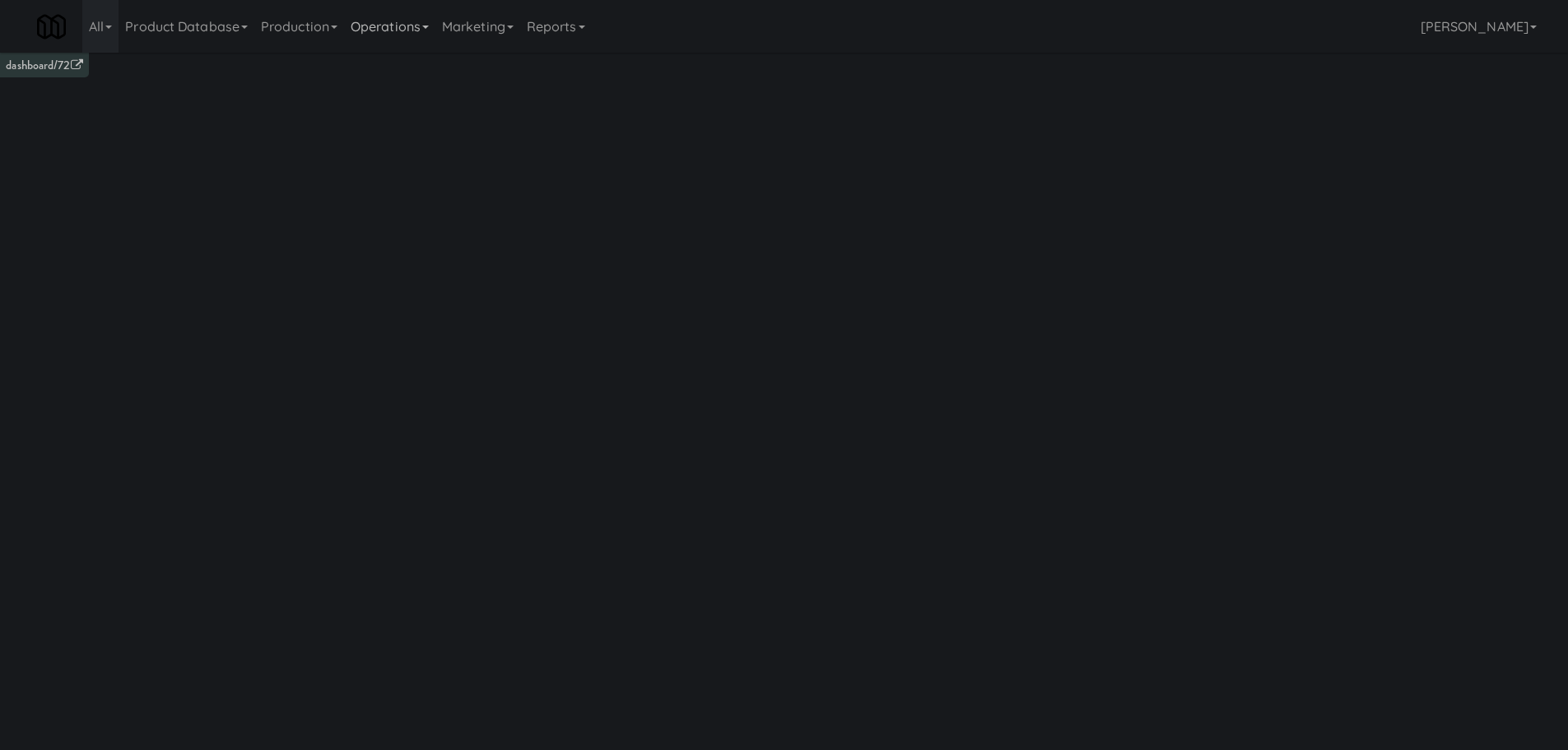
click at [379, 34] on link "Operations" at bounding box center [390, 26] width 92 height 53
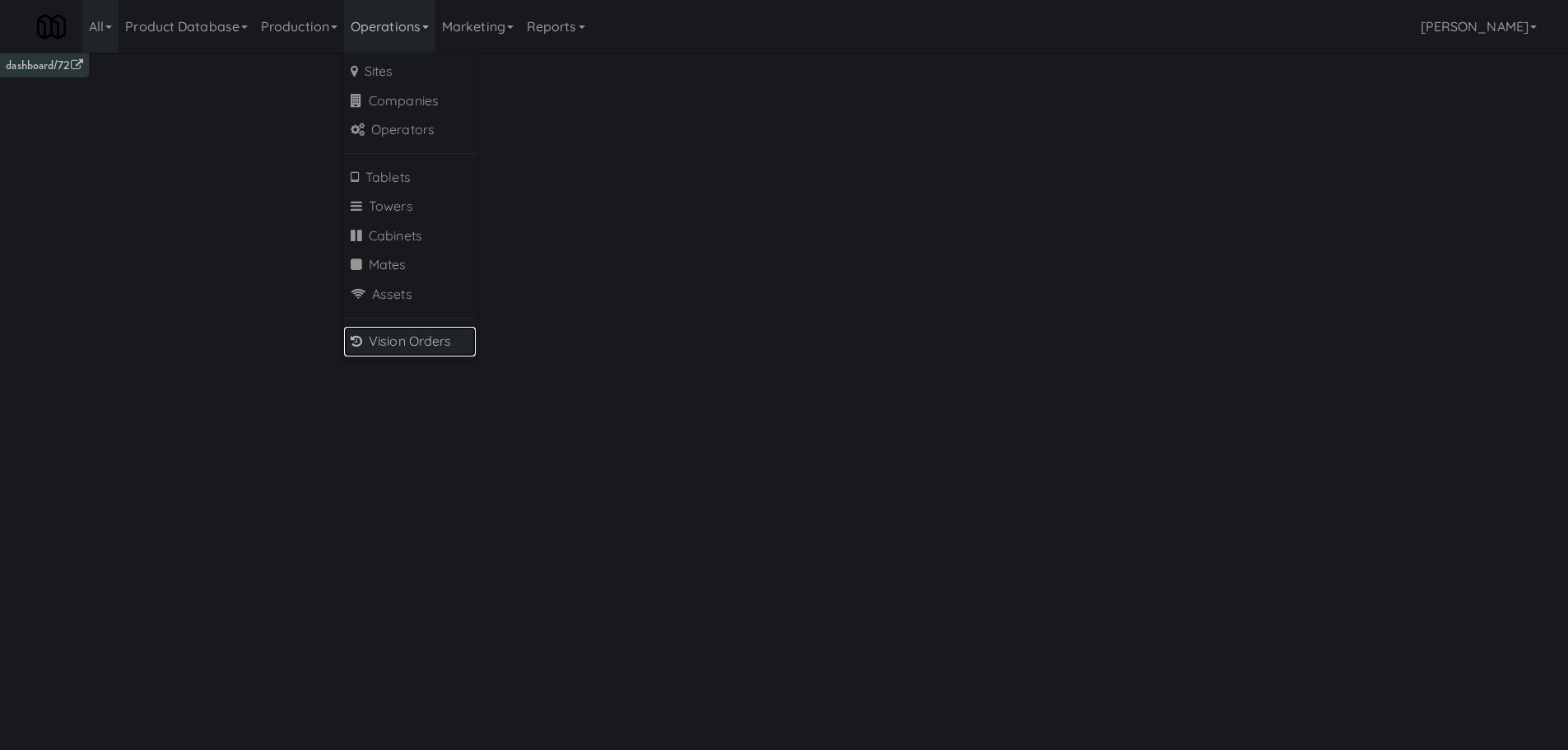
click at [396, 344] on link "Vision Orders" at bounding box center [410, 341] width 131 height 30
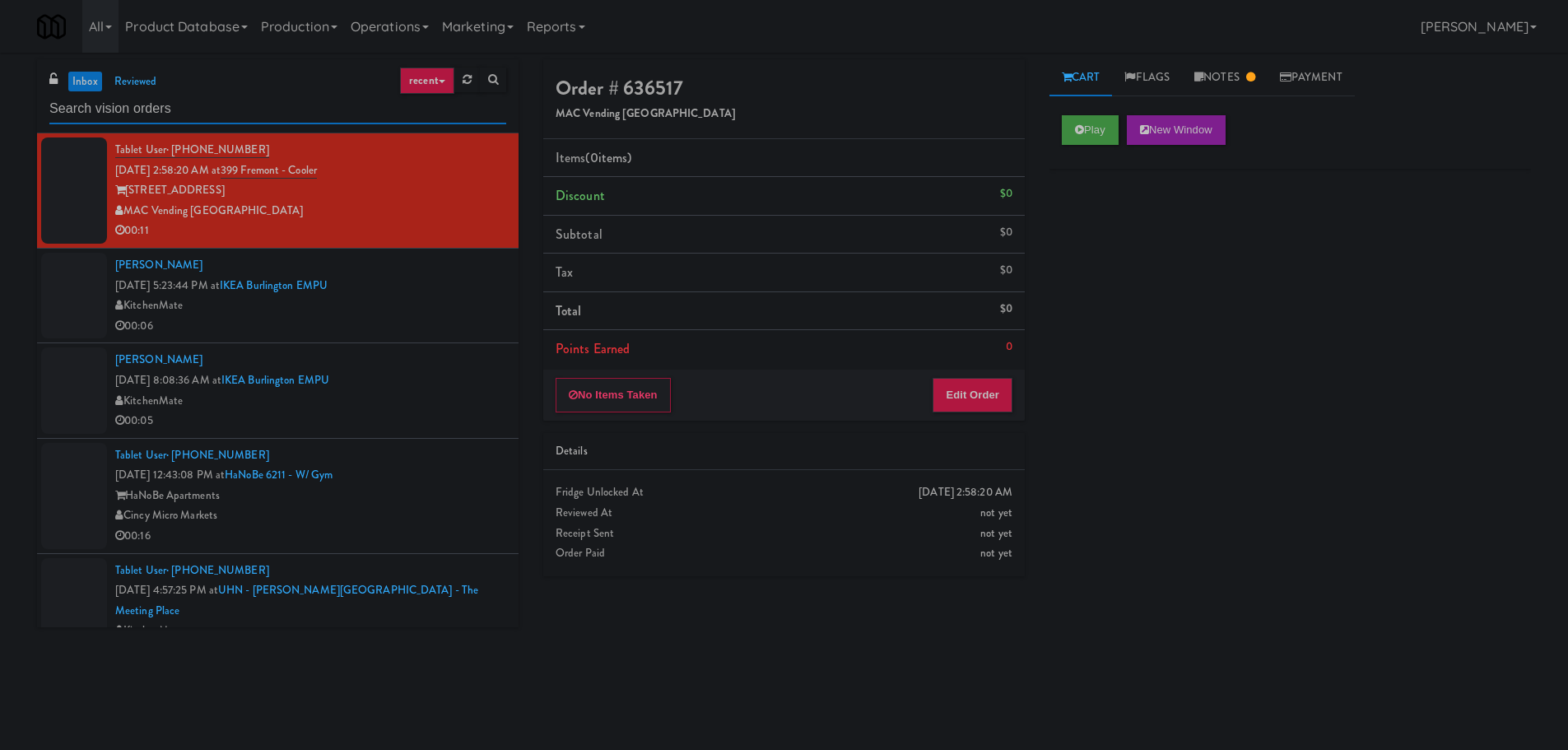
click at [156, 109] on input "text" at bounding box center [278, 109] width 457 height 31
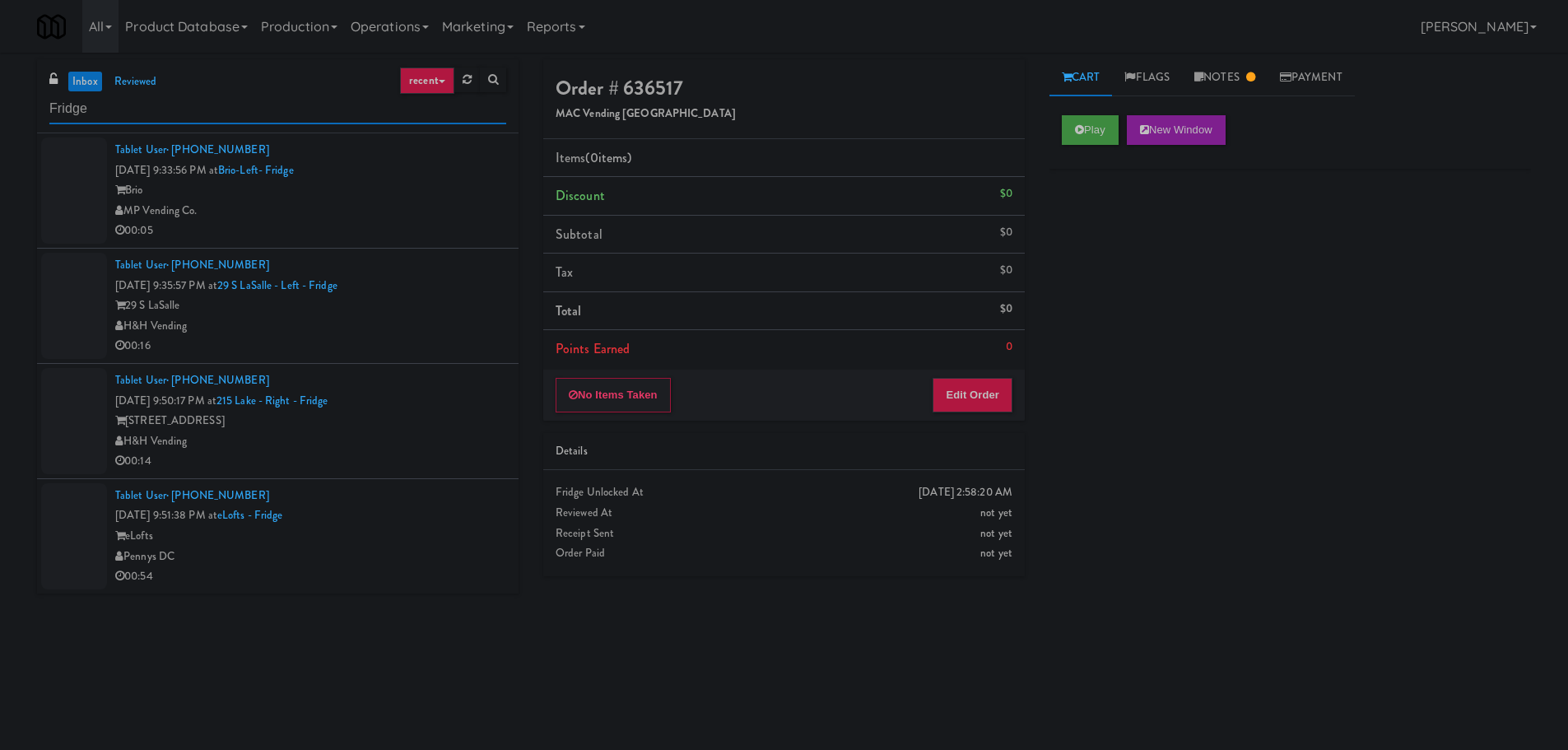
type input "Fridge"
click at [440, 223] on div "00:05" at bounding box center [310, 230] width 391 height 21
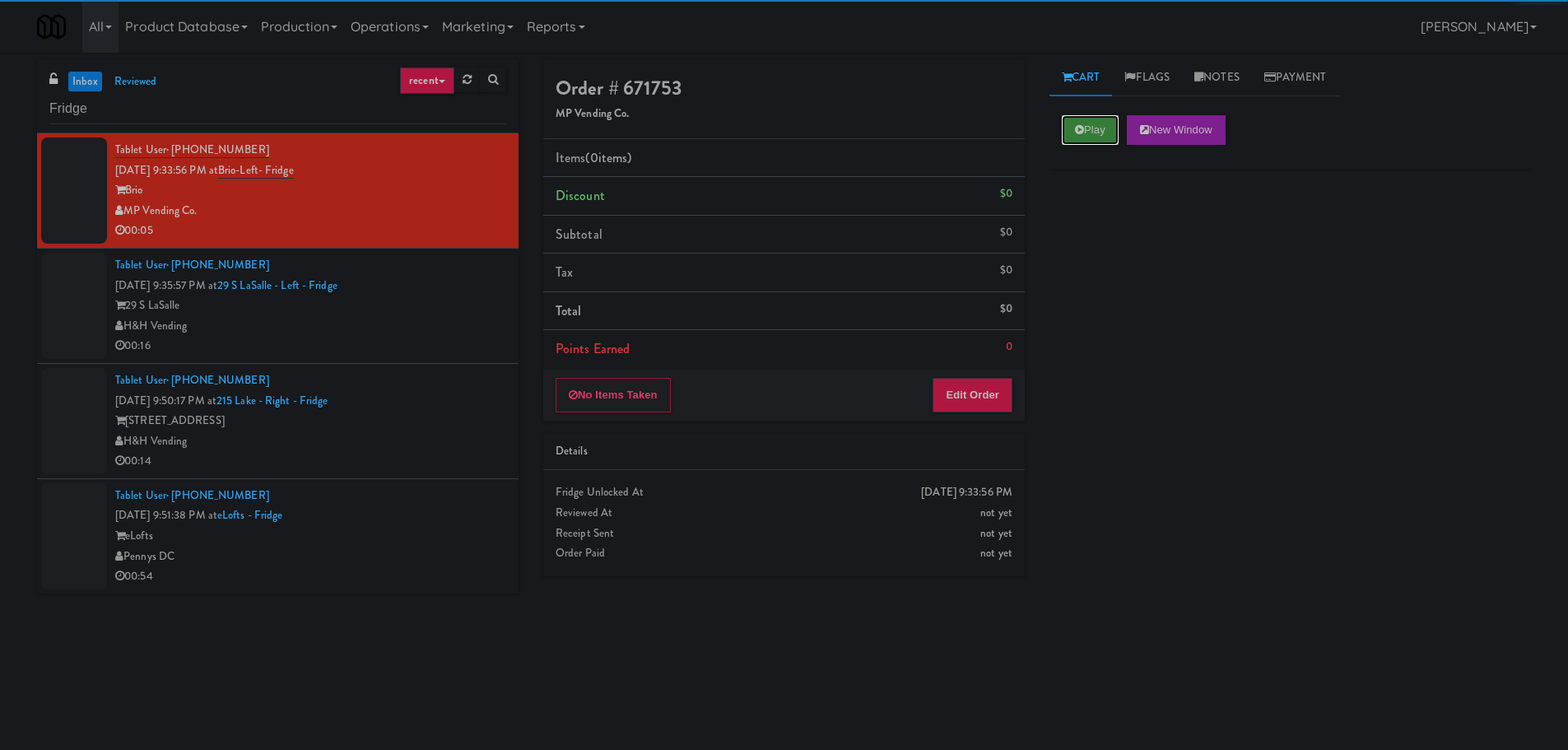
click at [1100, 121] on button "Play" at bounding box center [1090, 129] width 57 height 30
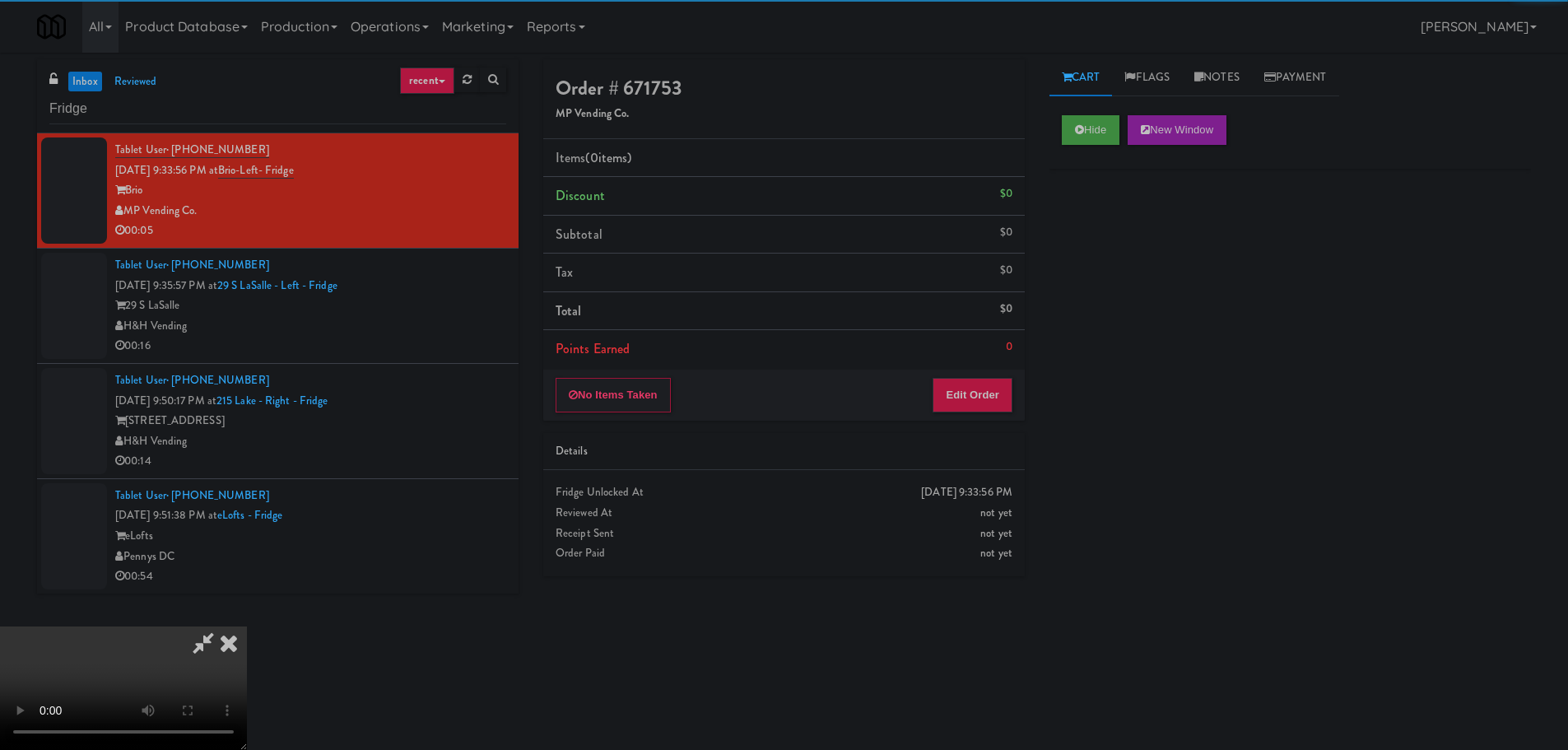
click at [962, 415] on div "No Items Taken Edit Order" at bounding box center [784, 395] width 482 height 51
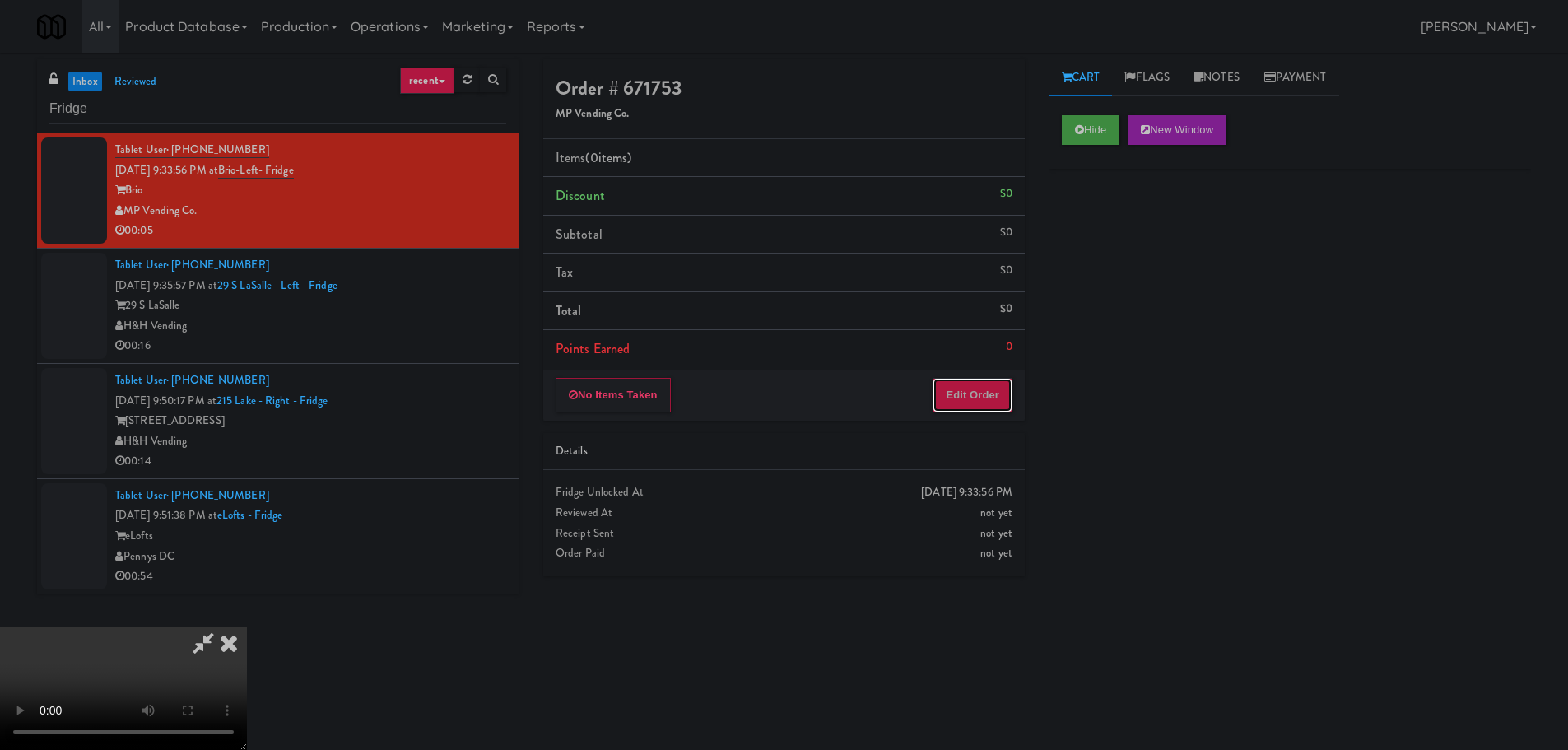
click at [973, 405] on button "Edit Order" at bounding box center [972, 395] width 80 height 34
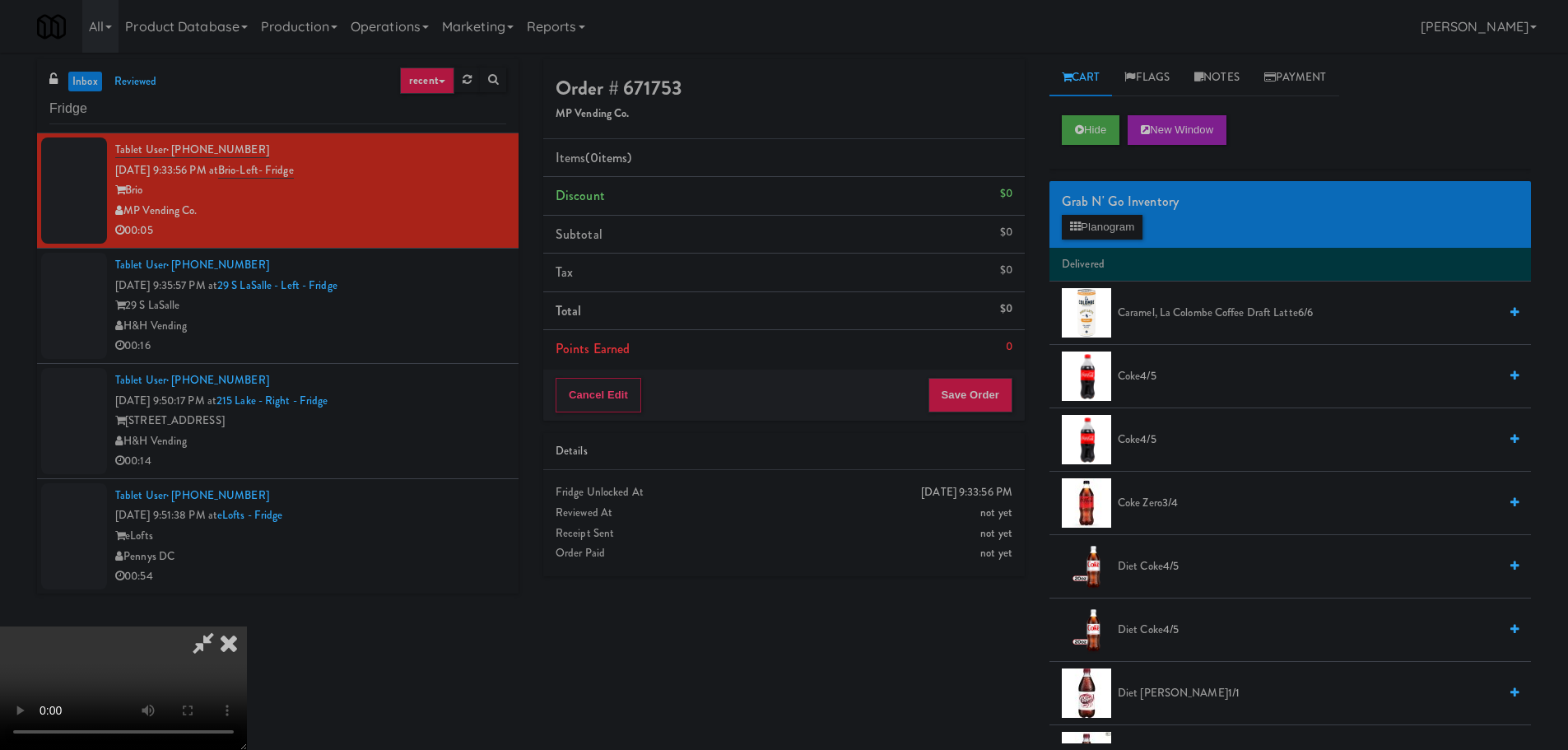
click at [247, 627] on video at bounding box center [123, 688] width 247 height 123
click at [1085, 219] on button "Planogram" at bounding box center [1102, 227] width 81 height 24
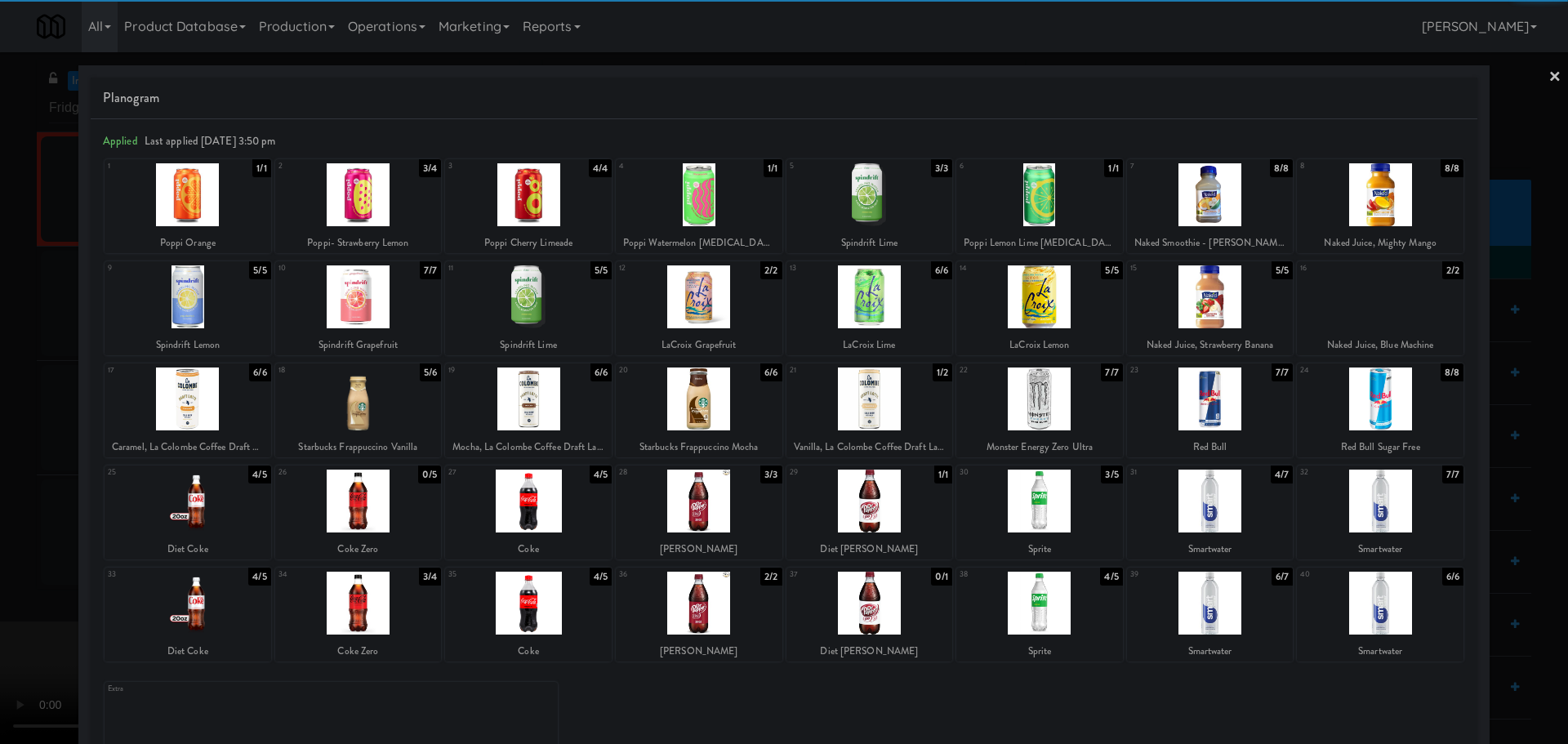
click at [375, 516] on div at bounding box center [359, 500] width 167 height 63
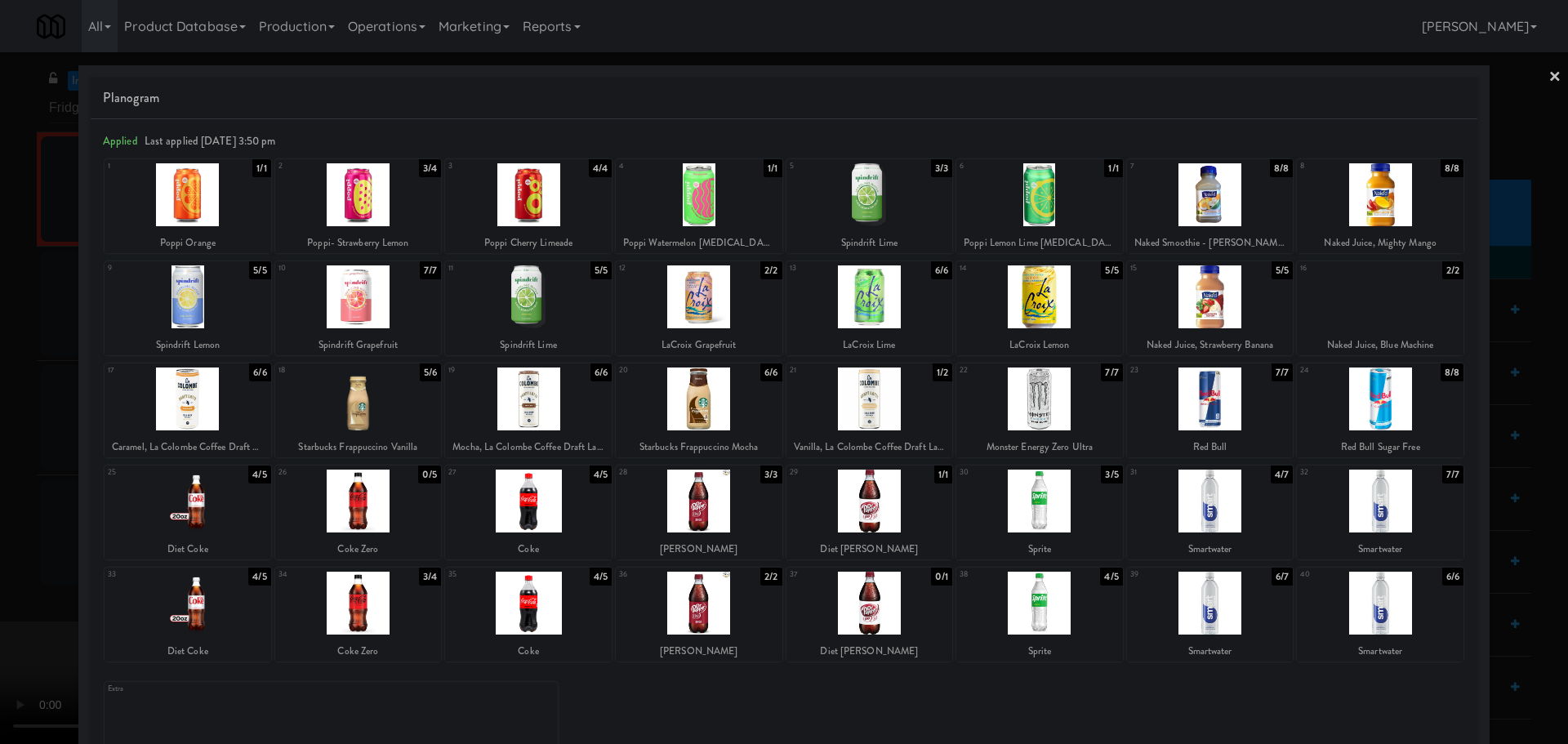
click at [364, 583] on div at bounding box center [359, 603] width 167 height 63
click at [3, 570] on div at bounding box center [784, 372] width 1568 height 744
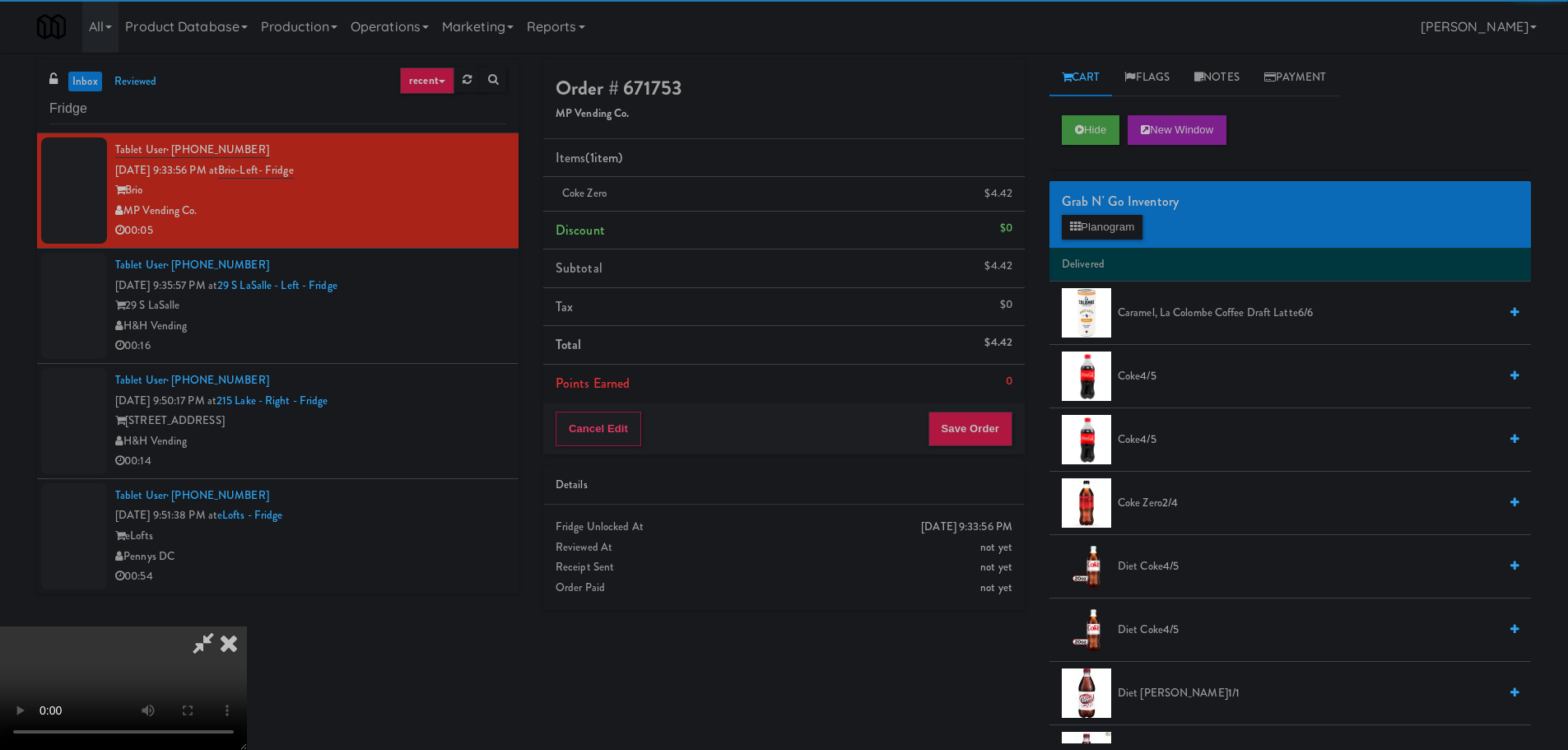
click at [247, 627] on video at bounding box center [123, 688] width 247 height 123
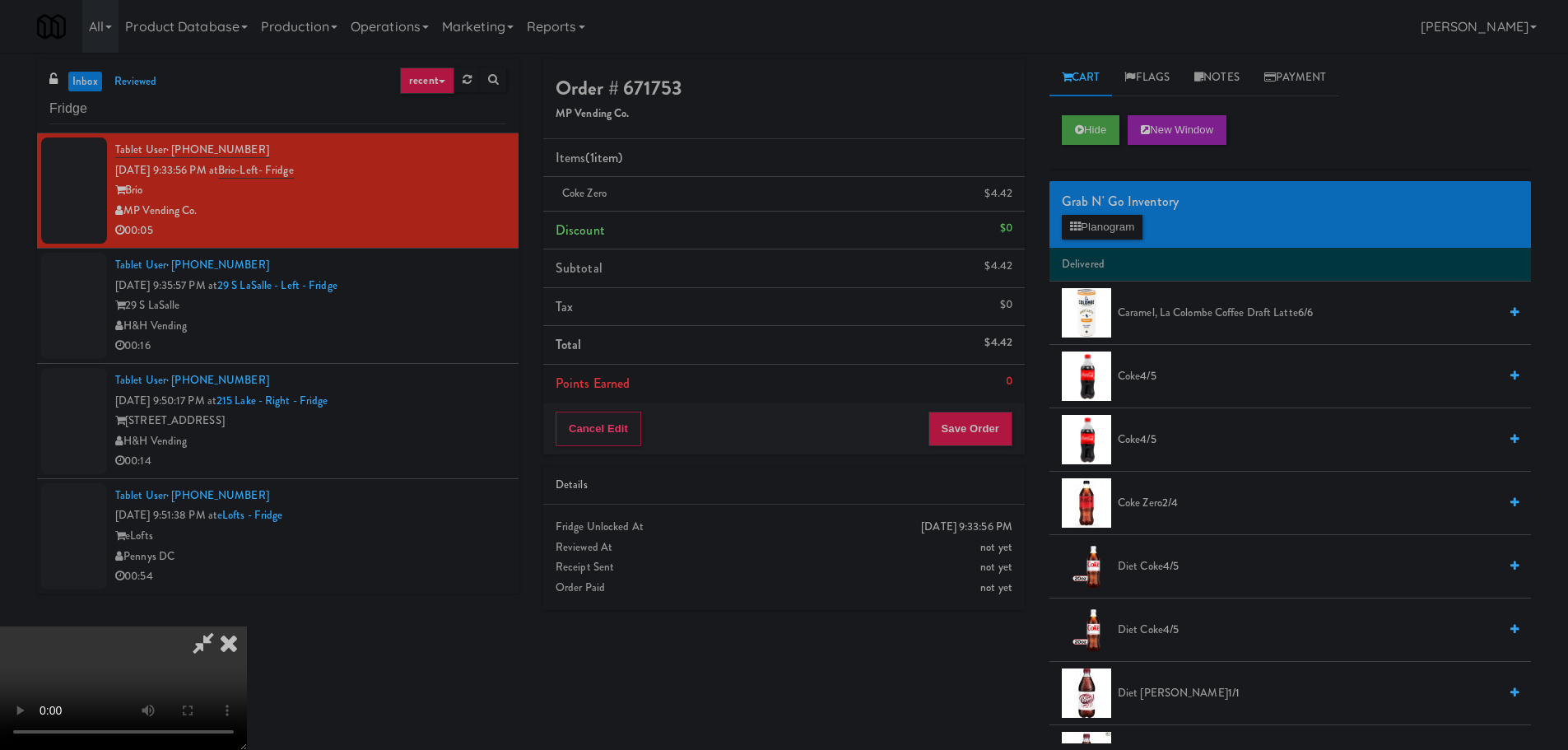
click at [959, 402] on li "Points Earned 0" at bounding box center [784, 384] width 482 height 38
click at [970, 424] on button "Save Order" at bounding box center [970, 429] width 84 height 34
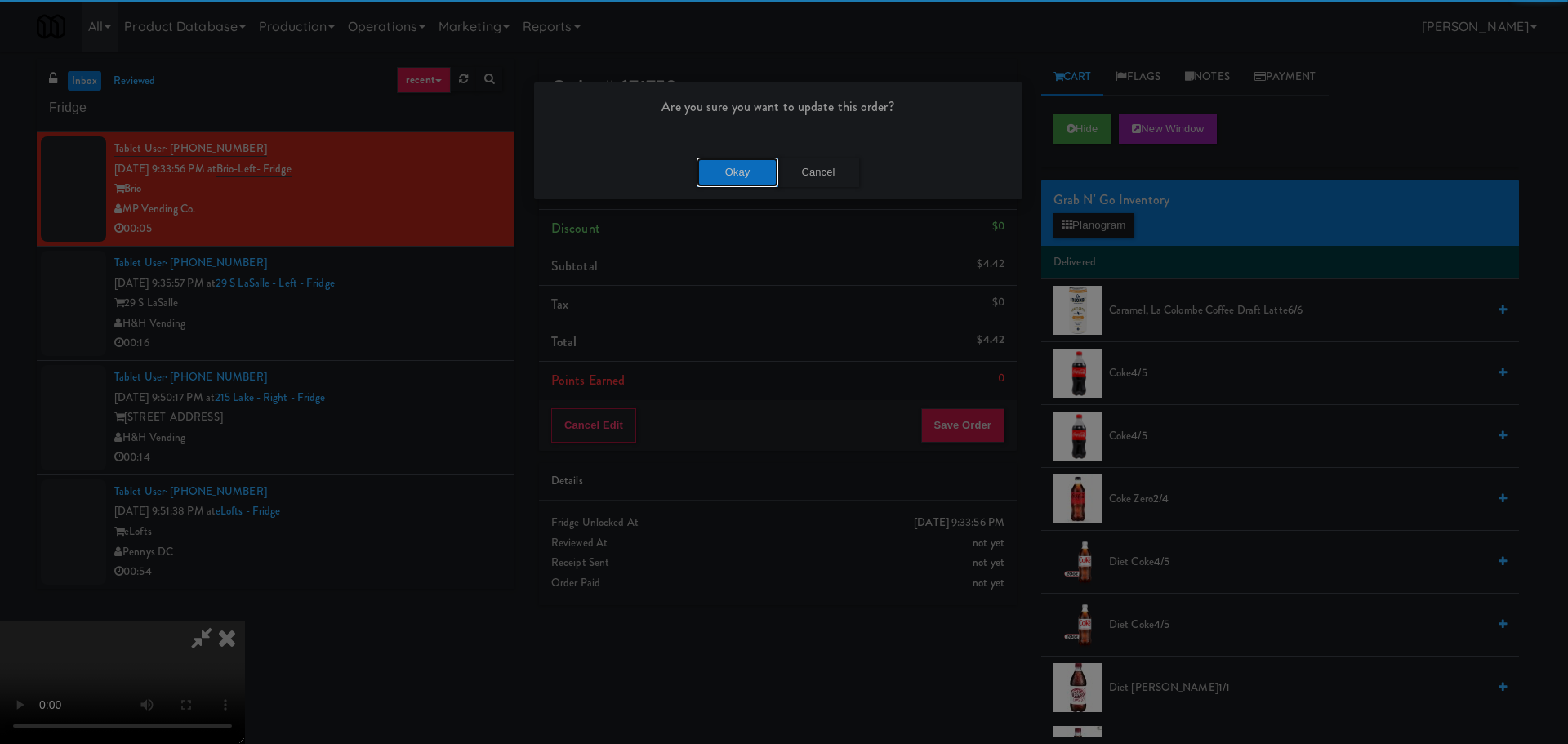
click at [733, 169] on button "Okay" at bounding box center [738, 172] width 82 height 29
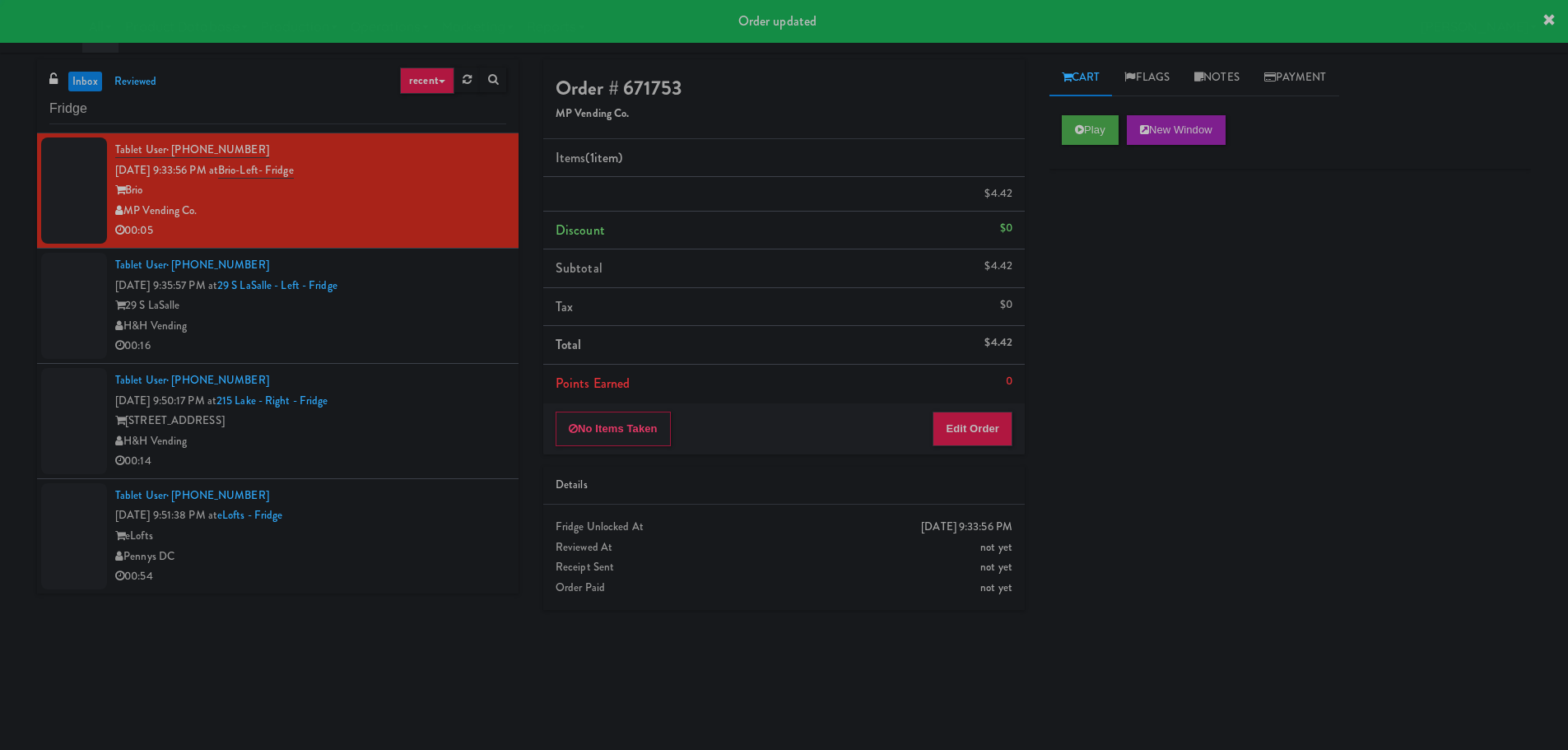
click at [402, 327] on div "H&H Vending" at bounding box center [310, 326] width 391 height 21
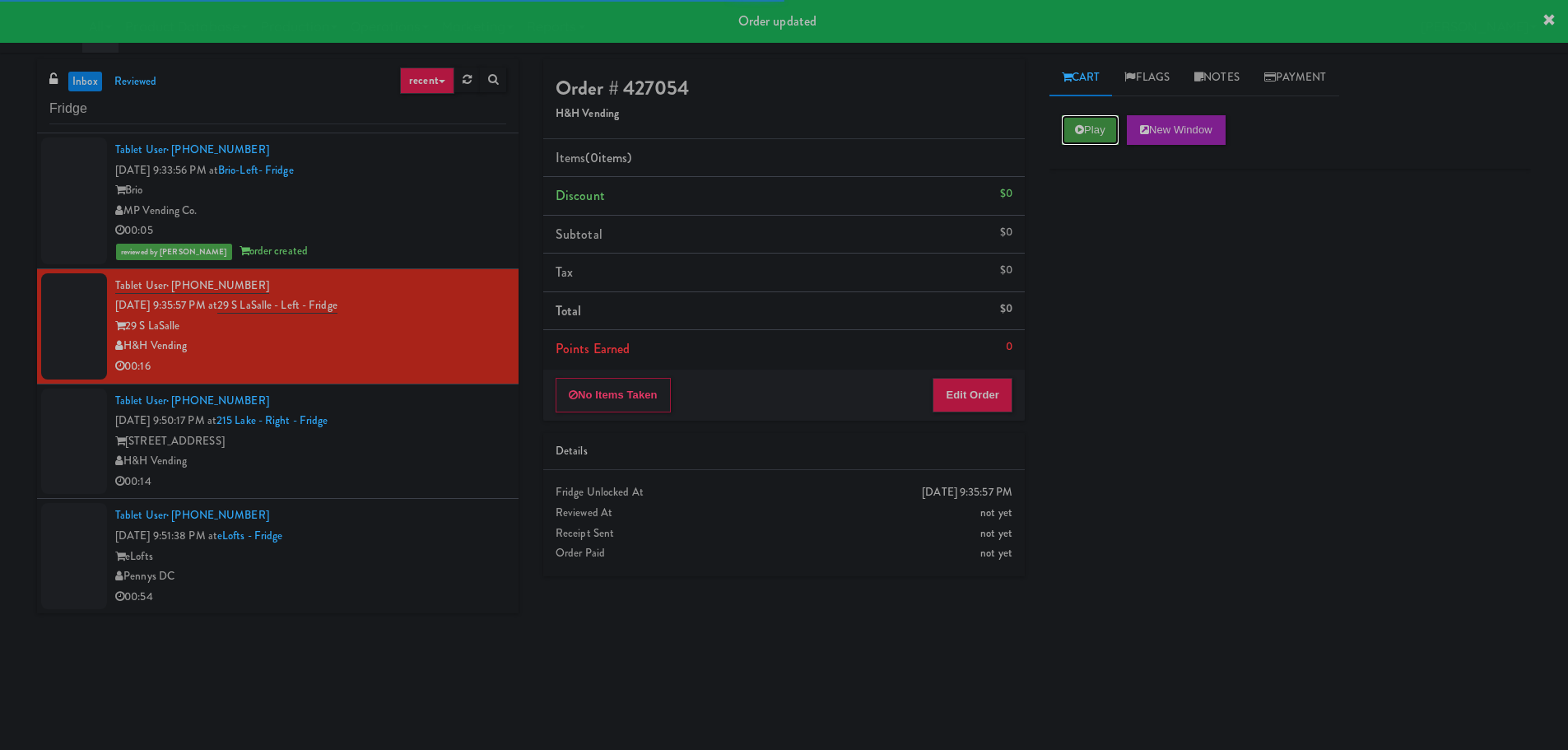
click at [1090, 132] on button "Play" at bounding box center [1090, 129] width 57 height 30
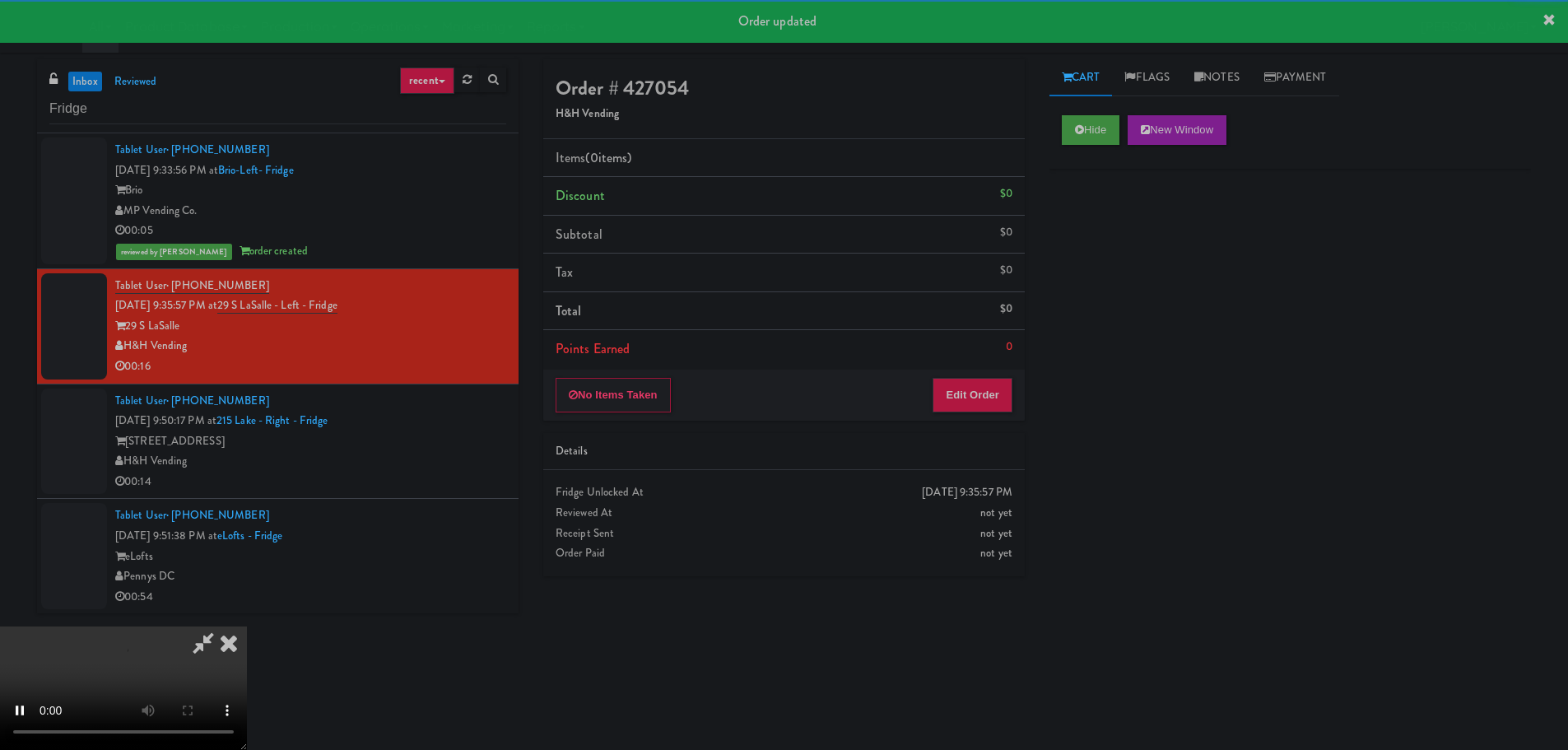
click at [939, 424] on div "Order # 427054 H&H Vending Items (0 items ) Discount $0 Subtotal $0 Tax $0 Tota…" at bounding box center [784, 324] width 506 height 530
click at [969, 385] on button "Edit Order" at bounding box center [972, 395] width 80 height 34
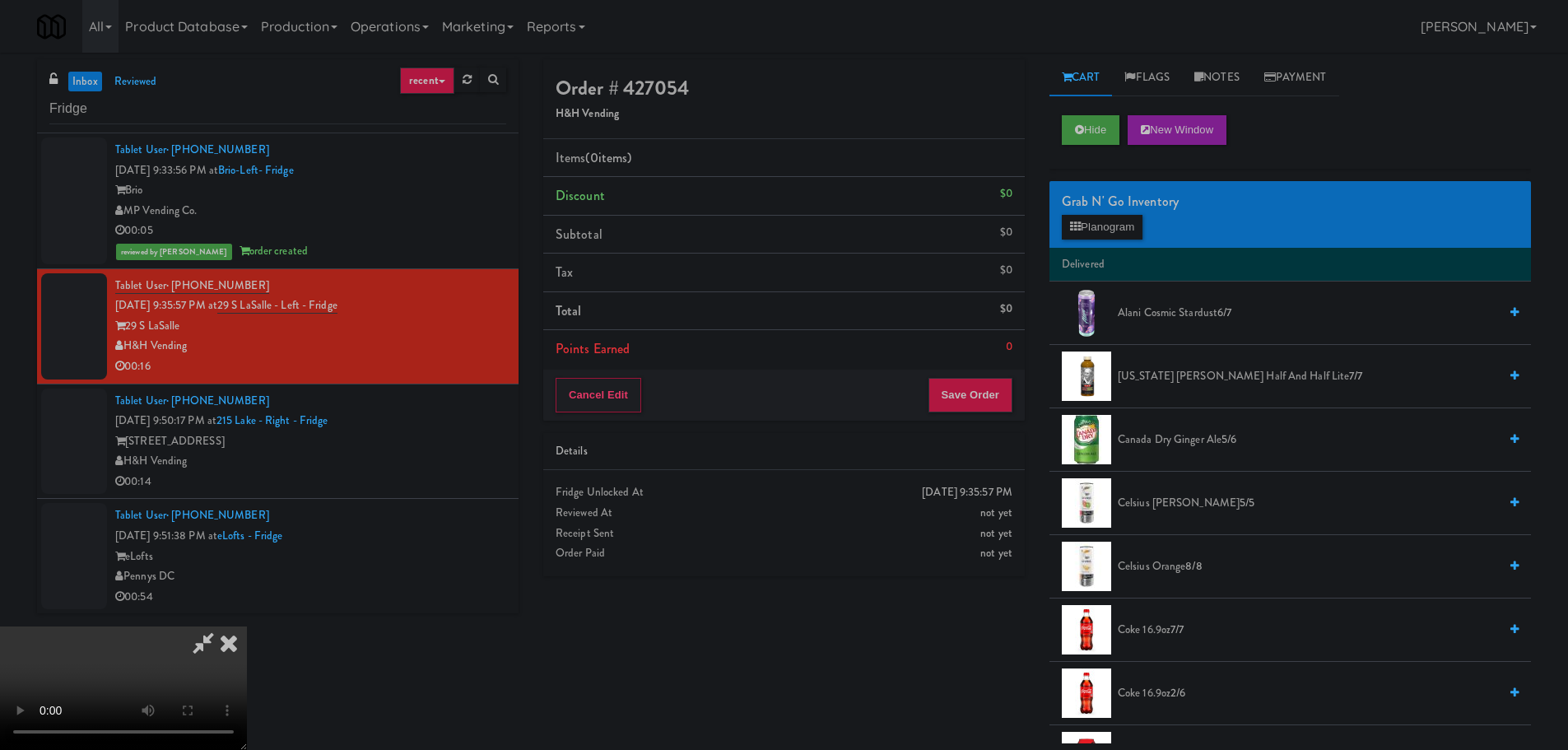
click at [247, 627] on video at bounding box center [123, 688] width 247 height 123
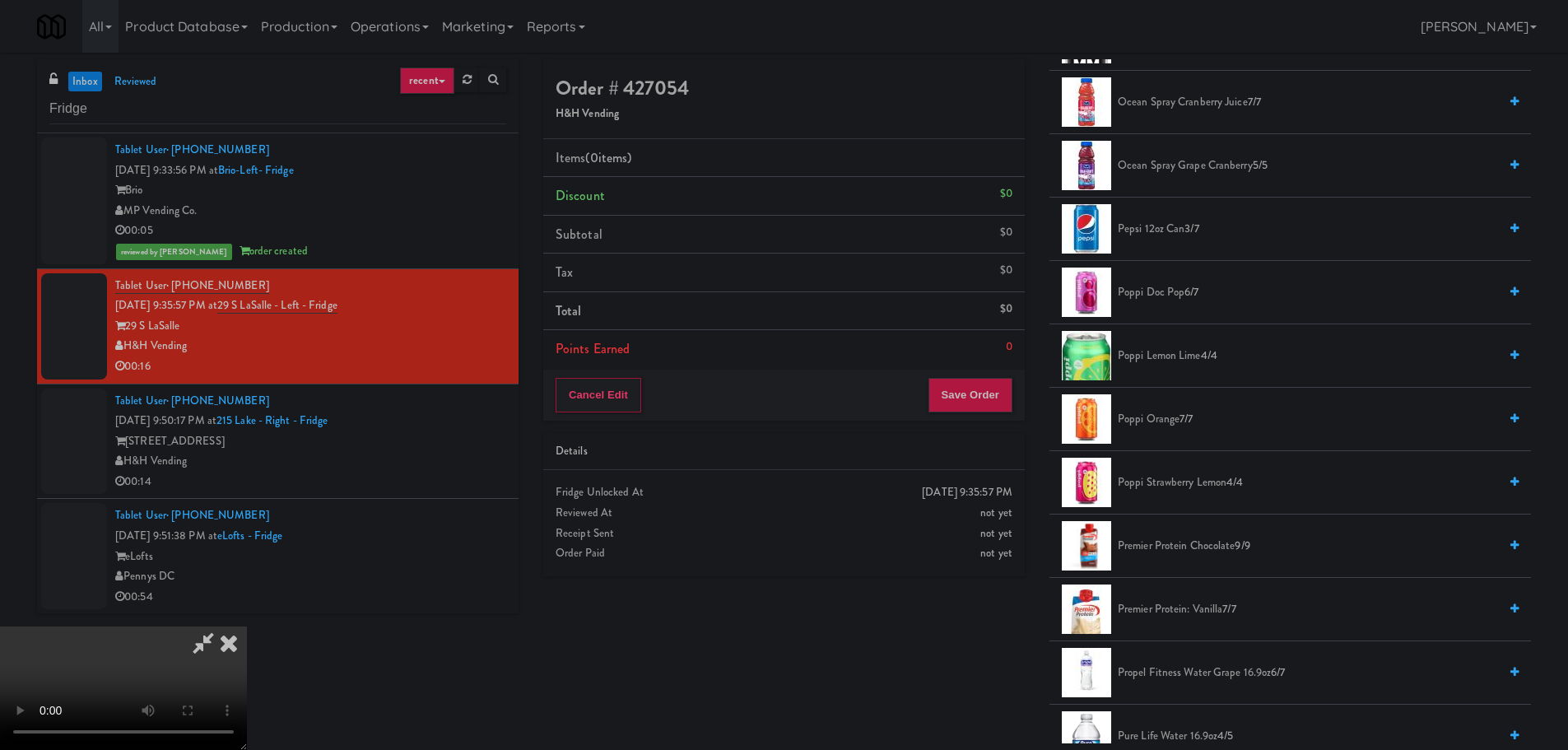
scroll to position [1729, 0]
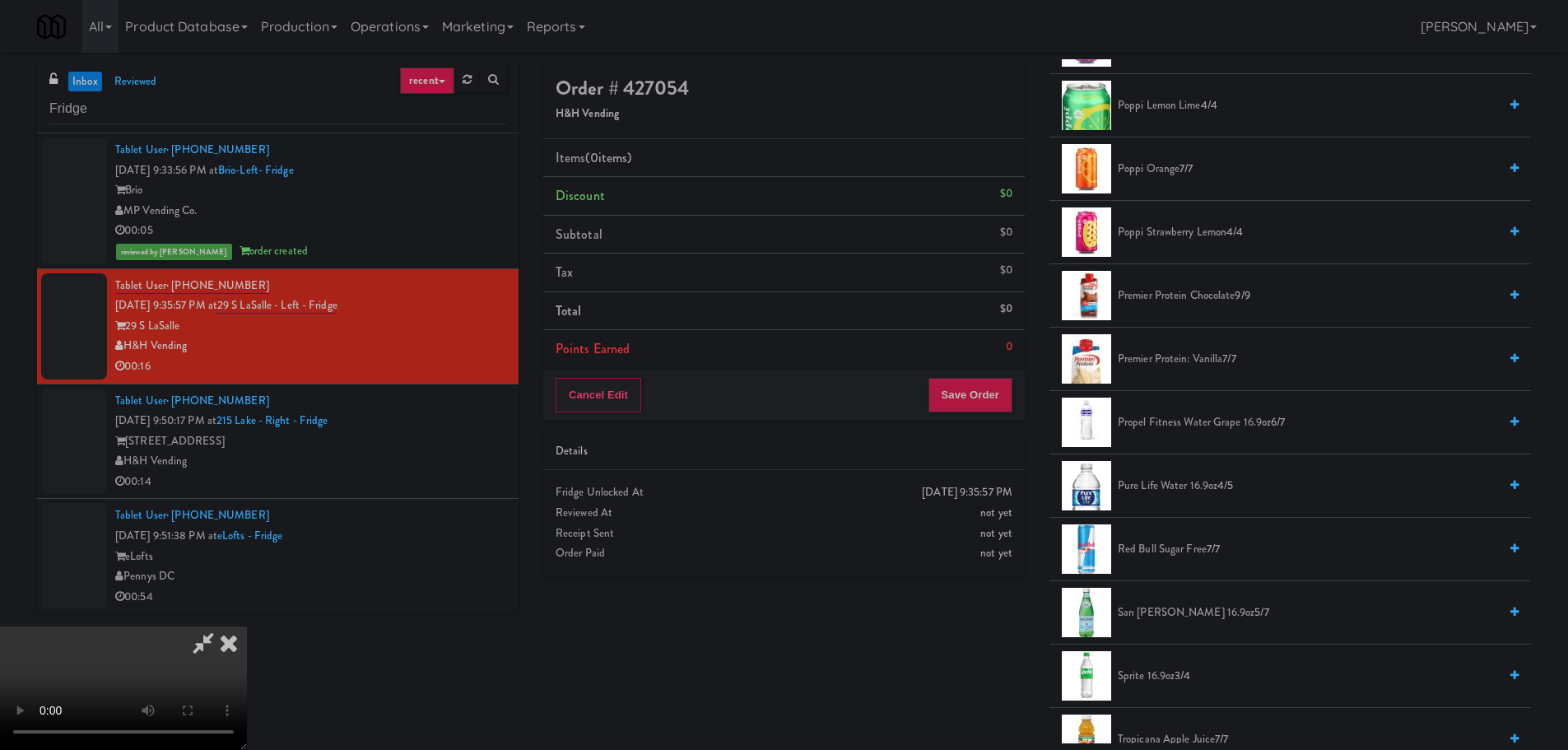
drag, startPoint x: 1160, startPoint y: 681, endPoint x: 1101, endPoint y: 674, distance: 59.4
click at [1158, 683] on span "Sprite 16.9oz 3/4" at bounding box center [1307, 676] width 380 height 21
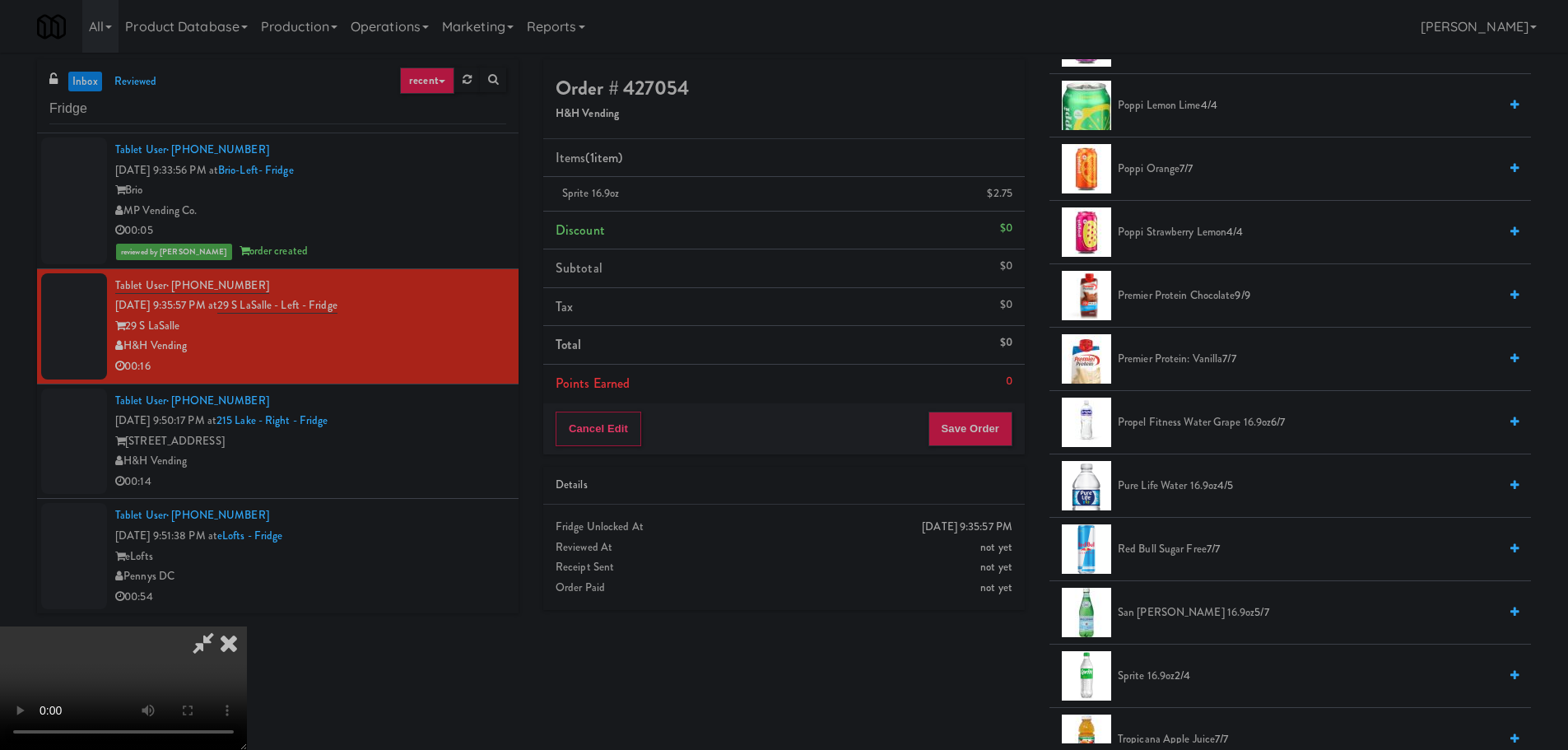
click at [247, 627] on video at bounding box center [123, 688] width 247 height 123
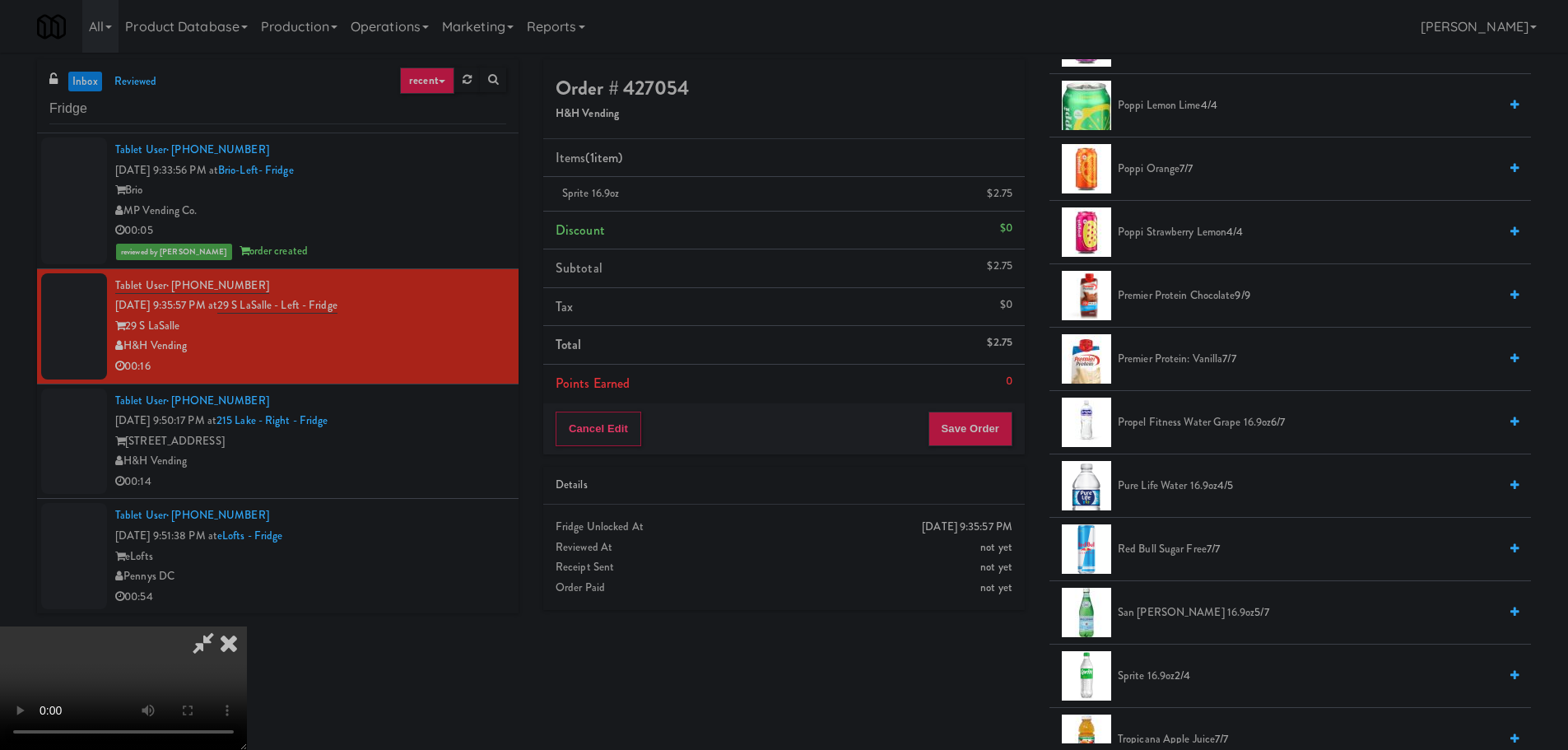
click at [247, 627] on video at bounding box center [123, 688] width 247 height 123
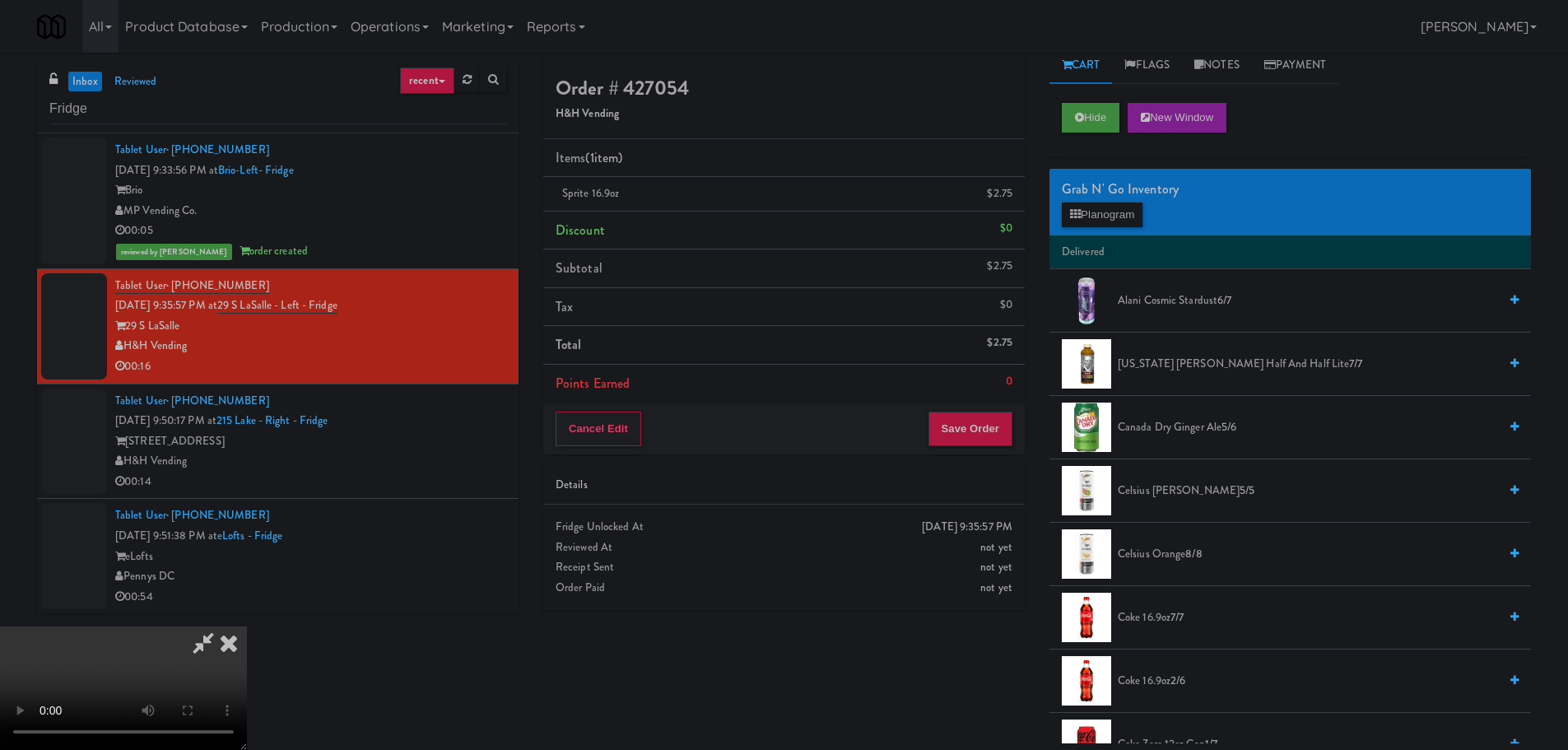
scroll to position [0, 0]
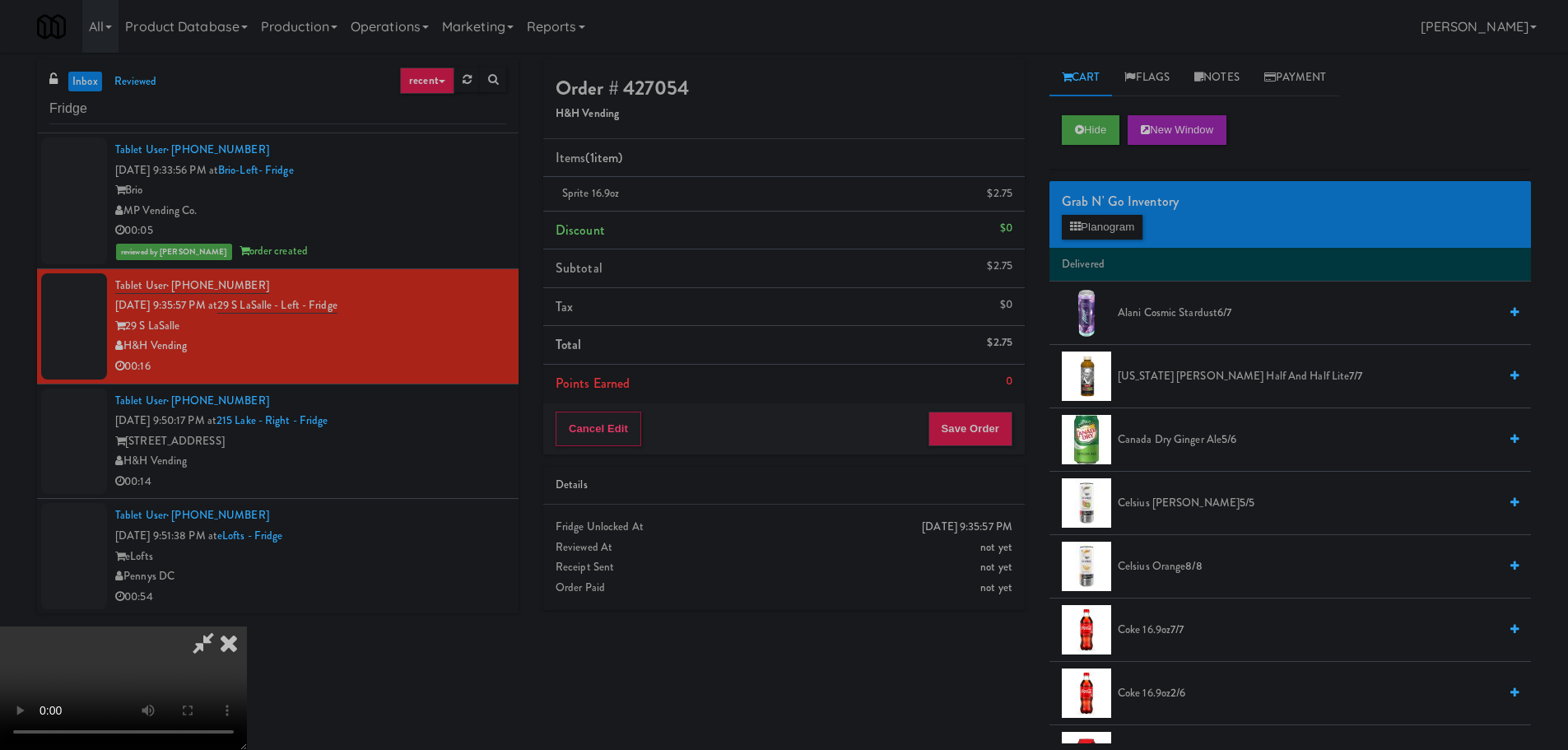
click at [1173, 375] on span "[US_STATE] [PERSON_NAME] Half and Half Lite 7/7" at bounding box center [1307, 376] width 380 height 21
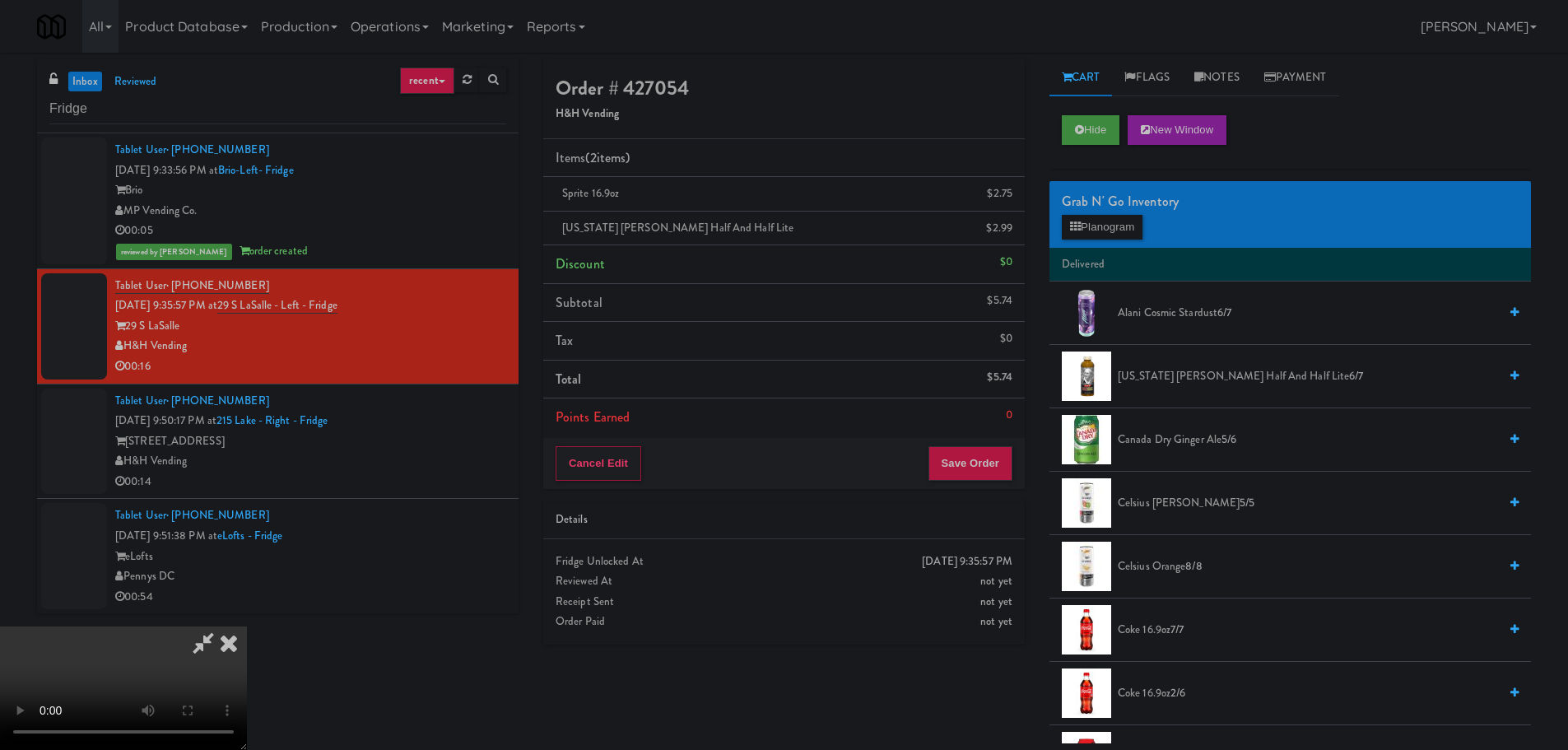
drag, startPoint x: 676, startPoint y: 481, endPoint x: 688, endPoint y: 478, distance: 12.4
click at [247, 627] on video at bounding box center [123, 688] width 247 height 123
click at [970, 485] on div "Cancel Edit Save Order" at bounding box center [784, 463] width 482 height 51
click at [972, 464] on button "Save Order" at bounding box center [970, 463] width 84 height 34
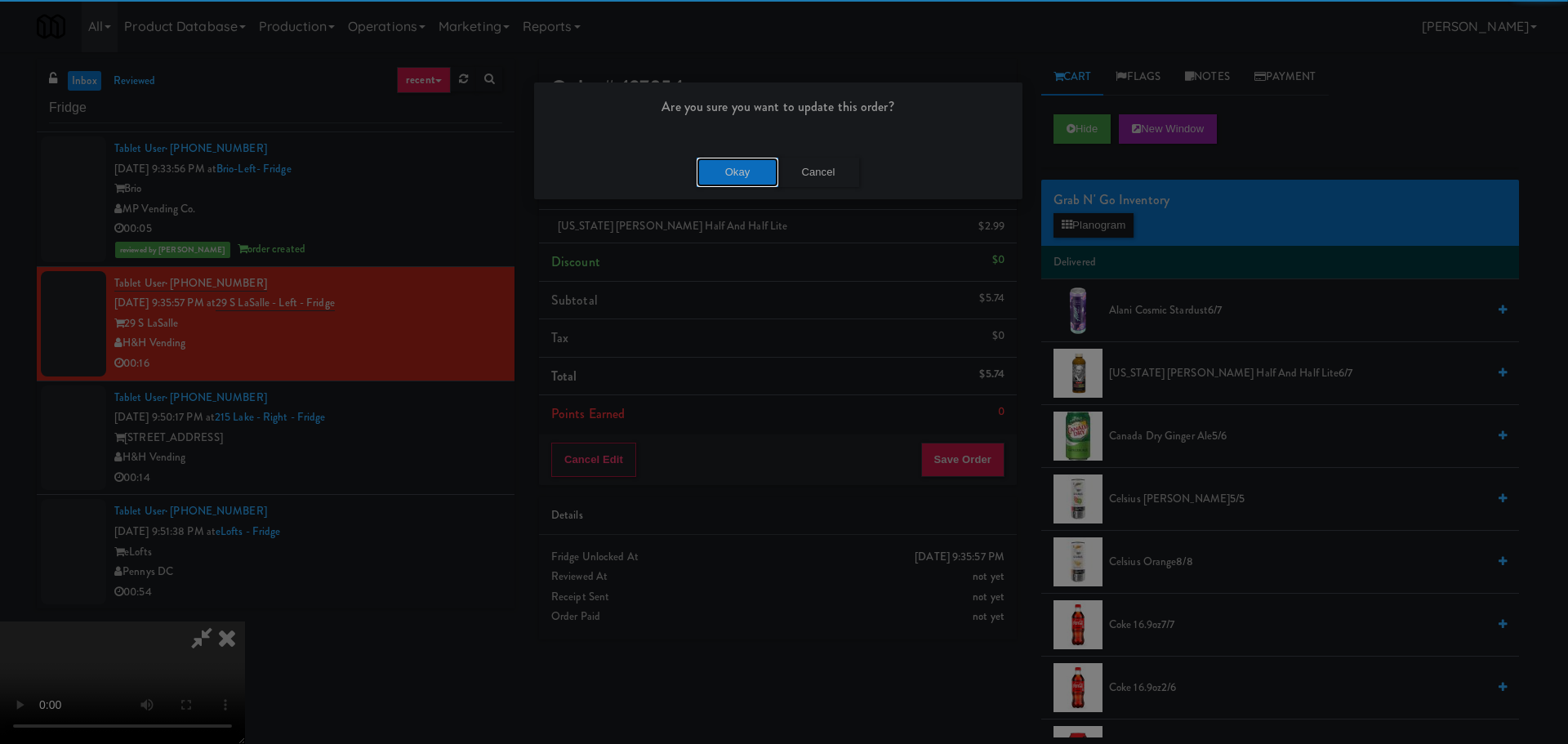
click at [725, 163] on button "Okay" at bounding box center [738, 172] width 82 height 29
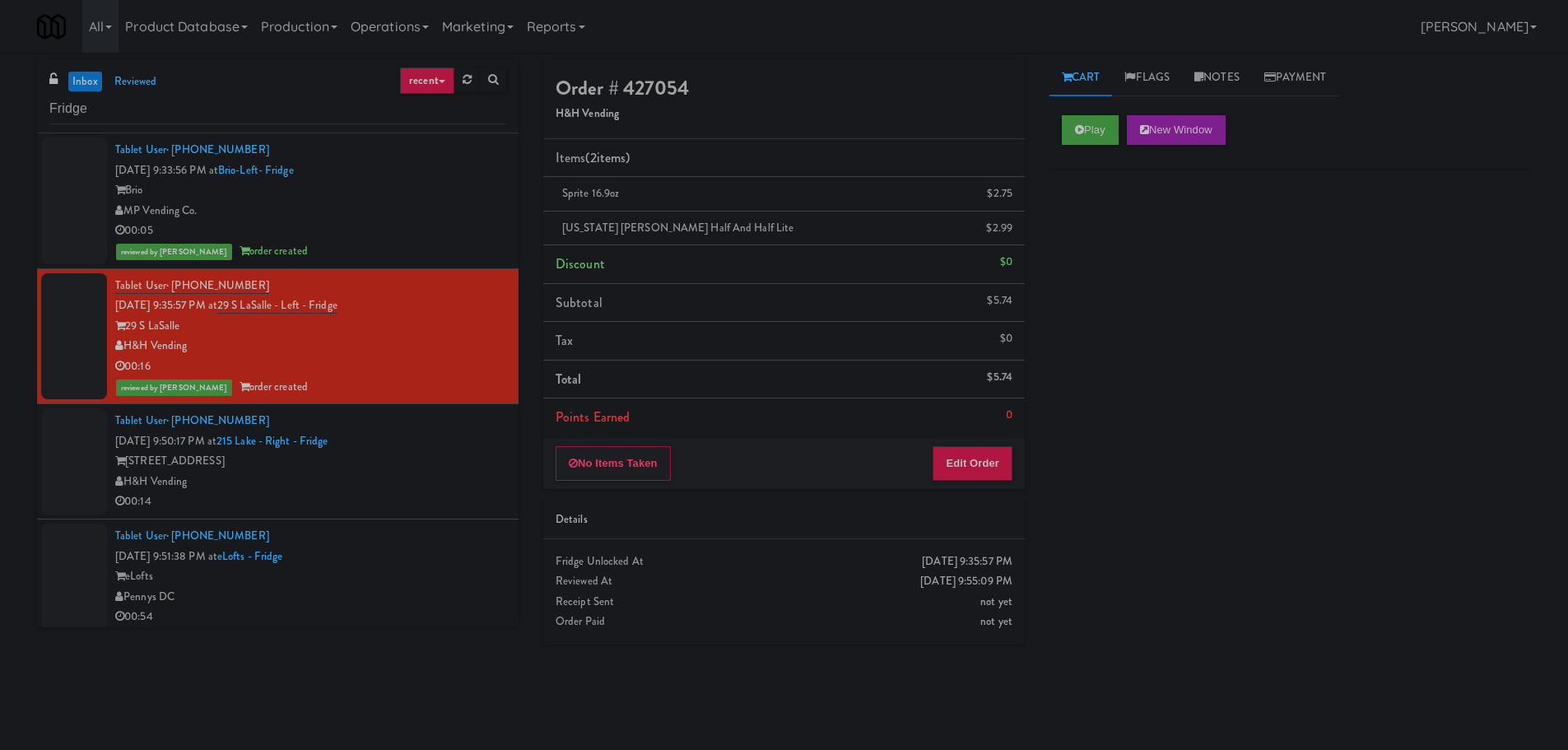
click at [409, 478] on div "H&H Vending" at bounding box center [310, 482] width 391 height 21
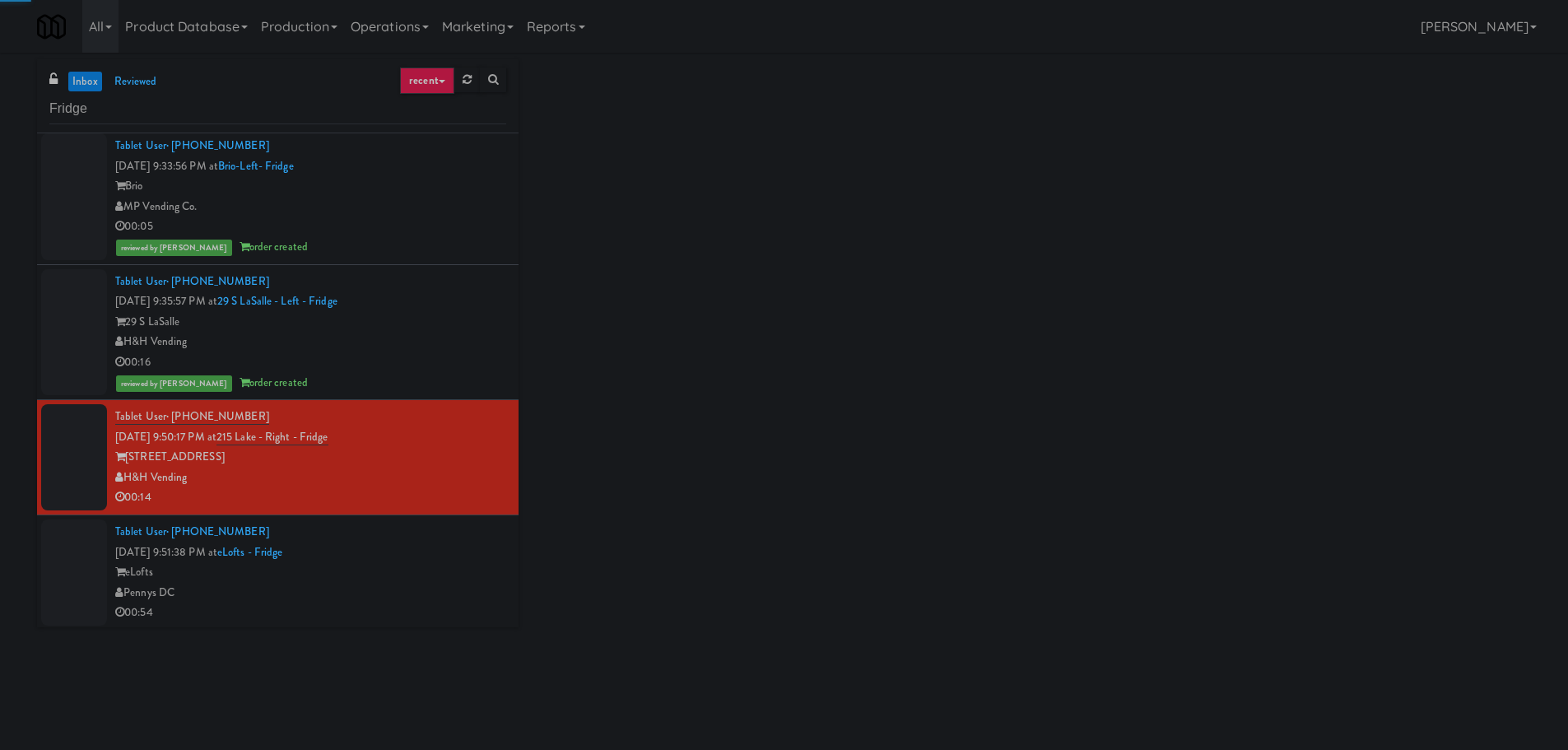
scroll to position [6, 0]
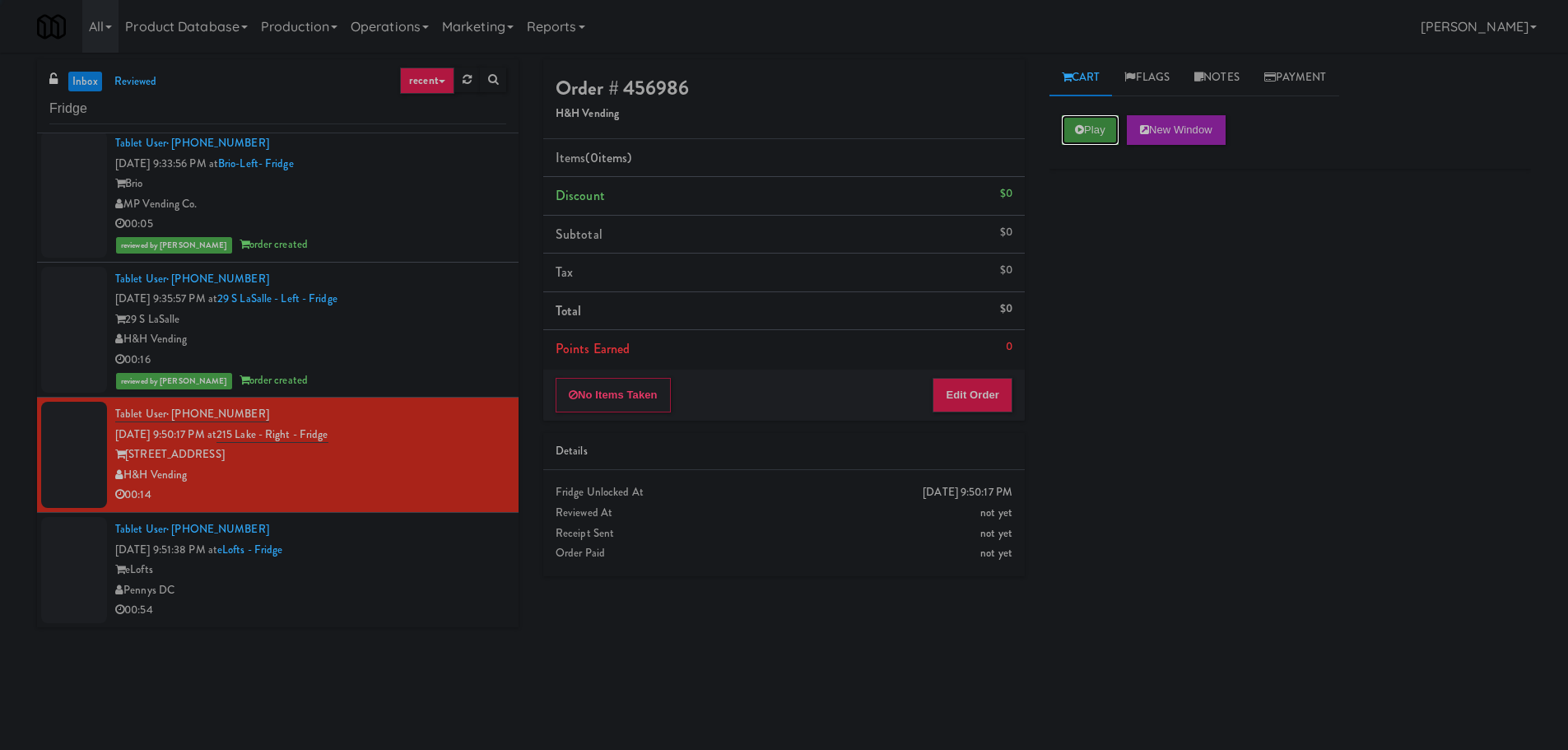
click at [1106, 133] on button "Play" at bounding box center [1090, 129] width 57 height 30
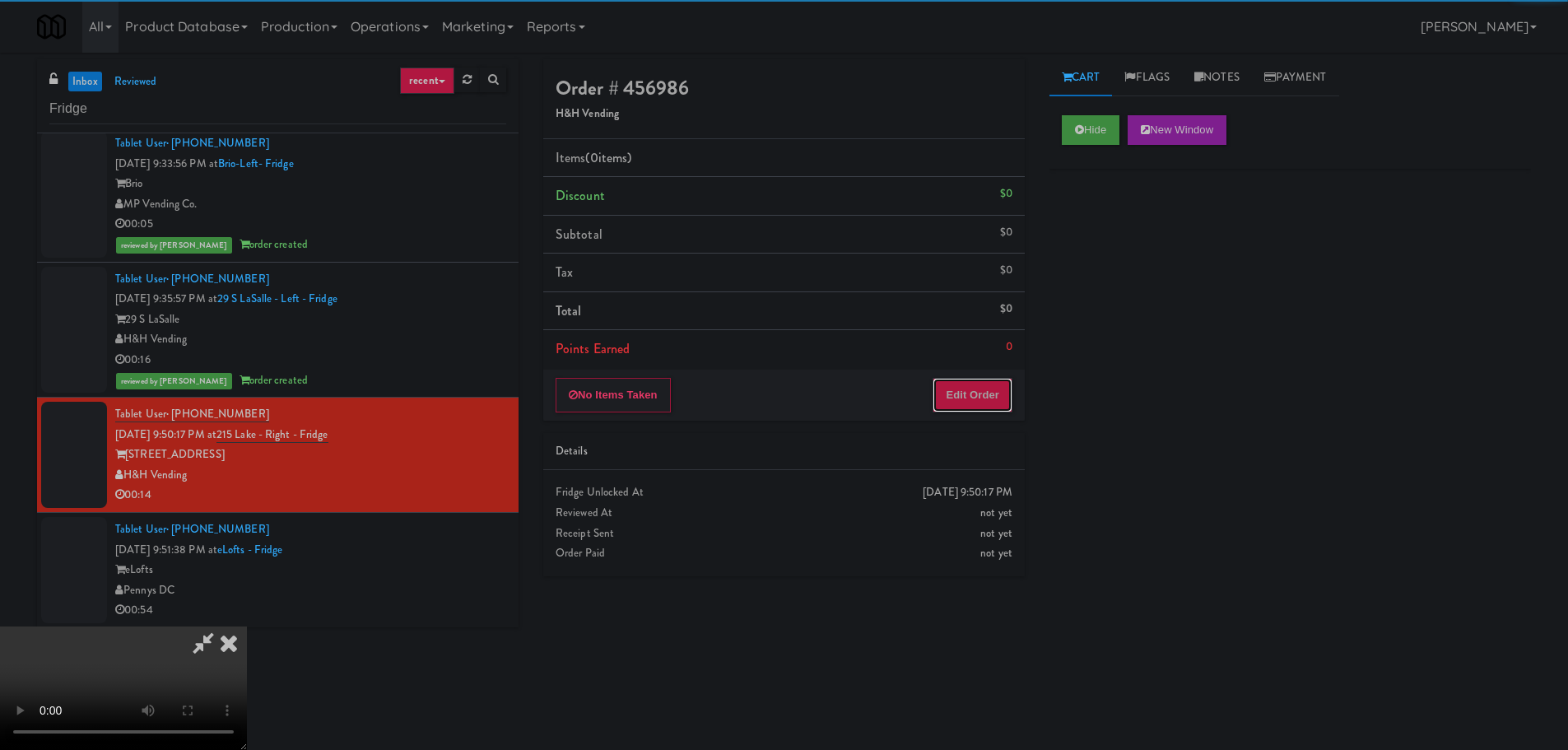
click at [1008, 395] on button "Edit Order" at bounding box center [972, 395] width 80 height 34
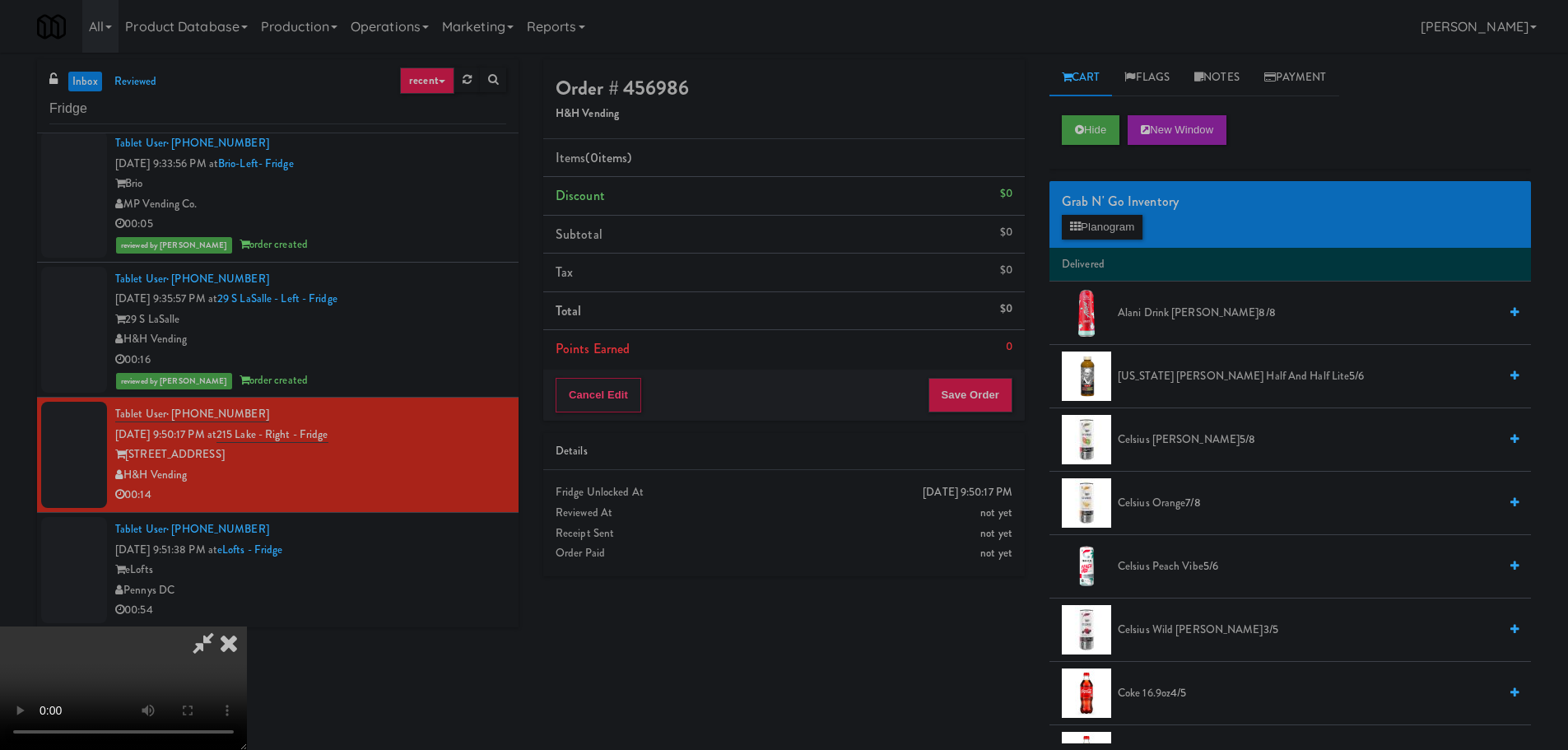
click at [247, 627] on video at bounding box center [123, 688] width 247 height 123
drag, startPoint x: 660, startPoint y: 478, endPoint x: 689, endPoint y: 478, distance: 29.0
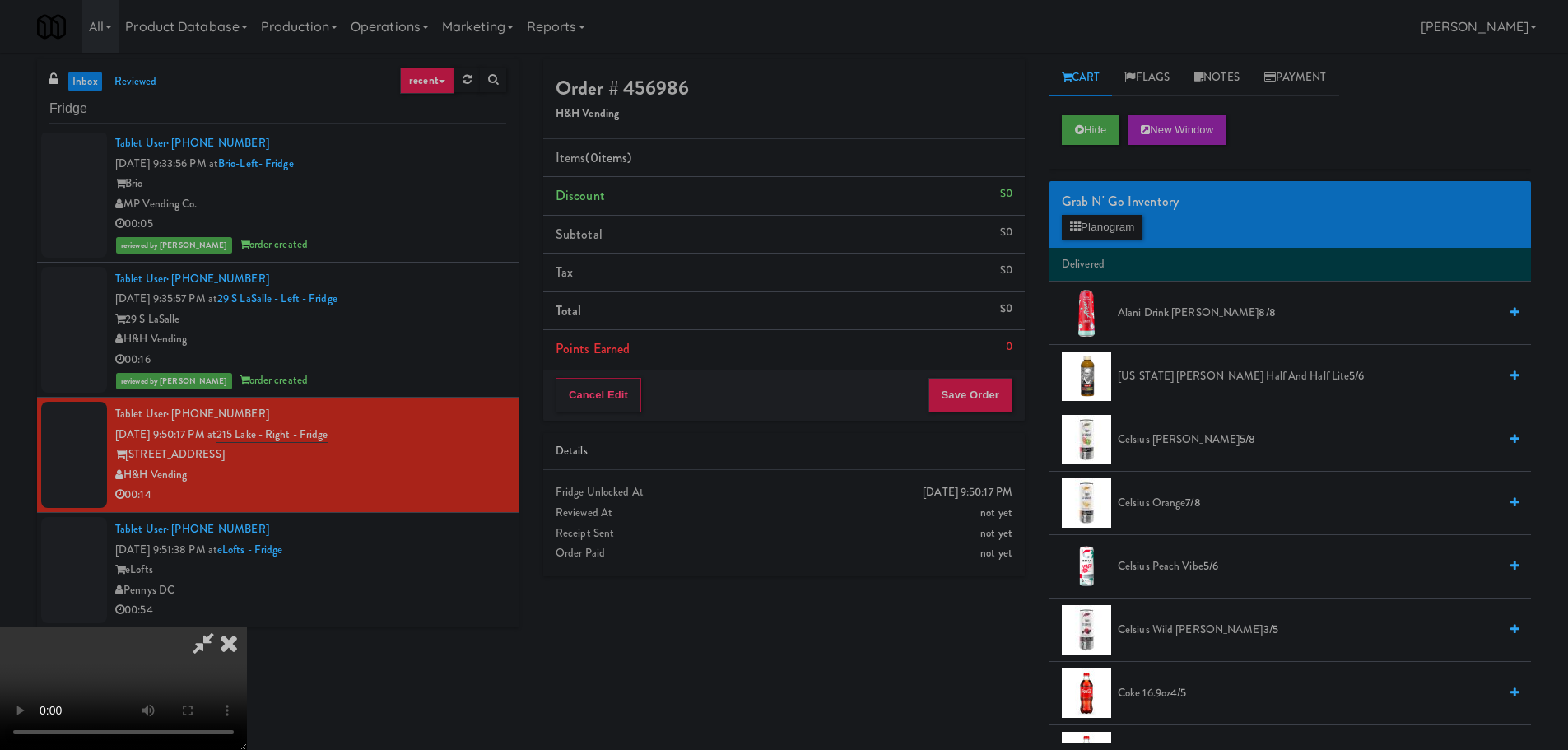
click at [247, 627] on video at bounding box center [123, 688] width 247 height 123
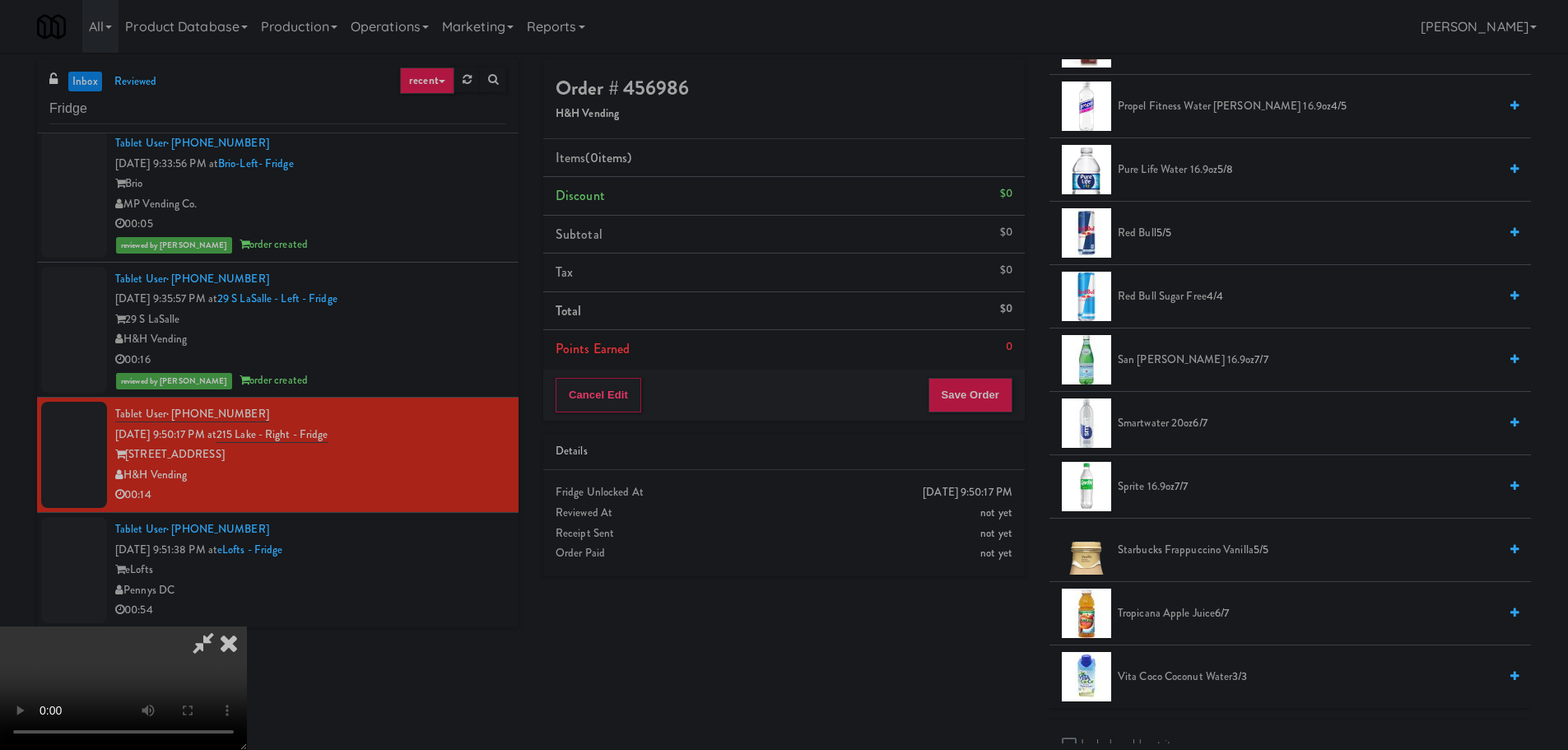
scroll to position [2058, 0]
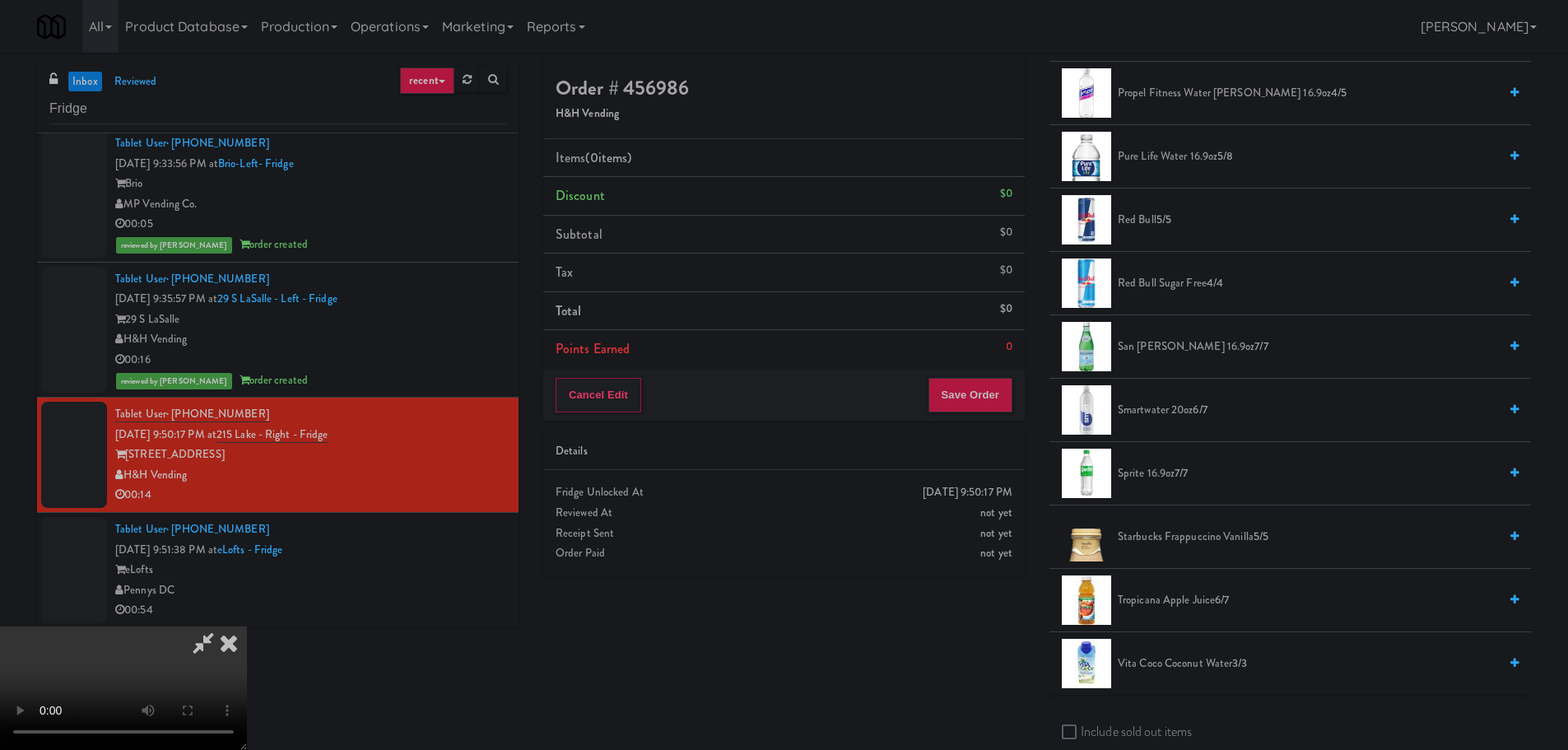
click at [1172, 353] on span "San [PERSON_NAME] 16.9oz 7/7" at bounding box center [1307, 346] width 380 height 21
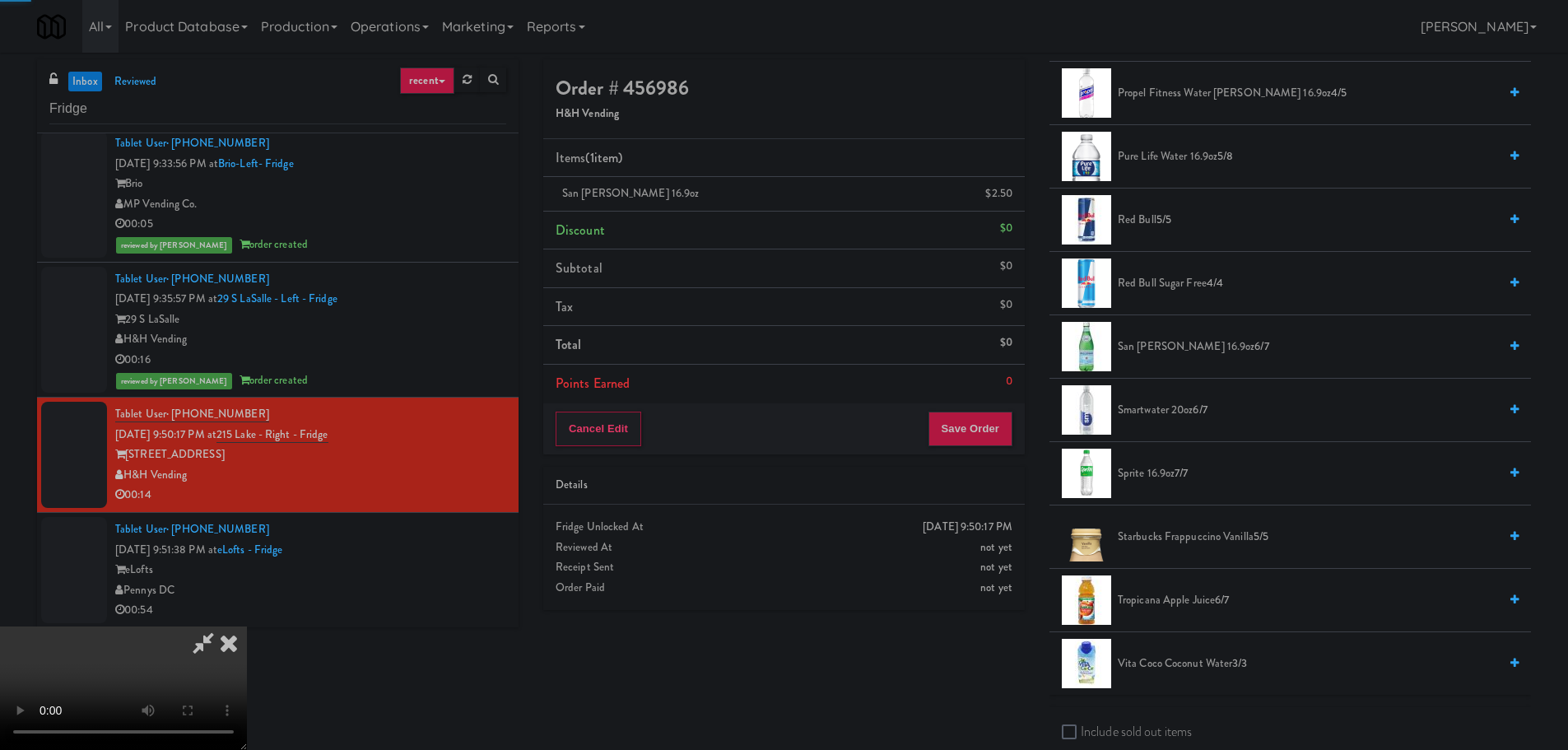
drag, startPoint x: 735, startPoint y: 442, endPoint x: 763, endPoint y: 451, distance: 29.4
click at [247, 627] on video at bounding box center [123, 688] width 247 height 123
click at [978, 427] on button "Save Order" at bounding box center [970, 429] width 84 height 34
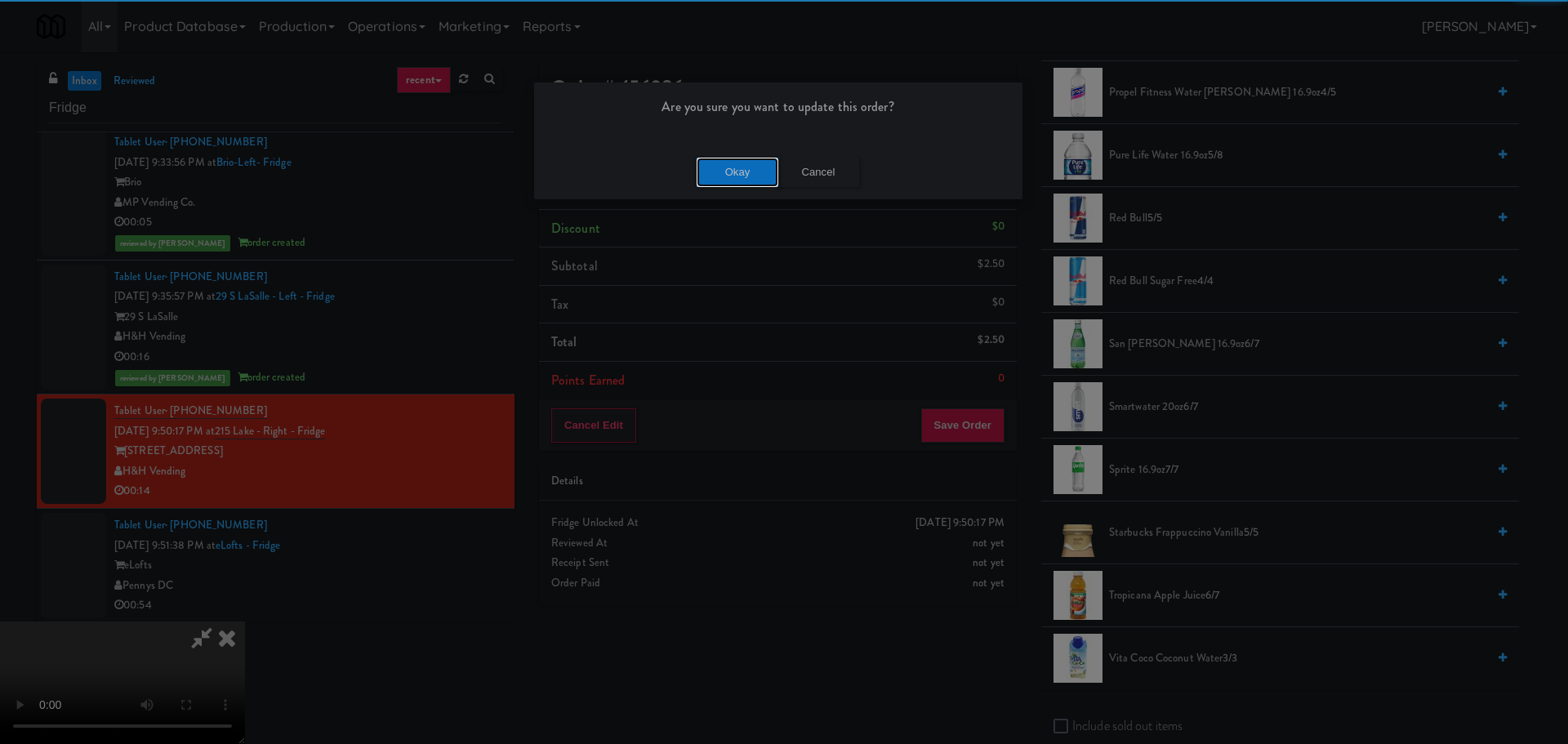
click at [758, 174] on button "Okay" at bounding box center [738, 172] width 82 height 29
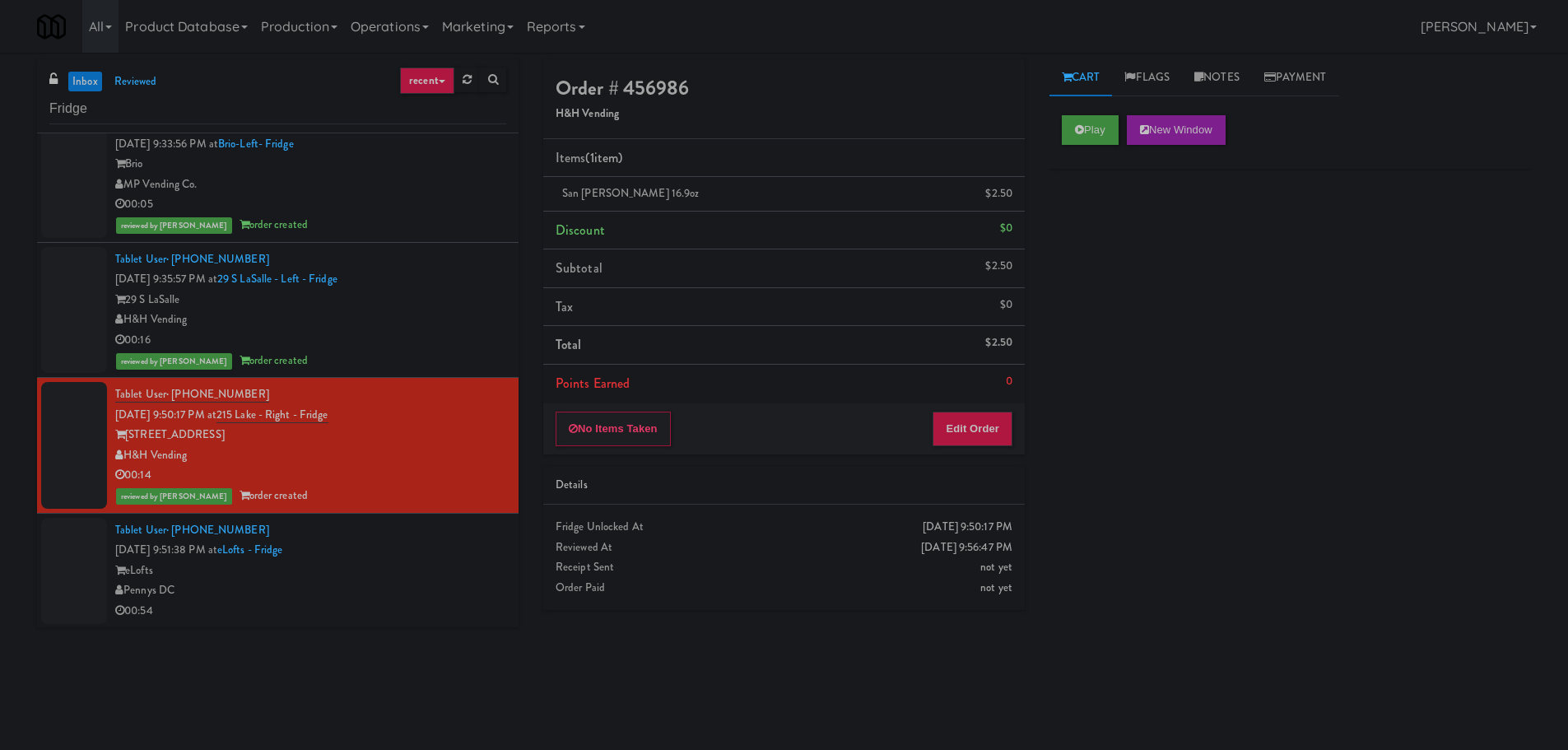
scroll to position [27, 0]
click at [453, 551] on div "Tablet User · (202) 830-8596 [DATE] 9:51:38 PM at eLofts - Fridge eLofts Pennys…" at bounding box center [310, 570] width 391 height 102
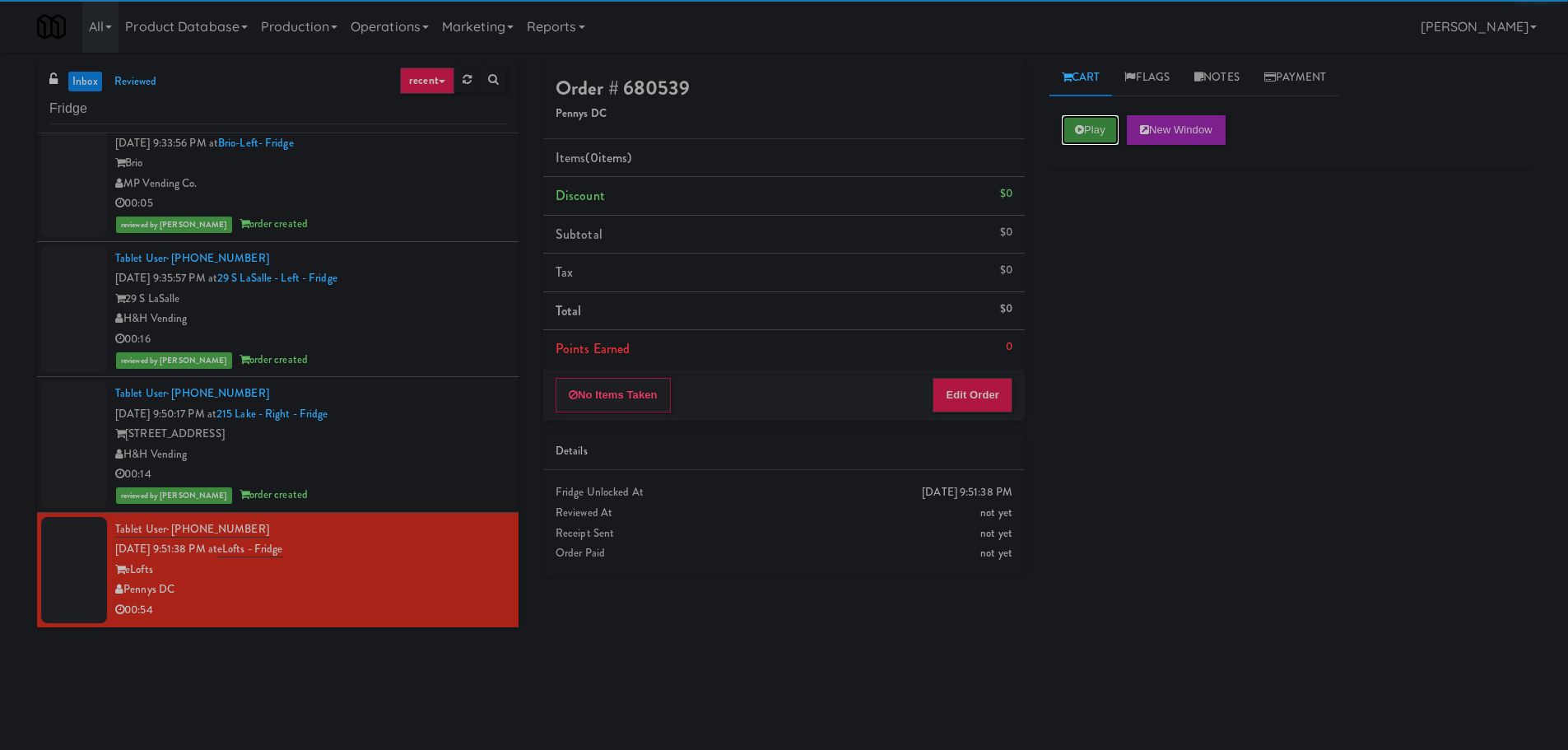
click at [1114, 131] on button "Play" at bounding box center [1090, 129] width 57 height 30
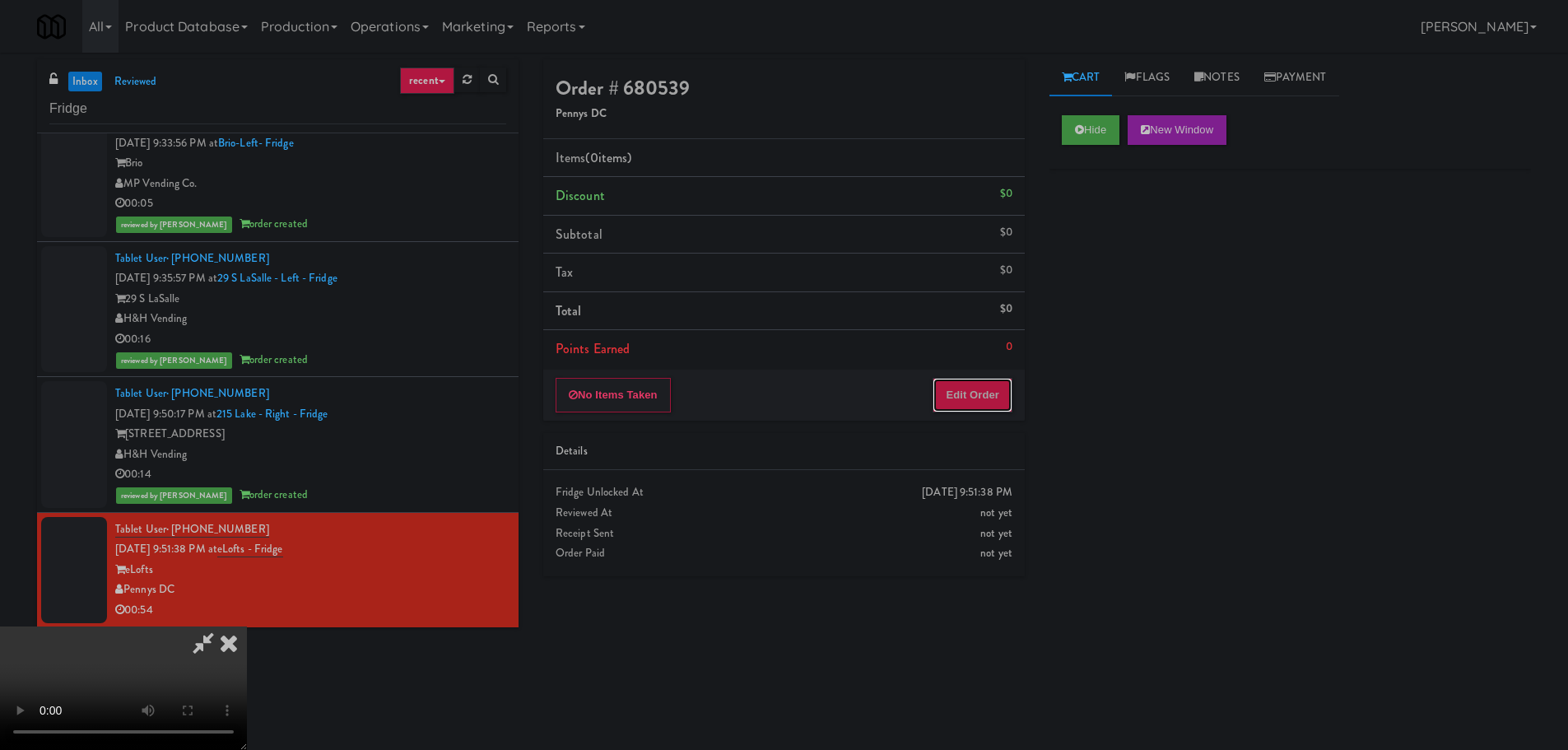
click at [1000, 385] on button "Edit Order" at bounding box center [972, 395] width 80 height 34
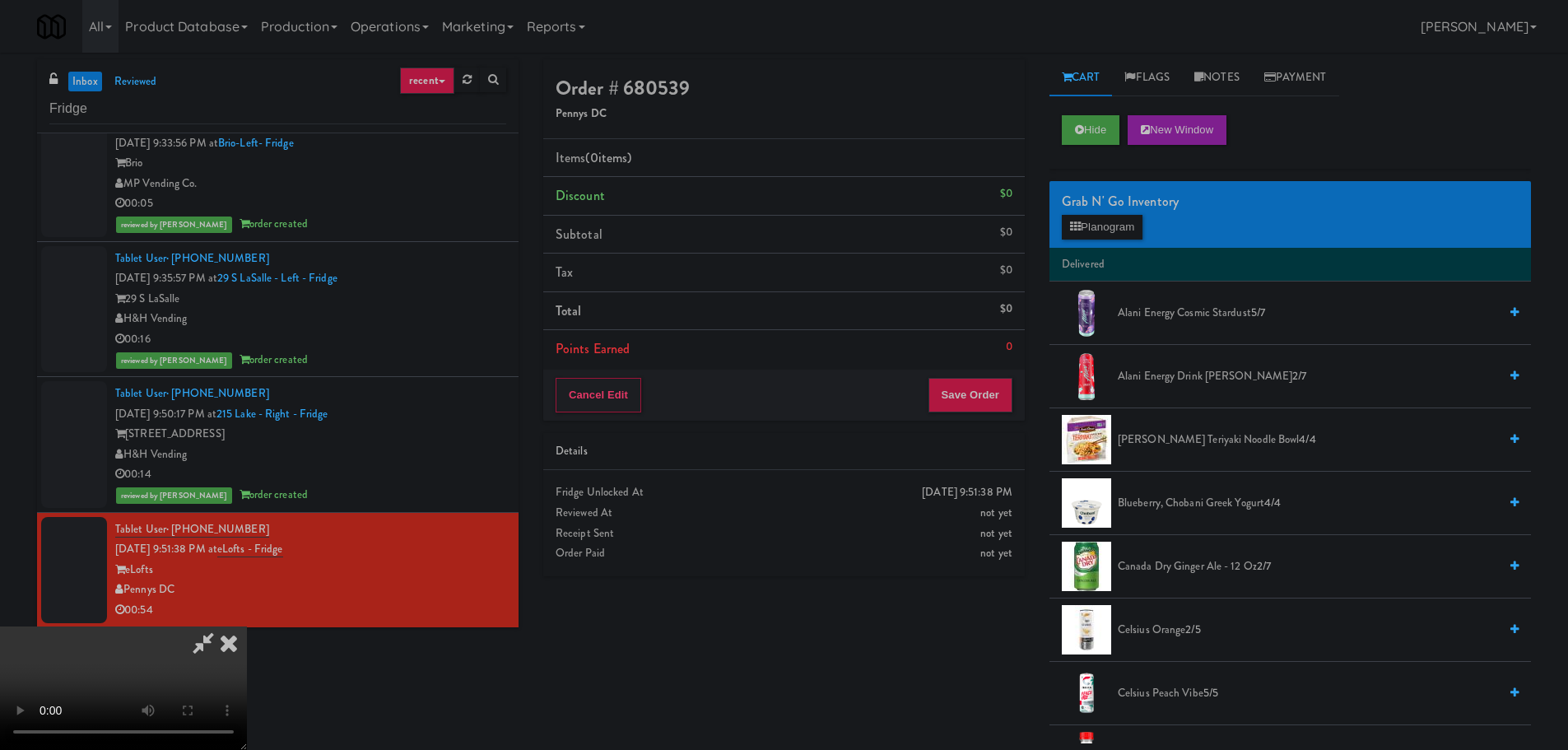
click at [247, 627] on video at bounding box center [123, 688] width 247 height 123
click at [1118, 219] on button "Planogram" at bounding box center [1102, 227] width 81 height 24
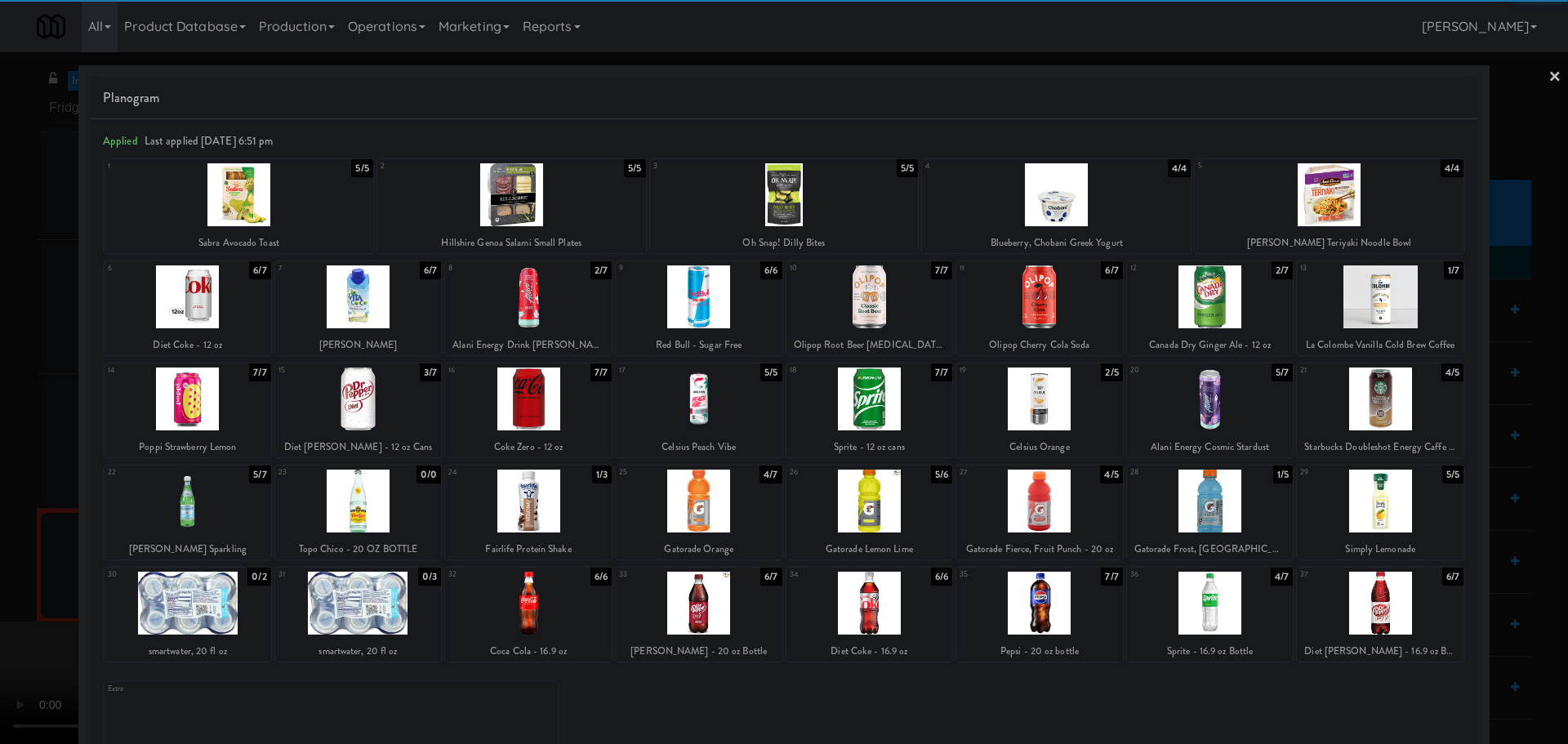
click at [1051, 315] on div at bounding box center [1039, 297] width 167 height 63
click at [0, 446] on div at bounding box center [784, 372] width 1568 height 744
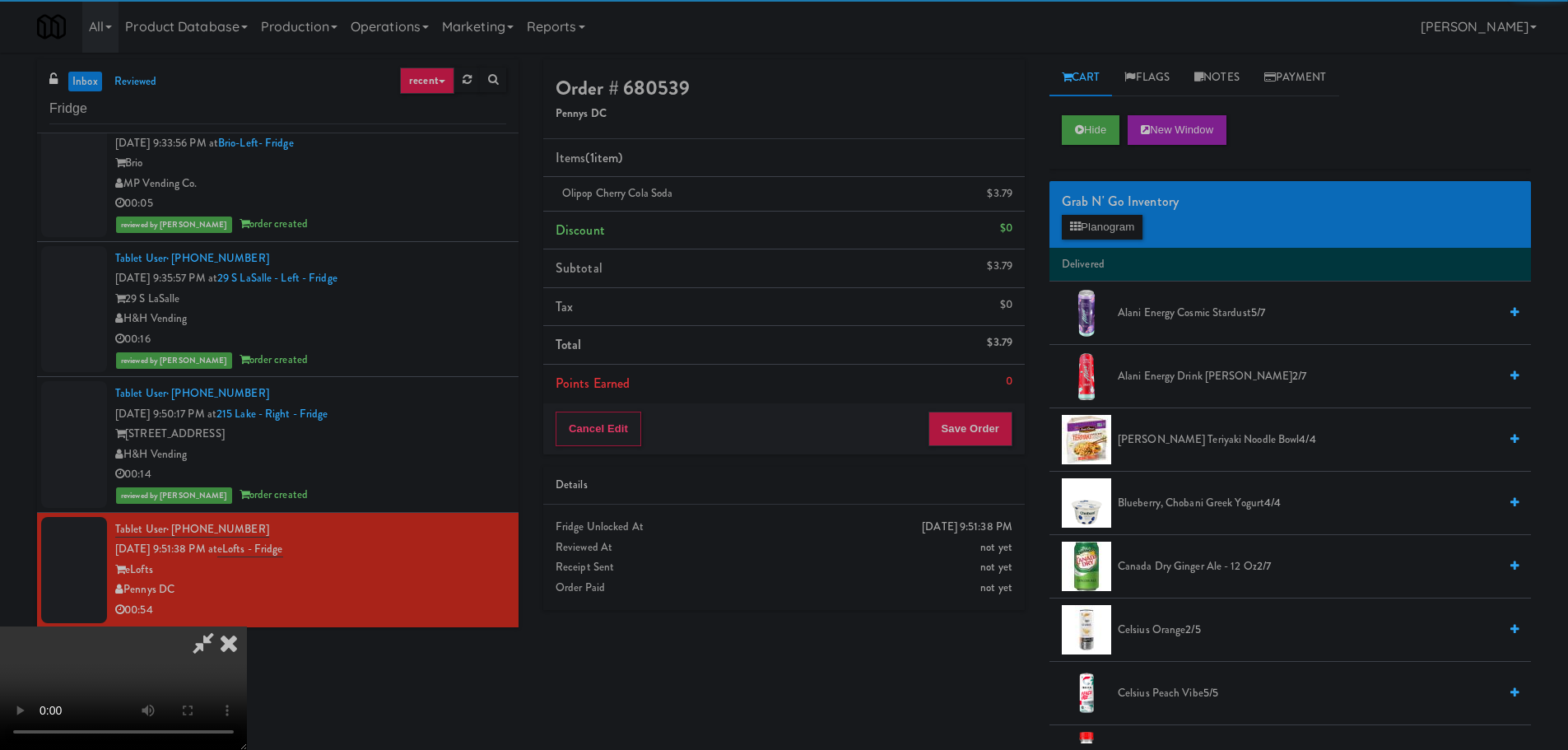
drag, startPoint x: 401, startPoint y: 377, endPoint x: 507, endPoint y: 366, distance: 106.6
click at [247, 627] on video at bounding box center [123, 688] width 247 height 123
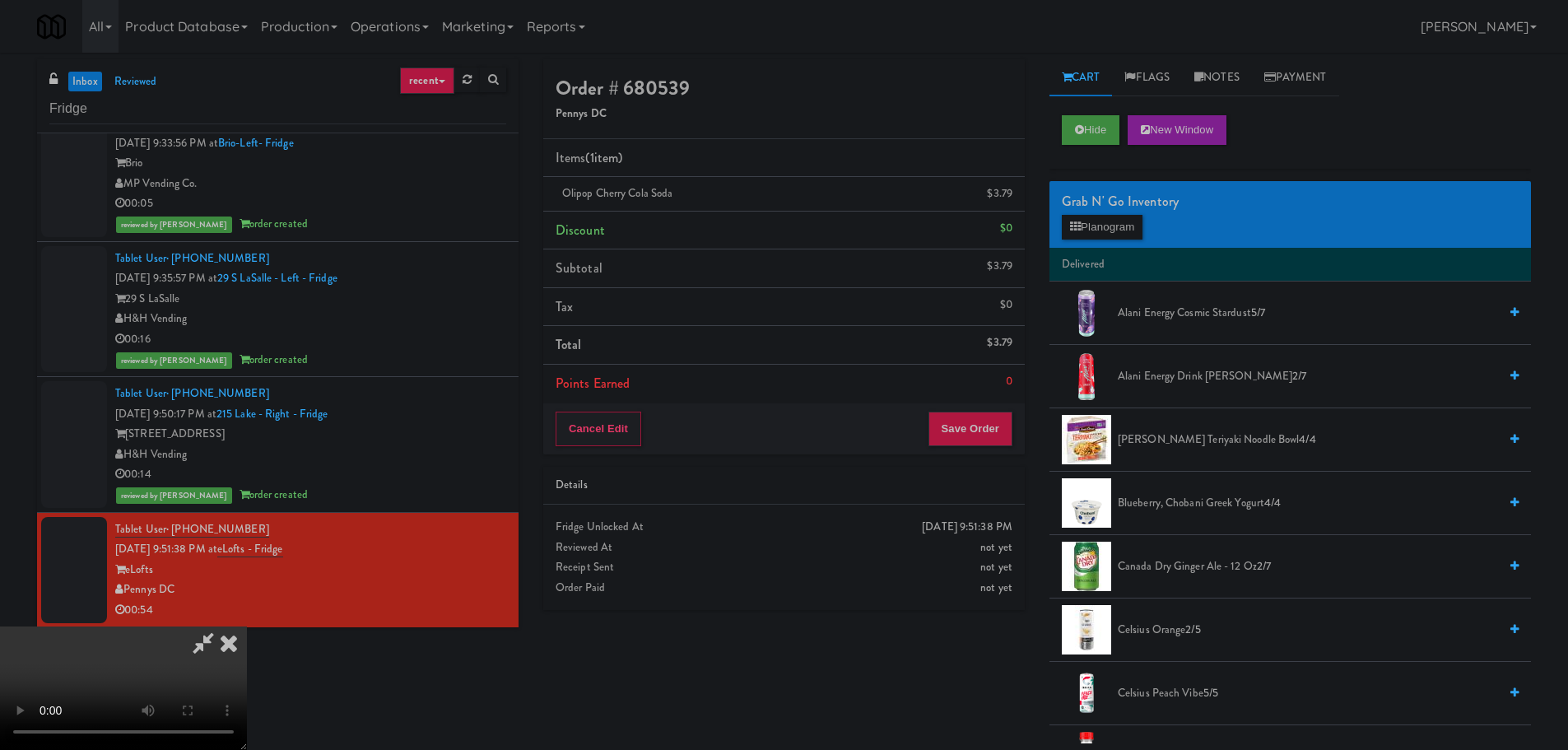
scroll to position [283, 0]
click at [987, 426] on button "Save Order" at bounding box center [970, 429] width 84 height 34
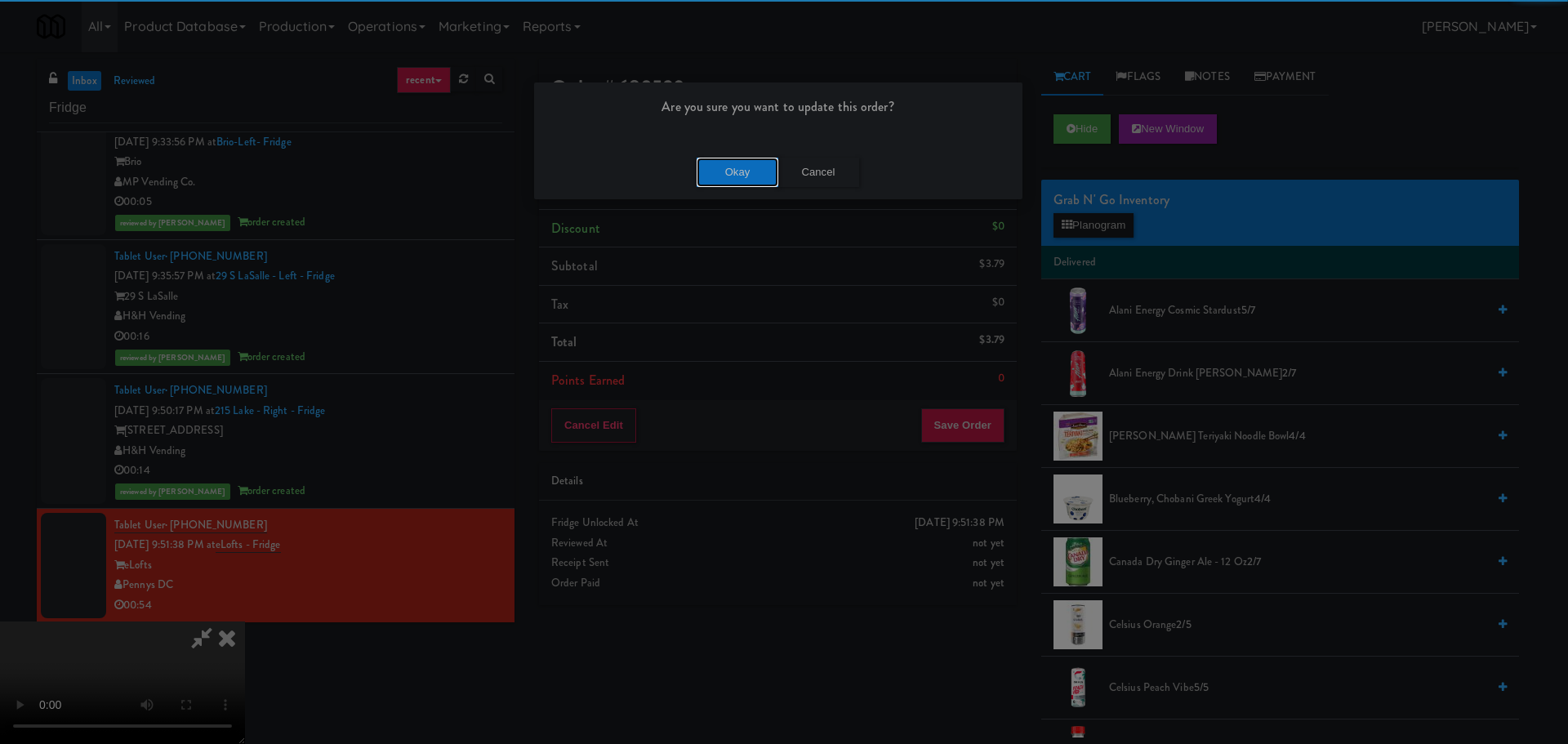
click at [725, 162] on button "Okay" at bounding box center [738, 172] width 82 height 29
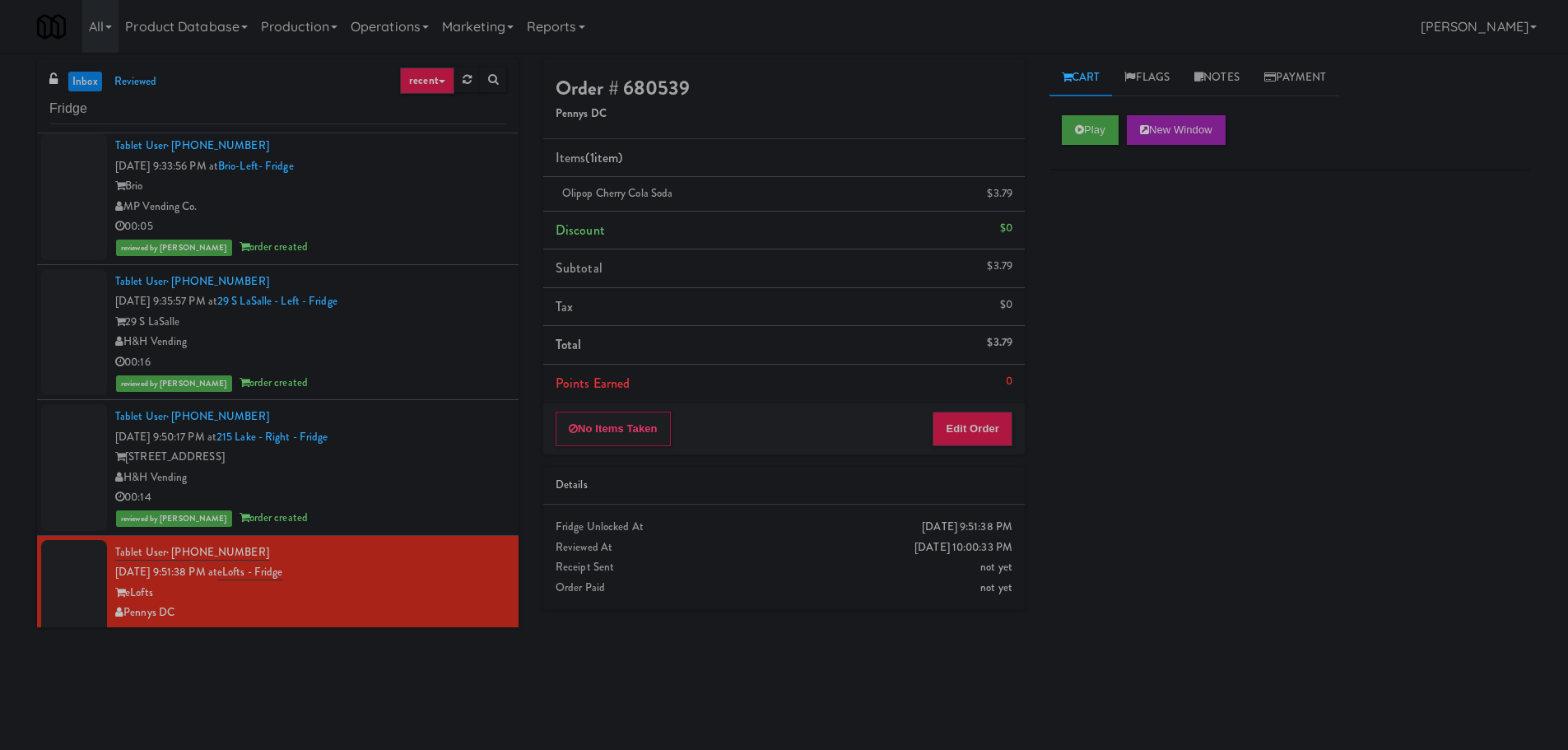
scroll to position [0, 0]
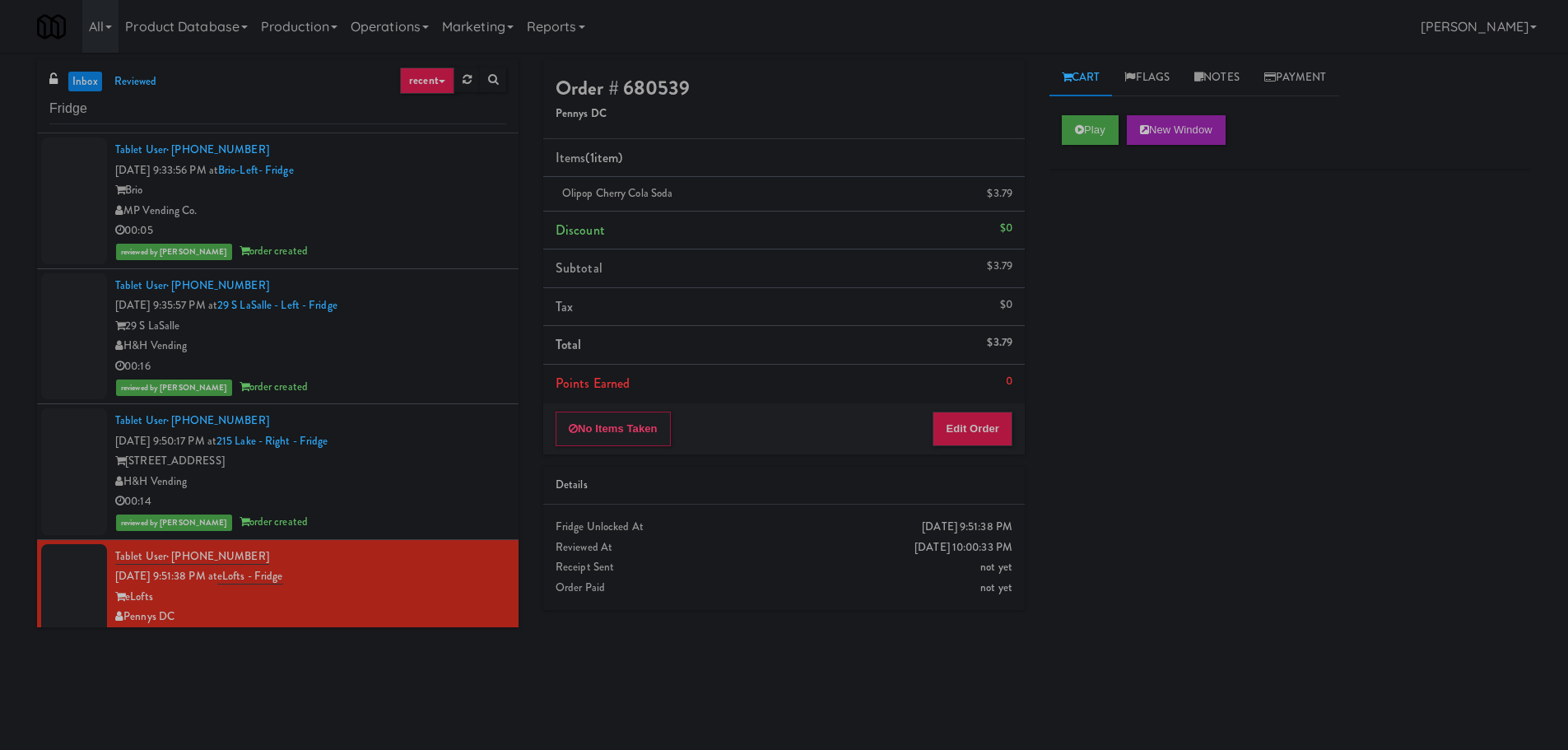
click at [70, 72] on link "inbox" at bounding box center [85, 82] width 34 height 21
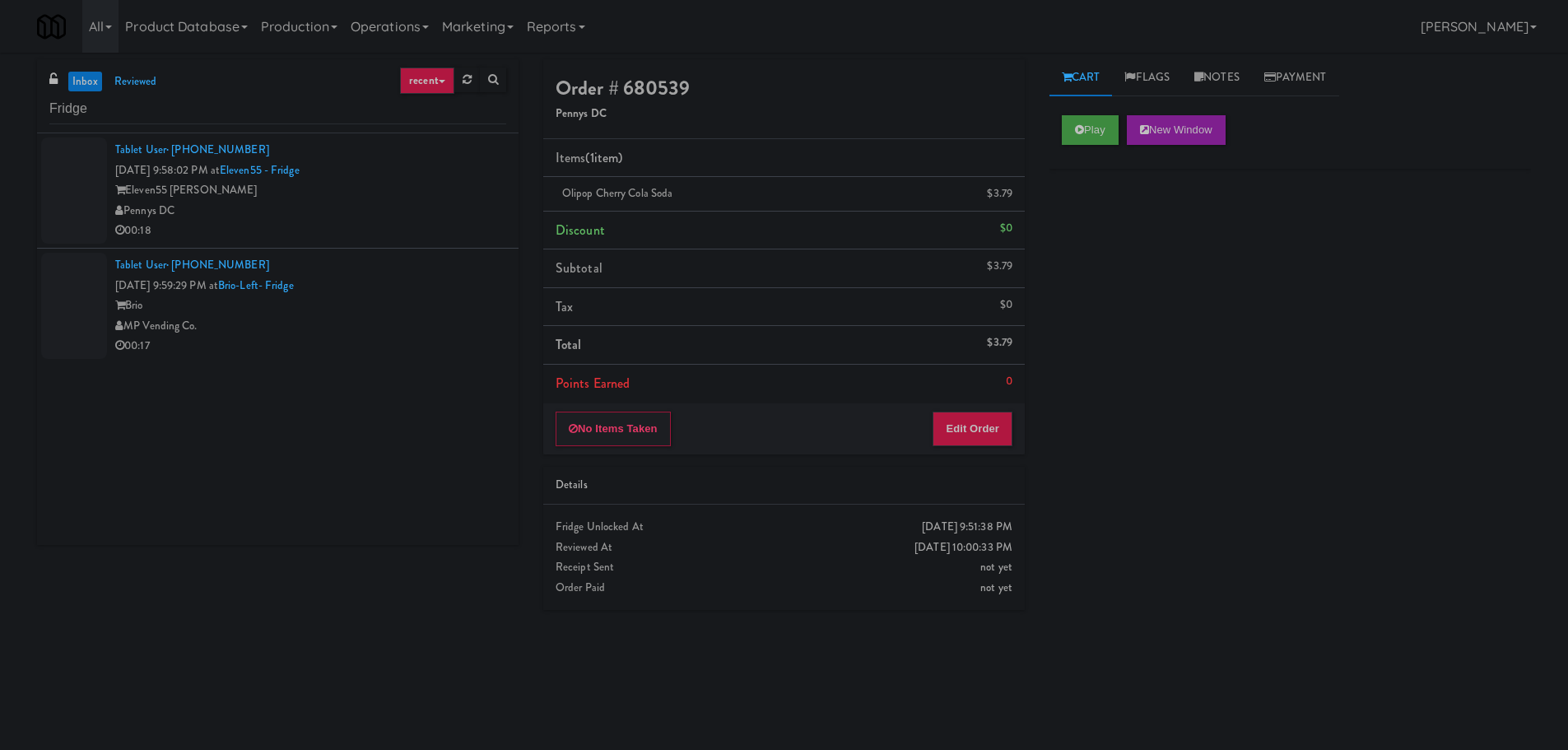
click at [434, 219] on div "Pennys DC" at bounding box center [310, 210] width 391 height 21
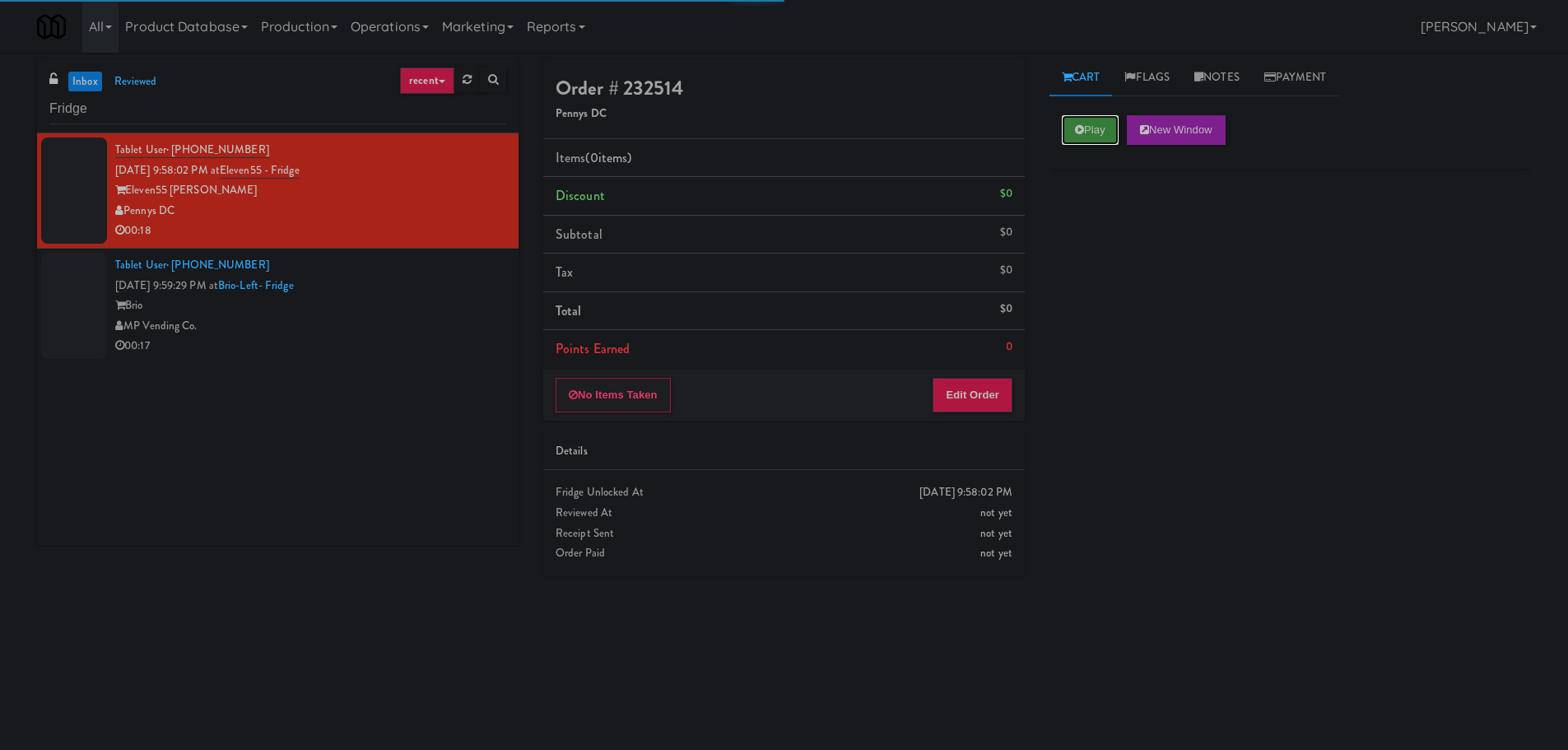
click at [1086, 133] on button "Play" at bounding box center [1090, 129] width 57 height 30
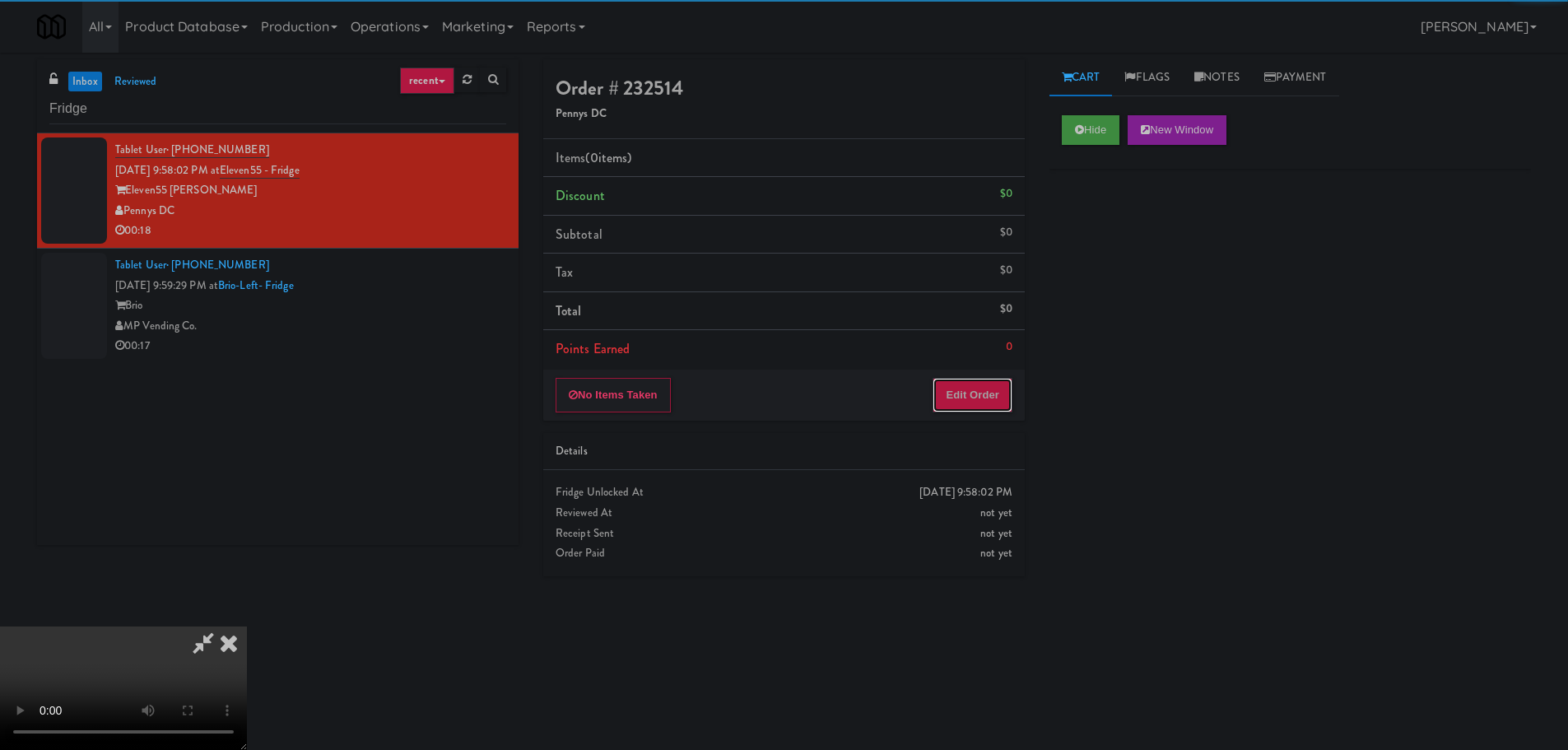
click at [954, 407] on button "Edit Order" at bounding box center [972, 395] width 80 height 34
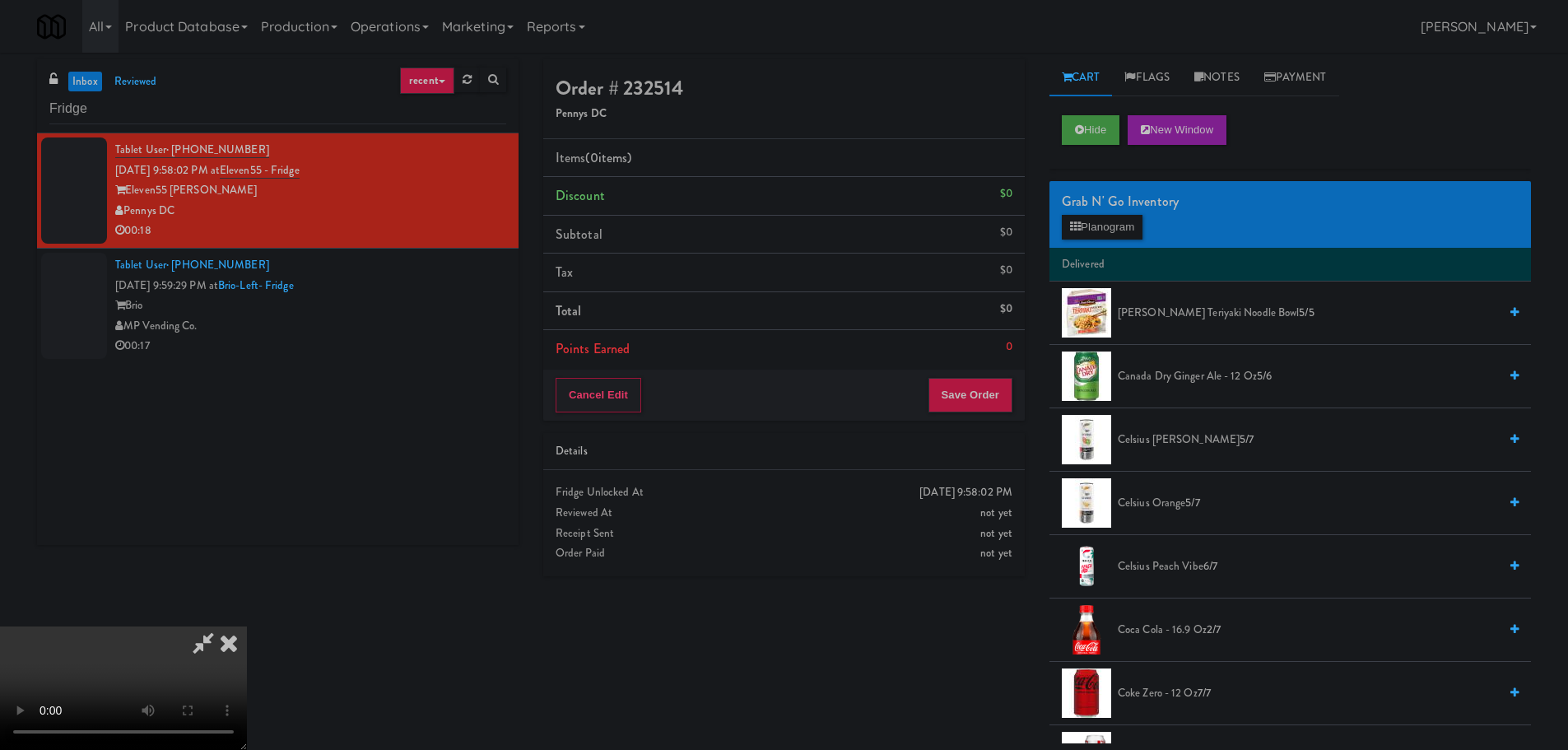
drag, startPoint x: 701, startPoint y: 460, endPoint x: 737, endPoint y: 450, distance: 37.4
click at [247, 627] on video at bounding box center [123, 688] width 247 height 123
click at [1201, 376] on span "Canada Dry Ginger Ale - 12 oz 5/6" at bounding box center [1307, 376] width 380 height 21
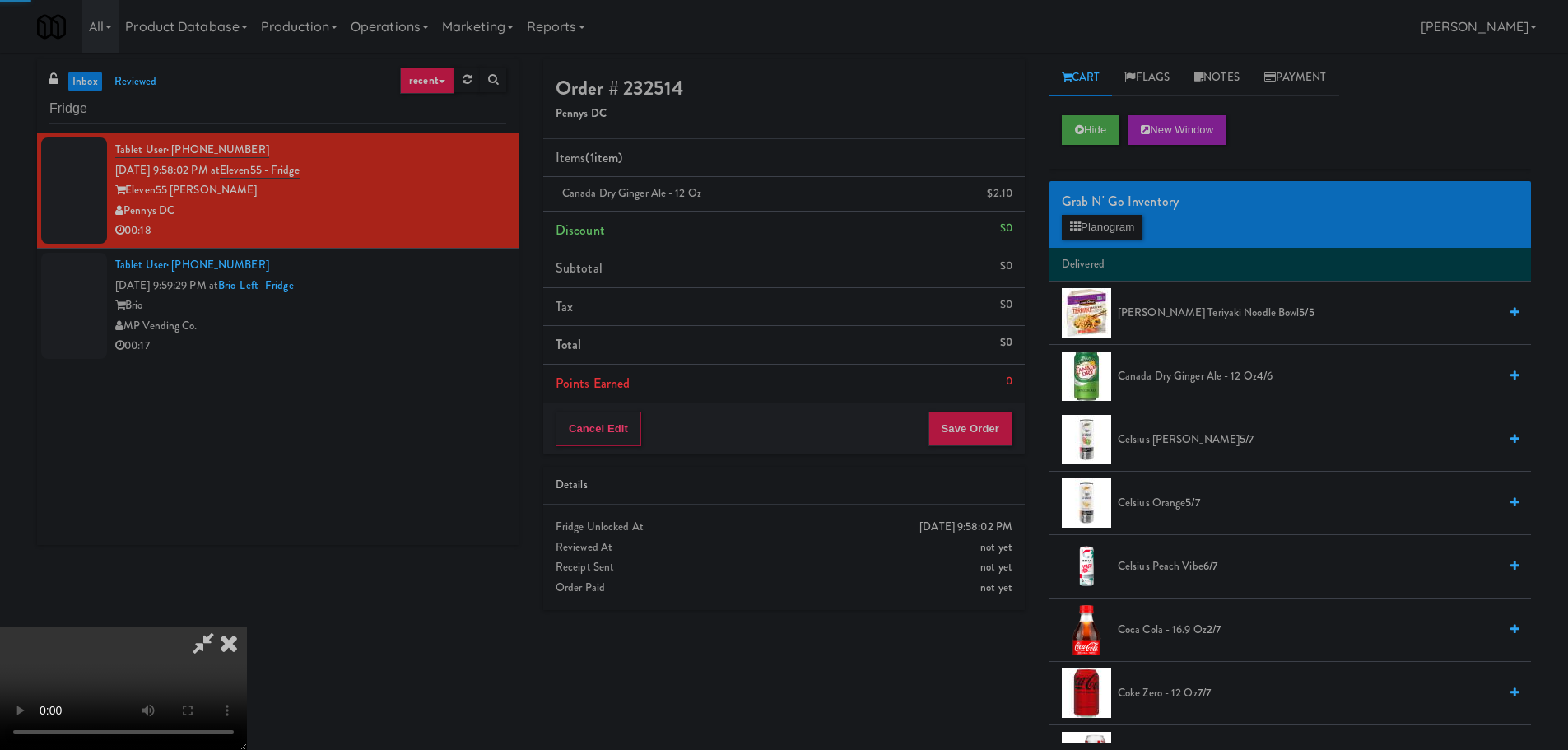
drag, startPoint x: 701, startPoint y: 423, endPoint x: 749, endPoint y: 441, distance: 51.3
click at [247, 627] on video at bounding box center [123, 688] width 247 height 123
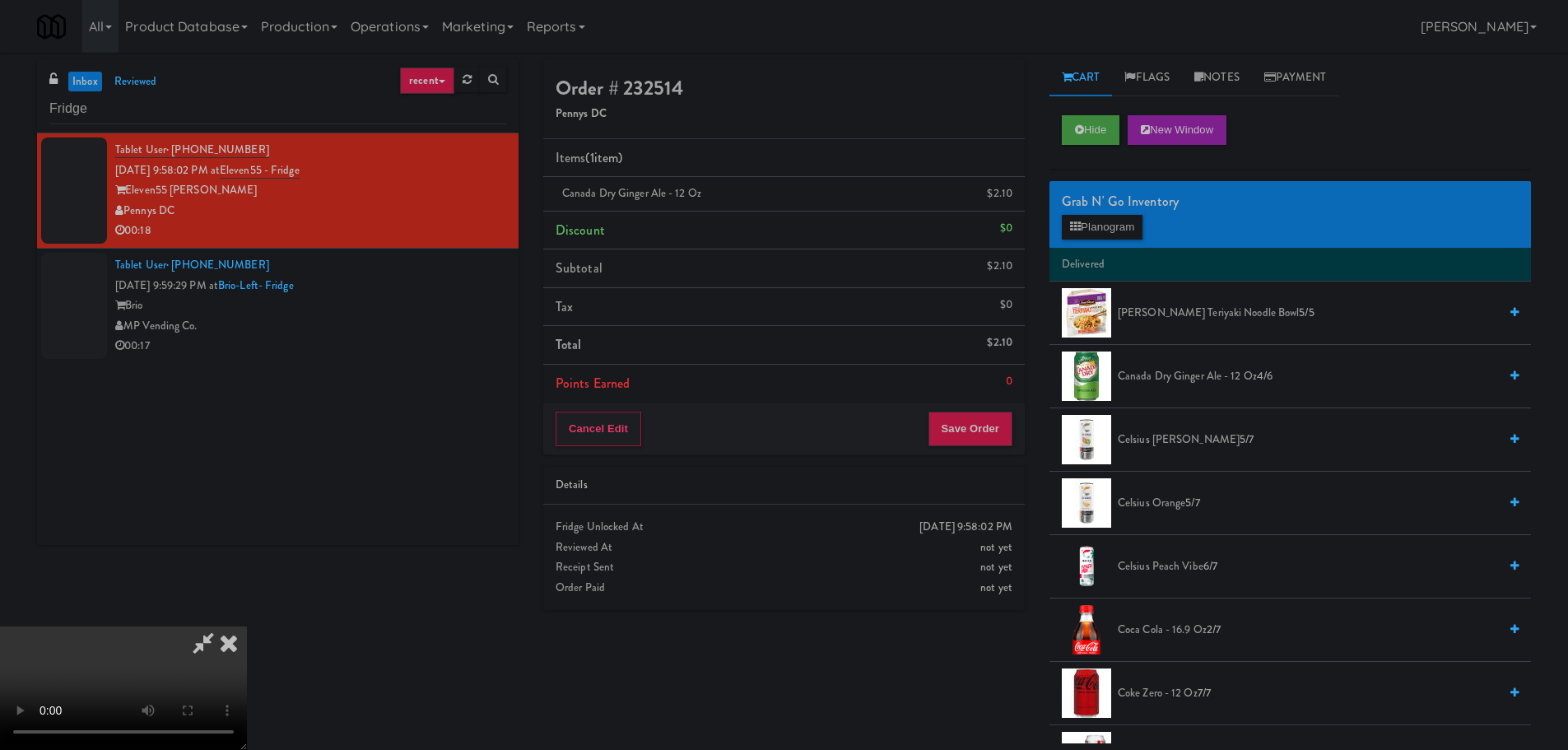
click at [247, 627] on video at bounding box center [123, 688] width 247 height 123
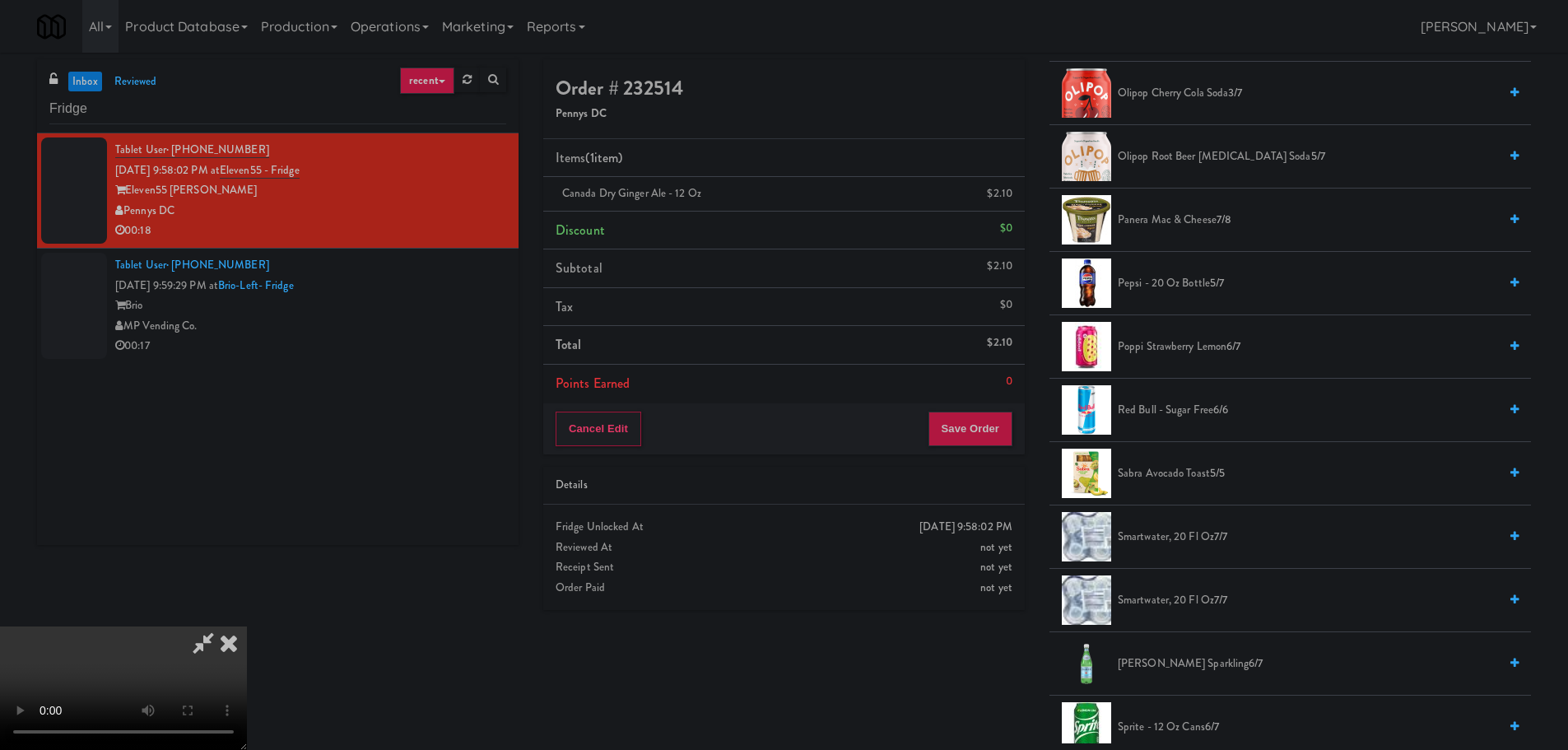
scroll to position [1475, 0]
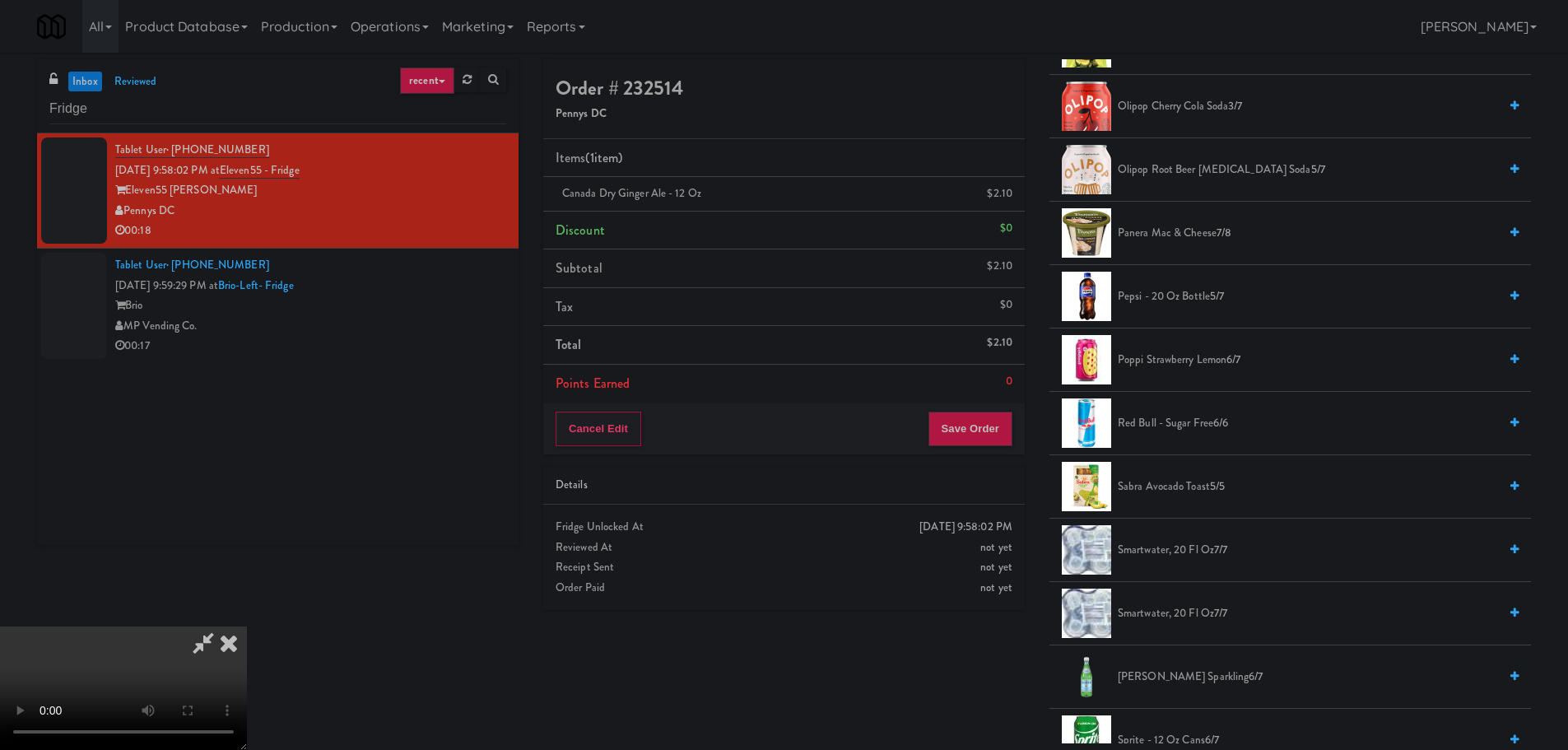
click at [1187, 356] on span "Poppi Strawberry Lemon 6/7" at bounding box center [1307, 360] width 380 height 21
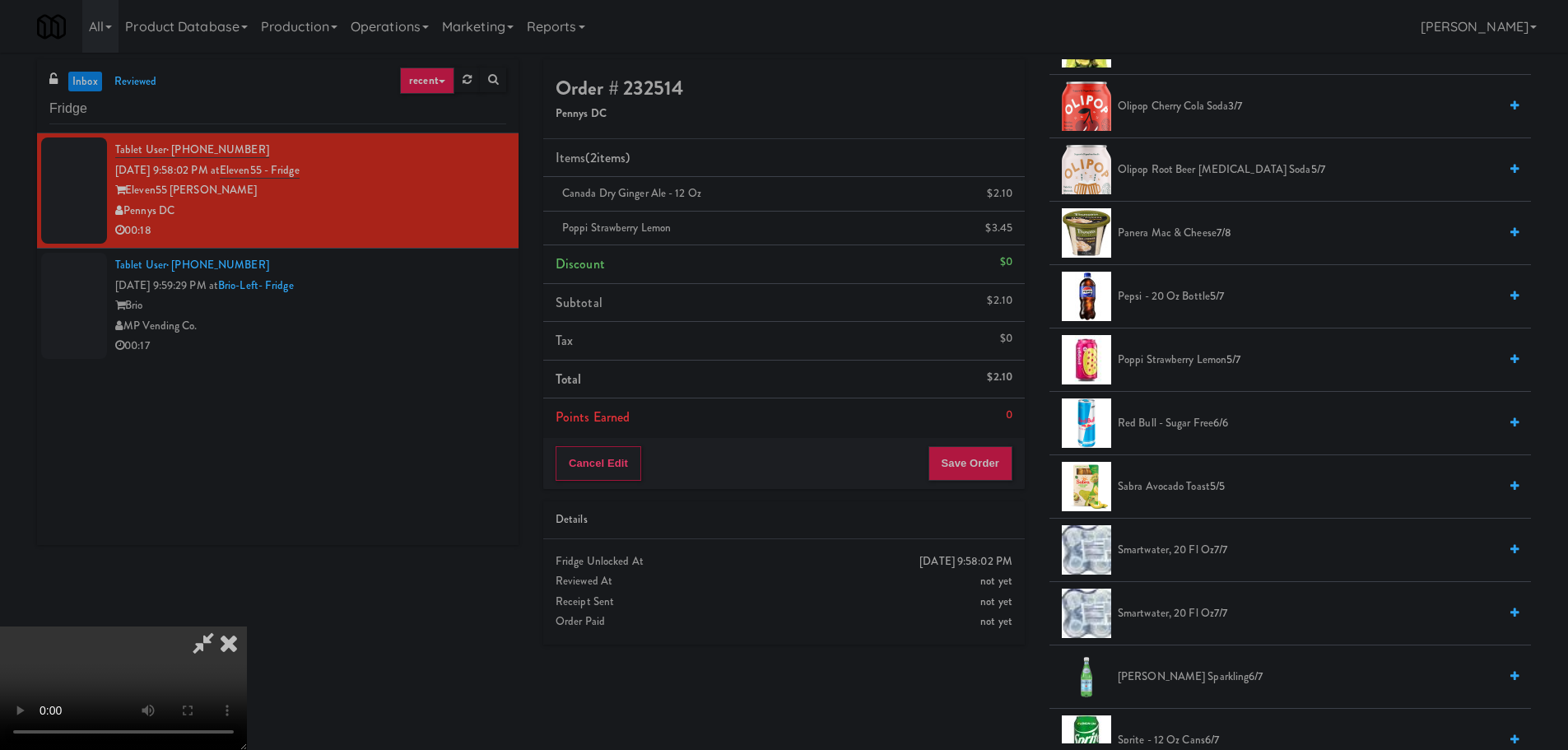
click at [247, 627] on video at bounding box center [123, 688] width 247 height 123
click at [986, 453] on button "Save Order" at bounding box center [970, 463] width 84 height 34
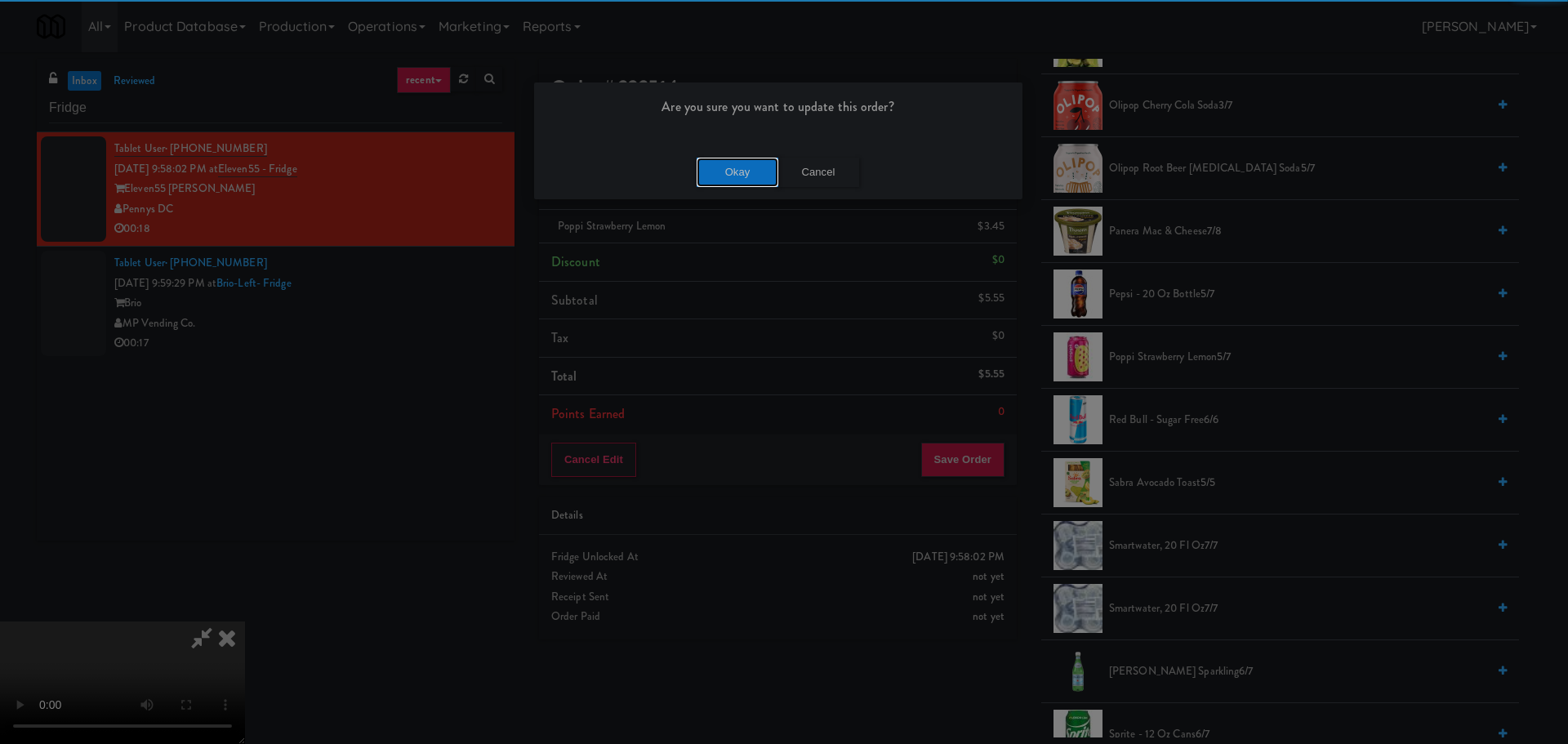
click at [749, 172] on button "Okay" at bounding box center [738, 172] width 82 height 29
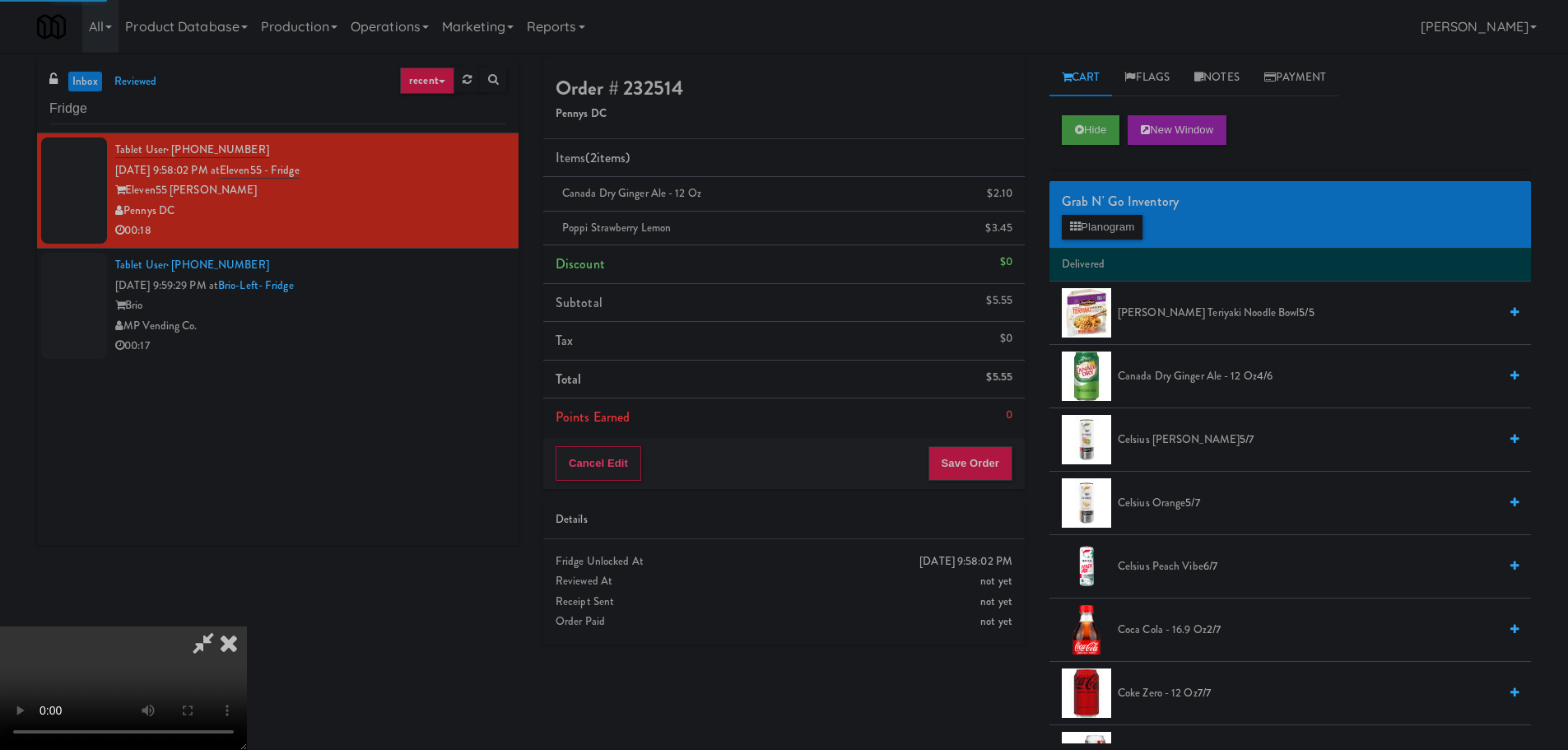
scroll to position [0, 0]
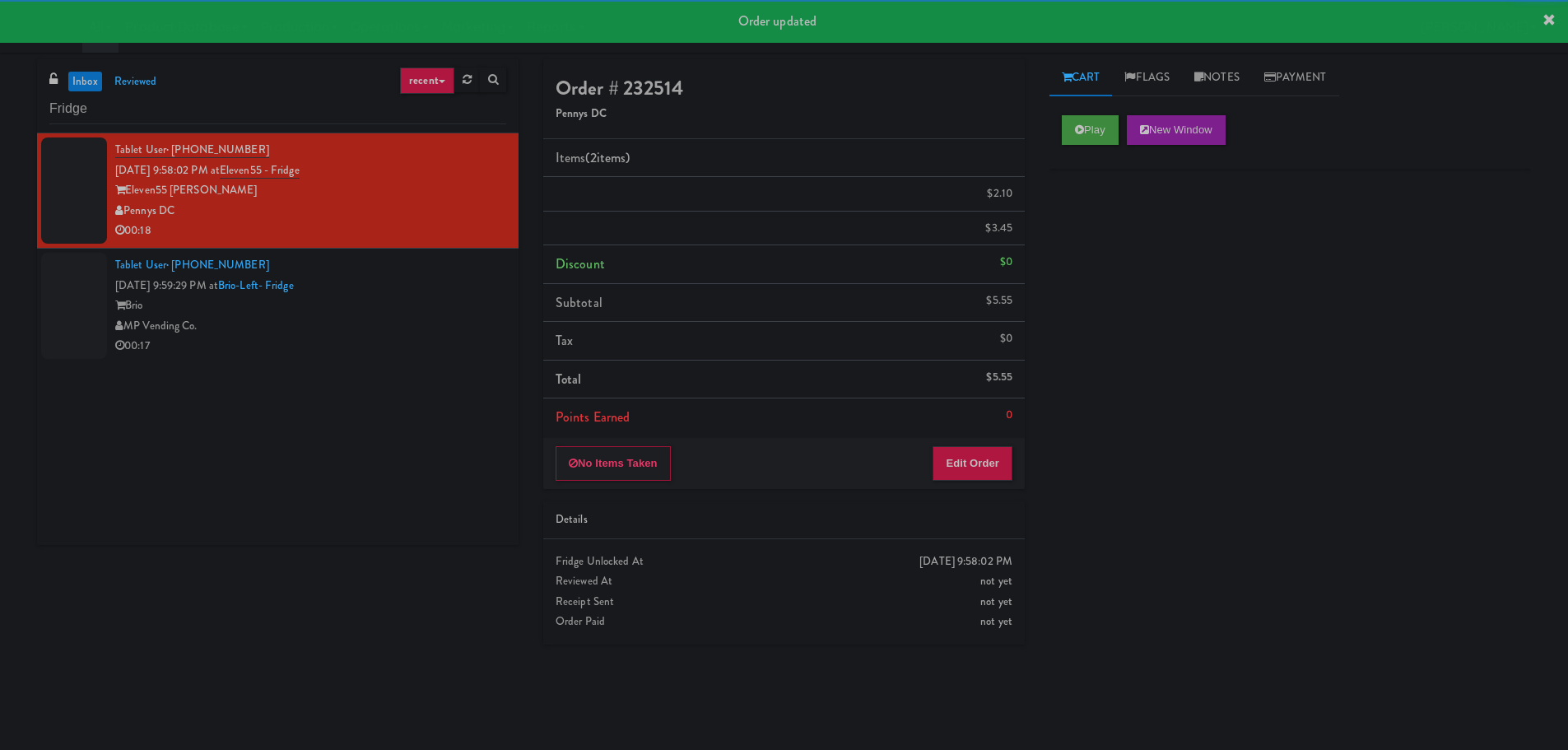
click at [487, 326] on div "MP Vending Co." at bounding box center [310, 326] width 391 height 21
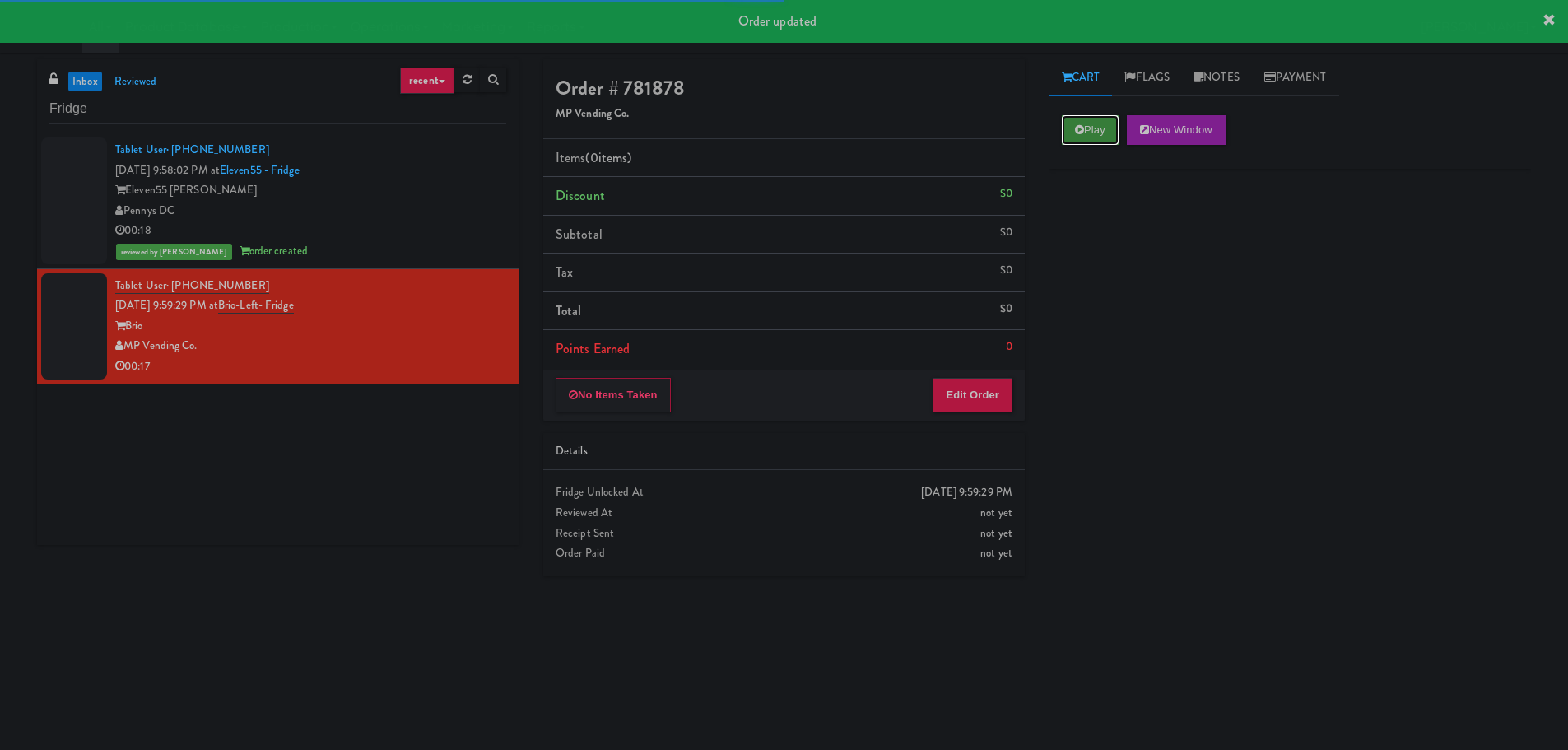
click at [1106, 130] on button "Play" at bounding box center [1090, 129] width 57 height 30
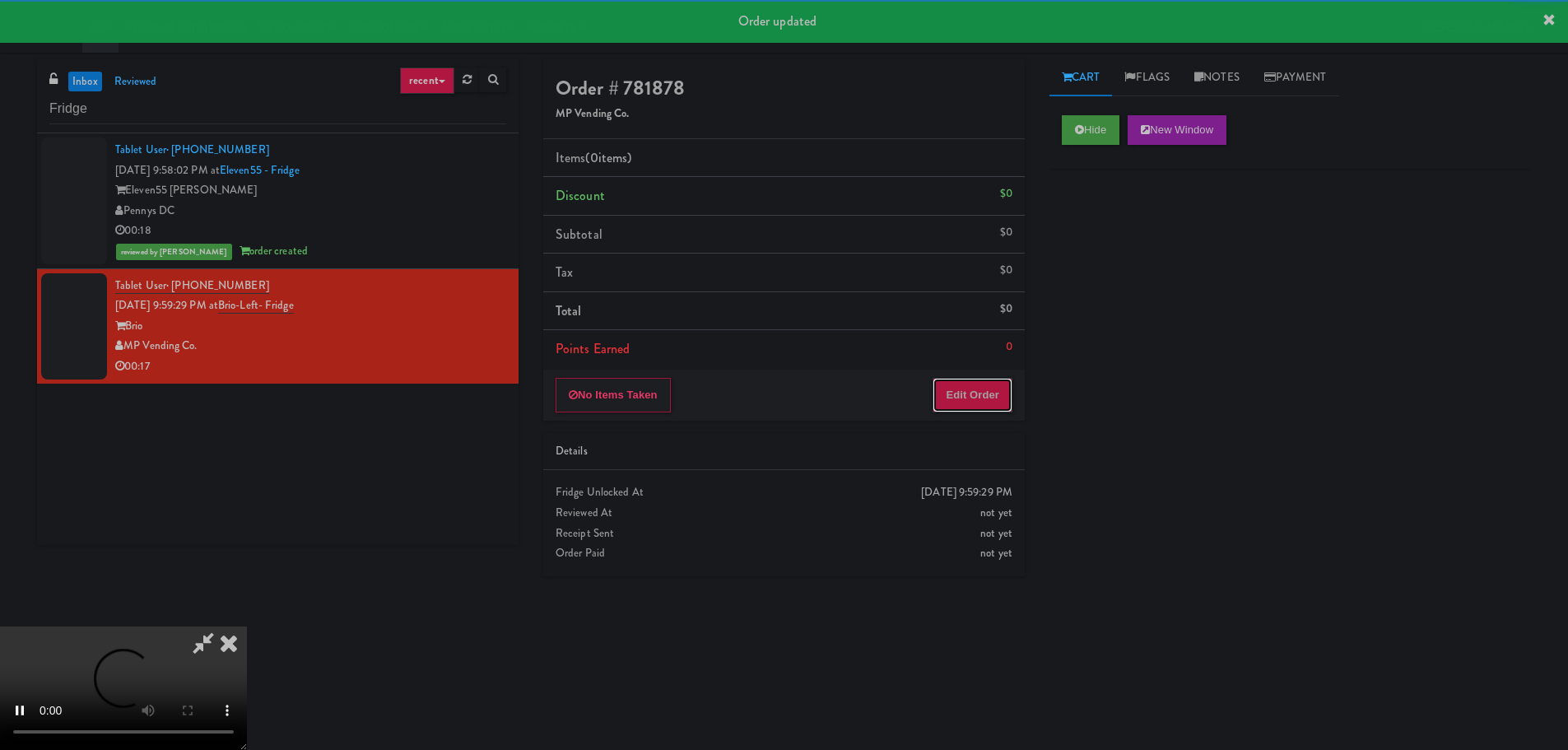
click at [1007, 399] on button "Edit Order" at bounding box center [972, 395] width 80 height 34
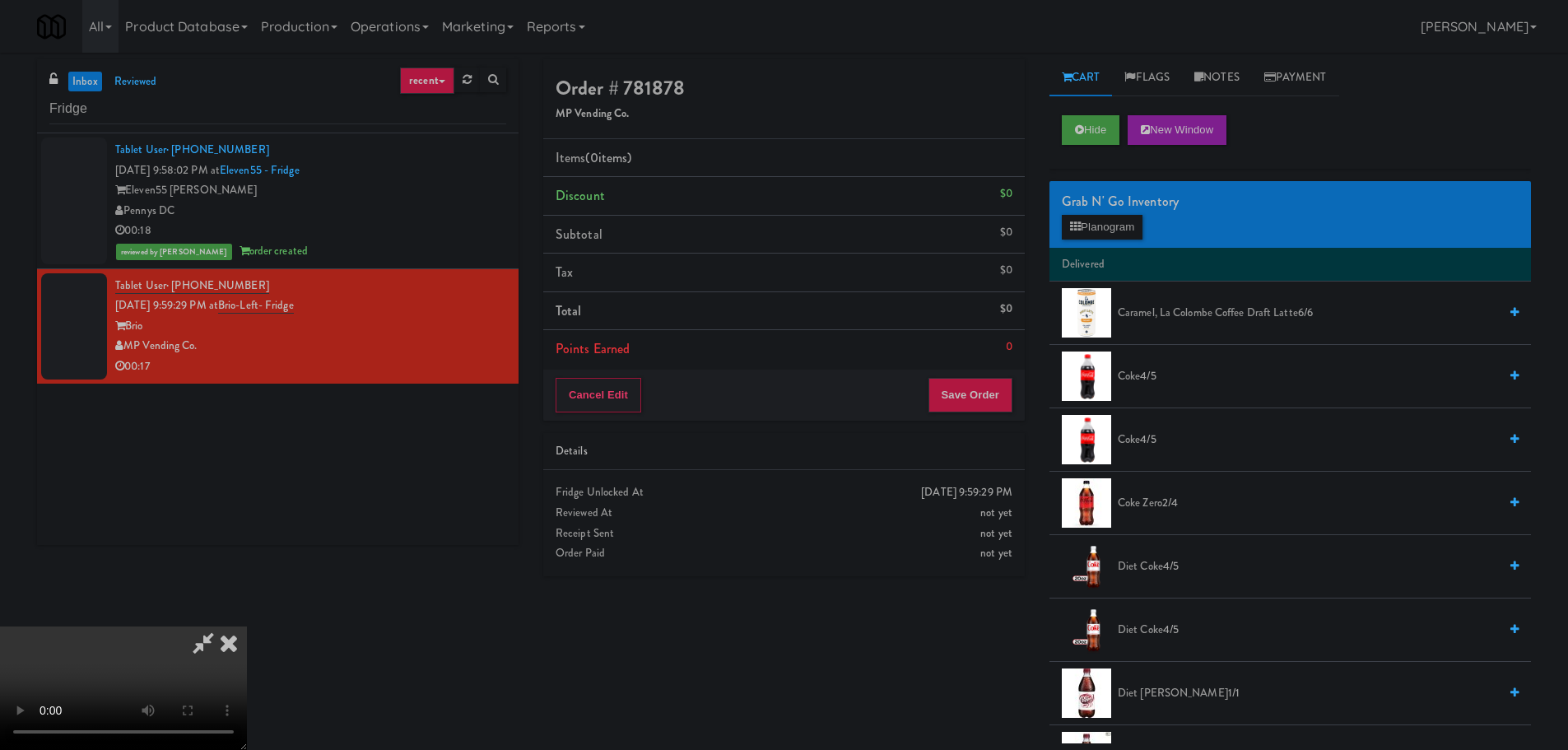
click at [247, 627] on video at bounding box center [123, 688] width 247 height 123
click at [1102, 225] on button "Planogram" at bounding box center [1102, 227] width 81 height 24
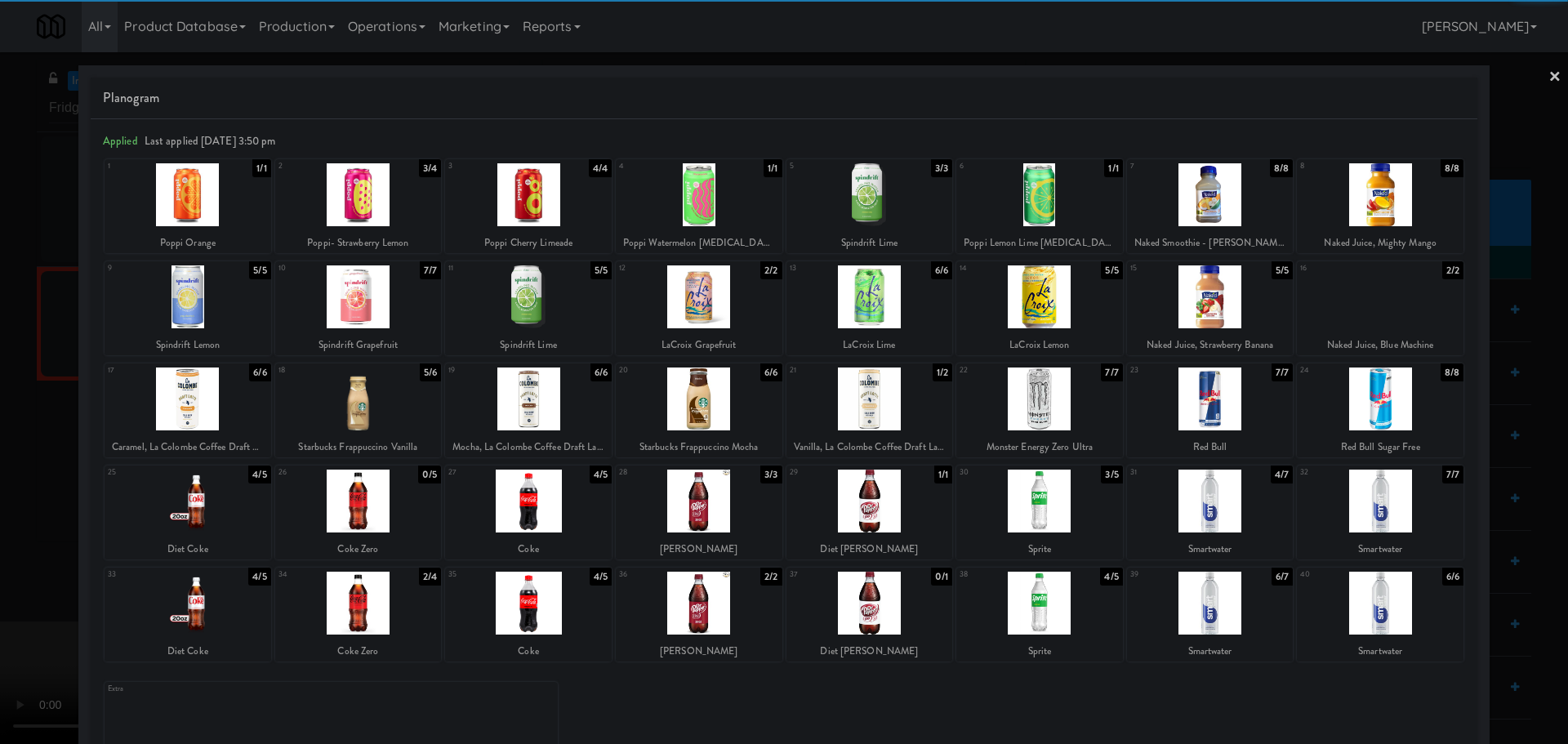
click at [208, 204] on div at bounding box center [187, 194] width 167 height 63
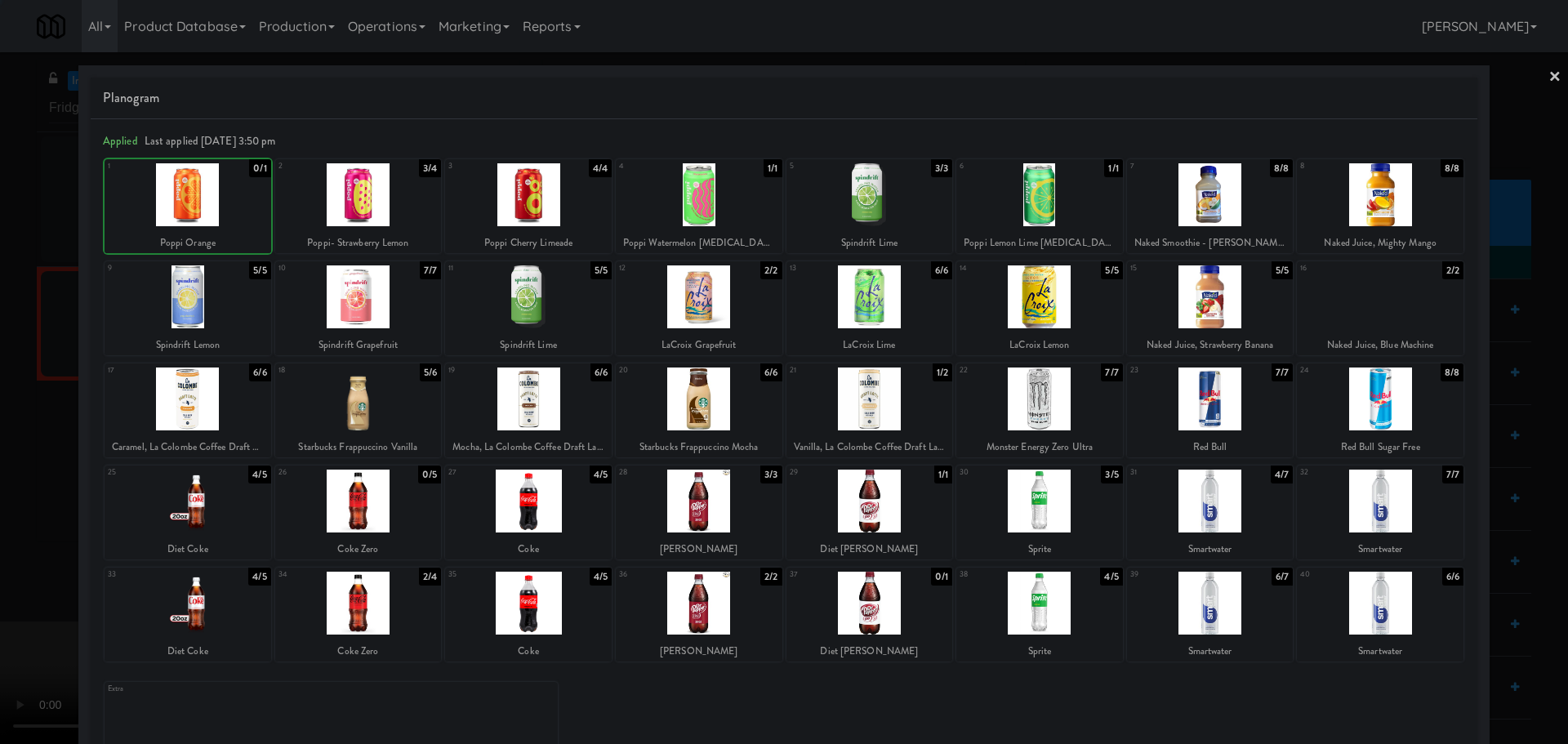
click at [0, 268] on div at bounding box center [784, 372] width 1568 height 744
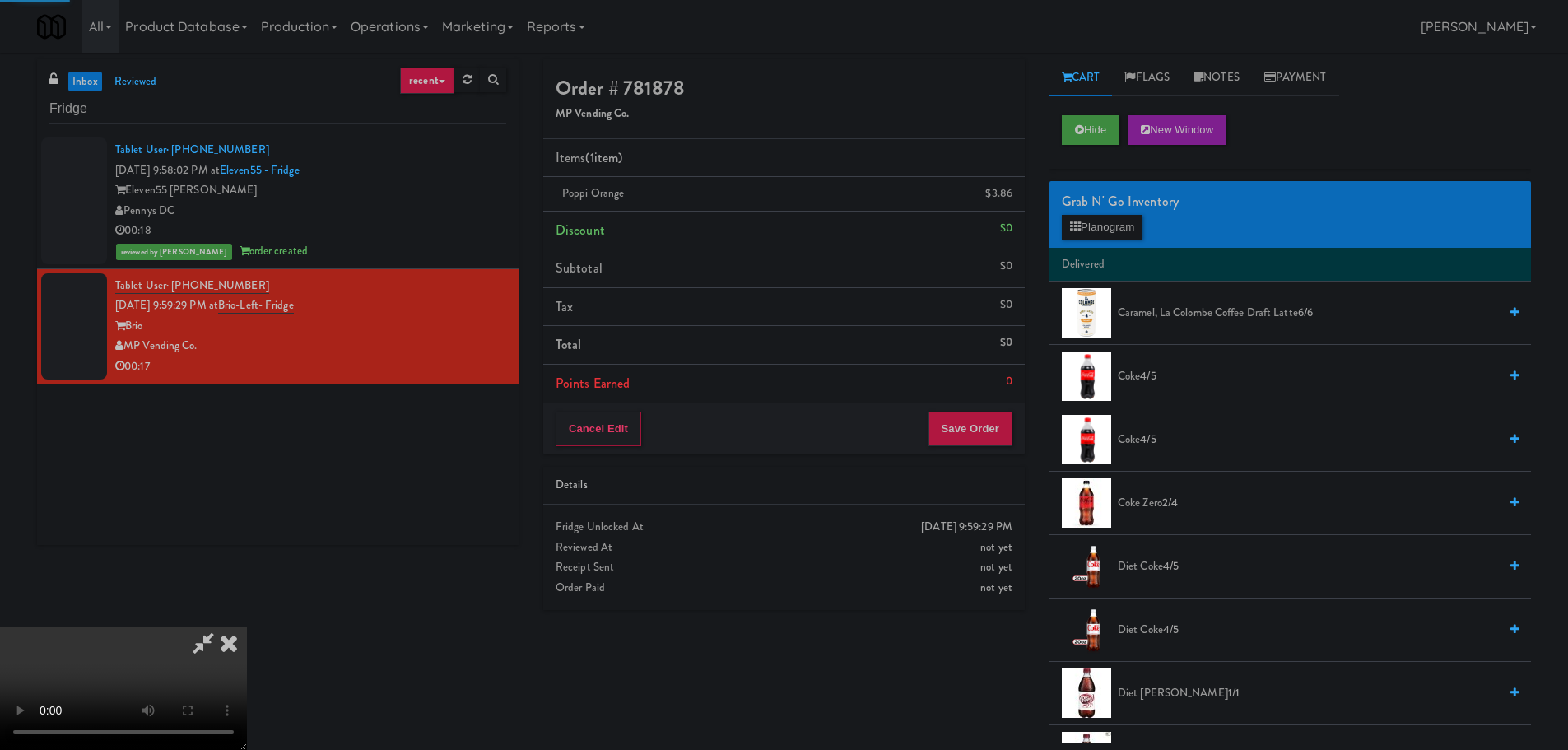
click at [247, 627] on video at bounding box center [123, 688] width 247 height 123
click at [969, 433] on button "Save Order" at bounding box center [970, 429] width 84 height 34
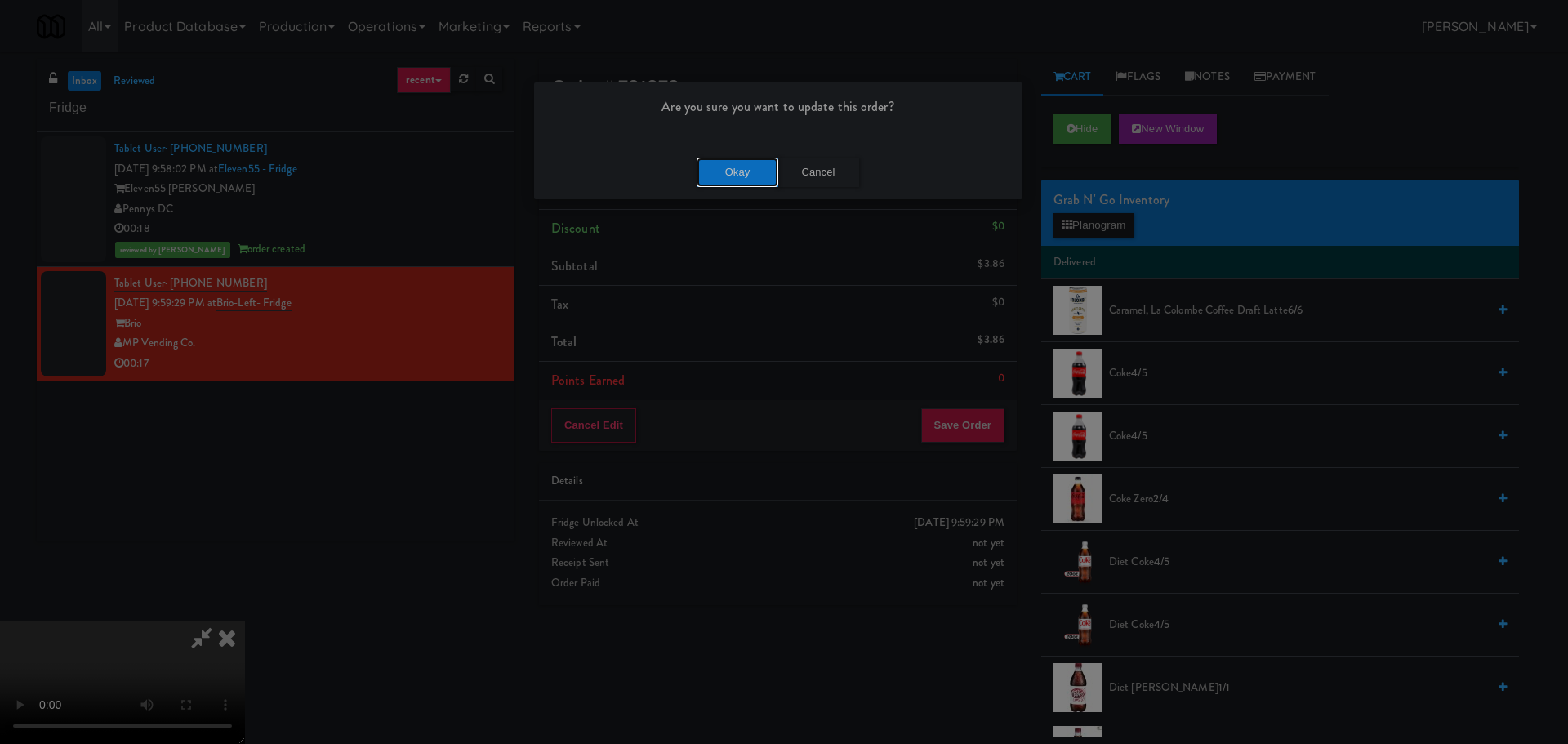
click at [715, 160] on button "Okay" at bounding box center [738, 172] width 82 height 29
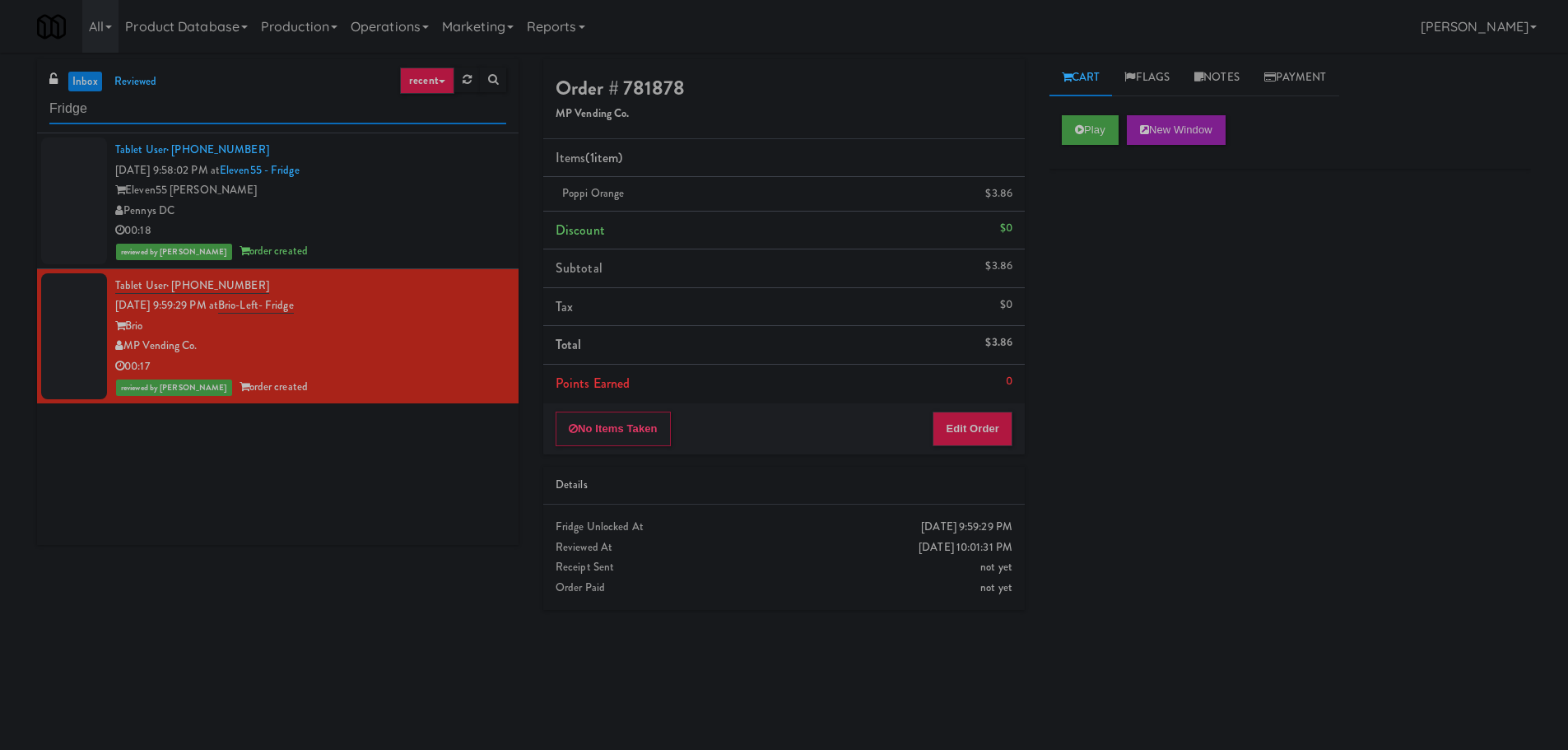
click at [236, 112] on input "Fridge" at bounding box center [278, 109] width 457 height 31
click at [238, 112] on input "Fridge" at bounding box center [278, 109] width 457 height 31
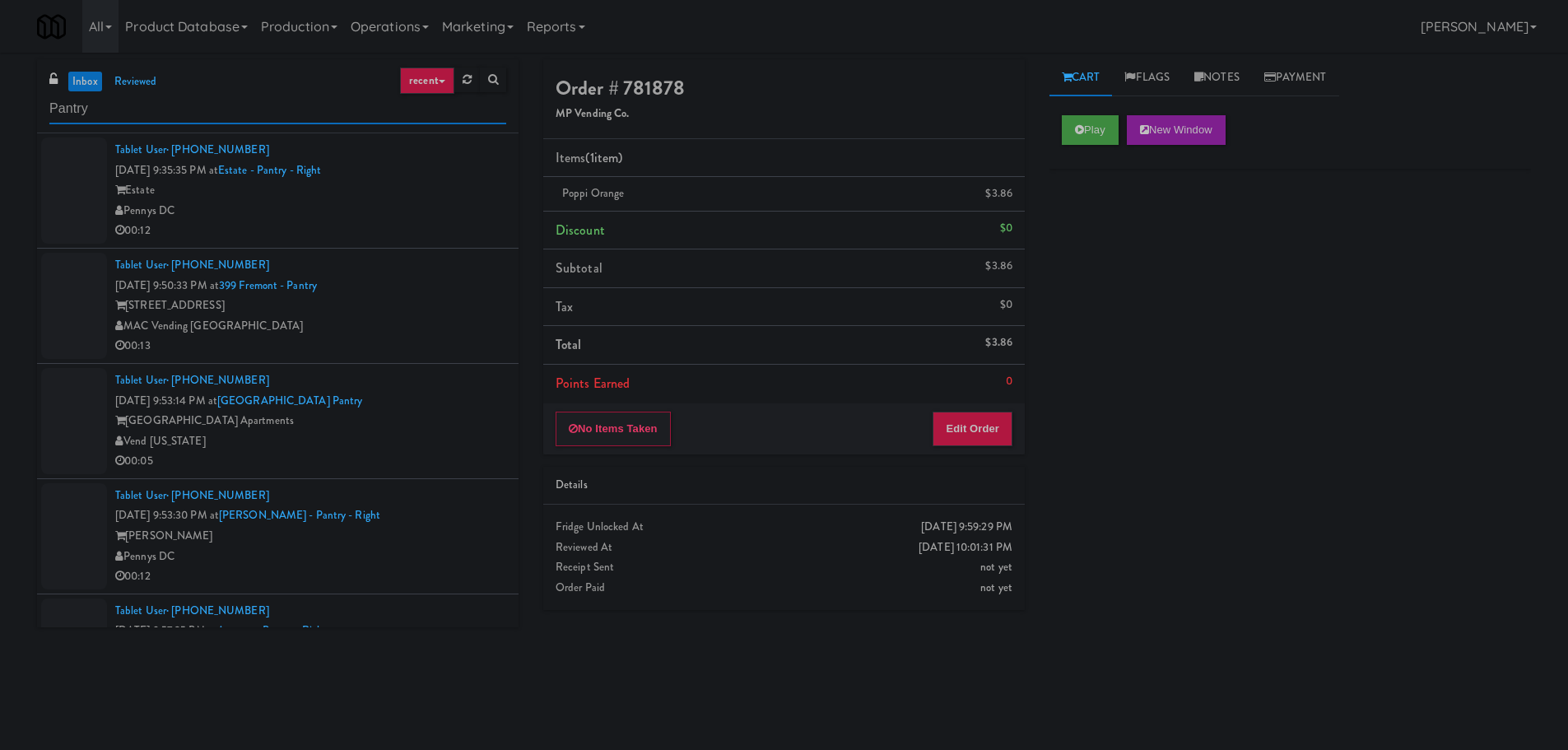
type input "Pantry"
click at [429, 228] on div "00:12" at bounding box center [310, 230] width 391 height 21
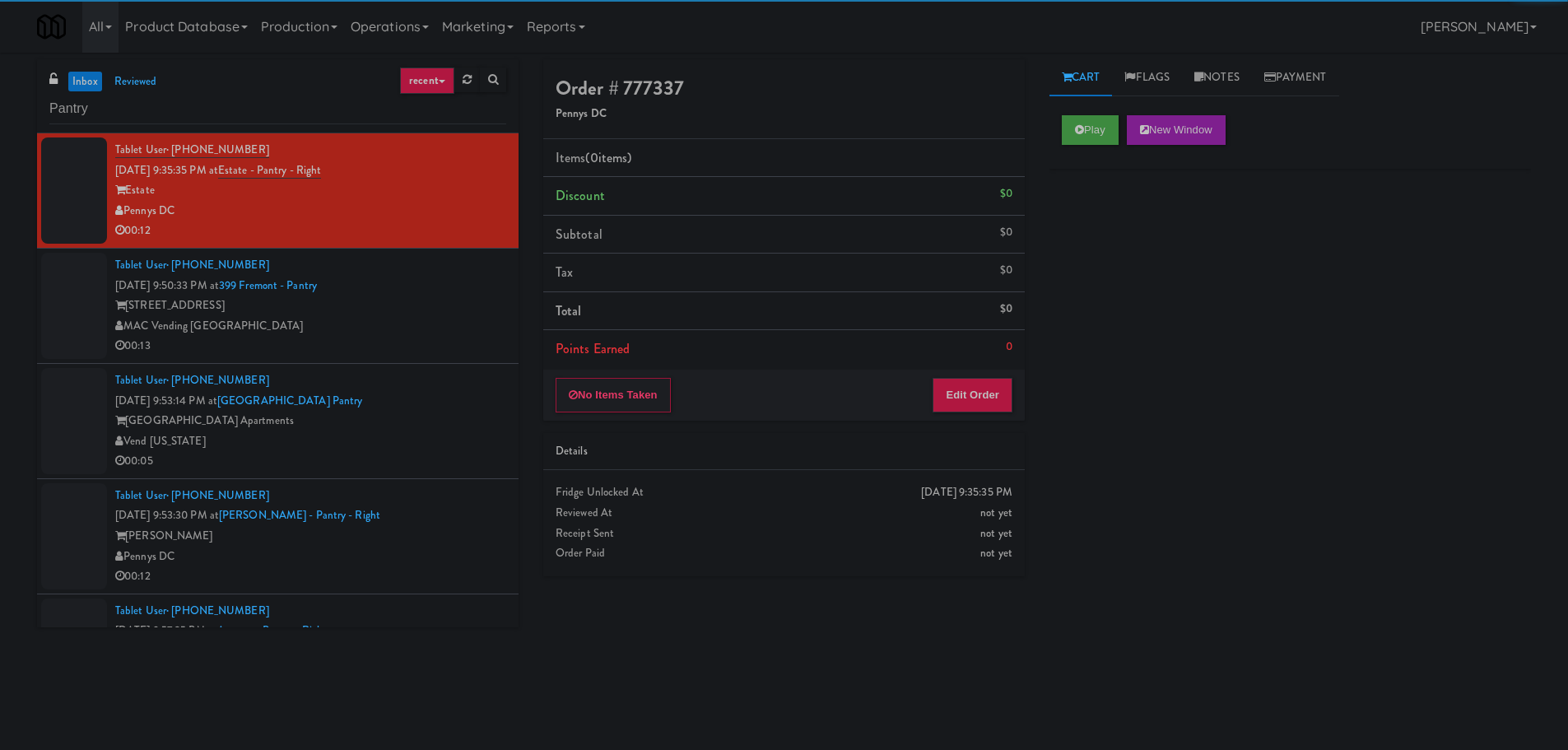
click at [1086, 145] on div "Play New Window" at bounding box center [1290, 135] width 482 height 66
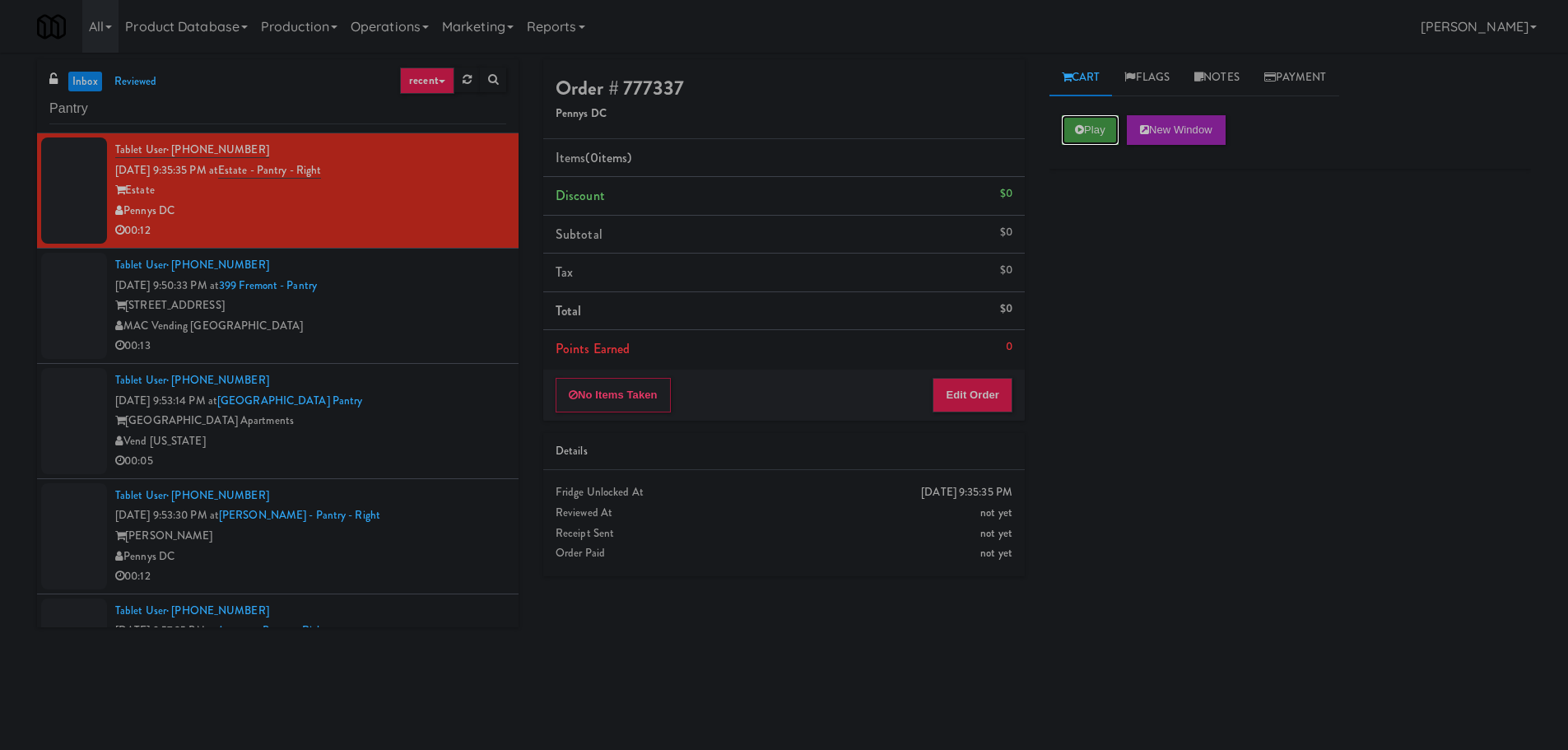
click at [1110, 131] on button "Play" at bounding box center [1090, 129] width 57 height 30
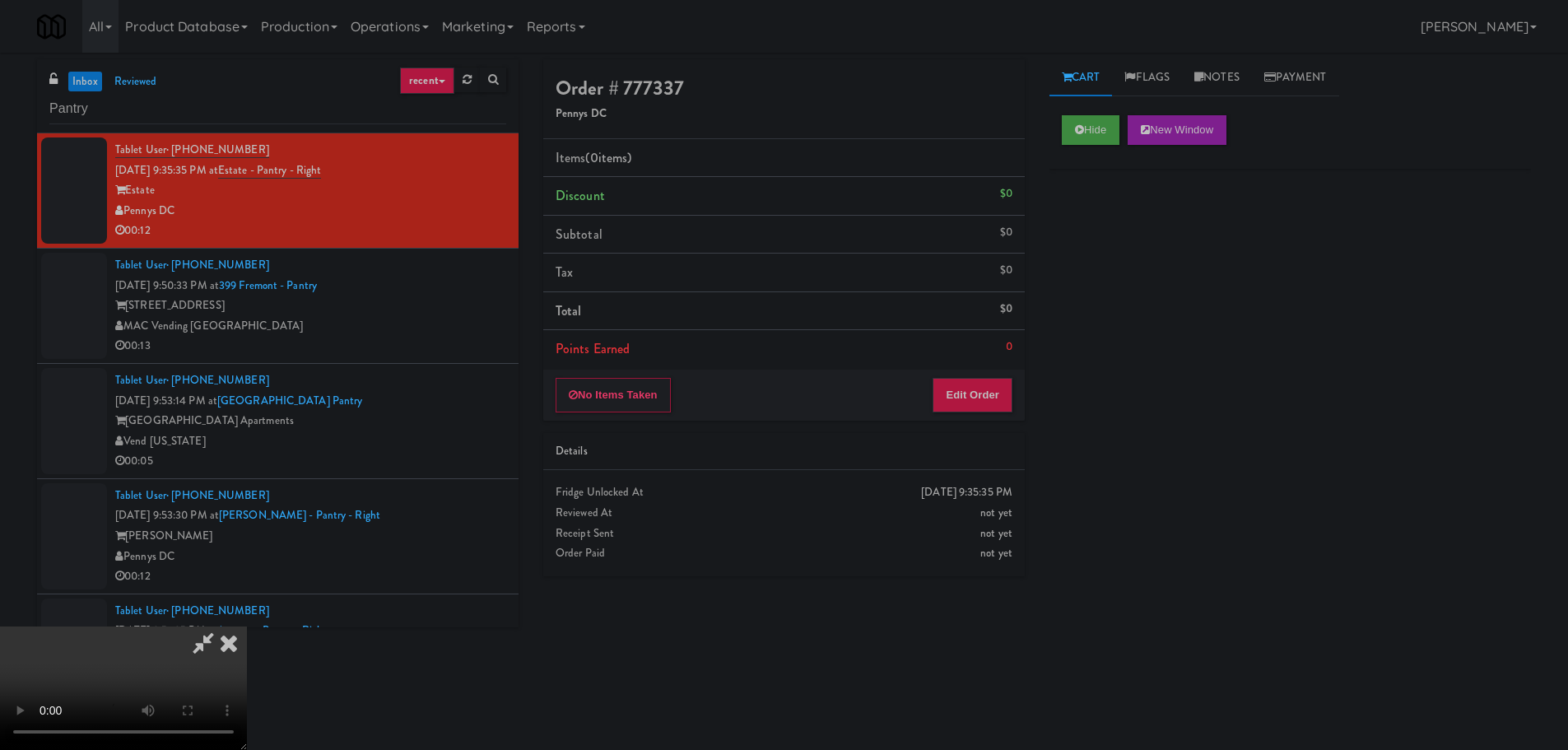
click at [992, 370] on div "No Items Taken Edit Order" at bounding box center [784, 395] width 482 height 51
click at [987, 389] on button "Edit Order" at bounding box center [972, 395] width 80 height 34
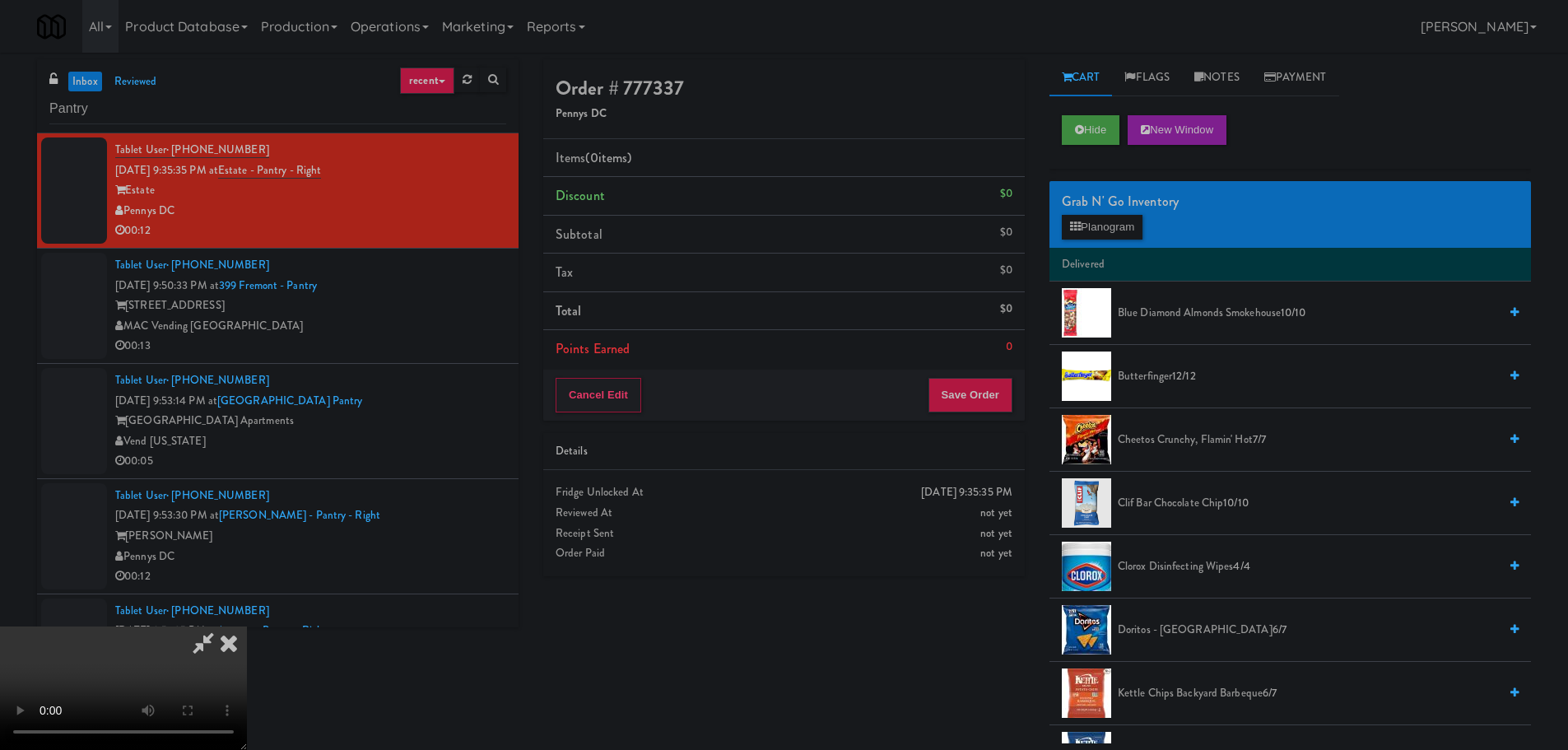
click at [247, 627] on video at bounding box center [123, 688] width 247 height 123
drag, startPoint x: 361, startPoint y: 567, endPoint x: 381, endPoint y: 547, distance: 28.3
click at [247, 627] on video at bounding box center [123, 688] width 247 height 123
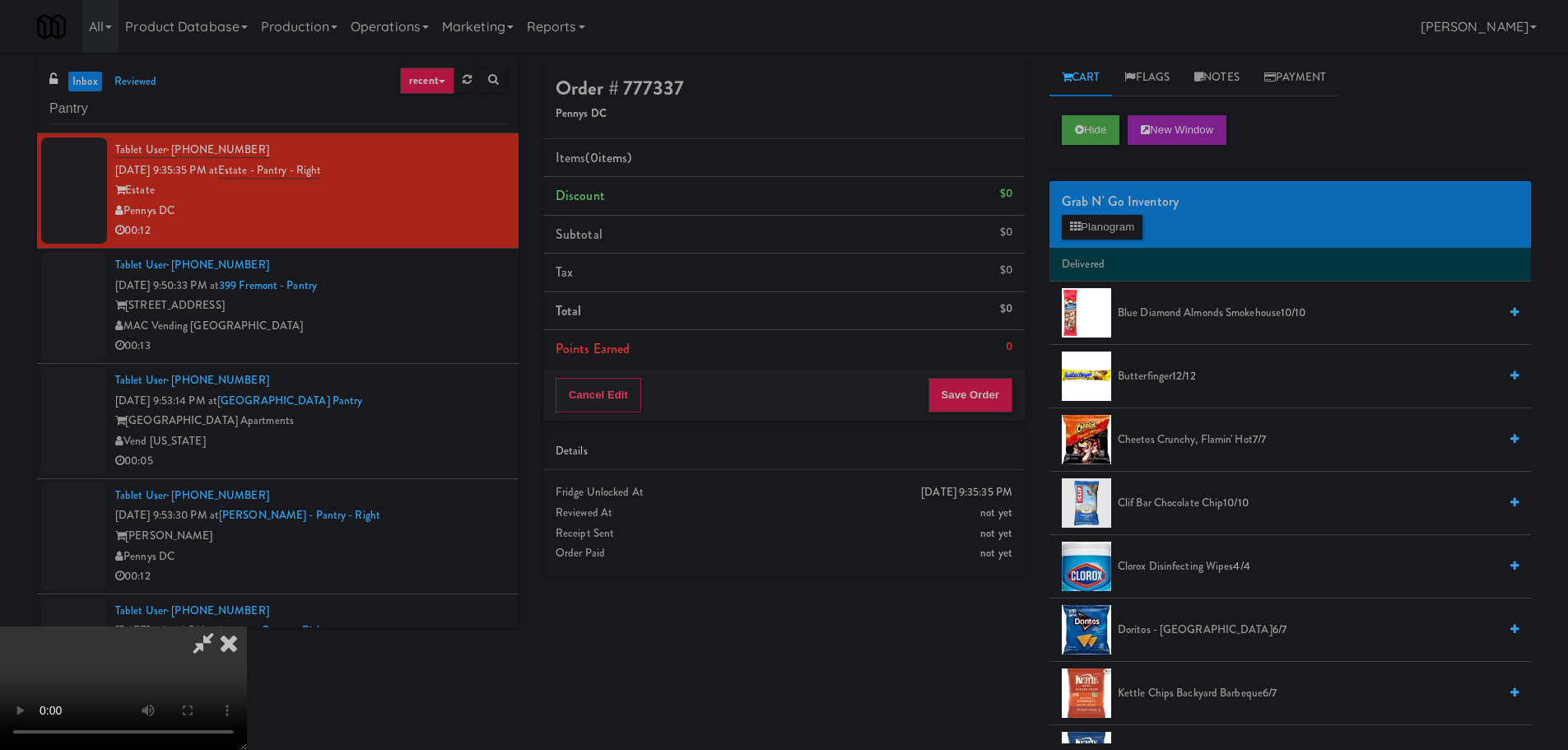
click at [247, 627] on video at bounding box center [123, 688] width 247 height 123
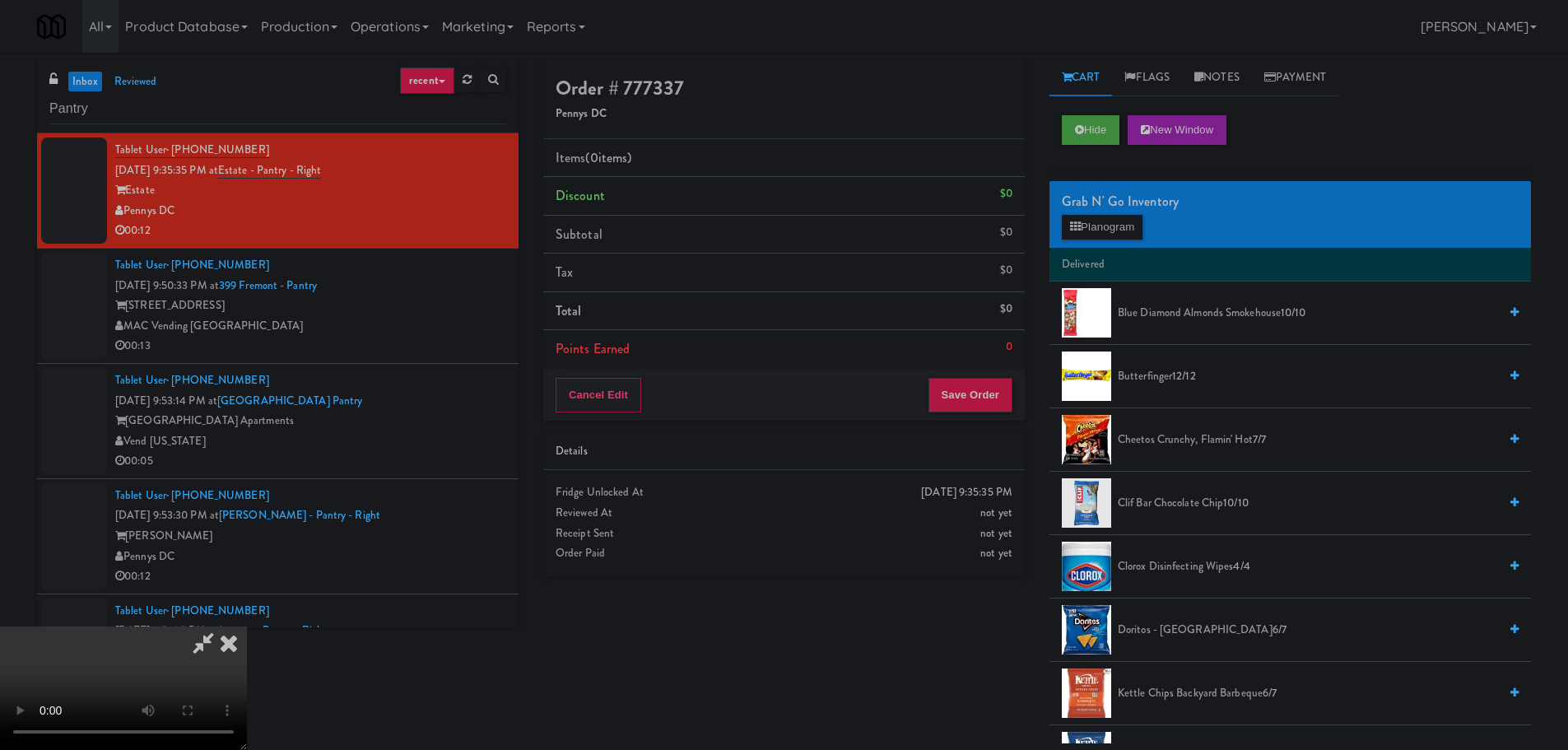
click at [247, 627] on video at bounding box center [123, 688] width 247 height 123
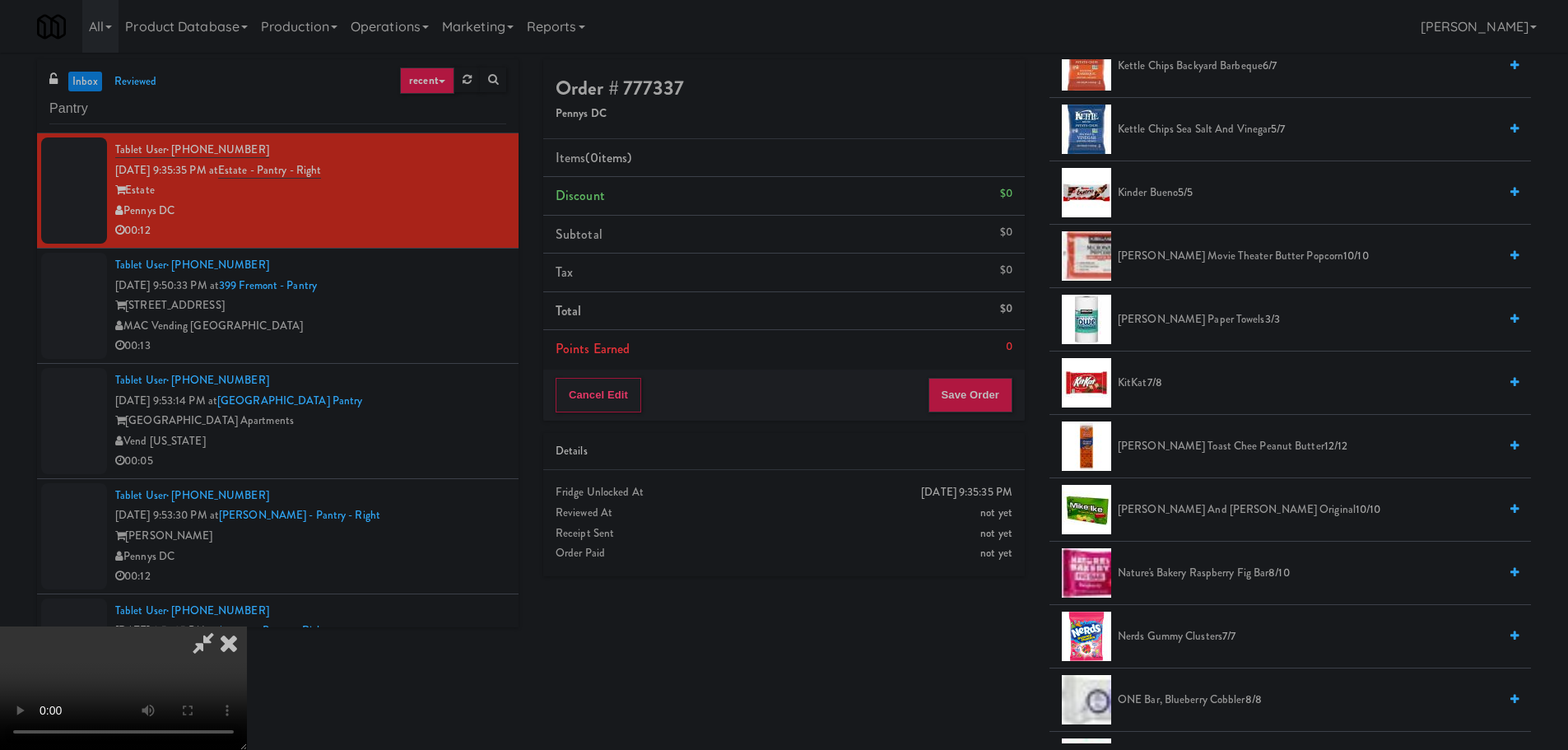
scroll to position [658, 0]
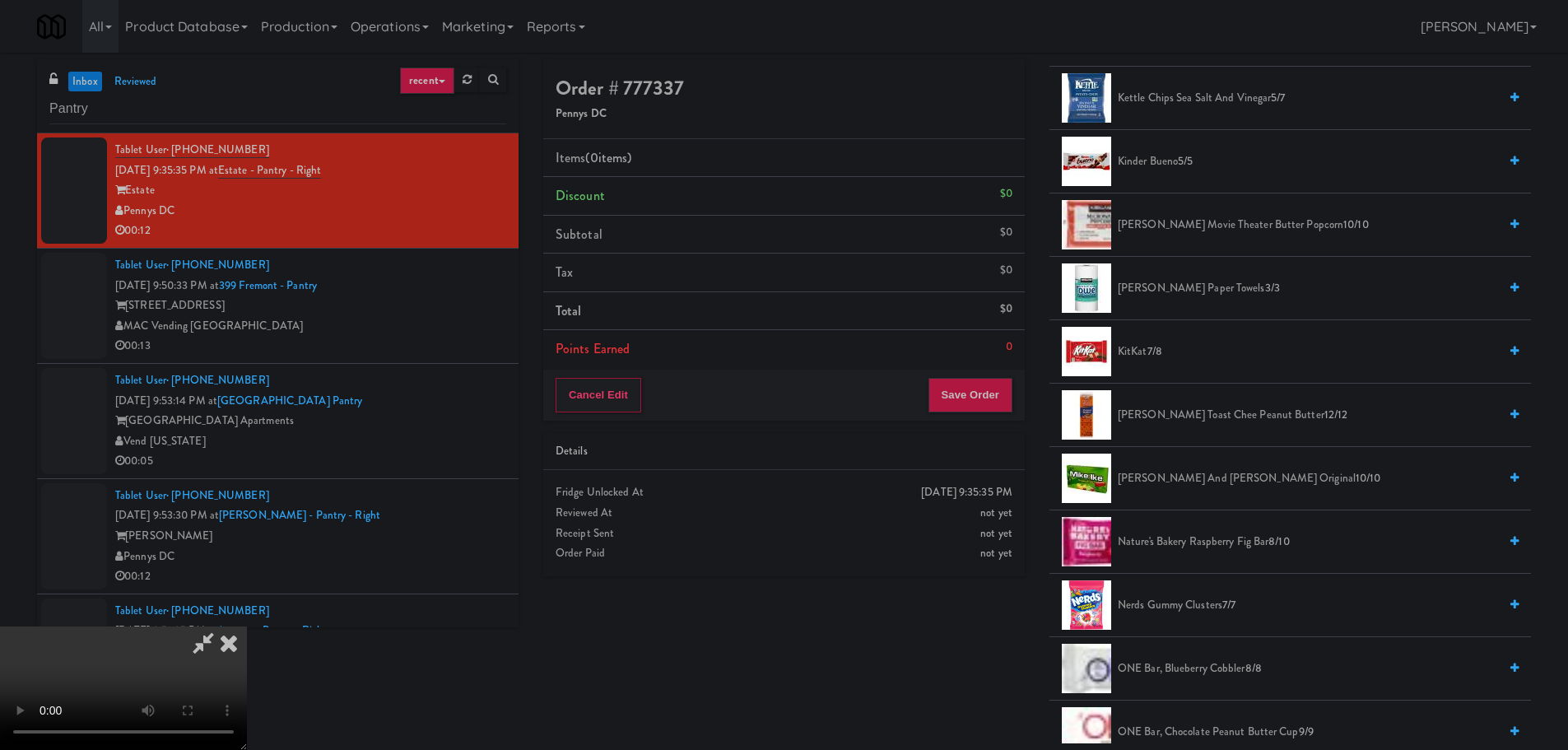
click at [1183, 164] on span "5/5" at bounding box center [1185, 160] width 14 height 15
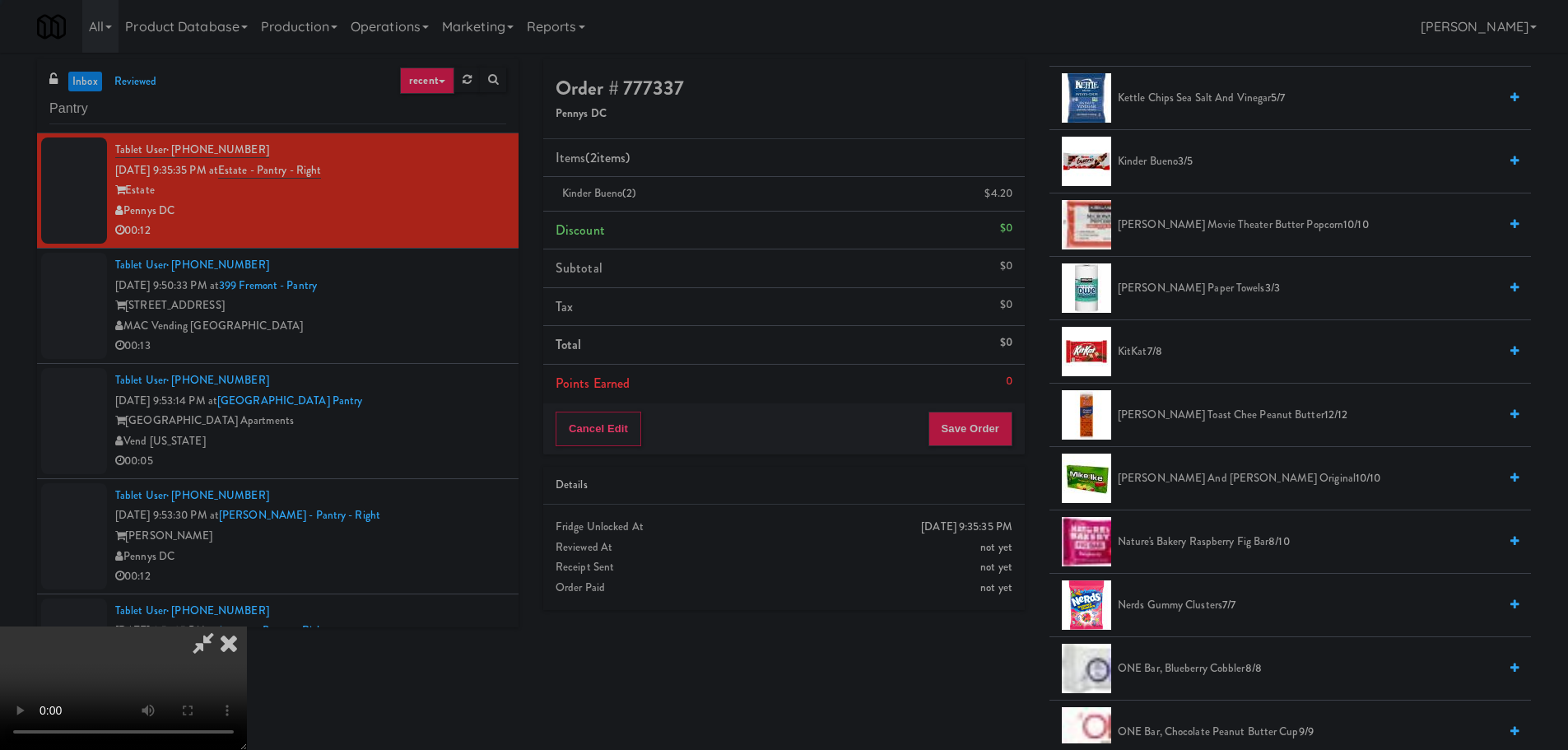
click at [247, 627] on video at bounding box center [123, 688] width 247 height 123
click at [966, 428] on button "Save Order" at bounding box center [970, 429] width 84 height 34
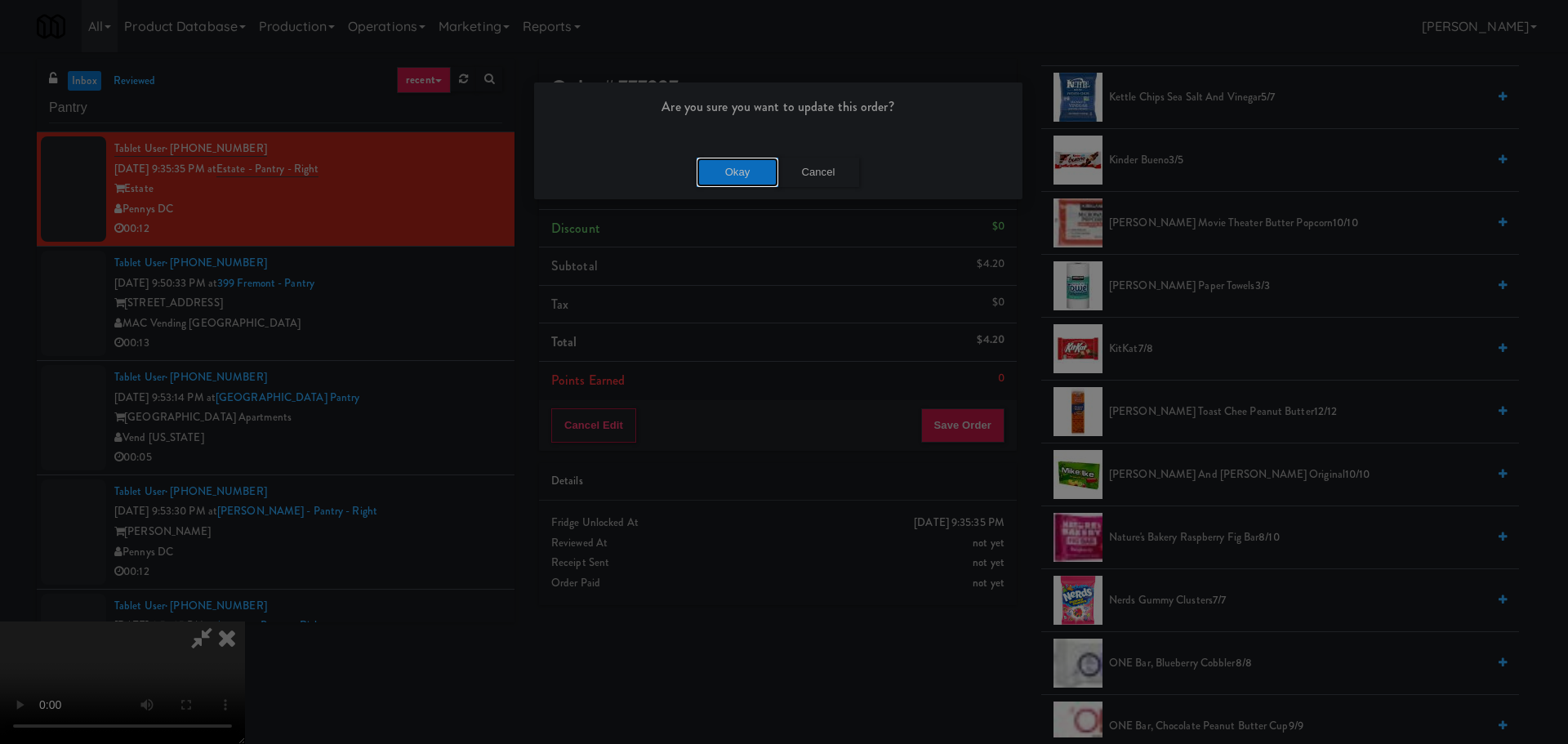
click at [739, 175] on button "Okay" at bounding box center [738, 172] width 82 height 29
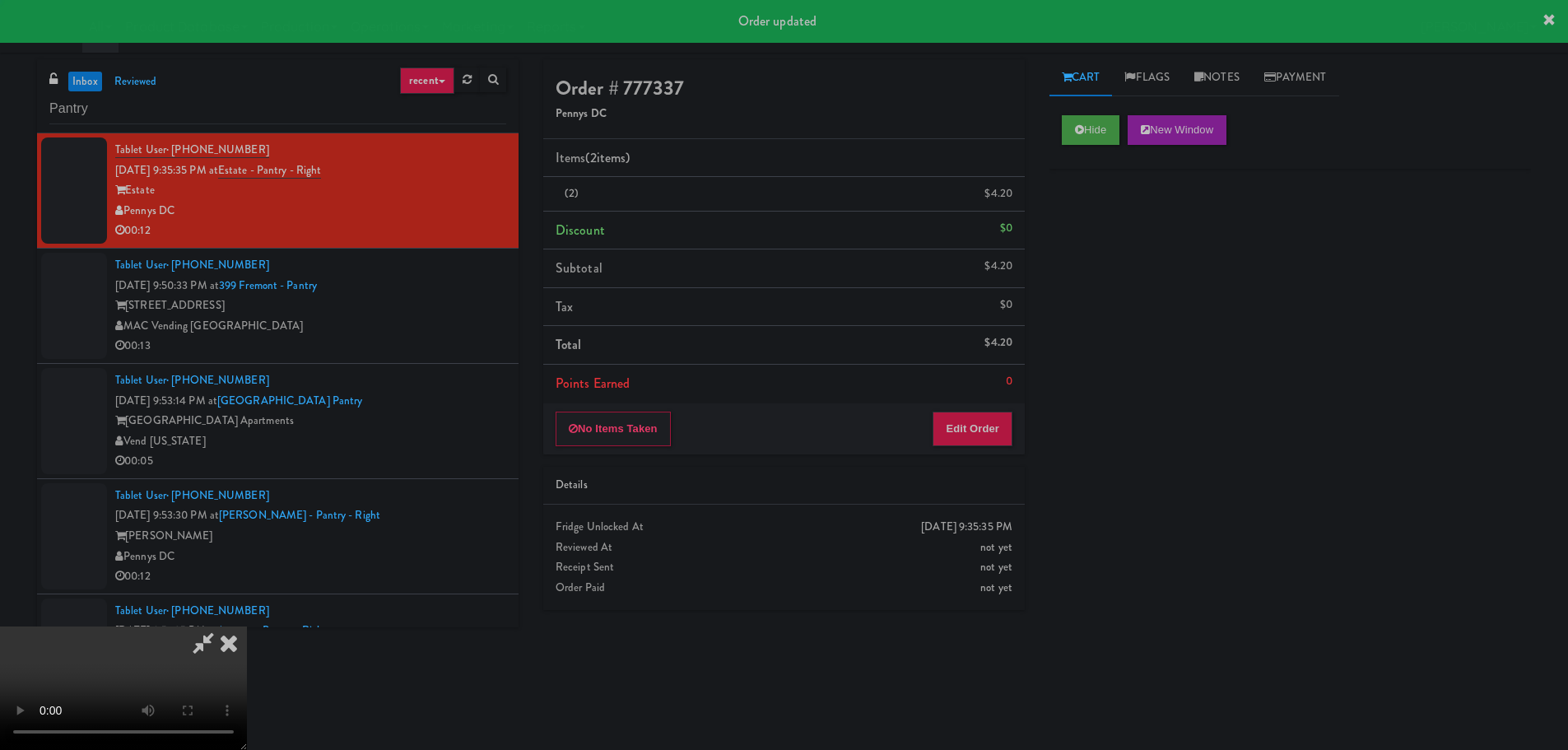
scroll to position [0, 0]
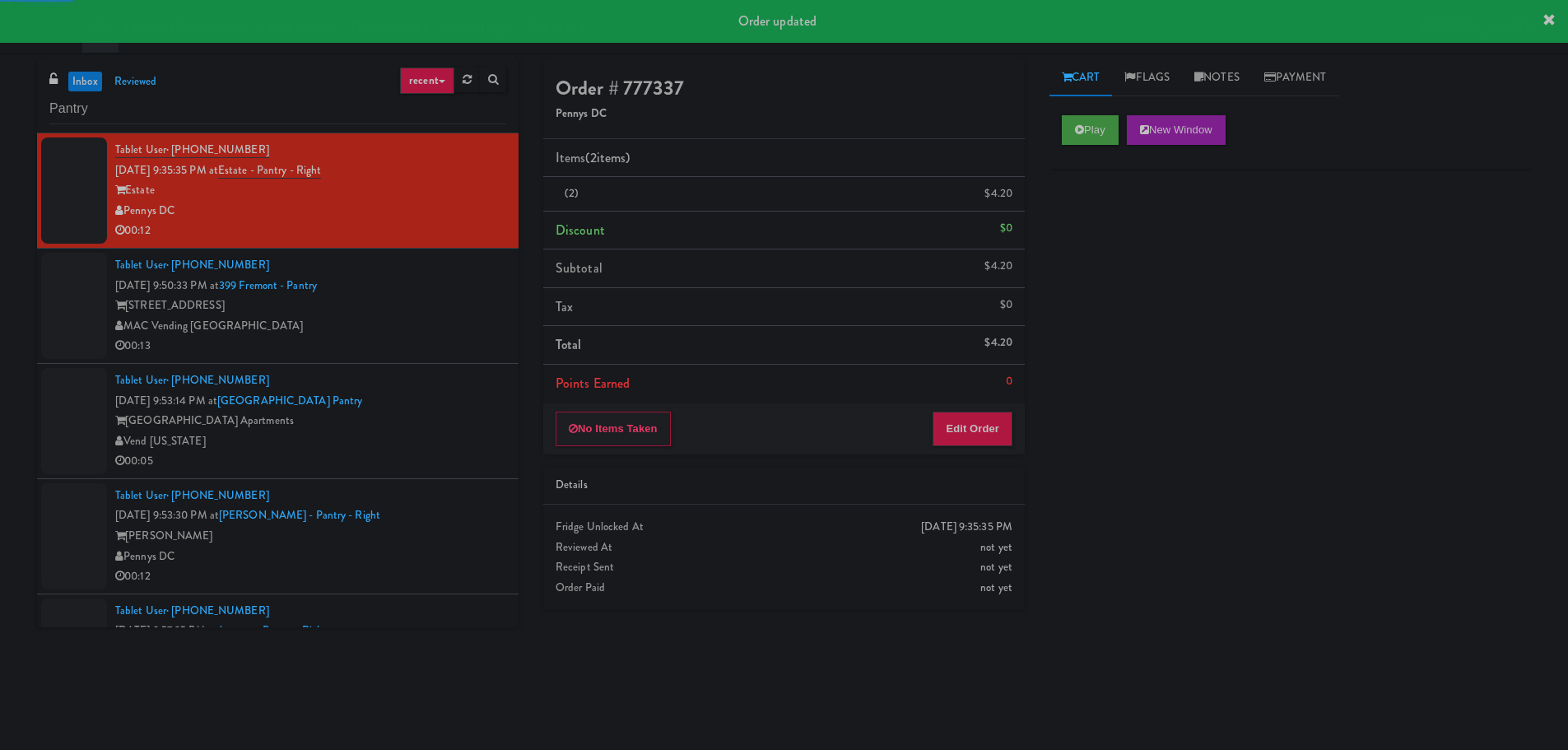
click at [450, 344] on div "00:13" at bounding box center [310, 346] width 391 height 21
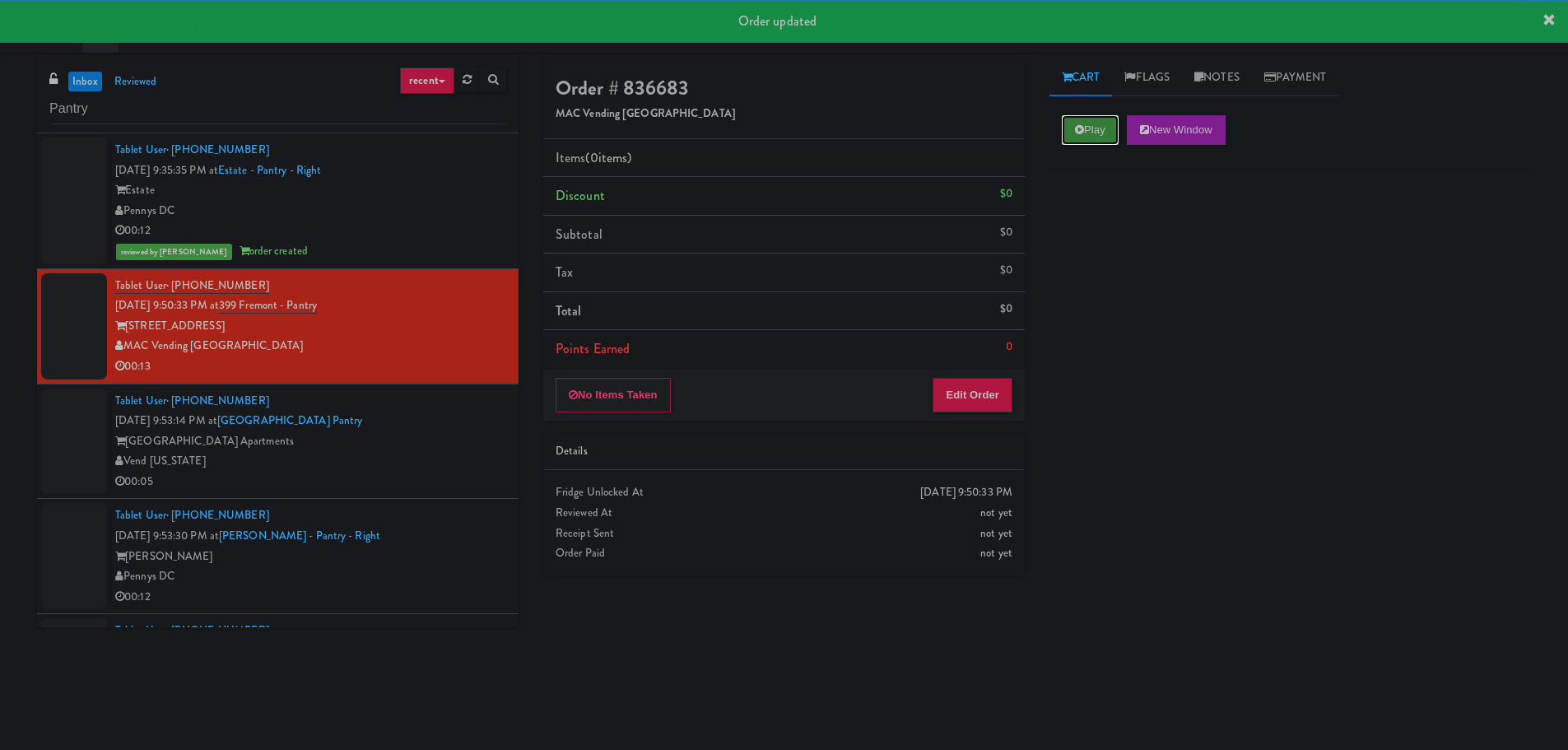
click at [1117, 126] on button "Play" at bounding box center [1090, 129] width 57 height 30
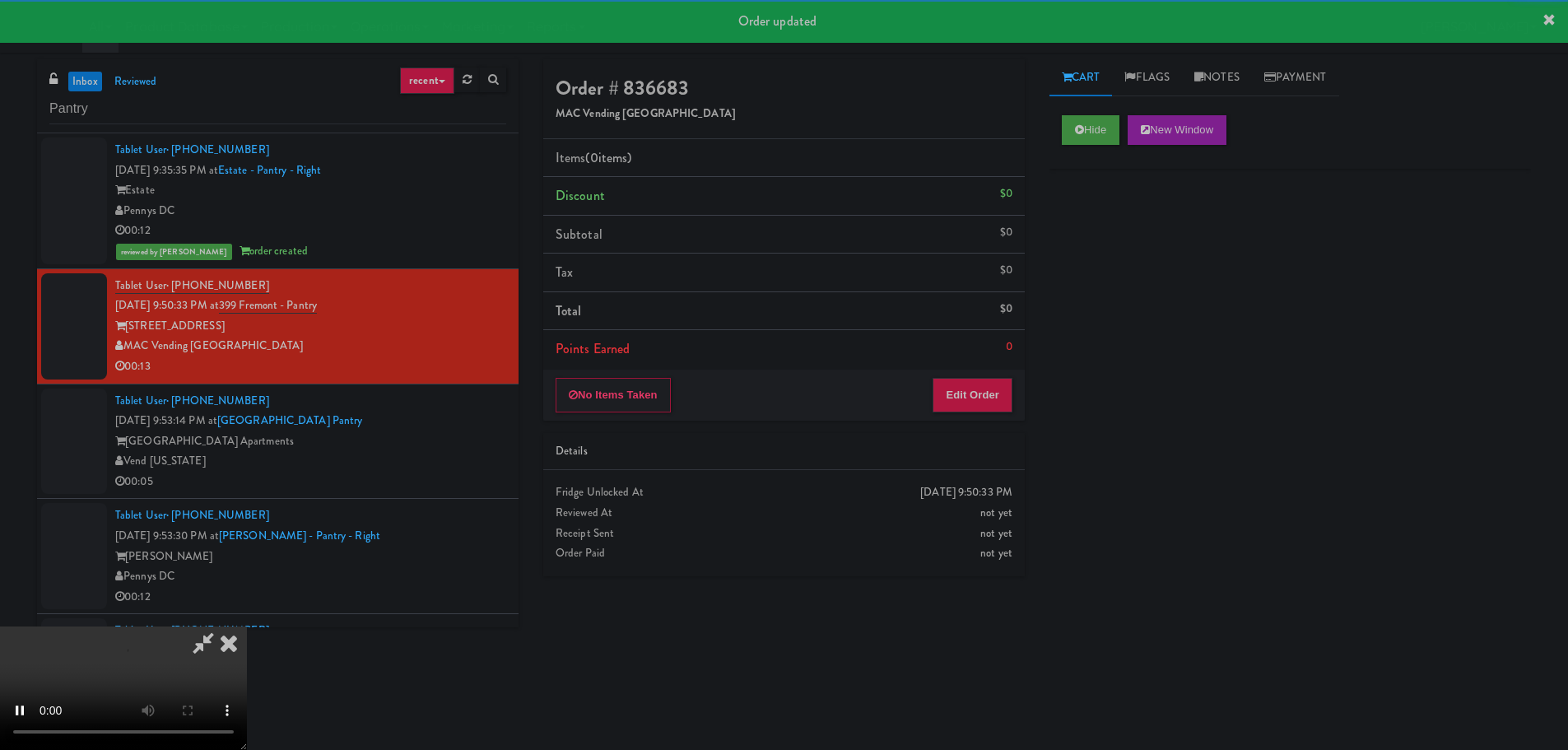
click at [977, 424] on div "Order # 836683 MAC Vending USA Items (0 items ) Discount $0 Subtotal $0 Tax $0 …" at bounding box center [784, 324] width 506 height 530
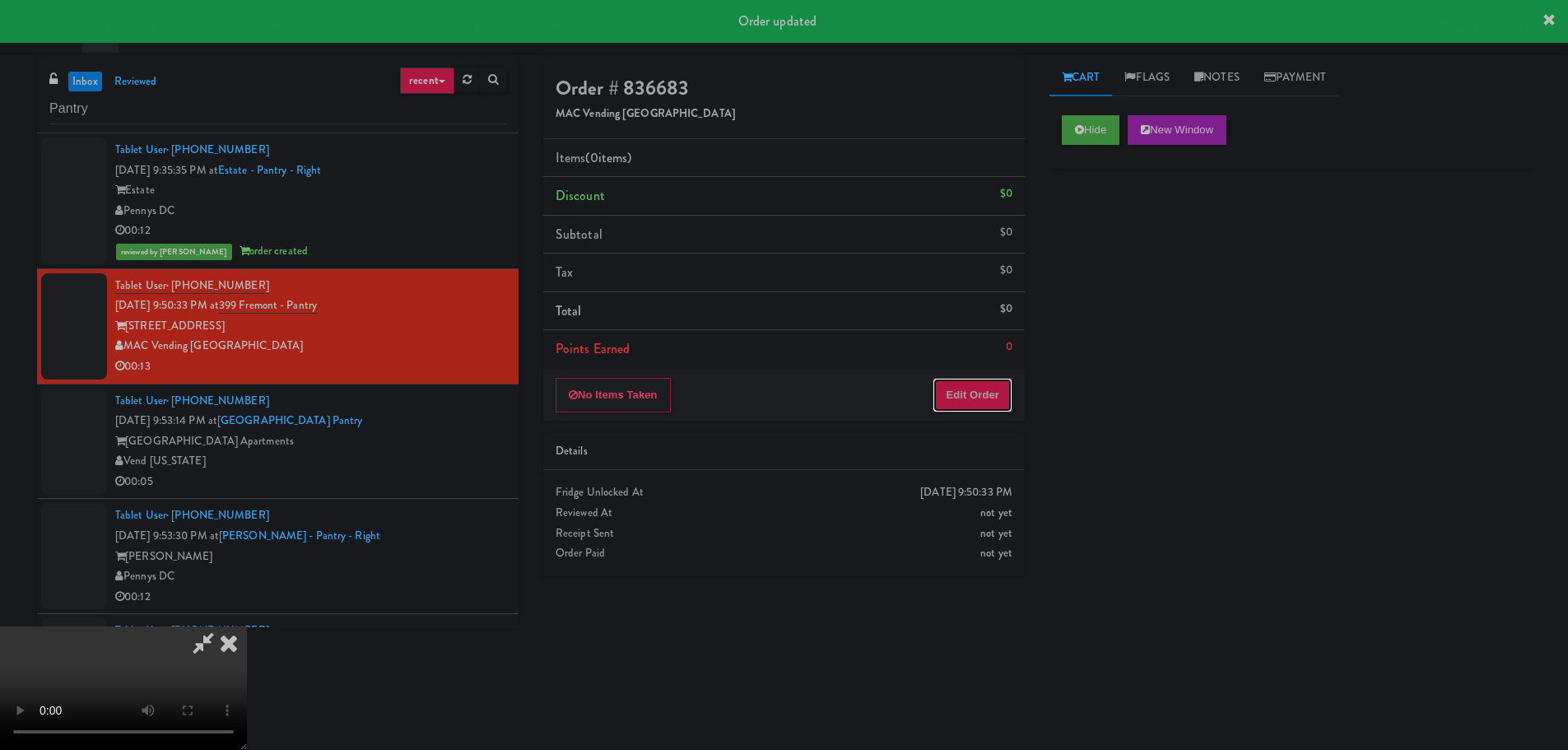
click at [987, 399] on button "Edit Order" at bounding box center [972, 395] width 80 height 34
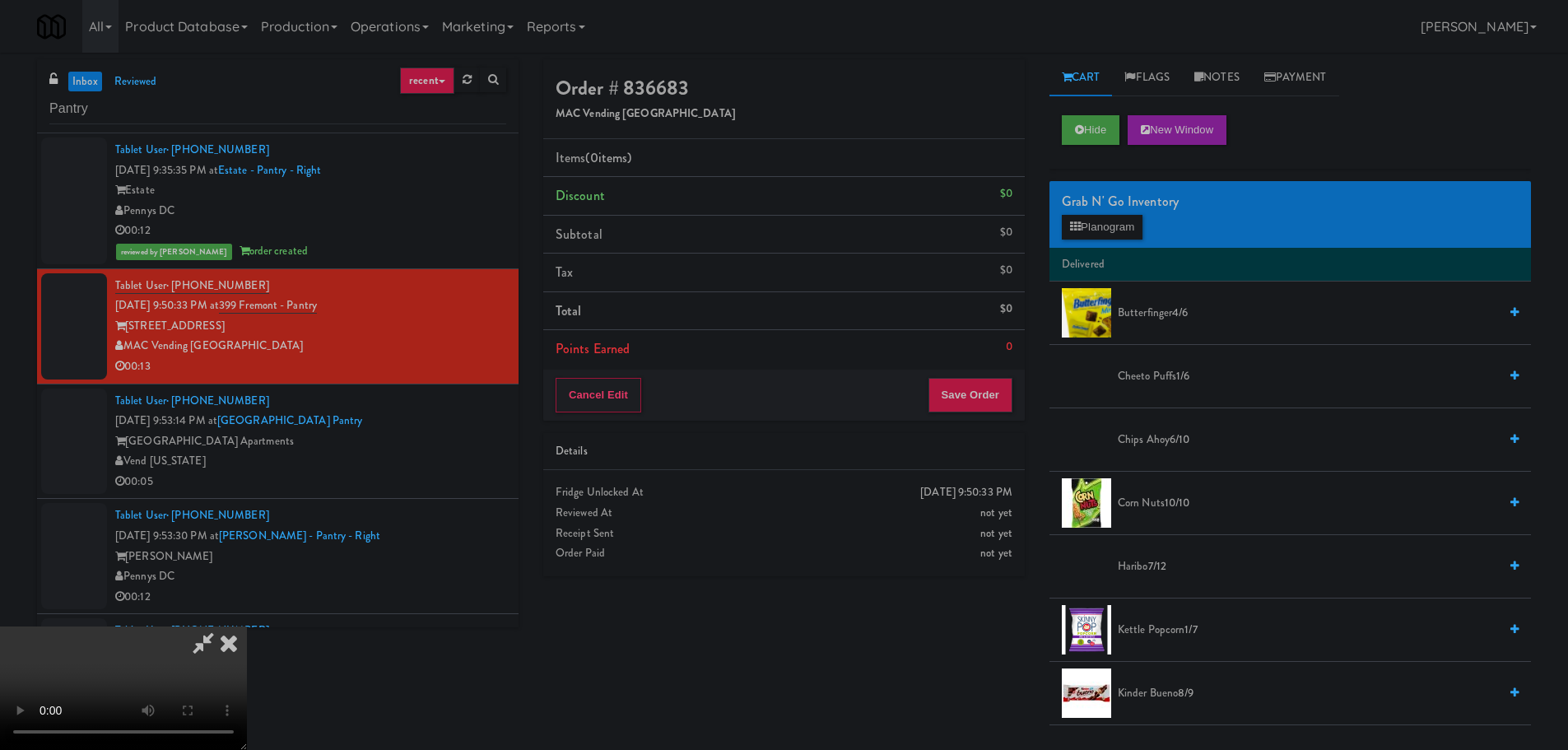
scroll to position [283, 0]
click at [247, 627] on video at bounding box center [123, 688] width 247 height 123
drag, startPoint x: 687, startPoint y: 522, endPoint x: 889, endPoint y: 513, distance: 202.2
click at [247, 627] on video at bounding box center [123, 688] width 247 height 123
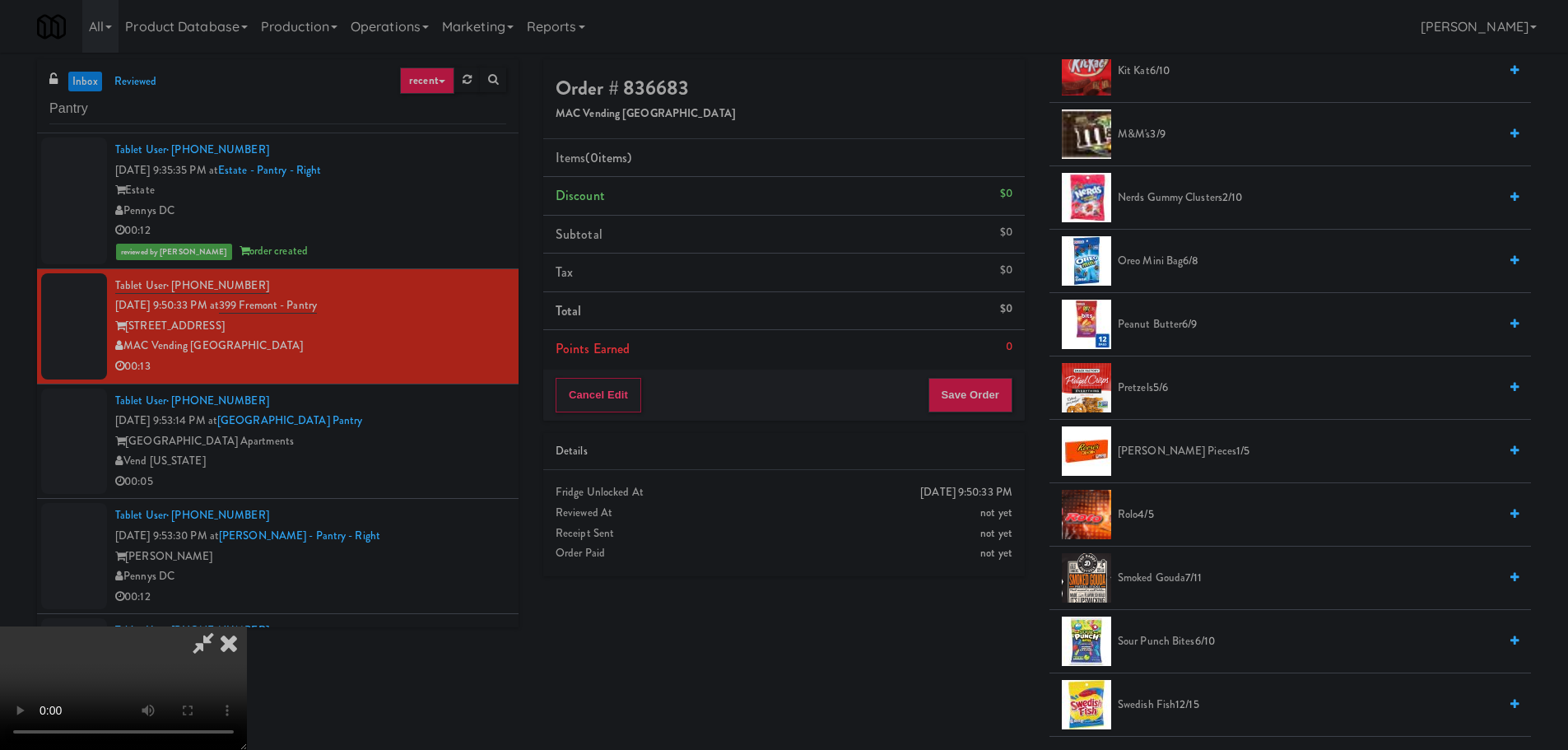
scroll to position [741, 0]
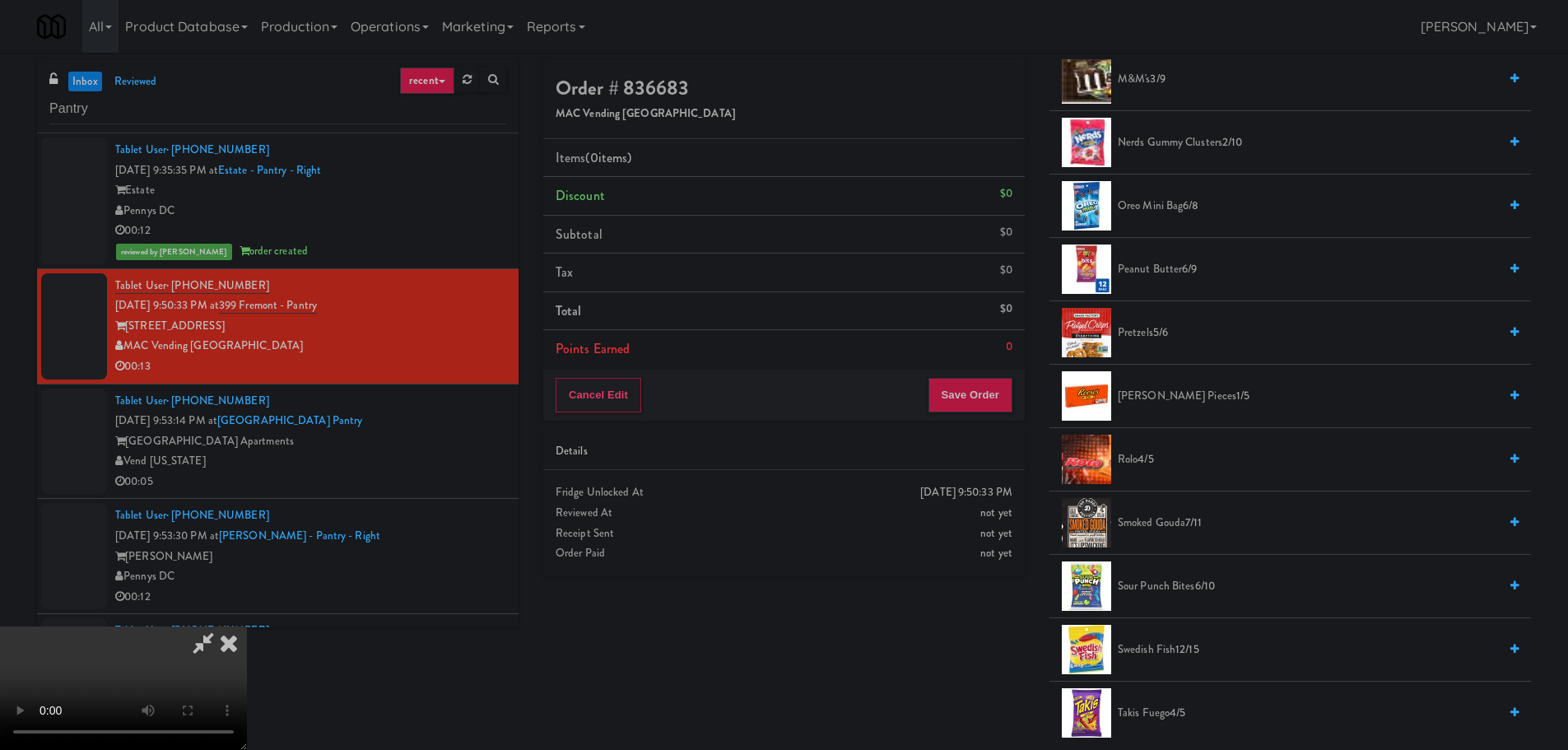
click at [1198, 138] on span "Nerds Gummy Clusters 2/10" at bounding box center [1307, 142] width 380 height 21
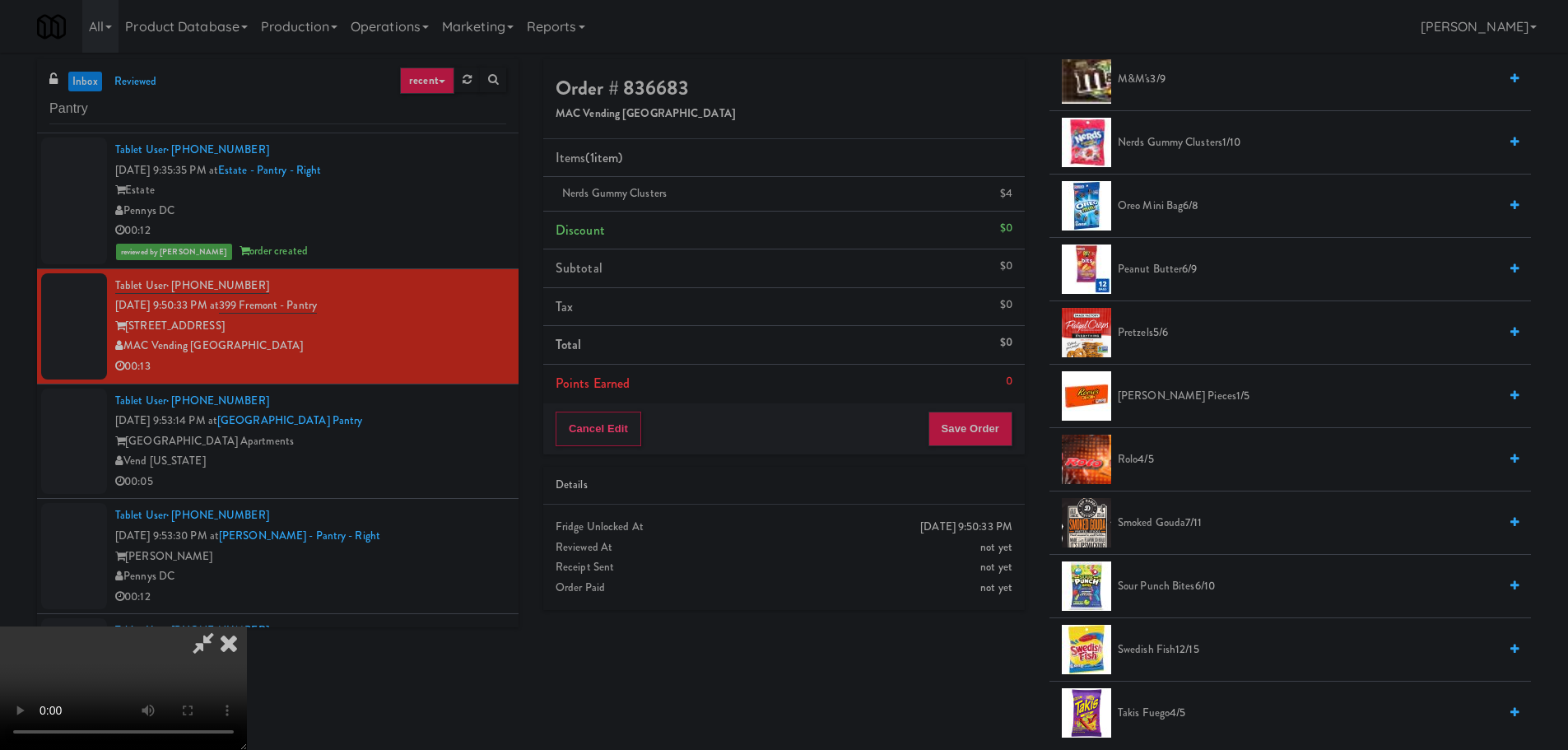
click at [247, 627] on video at bounding box center [123, 688] width 247 height 123
click at [965, 416] on button "Save Order" at bounding box center [970, 429] width 84 height 34
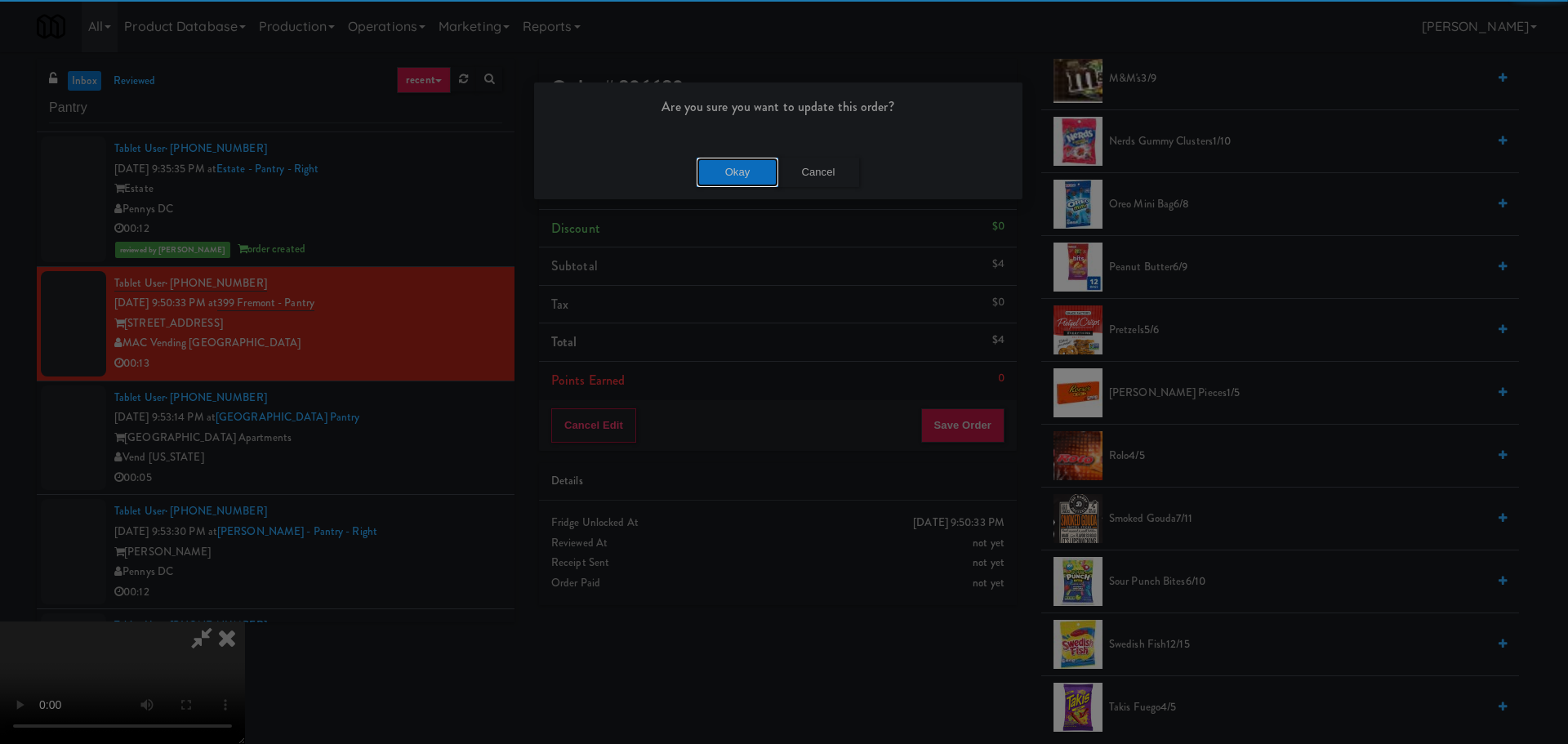
click at [735, 177] on button "Okay" at bounding box center [738, 172] width 82 height 29
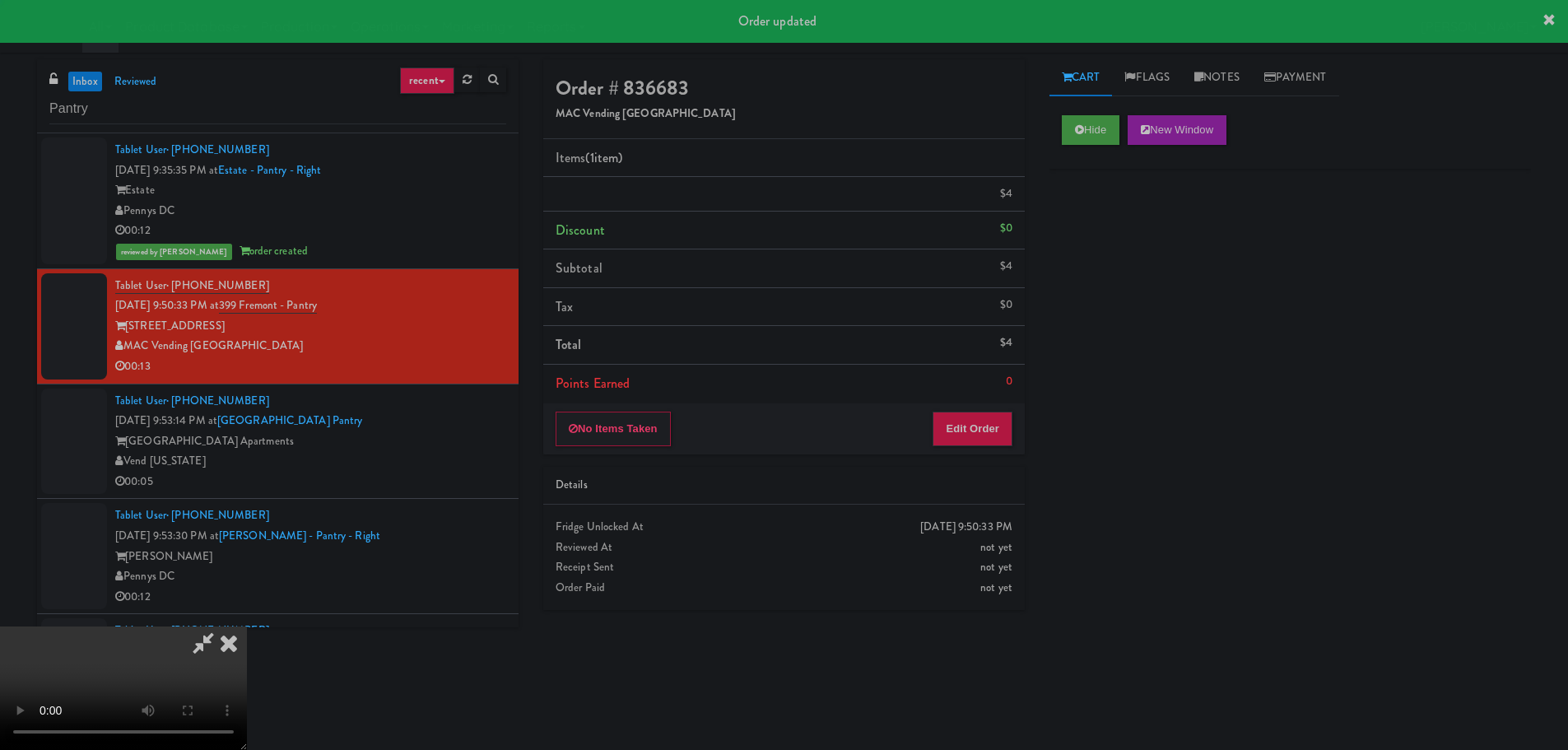
scroll to position [0, 0]
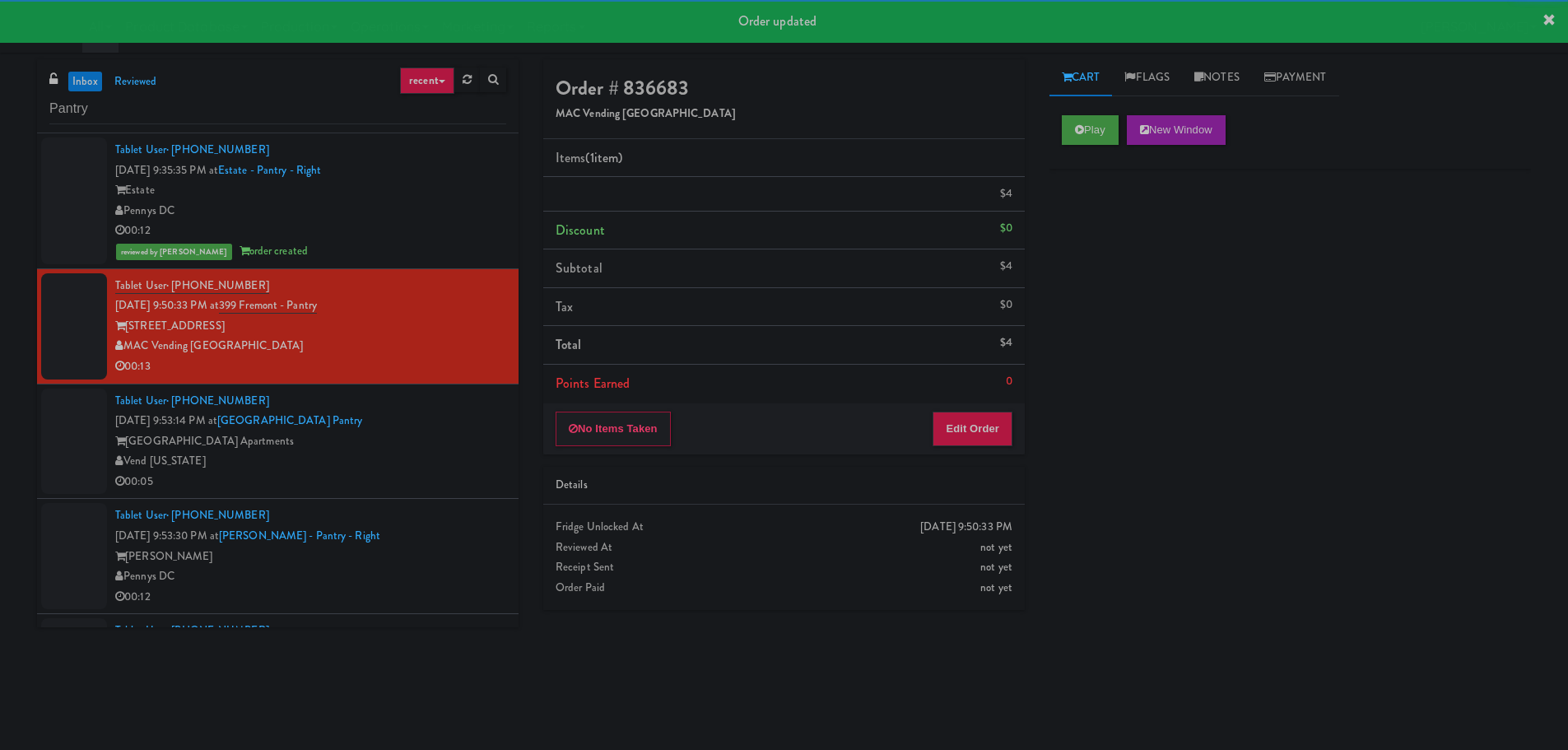
click at [445, 465] on div "Tablet User · (720) 377-7977 [DATE] 9:53:14 PM at [GEOGRAPHIC_DATA] Apartments …" at bounding box center [310, 442] width 391 height 102
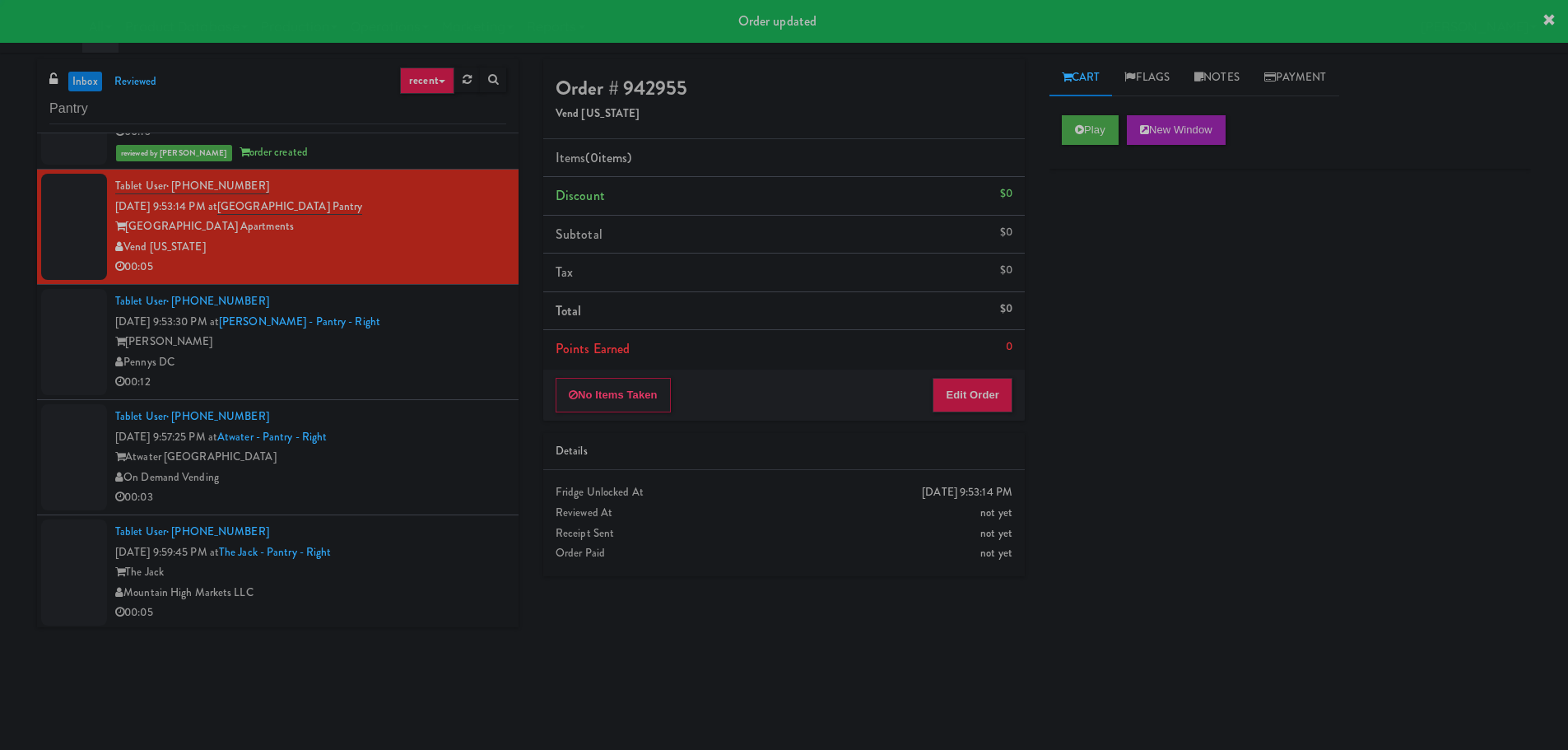
scroll to position [329, 0]
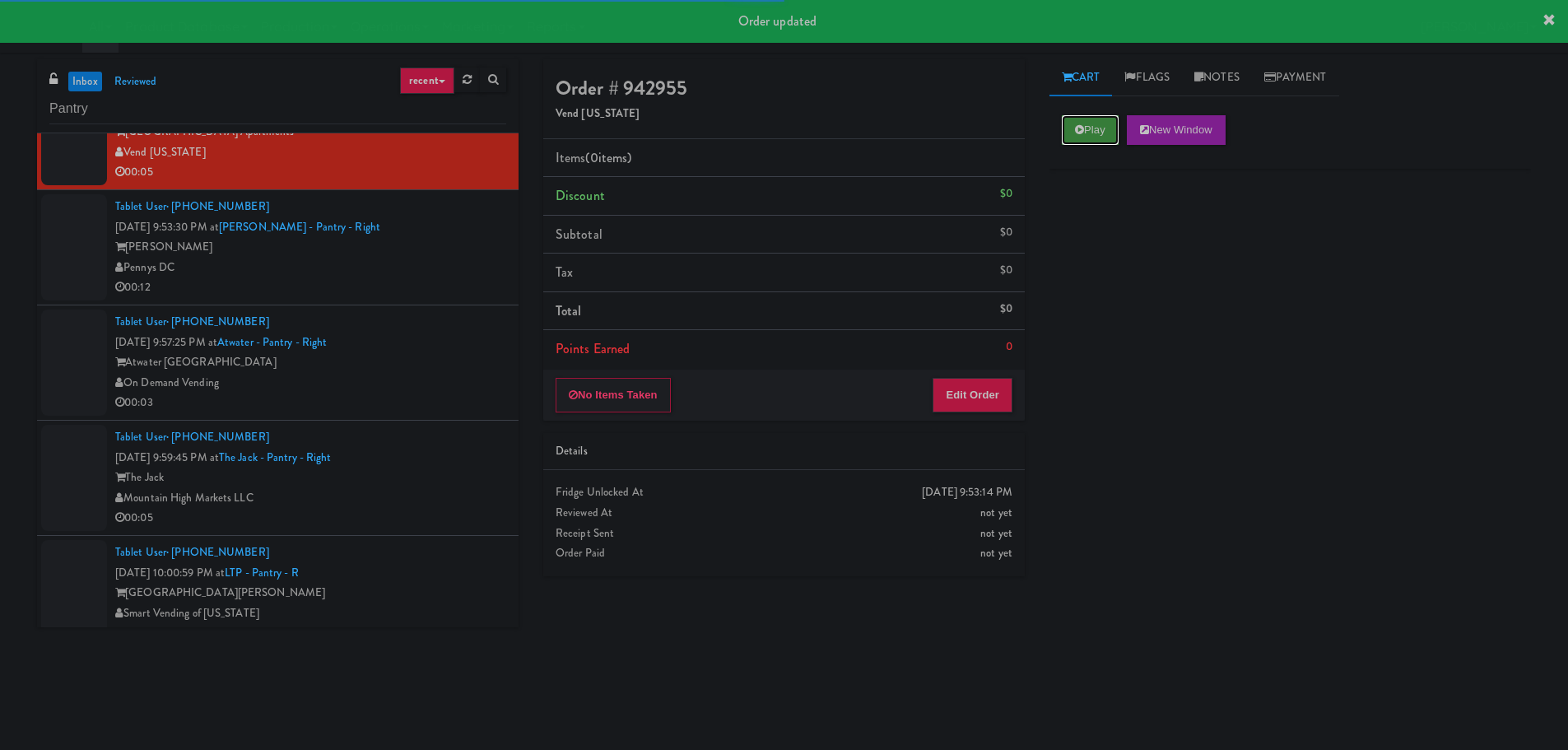
click at [1103, 119] on button "Play" at bounding box center [1090, 129] width 57 height 30
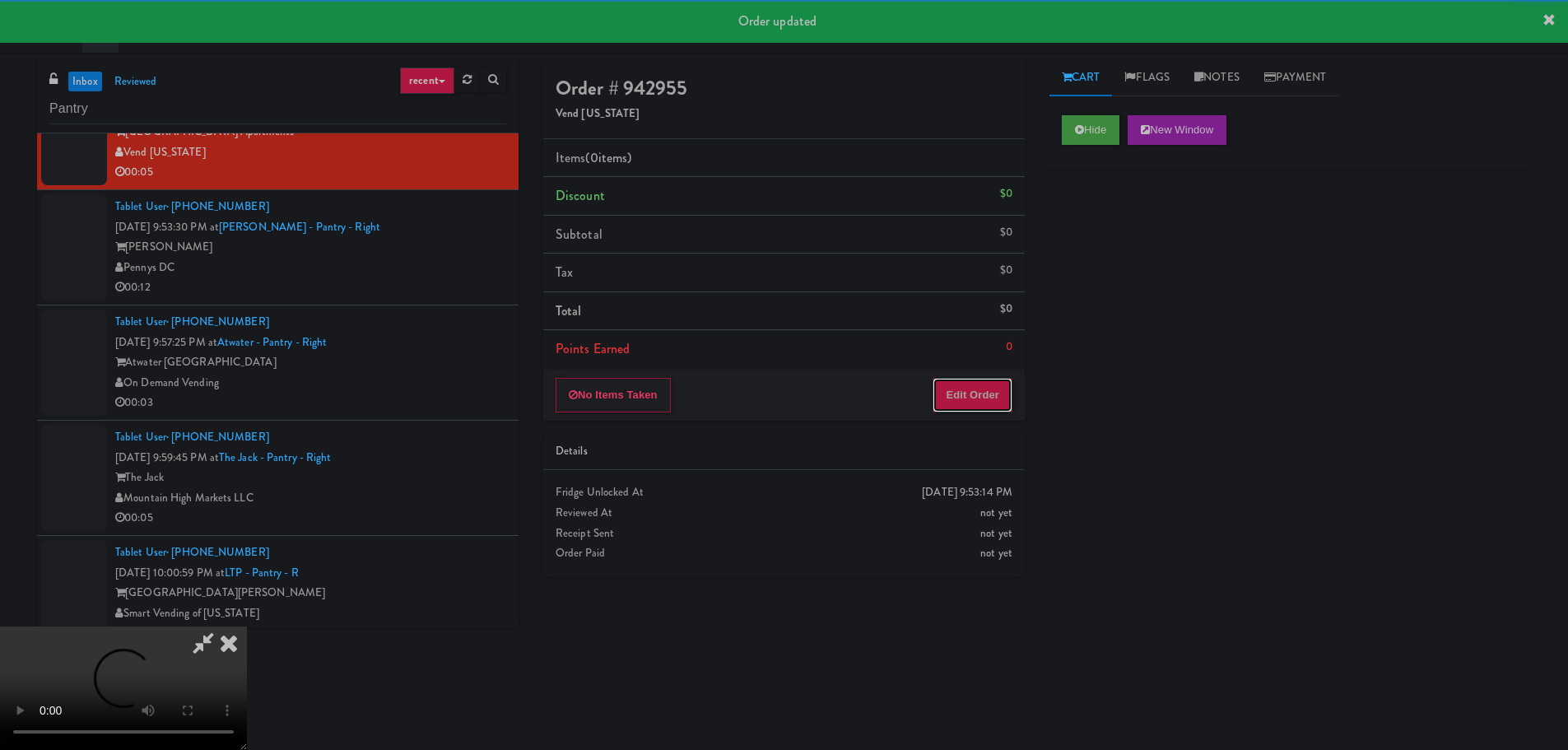
click at [970, 411] on button "Edit Order" at bounding box center [972, 395] width 80 height 34
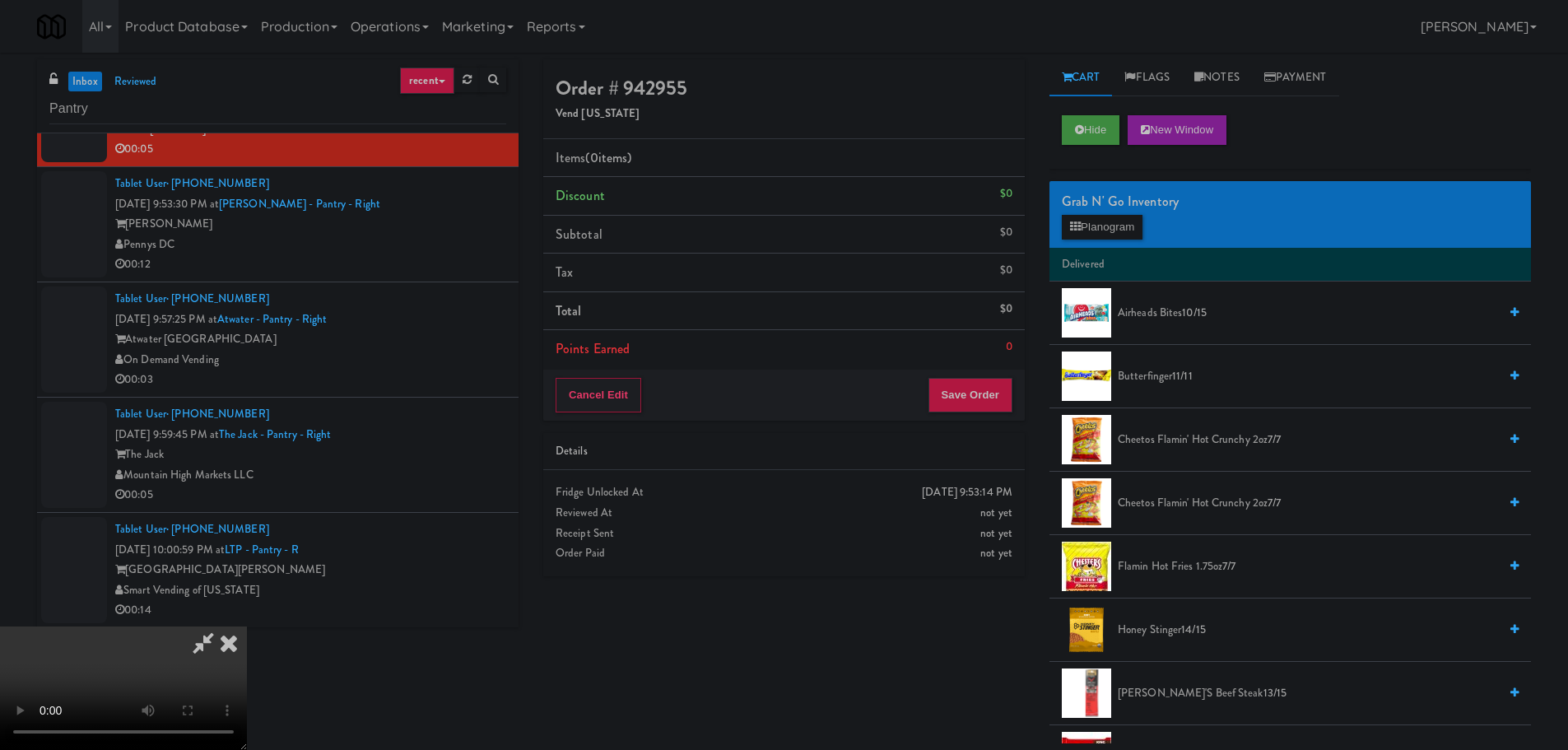
scroll to position [283, 0]
click at [247, 627] on video at bounding box center [123, 688] width 247 height 123
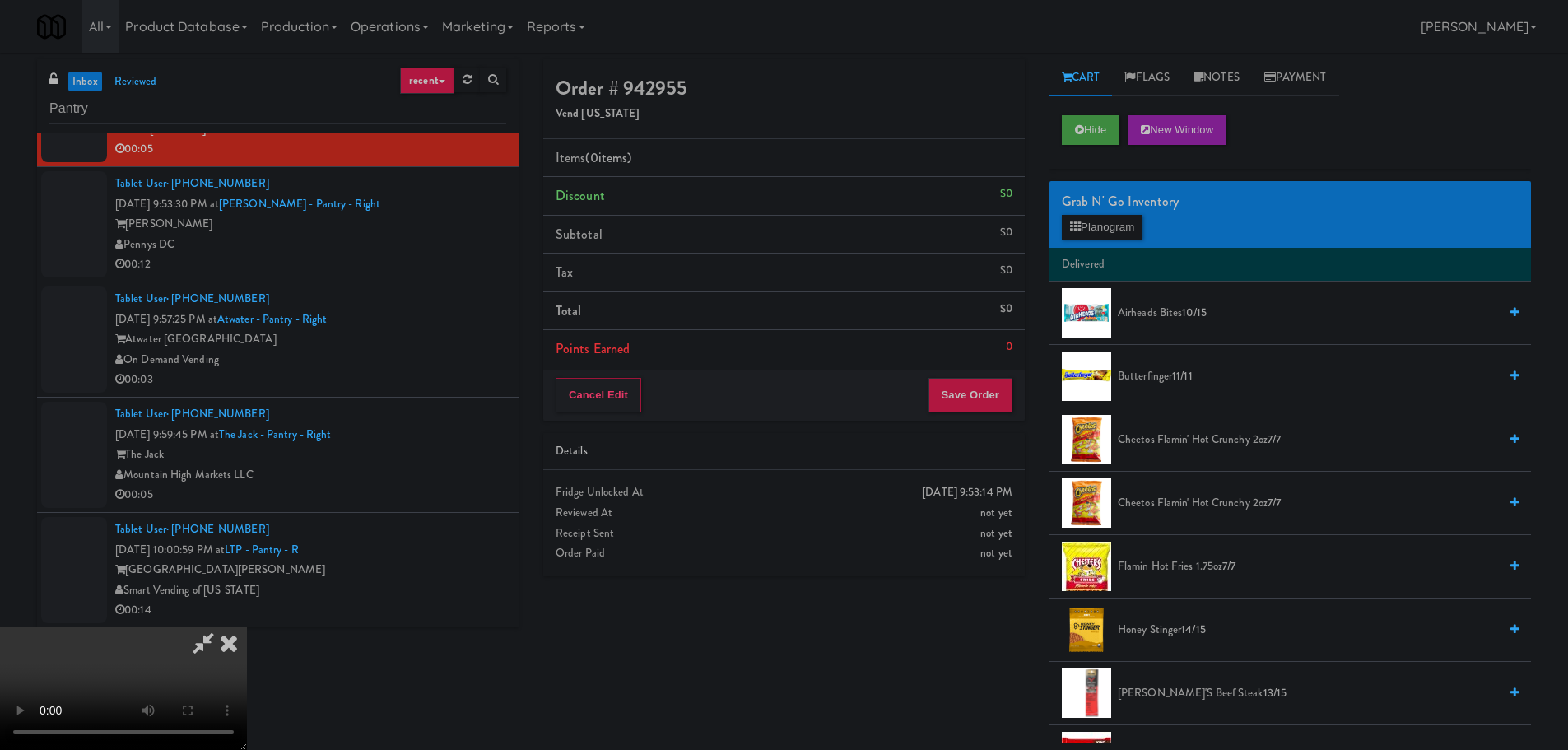
click at [247, 627] on video at bounding box center [123, 688] width 247 height 123
click at [1111, 236] on button "Planogram" at bounding box center [1102, 227] width 81 height 24
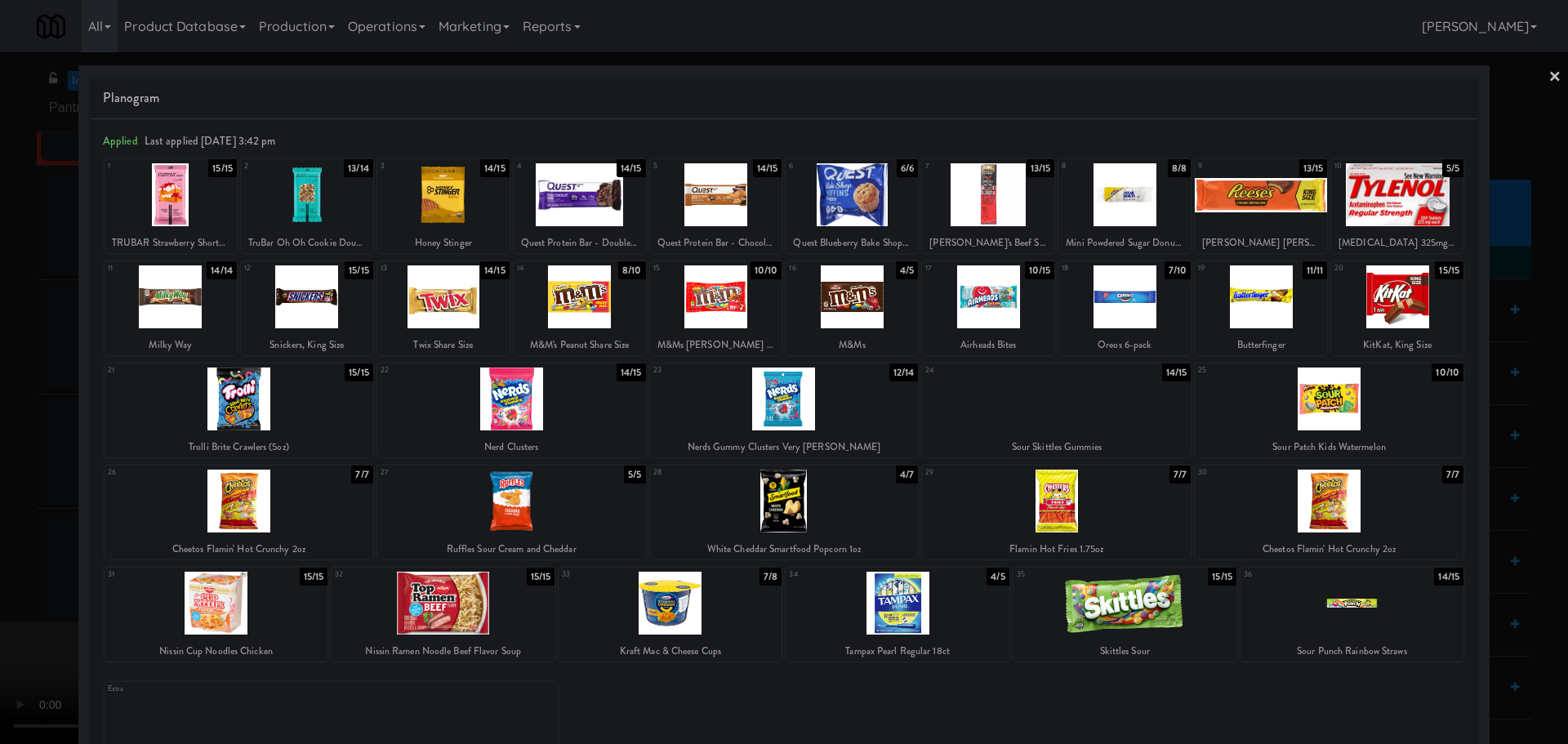
click at [992, 311] on div at bounding box center [988, 297] width 132 height 63
click at [0, 467] on div at bounding box center [784, 372] width 1568 height 744
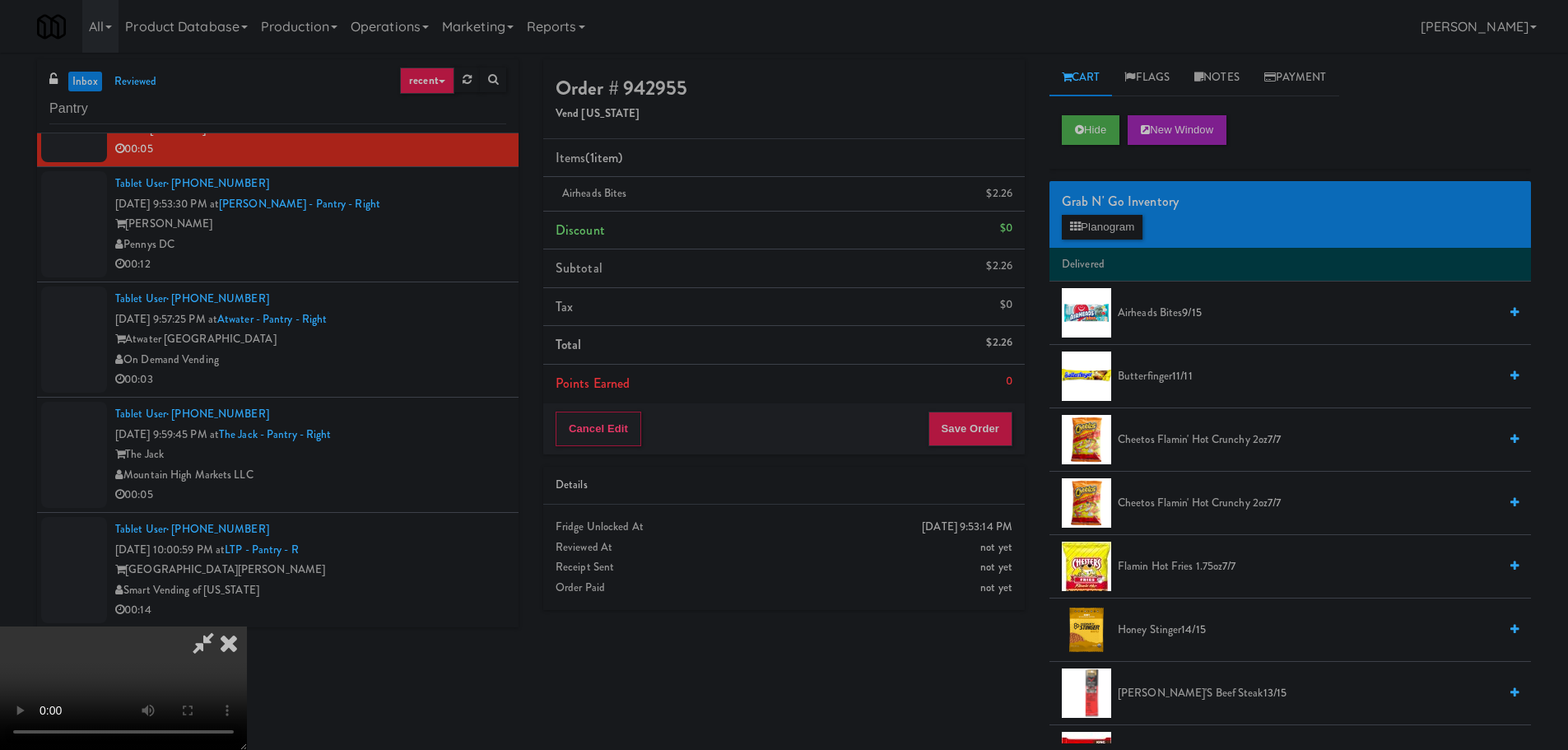
click at [247, 627] on video at bounding box center [123, 688] width 247 height 123
drag, startPoint x: 858, startPoint y: 330, endPoint x: 803, endPoint y: 391, distance: 82.1
click at [247, 627] on video at bounding box center [123, 688] width 247 height 123
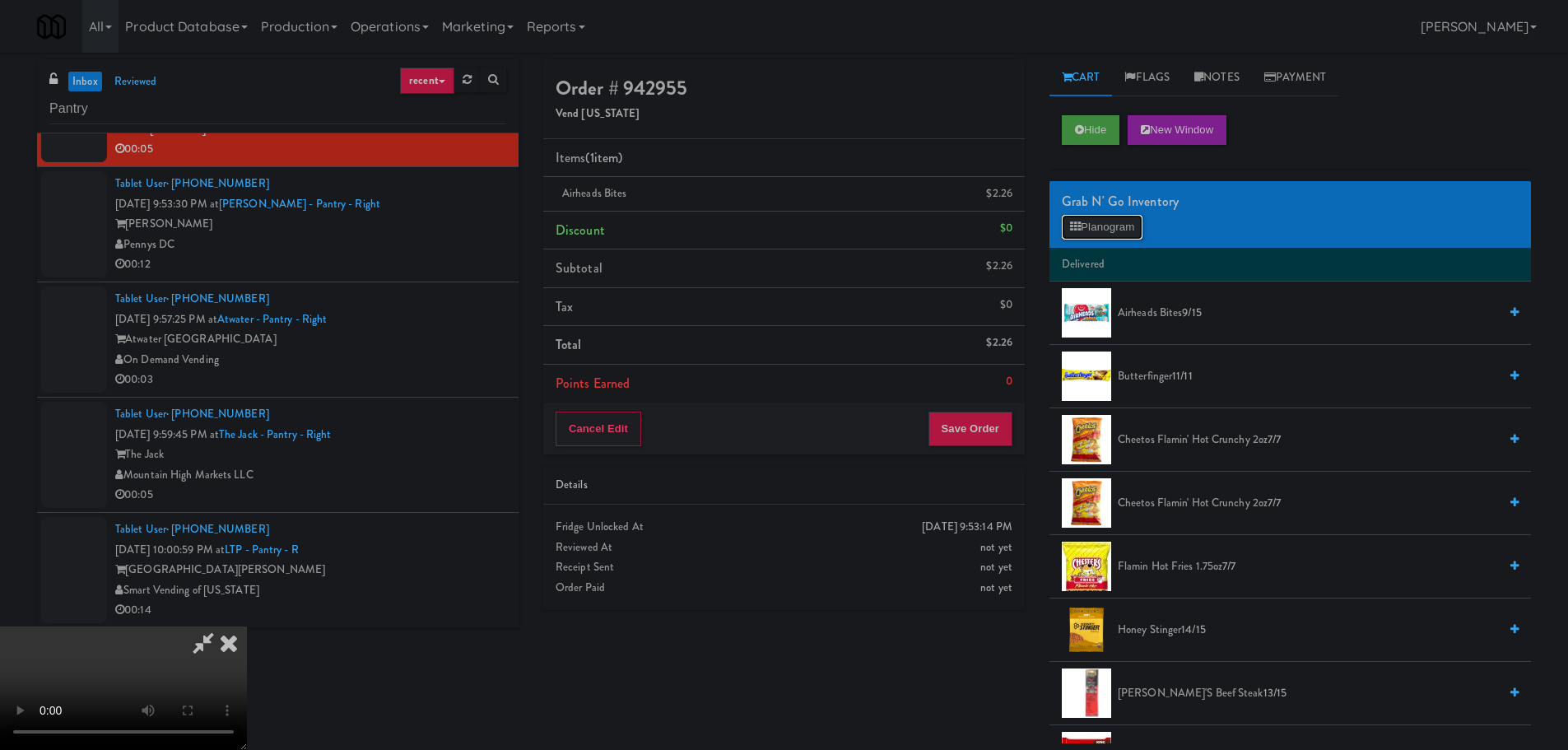
click at [1126, 220] on button "Planogram" at bounding box center [1102, 227] width 81 height 24
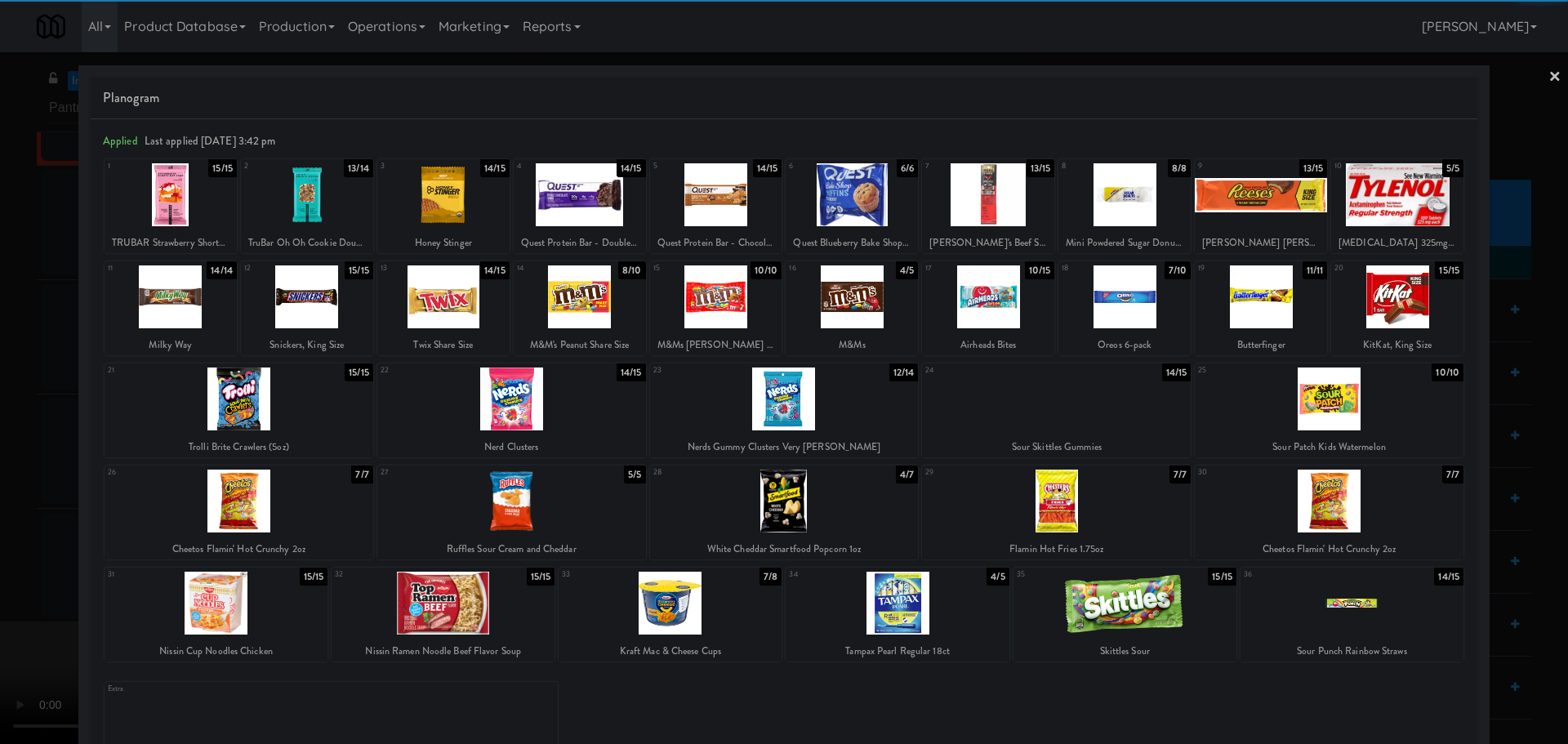
click at [1290, 413] on div at bounding box center [1329, 399] width 268 height 63
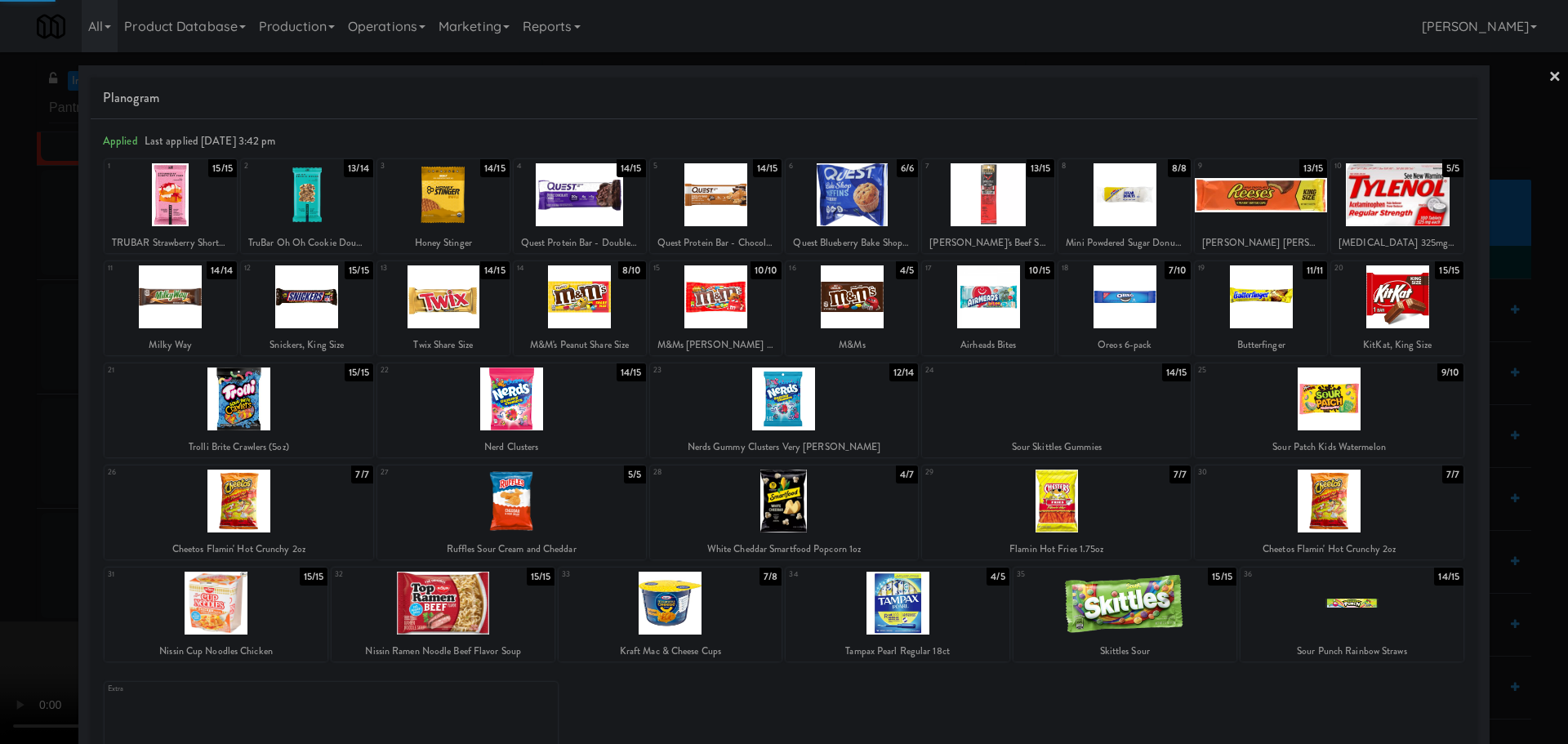
click at [0, 480] on div at bounding box center [784, 372] width 1568 height 744
click at [245, 622] on video at bounding box center [122, 682] width 245 height 122
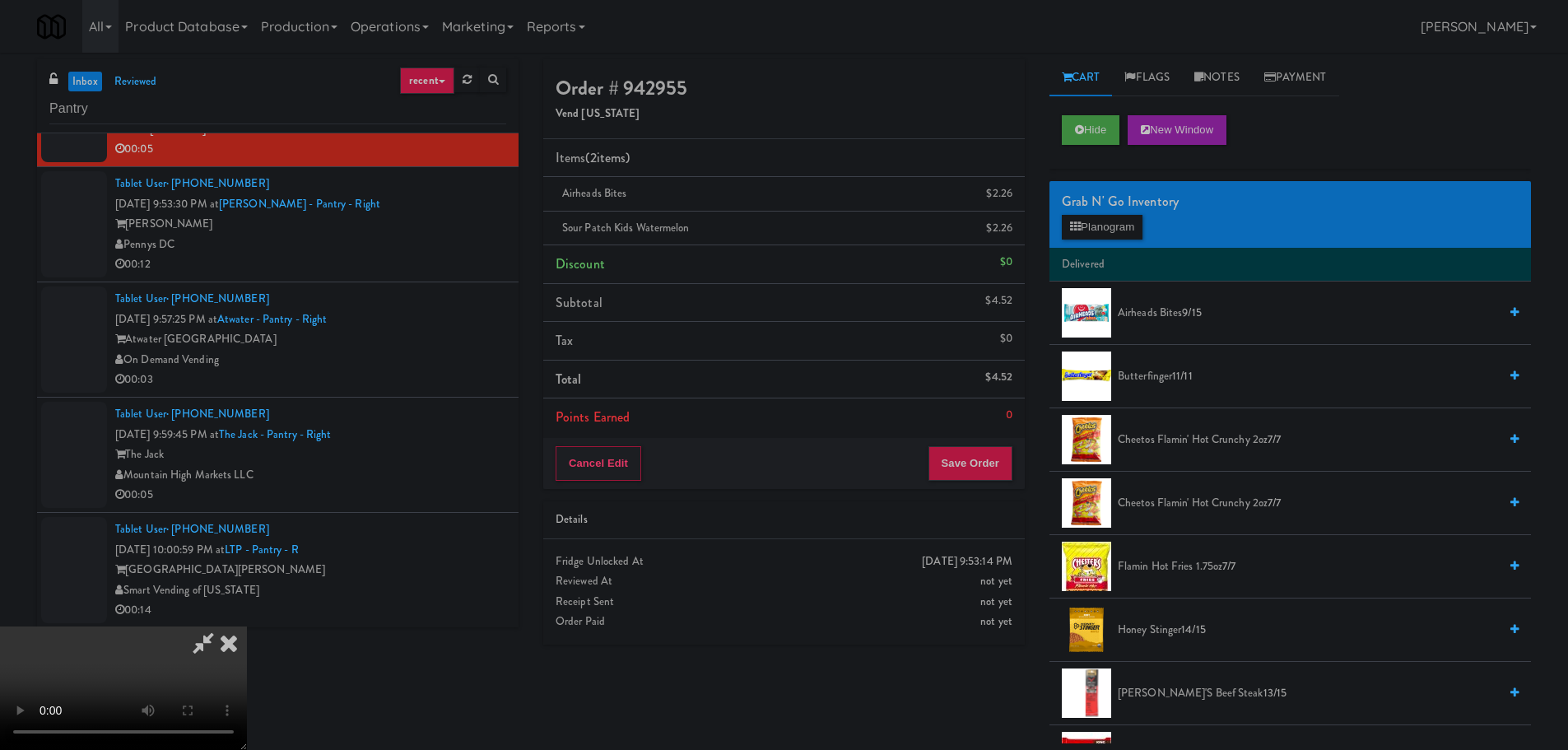
scroll to position [283, 0]
click at [986, 451] on button "Save Order" at bounding box center [970, 463] width 84 height 34
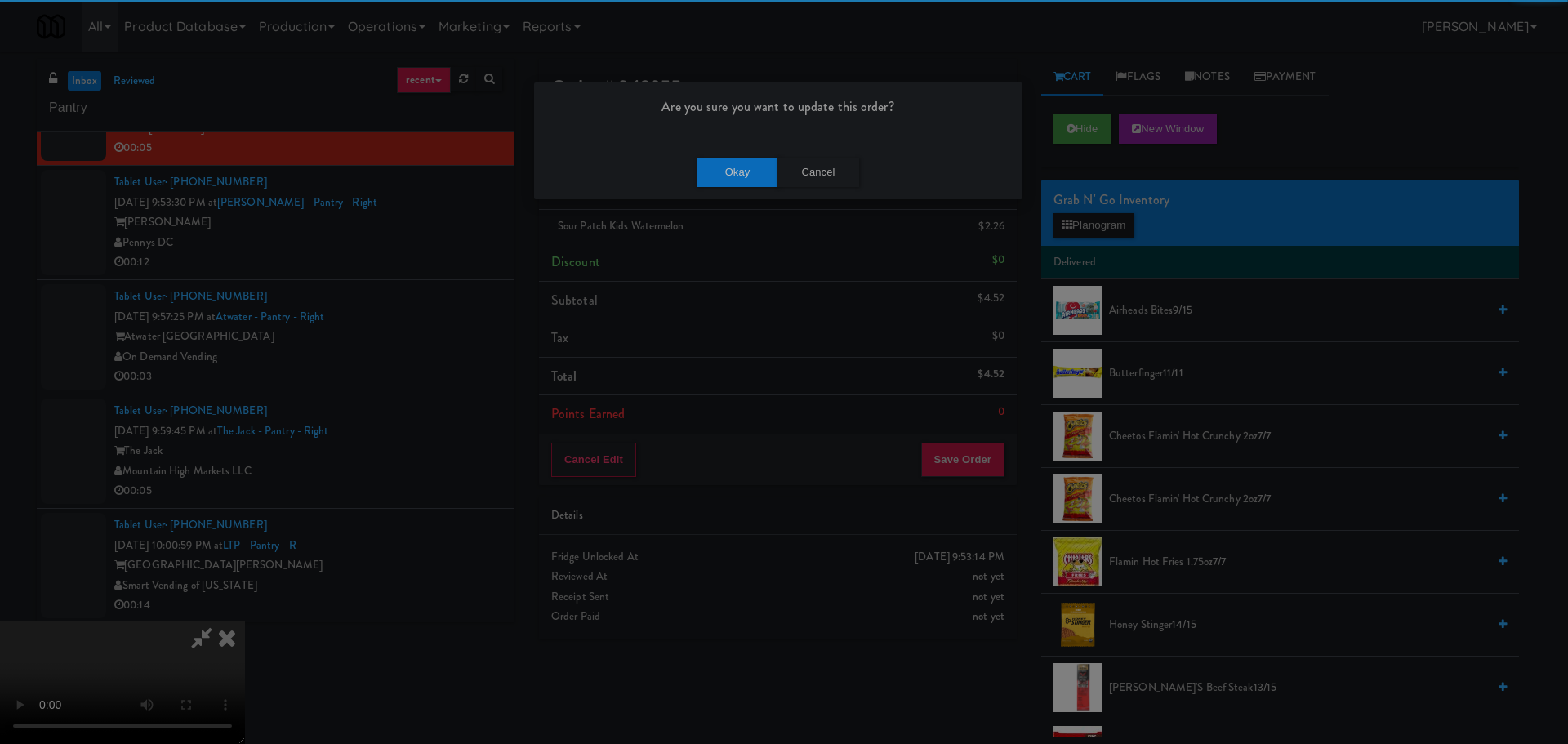
click at [749, 189] on div "Okay Cancel" at bounding box center [779, 171] width 489 height 54
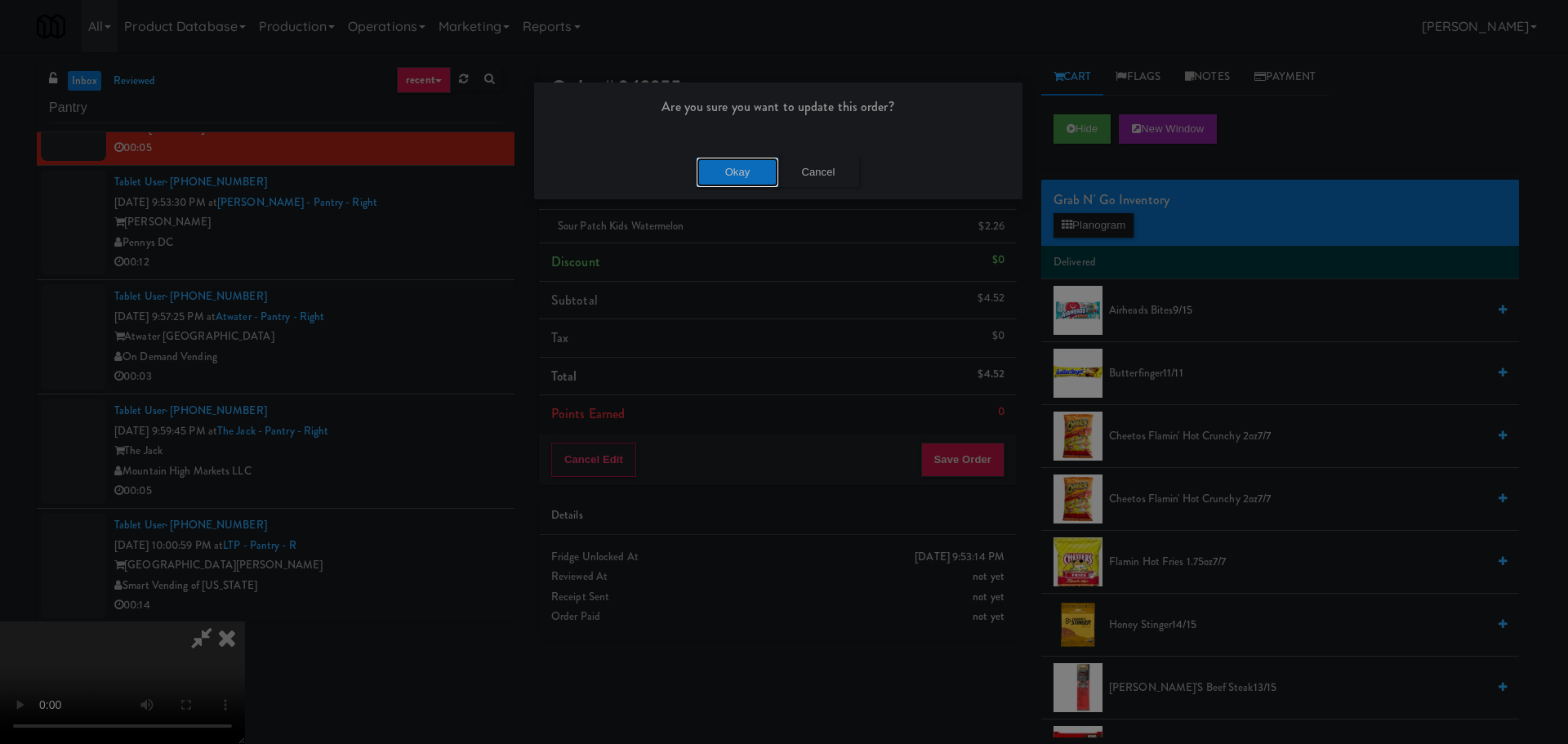
click at [751, 180] on button "Okay" at bounding box center [738, 172] width 82 height 29
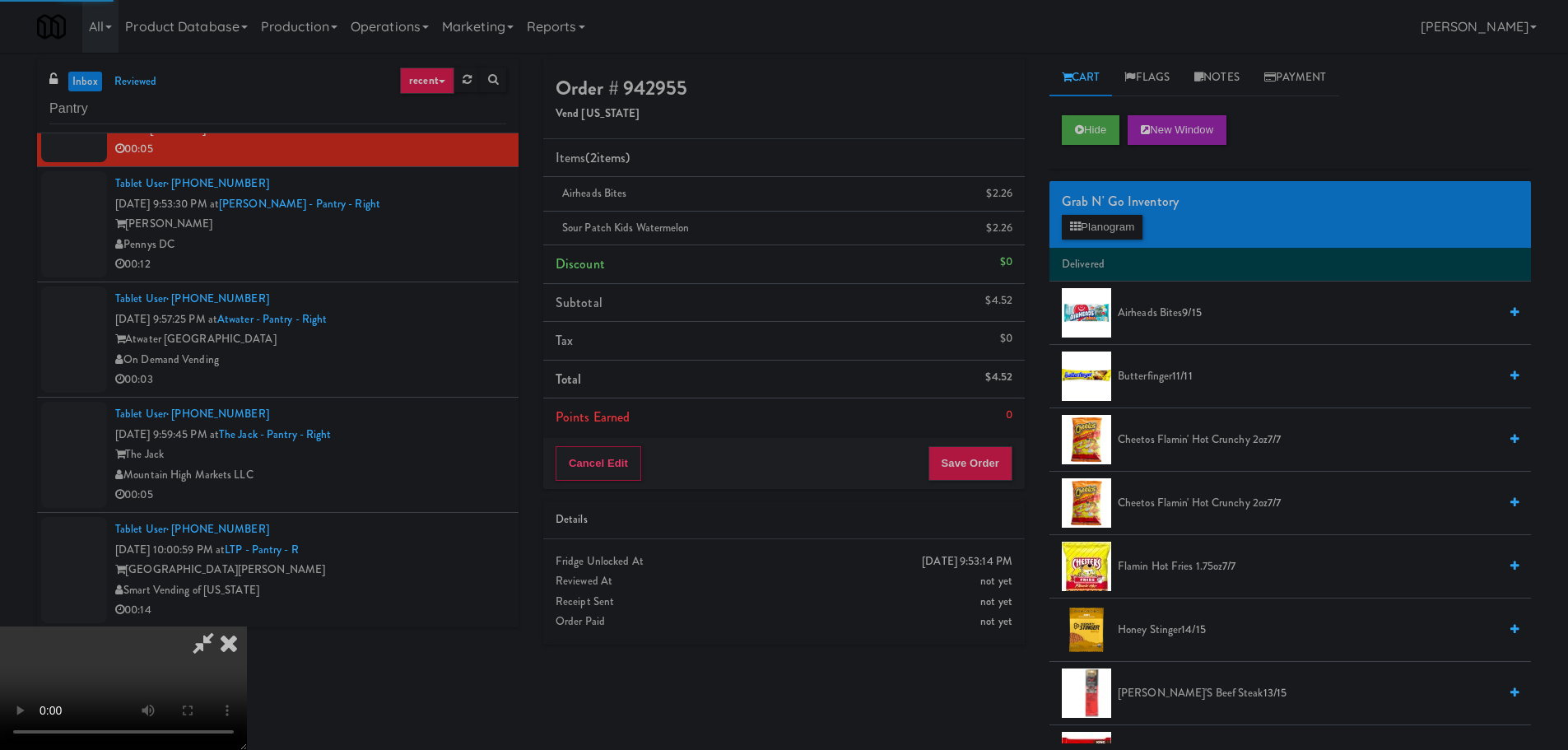
scroll to position [0, 0]
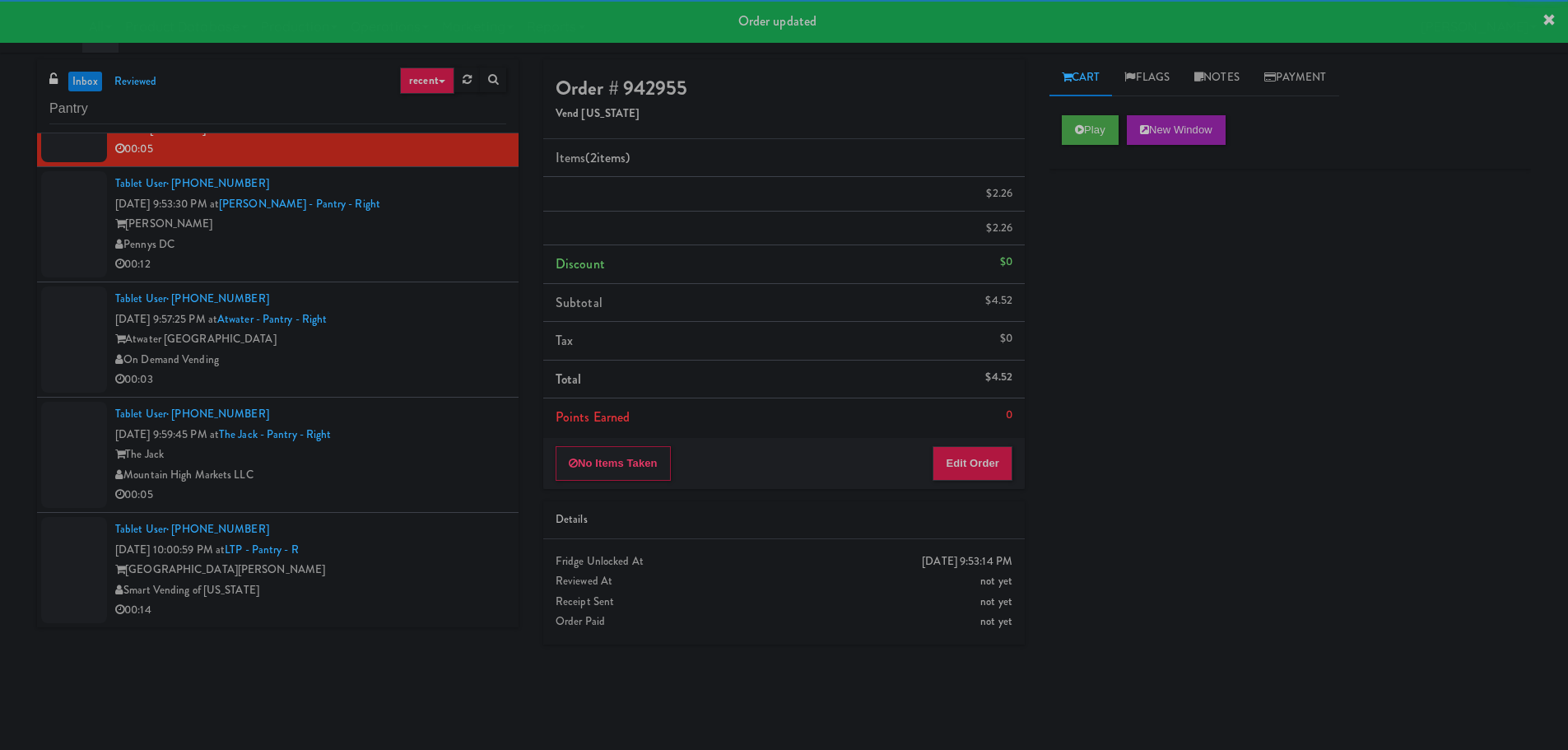
click at [462, 255] on div "Pennys DC" at bounding box center [310, 245] width 391 height 21
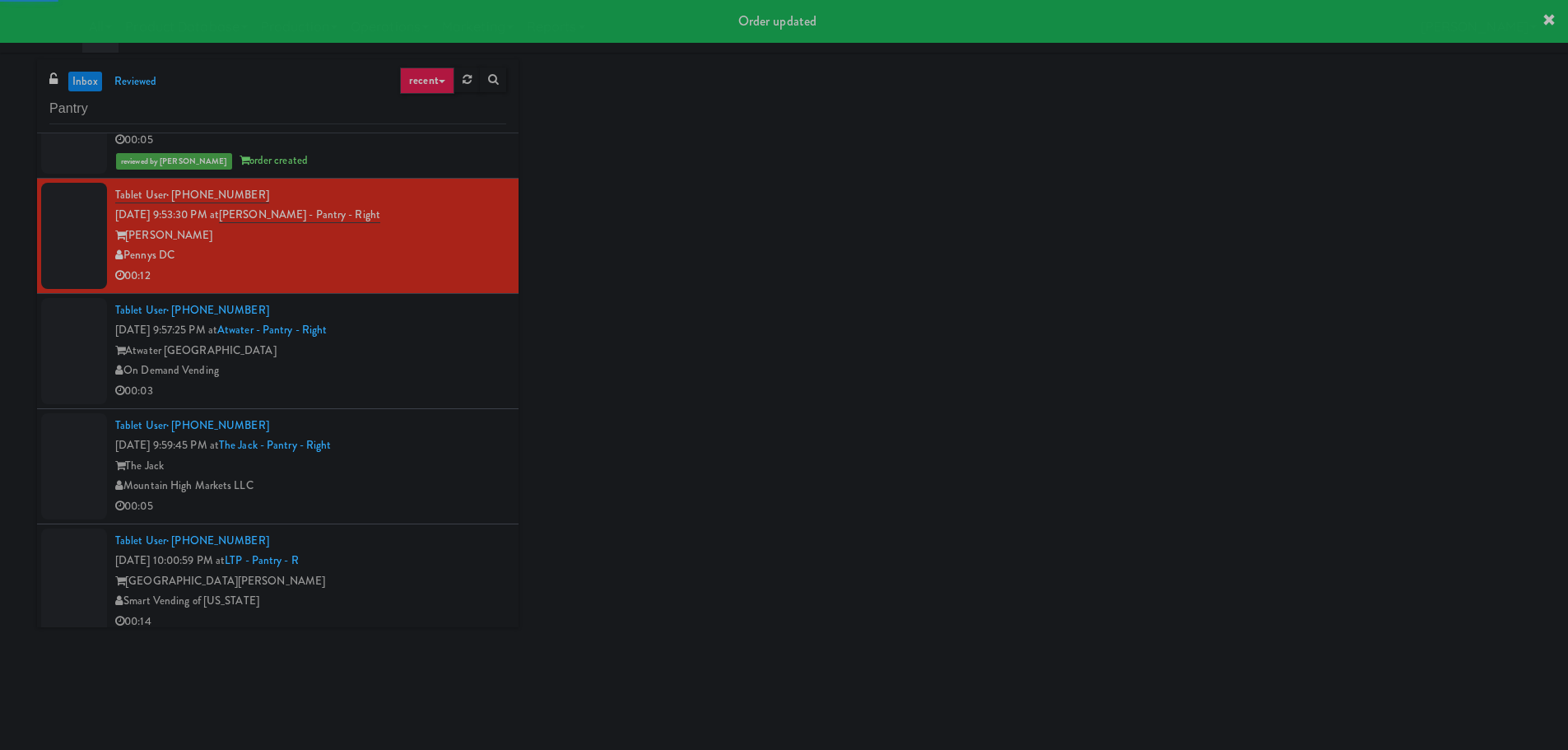
scroll to position [373, 0]
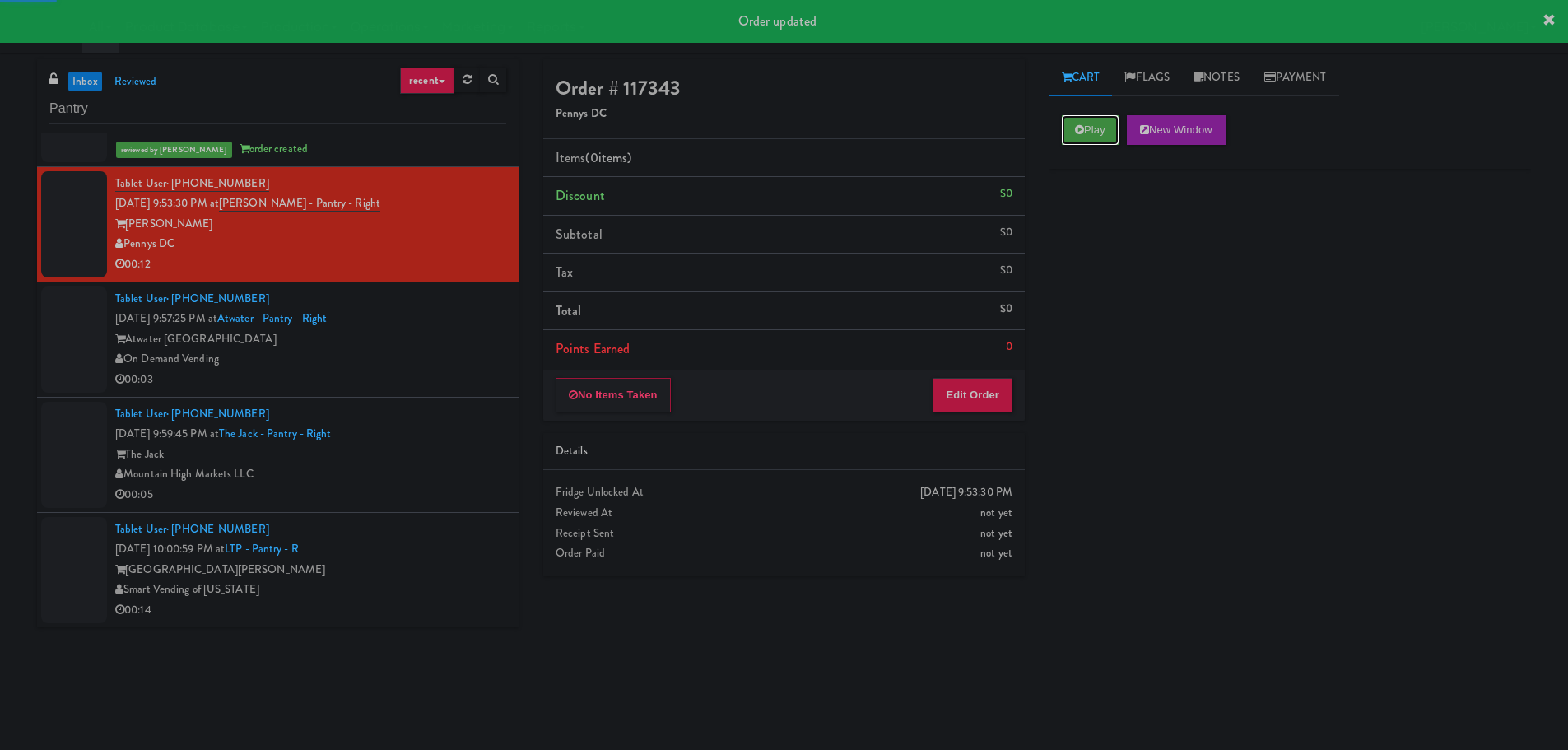
drag, startPoint x: 1086, startPoint y: 129, endPoint x: 1043, endPoint y: 268, distance: 145.5
click at [1086, 128] on button "Play" at bounding box center [1090, 129] width 57 height 30
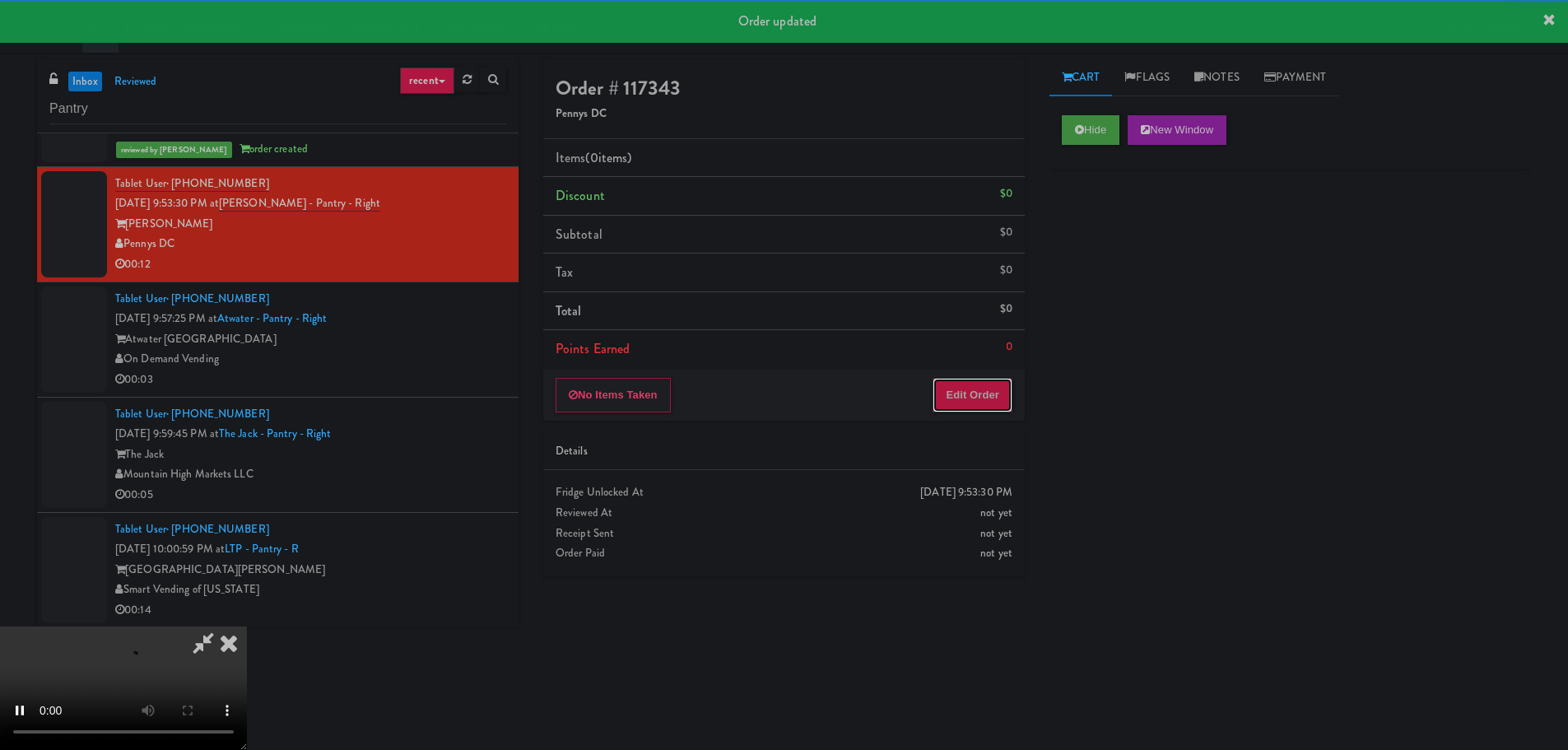
click at [989, 397] on button "Edit Order" at bounding box center [972, 395] width 80 height 34
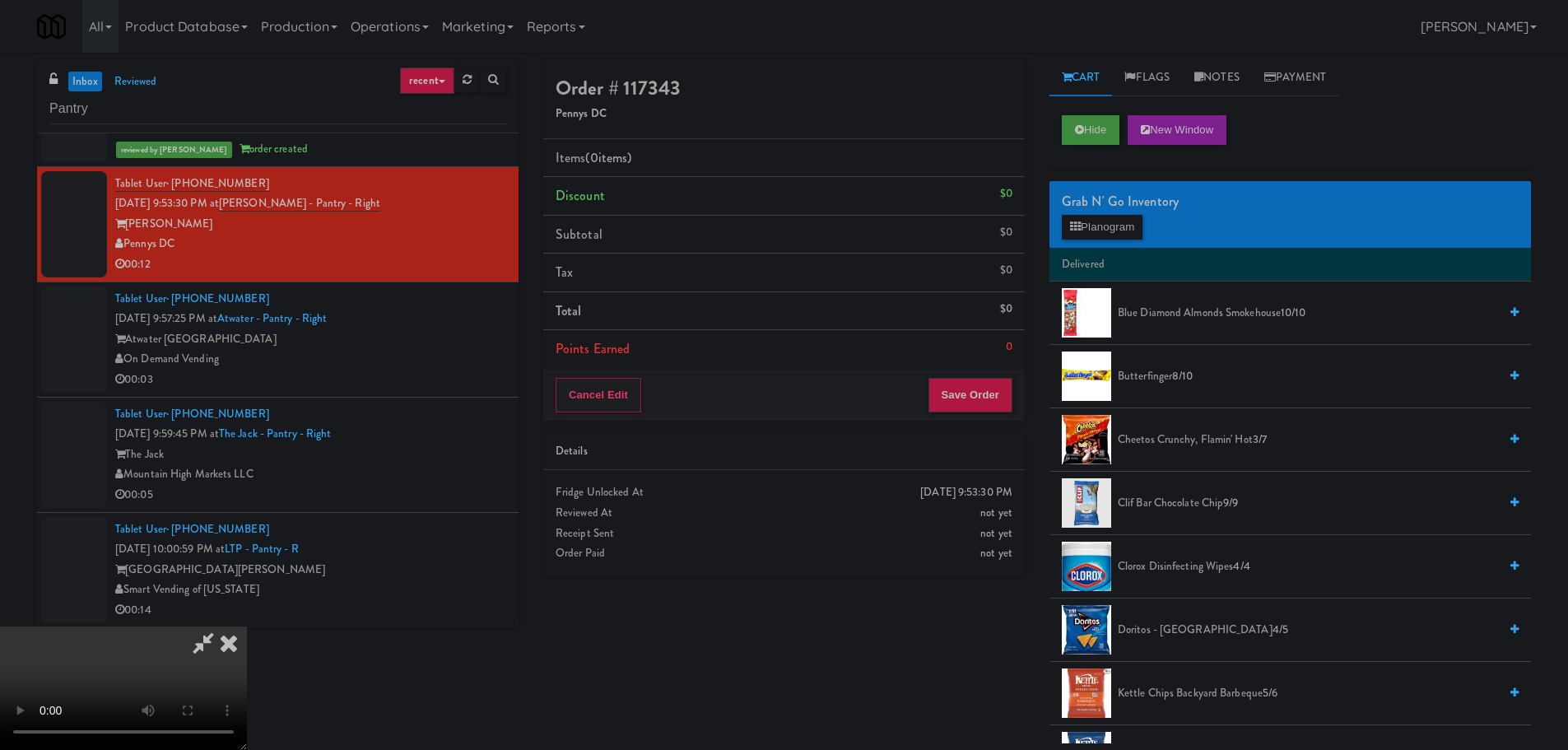
scroll to position [0, 0]
click at [247, 627] on video at bounding box center [123, 688] width 247 height 123
drag, startPoint x: 649, startPoint y: 507, endPoint x: 1143, endPoint y: 433, distance: 499.5
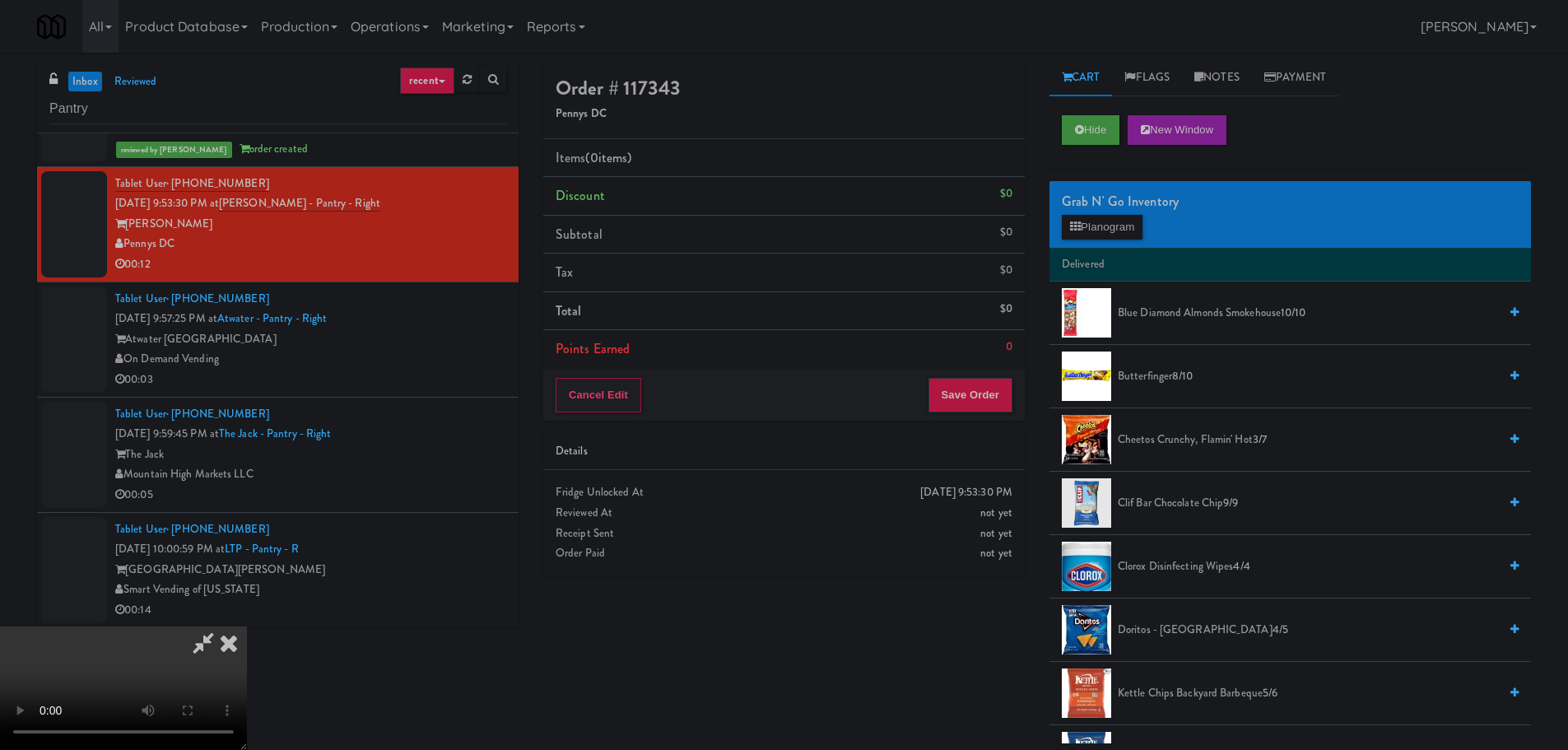
click at [247, 627] on video at bounding box center [123, 688] width 247 height 123
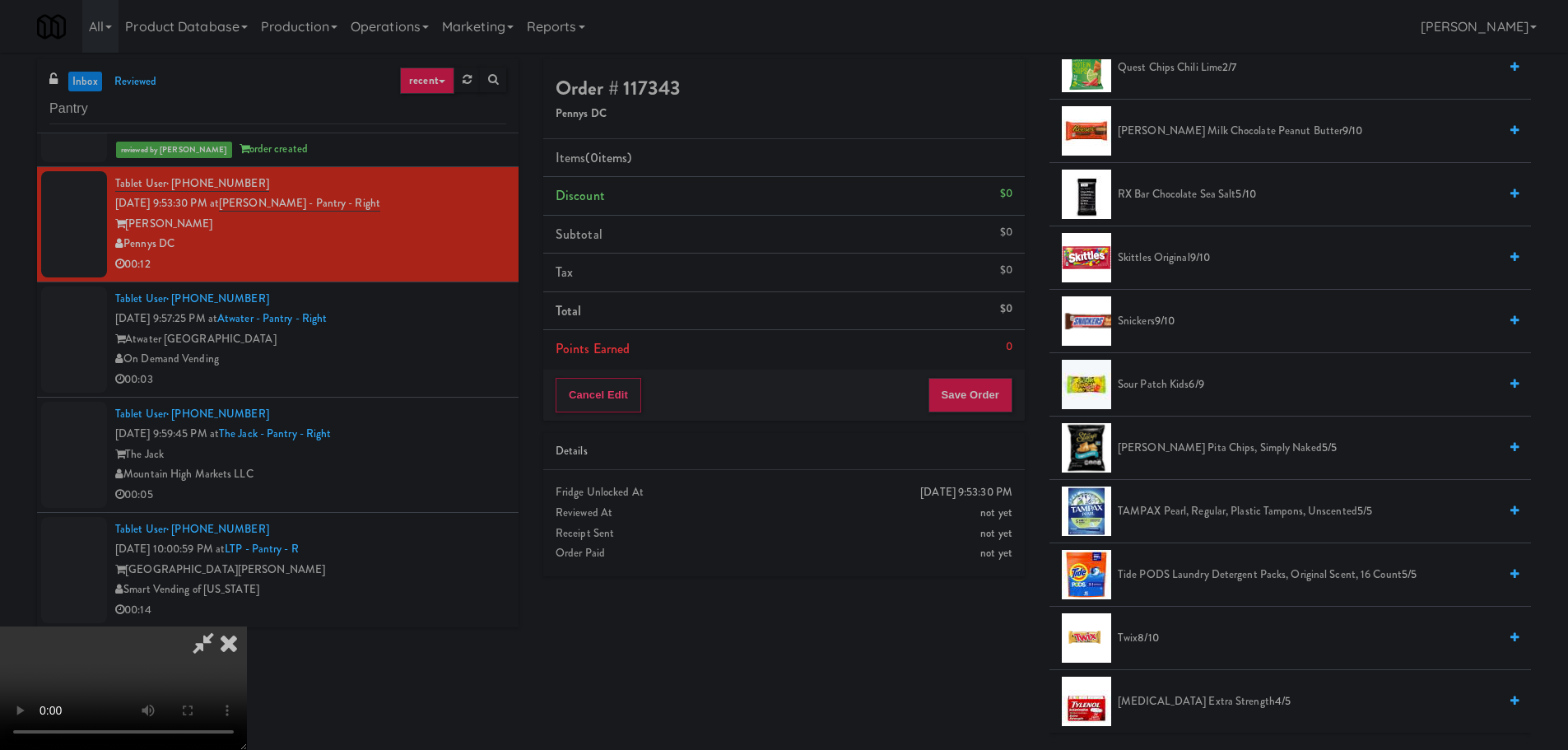
scroll to position [1647, 0]
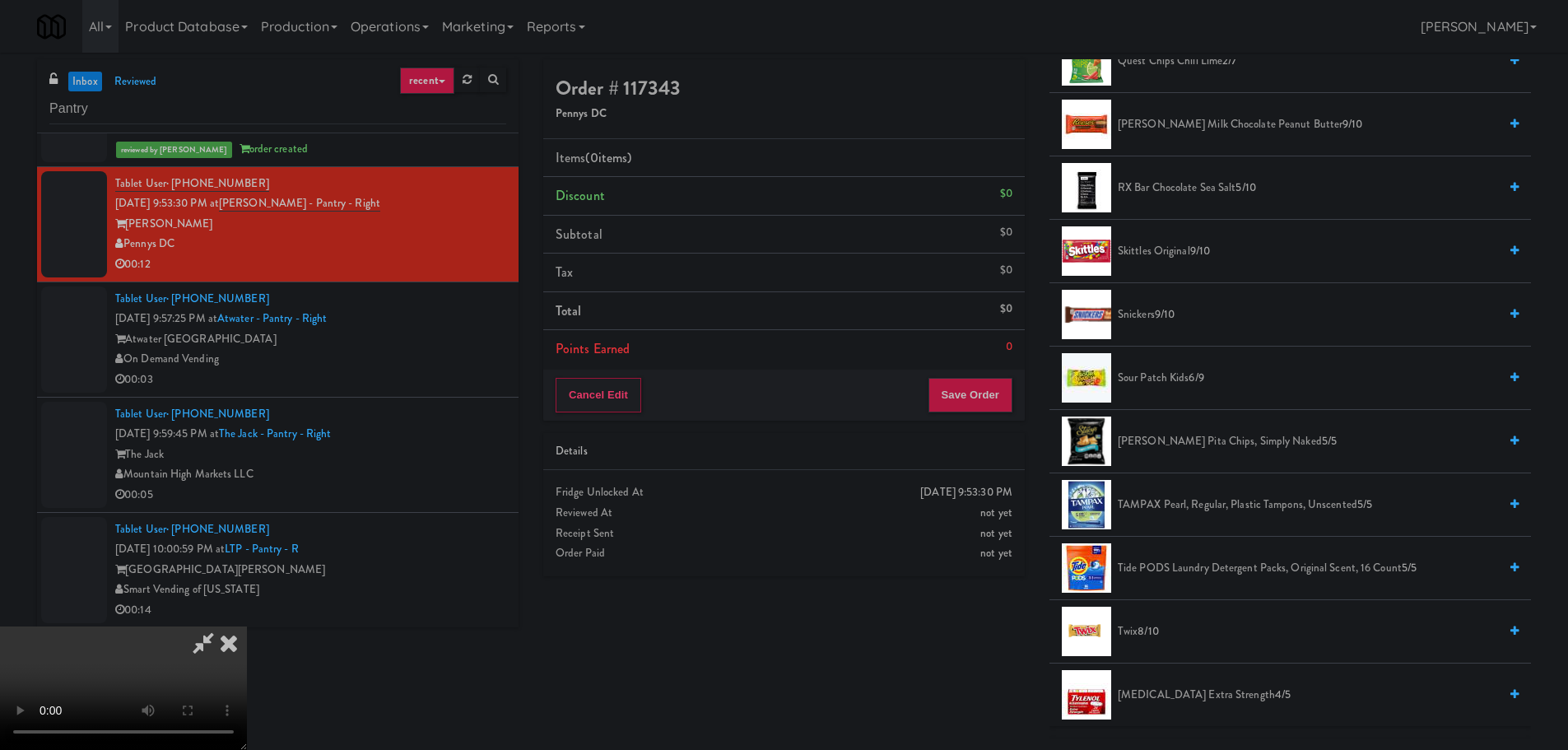
click at [1188, 563] on span "Tide PODS Laundry Detergent Packs, Original Scent, 16 Count 5/5" at bounding box center [1307, 568] width 380 height 21
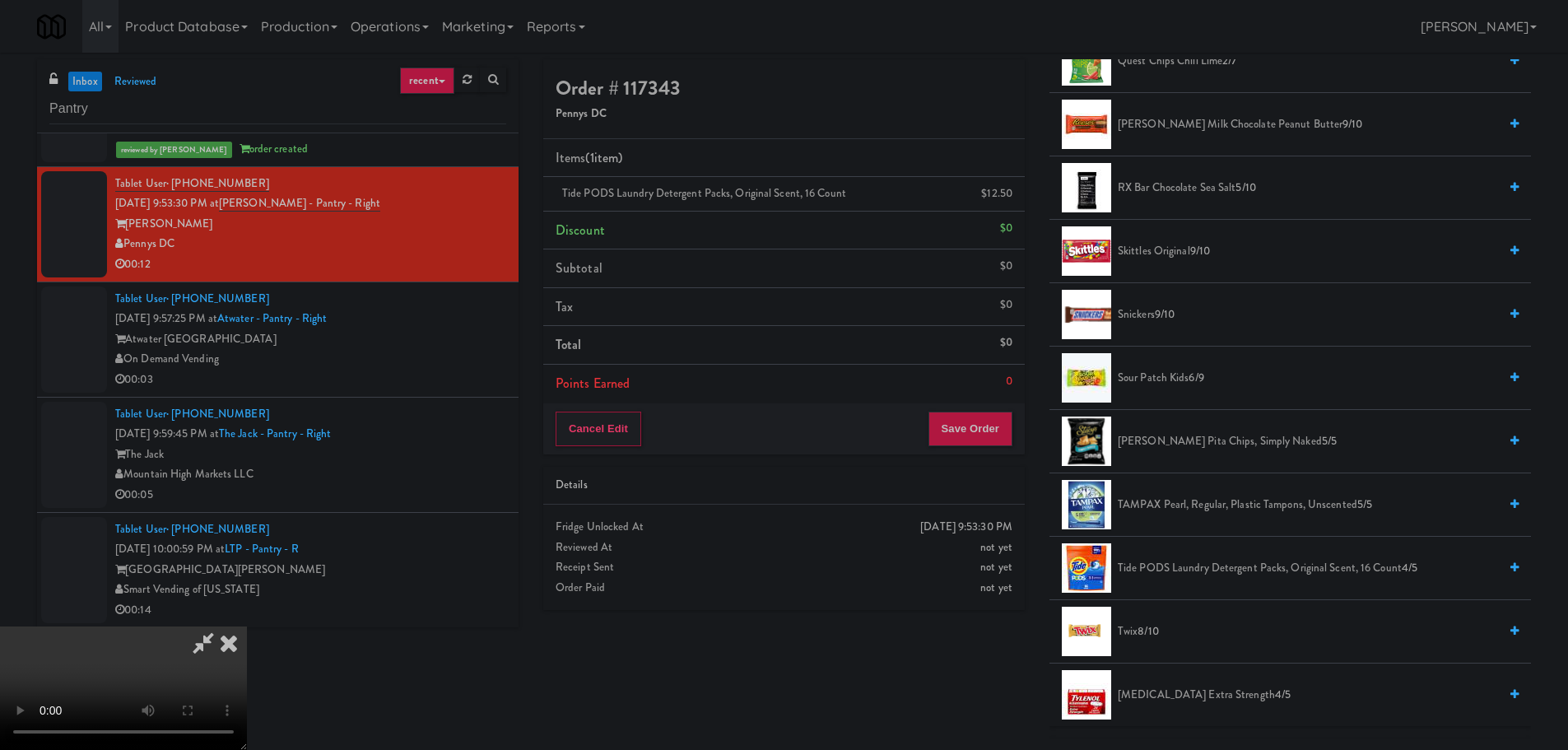
click at [247, 627] on video at bounding box center [123, 688] width 247 height 123
click at [982, 440] on button "Save Order" at bounding box center [970, 429] width 84 height 34
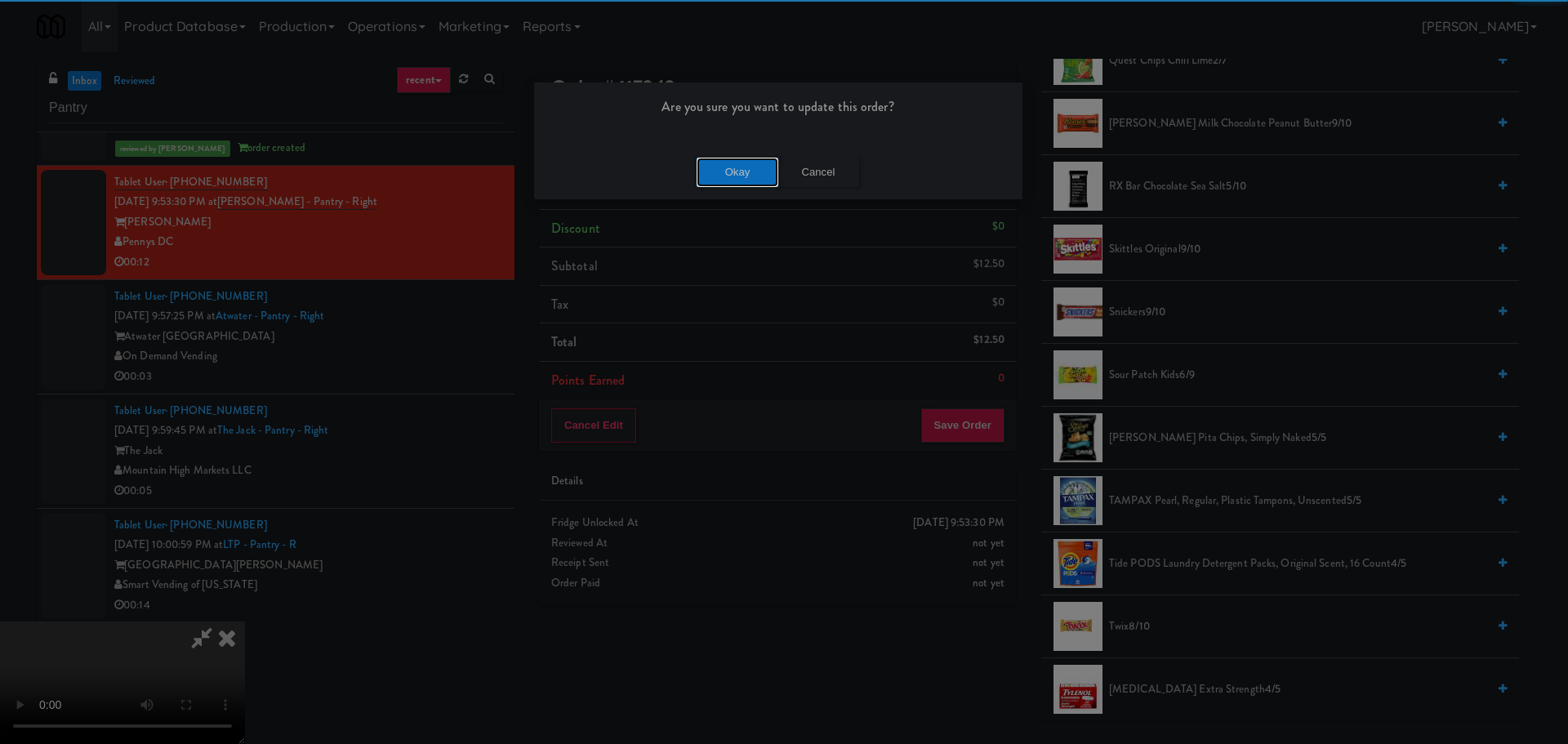
click at [759, 175] on button "Okay" at bounding box center [738, 172] width 82 height 29
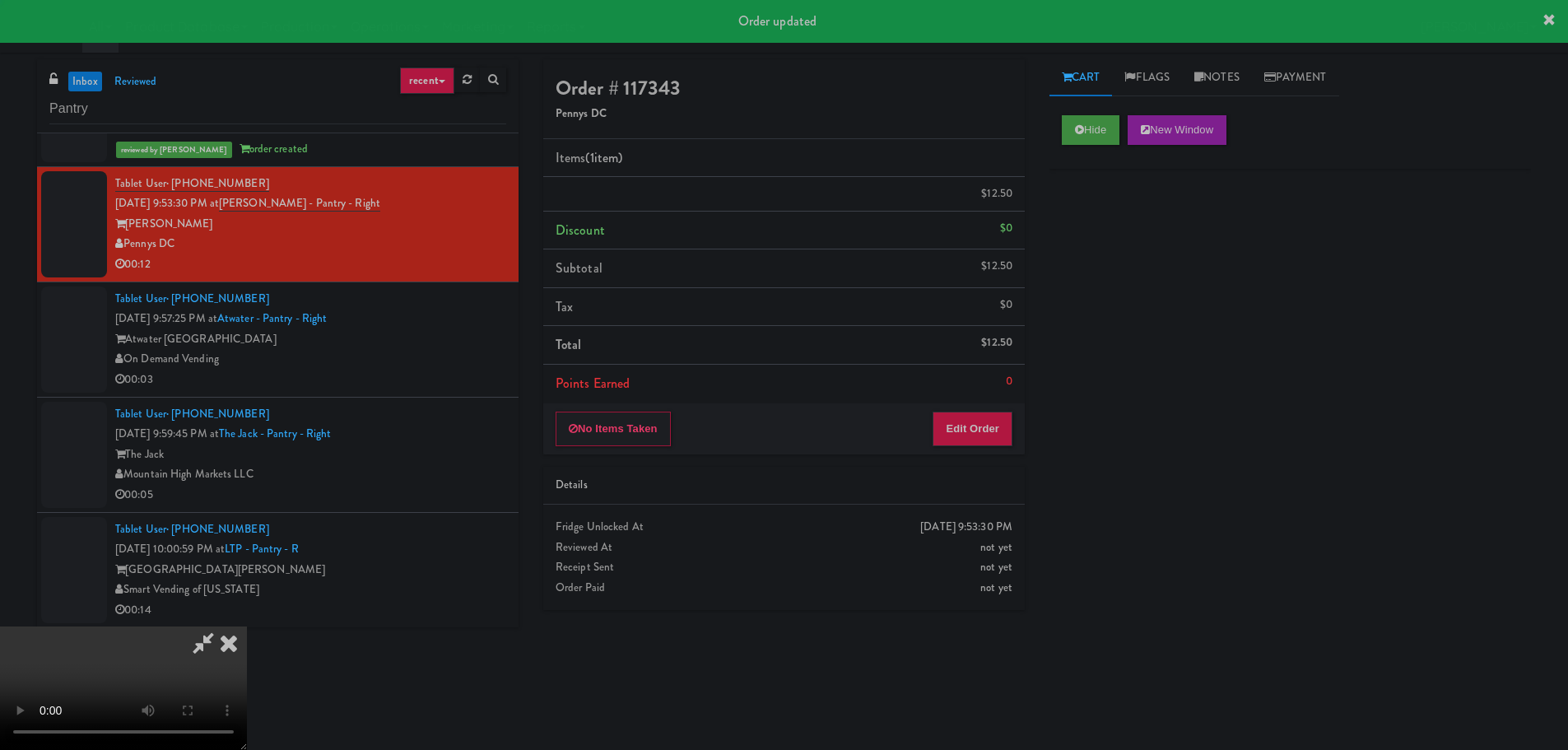
scroll to position [0, 0]
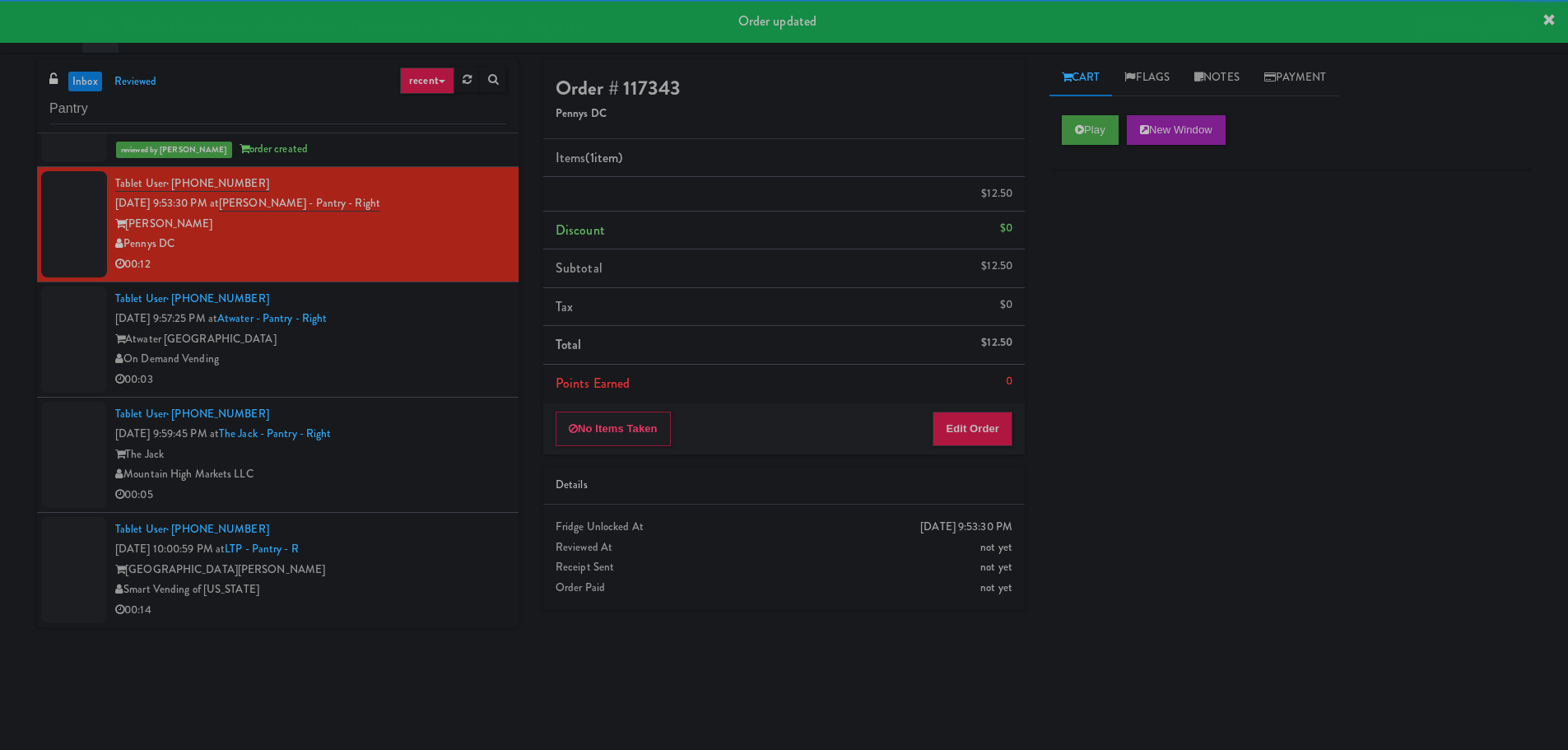
click at [471, 376] on div "Tablet User · (269) 910-8085 [DATE] 9:57:25 PM at [GEOGRAPHIC_DATA] - Right Atw…" at bounding box center [310, 339] width 391 height 102
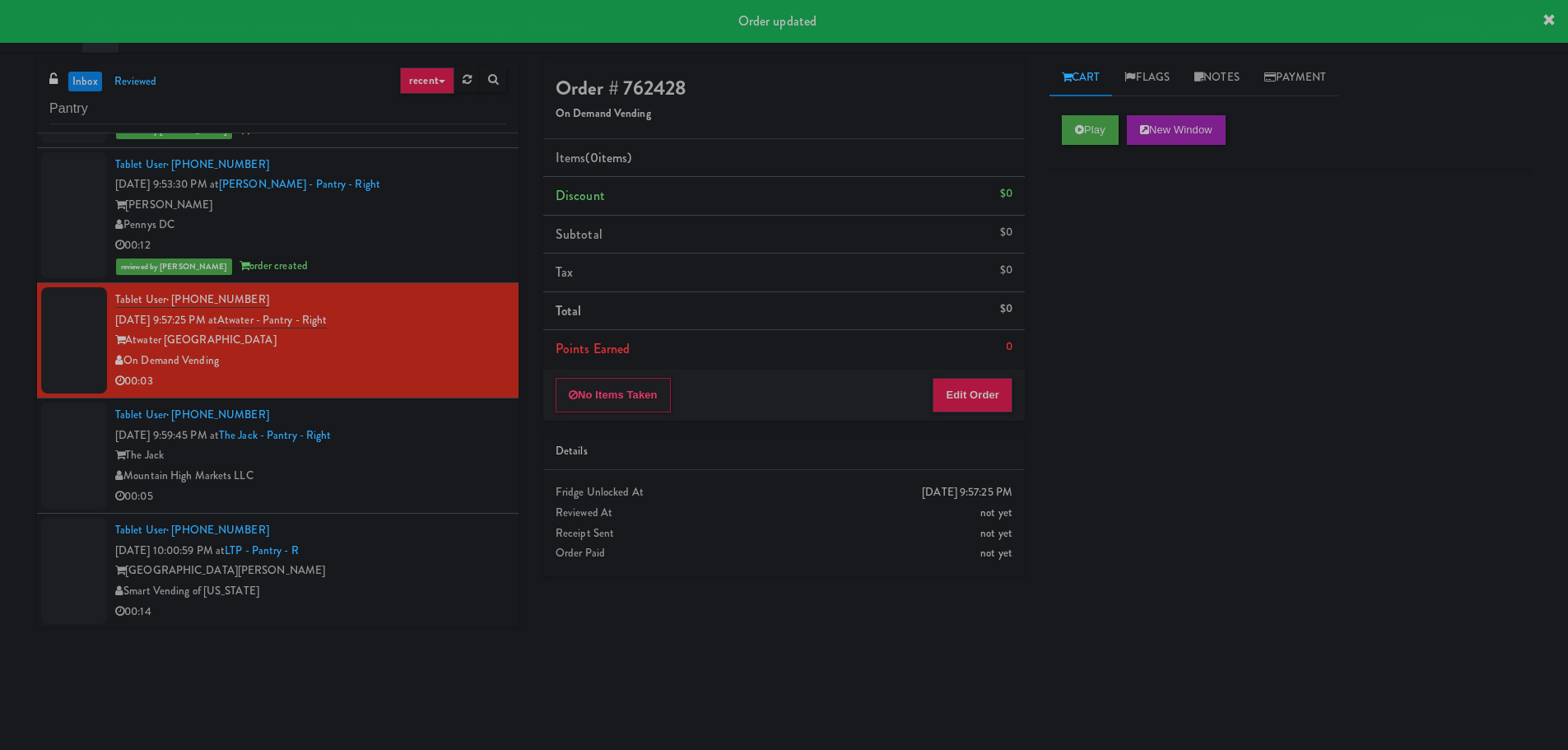
scroll to position [393, 0]
click at [1089, 131] on button "Play" at bounding box center [1090, 129] width 57 height 30
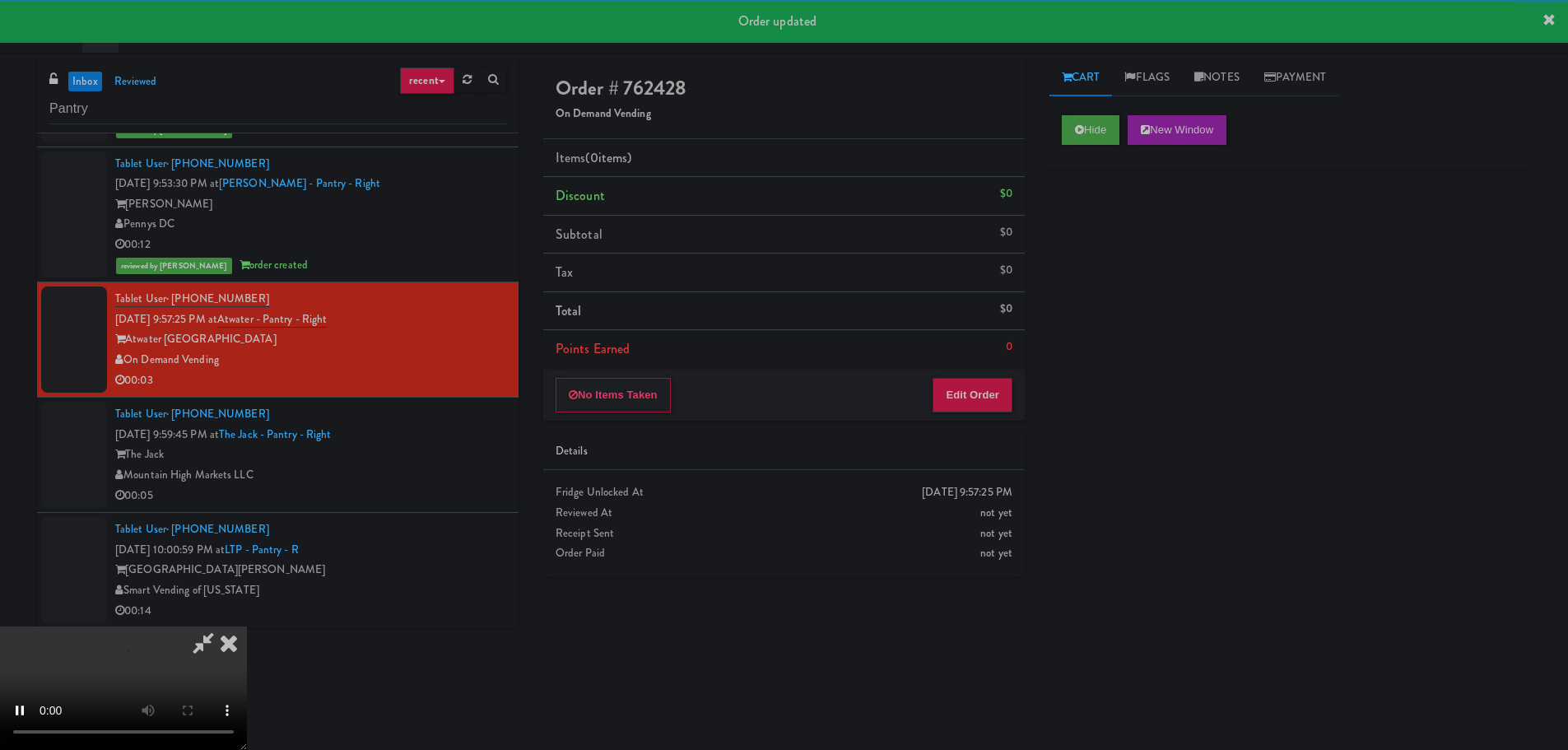
drag, startPoint x: 999, startPoint y: 323, endPoint x: 984, endPoint y: 371, distance: 50.3
click at [991, 338] on ul "Items (0 items ) Discount $0 Subtotal $0 Tax $0 Total $0 Points Earned 0" at bounding box center [784, 254] width 482 height 229
click at [984, 393] on button "Edit Order" at bounding box center [972, 395] width 80 height 34
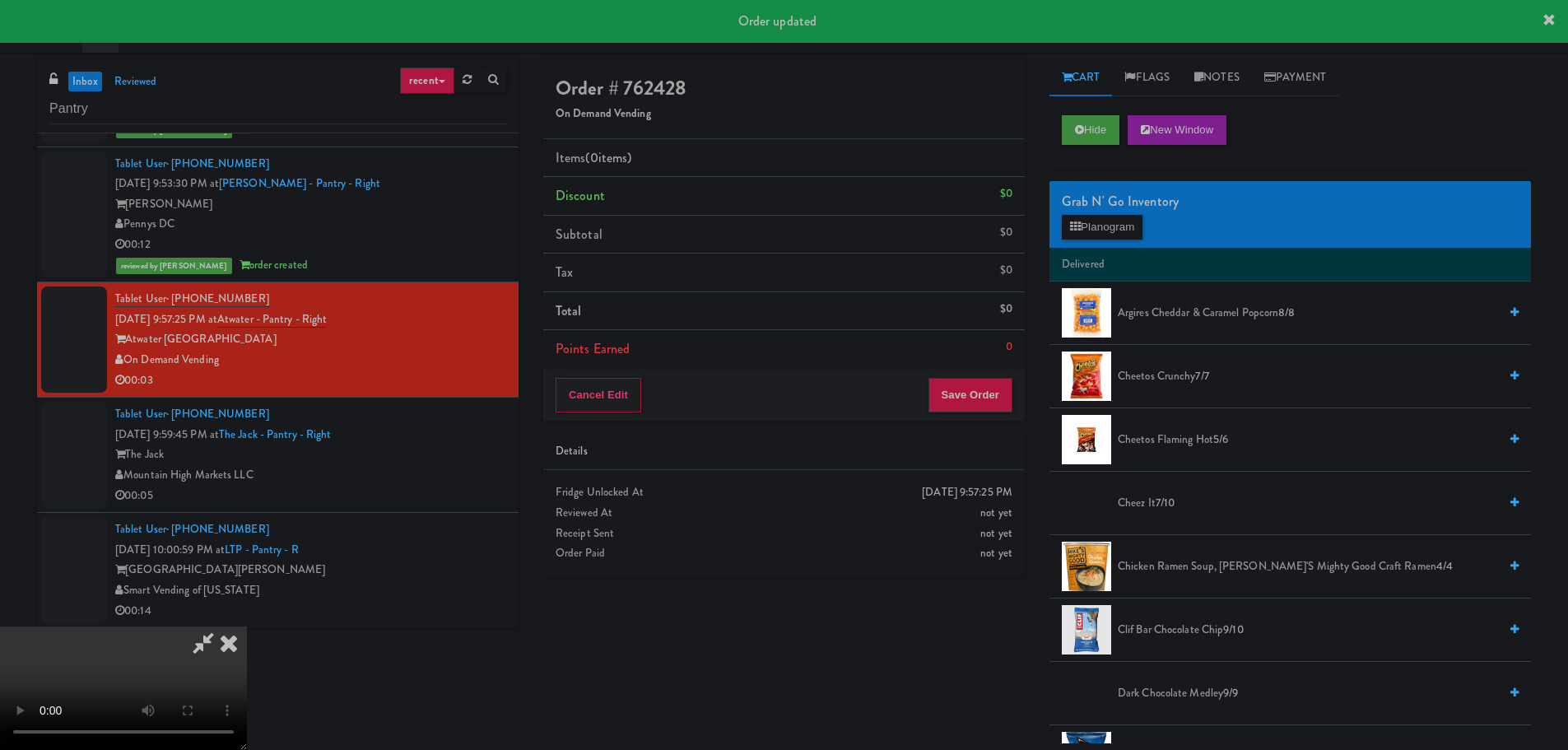
click at [843, 432] on div "Order # 762428 On Demand Vending Items (0 items ) Discount $0 Subtotal $0 Tax $…" at bounding box center [784, 324] width 506 height 530
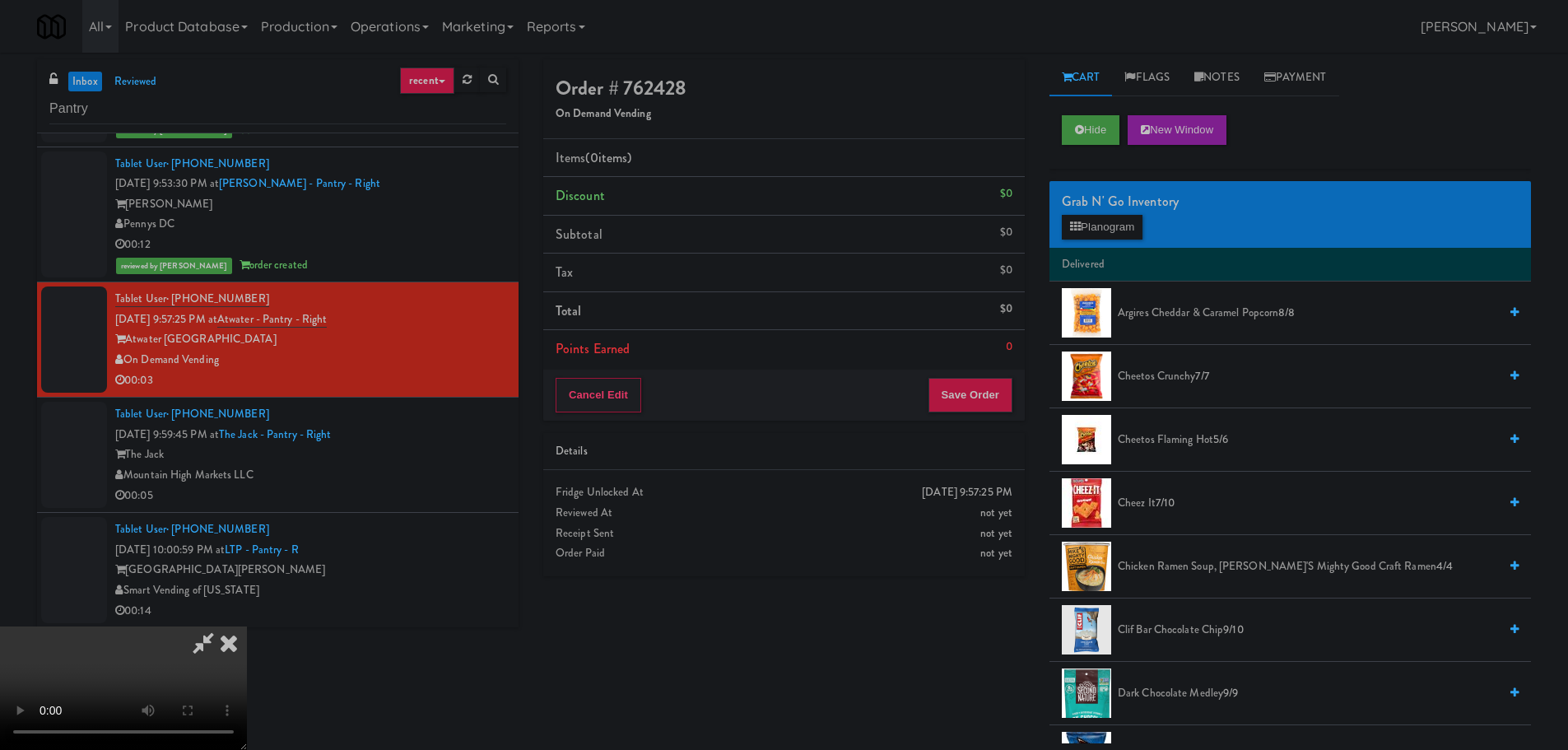
click at [247, 627] on video at bounding box center [123, 688] width 247 height 123
click at [1156, 381] on span "Cheetos Crunchy 7/7" at bounding box center [1307, 376] width 380 height 21
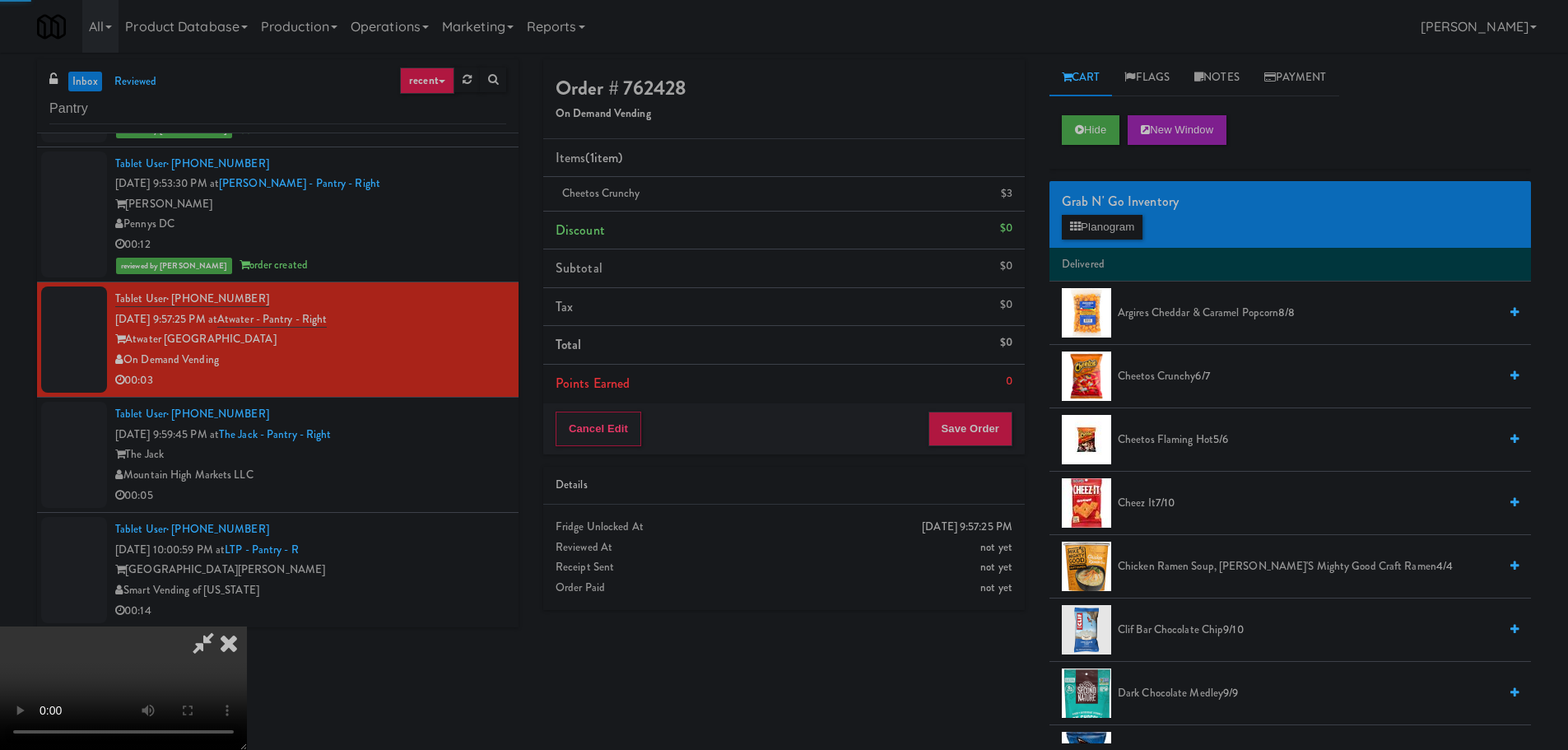
click at [247, 627] on video at bounding box center [123, 688] width 247 height 123
click at [975, 433] on button "Save Order" at bounding box center [970, 429] width 84 height 34
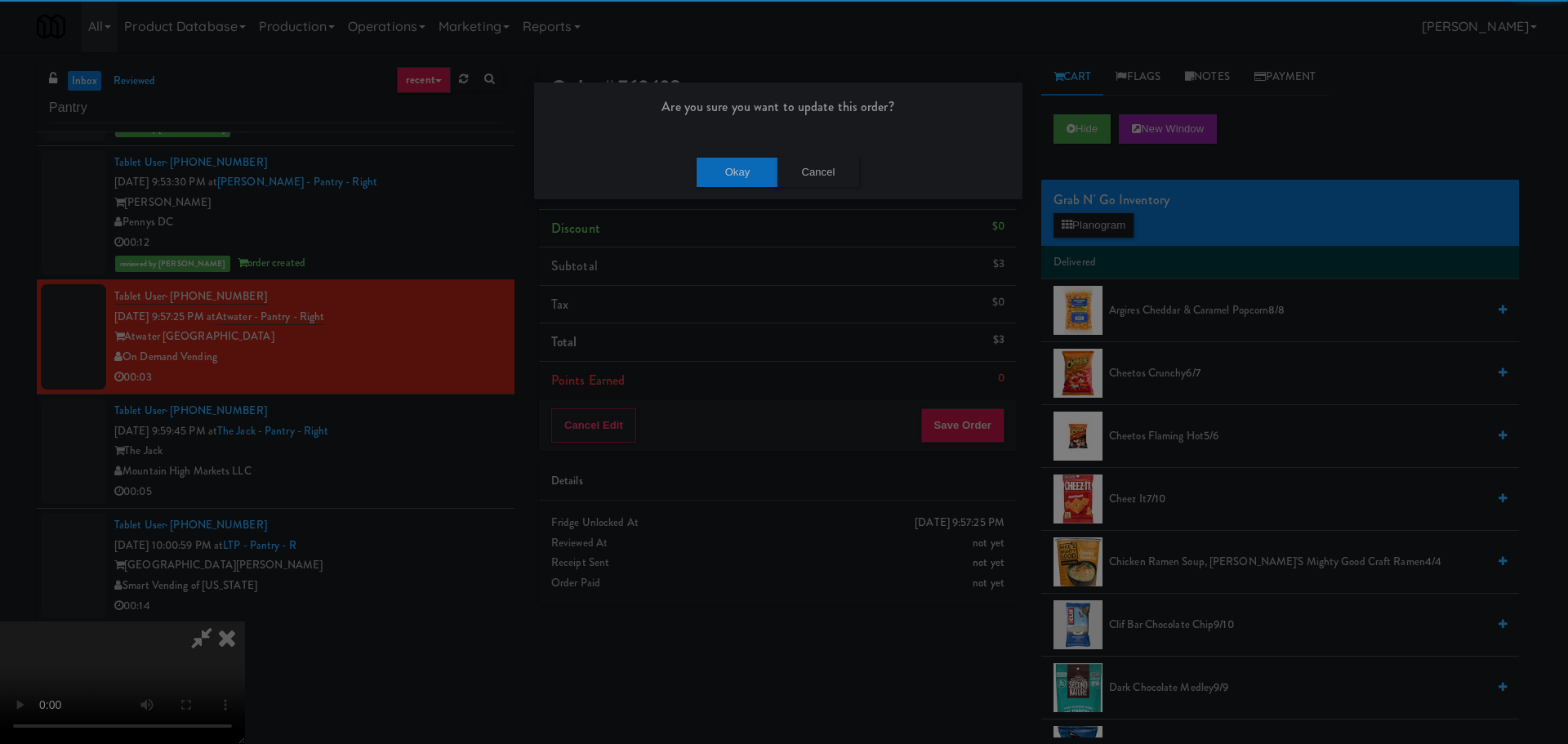
click at [740, 192] on div "Okay Cancel" at bounding box center [779, 171] width 489 height 54
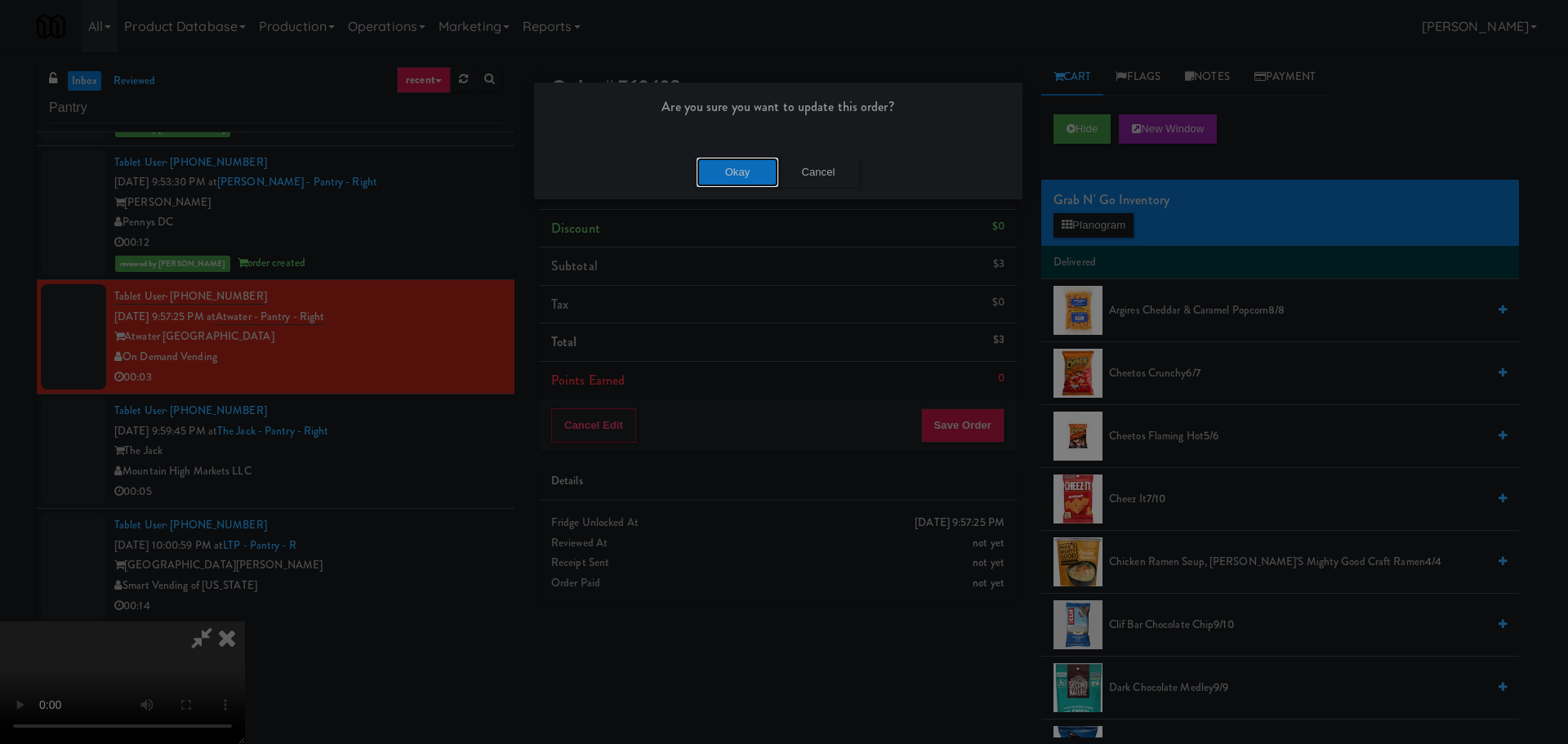
click at [747, 177] on button "Okay" at bounding box center [738, 172] width 82 height 29
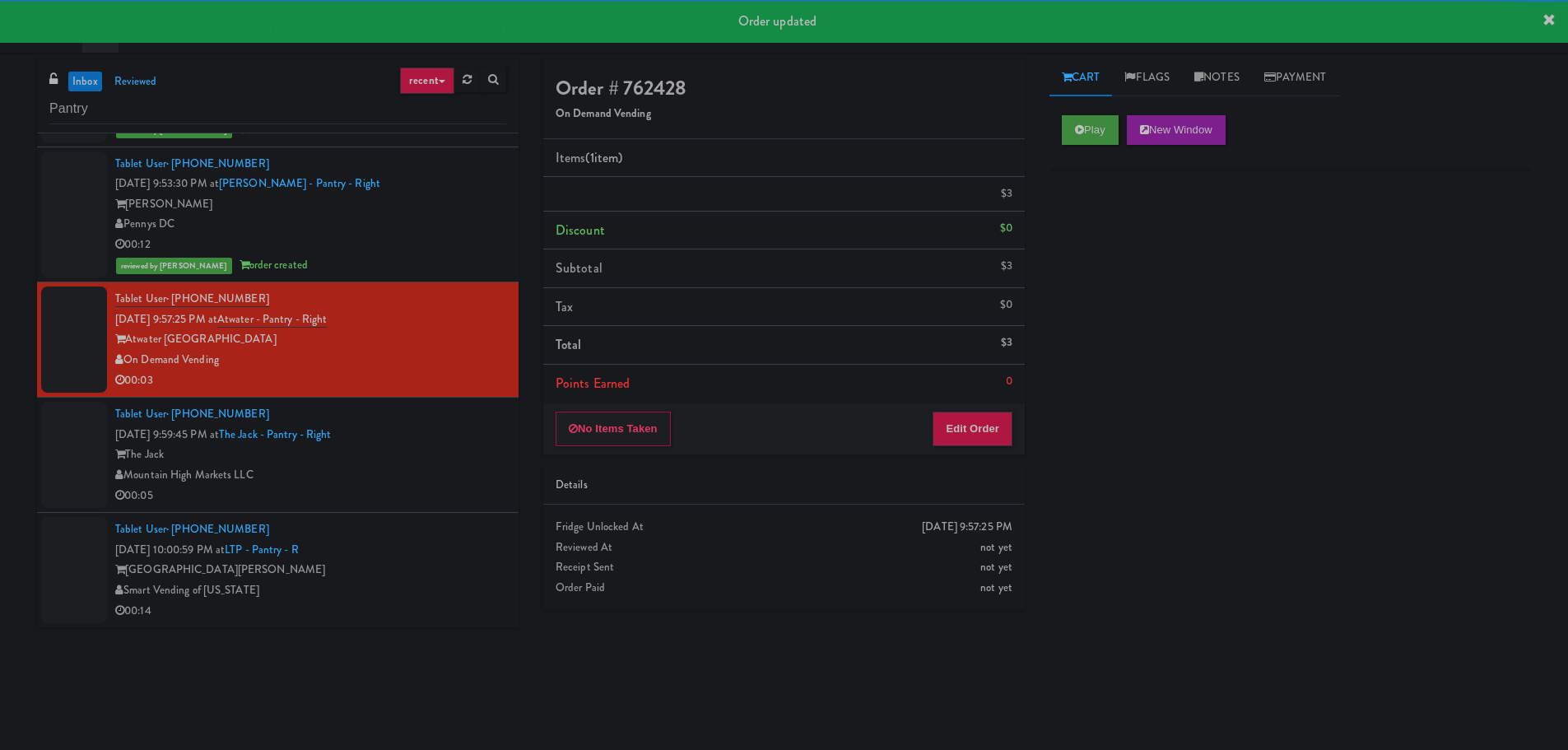
click at [455, 496] on div "00:05" at bounding box center [310, 496] width 391 height 21
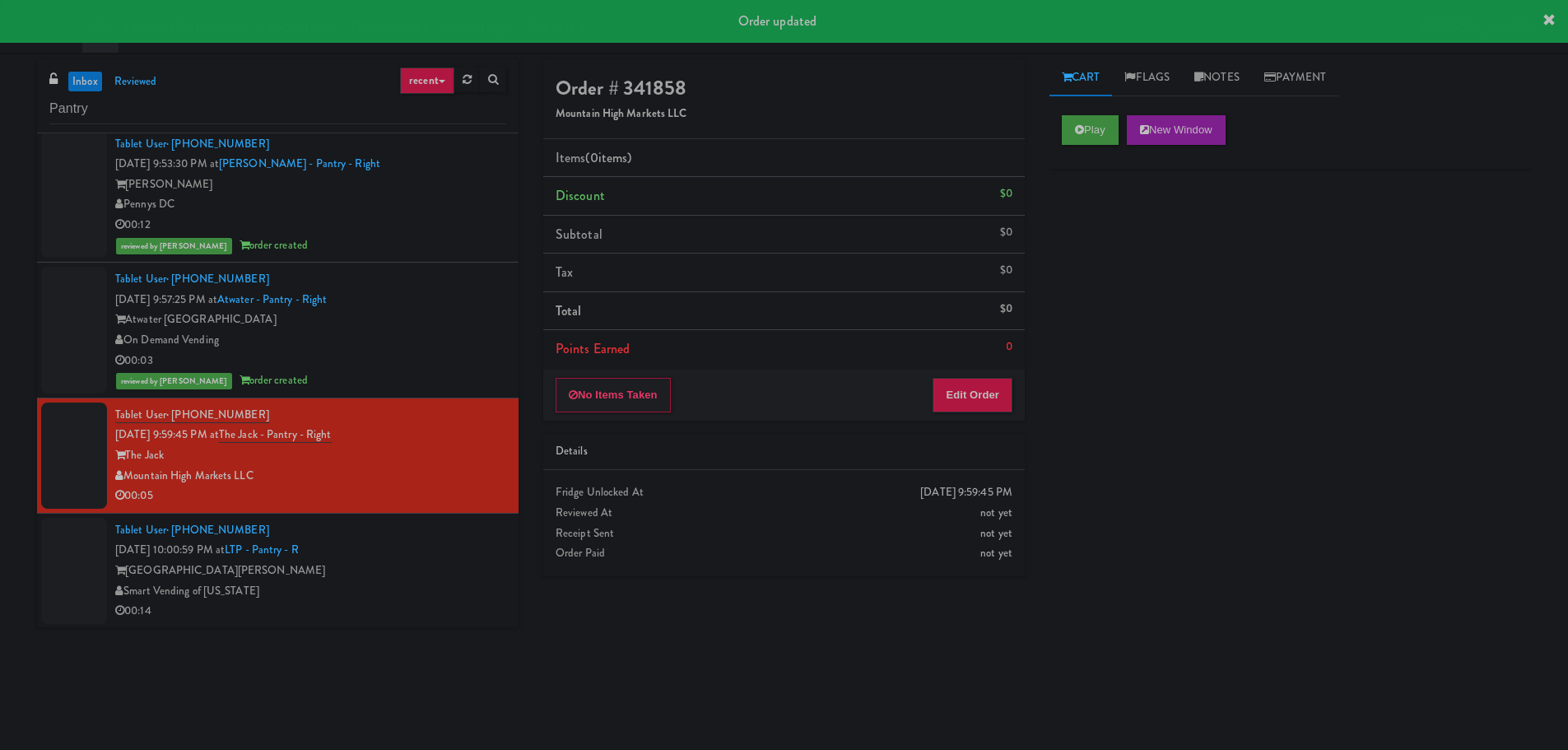
scroll to position [414, 0]
click at [1099, 124] on button "Play" at bounding box center [1090, 129] width 57 height 30
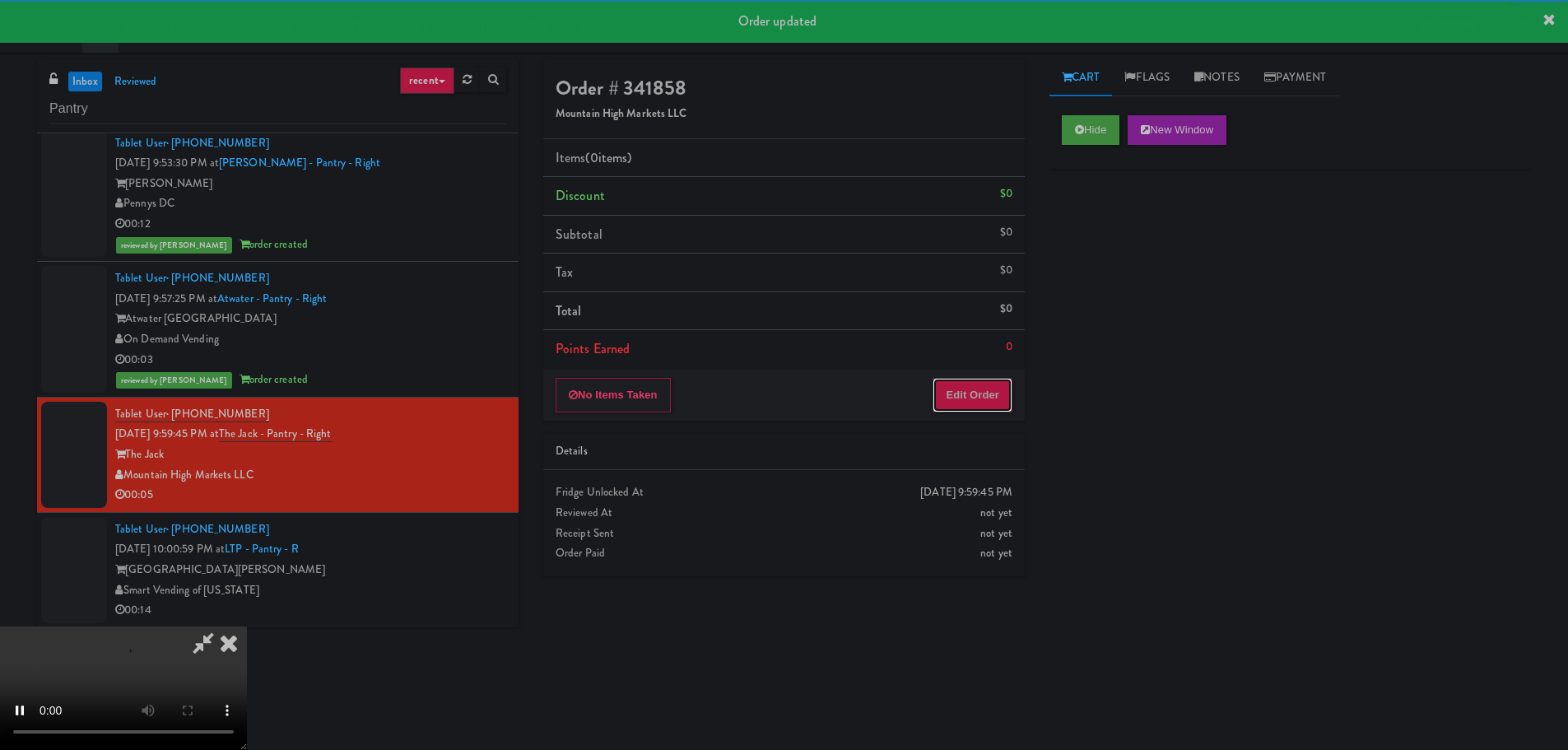
click at [979, 378] on button "Edit Order" at bounding box center [972, 395] width 80 height 34
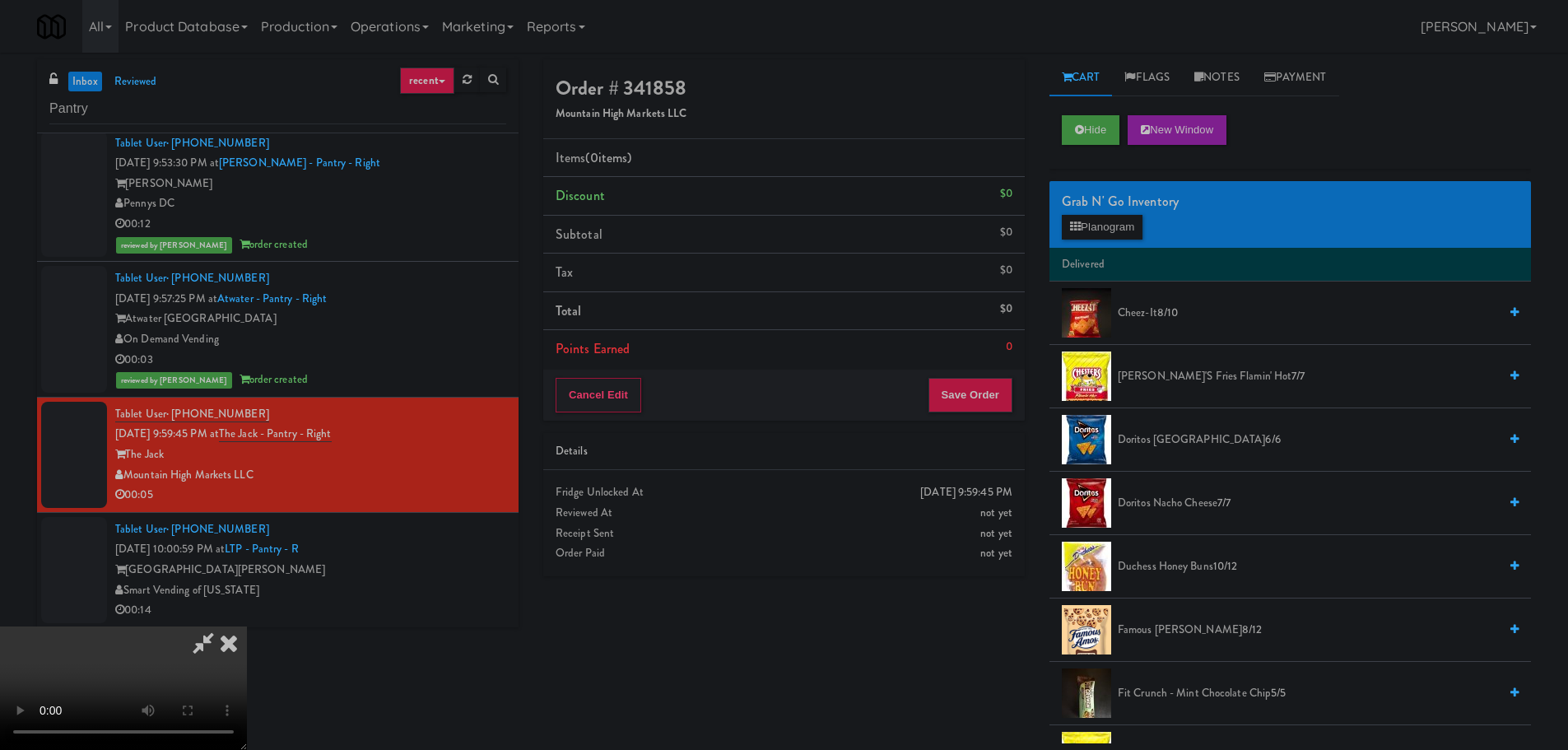
scroll to position [0, 0]
click at [247, 627] on video at bounding box center [123, 688] width 247 height 123
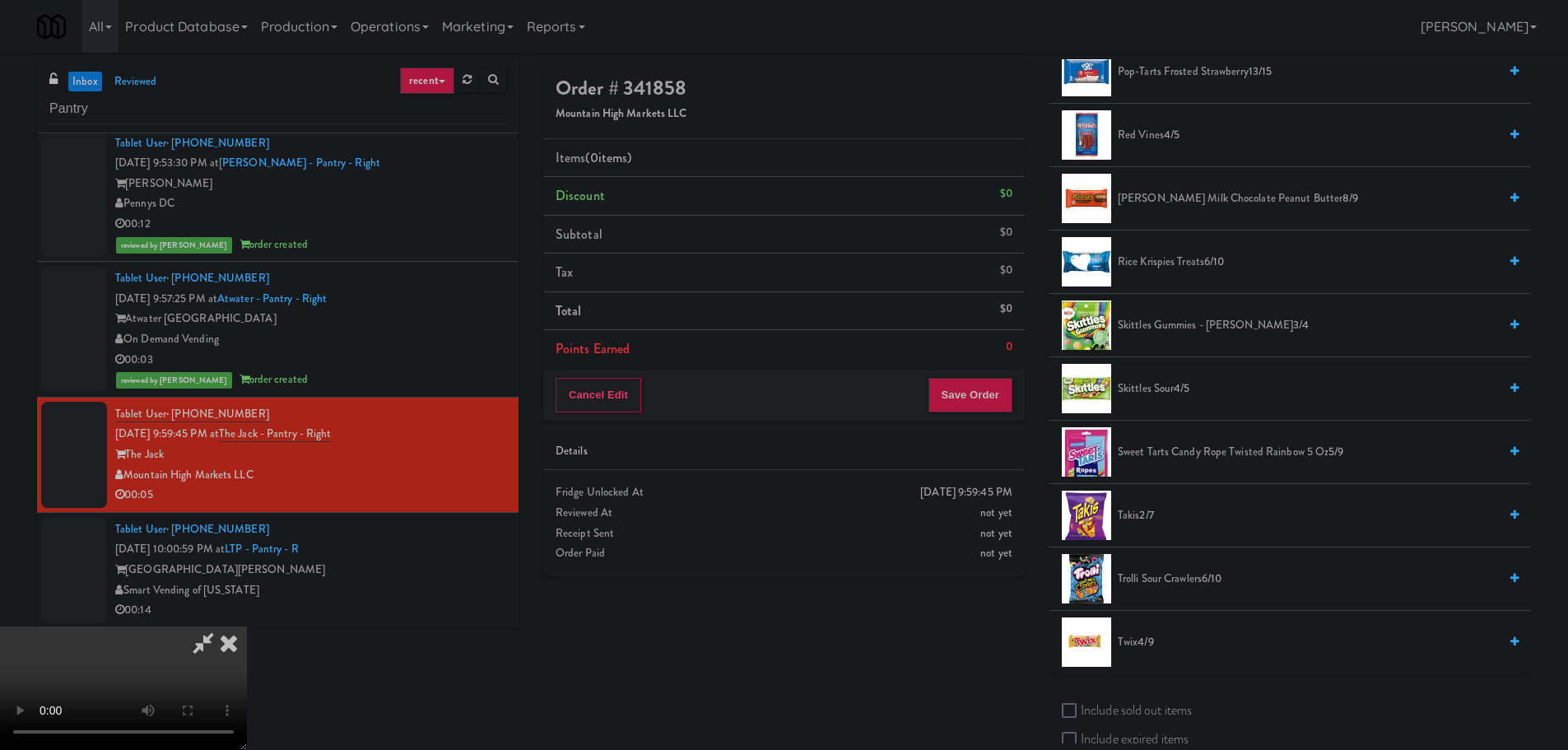
scroll to position [1400, 0]
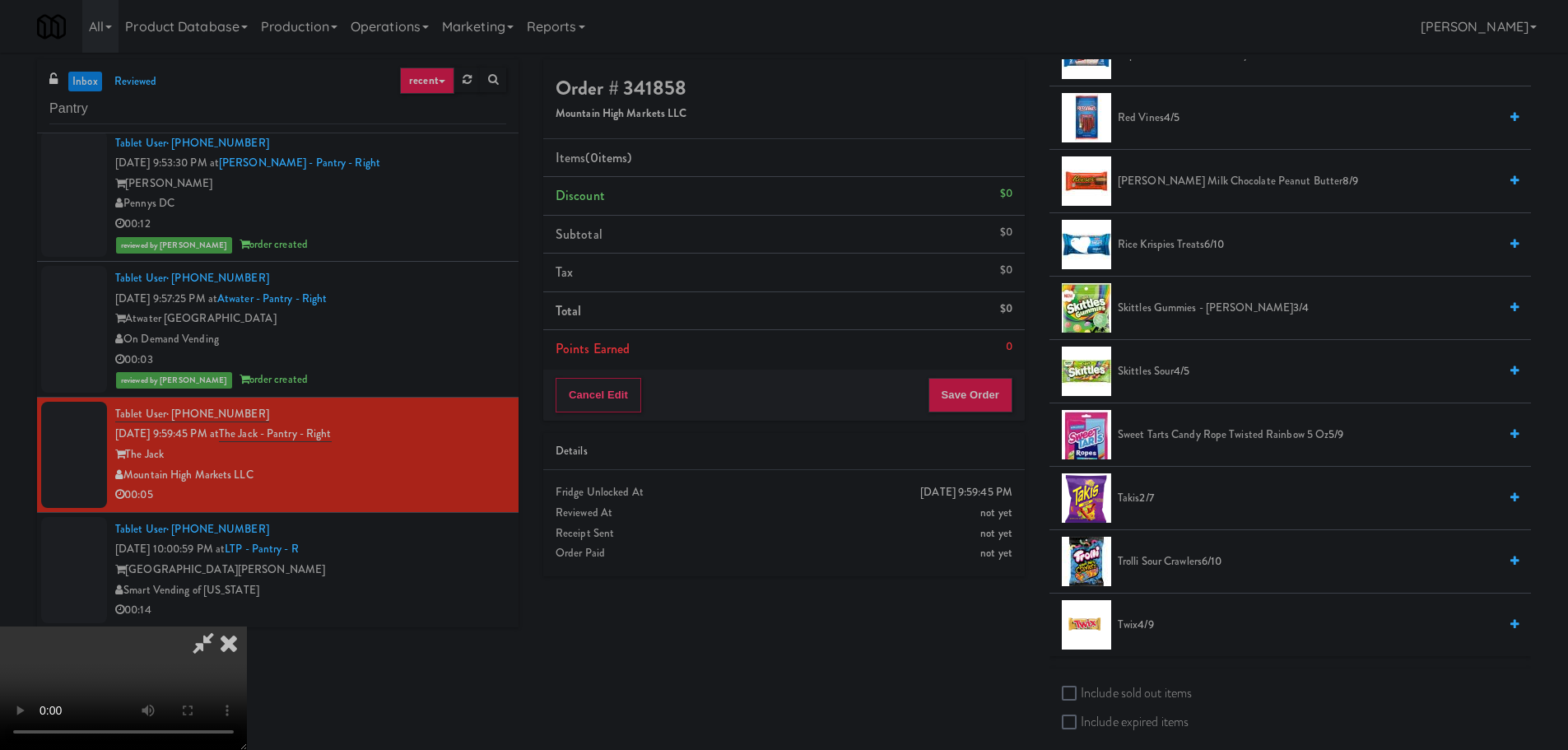
click at [1192, 303] on span "Skittles Gummies - [PERSON_NAME] 3/4" at bounding box center [1307, 308] width 380 height 21
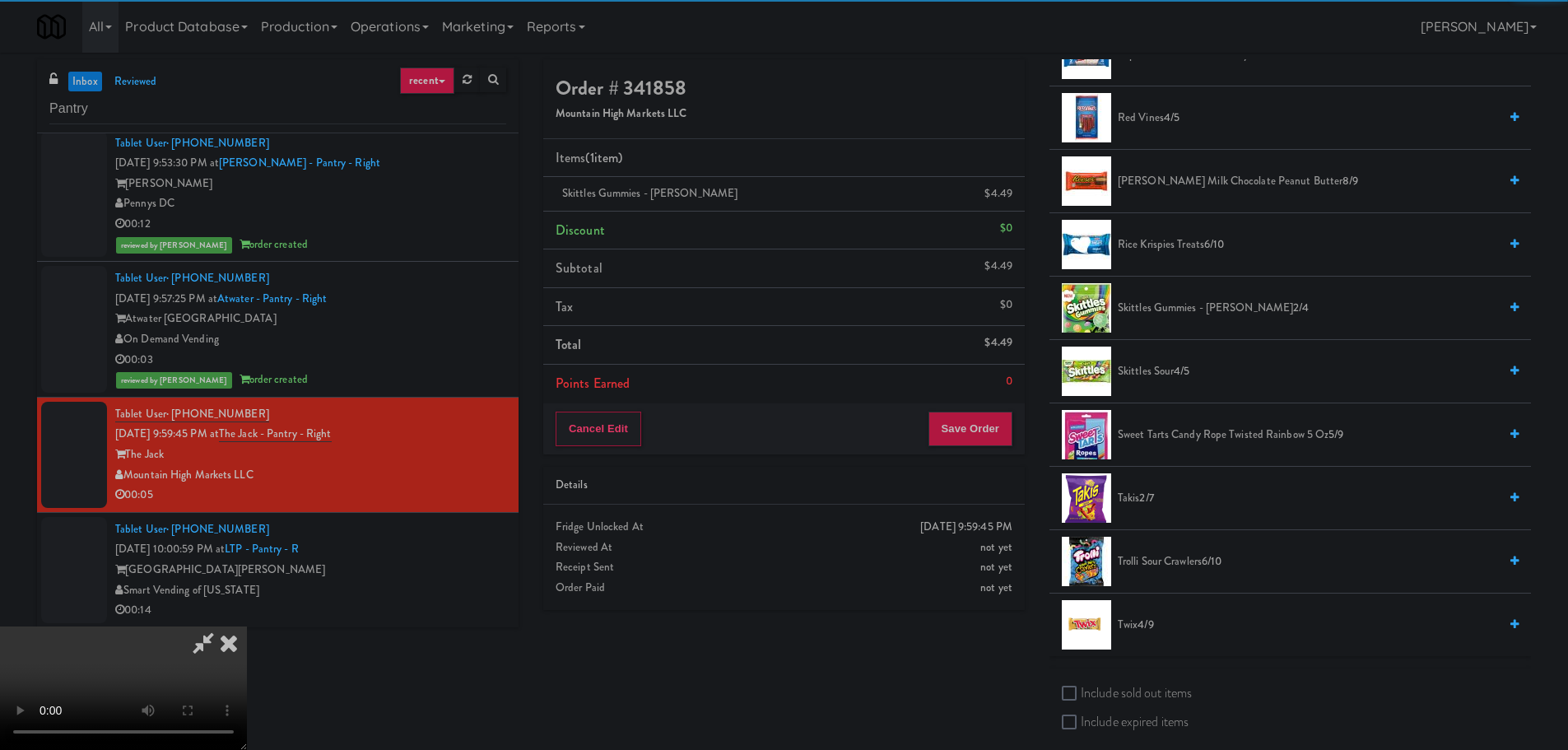
click at [247, 627] on video at bounding box center [123, 688] width 247 height 123
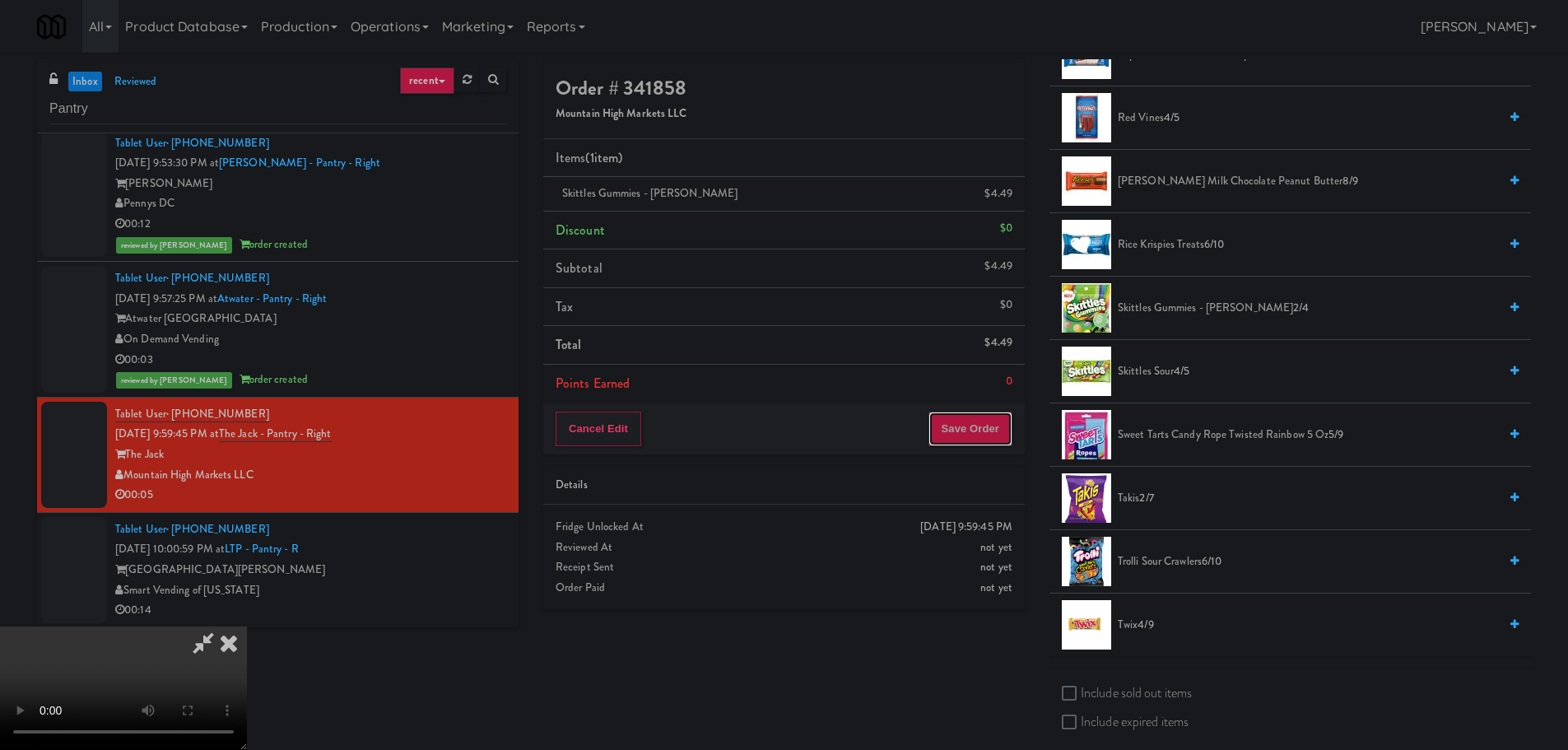
click at [992, 426] on button "Save Order" at bounding box center [970, 429] width 84 height 34
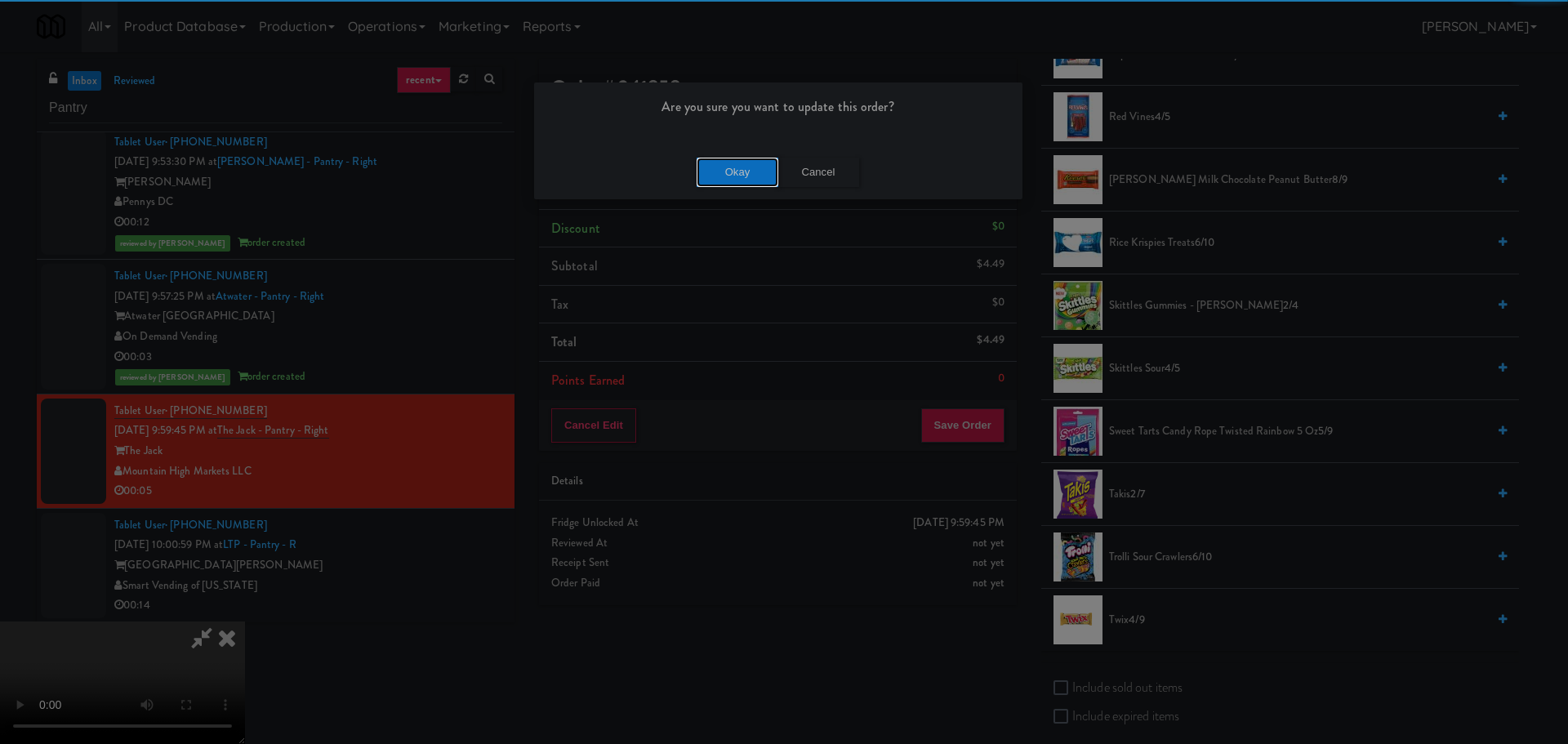
click at [721, 176] on button "Okay" at bounding box center [738, 172] width 82 height 29
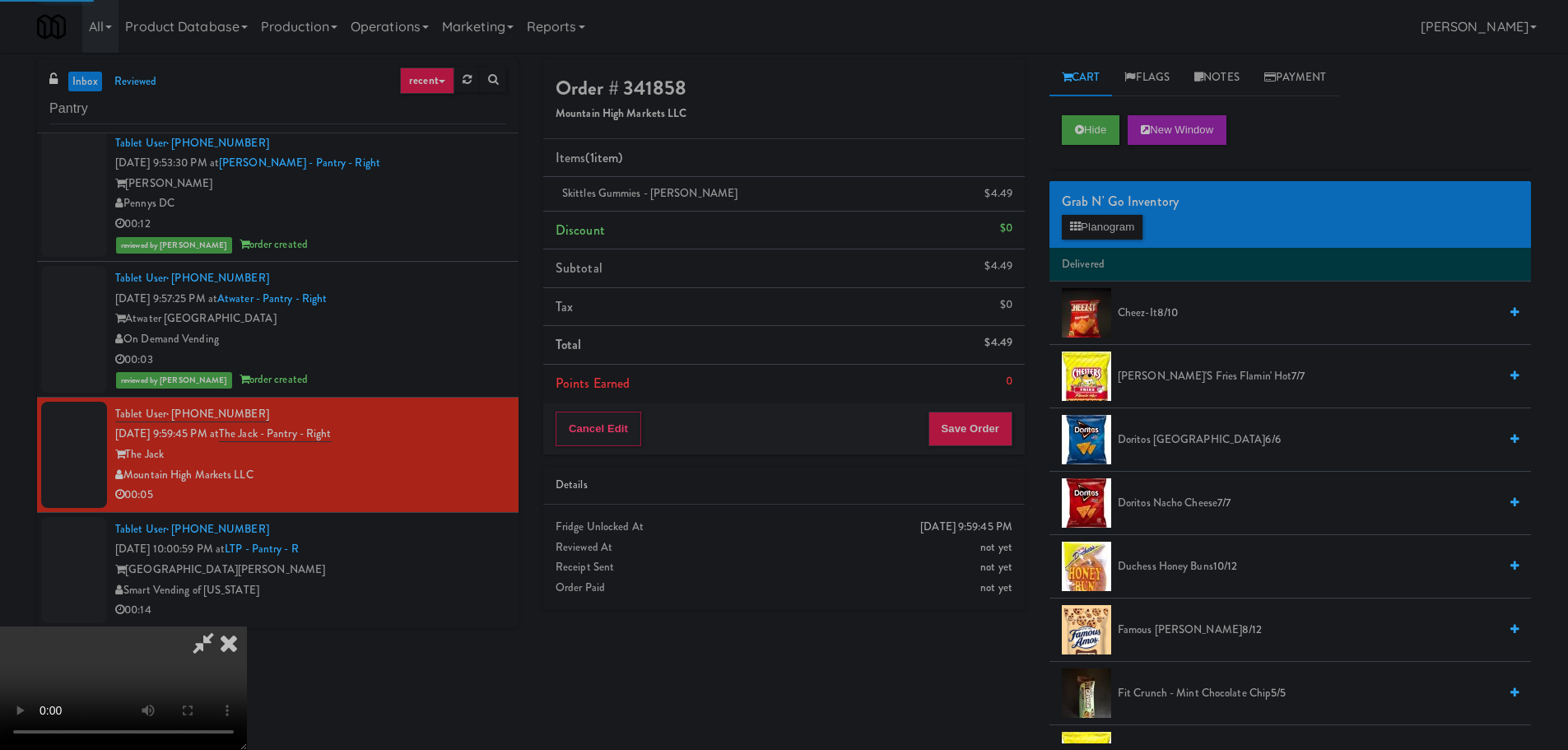
scroll to position [0, 0]
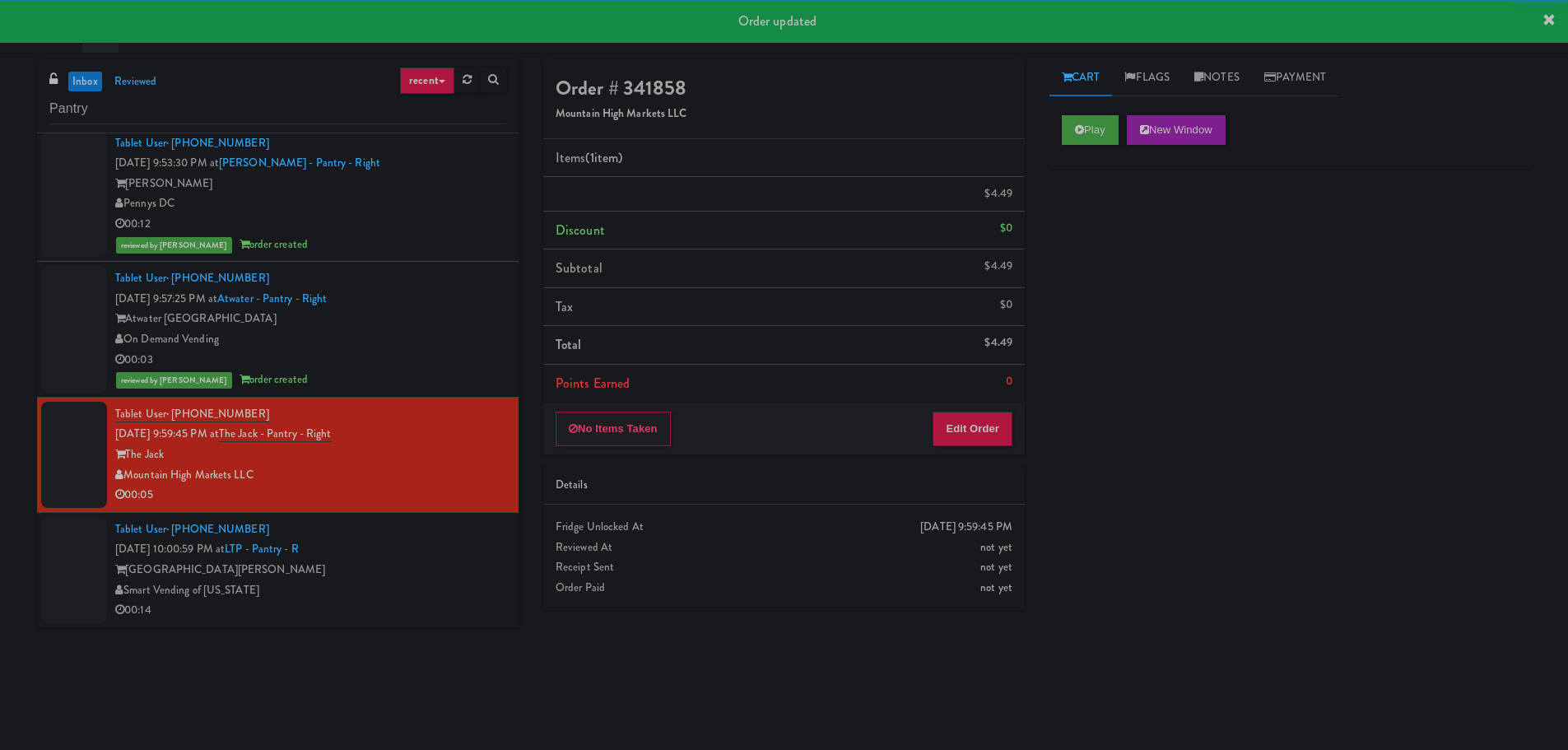
click at [435, 549] on div "Tablet User · (407) 491-7976 [DATE] 10:00:59 PM at LTP - Pantry - R Lake [PERSO…" at bounding box center [310, 570] width 391 height 102
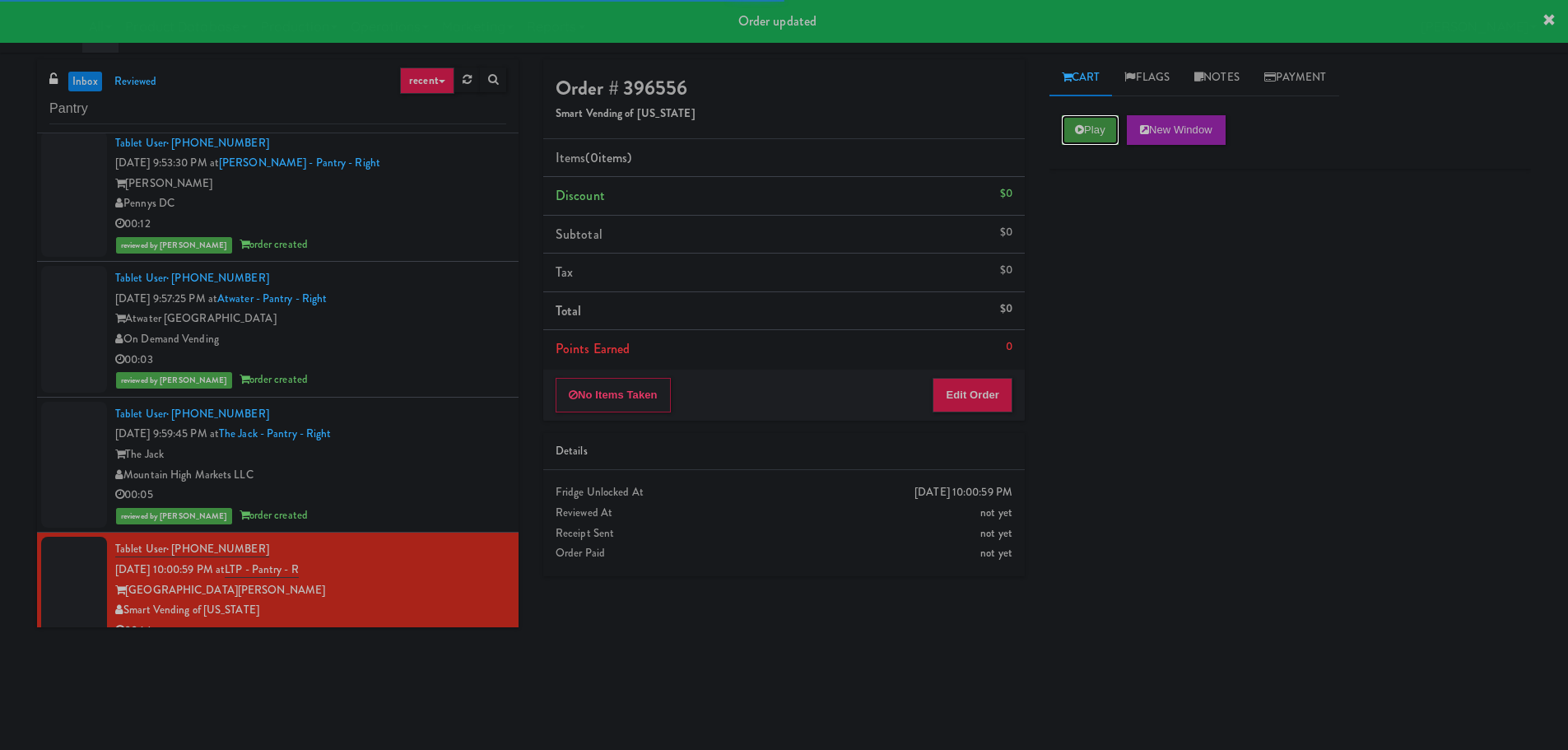
click at [1117, 134] on button "Play" at bounding box center [1090, 129] width 57 height 30
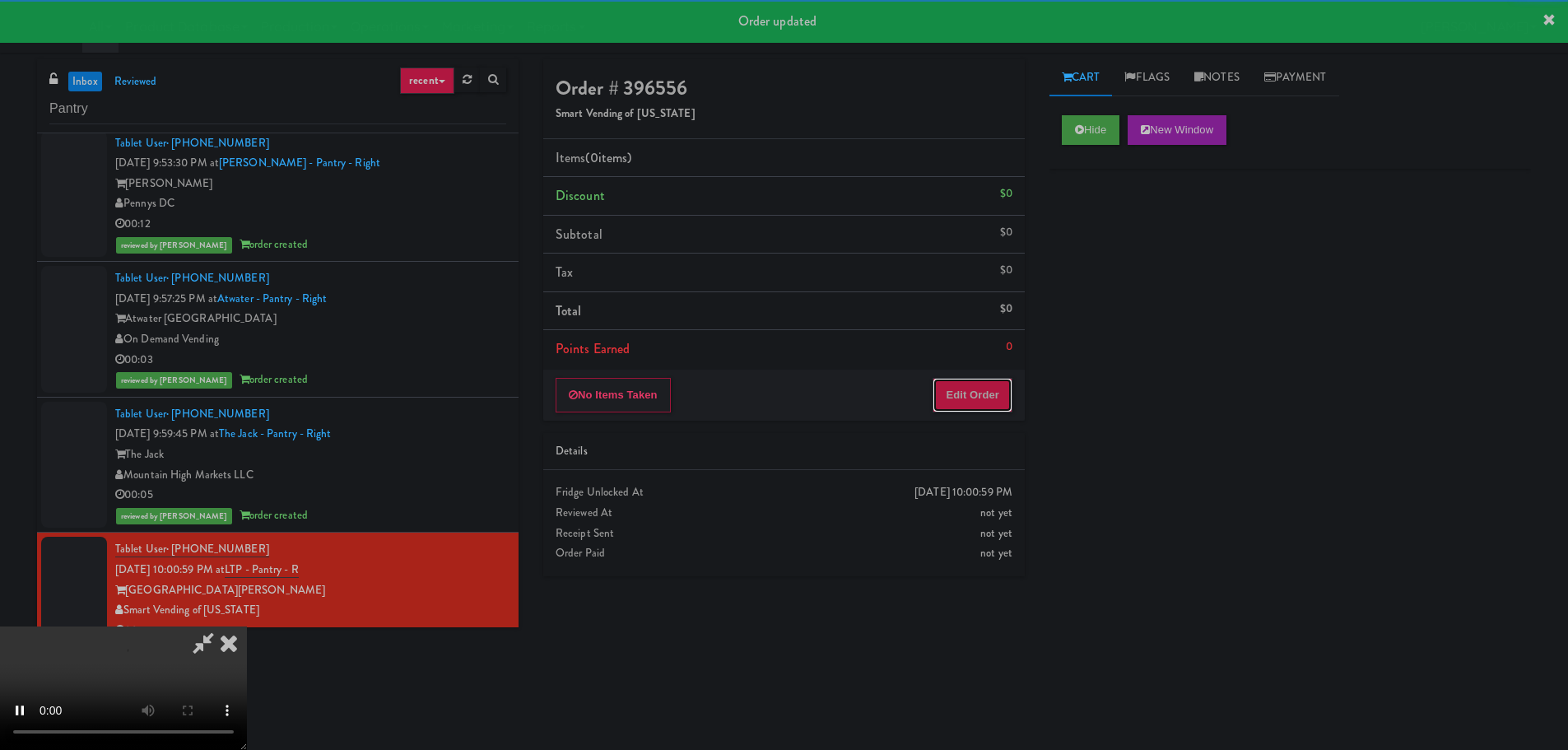
click at [974, 393] on button "Edit Order" at bounding box center [972, 395] width 80 height 34
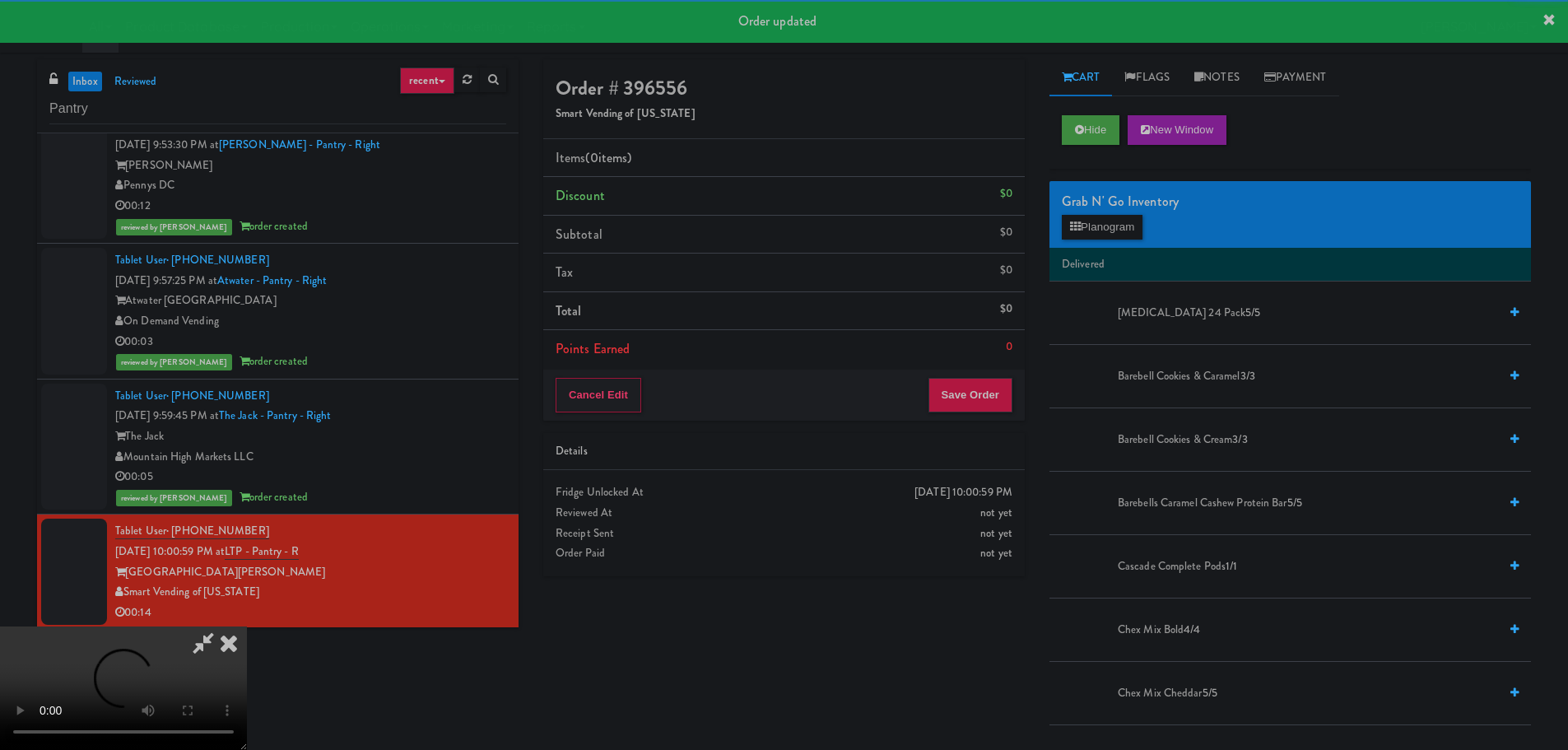
scroll to position [433, 0]
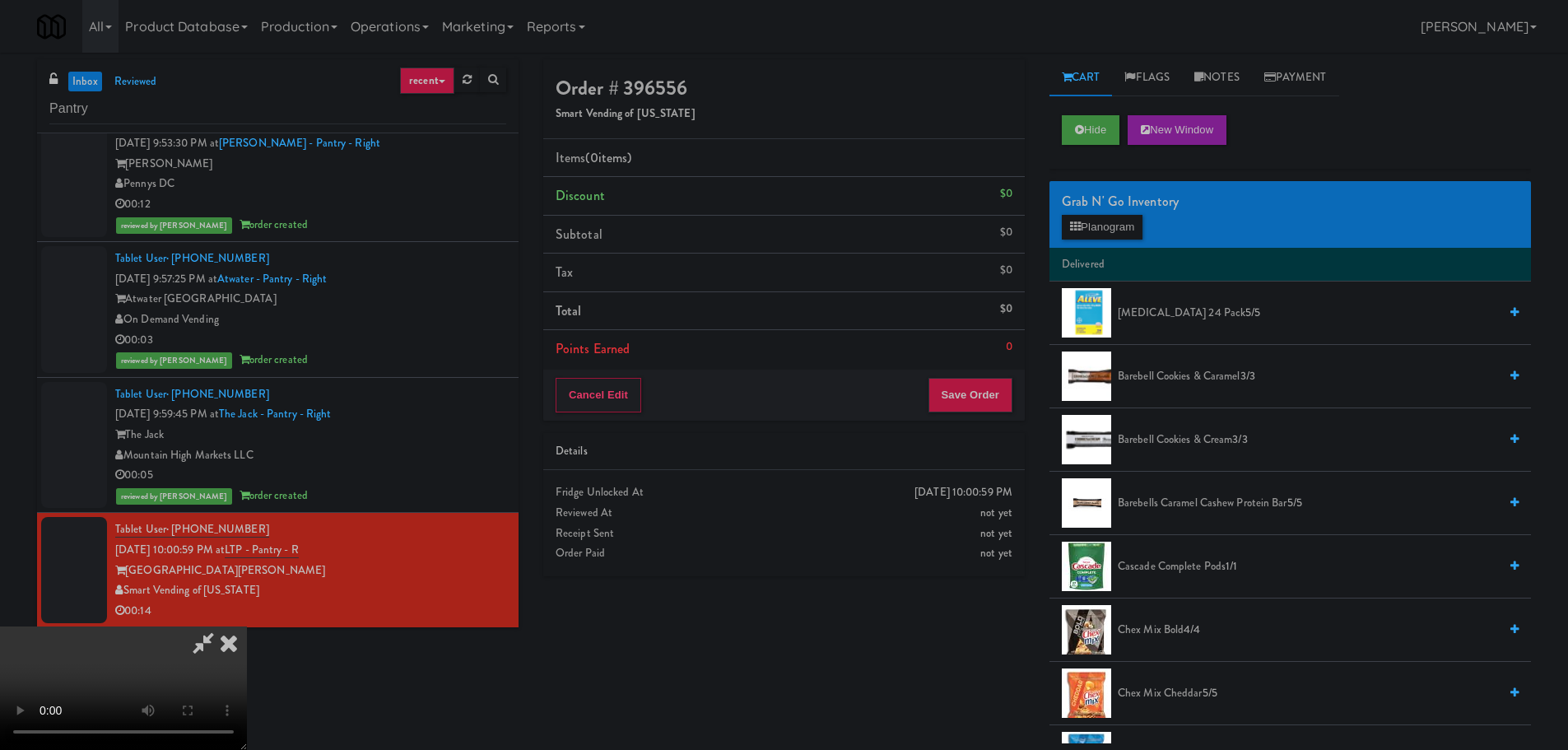
click at [247, 627] on video at bounding box center [123, 688] width 247 height 123
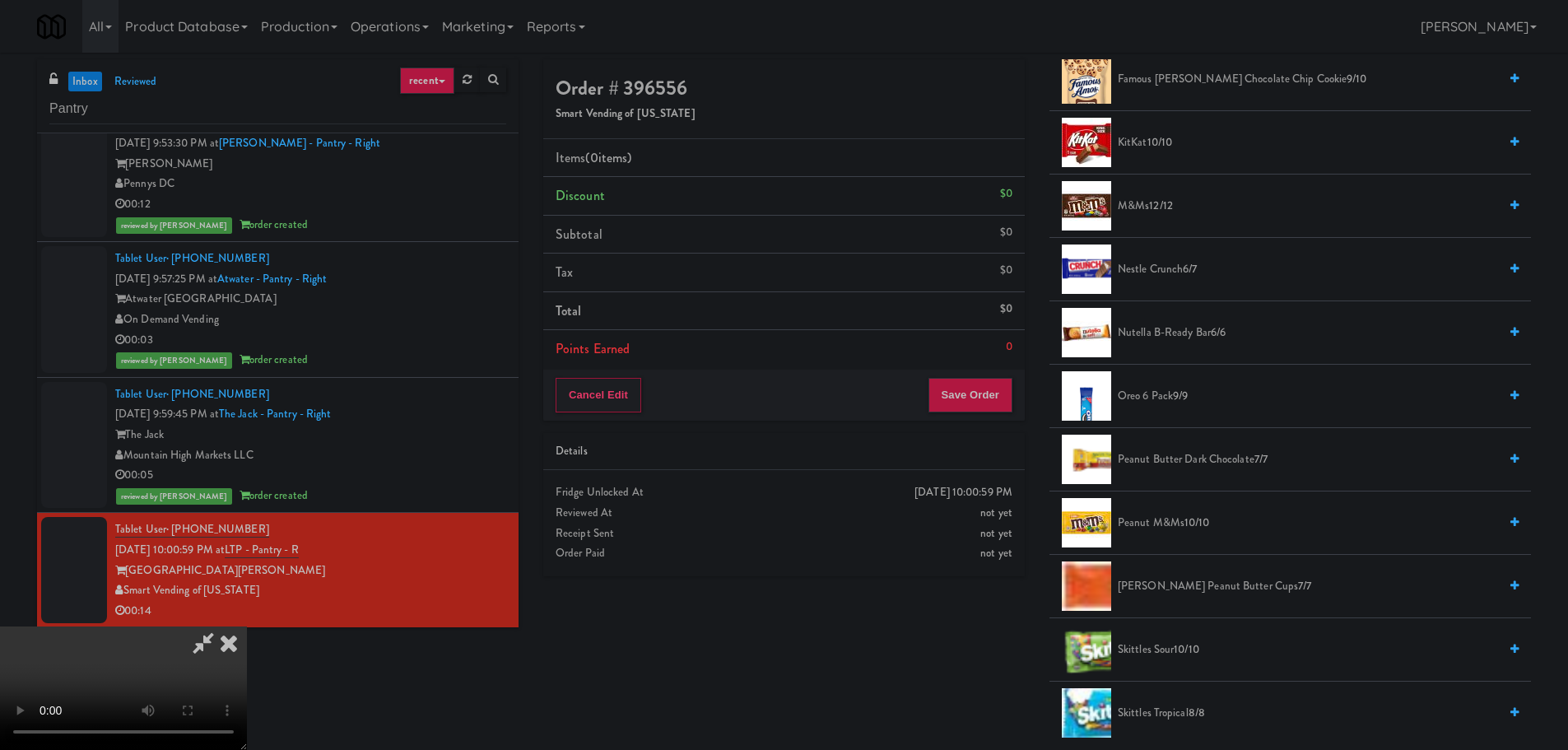
scroll to position [1235, 0]
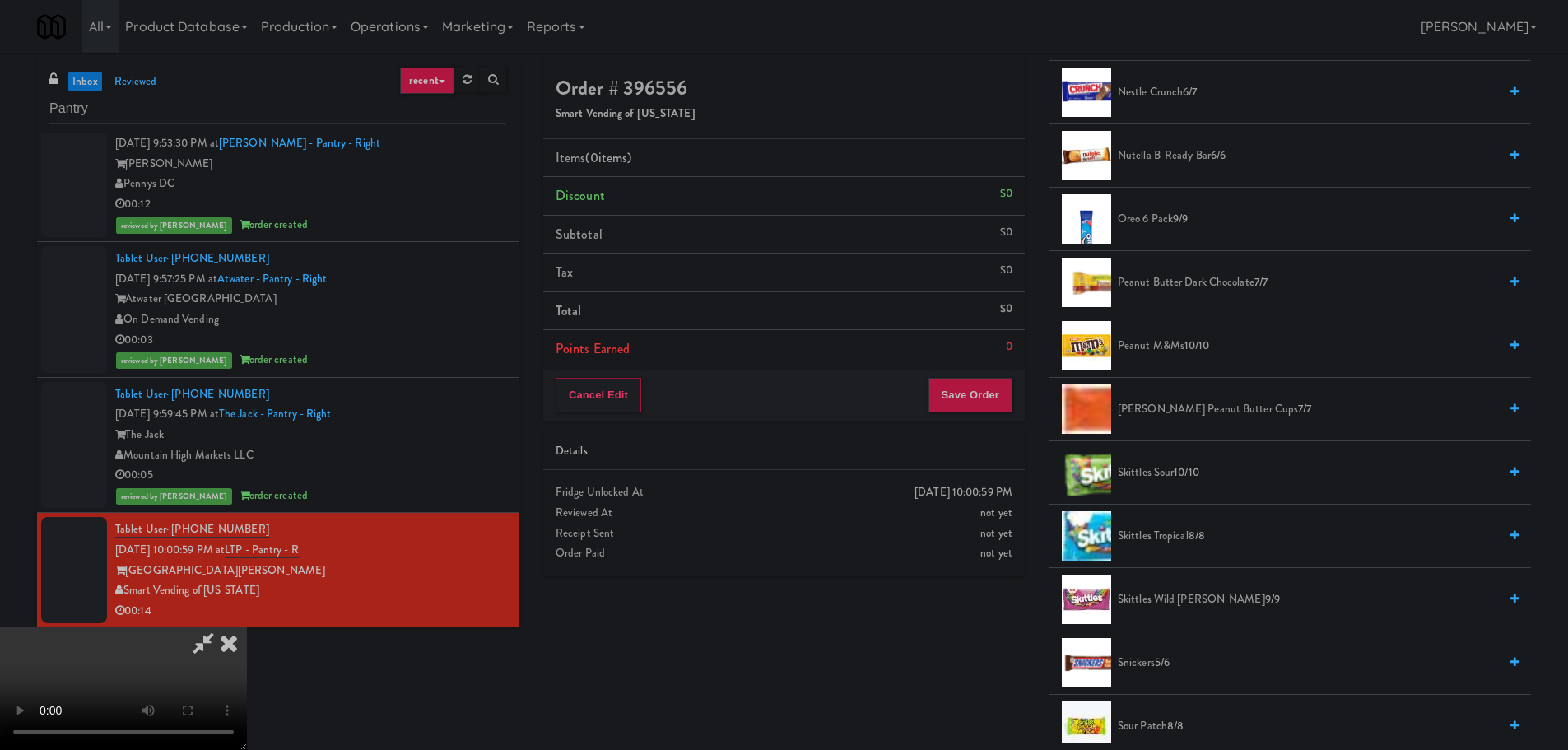
click at [1161, 470] on span "Skittles Sour 10/10" at bounding box center [1307, 473] width 380 height 21
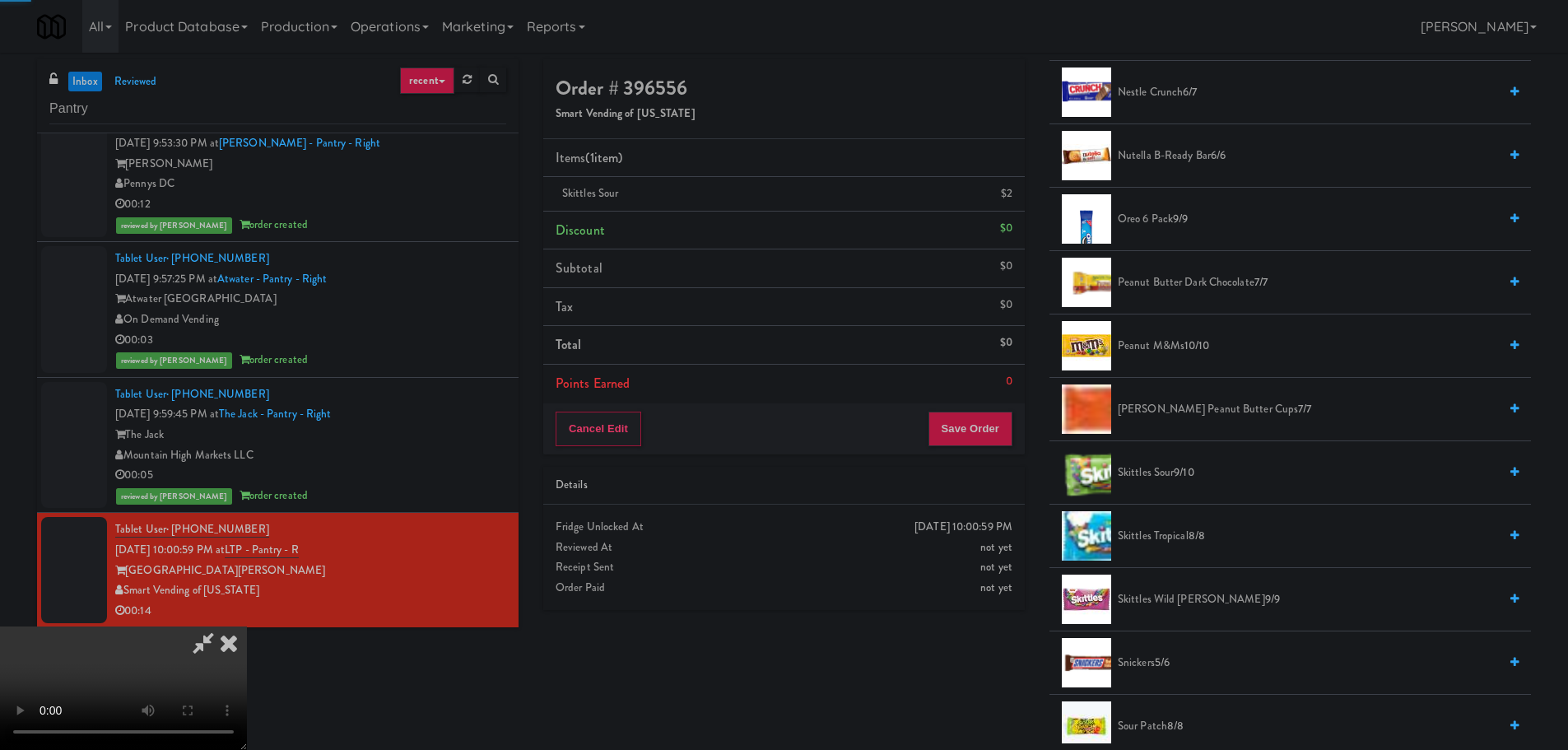
click at [247, 627] on video at bounding box center [123, 688] width 247 height 123
drag, startPoint x: 692, startPoint y: 389, endPoint x: 691, endPoint y: 405, distance: 16.0
click at [247, 627] on video at bounding box center [123, 688] width 247 height 123
drag, startPoint x: 648, startPoint y: 483, endPoint x: 655, endPoint y: 495, distance: 13.9
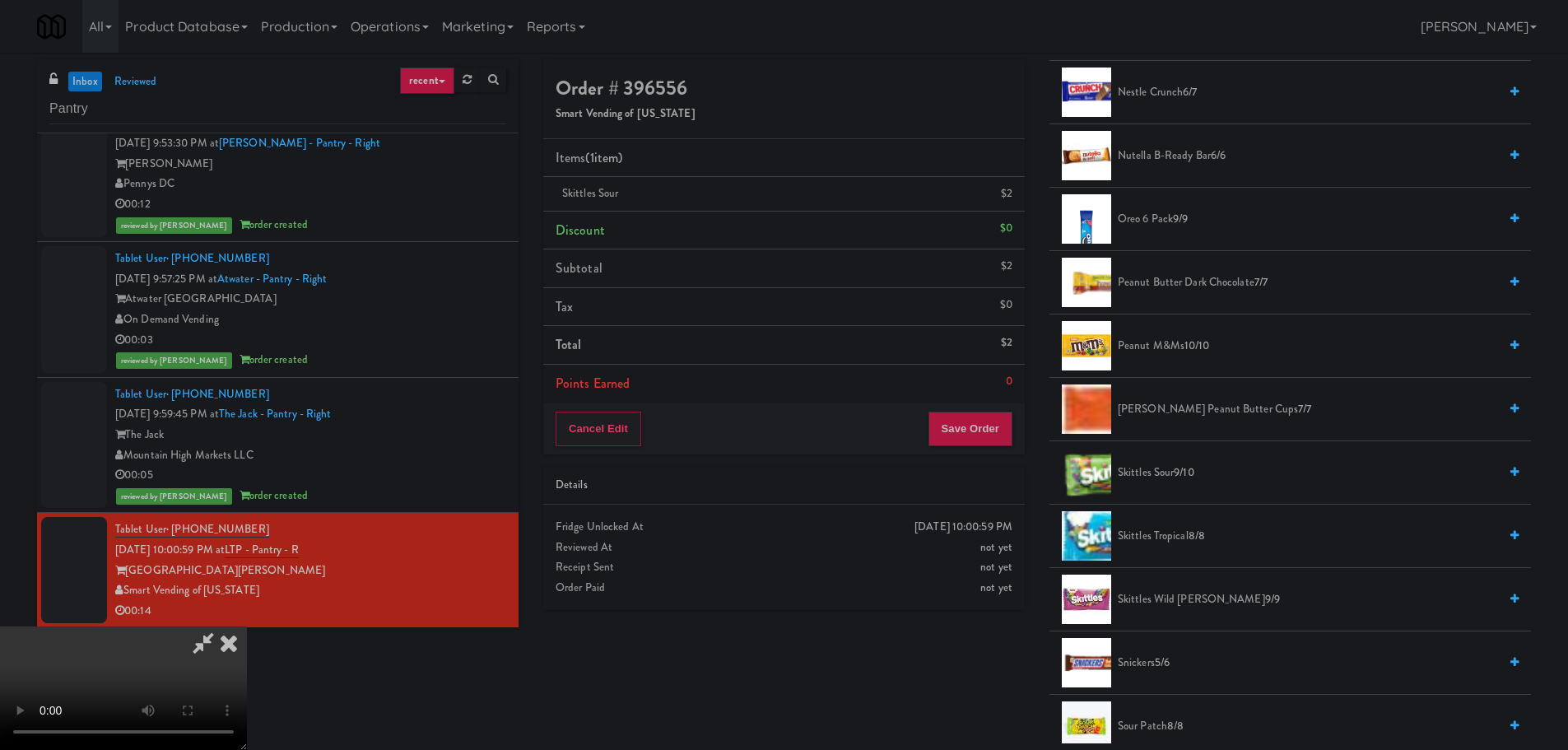
click at [247, 627] on video at bounding box center [123, 688] width 247 height 123
drag, startPoint x: 630, startPoint y: 531, endPoint x: 667, endPoint y: 525, distance: 37.5
click at [247, 627] on video at bounding box center [123, 688] width 247 height 123
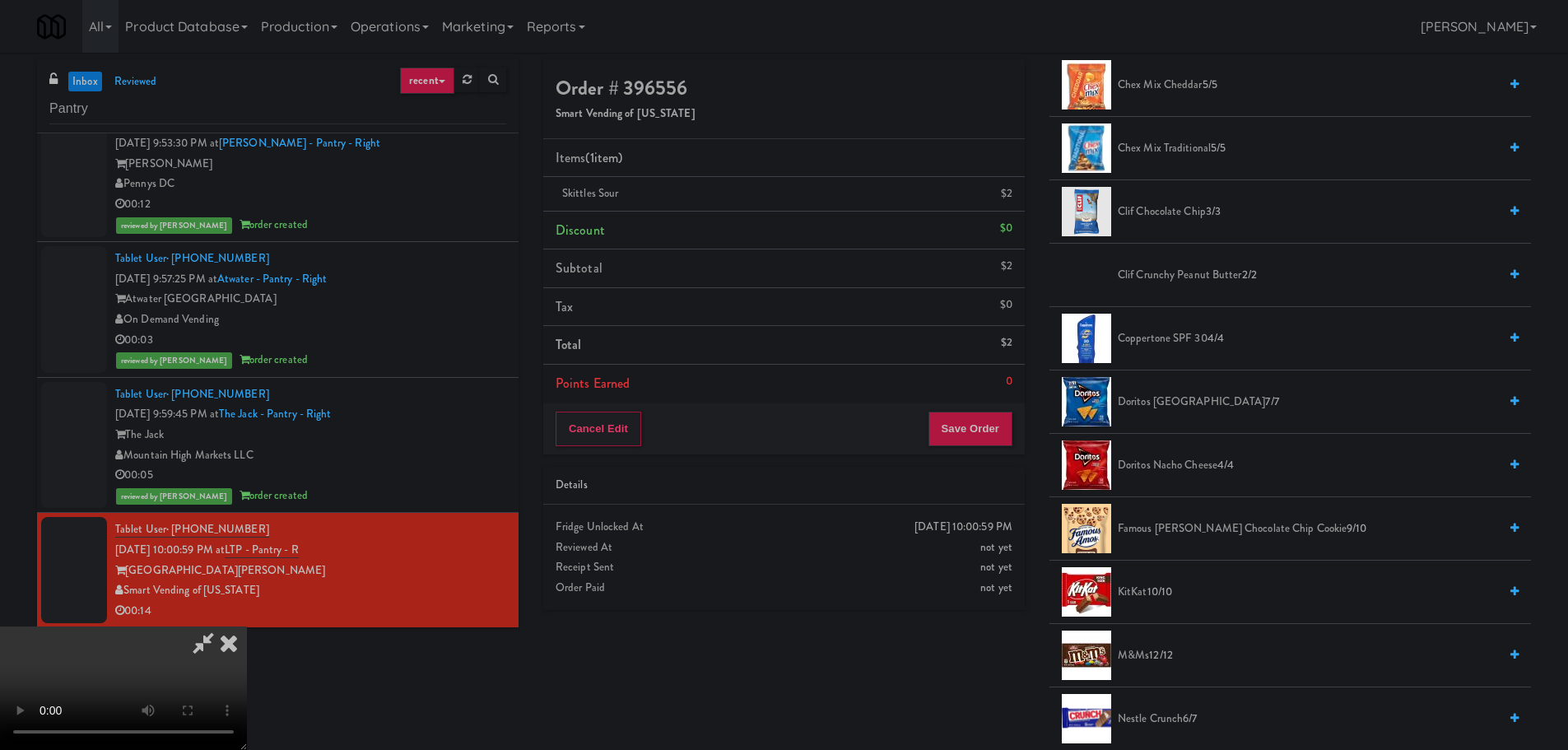
scroll to position [576, 0]
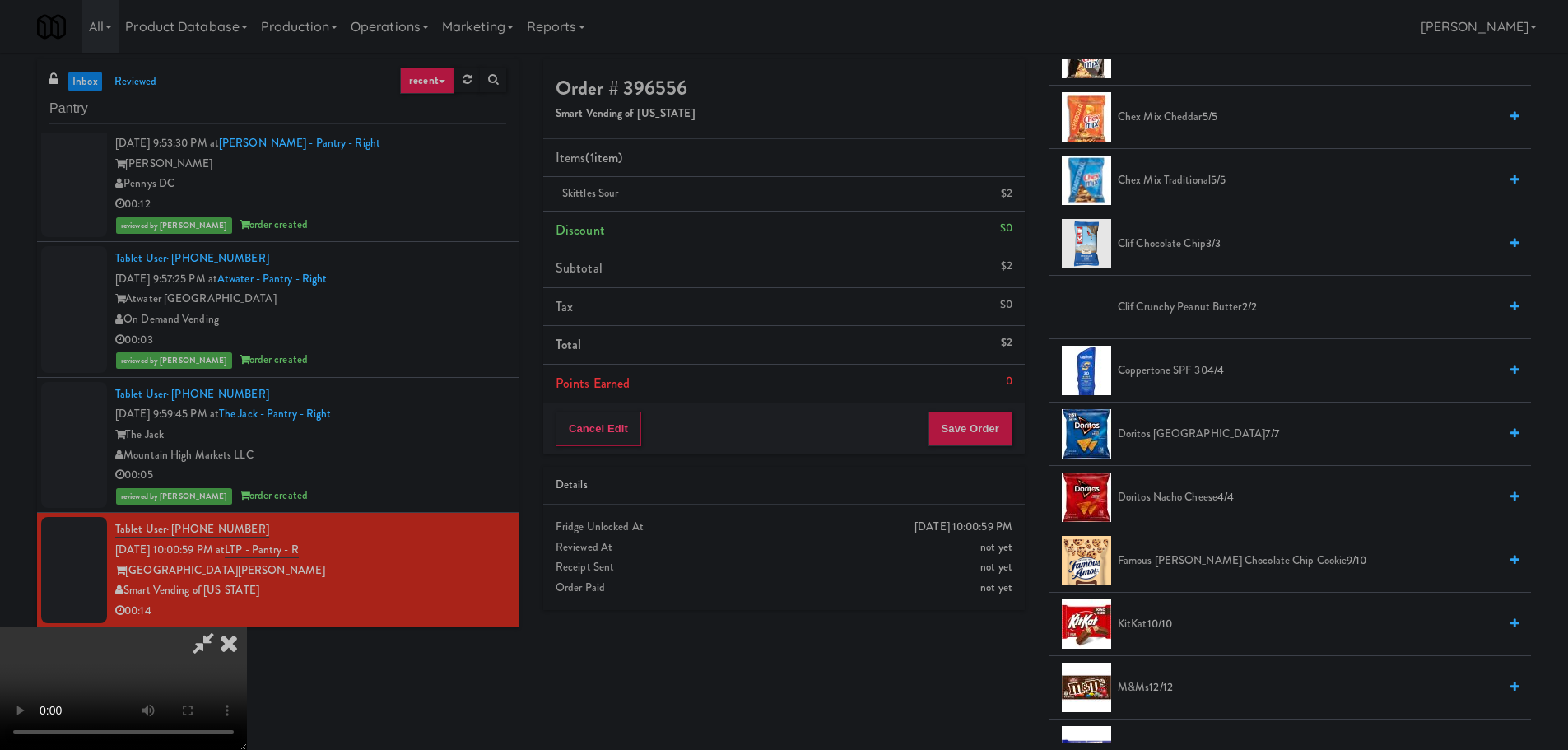
click at [1151, 620] on span "10/10" at bounding box center [1160, 623] width 25 height 15
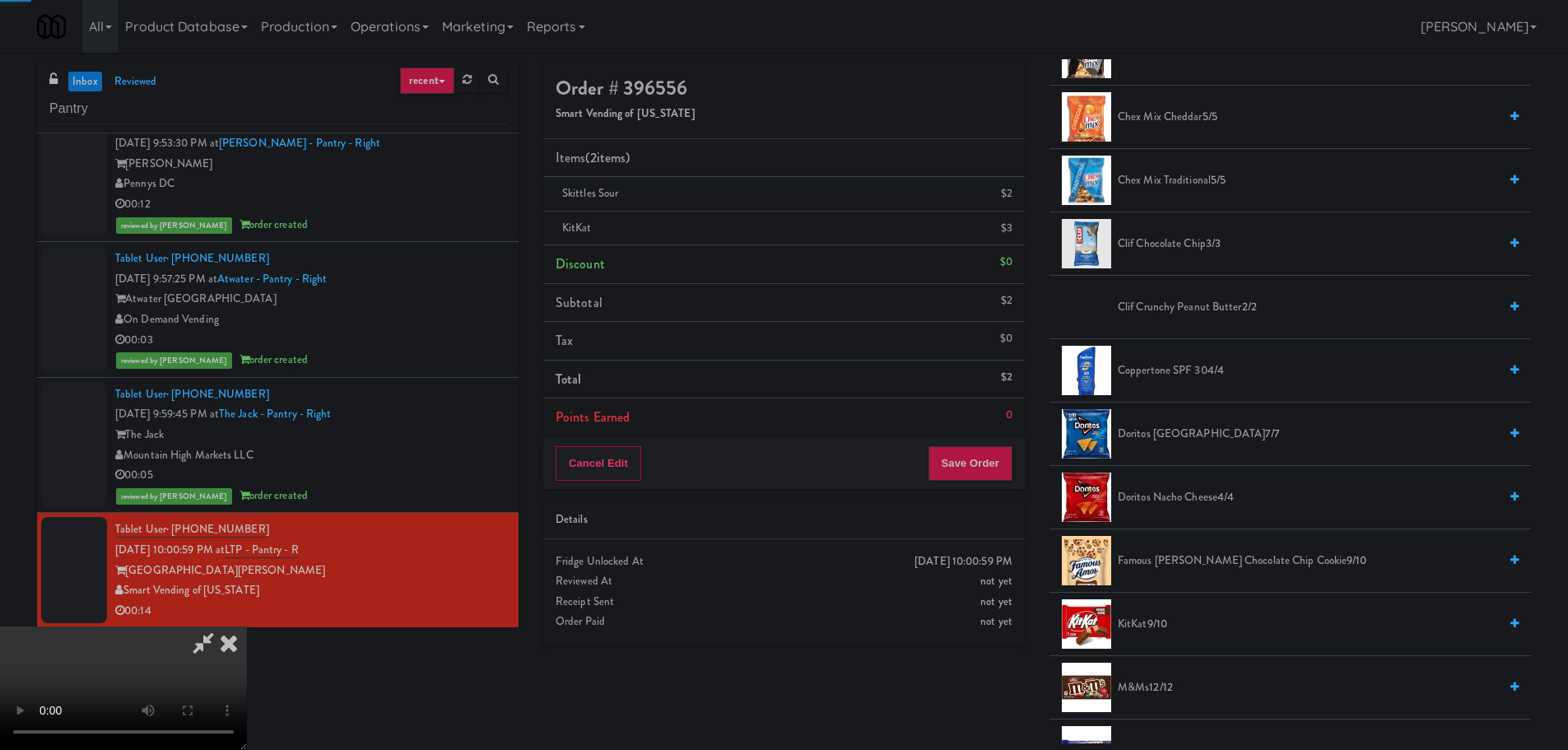
click at [247, 627] on video at bounding box center [123, 688] width 247 height 123
click at [1000, 461] on button "Save Order" at bounding box center [970, 463] width 84 height 34
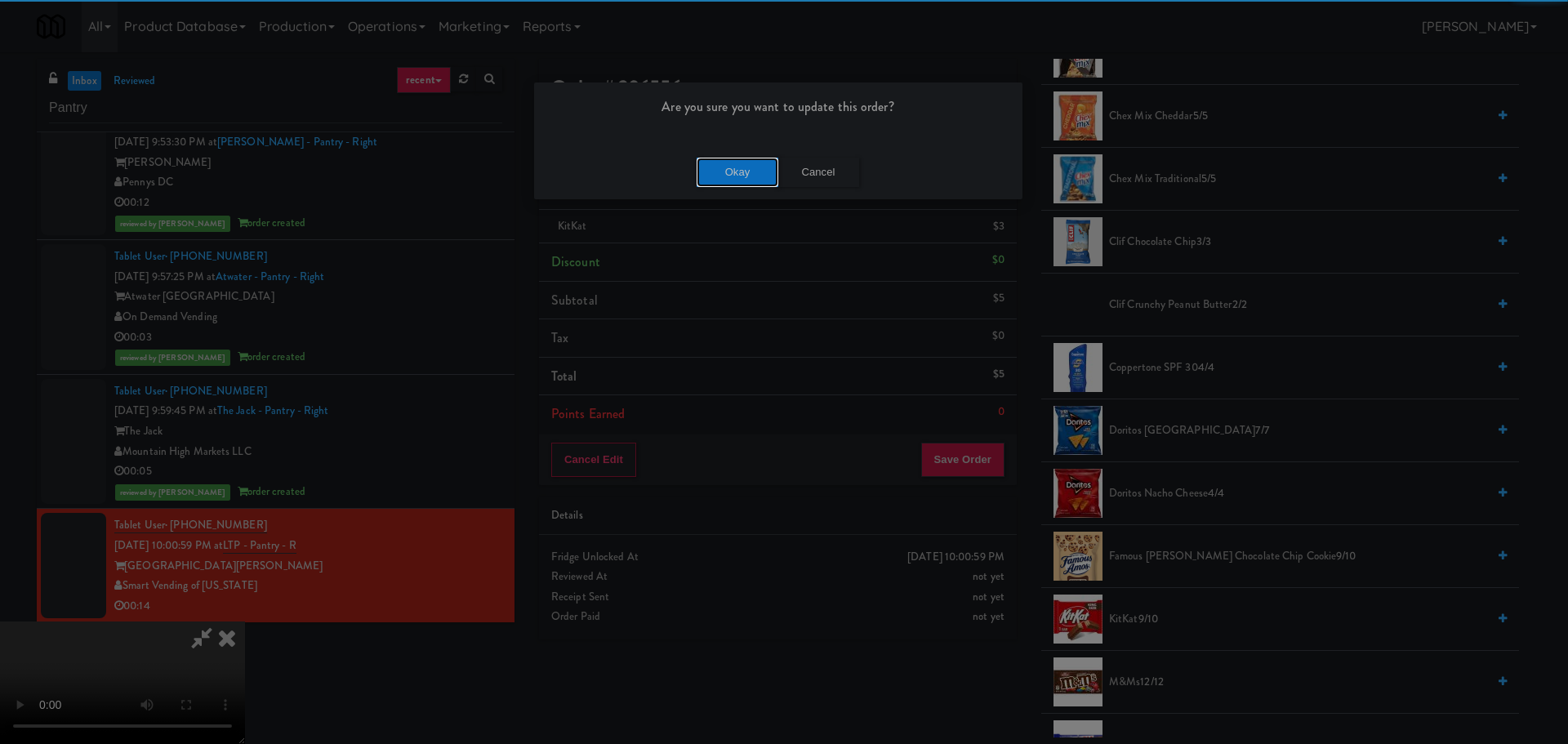
click at [721, 175] on button "Okay" at bounding box center [738, 172] width 82 height 29
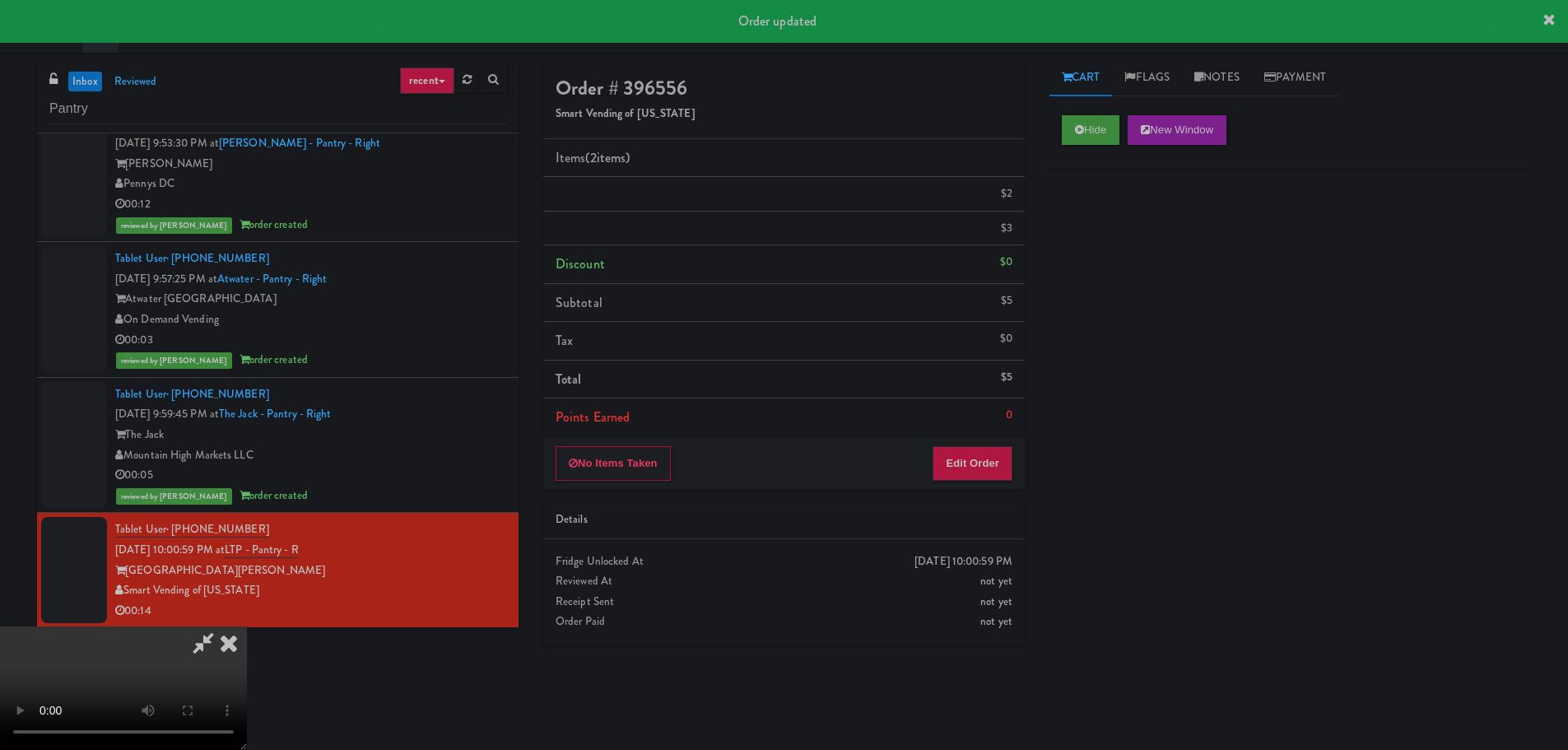
scroll to position [0, 0]
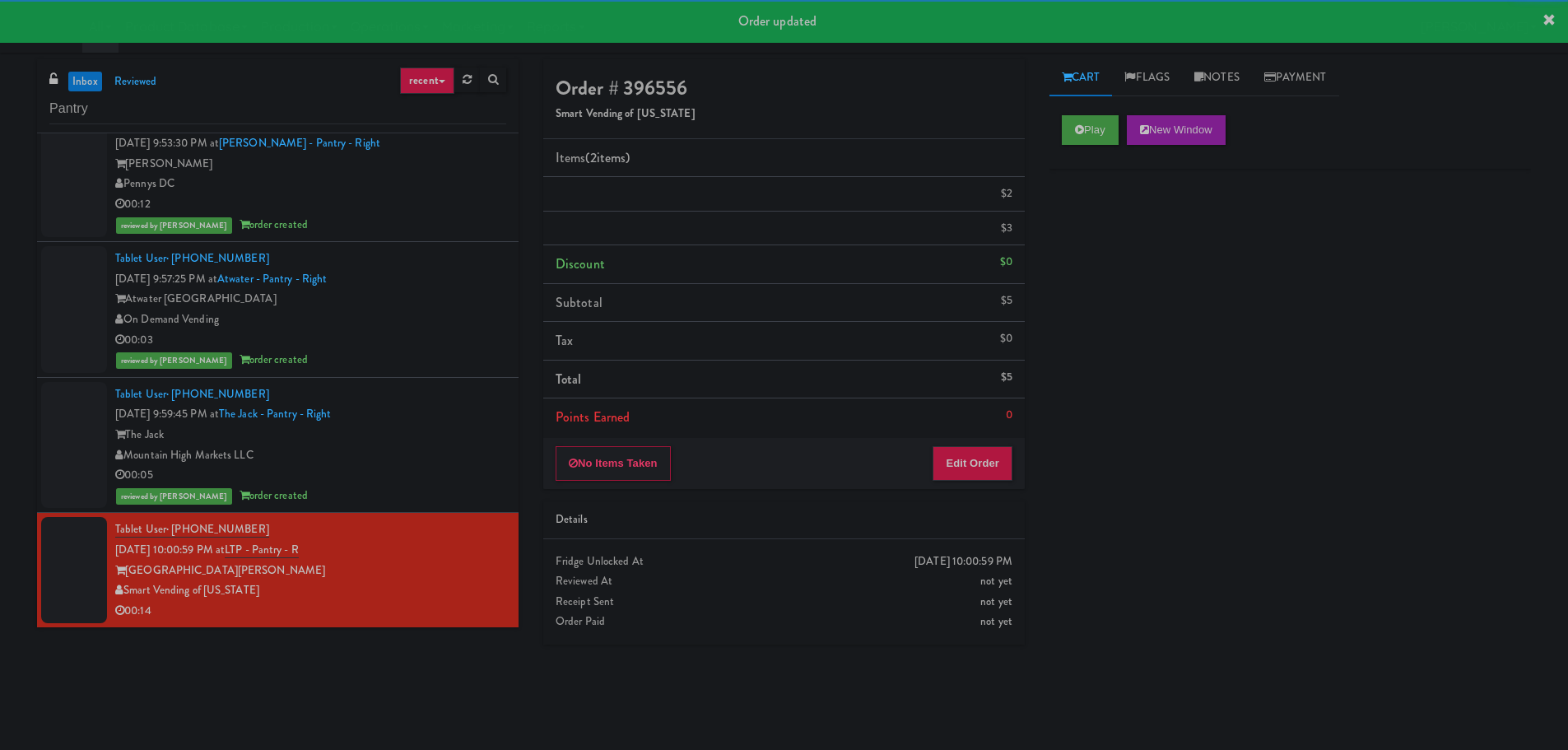
click at [455, 440] on div "The Jack" at bounding box center [310, 434] width 391 height 21
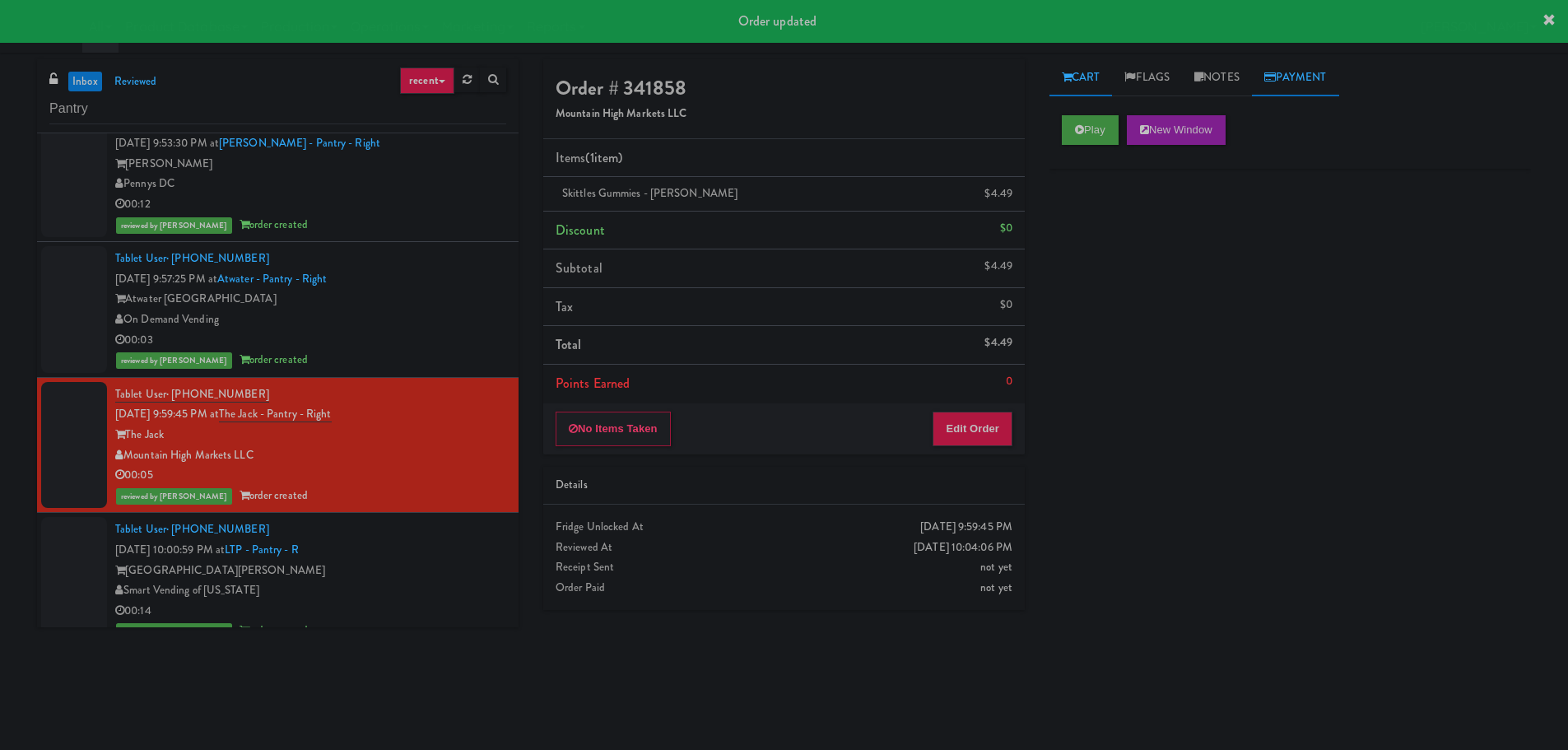
click at [1335, 74] on link "Payment" at bounding box center [1296, 77] width 87 height 37
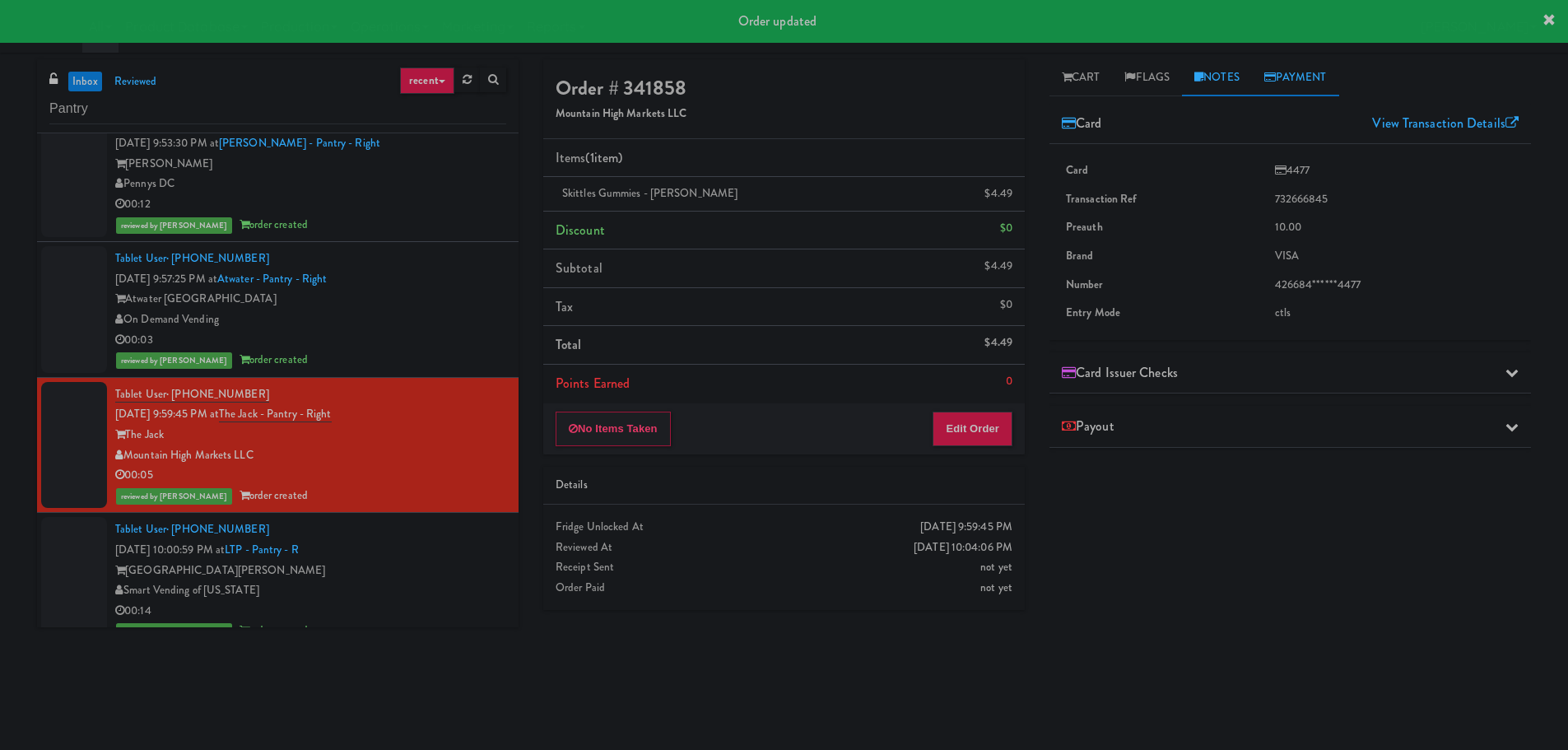
click at [1200, 71] on link "Notes" at bounding box center [1217, 77] width 70 height 37
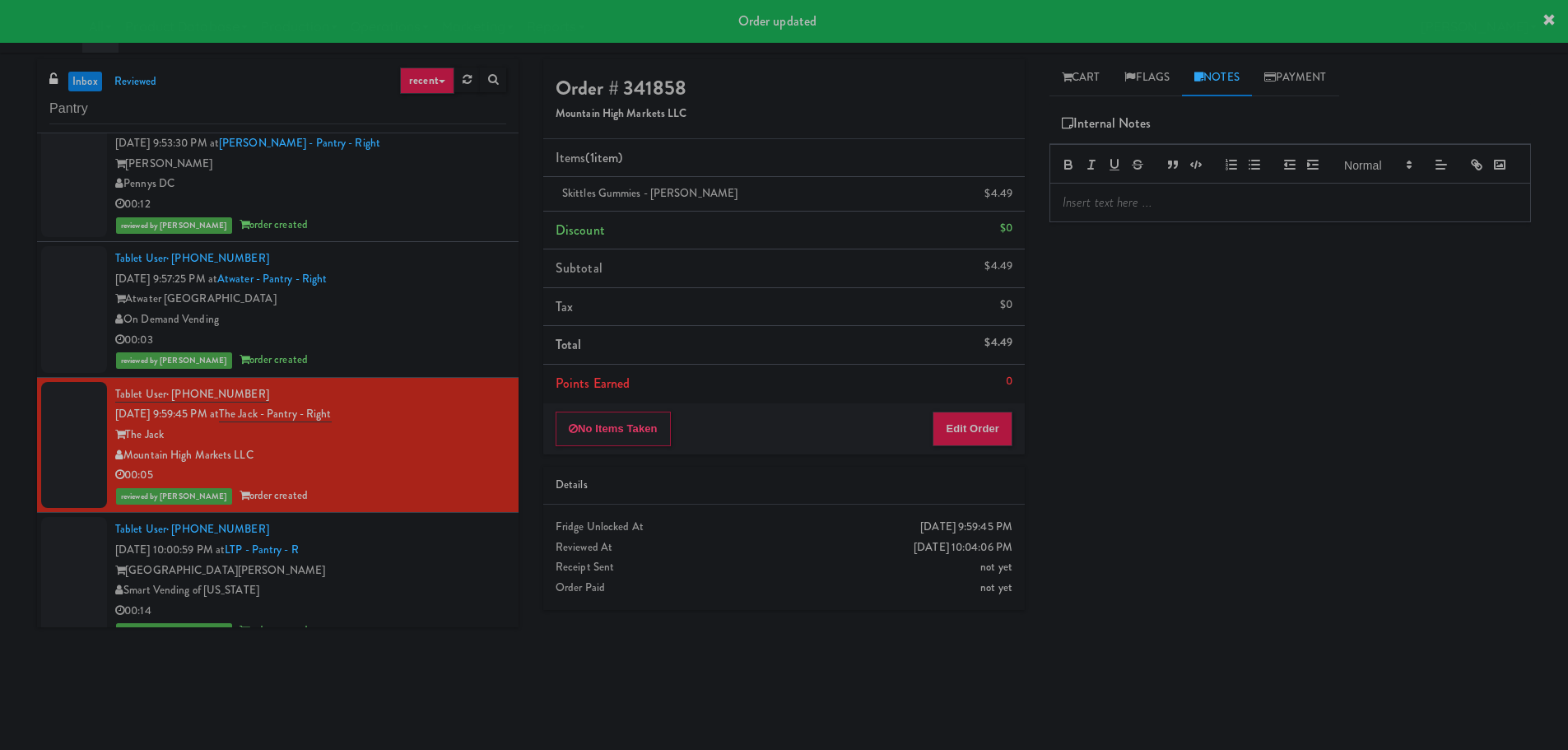
click at [1150, 211] on p at bounding box center [1290, 202] width 455 height 18
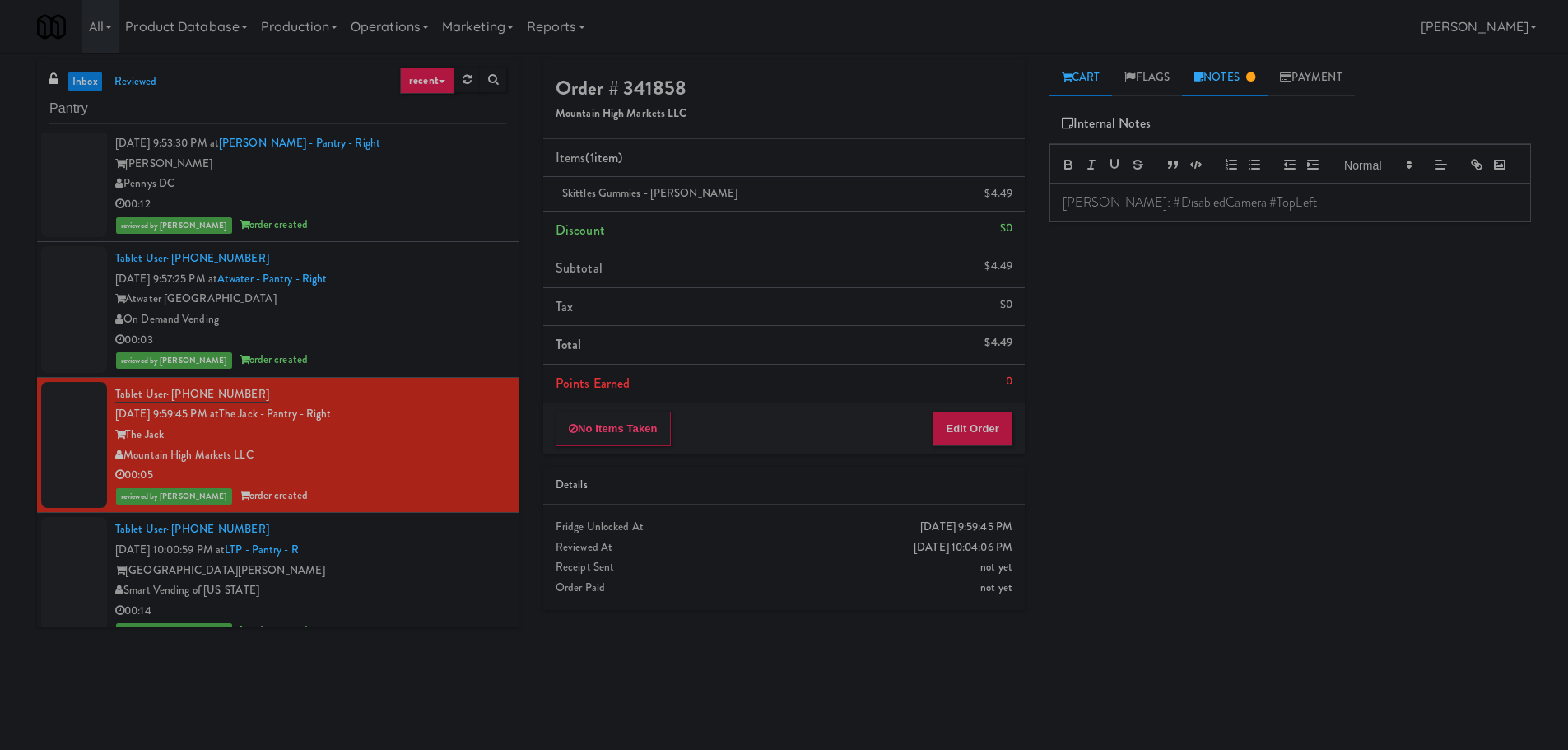
click at [1100, 91] on link "Cart" at bounding box center [1081, 77] width 64 height 37
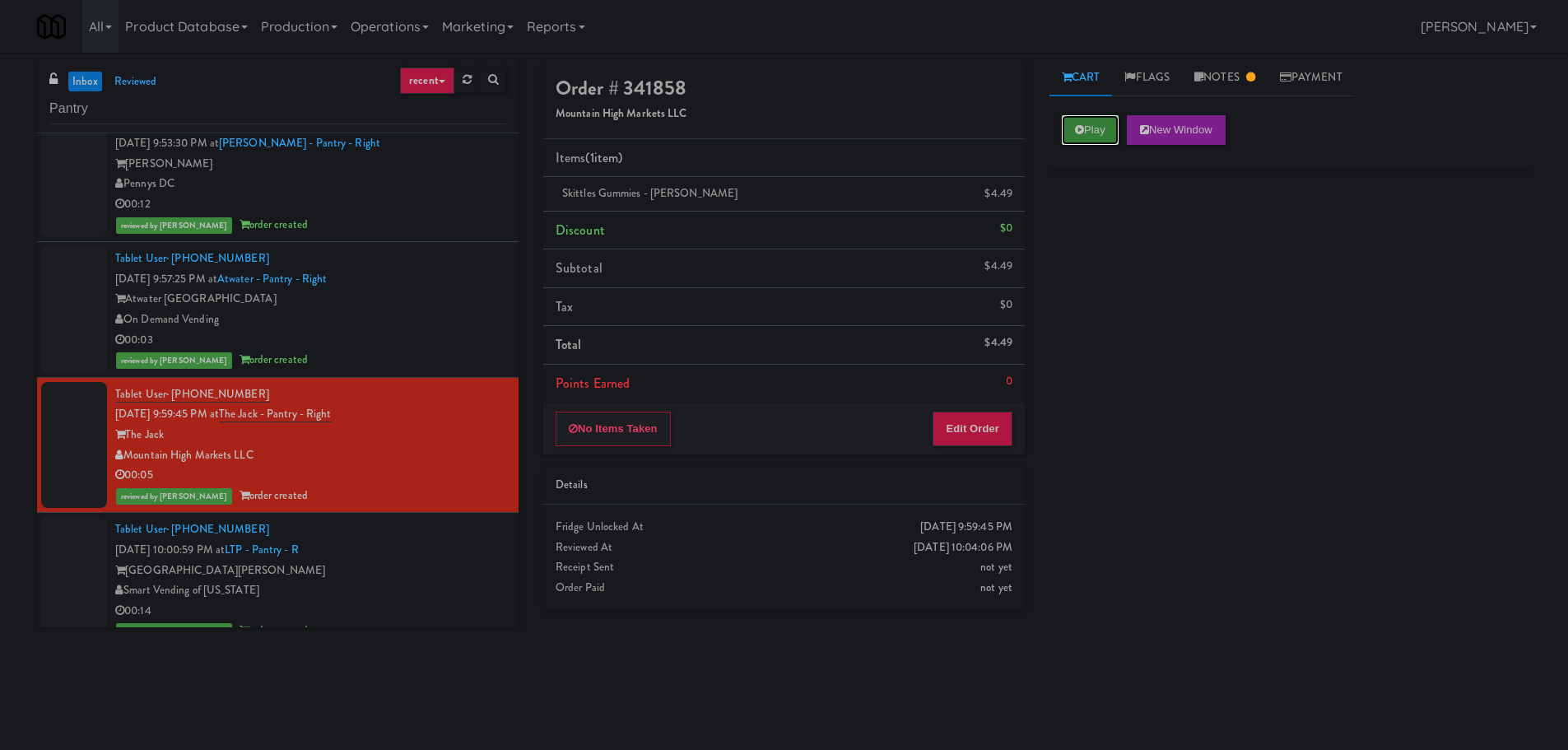
click at [1105, 133] on button "Play" at bounding box center [1090, 129] width 57 height 30
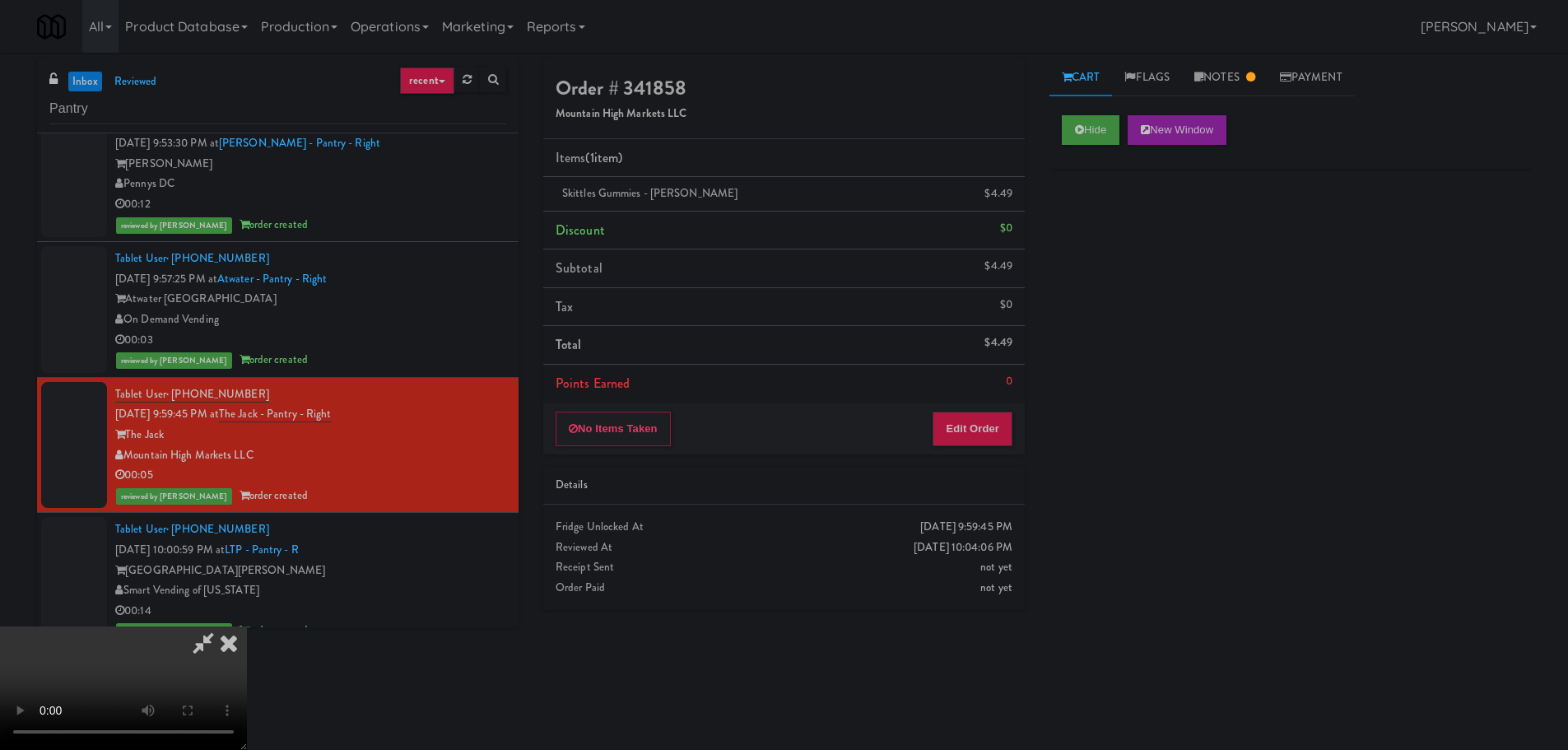
click at [247, 627] on icon at bounding box center [228, 643] width 36 height 33
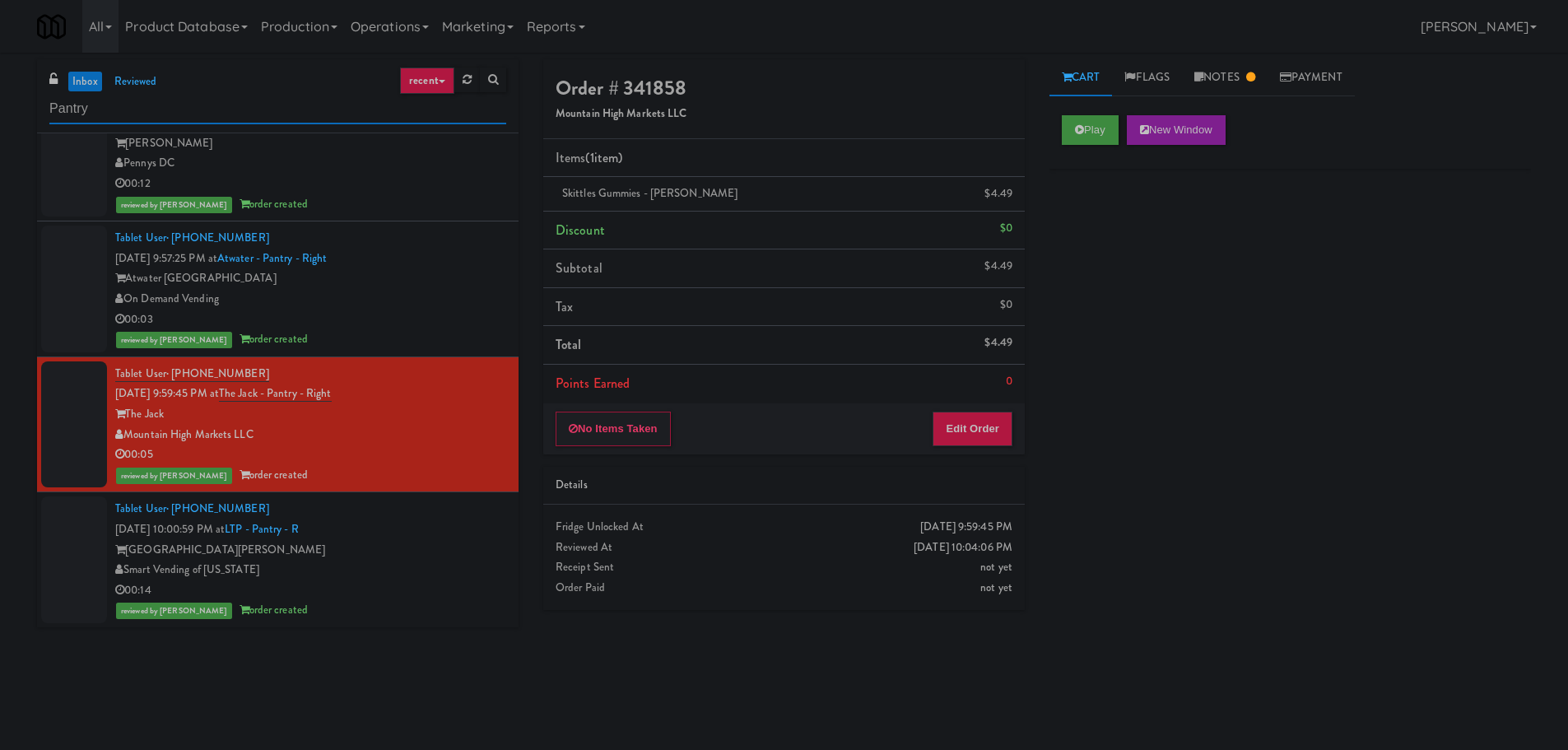
click at [209, 99] on input "Pantry" at bounding box center [278, 109] width 457 height 31
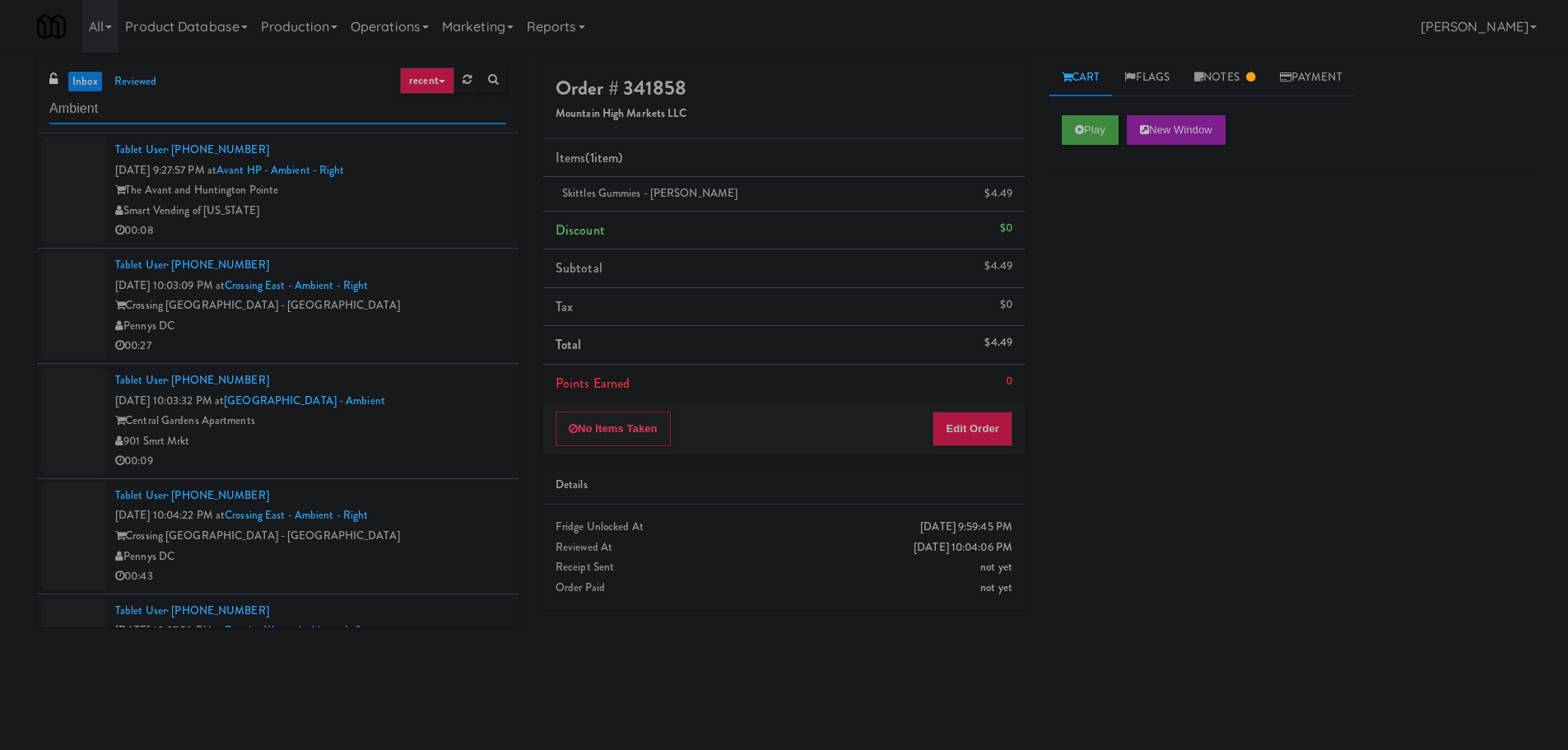
type input "Ambient"
click at [473, 187] on div "The Avant and Huntington Pointe" at bounding box center [310, 191] width 391 height 21
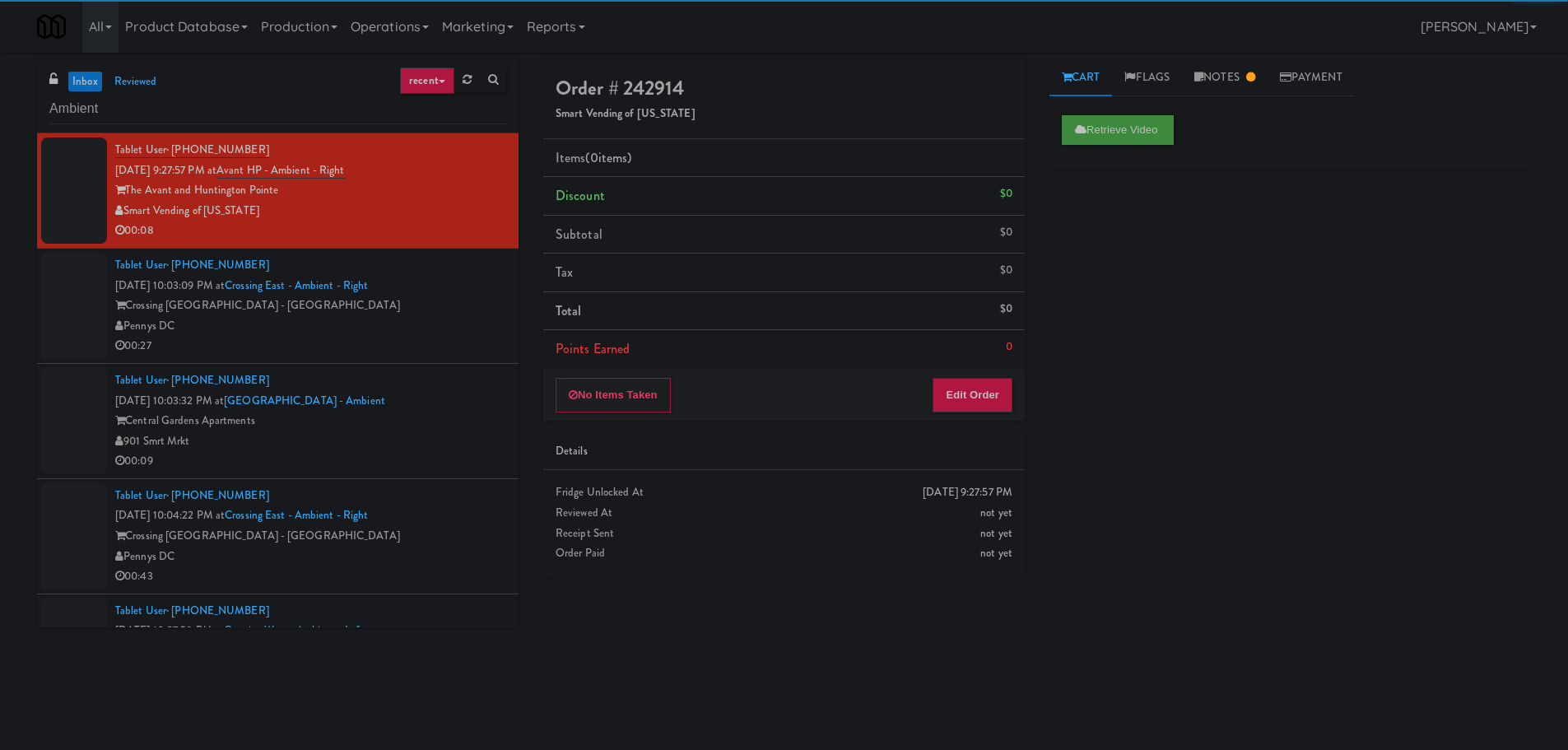
click at [388, 344] on div "00:27" at bounding box center [310, 346] width 391 height 21
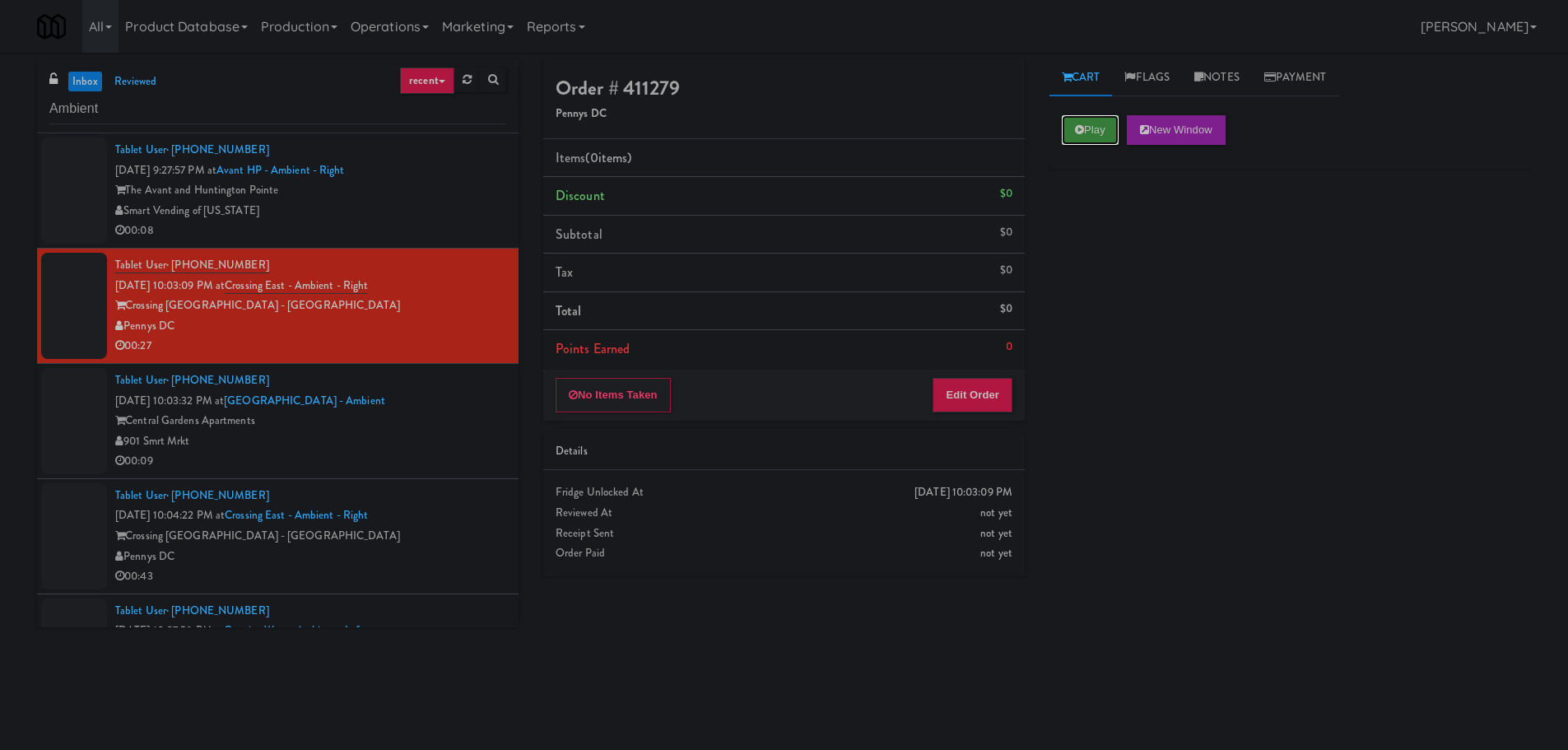
click at [1091, 134] on button "Play" at bounding box center [1090, 129] width 57 height 30
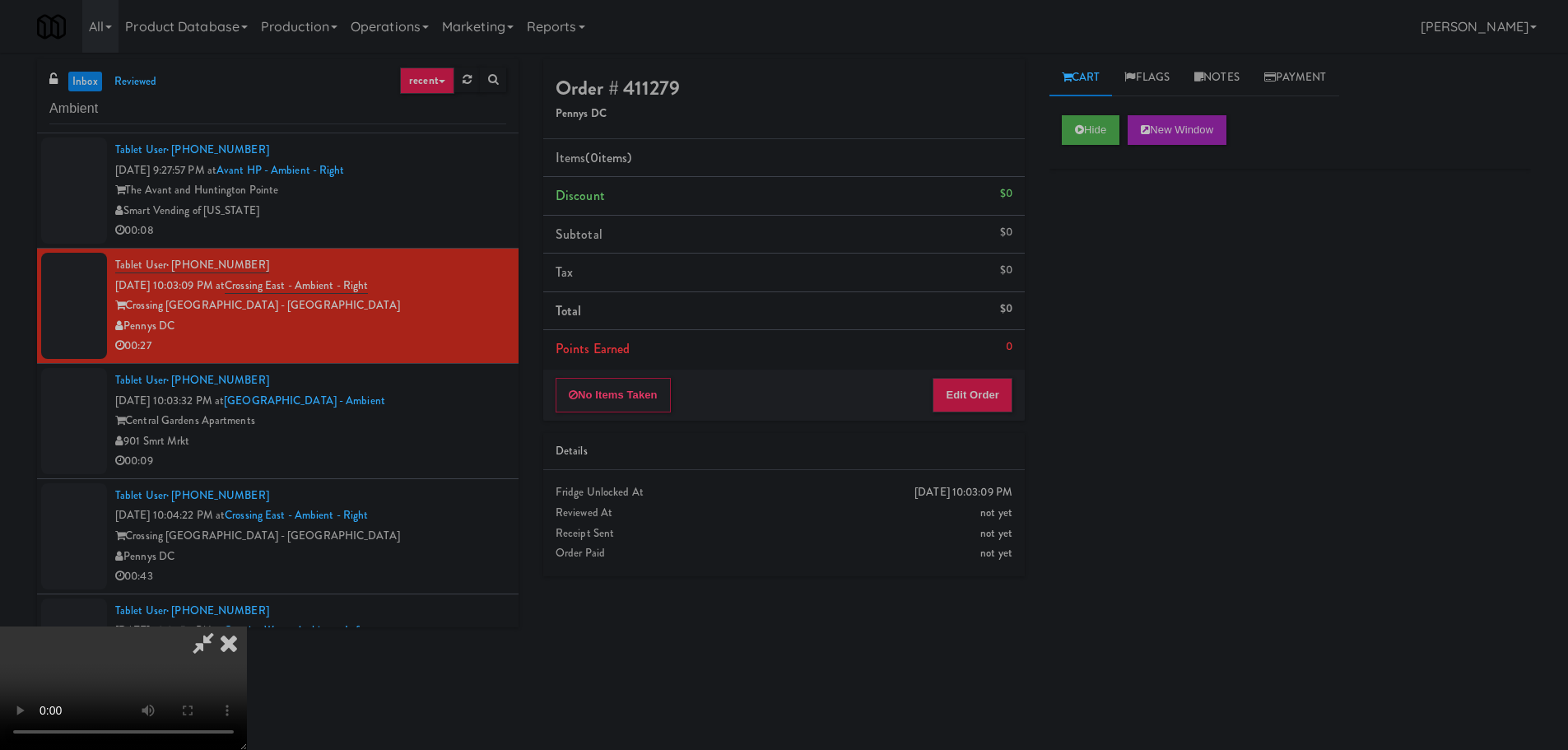
click at [1007, 364] on li "Points Earned 0" at bounding box center [784, 349] width 482 height 38
click at [995, 394] on button "Edit Order" at bounding box center [972, 395] width 80 height 34
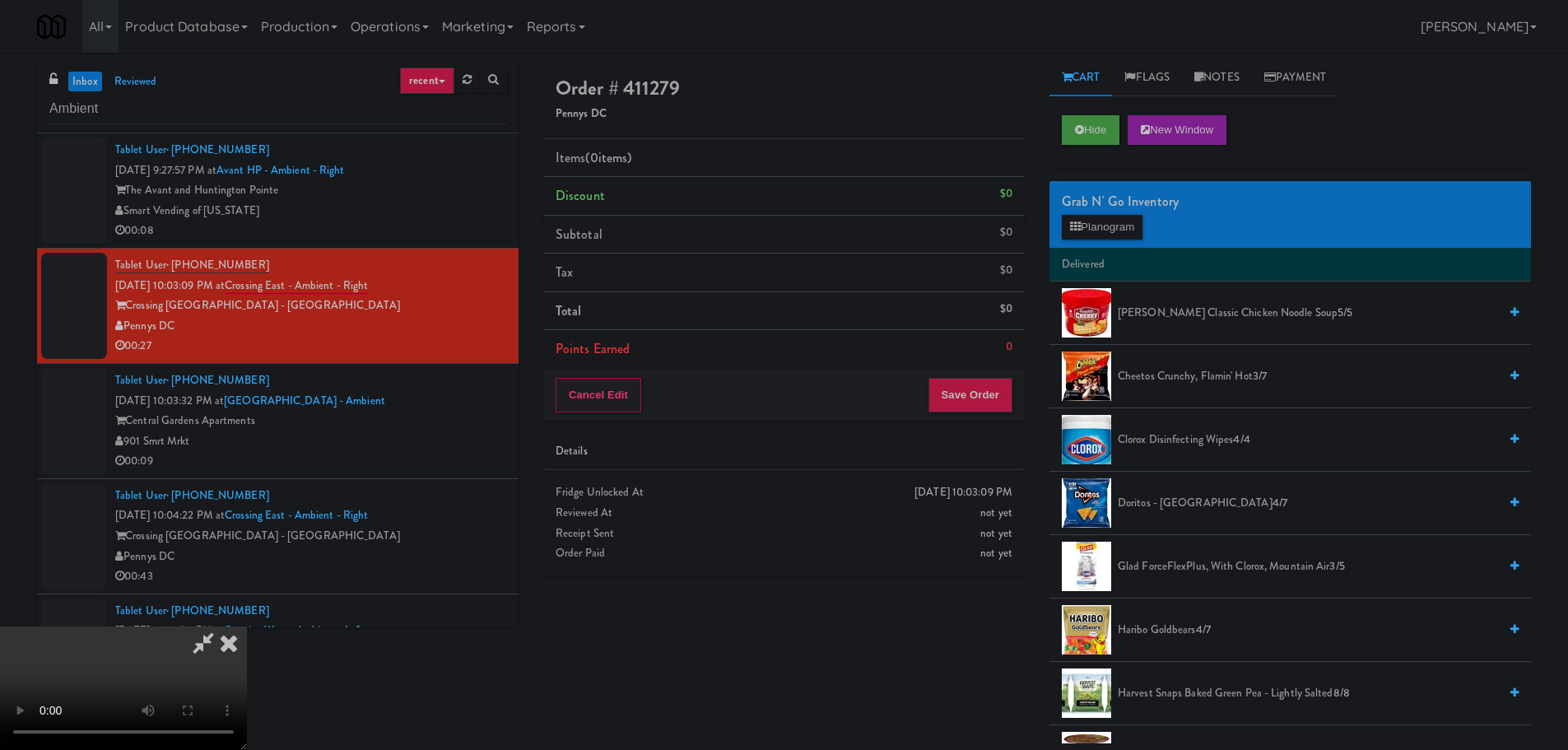
click at [247, 627] on video at bounding box center [123, 688] width 247 height 123
drag, startPoint x: 610, startPoint y: 461, endPoint x: 686, endPoint y: 480, distance: 78.3
click at [247, 627] on video at bounding box center [123, 688] width 247 height 123
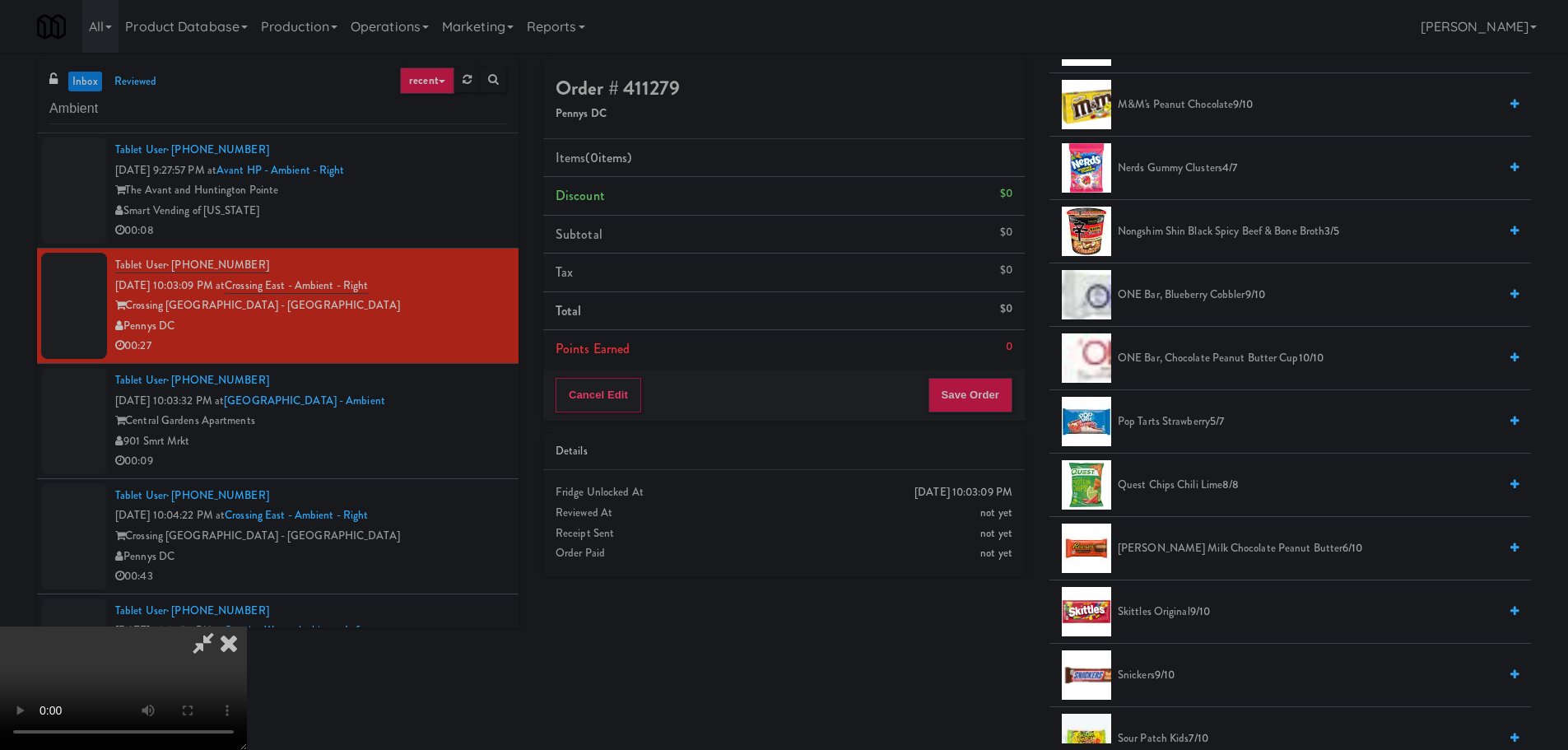
scroll to position [1317, 0]
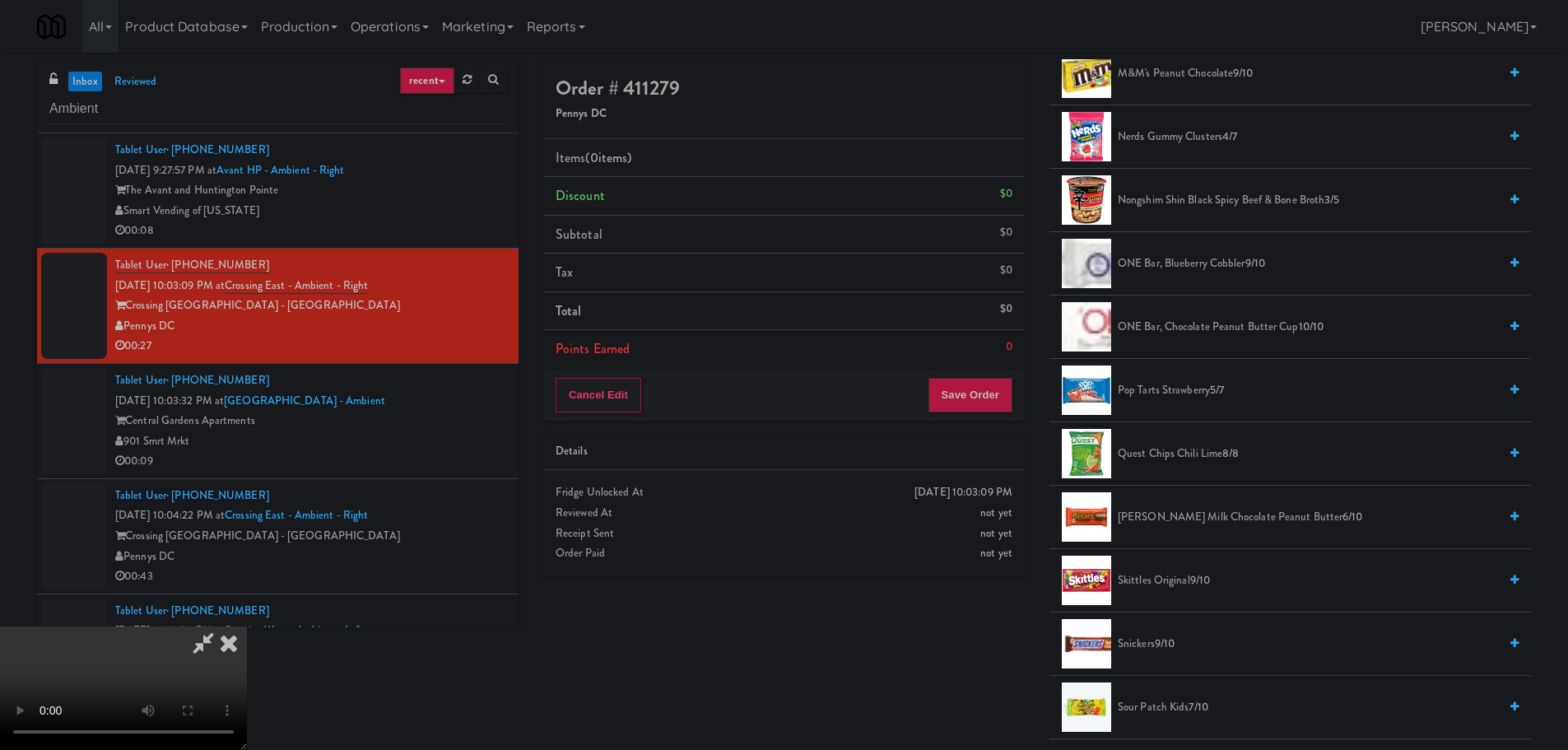
click at [1196, 390] on span "Pop Tarts Strawberry 5/7" at bounding box center [1307, 390] width 380 height 21
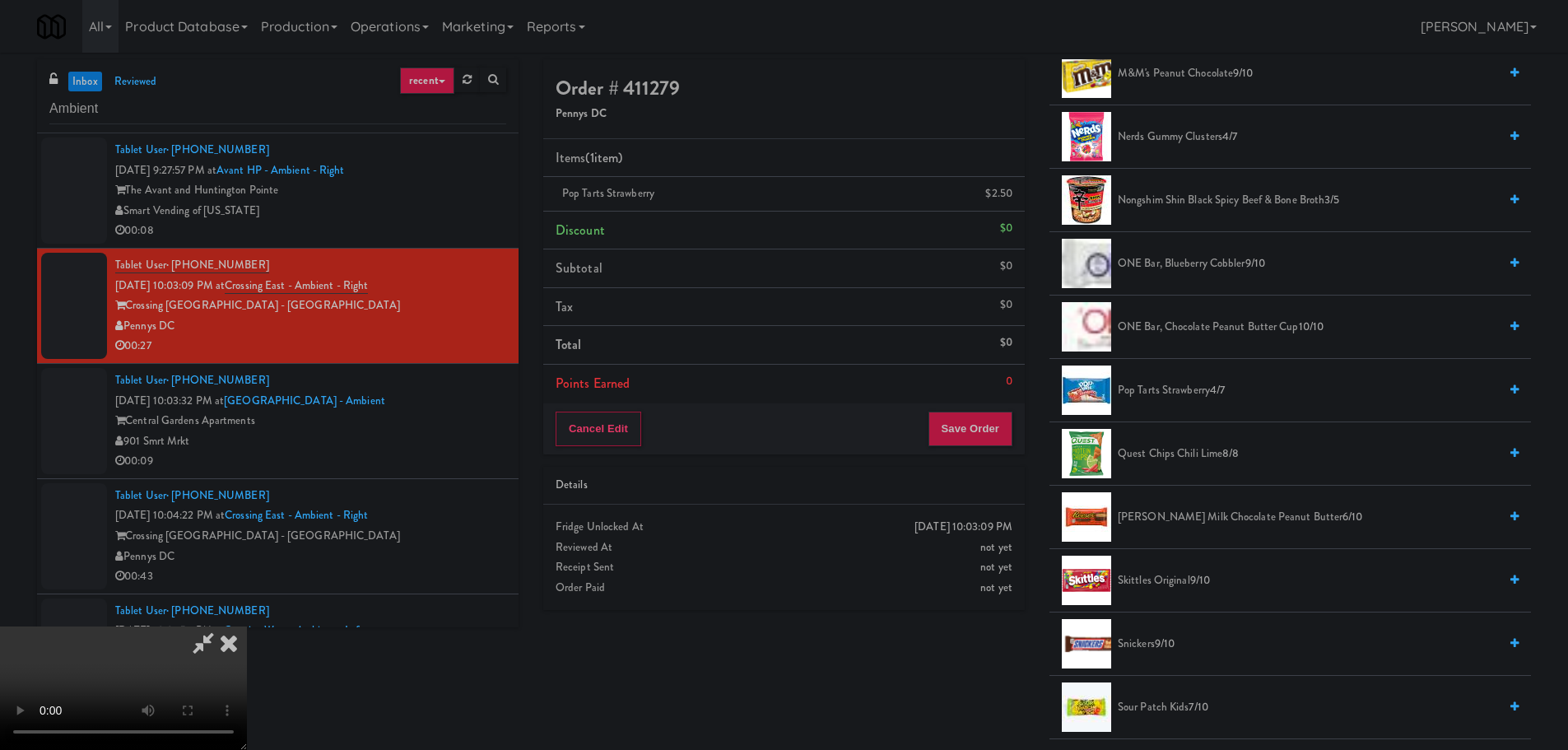
click at [247, 627] on video at bounding box center [123, 688] width 247 height 123
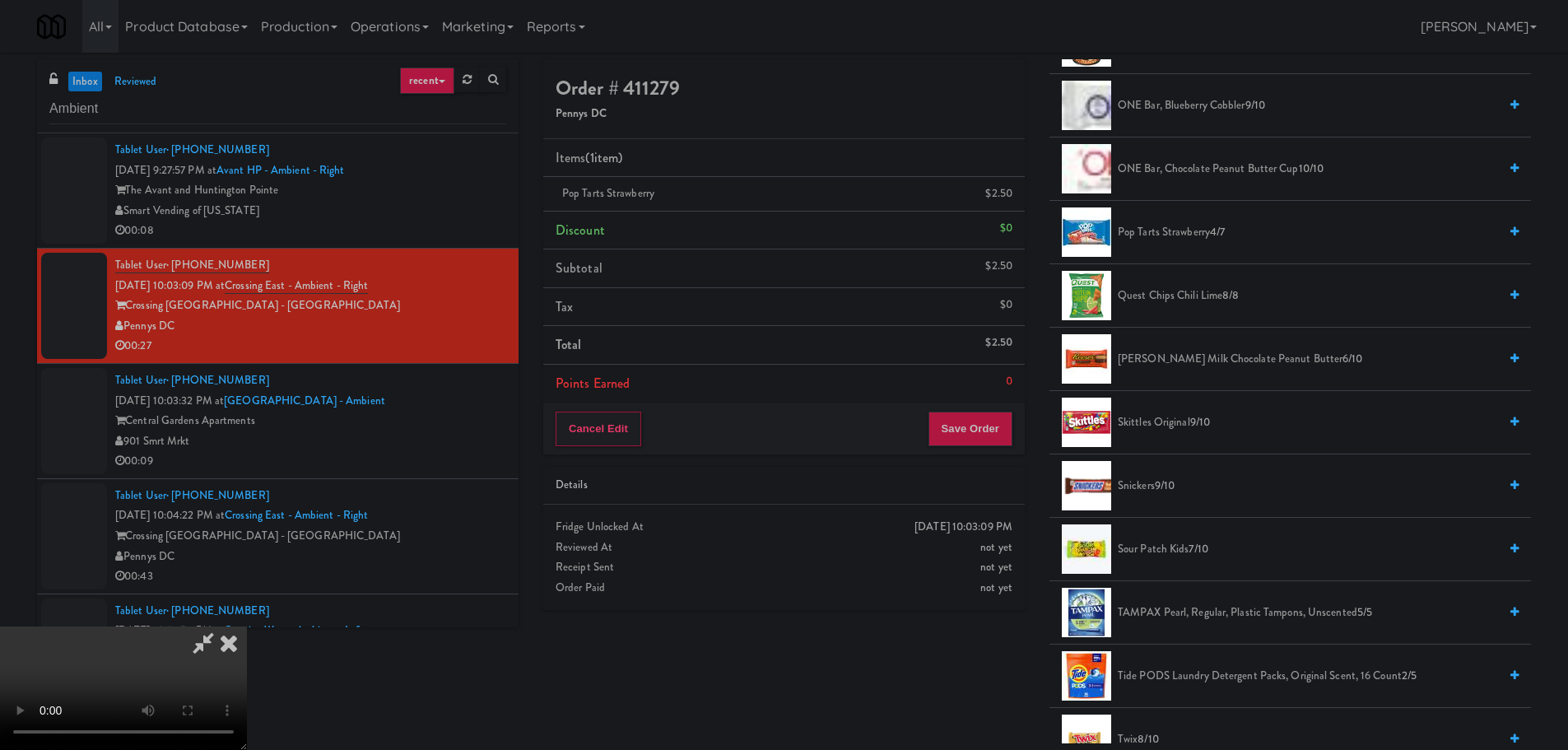
scroll to position [1365, 0]
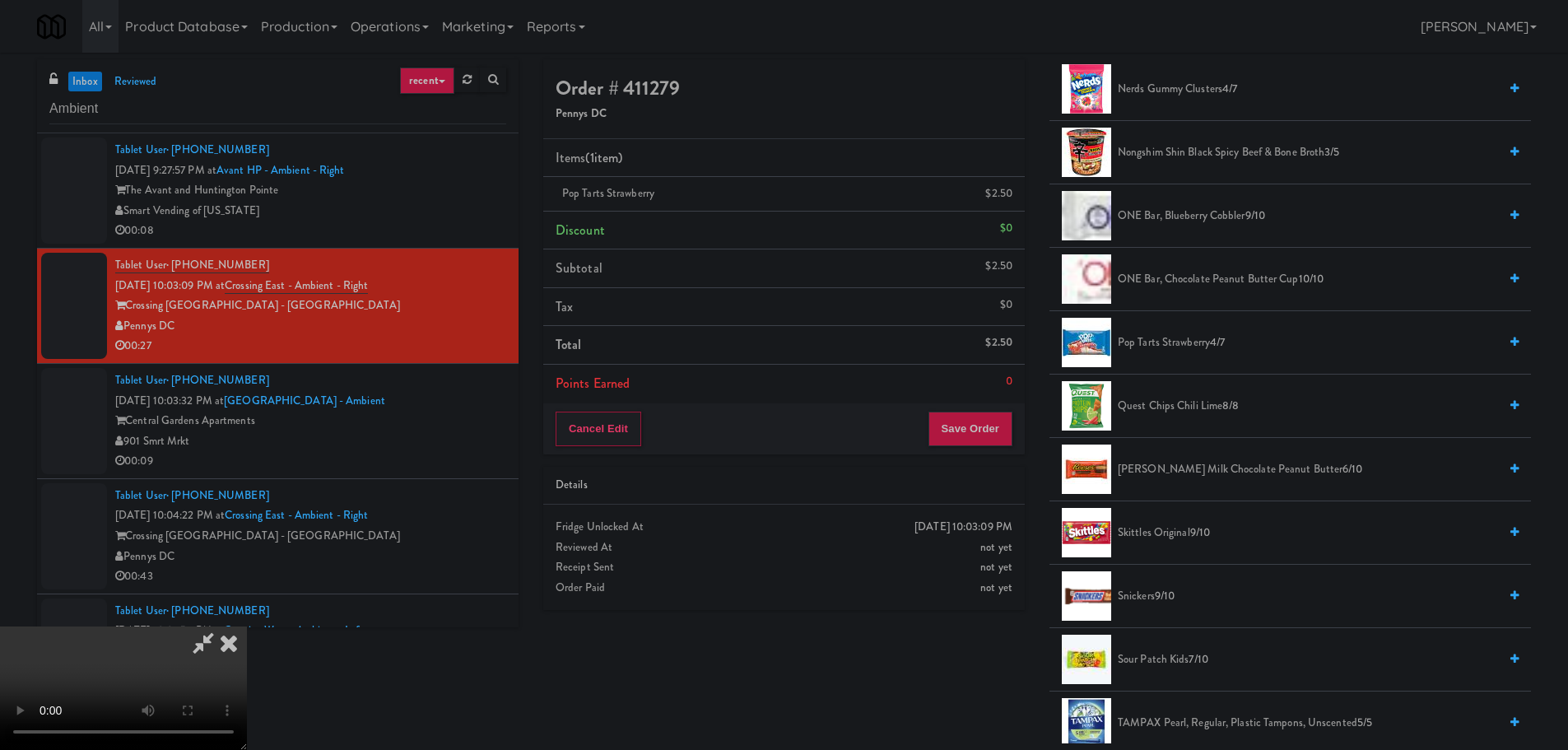
click at [1185, 463] on span "[PERSON_NAME] Milk Chocolate Peanut Butter 6/10" at bounding box center [1307, 469] width 380 height 21
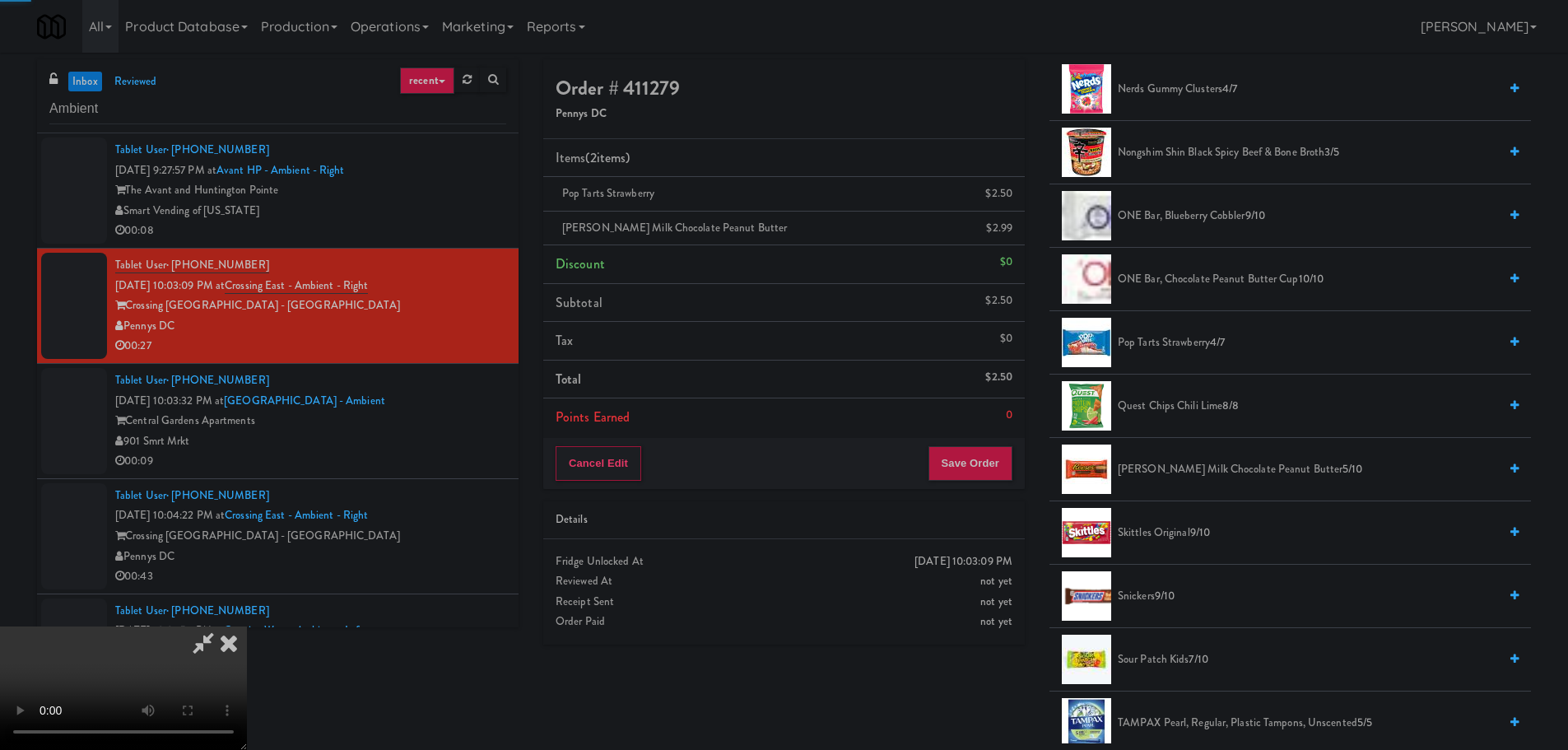
click at [247, 627] on video at bounding box center [123, 688] width 247 height 123
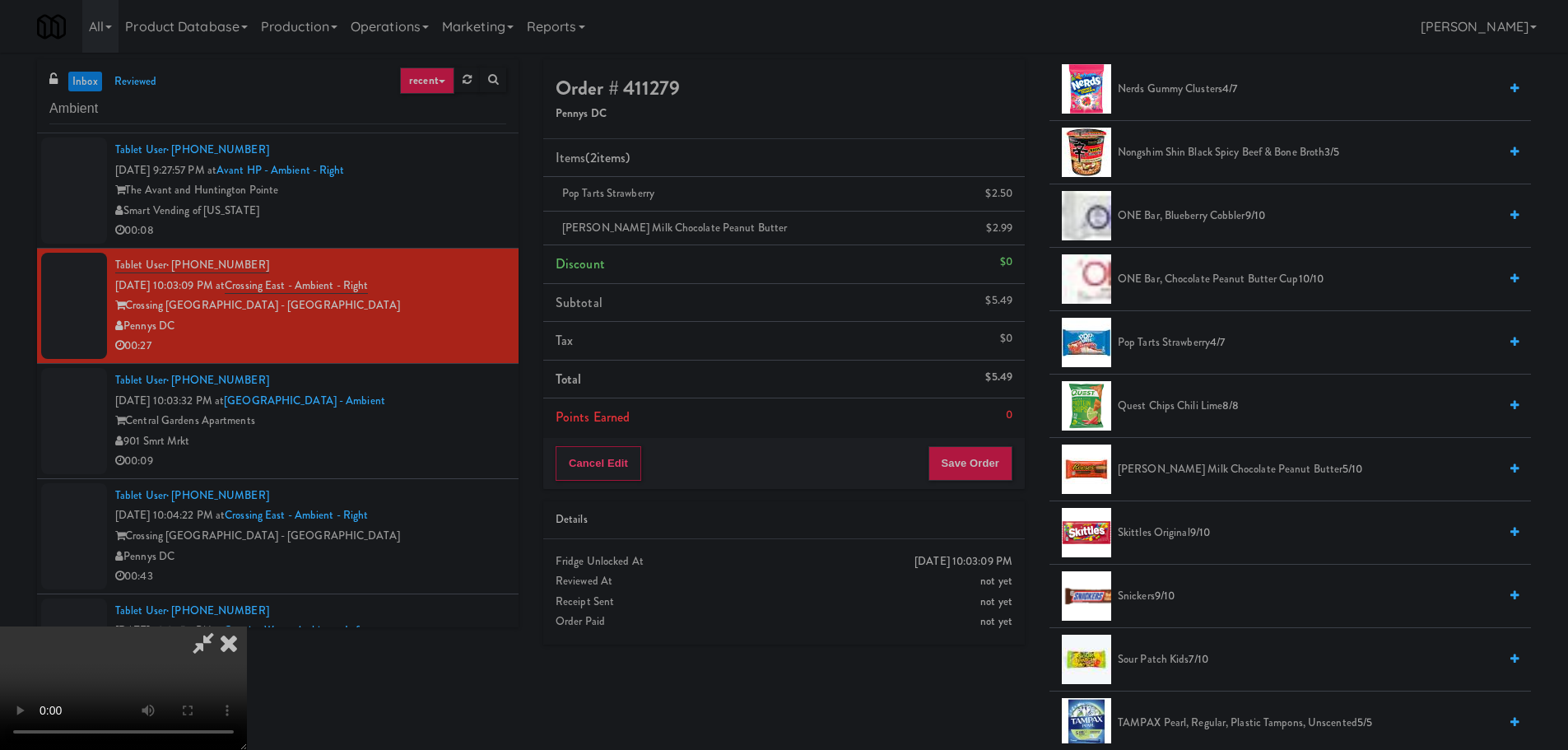
click at [247, 627] on video at bounding box center [123, 688] width 247 height 123
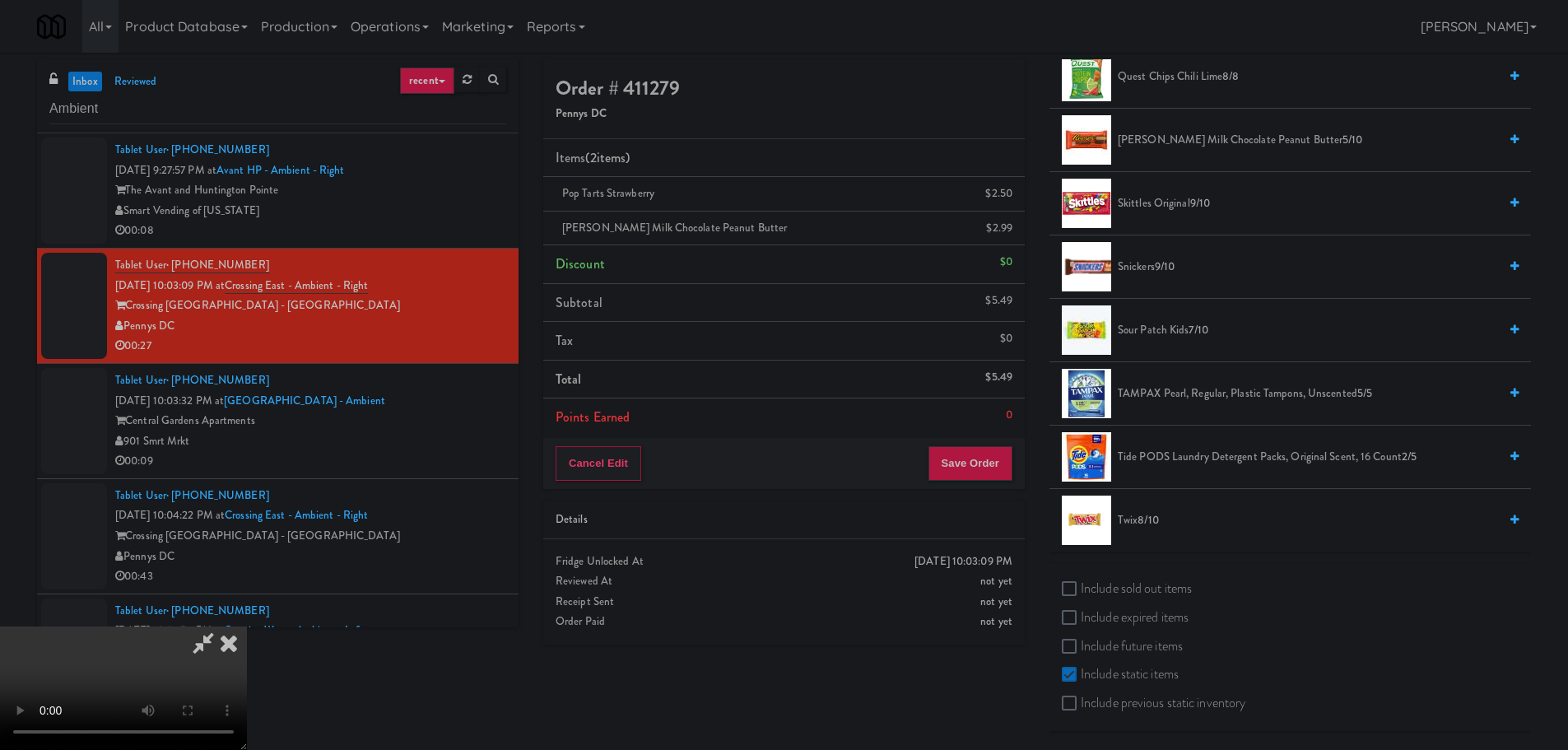
click at [1141, 522] on span "8/10" at bounding box center [1147, 520] width 21 height 15
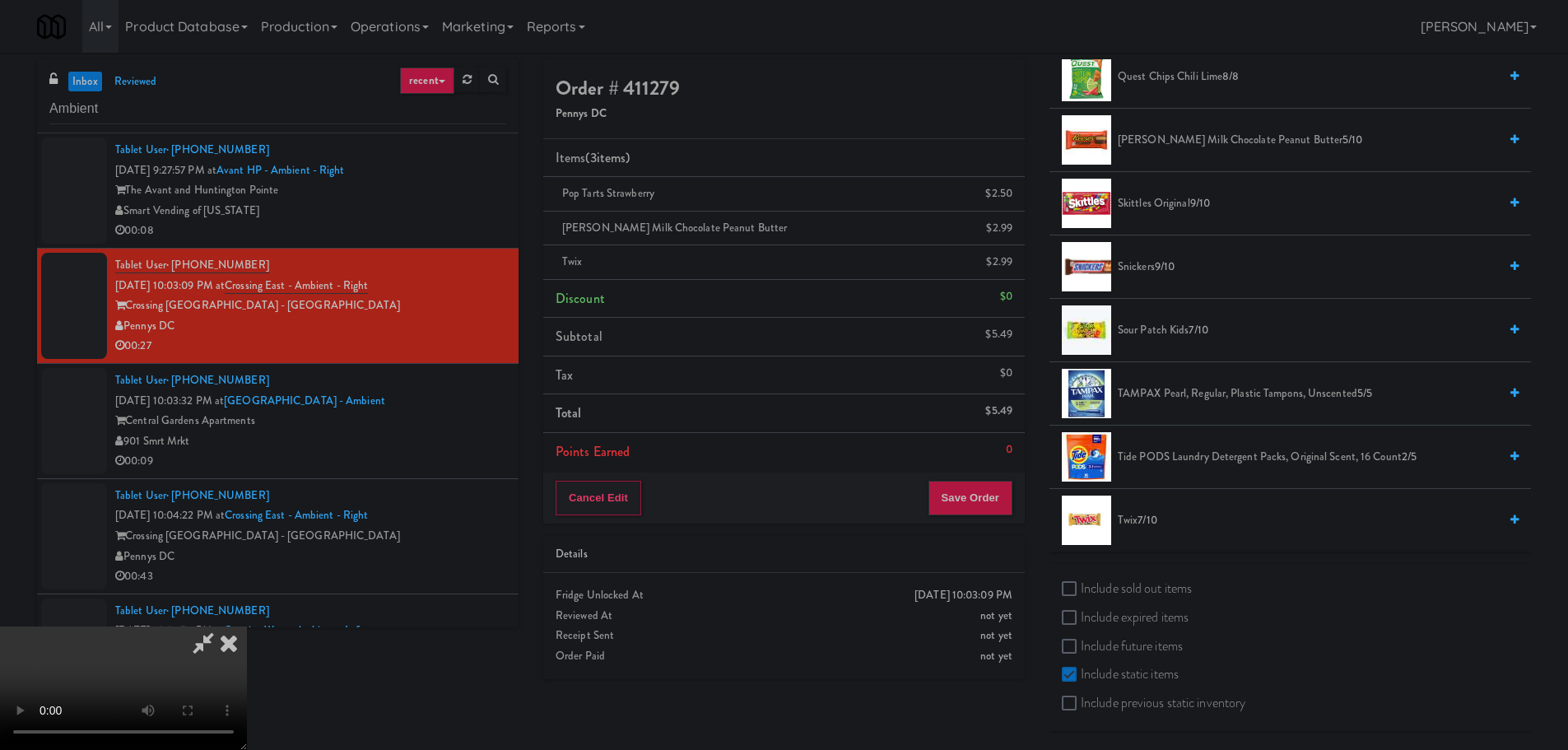
click at [247, 627] on video at bounding box center [123, 688] width 247 height 123
drag, startPoint x: 690, startPoint y: 466, endPoint x: 715, endPoint y: 463, distance: 25.2
click at [247, 627] on video at bounding box center [123, 688] width 247 height 123
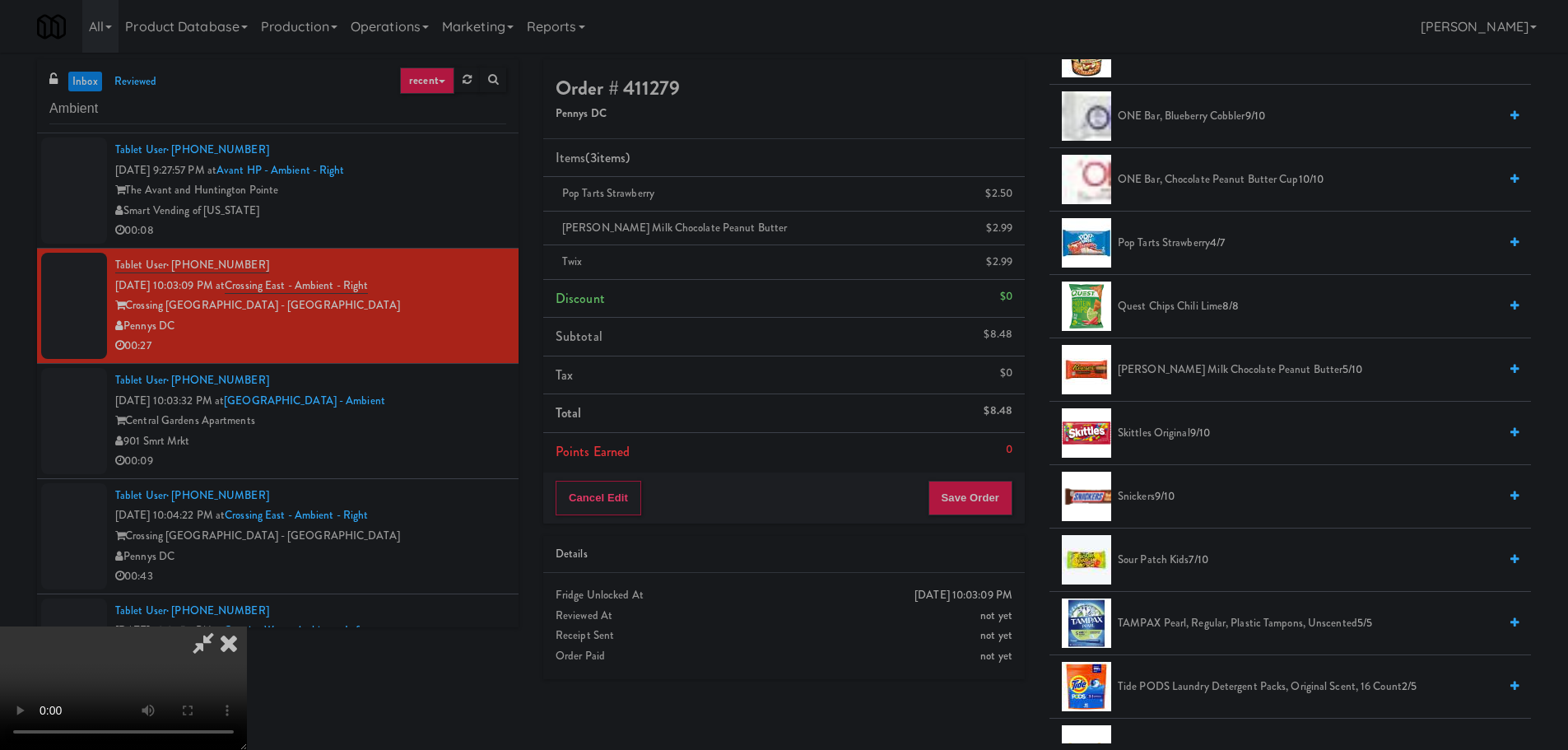
scroll to position [1365, 0]
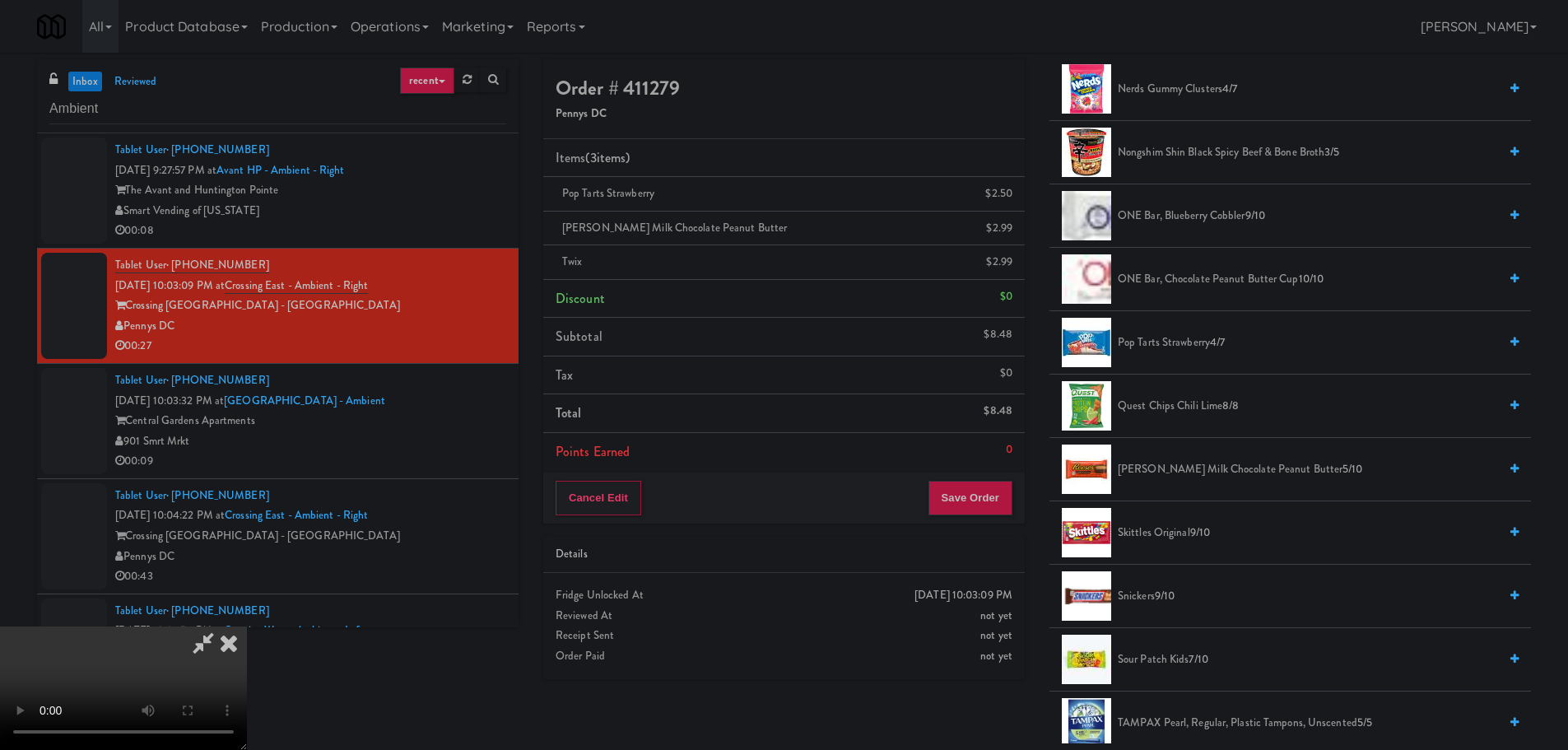
click at [1151, 651] on span "Sour Patch Kids 7/10" at bounding box center [1307, 659] width 380 height 21
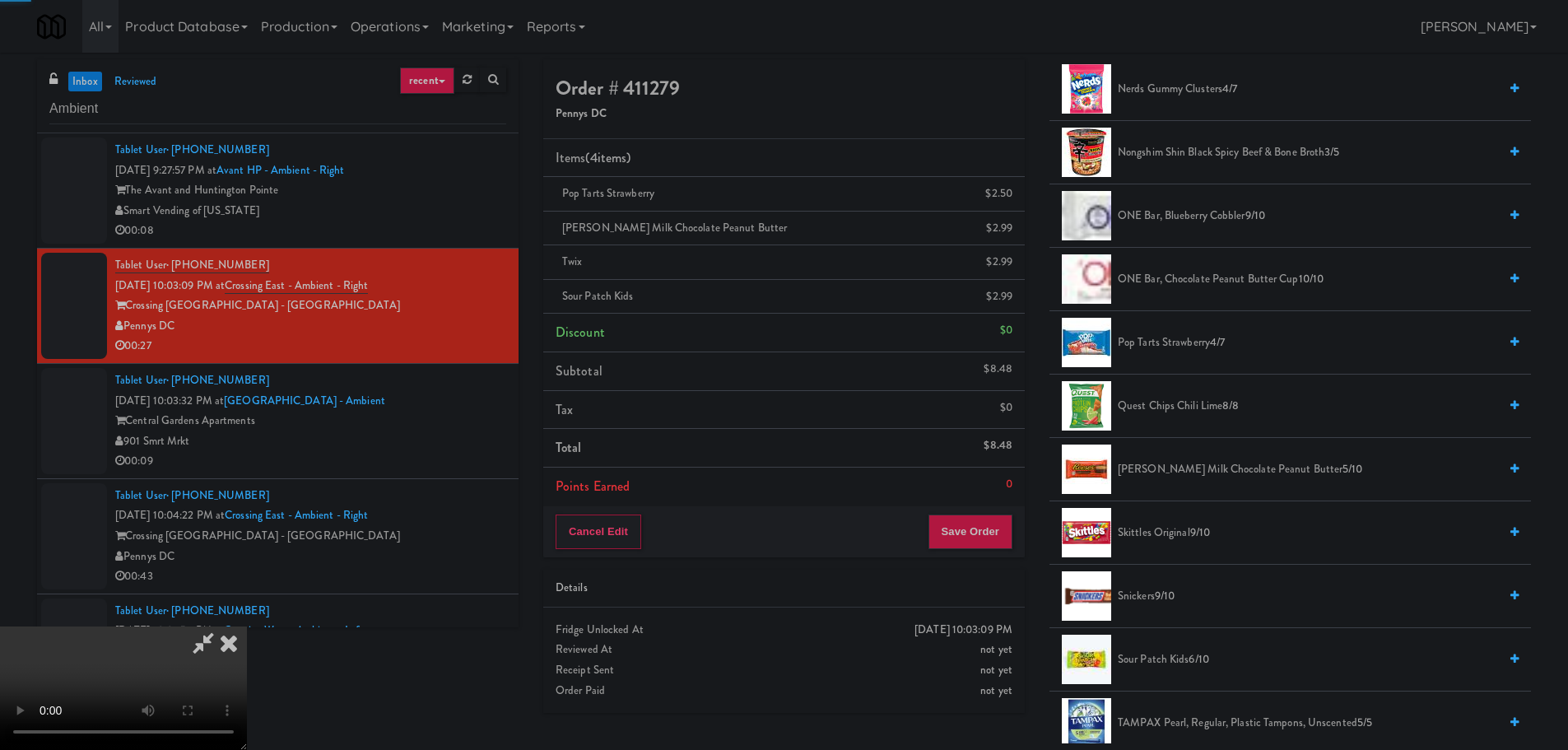
click at [247, 627] on video at bounding box center [123, 688] width 247 height 123
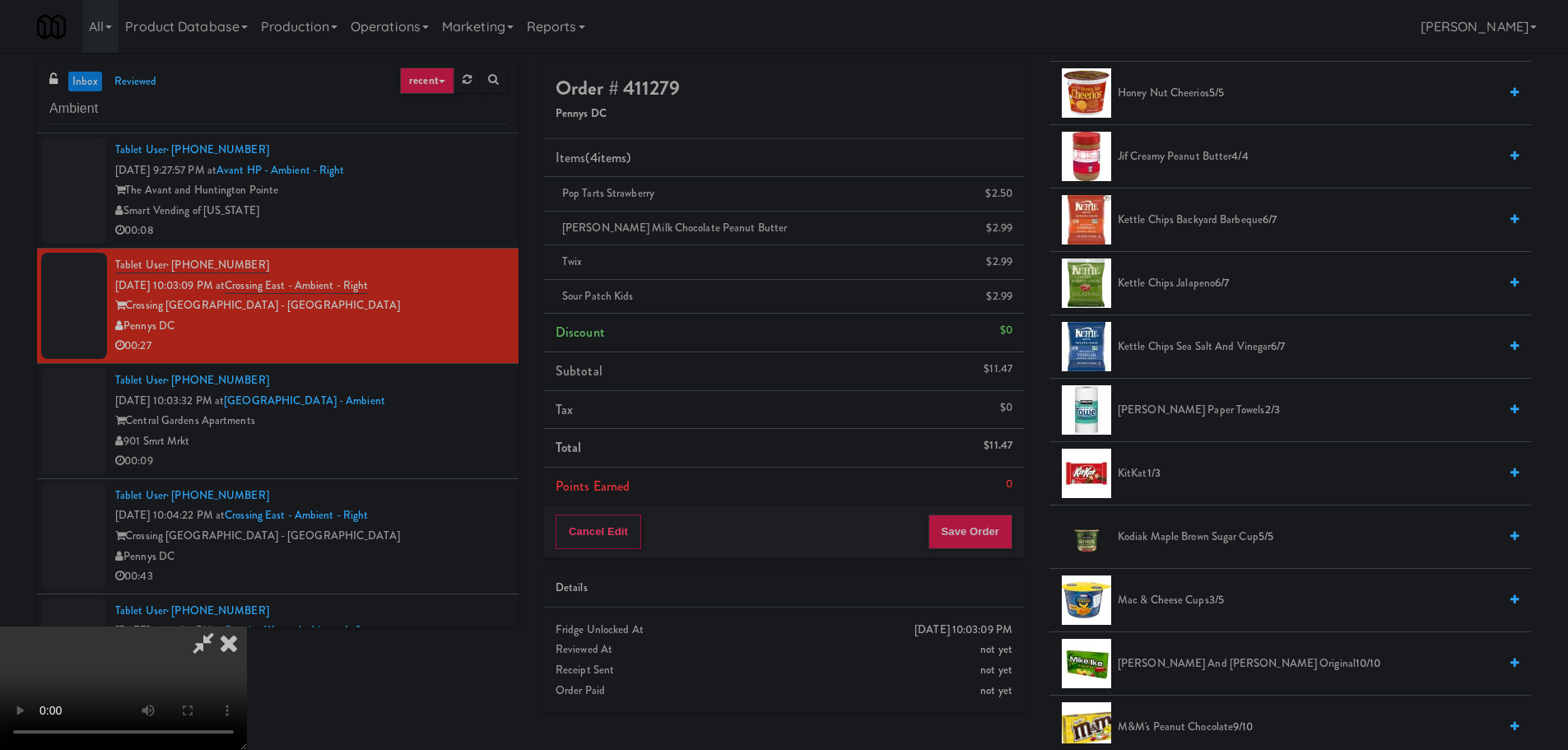
scroll to position [624, 0]
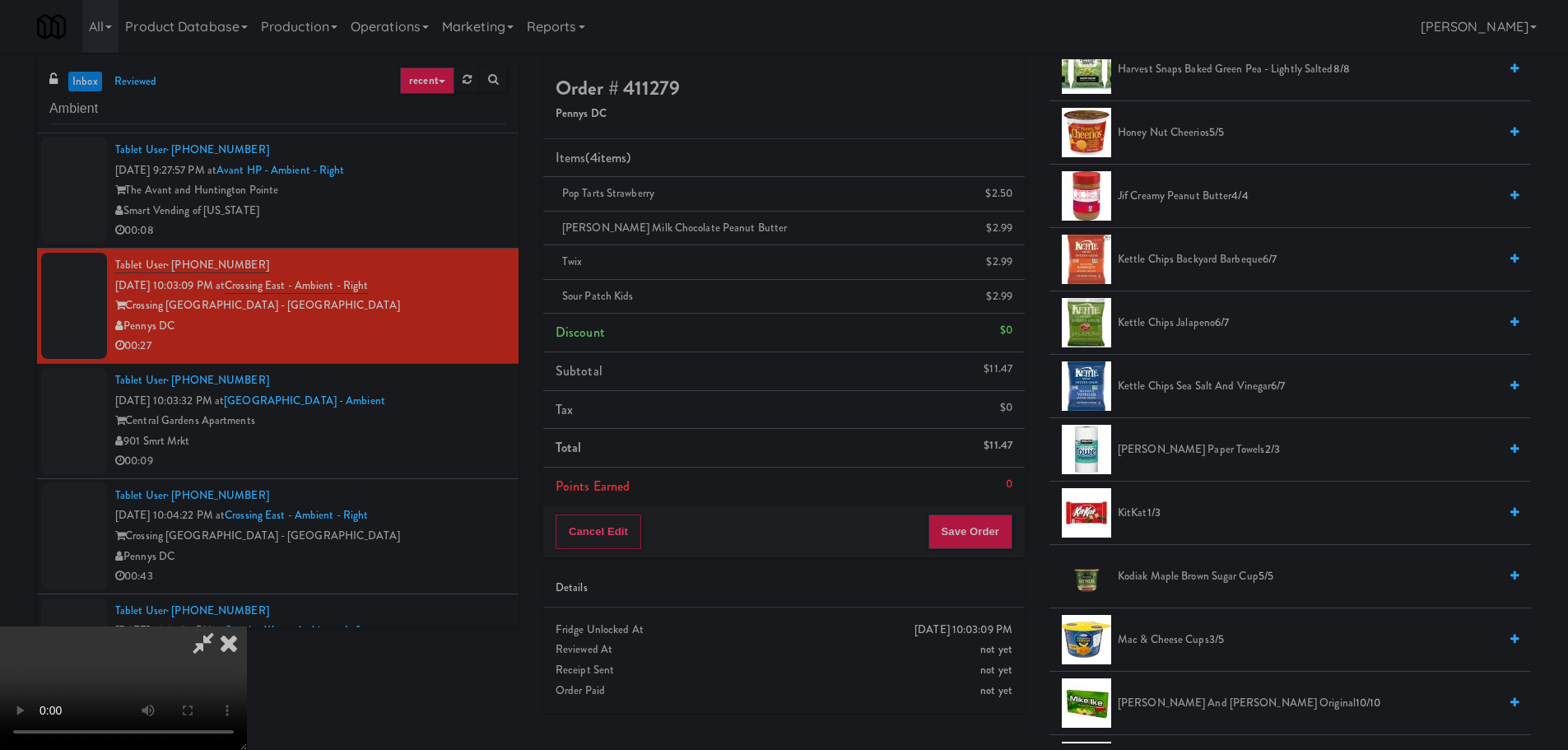
click at [1192, 323] on span "Kettle Chips Jalapeno 6/7" at bounding box center [1307, 323] width 380 height 21
click at [247, 627] on video at bounding box center [123, 688] width 247 height 123
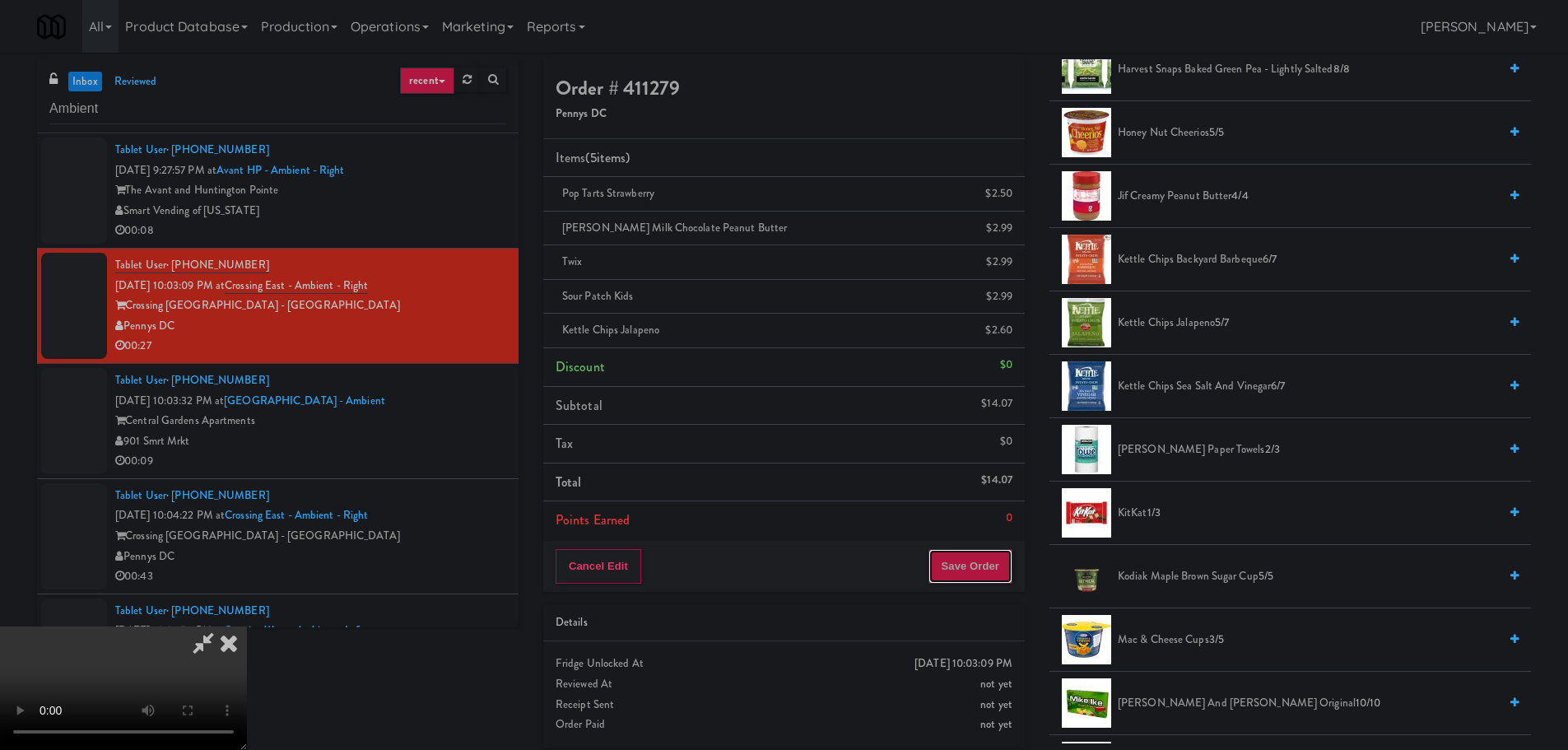
click at [984, 552] on button "Save Order" at bounding box center [970, 567] width 84 height 34
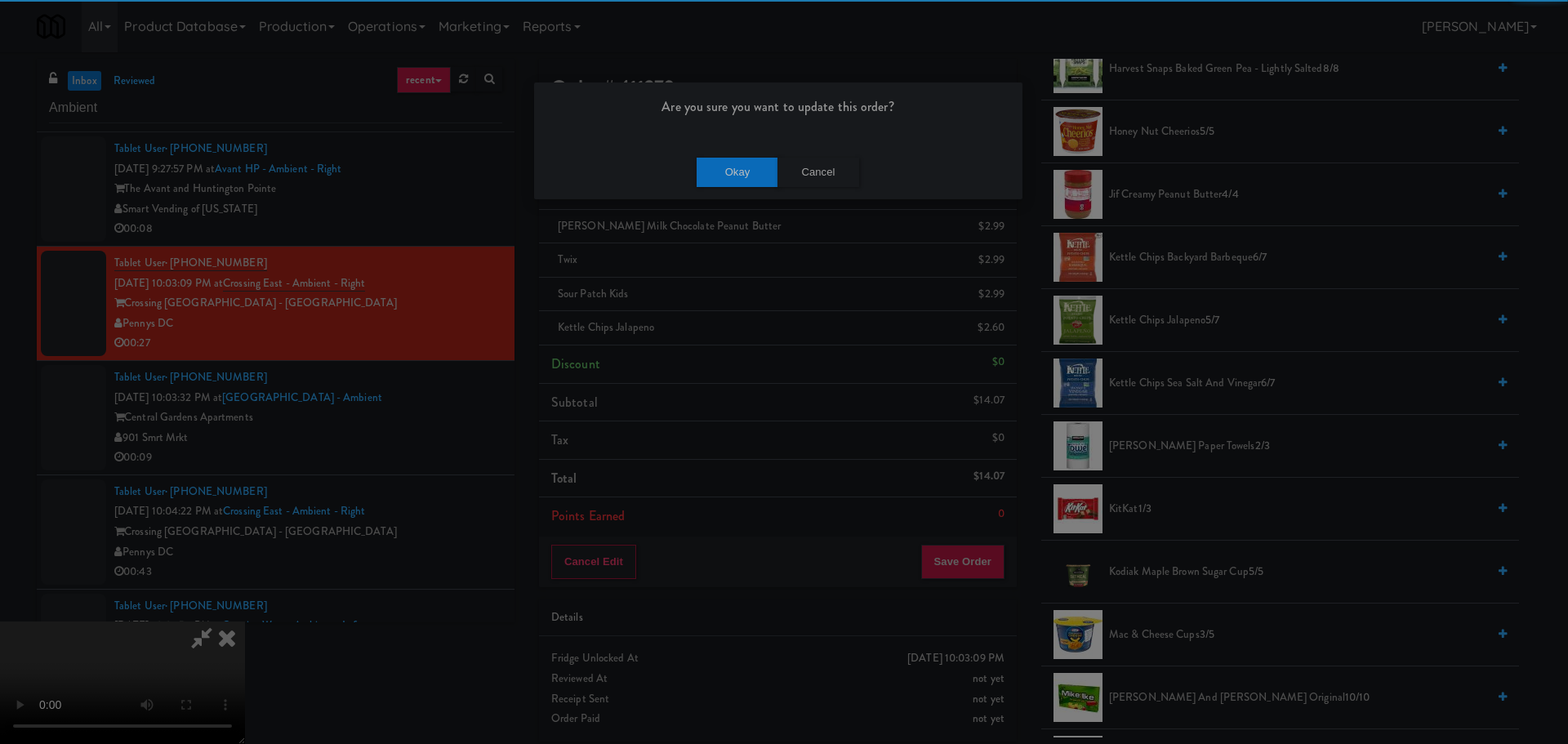
click at [714, 151] on div "Okay Cancel" at bounding box center [779, 171] width 489 height 54
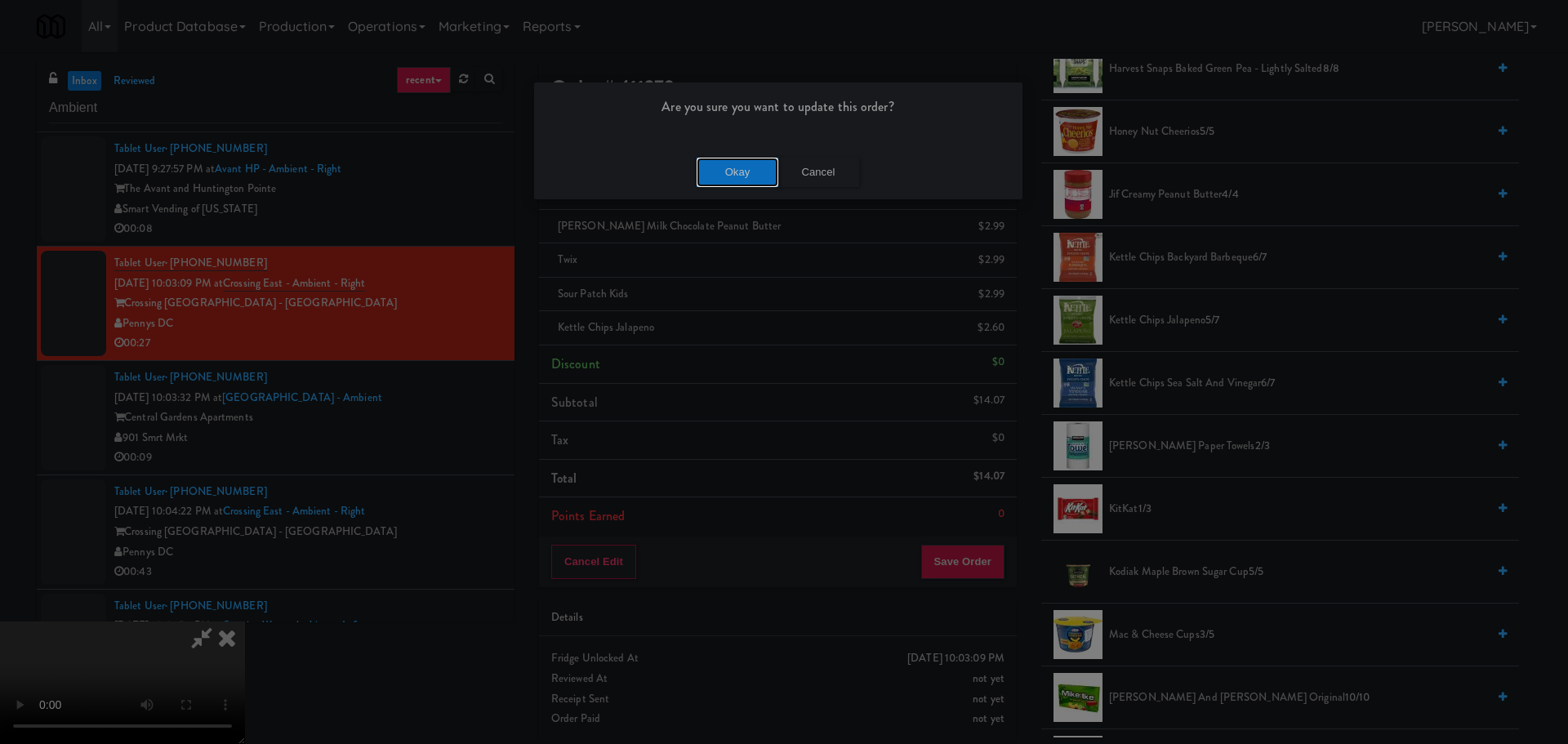
click at [721, 167] on button "Okay" at bounding box center [738, 172] width 82 height 29
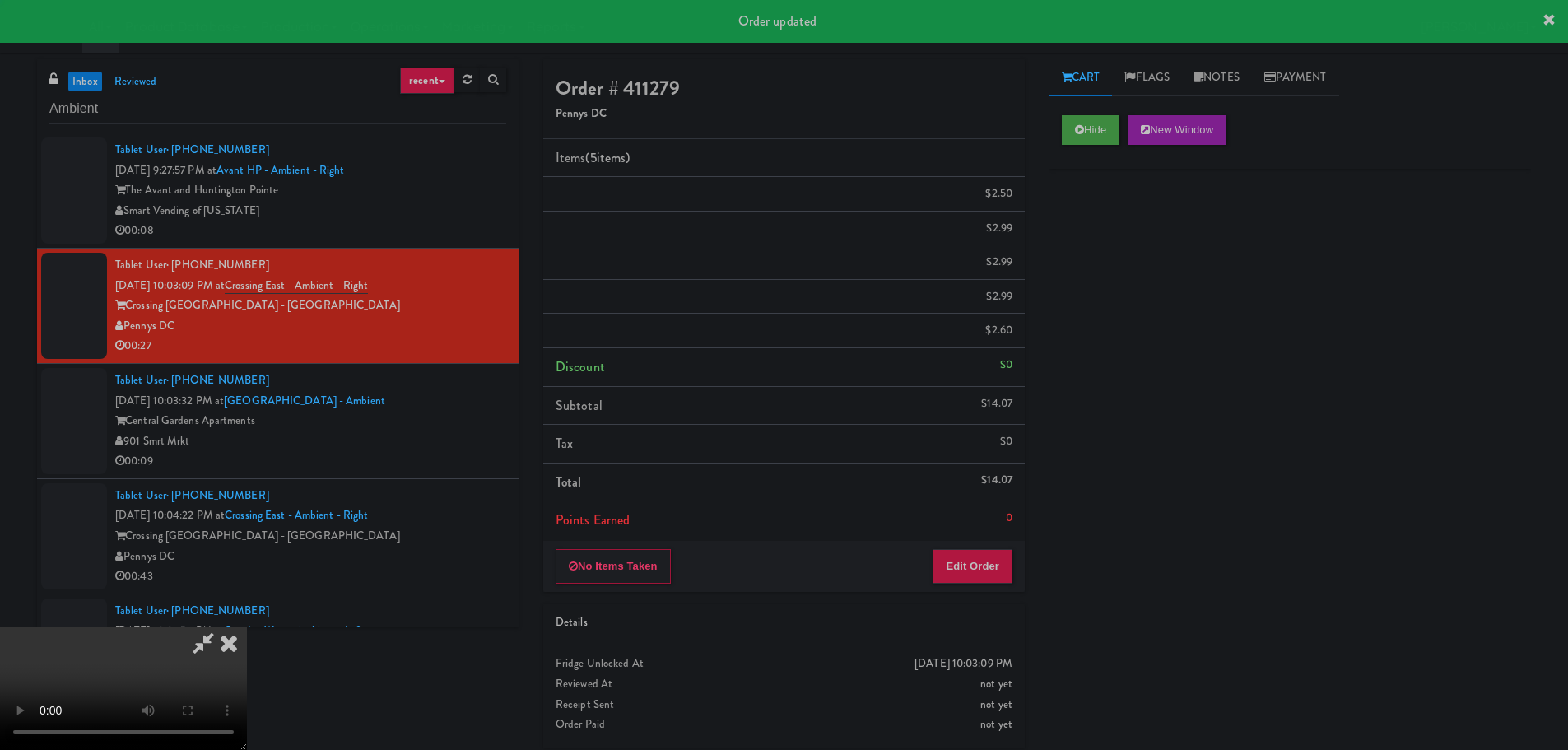
scroll to position [0, 0]
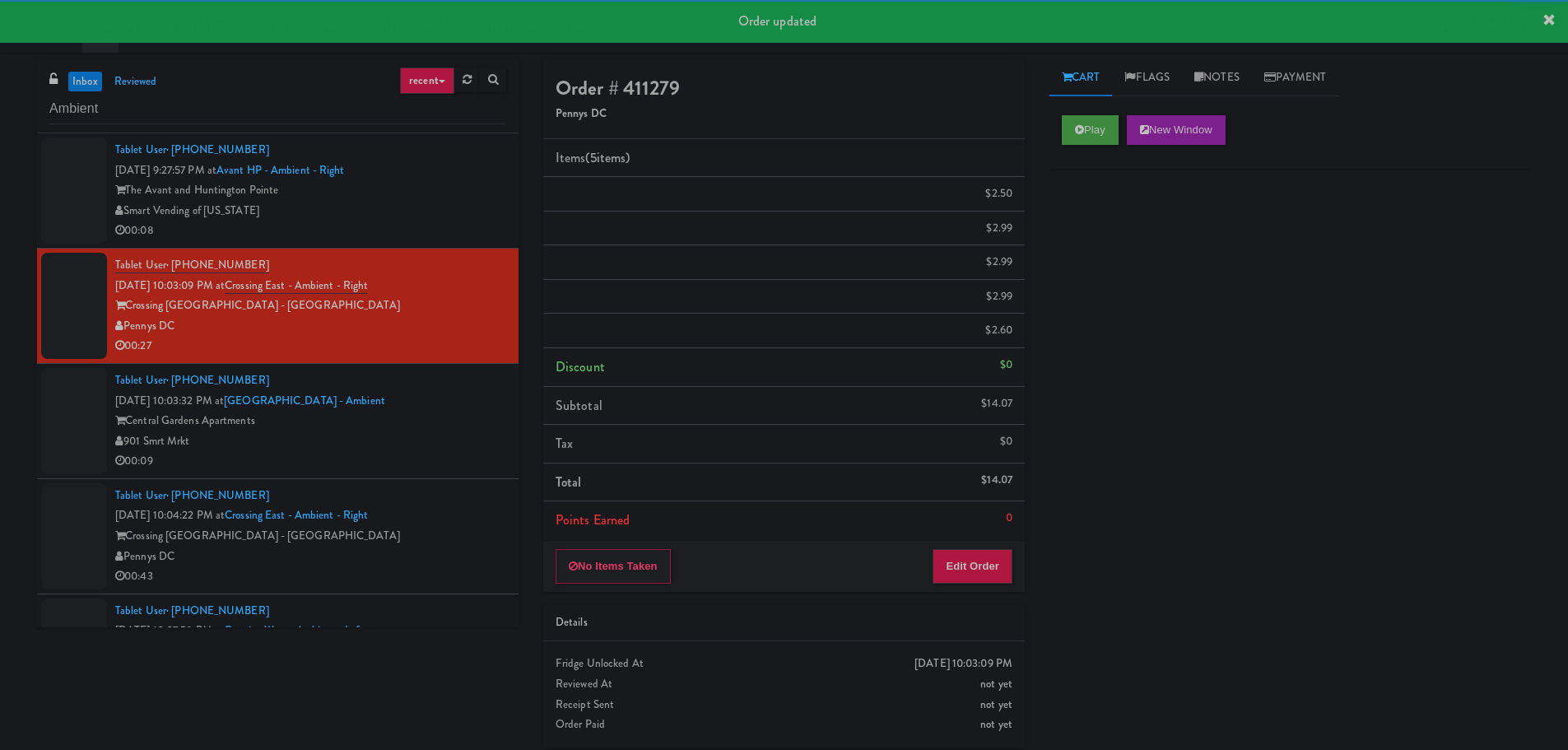
click at [408, 464] on div "00:09" at bounding box center [310, 461] width 391 height 21
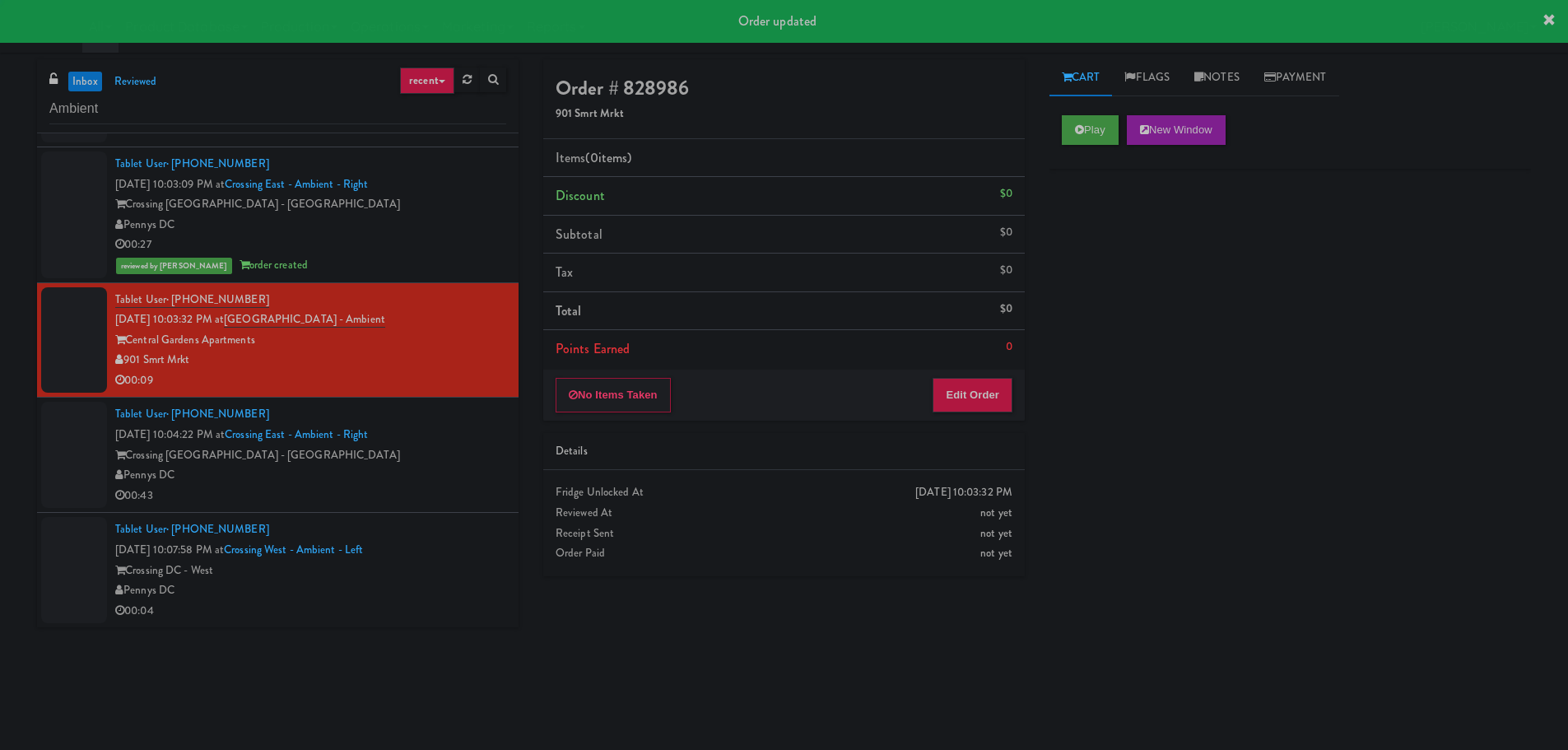
scroll to position [165, 0]
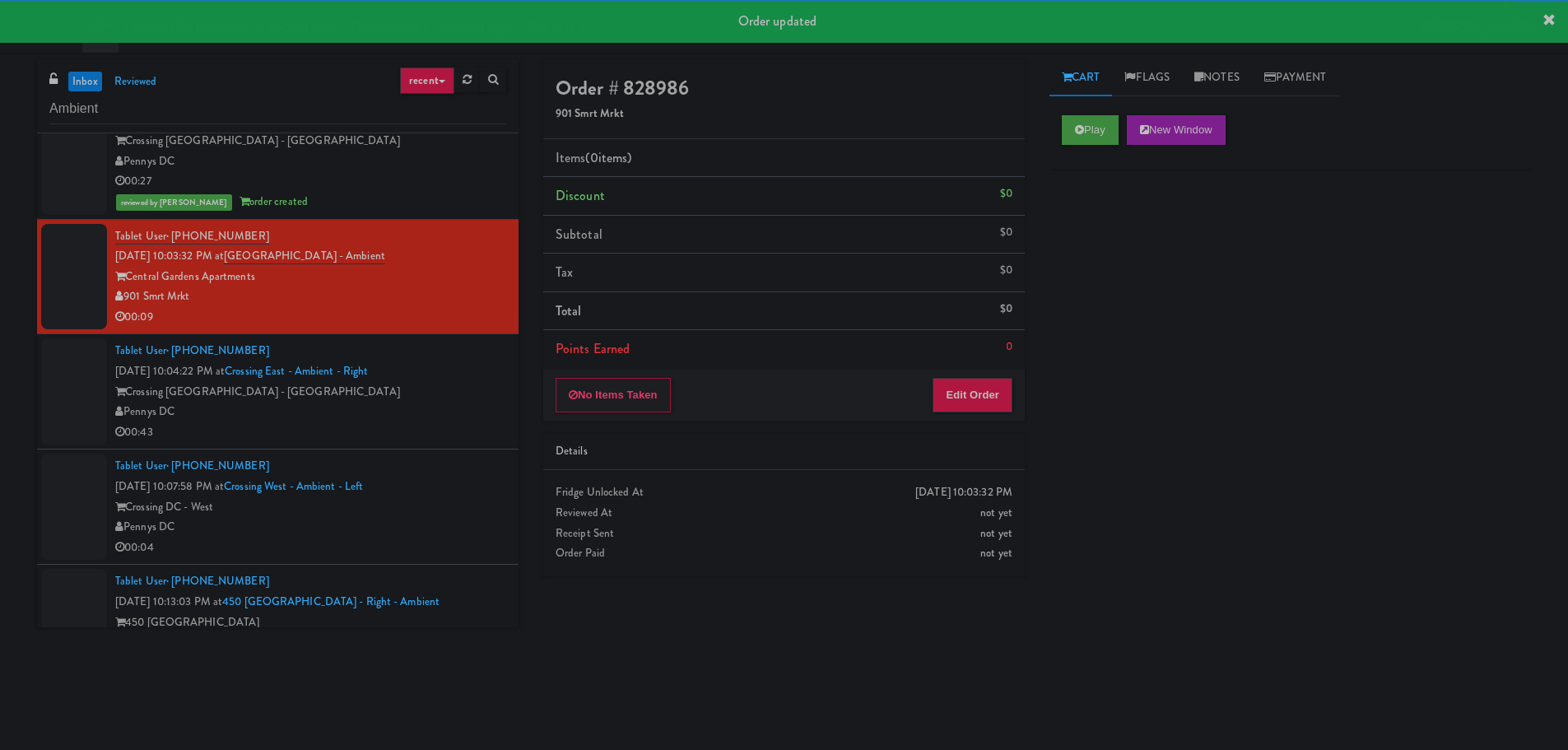
click at [1084, 148] on div "Play New Window" at bounding box center [1290, 135] width 482 height 66
click at [1088, 142] on button "Play" at bounding box center [1090, 129] width 57 height 30
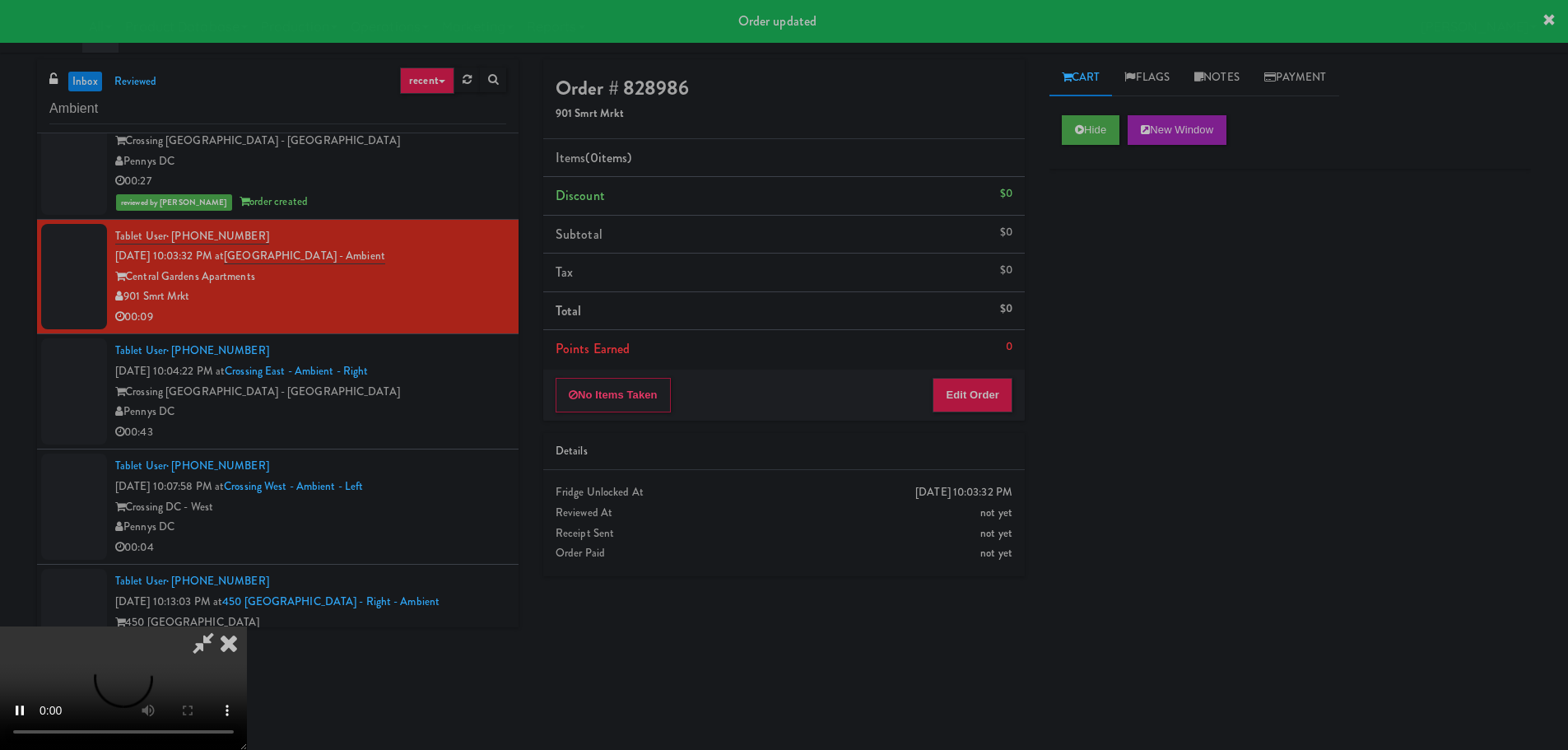
click at [962, 374] on div "No Items Taken Edit Order" at bounding box center [784, 395] width 482 height 51
click at [969, 392] on button "Edit Order" at bounding box center [972, 395] width 80 height 34
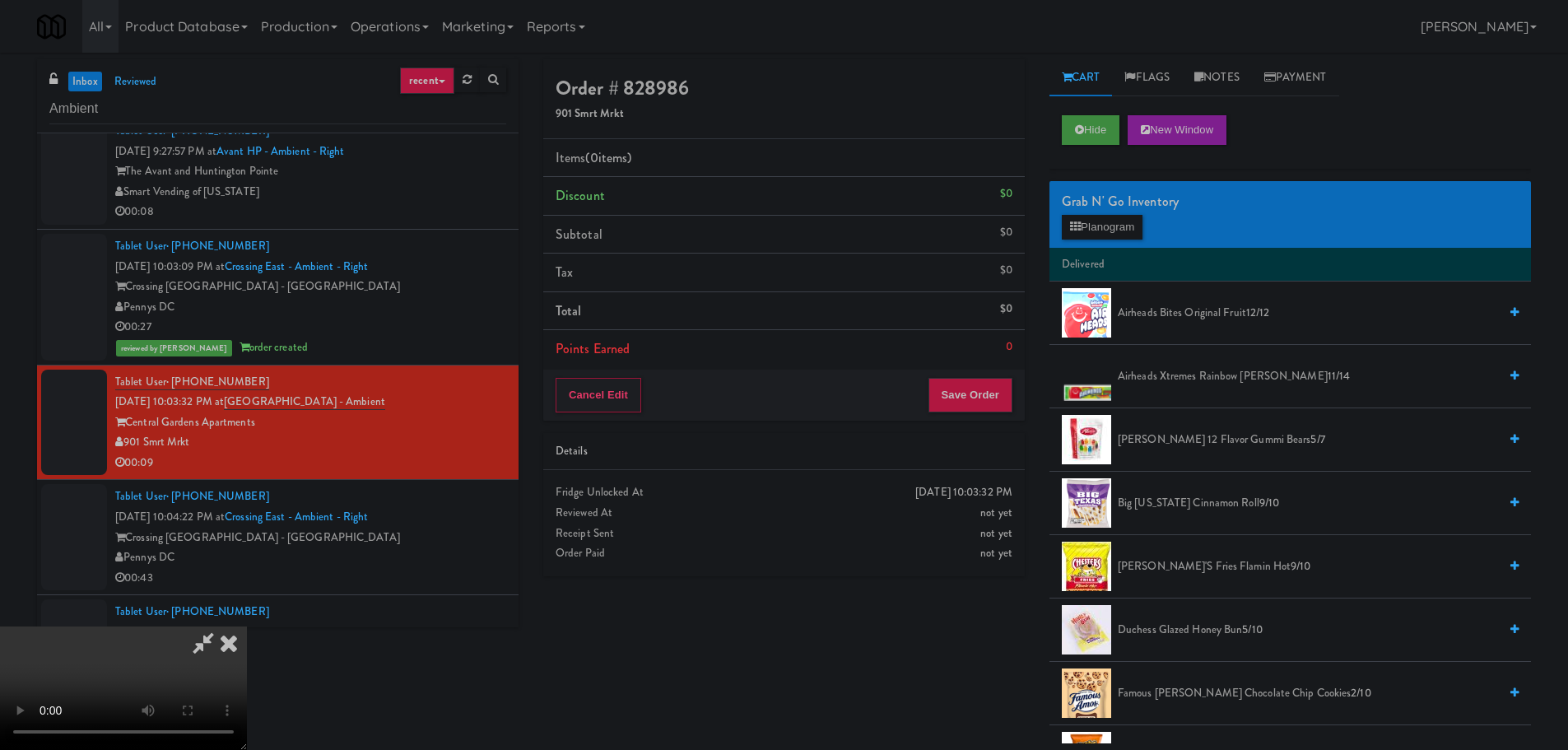
scroll to position [0, 0]
click at [247, 627] on video at bounding box center [123, 688] width 247 height 123
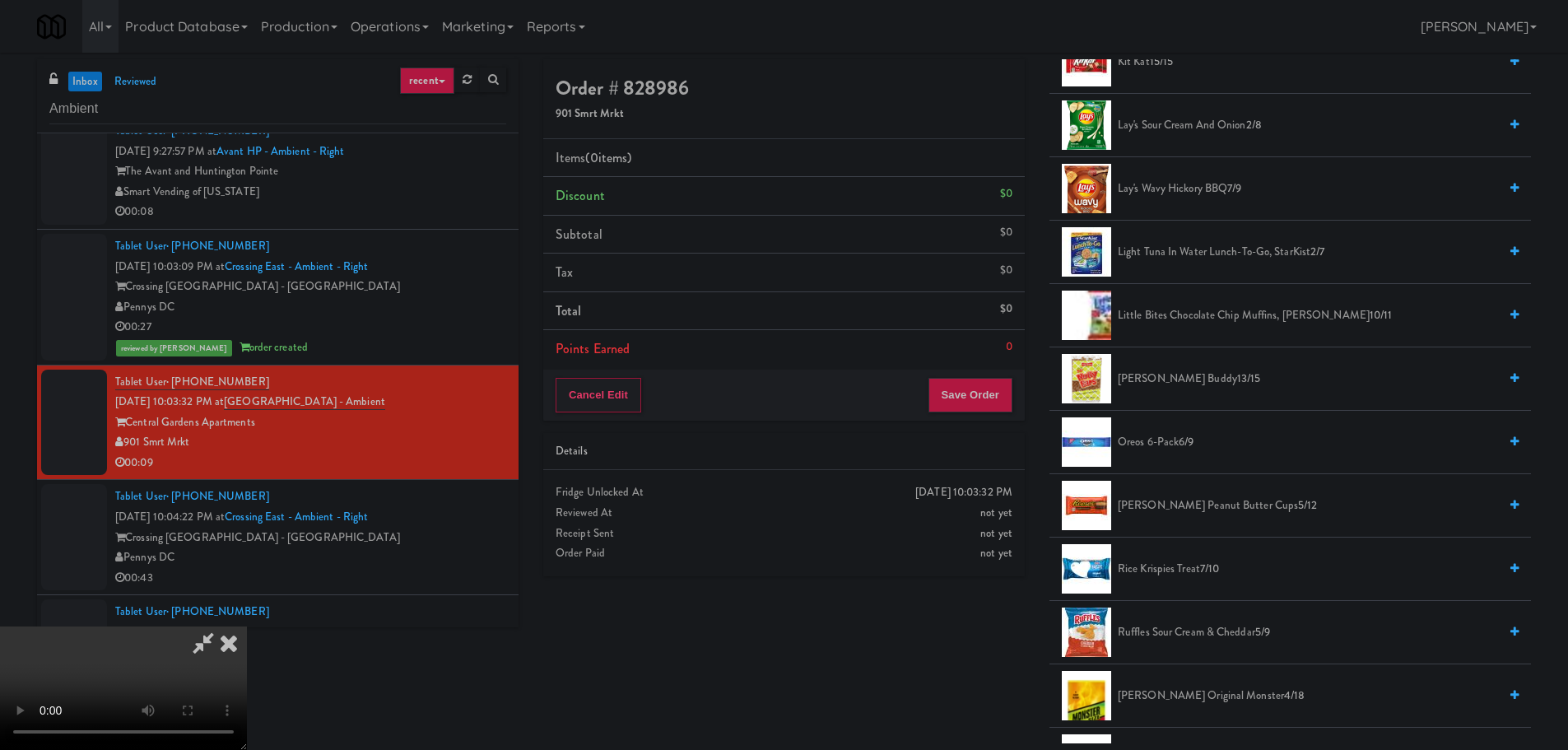
scroll to position [906, 0]
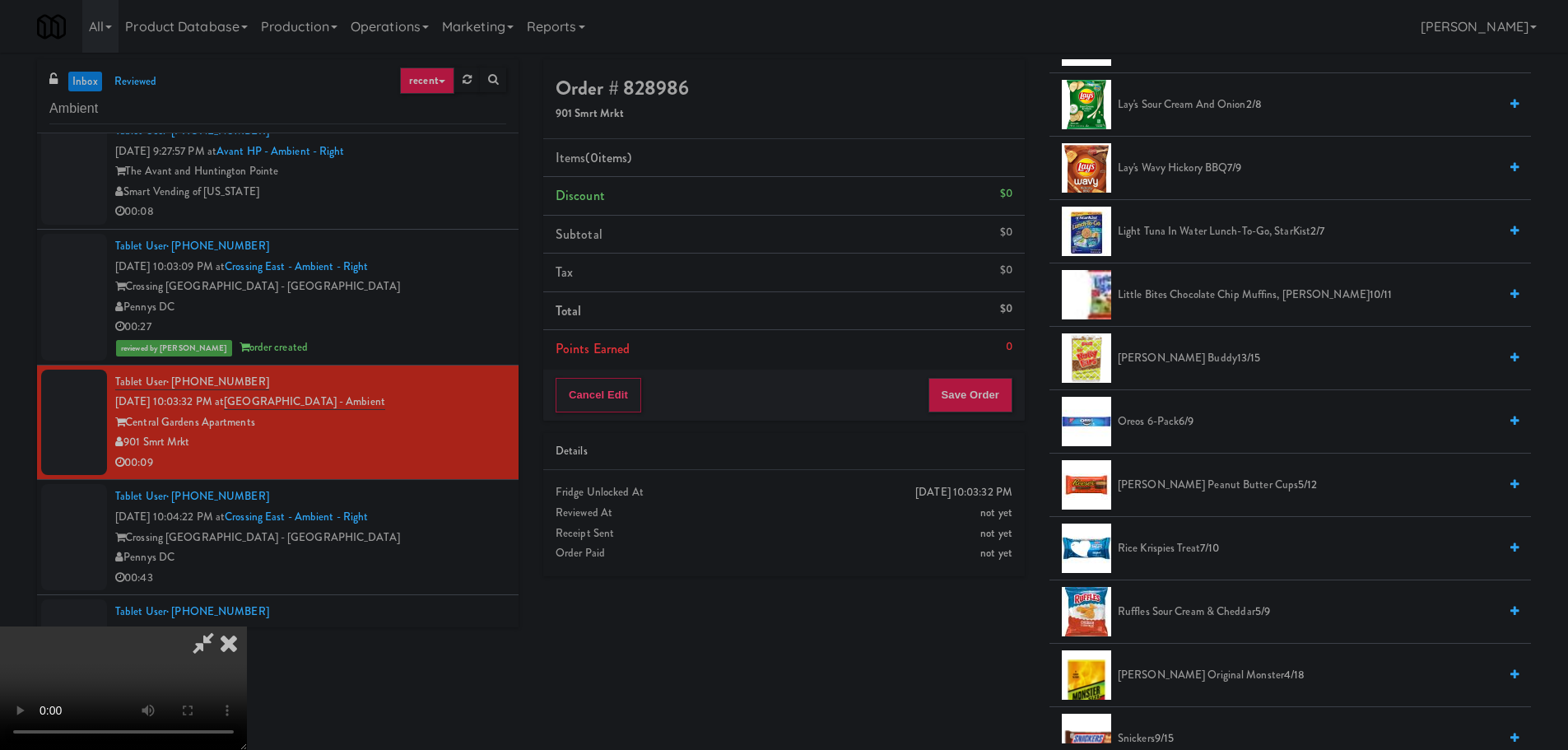
click at [1163, 422] on span "Oreos 6-pack 6/9" at bounding box center [1307, 422] width 380 height 21
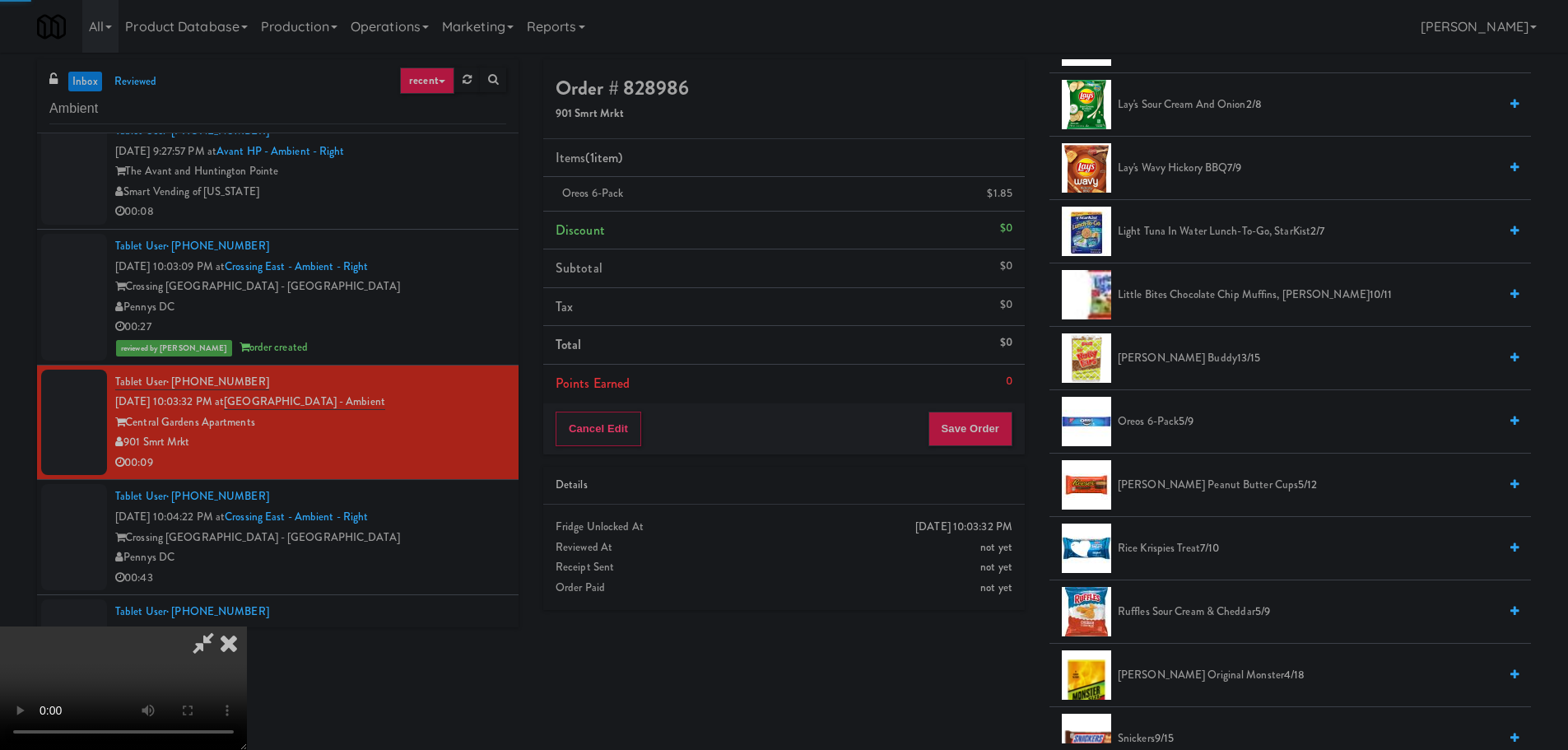
click at [247, 627] on video at bounding box center [123, 688] width 247 height 123
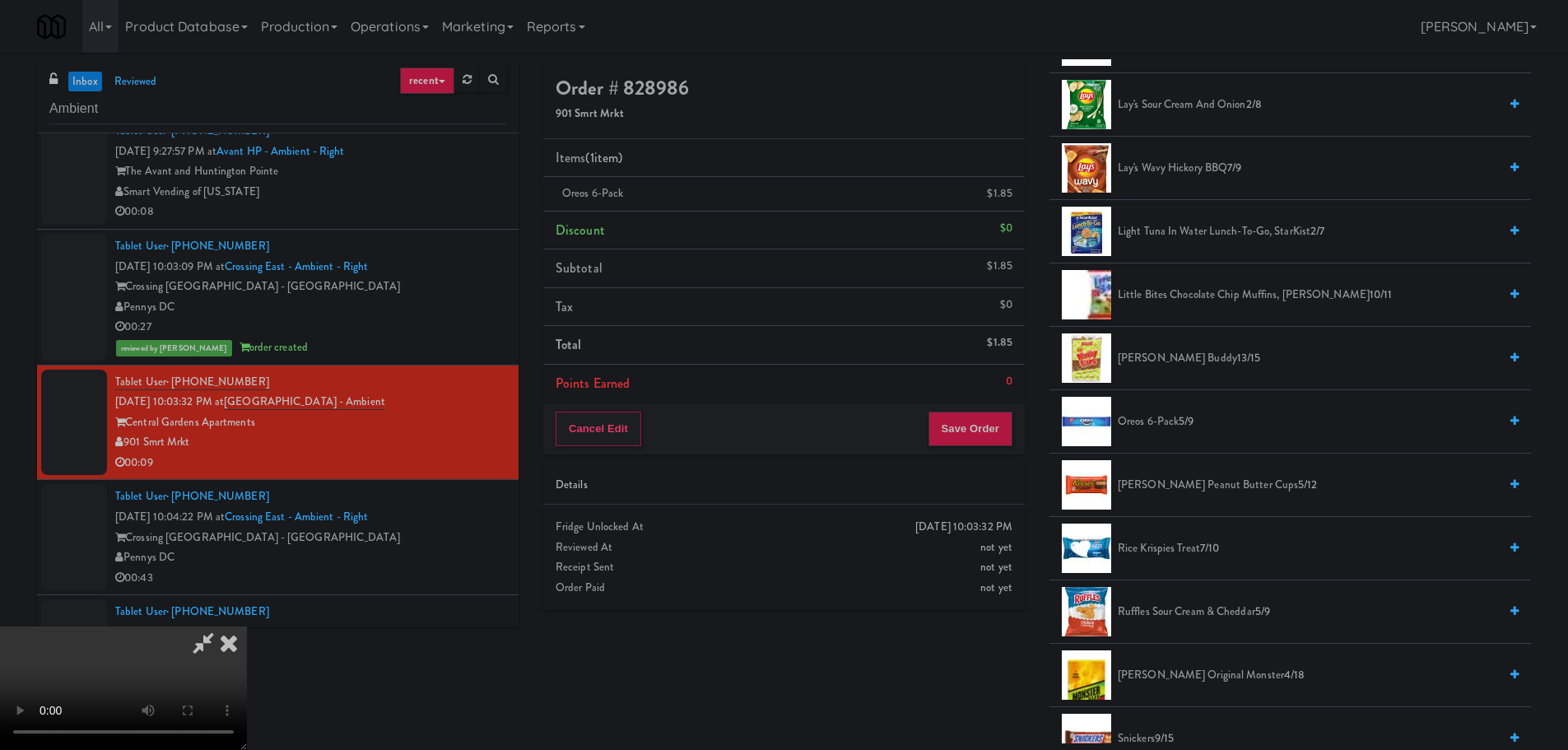
click at [247, 627] on video at bounding box center [123, 688] width 247 height 123
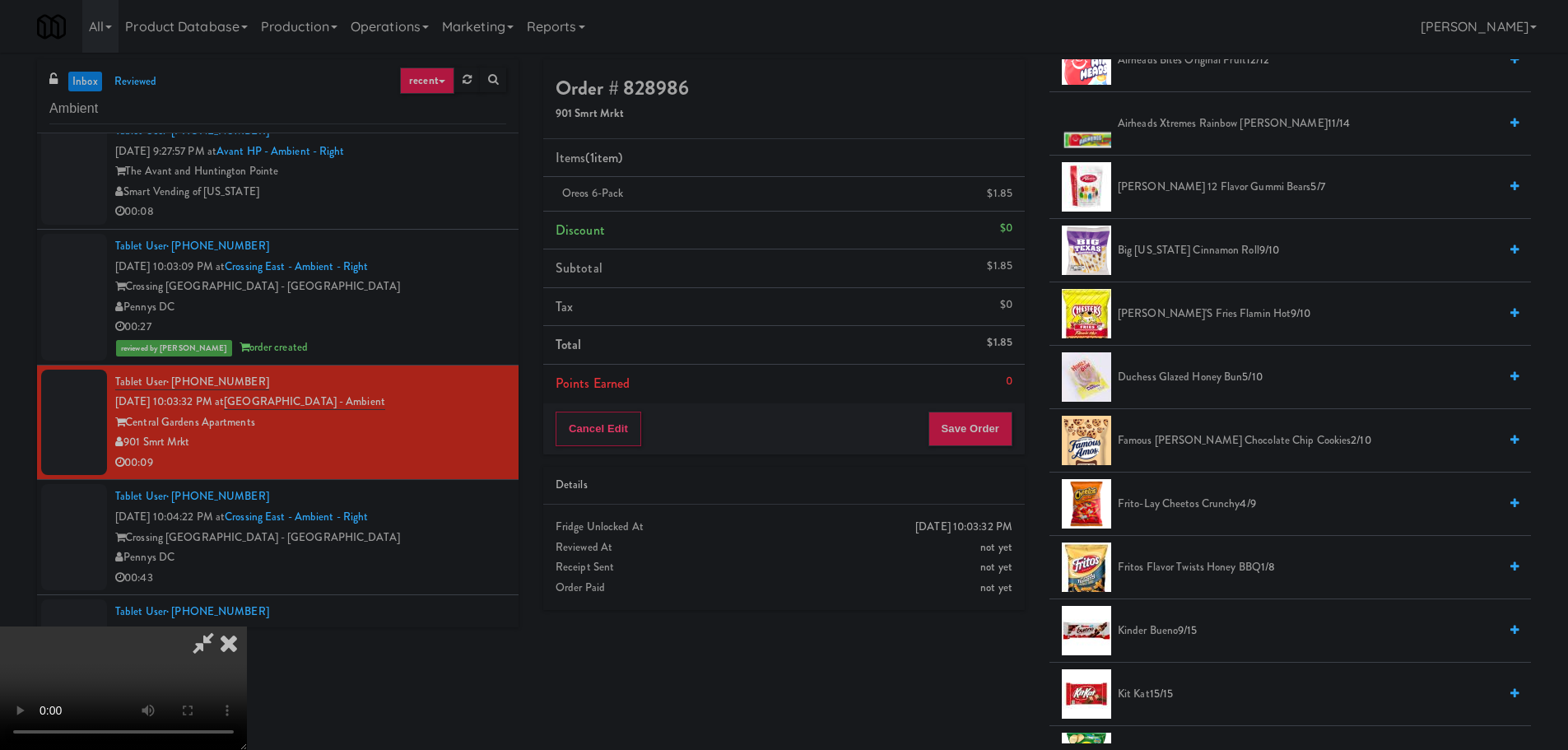
scroll to position [247, 0]
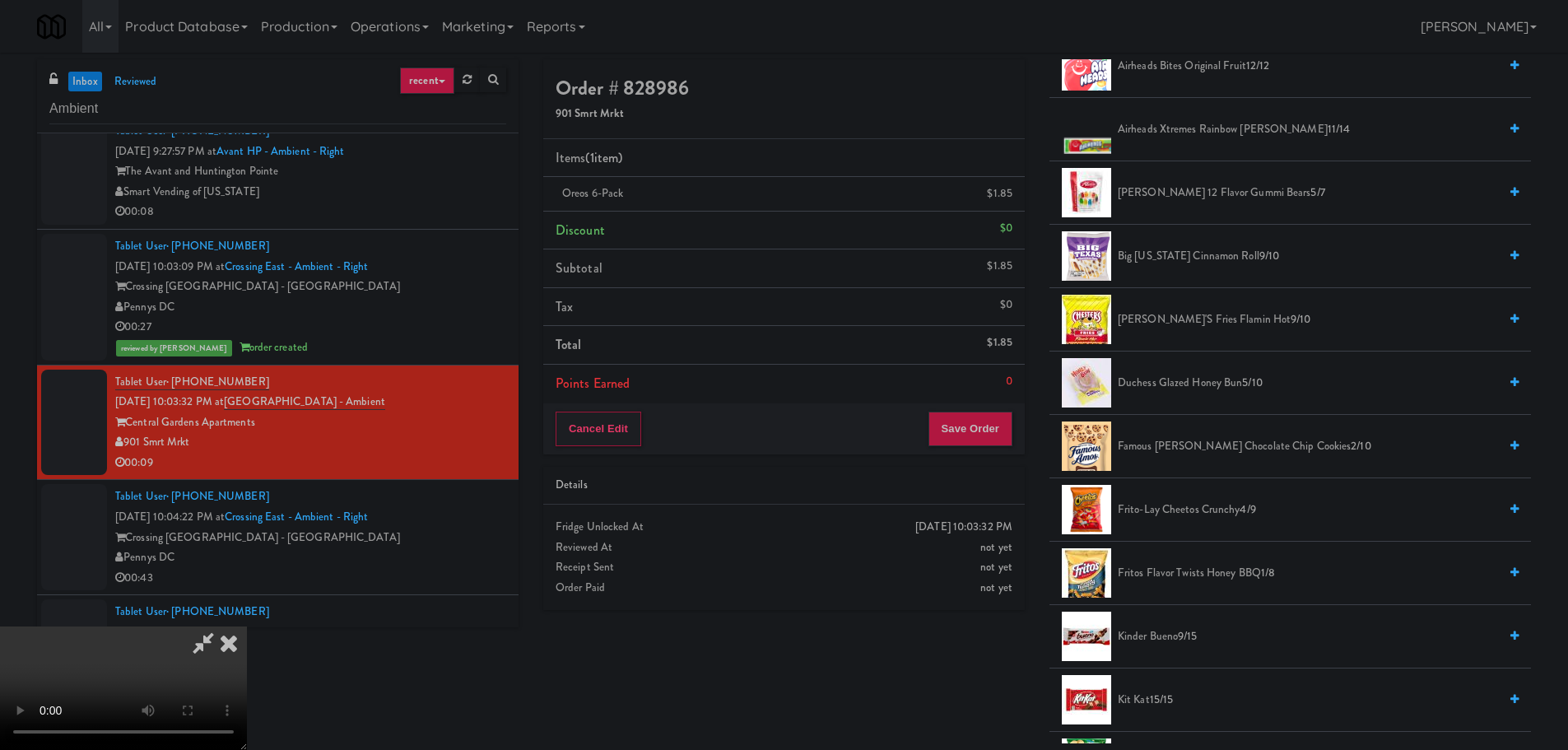
click at [1183, 388] on span "Duchess Glazed Honey Bun 5/10" at bounding box center [1307, 383] width 380 height 21
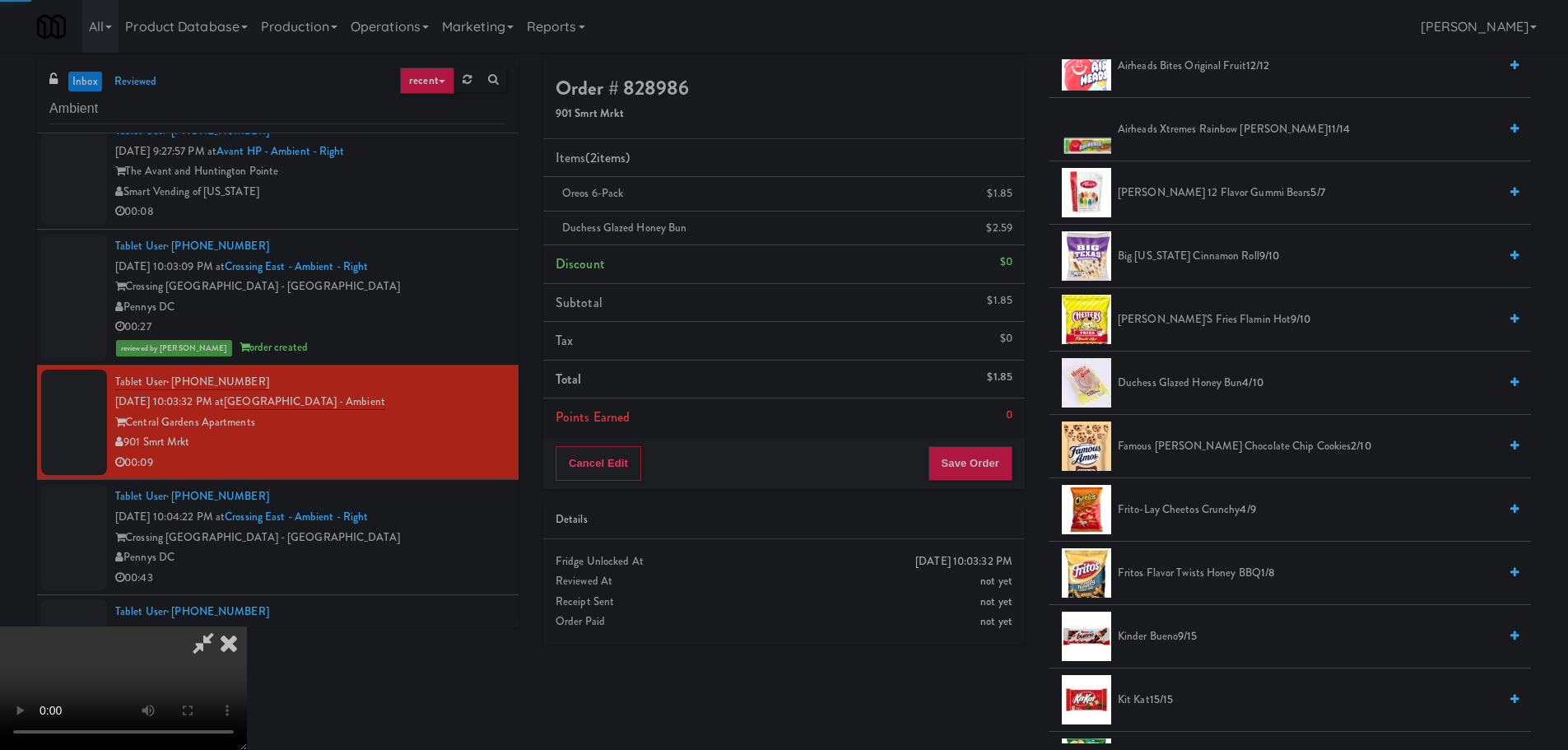
click at [247, 627] on video at bounding box center [123, 688] width 247 height 123
click at [962, 451] on button "Save Order" at bounding box center [970, 463] width 84 height 34
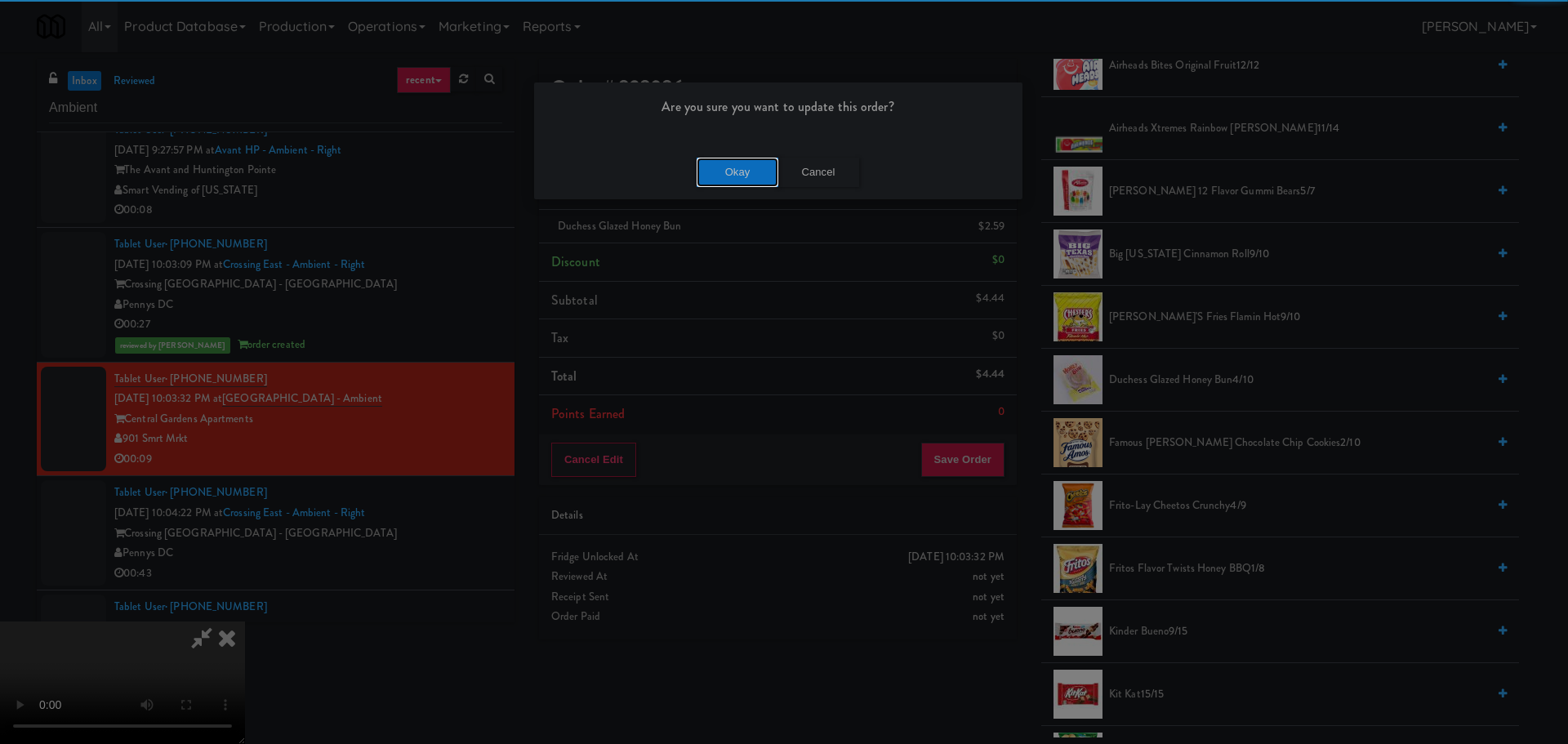
click at [734, 176] on button "Okay" at bounding box center [738, 172] width 82 height 29
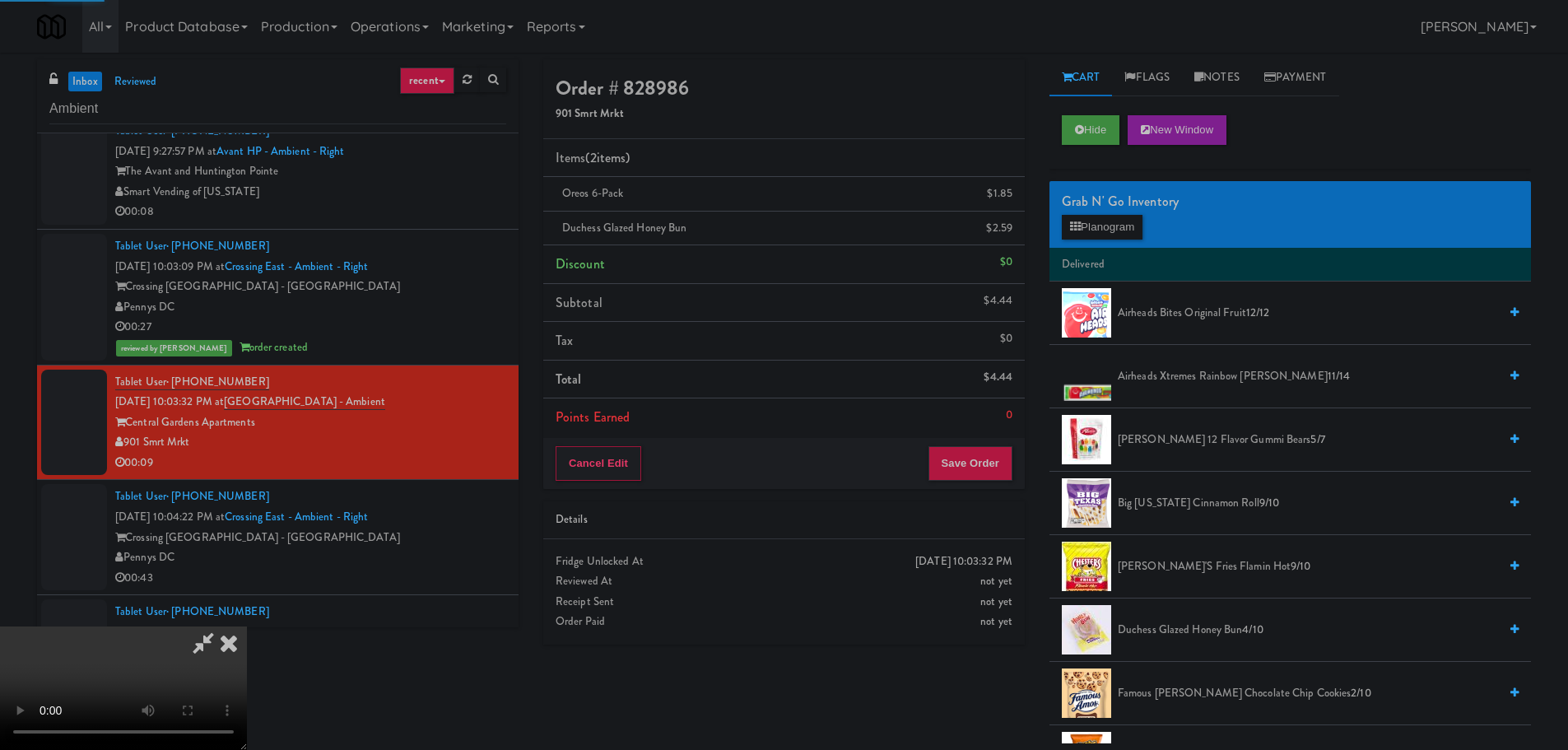
scroll to position [0, 0]
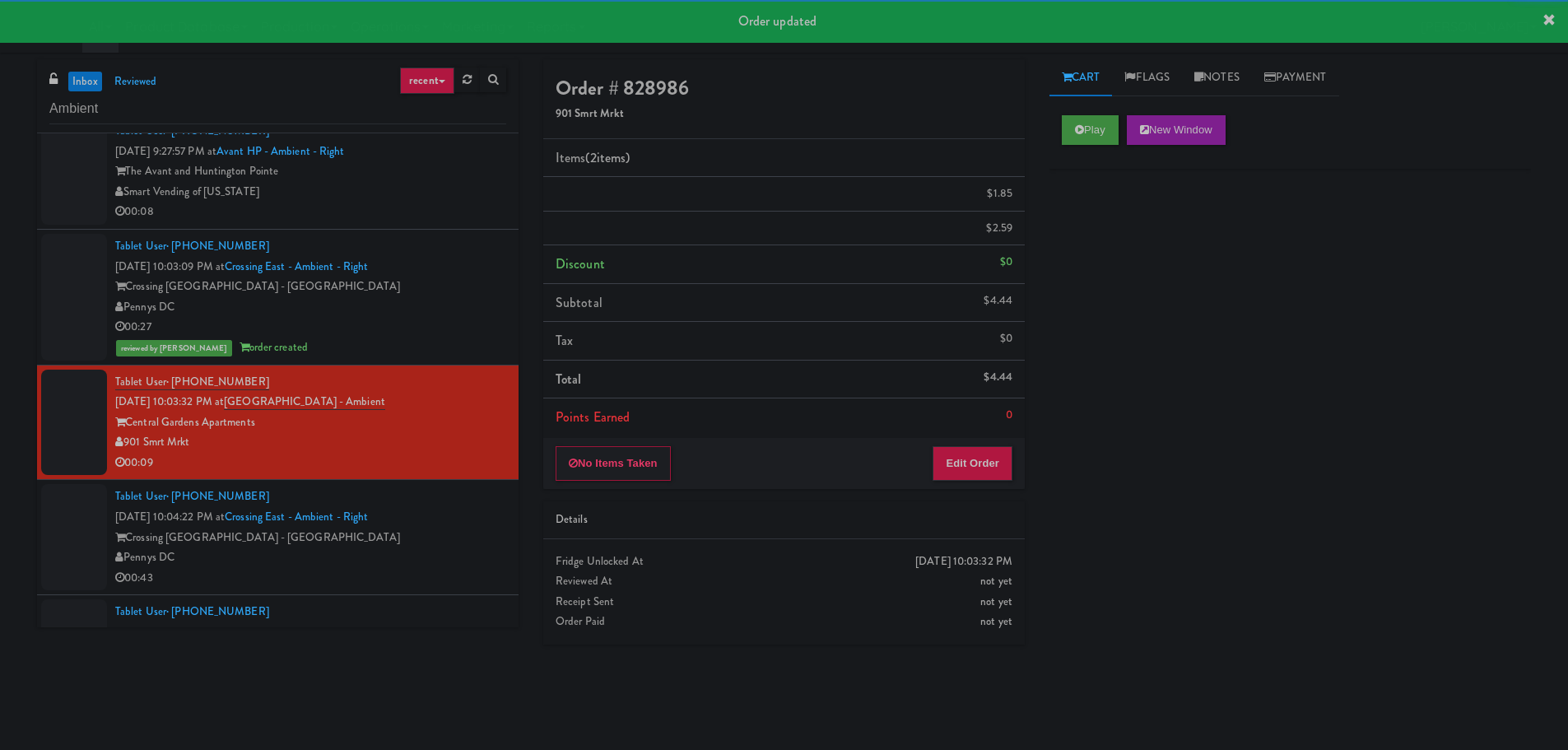
click at [466, 531] on div "Tablet User · (516) 491-8736 [DATE] 10:04:22 PM at [GEOGRAPHIC_DATA] - Ambient …" at bounding box center [310, 537] width 391 height 102
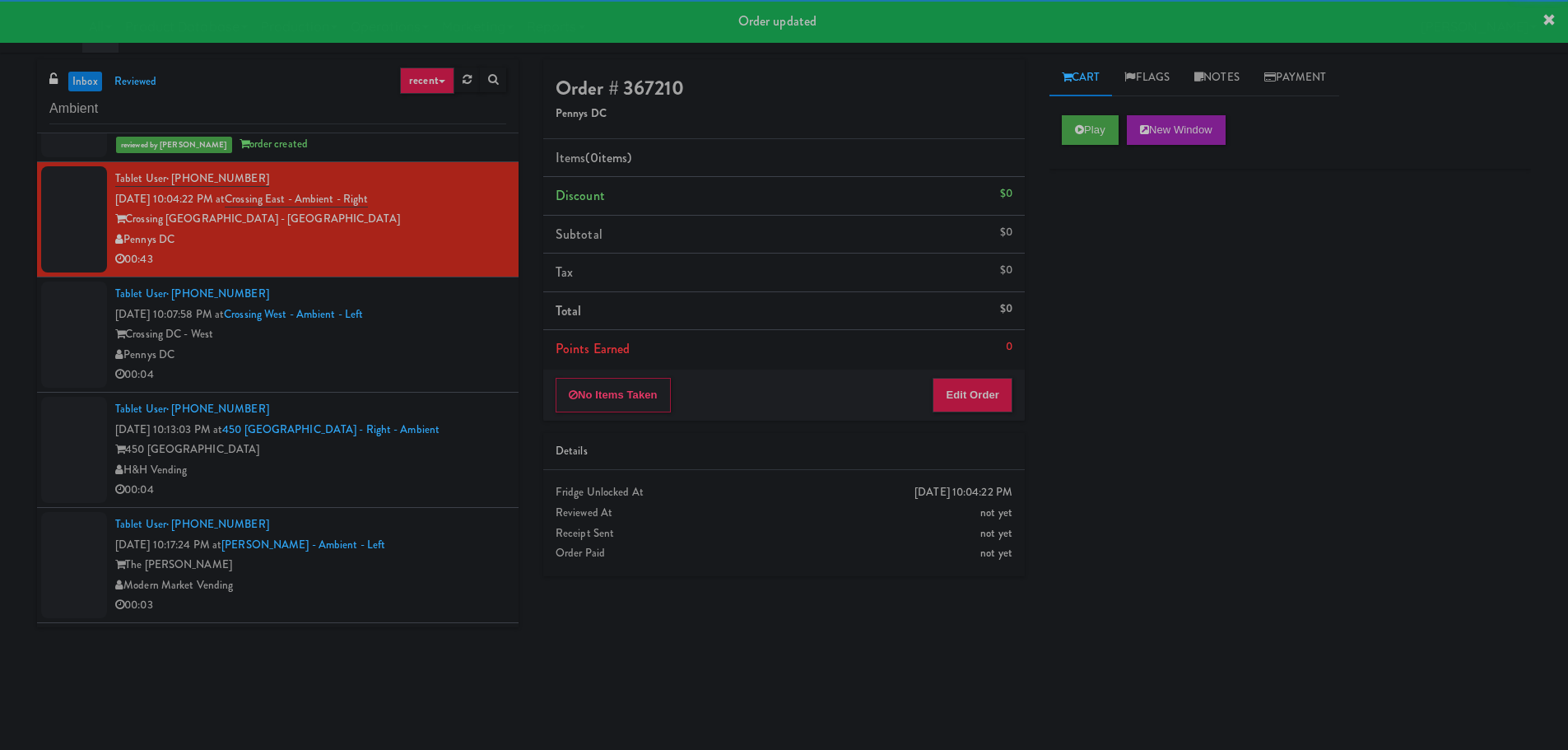
scroll to position [287, 0]
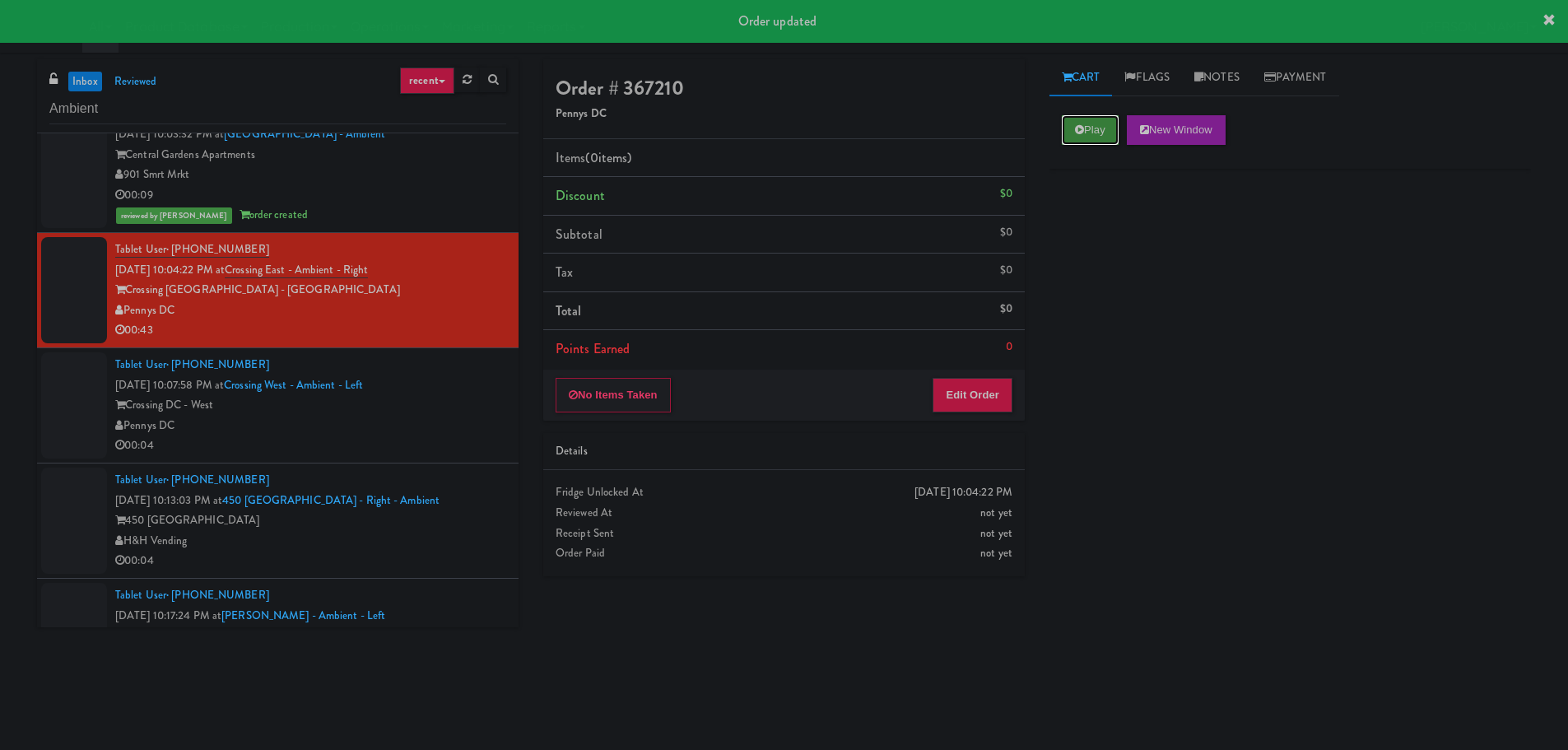
click at [1109, 116] on button "Play" at bounding box center [1090, 129] width 57 height 30
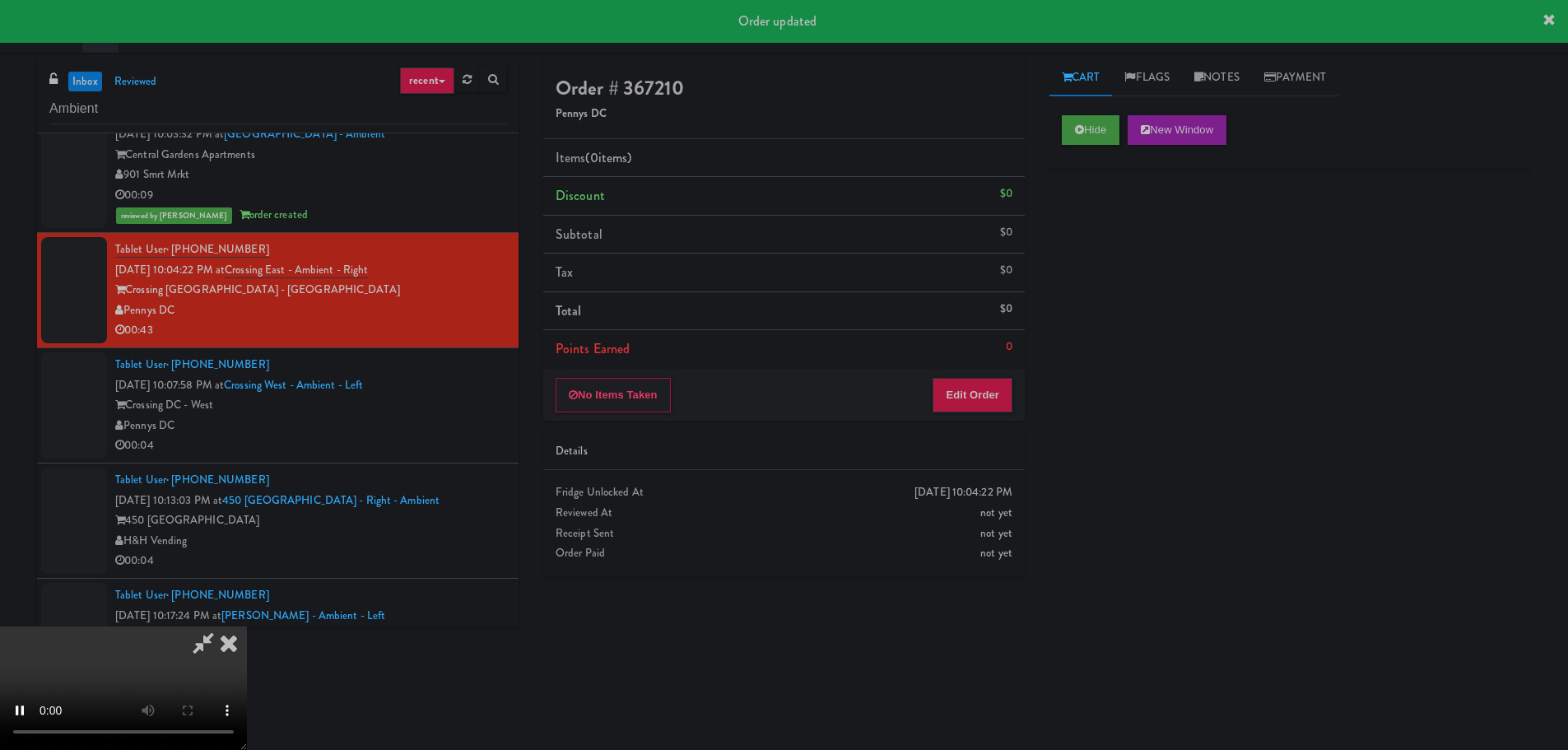
click at [954, 376] on div "No Items Taken Edit Order" at bounding box center [784, 395] width 482 height 51
click at [951, 382] on button "Edit Order" at bounding box center [972, 395] width 80 height 34
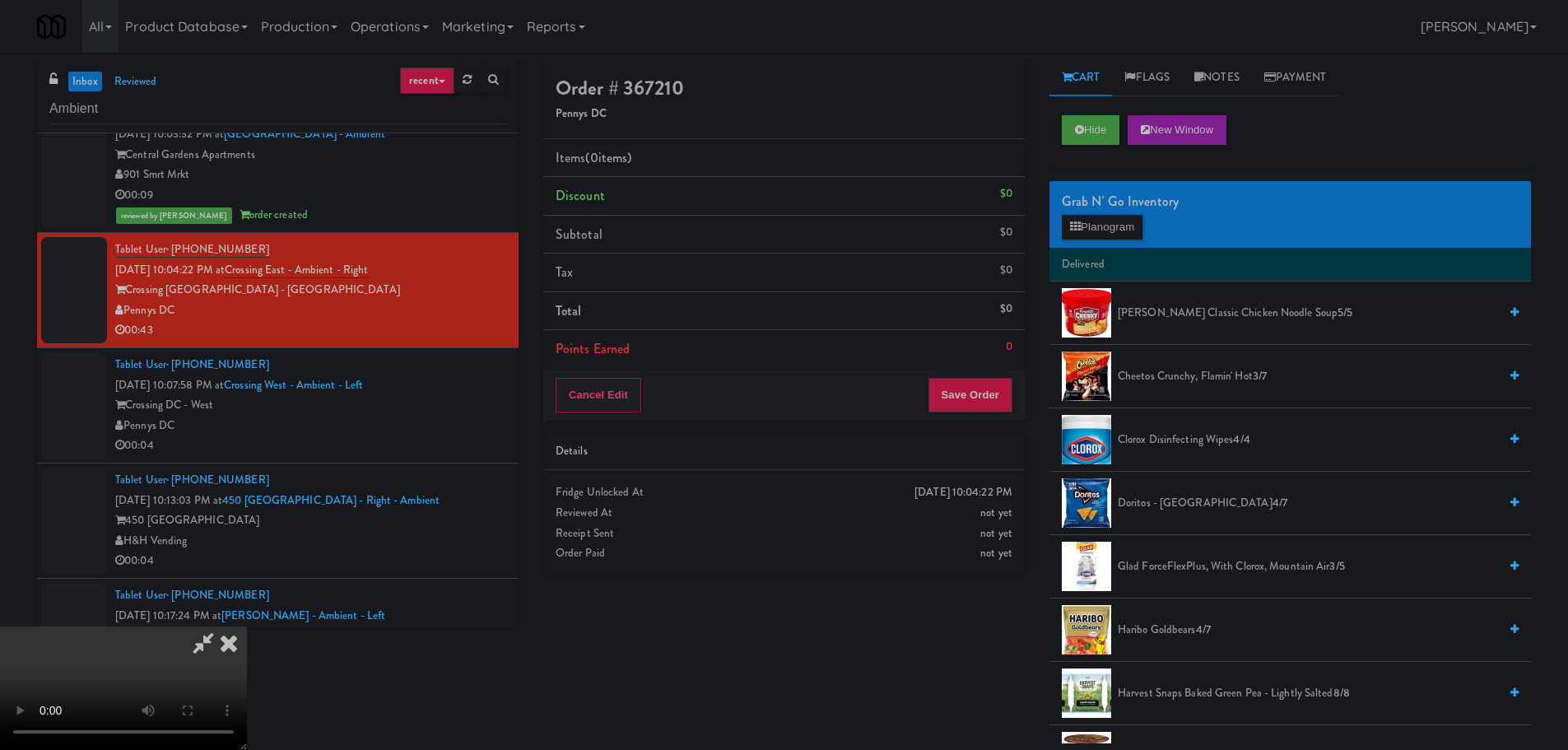
click at [247, 627] on video at bounding box center [123, 688] width 247 height 123
click at [1100, 137] on button "Hide" at bounding box center [1091, 129] width 58 height 30
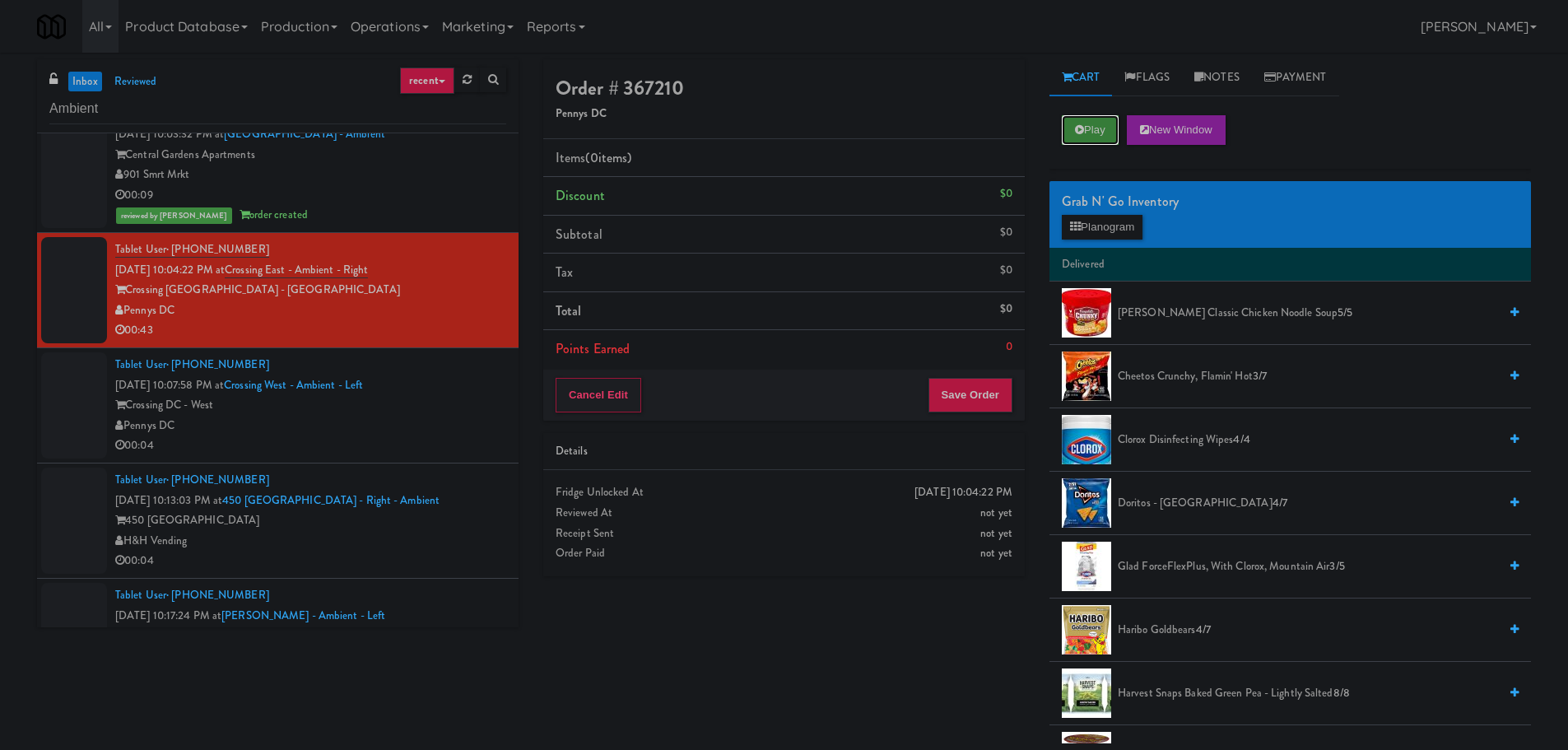
click at [1100, 137] on button "Play" at bounding box center [1090, 129] width 57 height 30
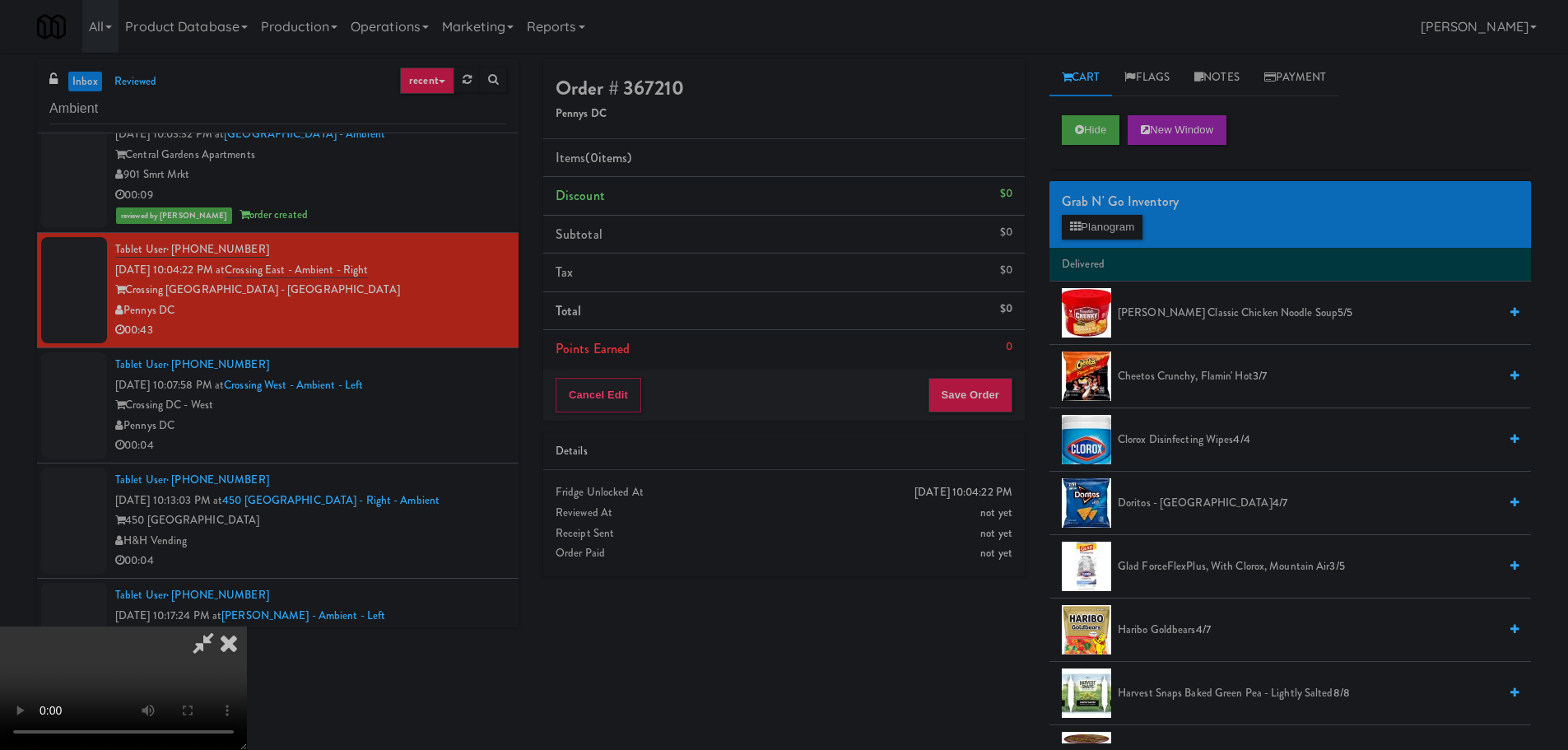
click at [247, 627] on video at bounding box center [123, 688] width 247 height 123
drag, startPoint x: 648, startPoint y: 500, endPoint x: 1080, endPoint y: 493, distance: 432.1
click at [247, 627] on video at bounding box center [123, 688] width 247 height 123
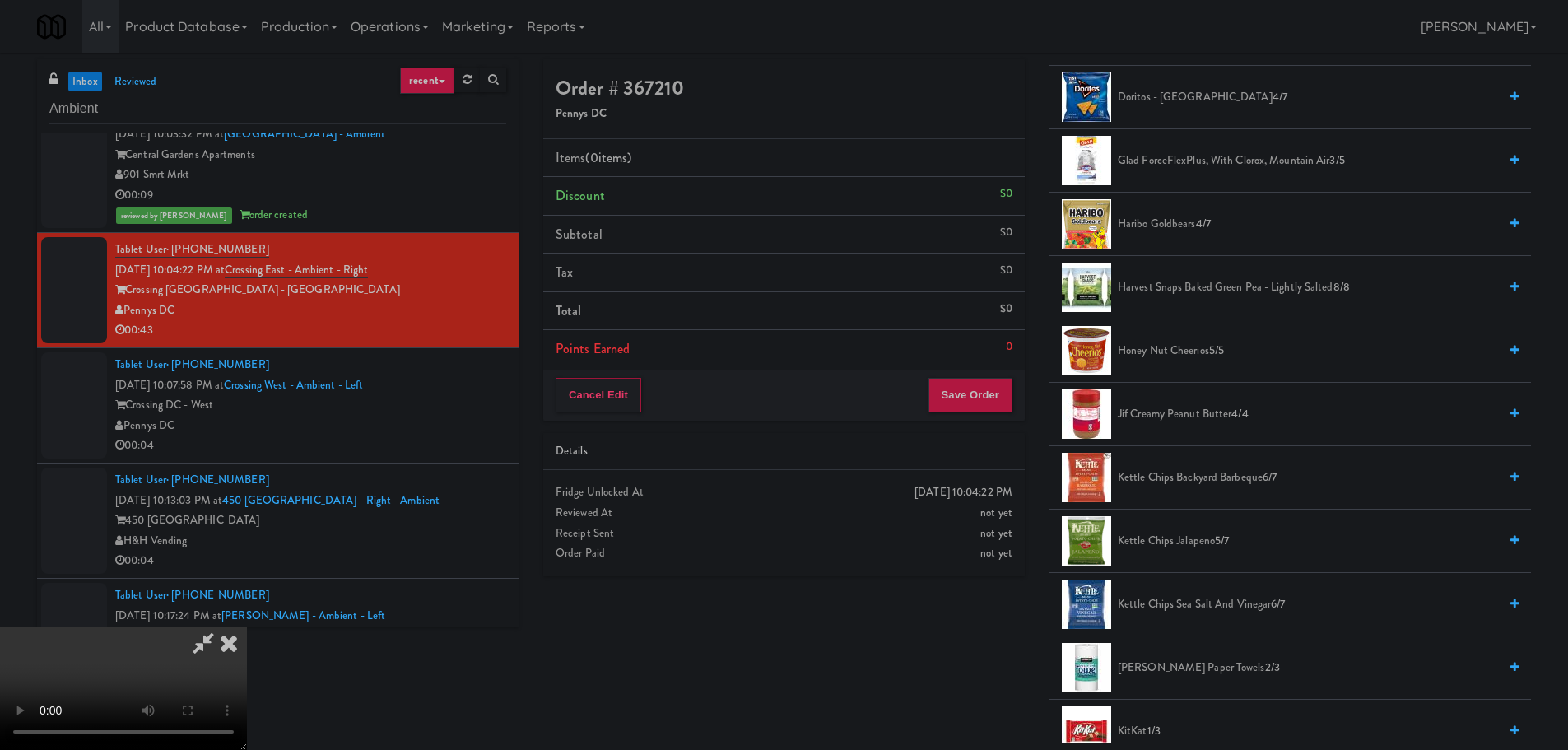
scroll to position [412, 0]
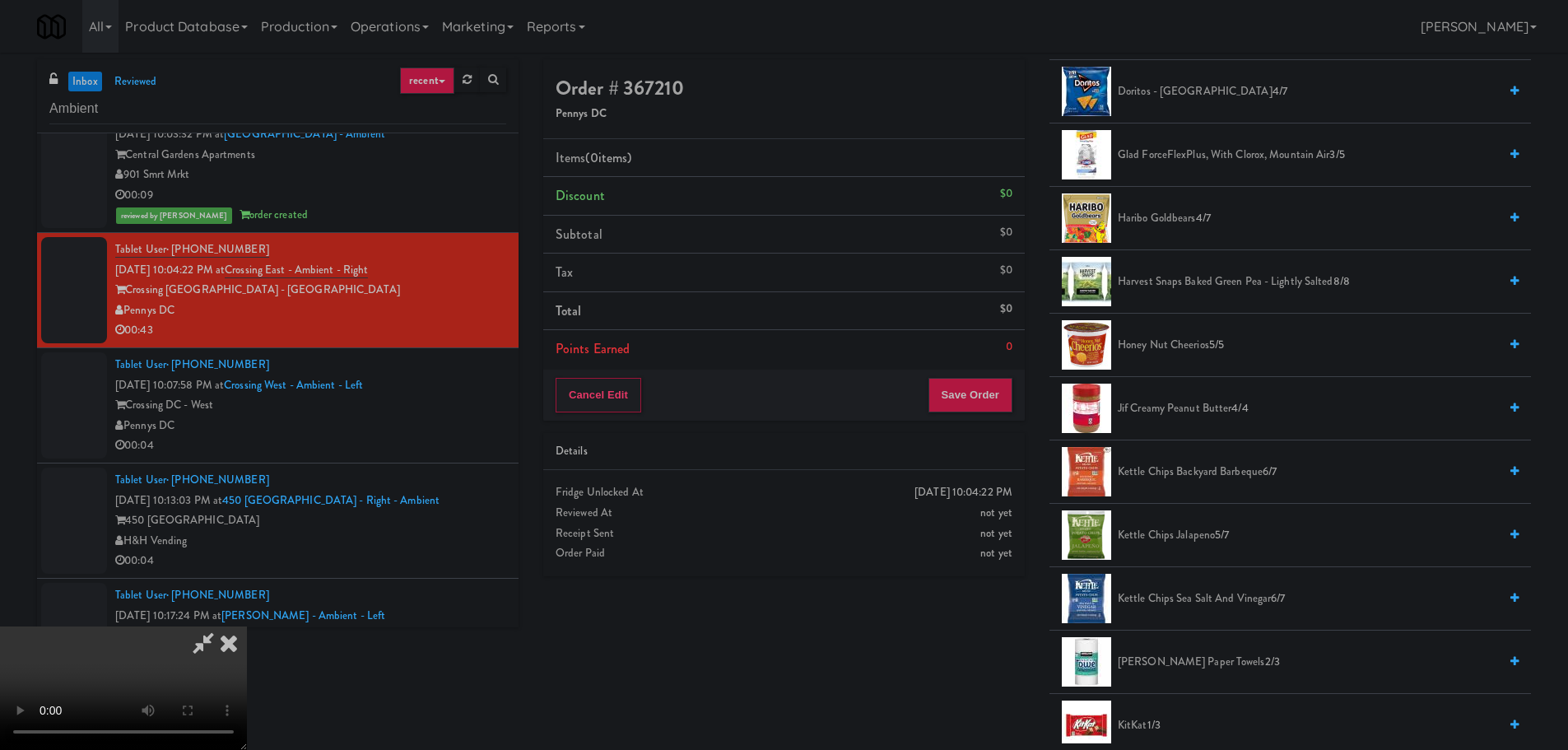
click at [1181, 531] on span "Kettle Chips Jalapeno 5/7" at bounding box center [1307, 535] width 380 height 21
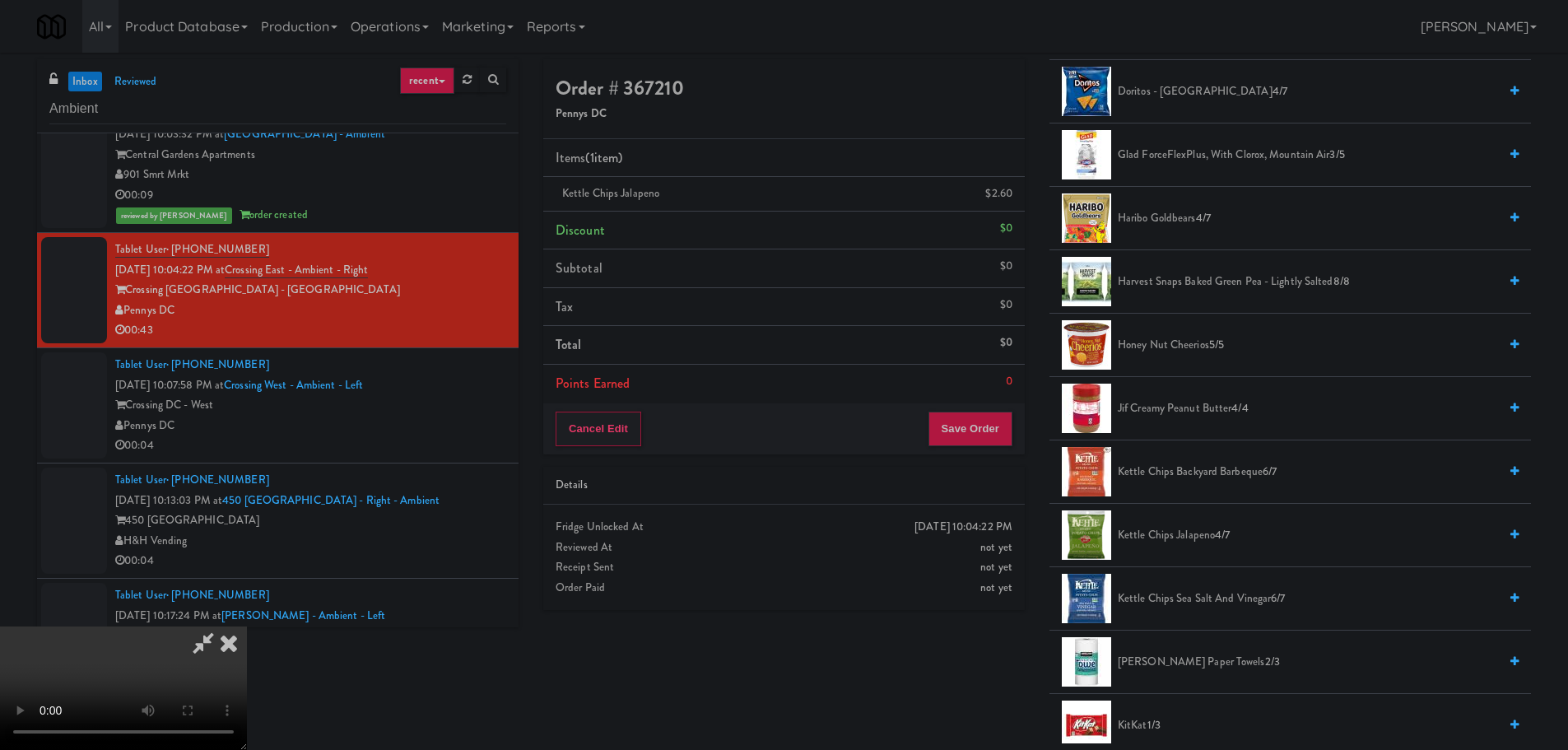
click at [247, 627] on video at bounding box center [123, 688] width 247 height 123
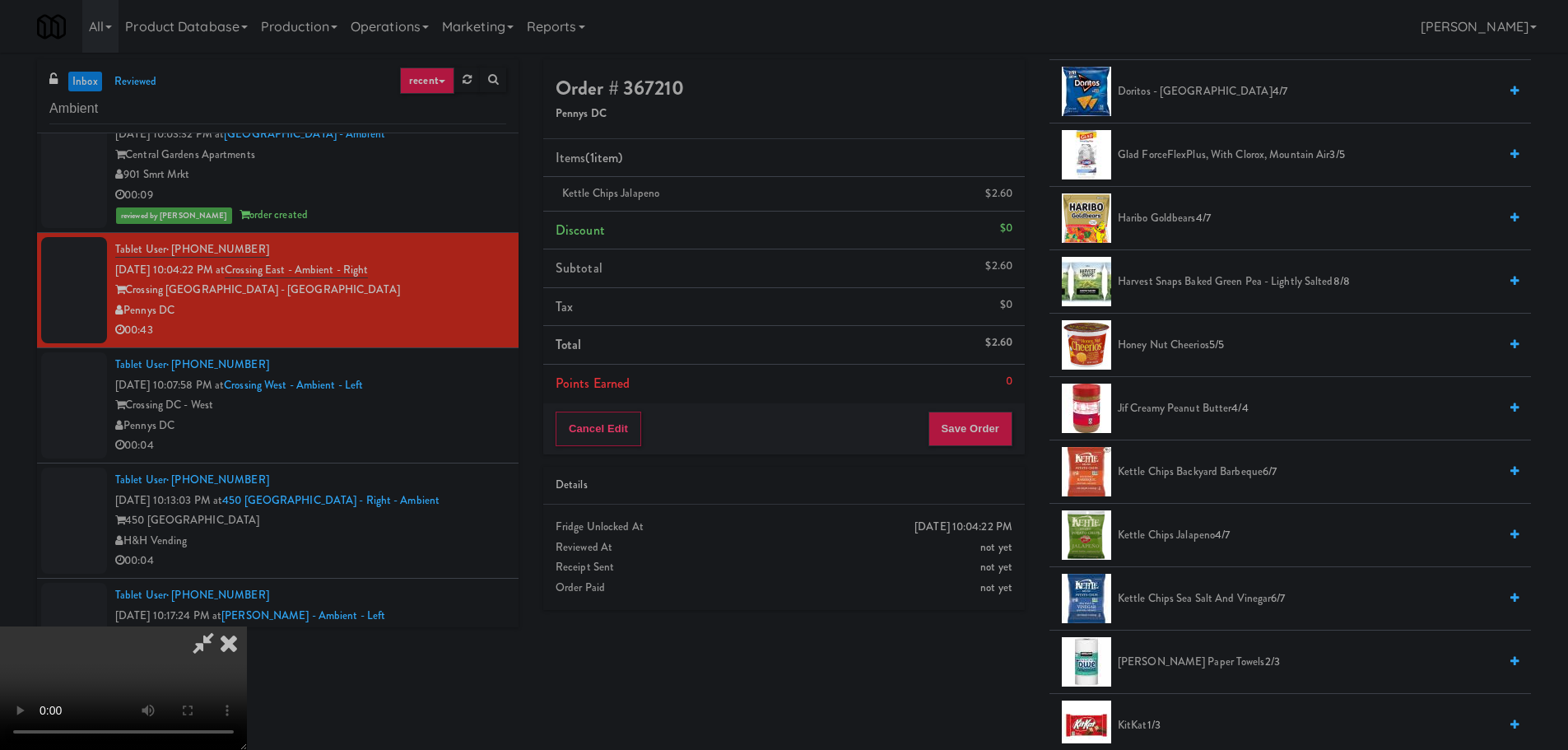
drag, startPoint x: 589, startPoint y: 403, endPoint x: 617, endPoint y: 405, distance: 28.1
click at [247, 627] on video at bounding box center [123, 688] width 247 height 123
drag, startPoint x: 590, startPoint y: 533, endPoint x: 576, endPoint y: 531, distance: 14.1
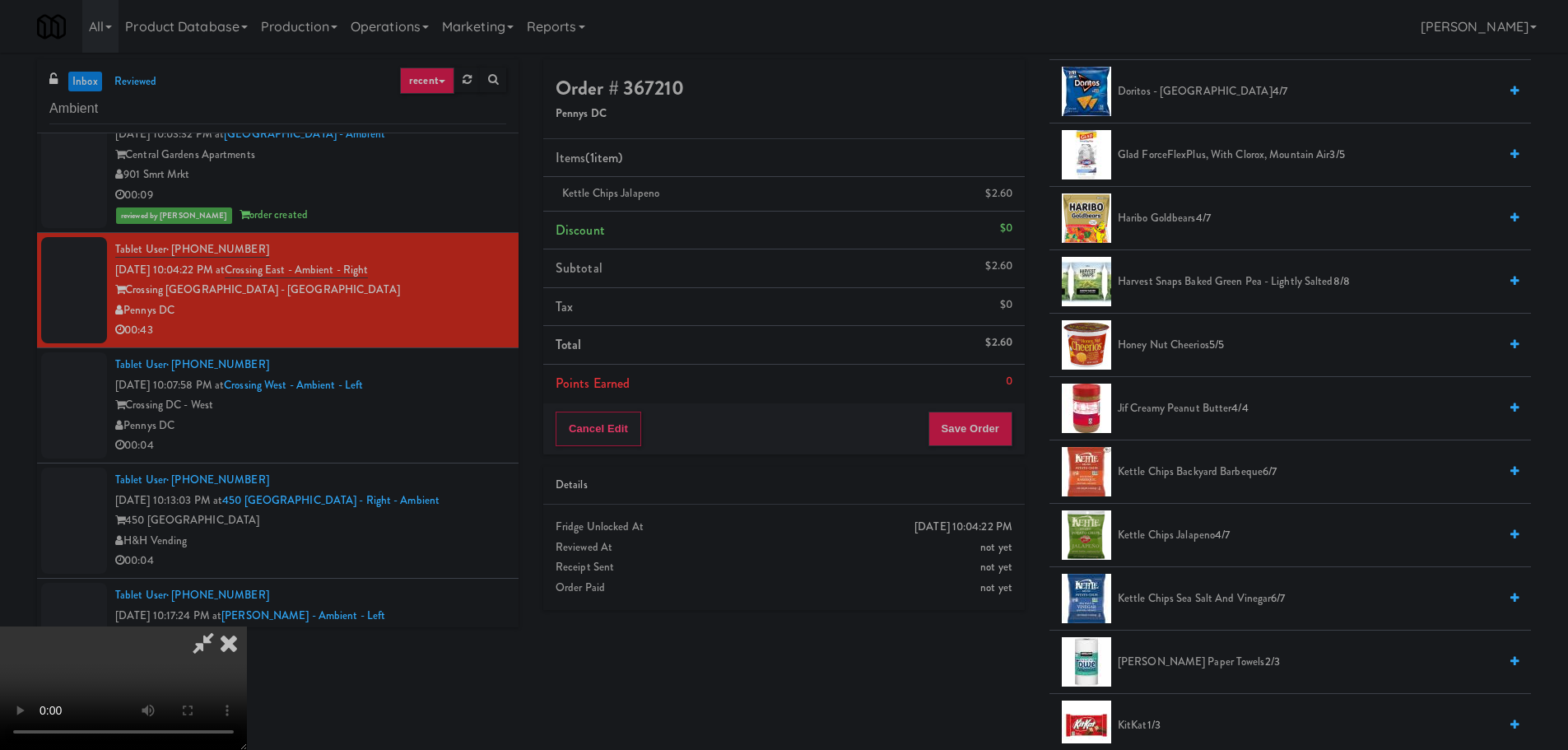
click at [247, 627] on video at bounding box center [123, 688] width 247 height 123
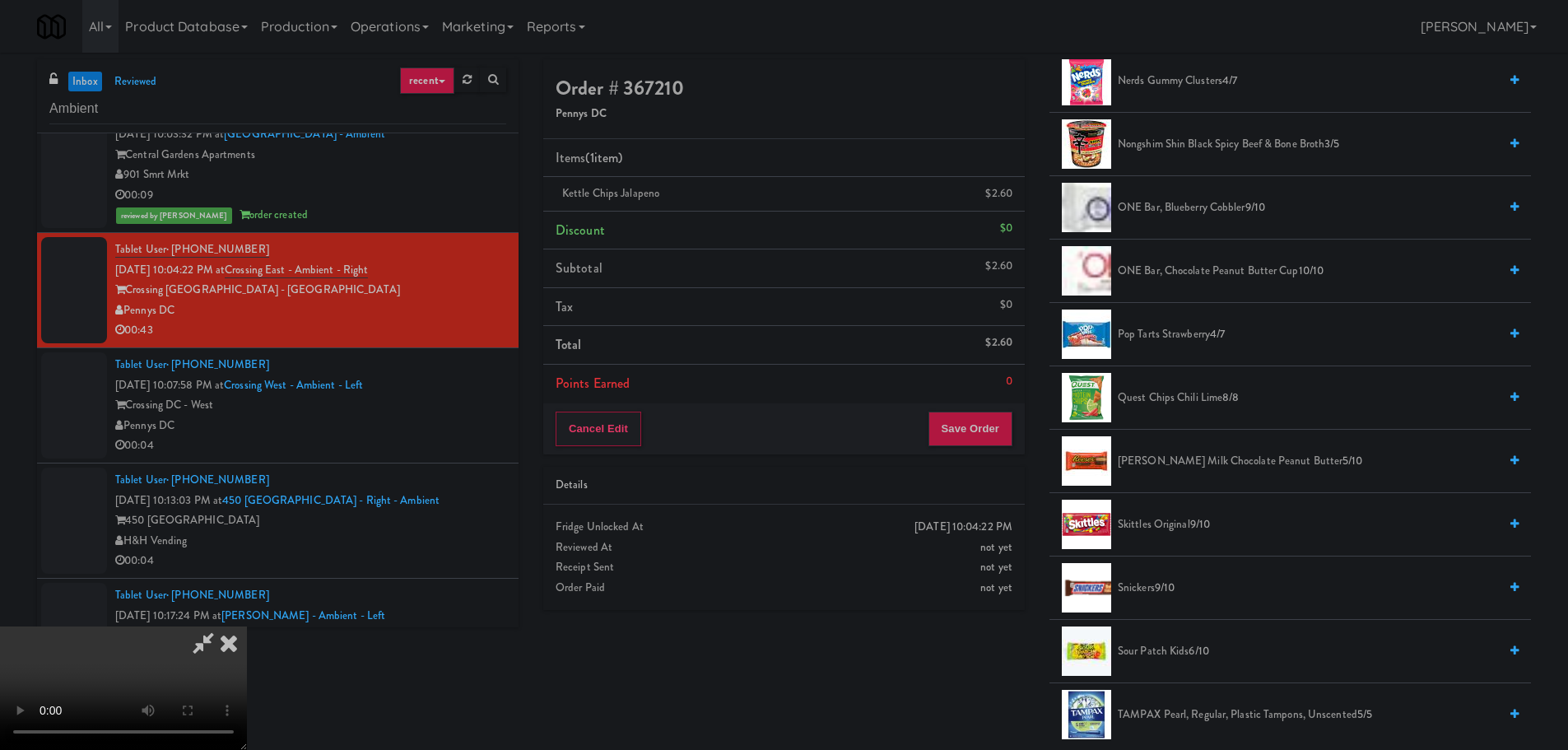
scroll to position [1400, 0]
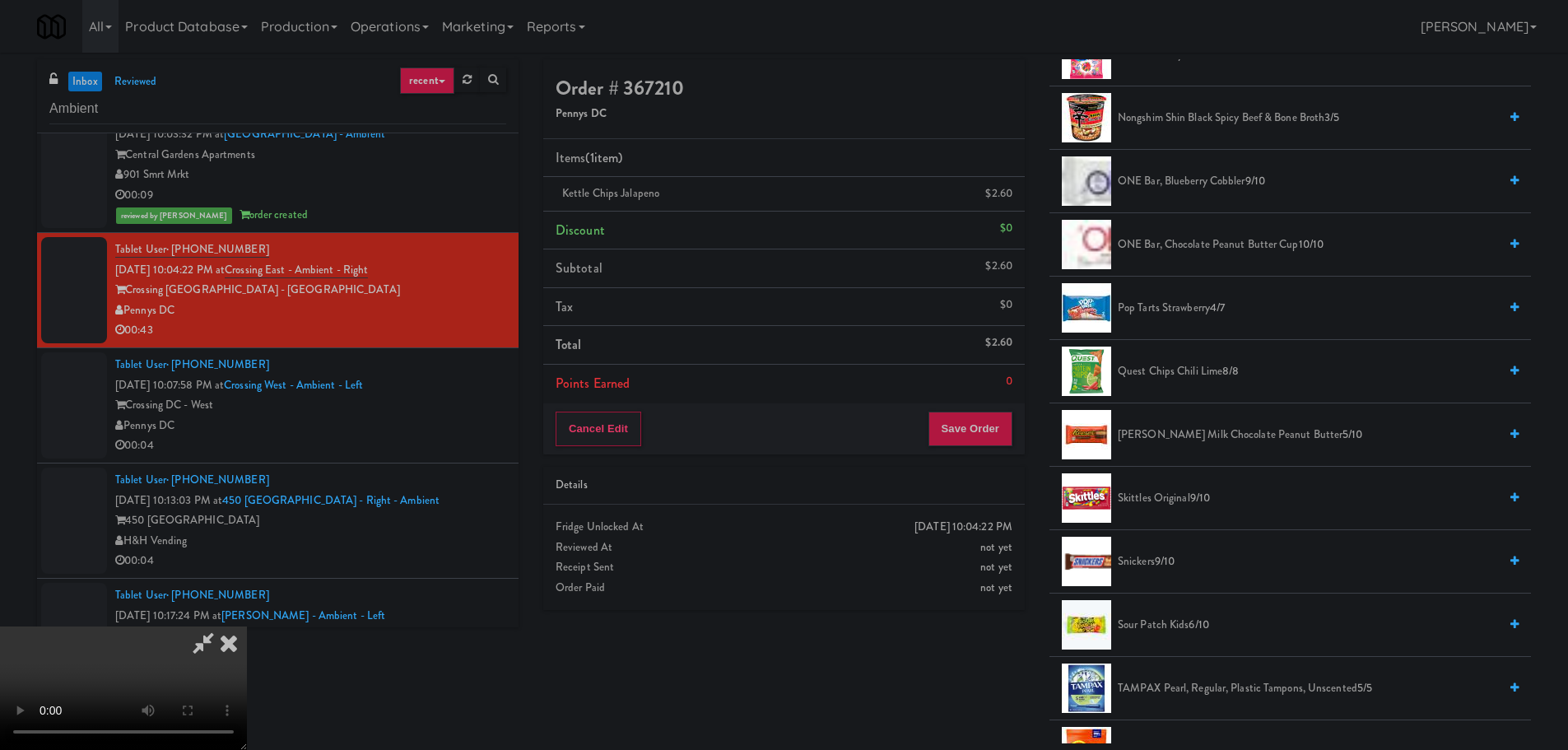
click at [1207, 436] on span "[PERSON_NAME] Milk Chocolate Peanut Butter 5/10" at bounding box center [1307, 434] width 380 height 21
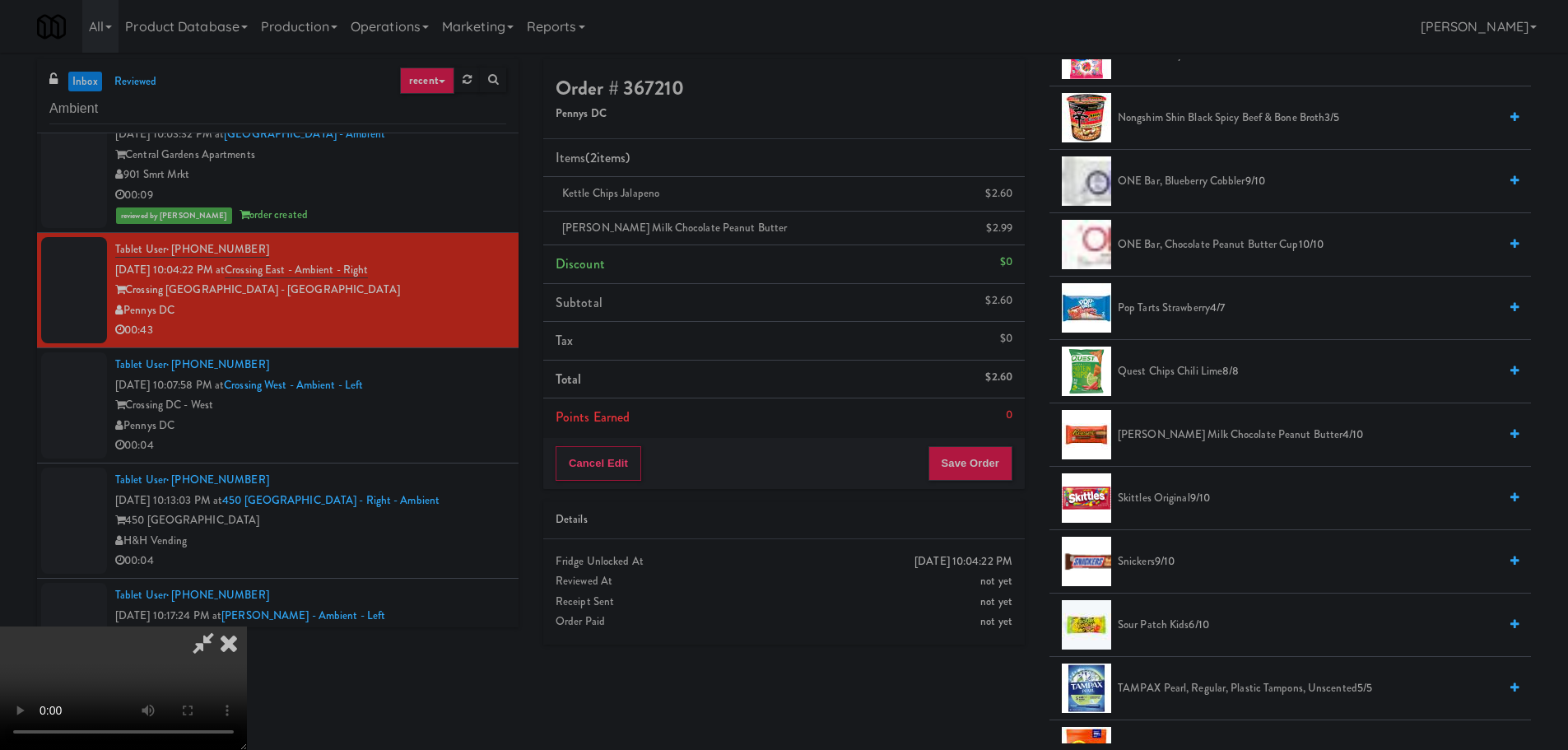
click at [247, 627] on video at bounding box center [123, 688] width 247 height 123
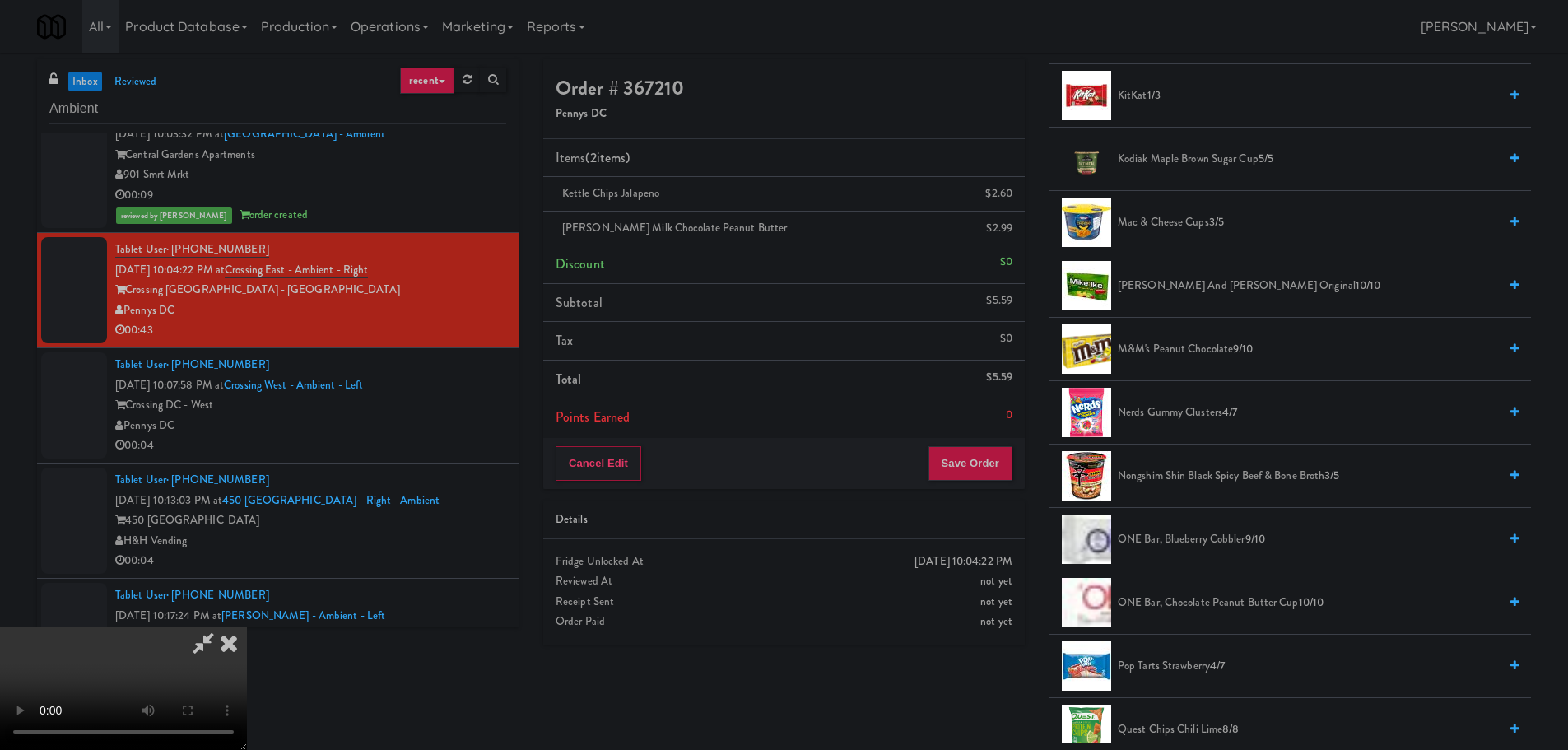
scroll to position [1036, 0]
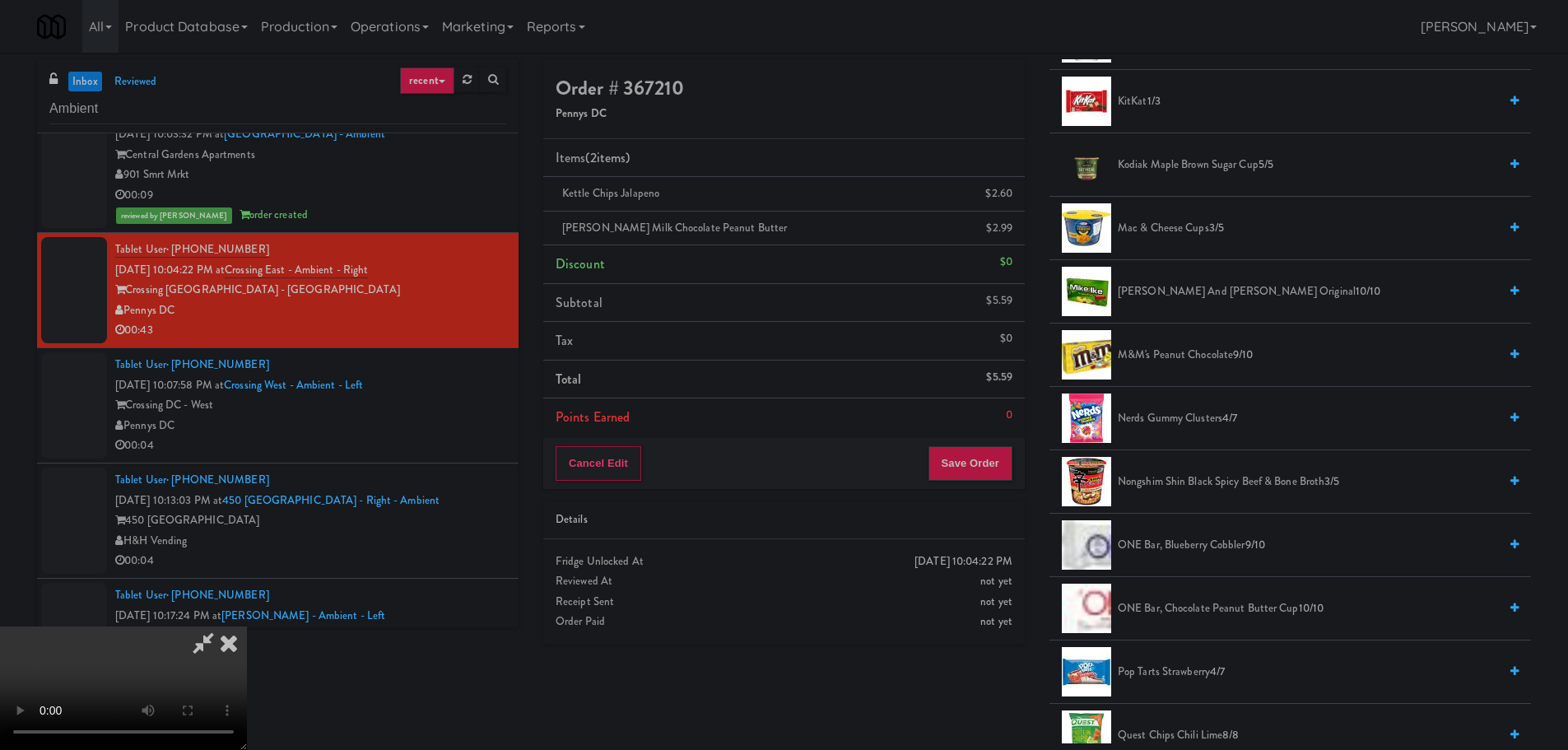
click at [1192, 424] on span "Nerds Gummy Clusters 4/7" at bounding box center [1307, 418] width 380 height 21
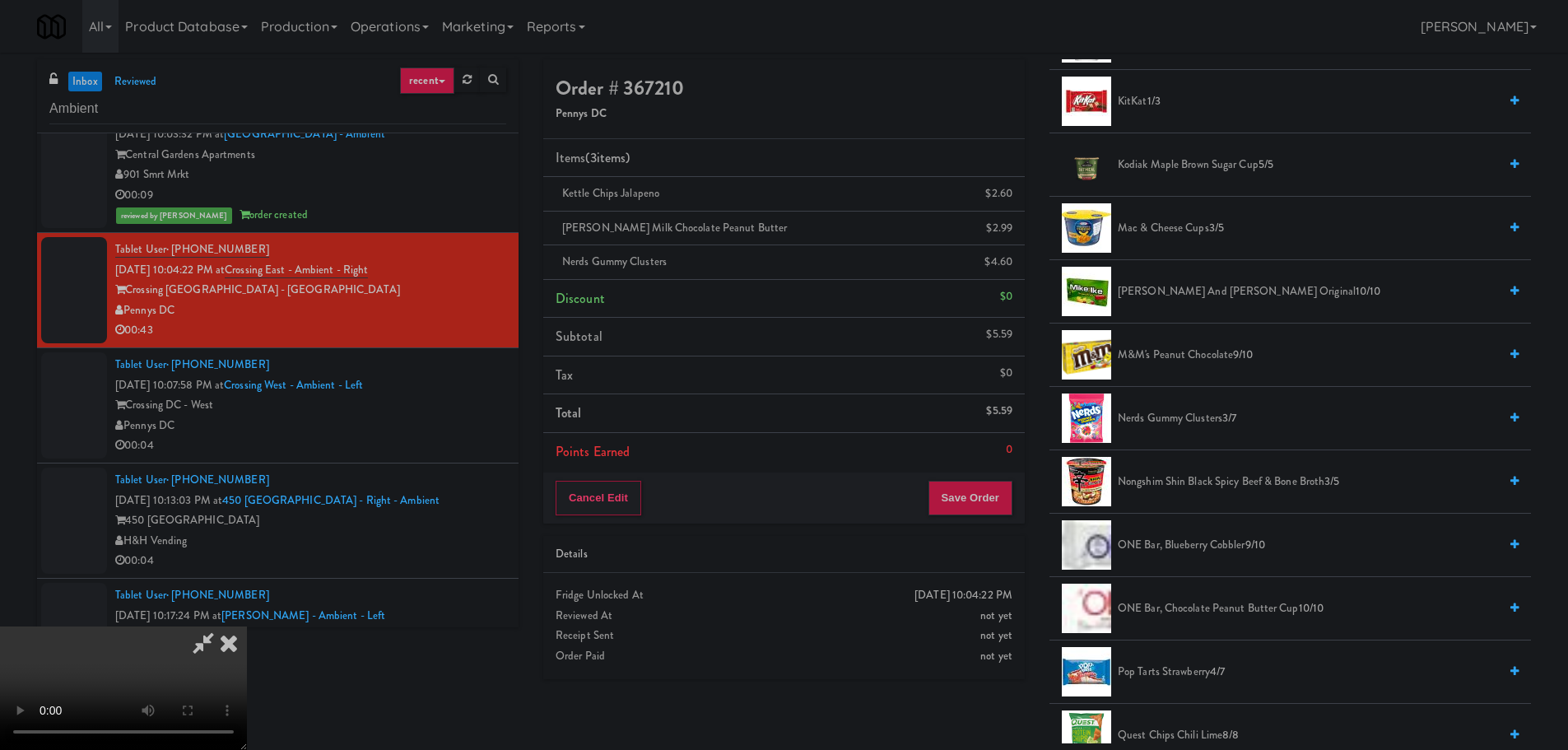
click at [247, 627] on video at bounding box center [123, 688] width 247 height 123
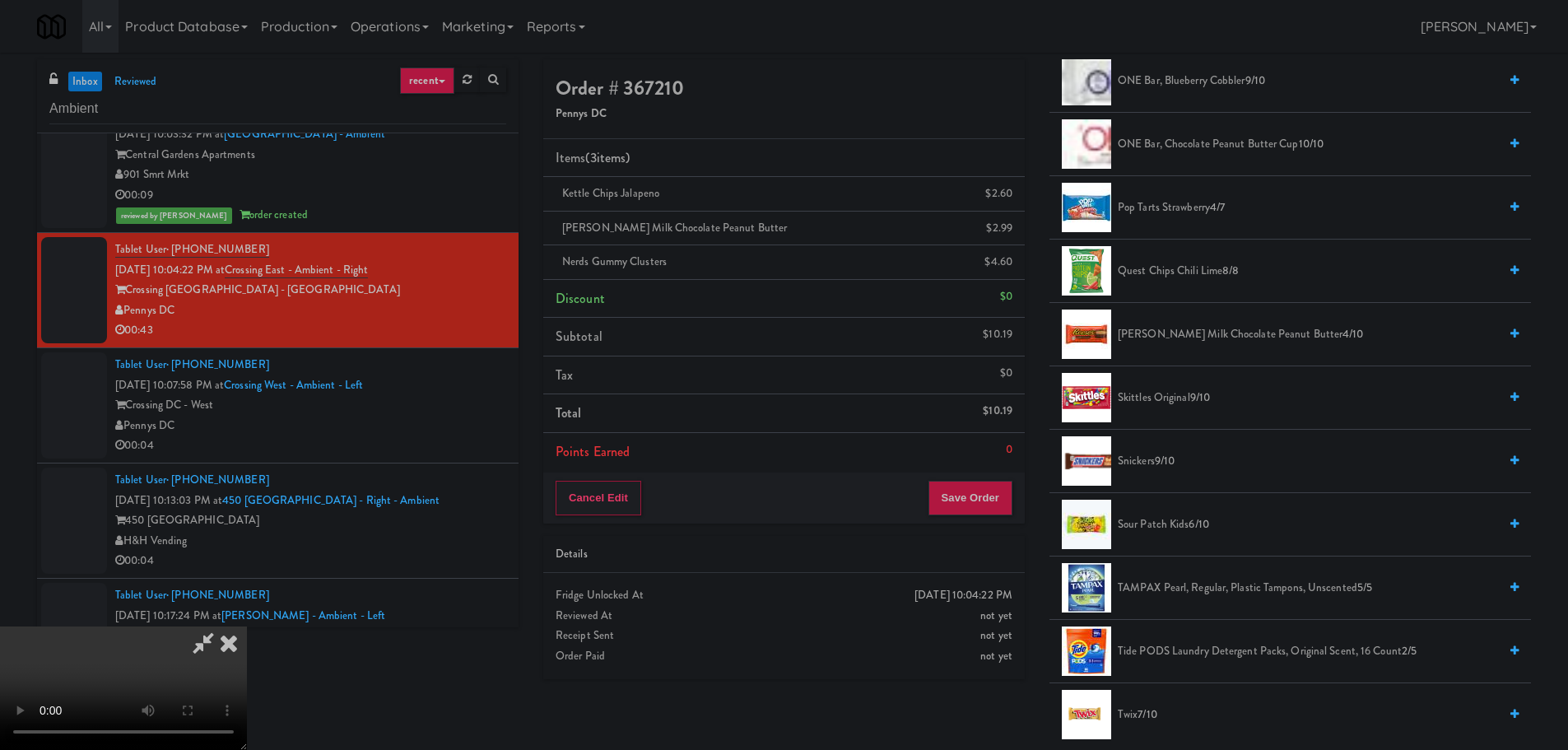
scroll to position [1530, 0]
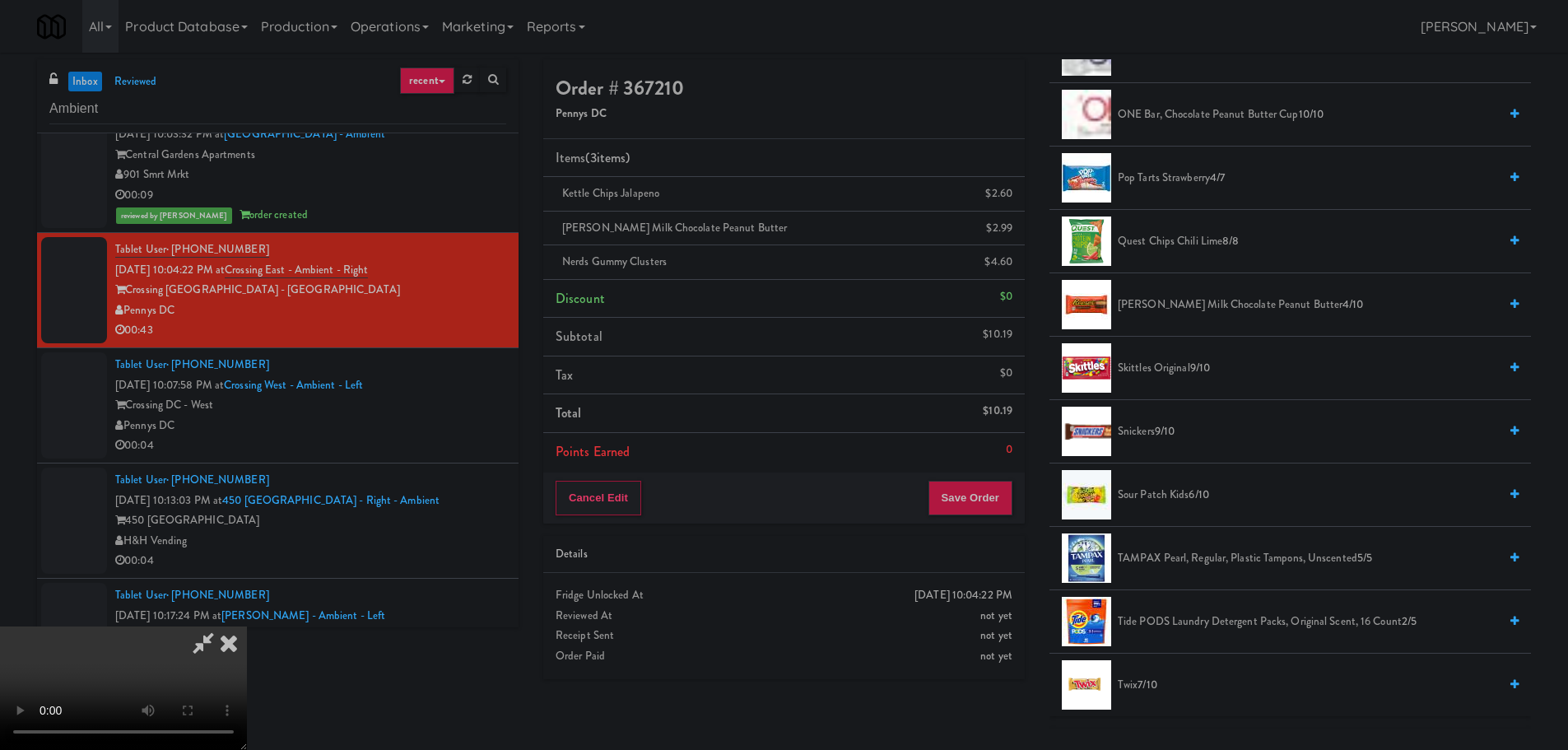
click at [1200, 300] on span "[PERSON_NAME] Milk Chocolate Peanut Butter 4/10" at bounding box center [1307, 305] width 380 height 21
drag, startPoint x: 623, startPoint y: 410, endPoint x: 666, endPoint y: 426, distance: 45.9
click at [247, 627] on video at bounding box center [123, 688] width 247 height 123
click at [990, 507] on button "Save Order" at bounding box center [970, 498] width 84 height 34
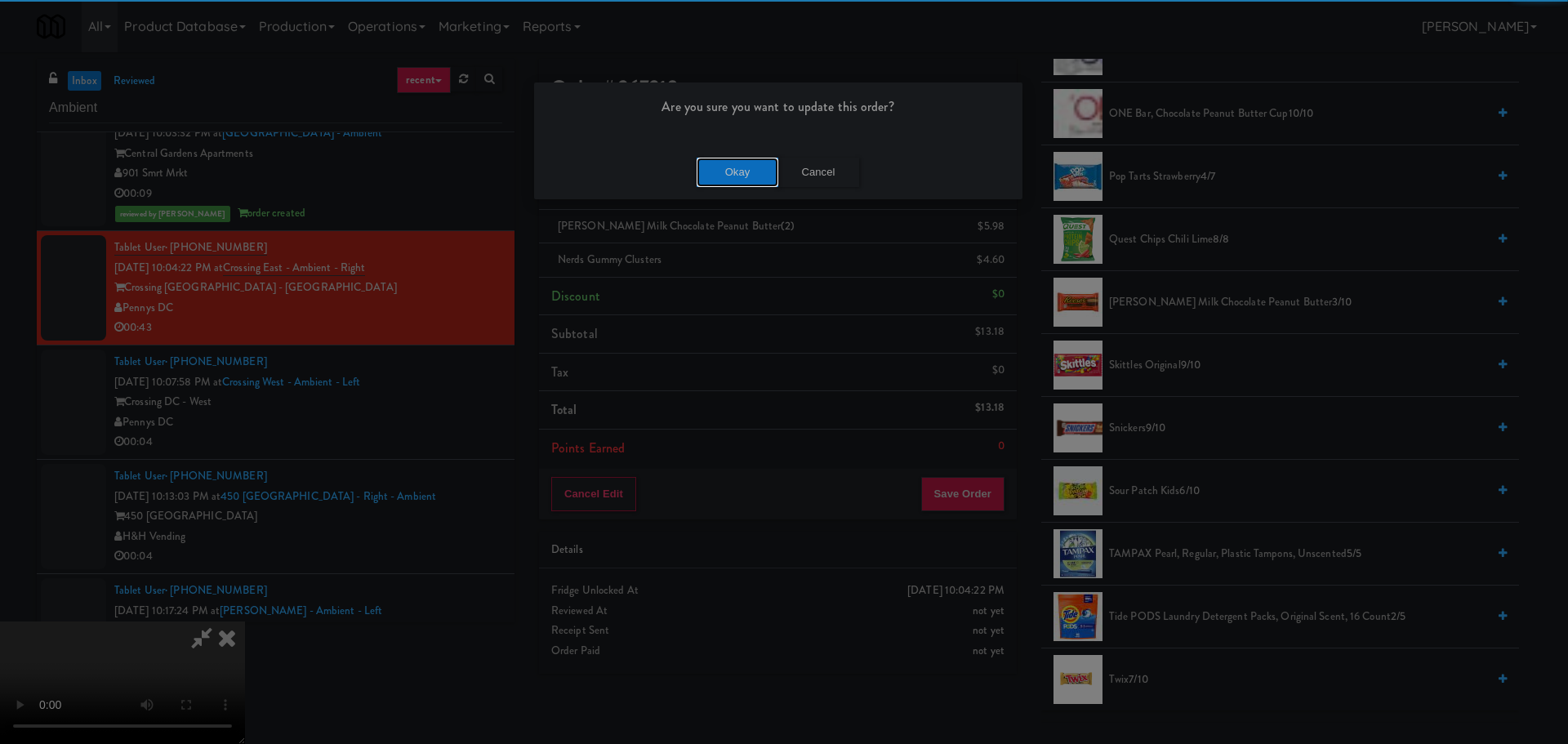
click at [738, 173] on button "Okay" at bounding box center [738, 172] width 82 height 29
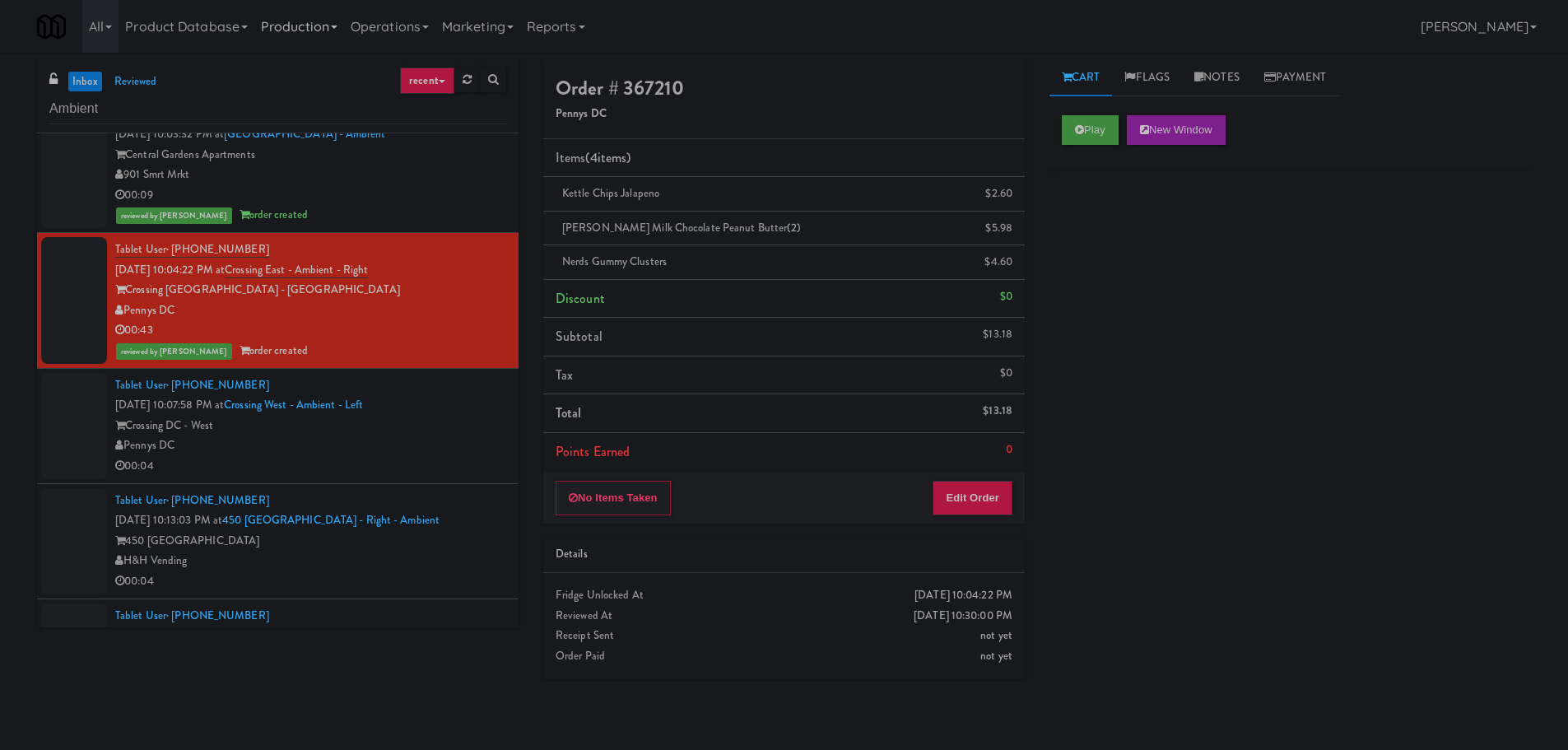
scroll to position [0, 0]
click at [461, 439] on div "Pennys DC" at bounding box center [310, 445] width 391 height 21
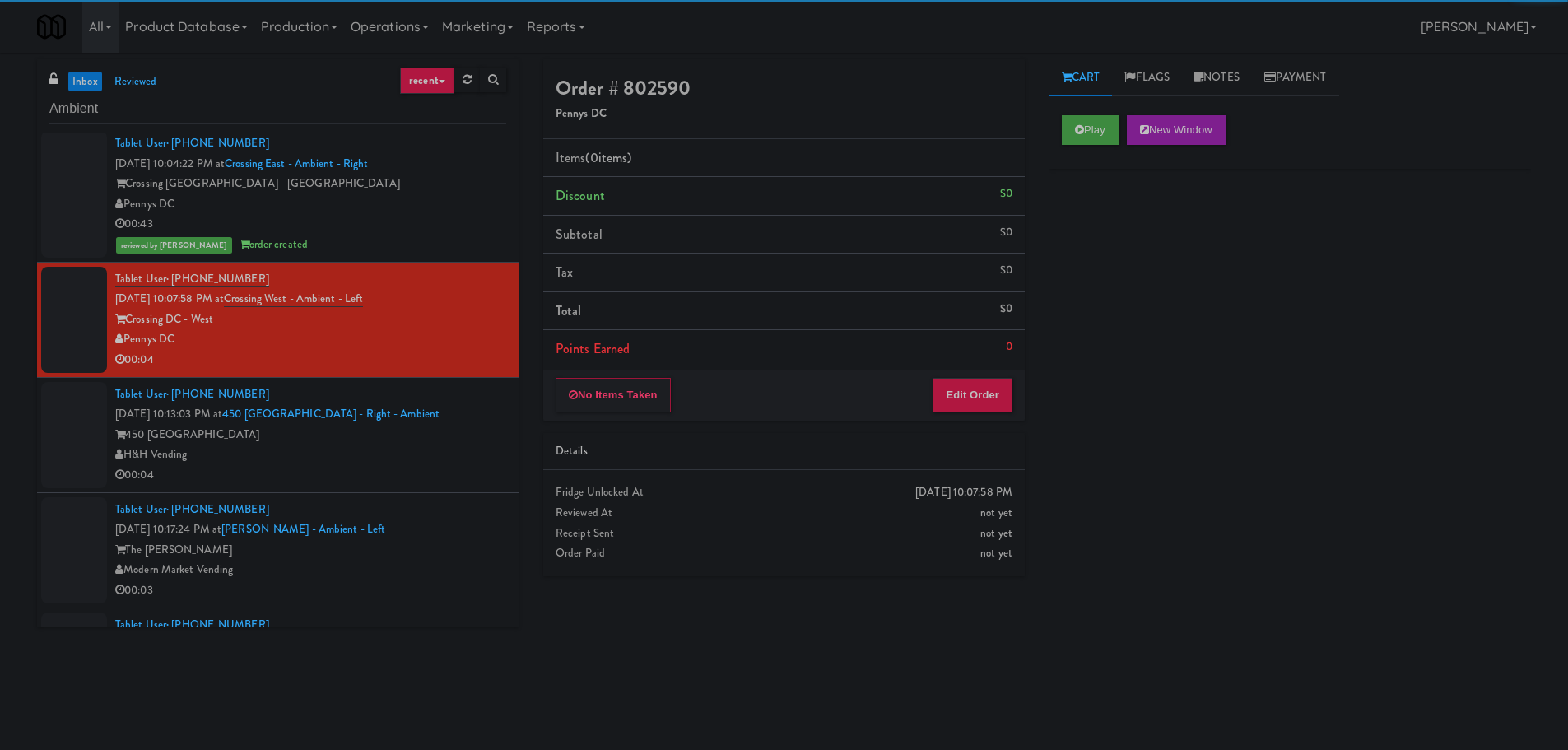
scroll to position [471, 0]
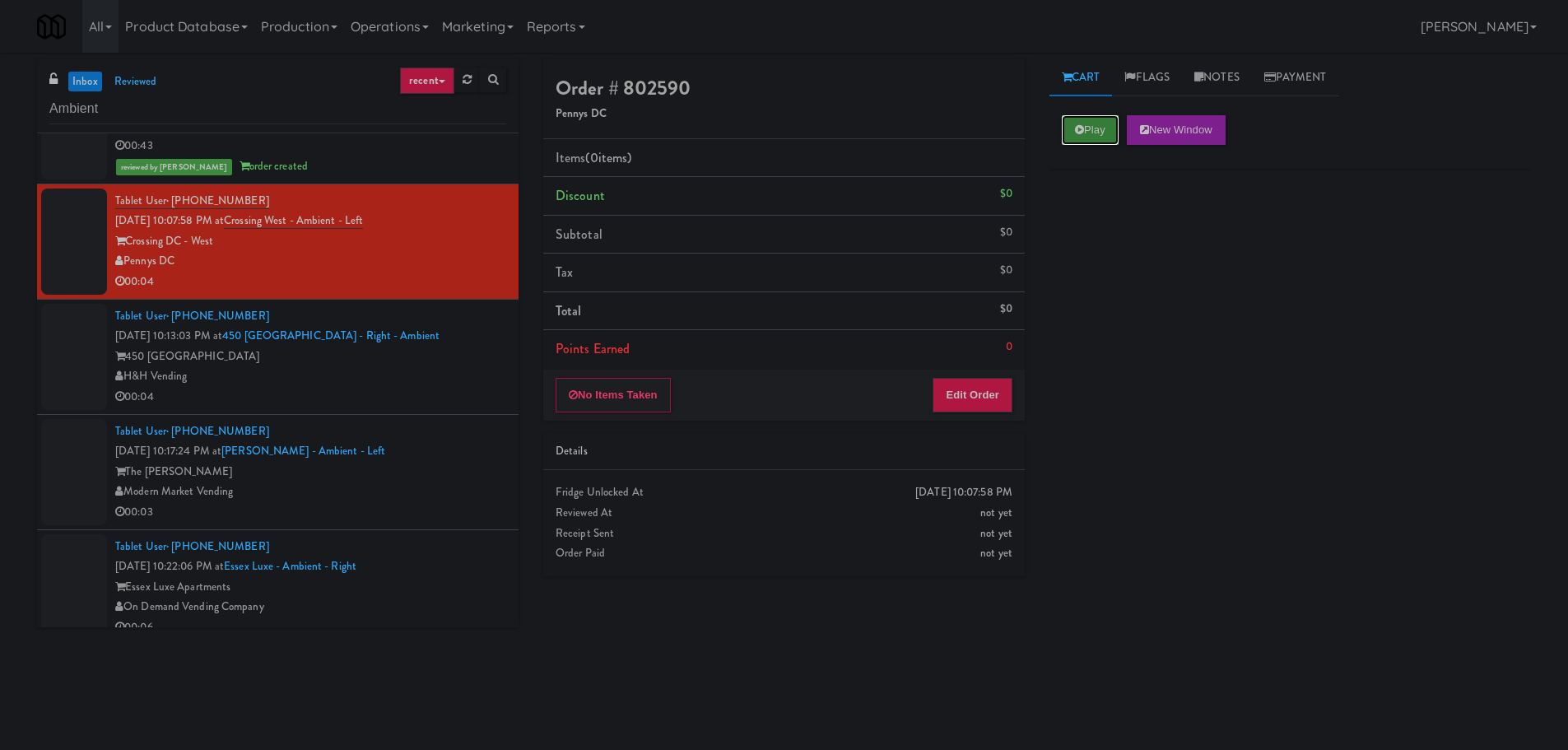
click at [1097, 128] on button "Play" at bounding box center [1090, 129] width 57 height 30
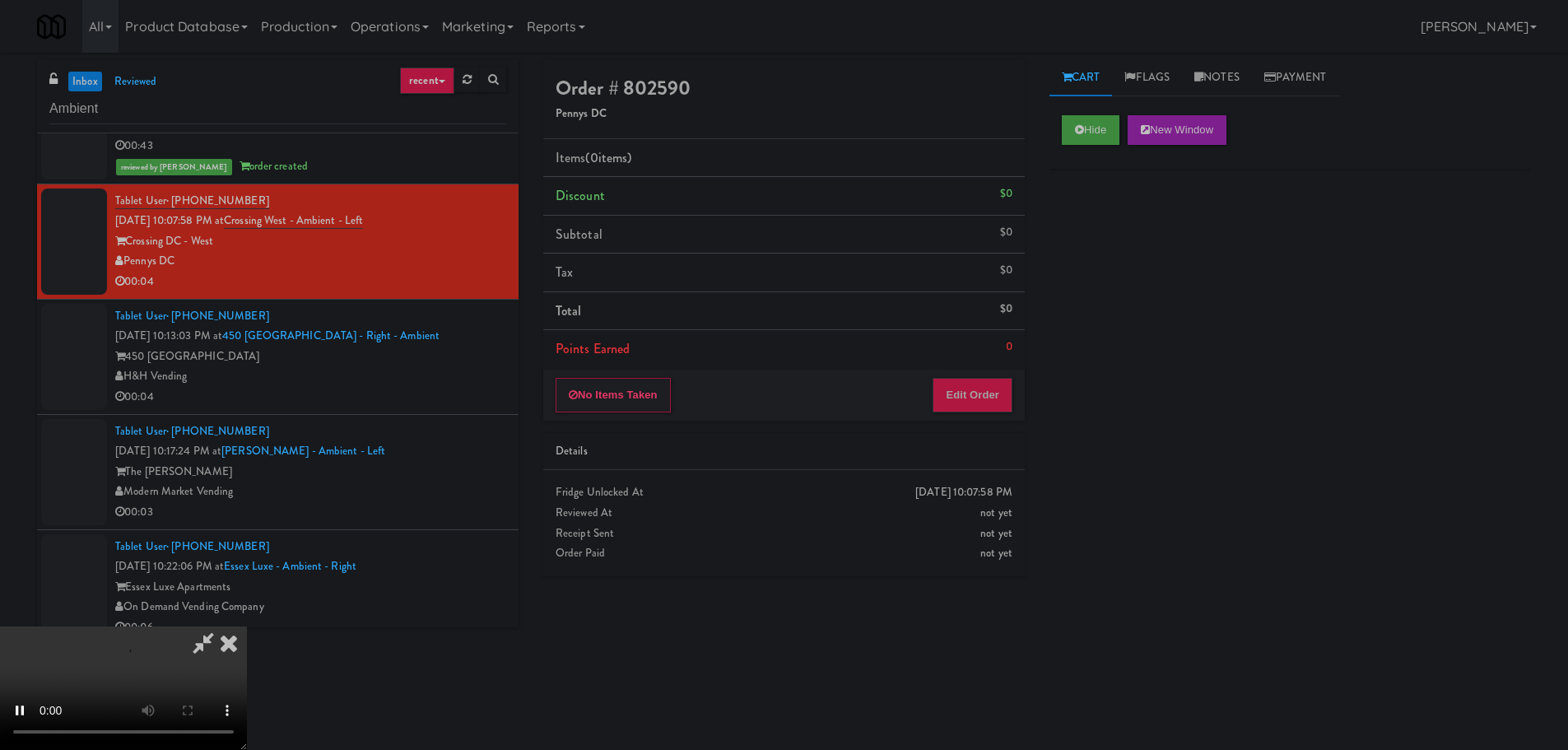
click at [975, 411] on div "No Items Taken Edit Order" at bounding box center [784, 395] width 482 height 51
click at [980, 384] on button "Edit Order" at bounding box center [972, 395] width 80 height 34
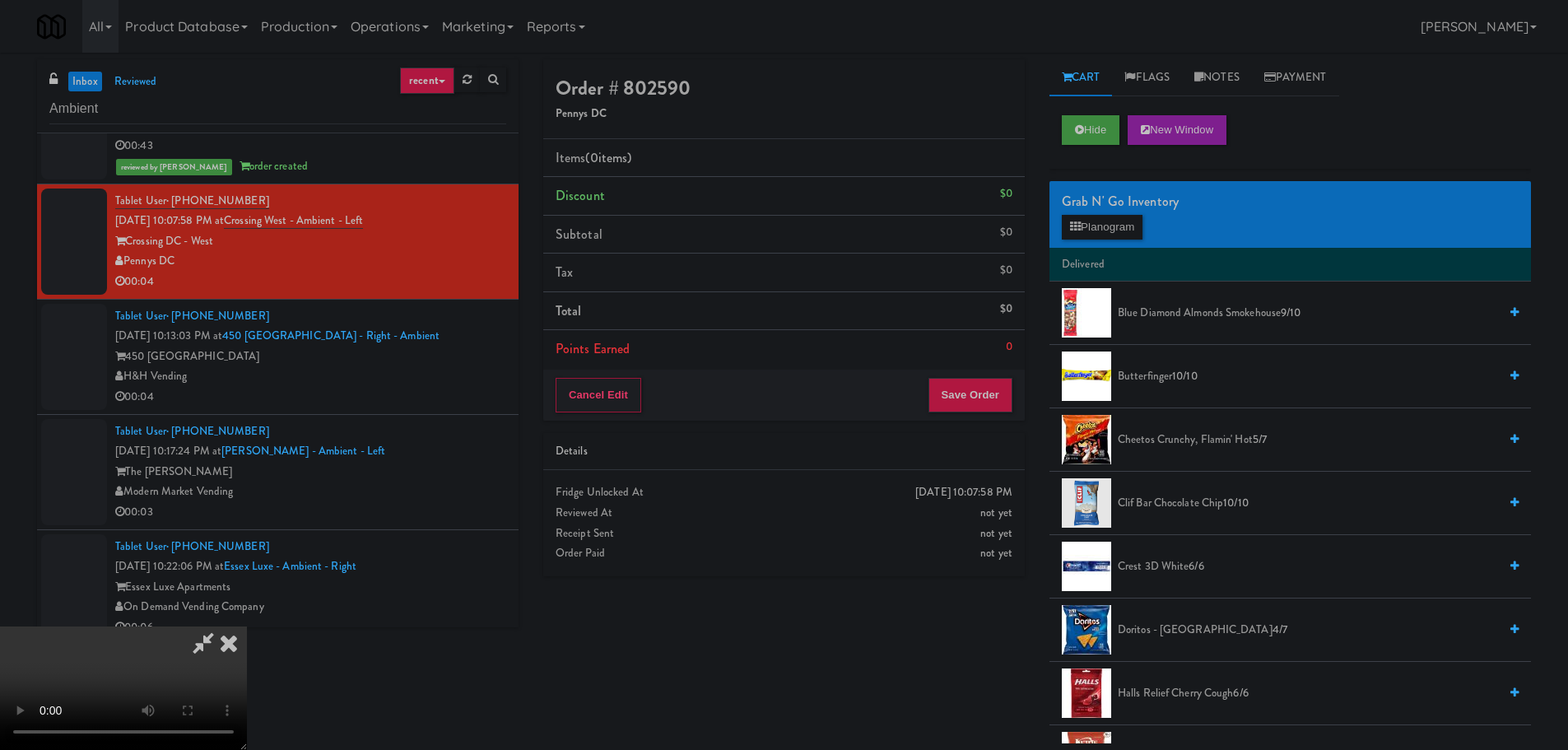
click at [247, 627] on video at bounding box center [123, 688] width 247 height 123
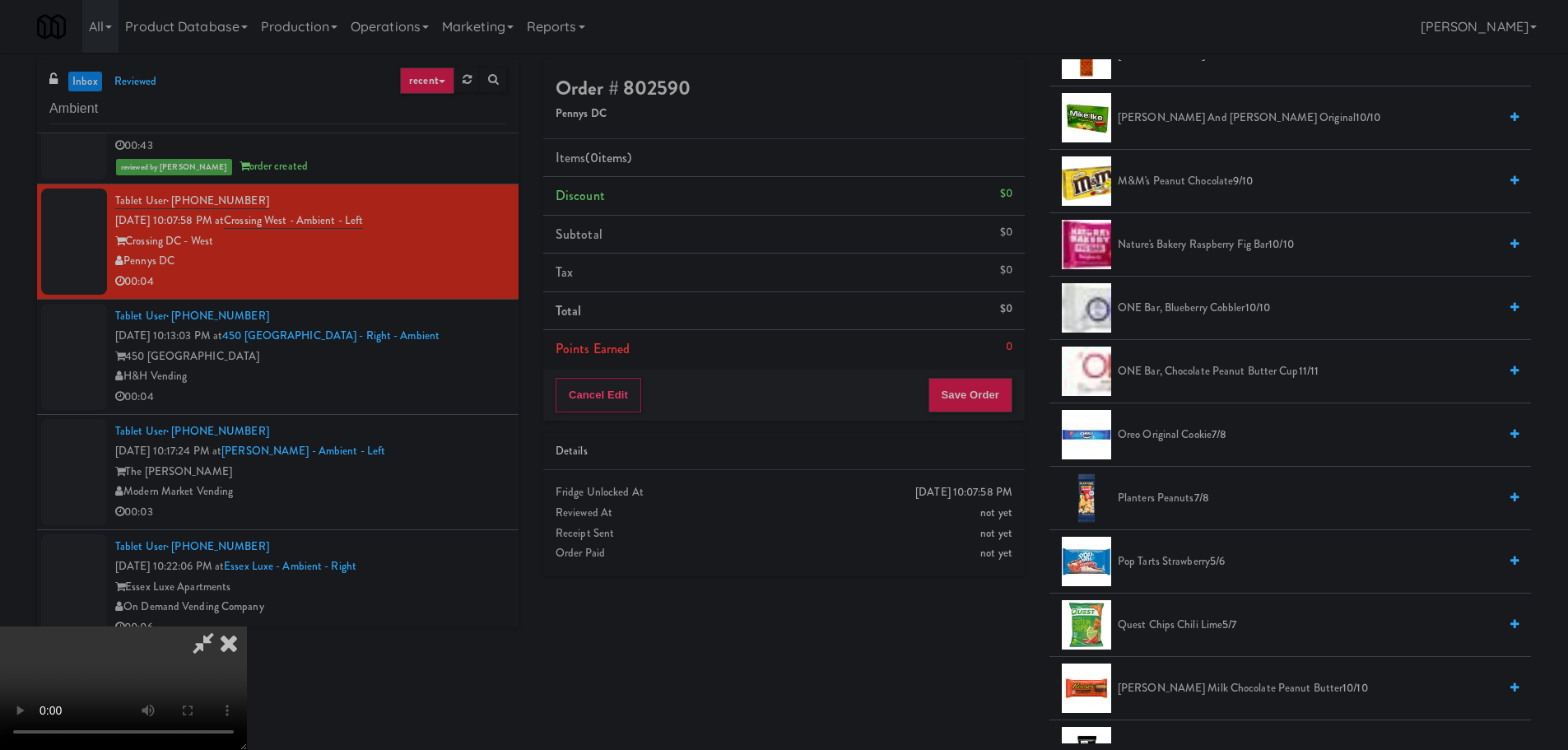
scroll to position [1070, 0]
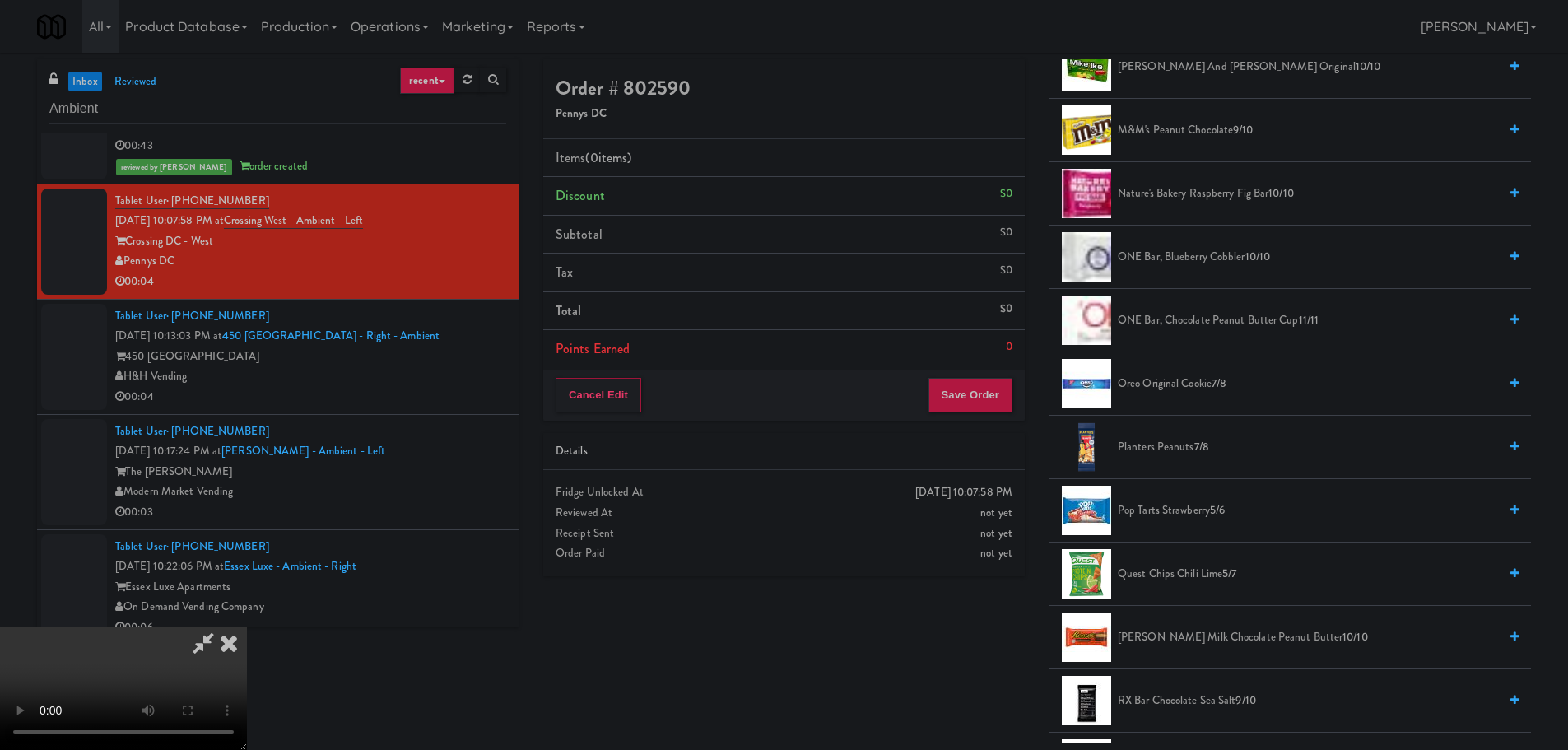
click at [1210, 383] on span "Oreo Original Cookie 7/8" at bounding box center [1307, 384] width 380 height 21
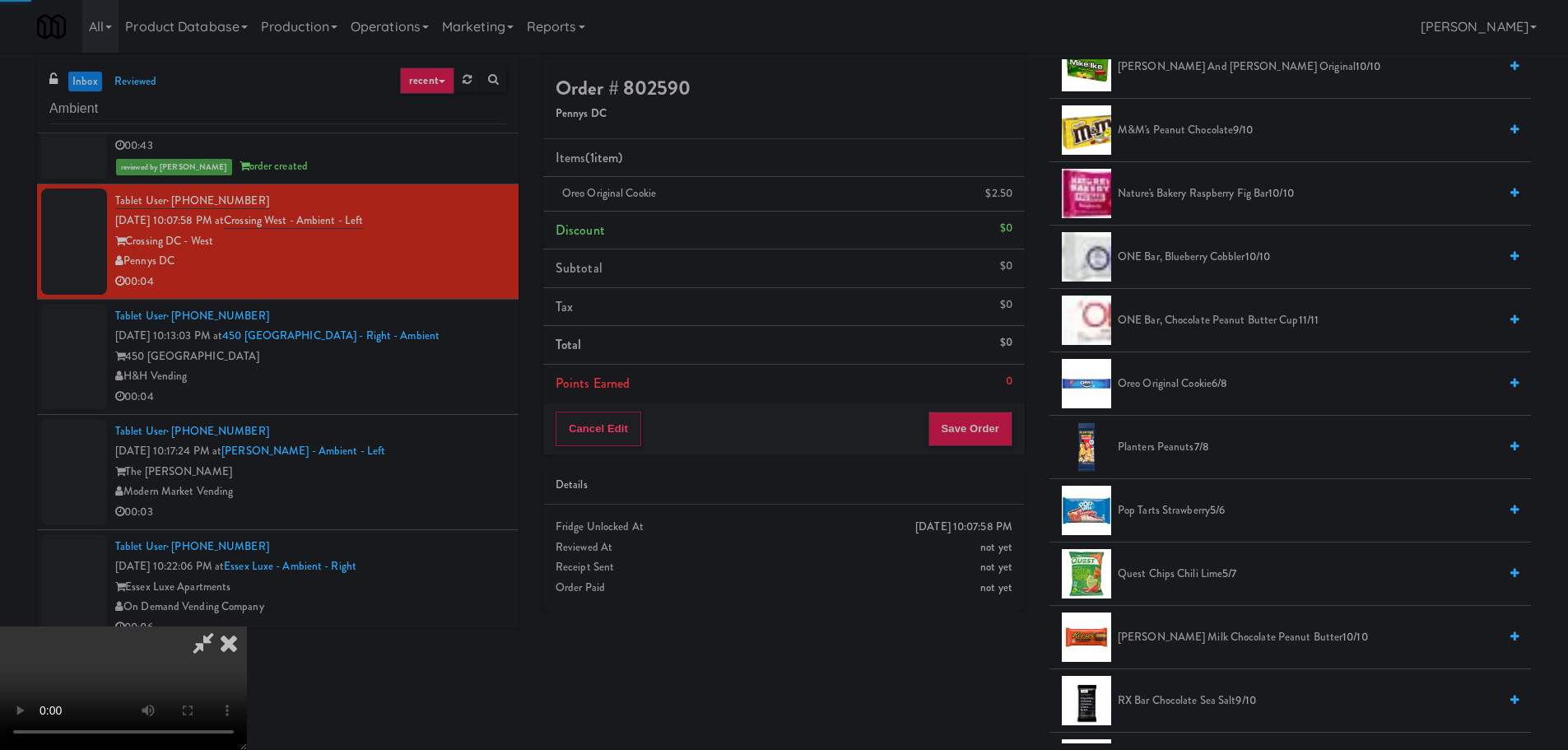
click at [247, 627] on video at bounding box center [123, 688] width 247 height 123
click at [965, 428] on button "Save Order" at bounding box center [970, 429] width 84 height 34
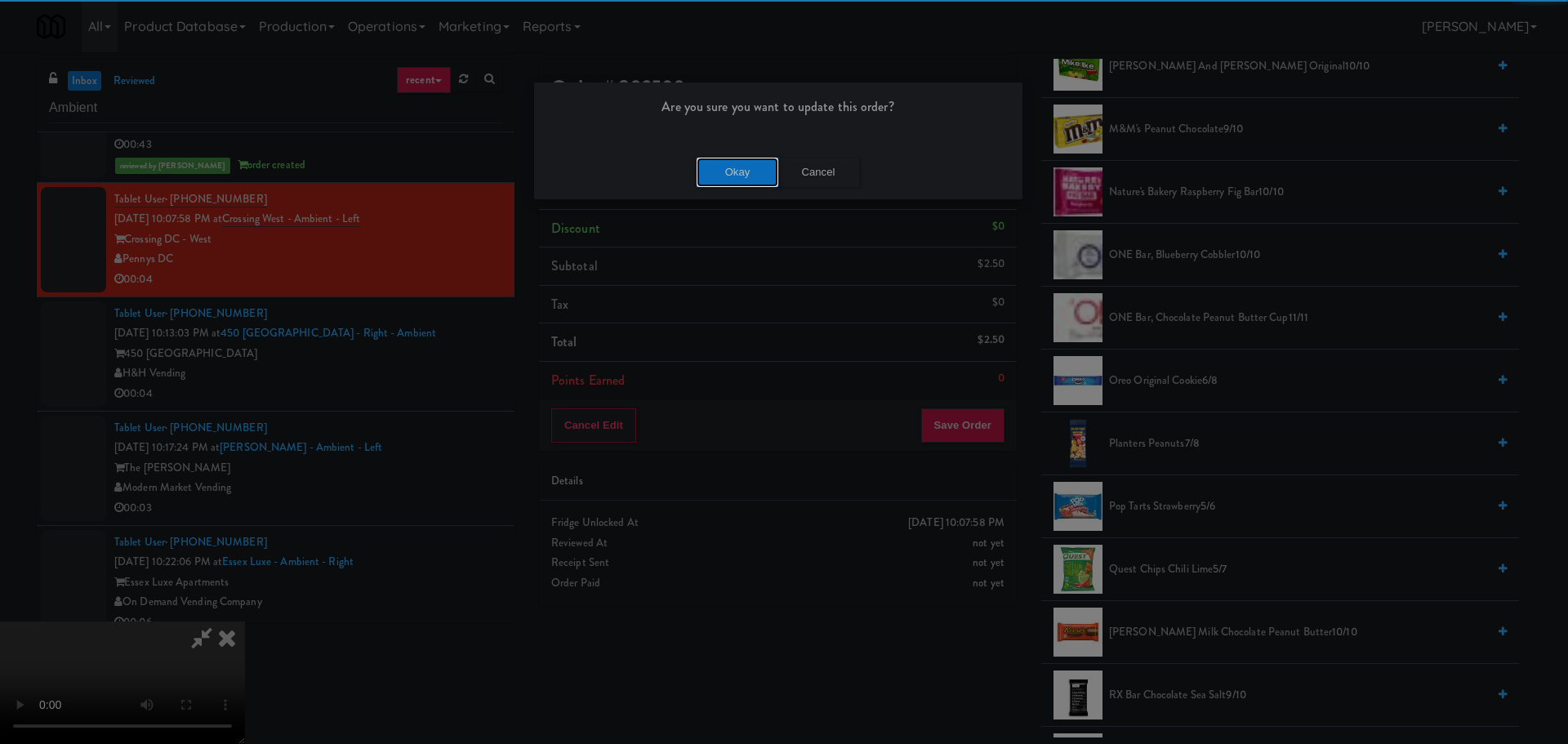
click at [751, 165] on button "Okay" at bounding box center [738, 172] width 82 height 29
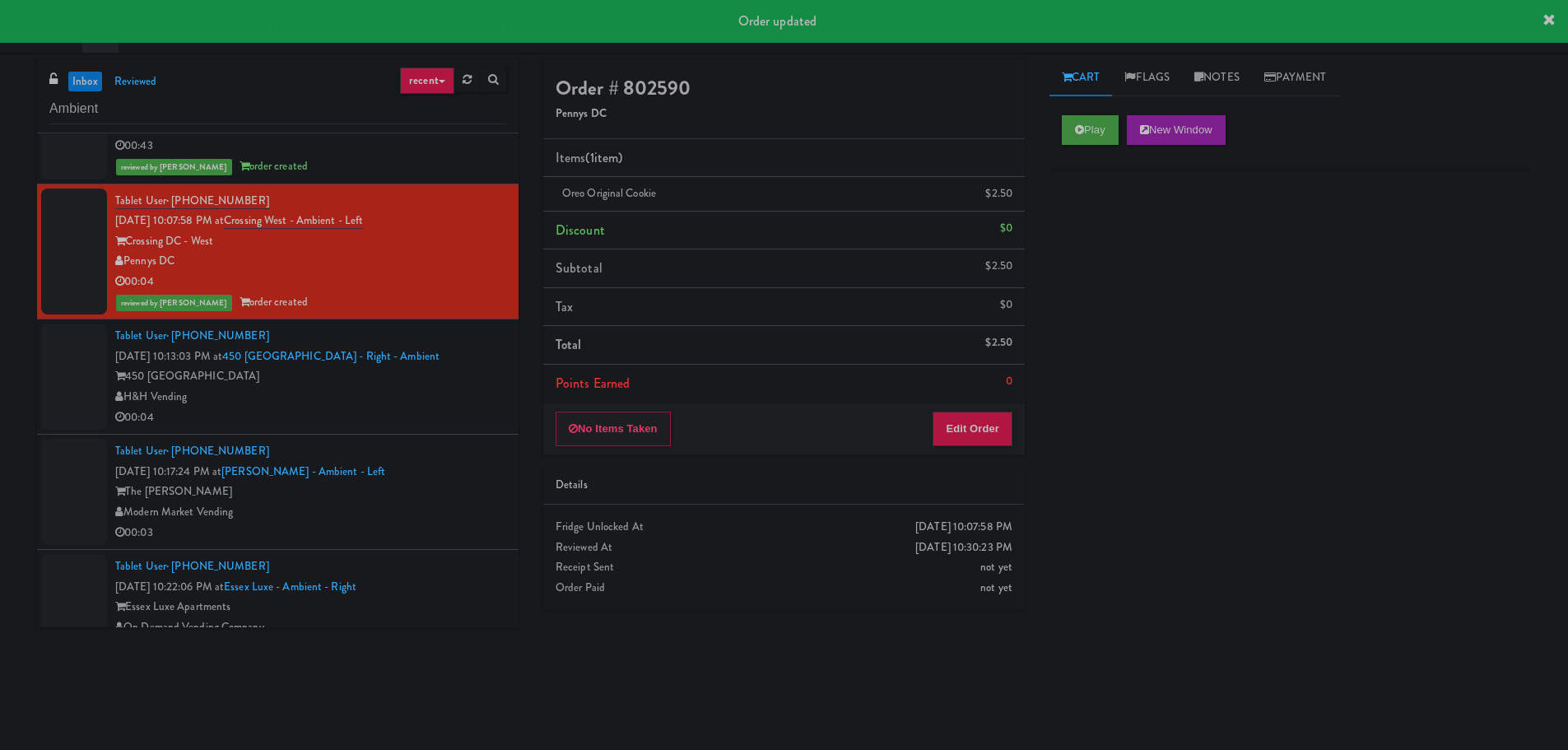
scroll to position [0, 0]
click at [416, 421] on div "00:04" at bounding box center [310, 417] width 391 height 21
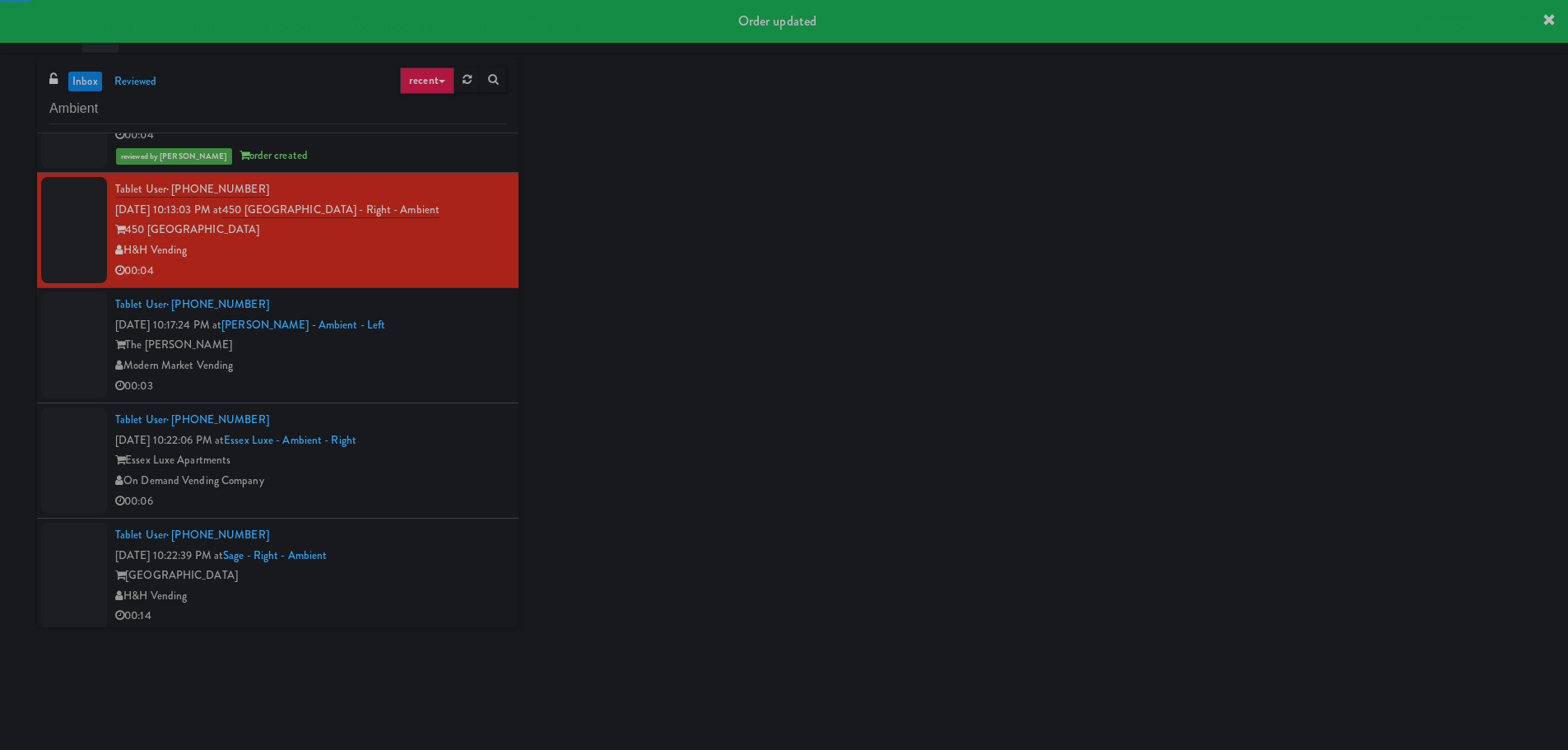
scroll to position [636, 0]
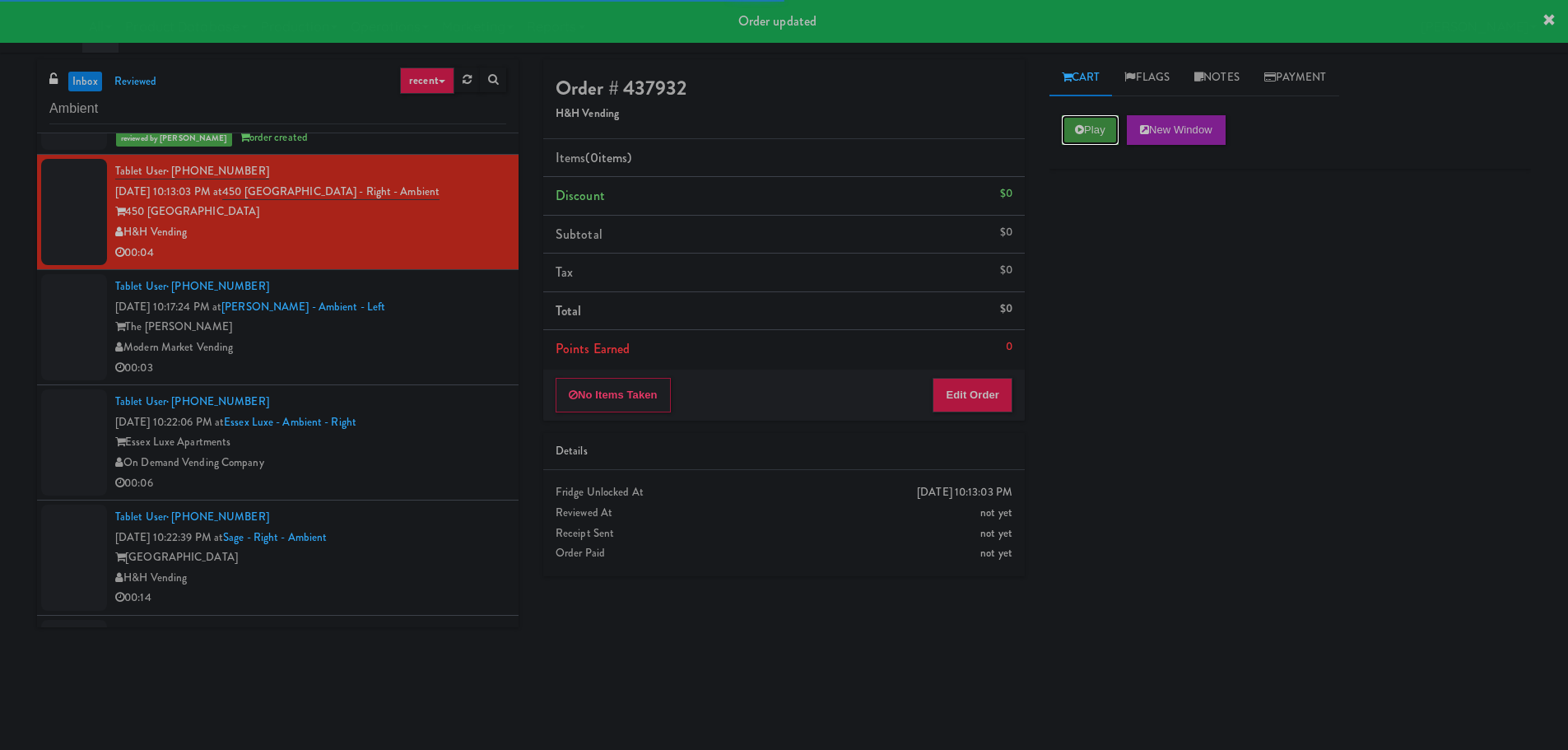
click at [1087, 131] on button "Play" at bounding box center [1090, 129] width 57 height 30
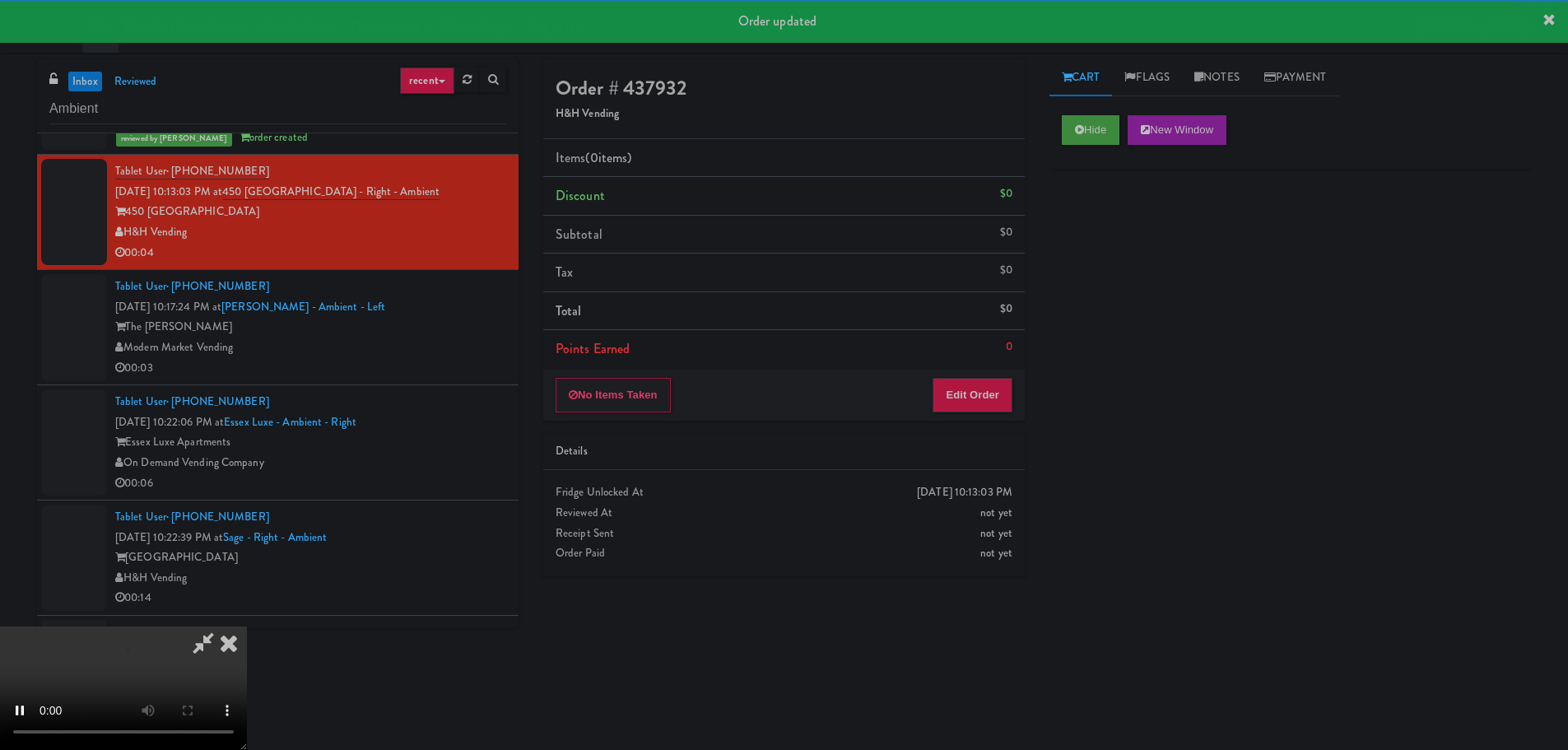
click at [1010, 348] on div "0" at bounding box center [1009, 346] width 6 height 21
click at [982, 381] on button "Edit Order" at bounding box center [972, 395] width 80 height 34
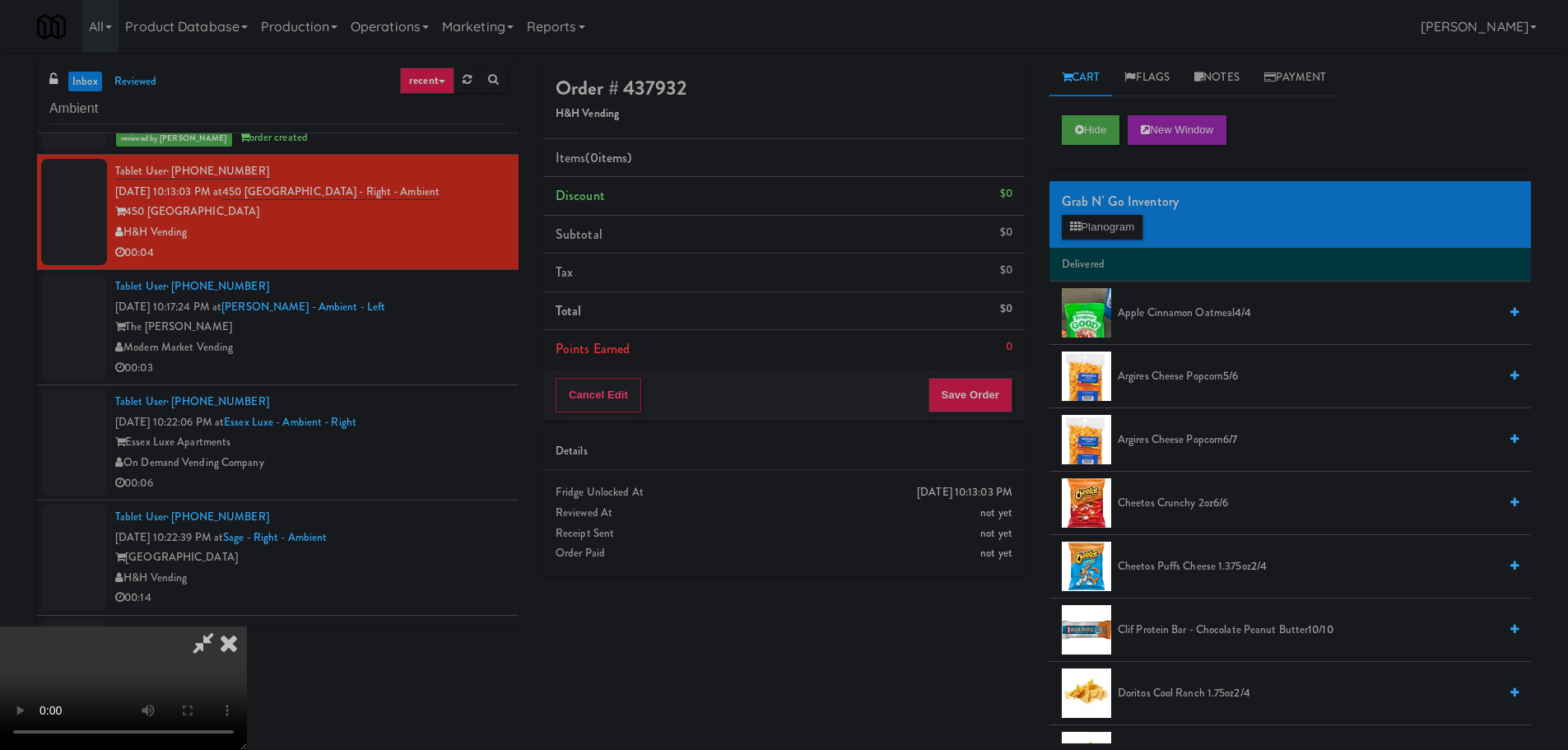
scroll to position [283, 0]
click at [247, 687] on video at bounding box center [123, 688] width 247 height 123
click at [247, 627] on video at bounding box center [123, 688] width 247 height 123
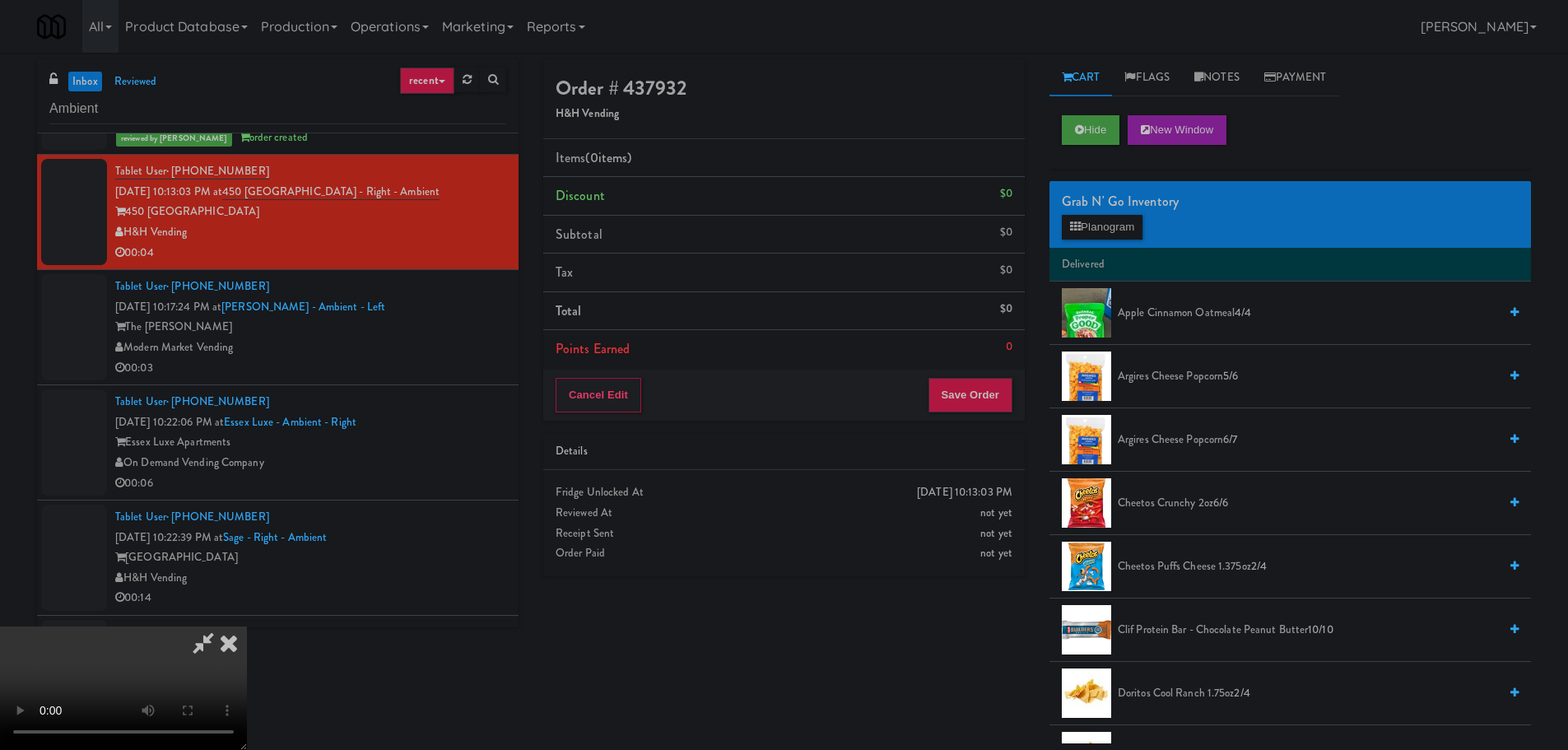
click at [247, 627] on video at bounding box center [123, 688] width 247 height 123
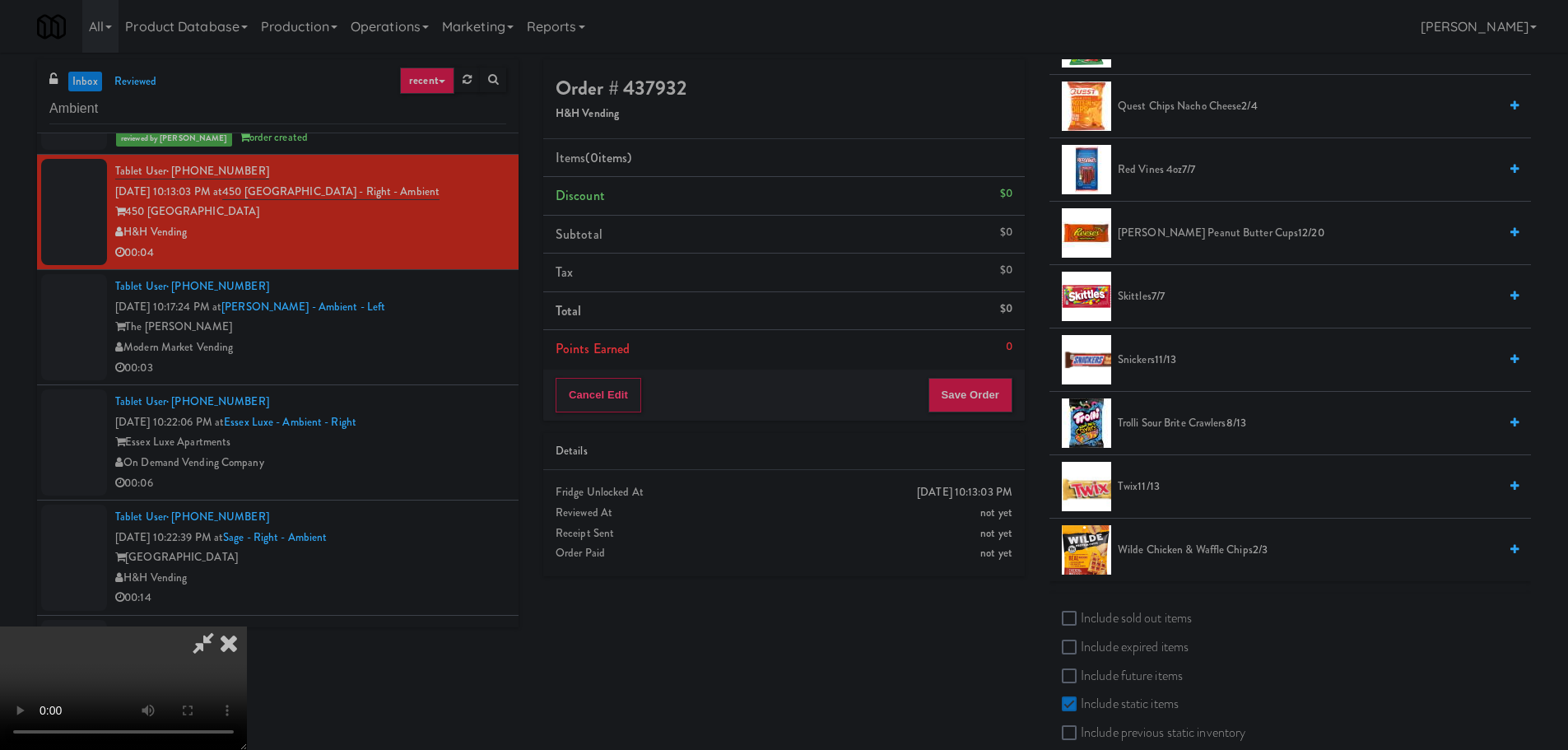
scroll to position [1482, 0]
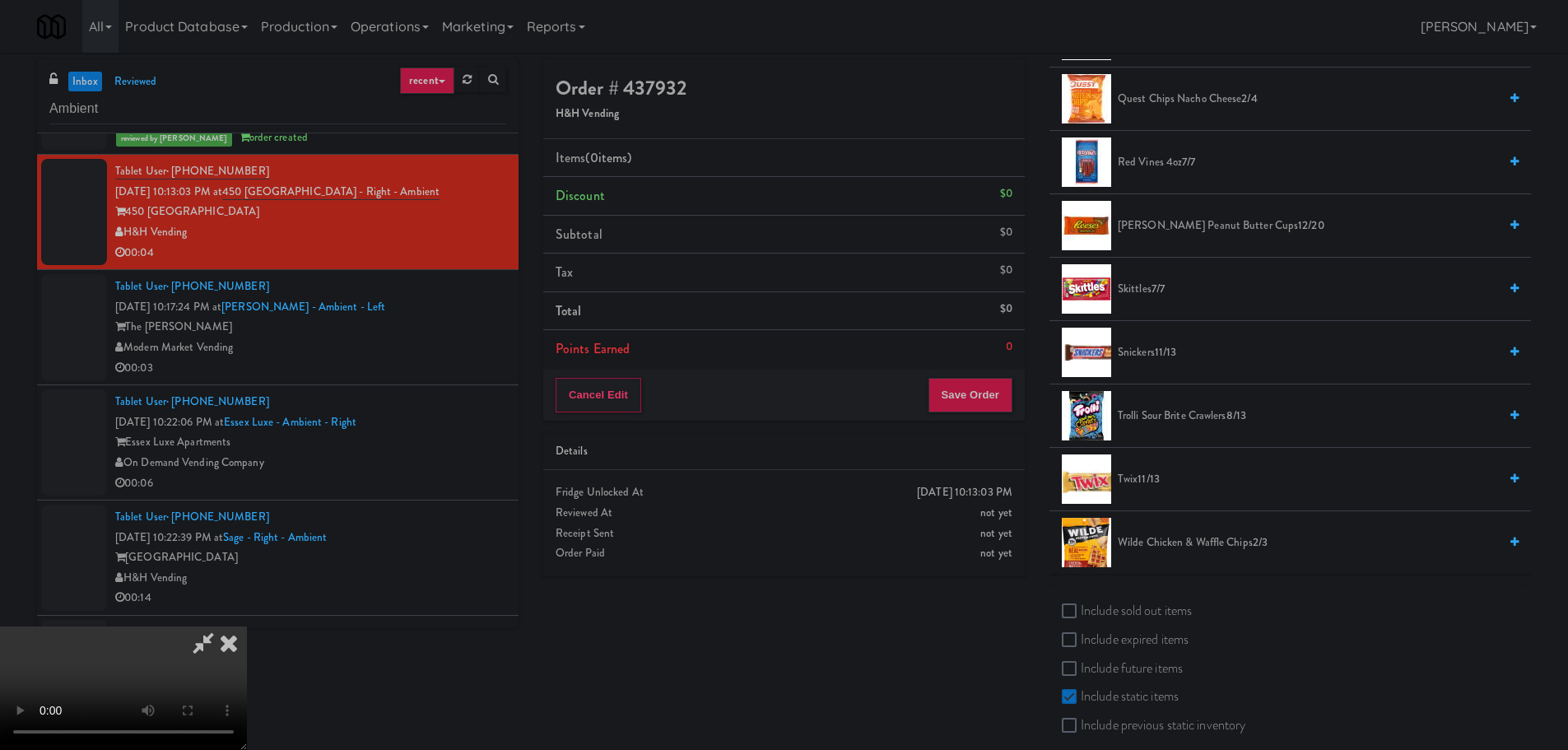
click at [1163, 300] on li "Skittles 7/7" at bounding box center [1290, 290] width 482 height 64
click at [1163, 298] on span "Skittles 7/7" at bounding box center [1307, 289] width 380 height 21
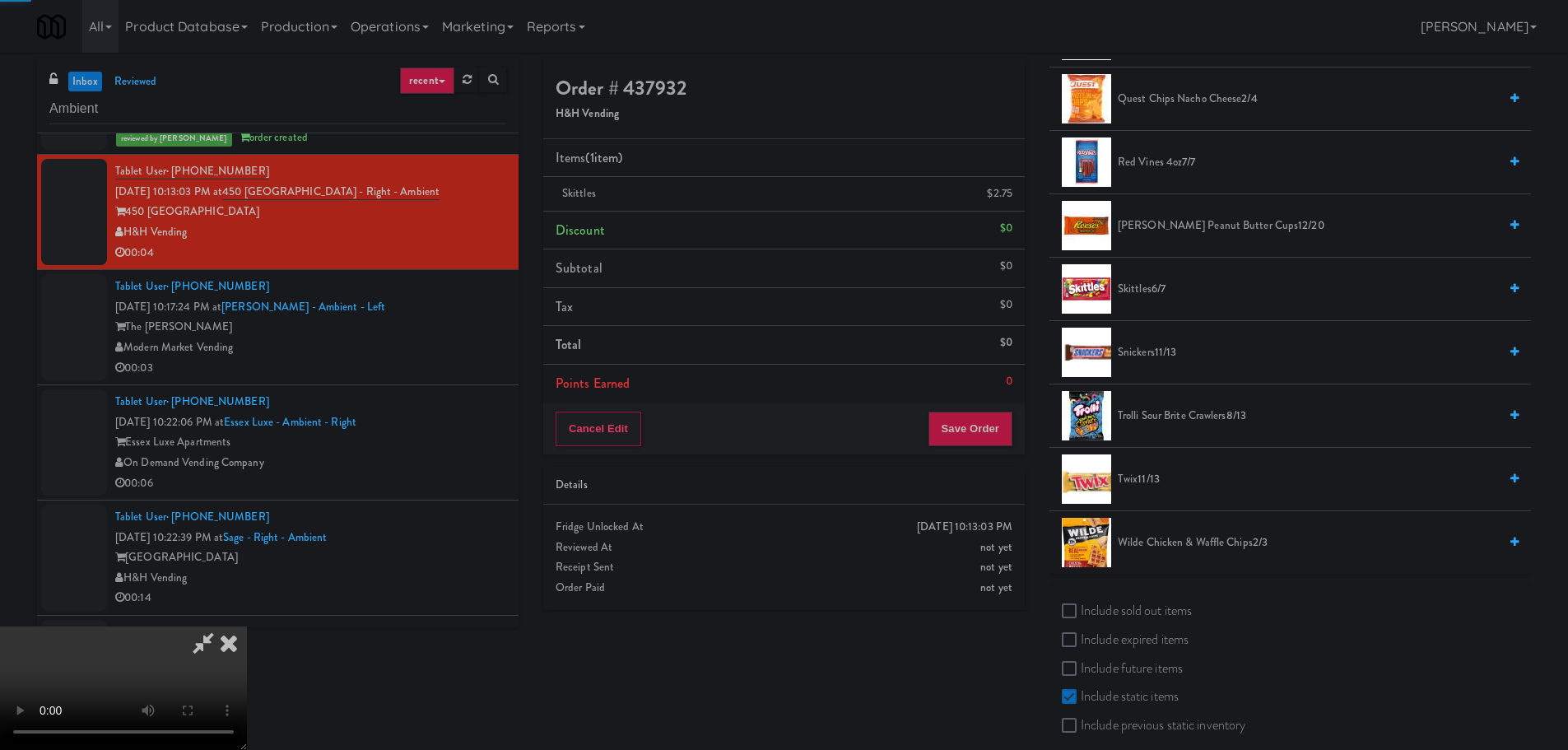
click at [247, 627] on video at bounding box center [123, 688] width 247 height 123
click at [989, 450] on div "Cancel Edit Save Order" at bounding box center [784, 429] width 482 height 51
click at [986, 440] on button "Save Order" at bounding box center [970, 429] width 84 height 34
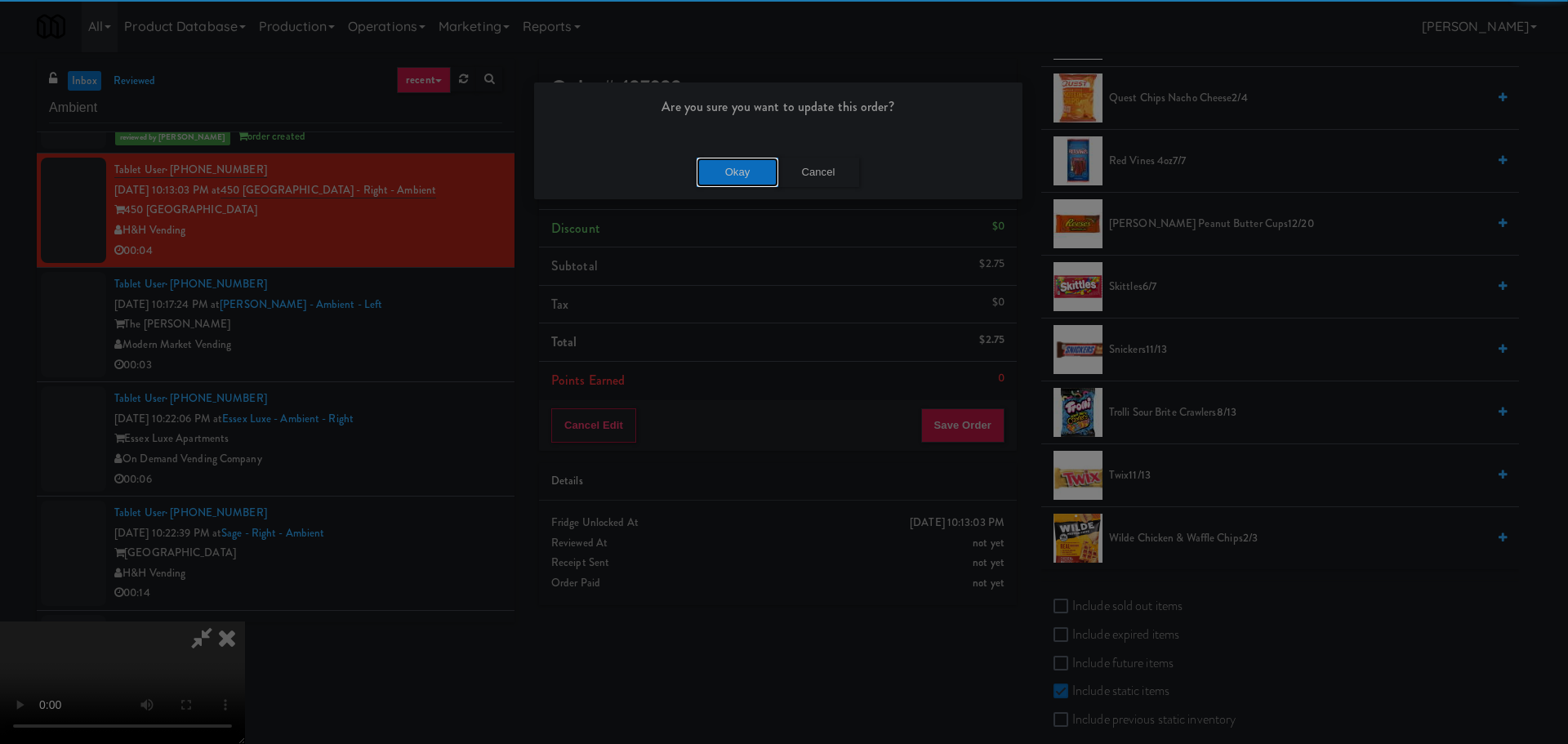
click at [725, 163] on button "Okay" at bounding box center [738, 172] width 82 height 29
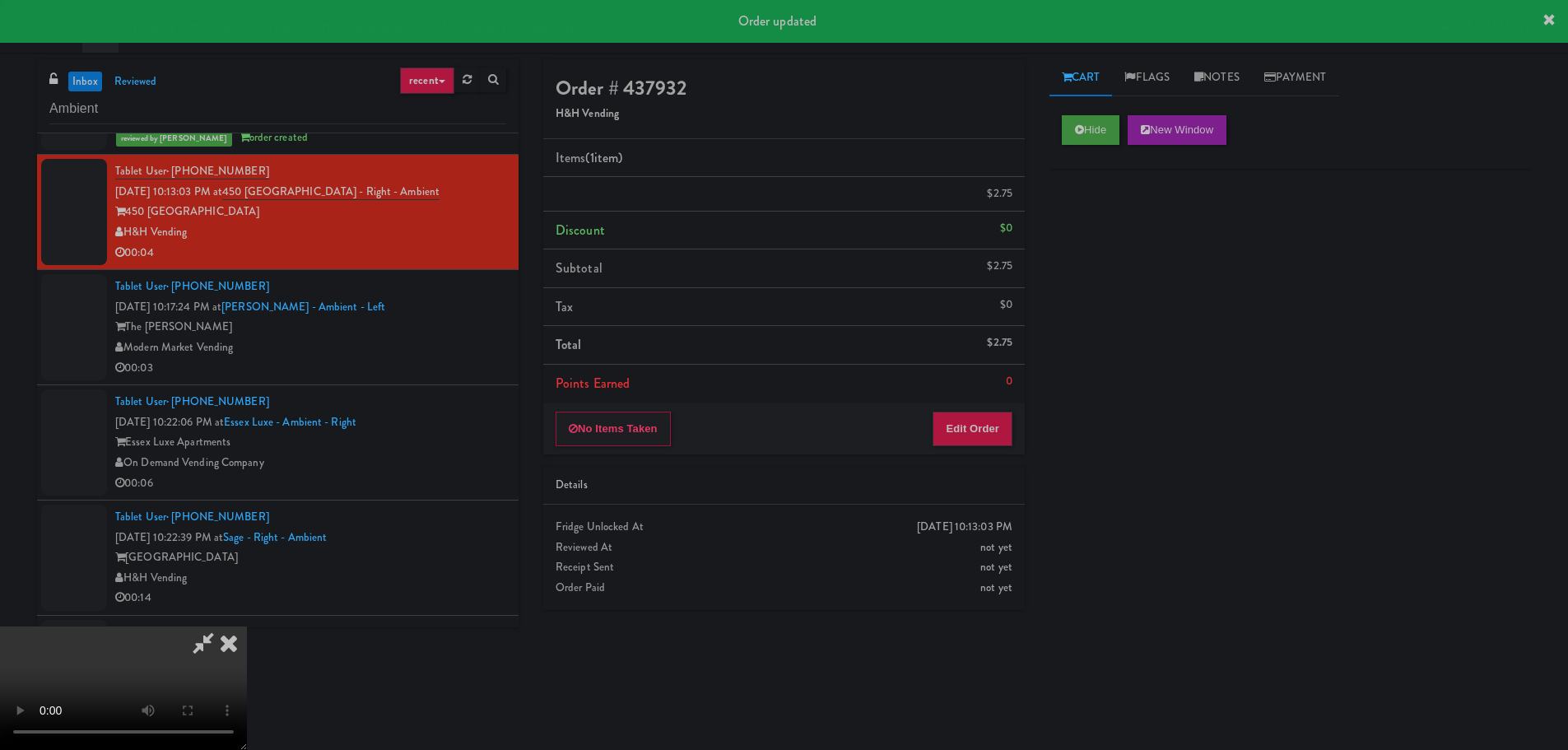
scroll to position [0, 0]
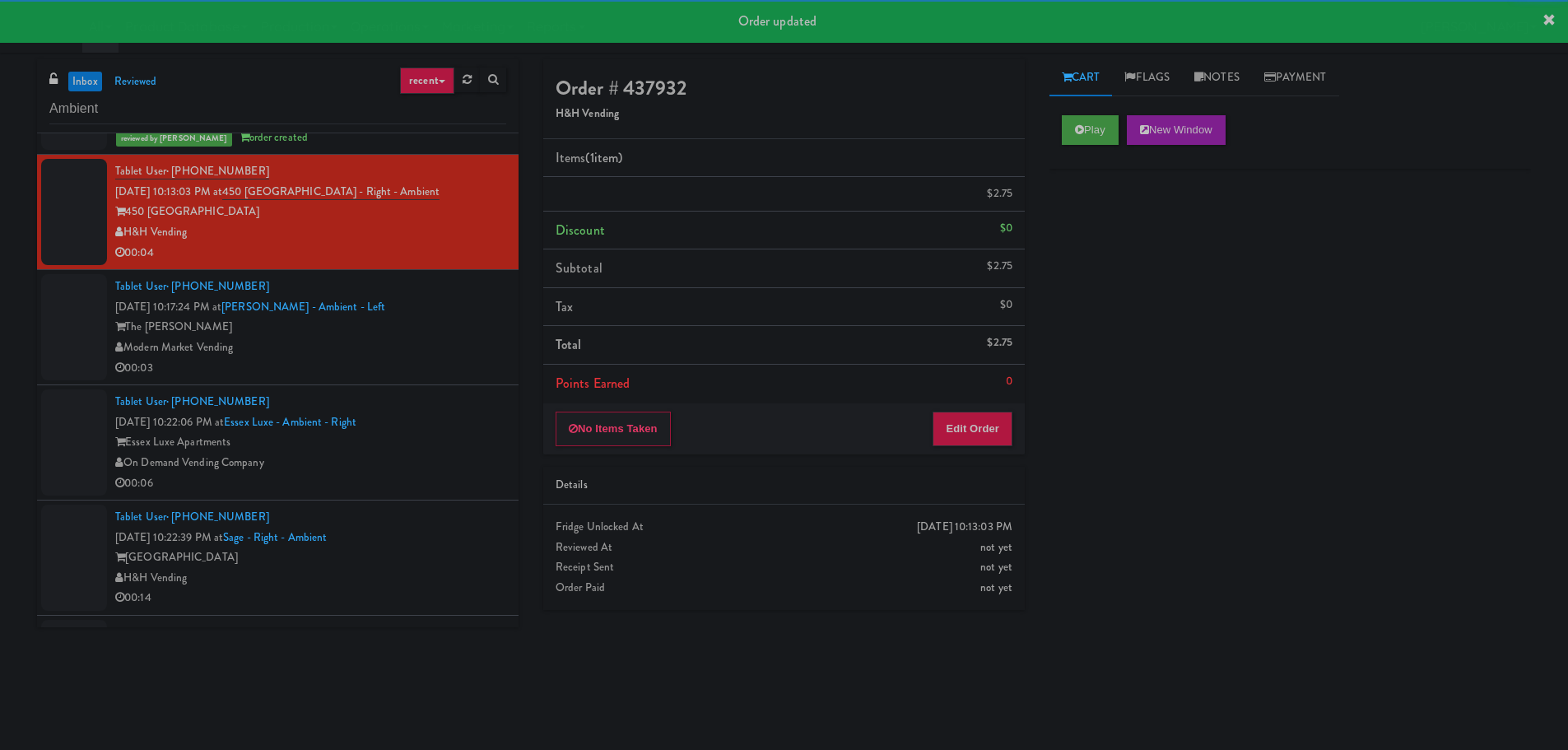
click at [460, 354] on div "Modern Market Vending" at bounding box center [310, 347] width 391 height 21
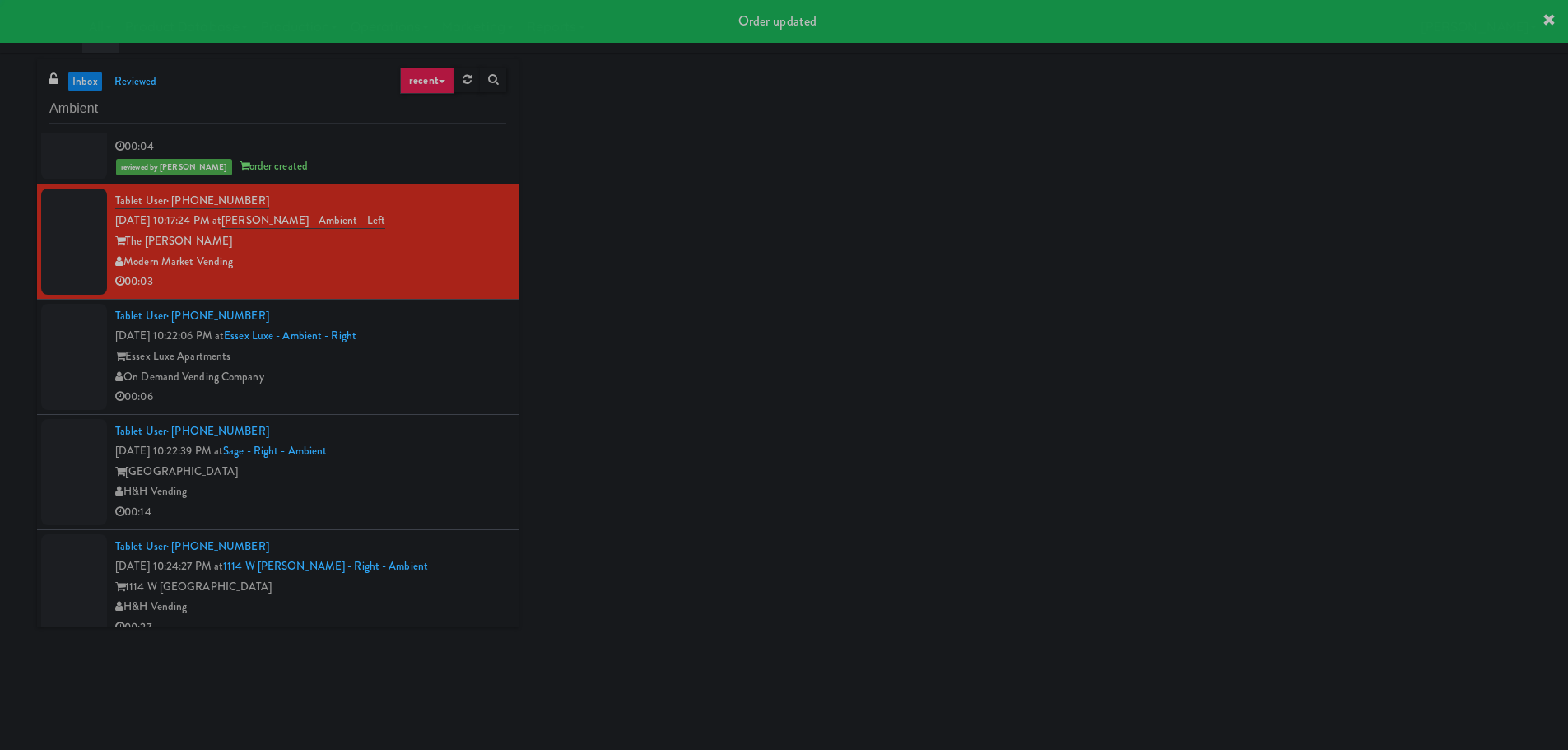
scroll to position [759, 0]
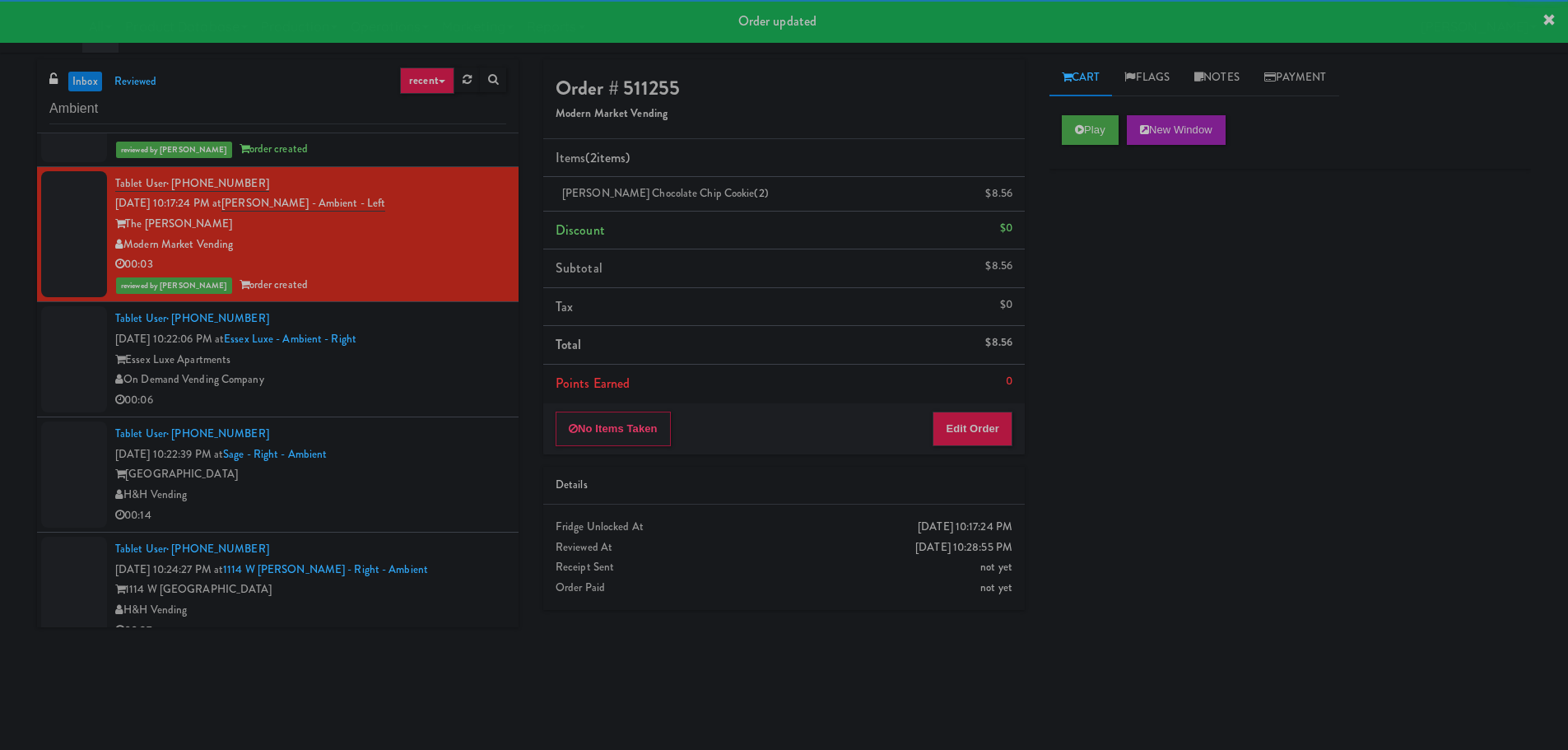
click at [477, 340] on div "Tablet User · (863) 388-1090 [DATE] 10:22:06 PM at [GEOGRAPHIC_DATA] Luxe - Amb…" at bounding box center [310, 359] width 391 height 102
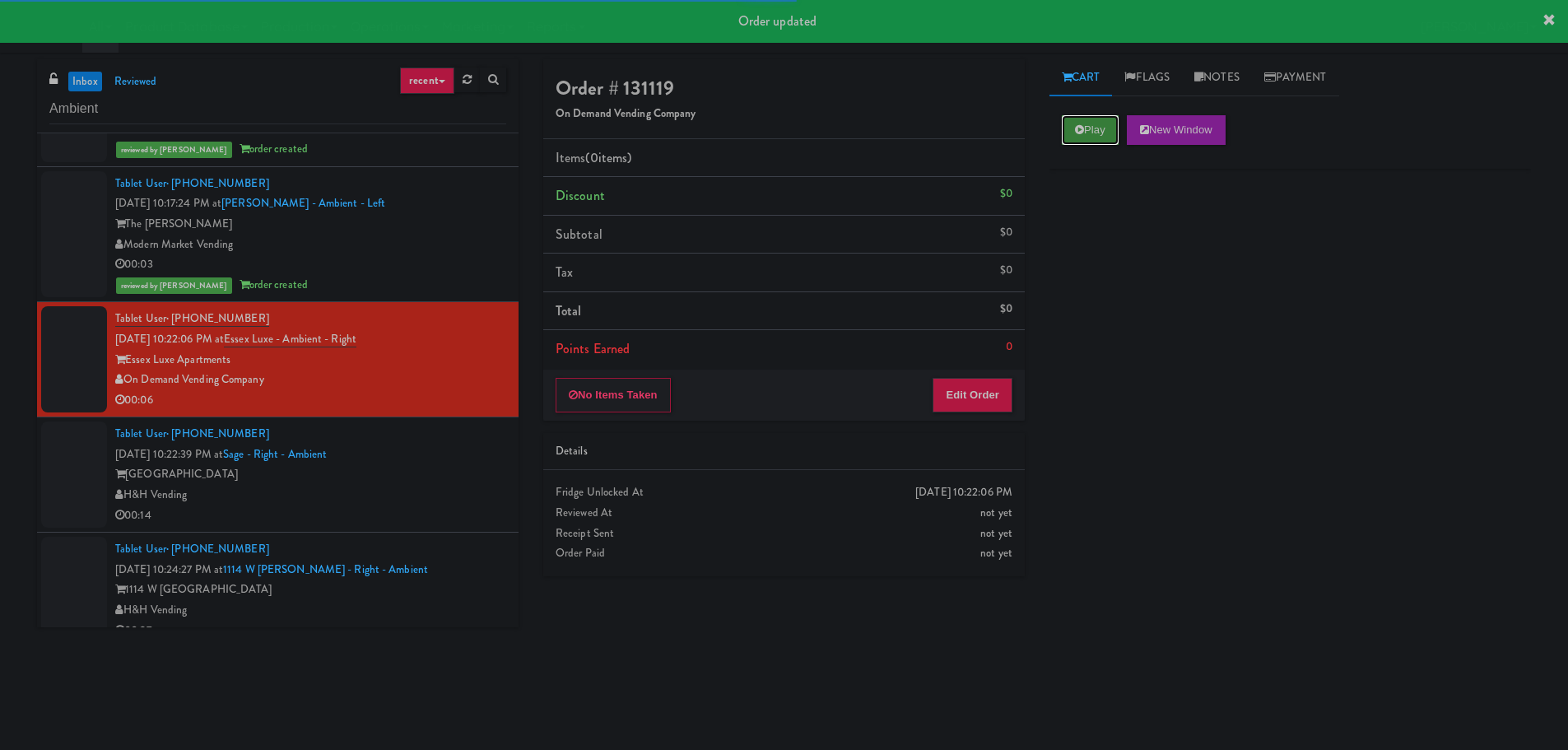
click at [1078, 127] on icon at bounding box center [1080, 129] width 9 height 11
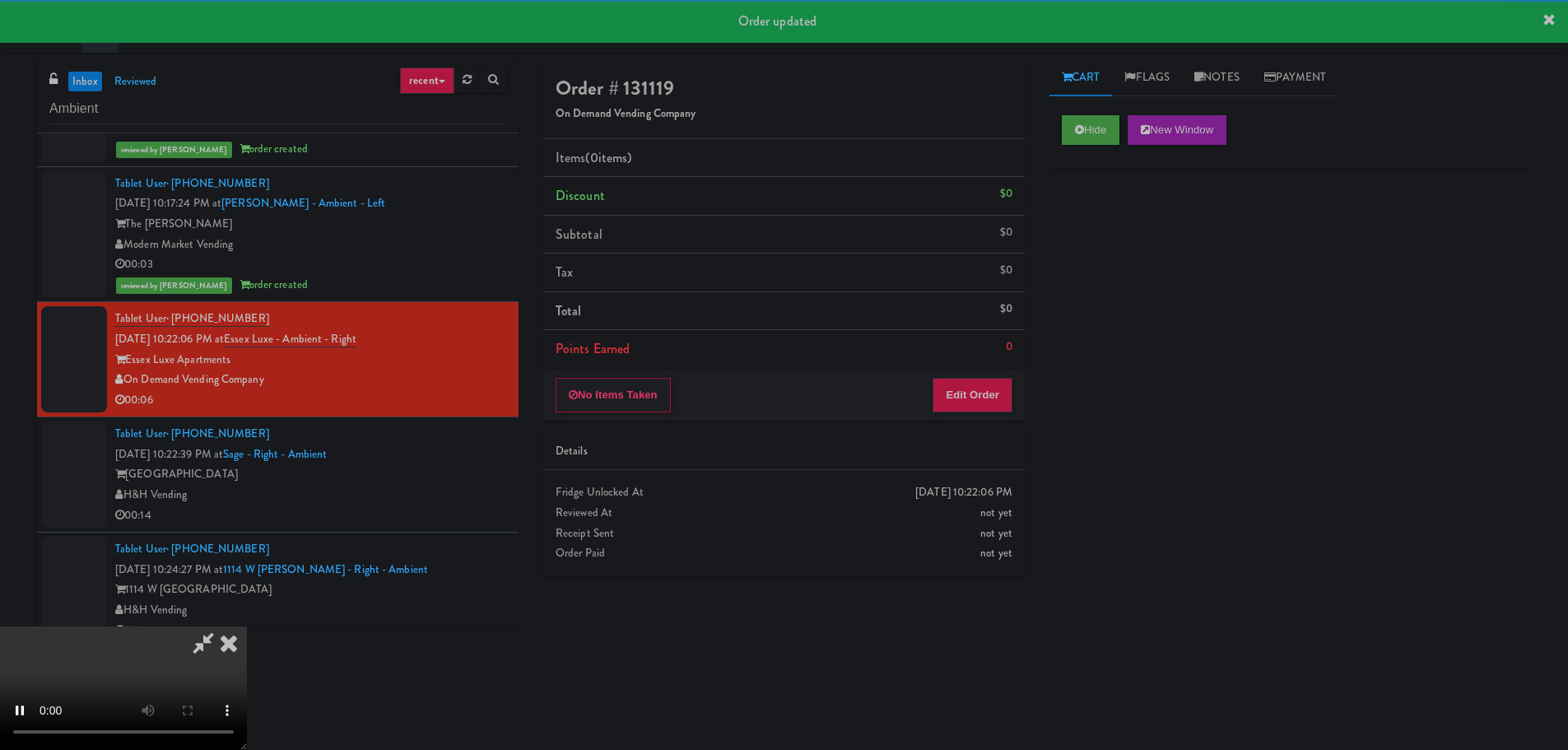
click at [984, 370] on div "No Items Taken Edit Order" at bounding box center [784, 395] width 482 height 51
click at [981, 404] on button "Edit Order" at bounding box center [972, 395] width 80 height 34
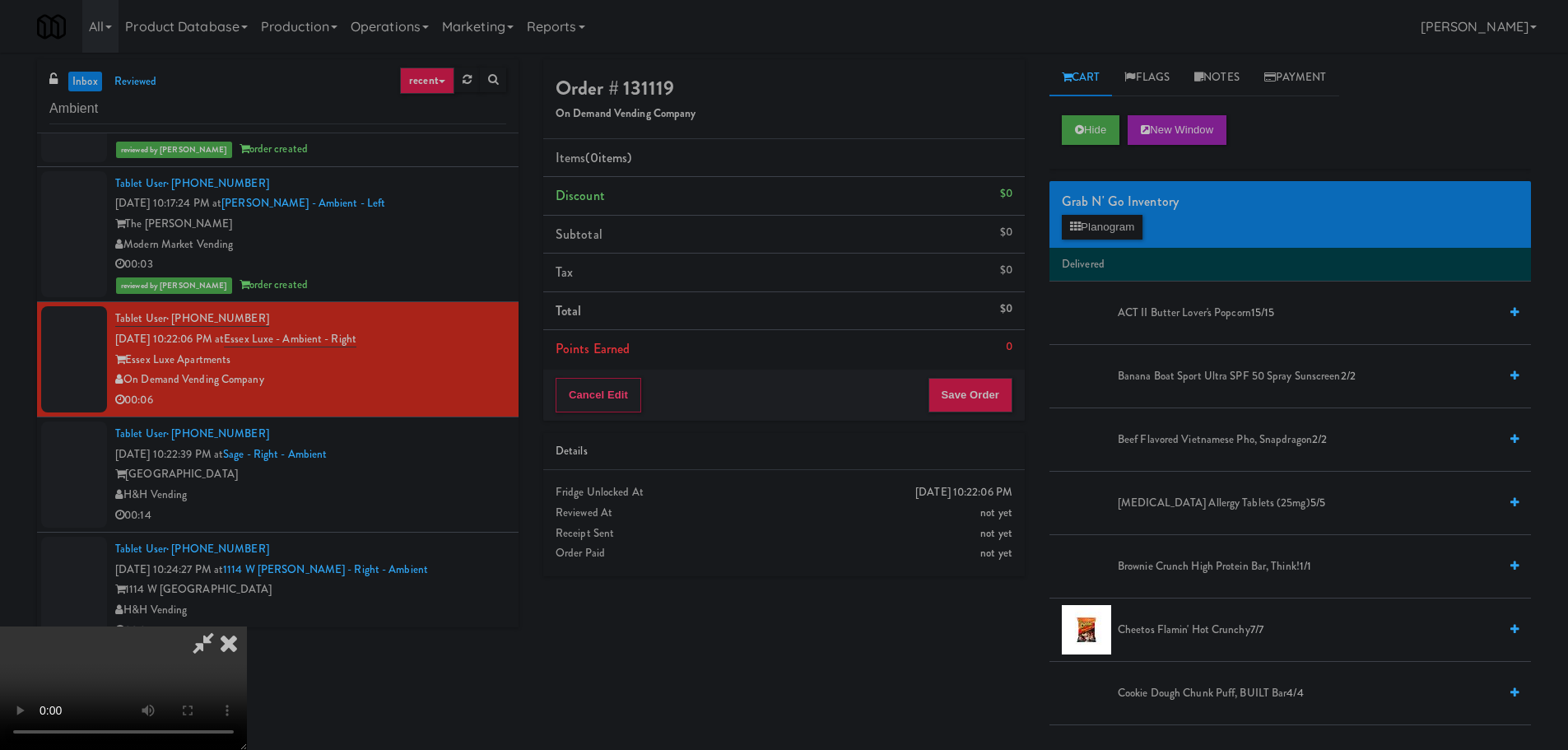
scroll to position [283, 0]
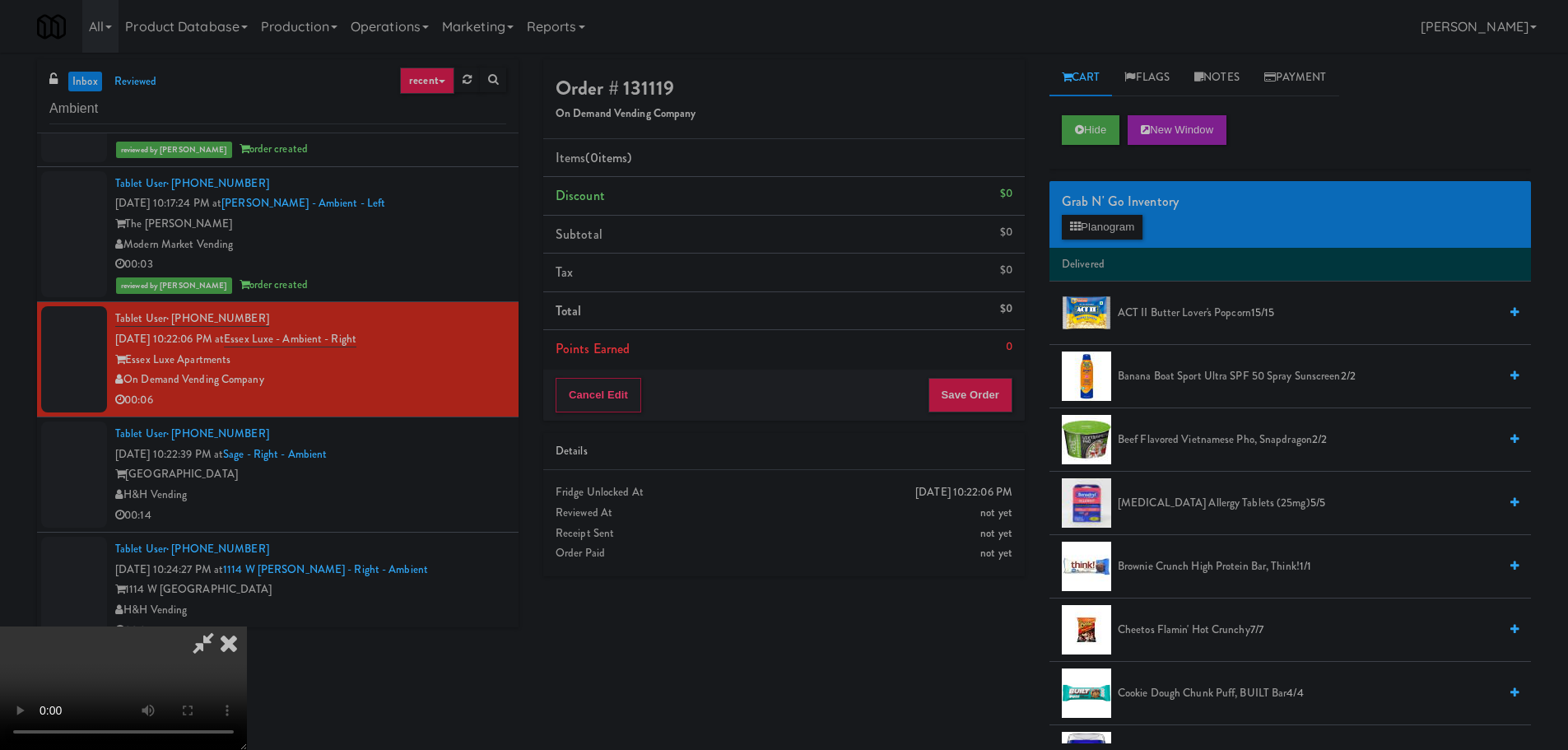
click at [247, 627] on video at bounding box center [123, 688] width 247 height 123
drag, startPoint x: 674, startPoint y: 415, endPoint x: 682, endPoint y: 426, distance: 13.6
click at [247, 627] on video at bounding box center [123, 688] width 247 height 123
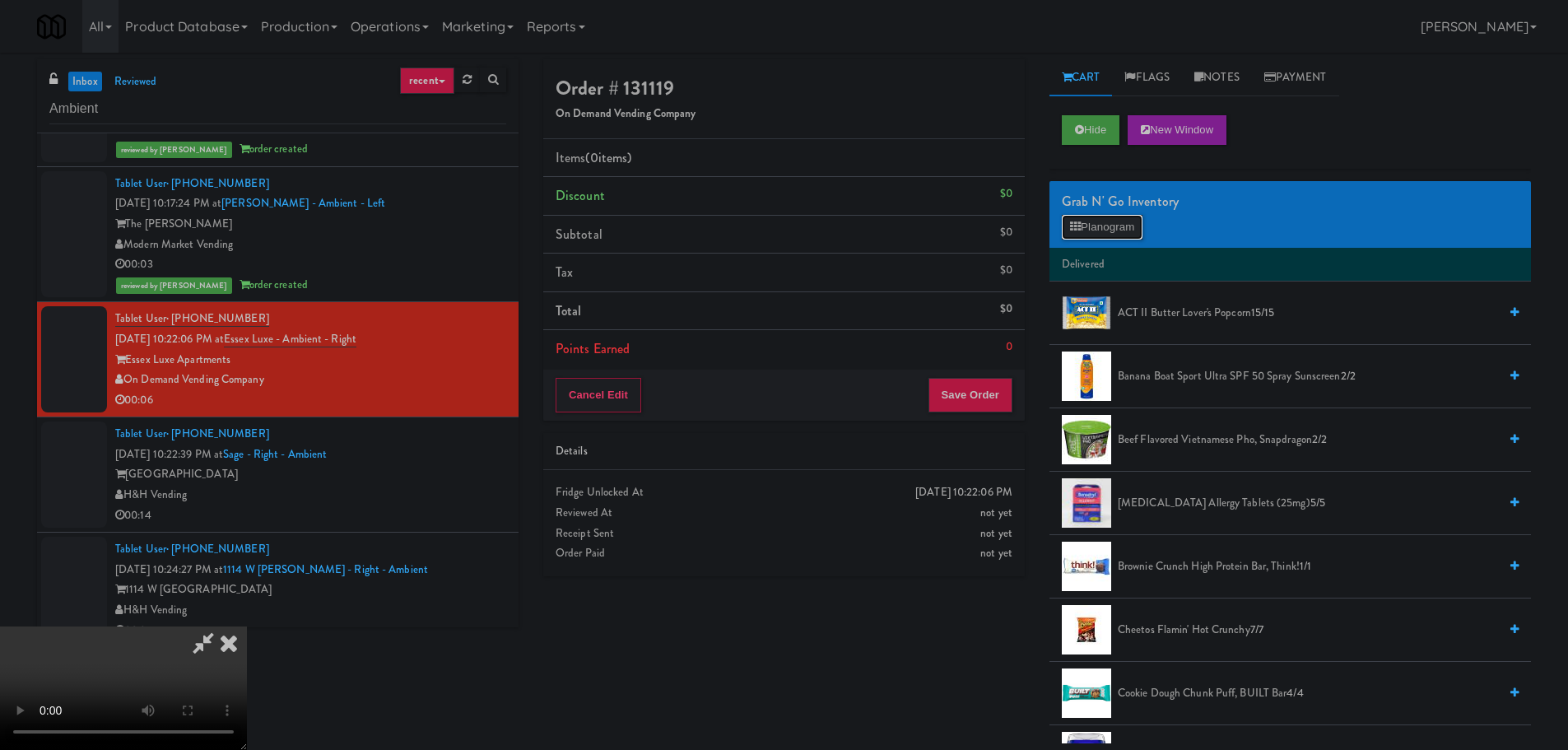
click at [1121, 227] on button "Planogram" at bounding box center [1102, 227] width 81 height 24
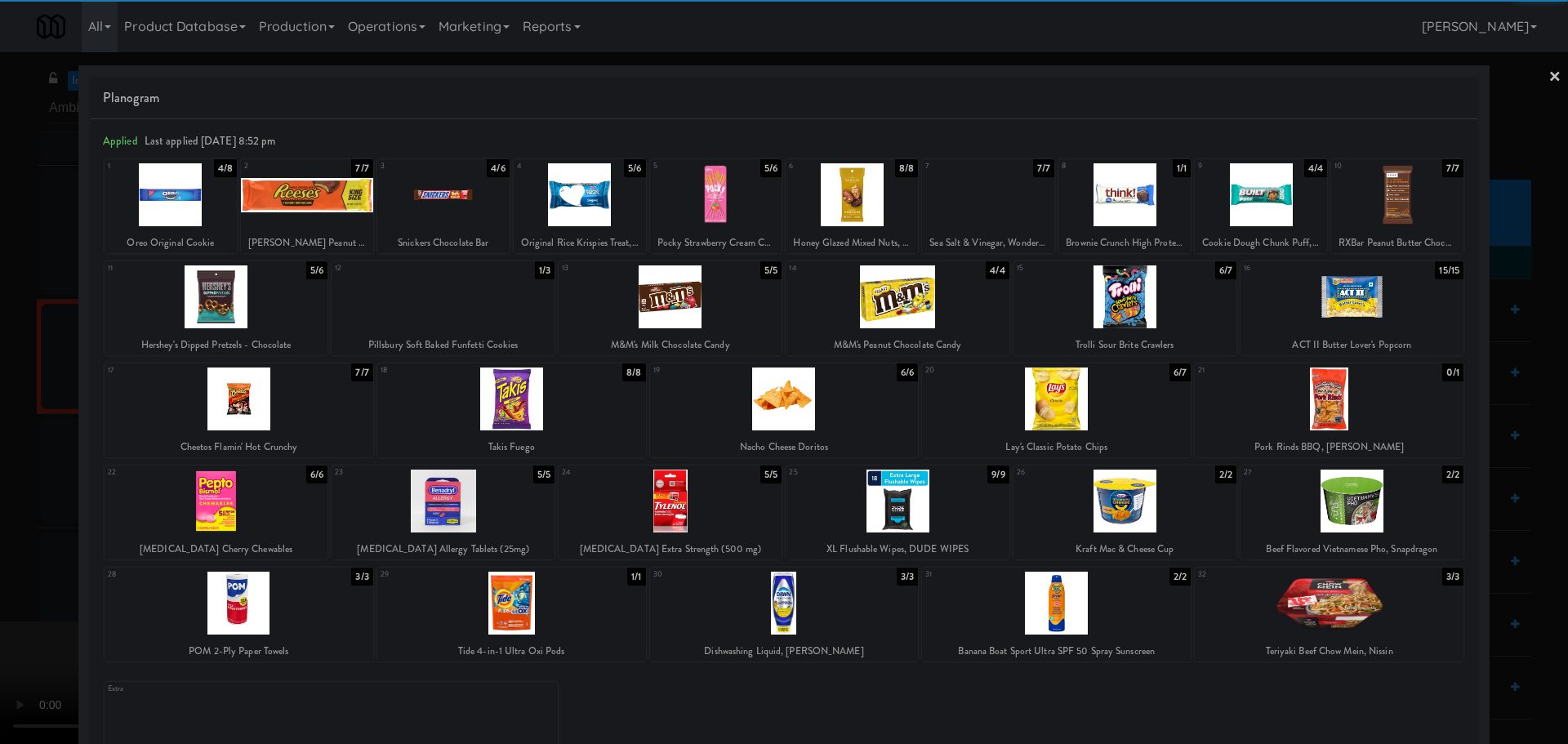
click at [1293, 311] on div at bounding box center [1352, 297] width 223 height 63
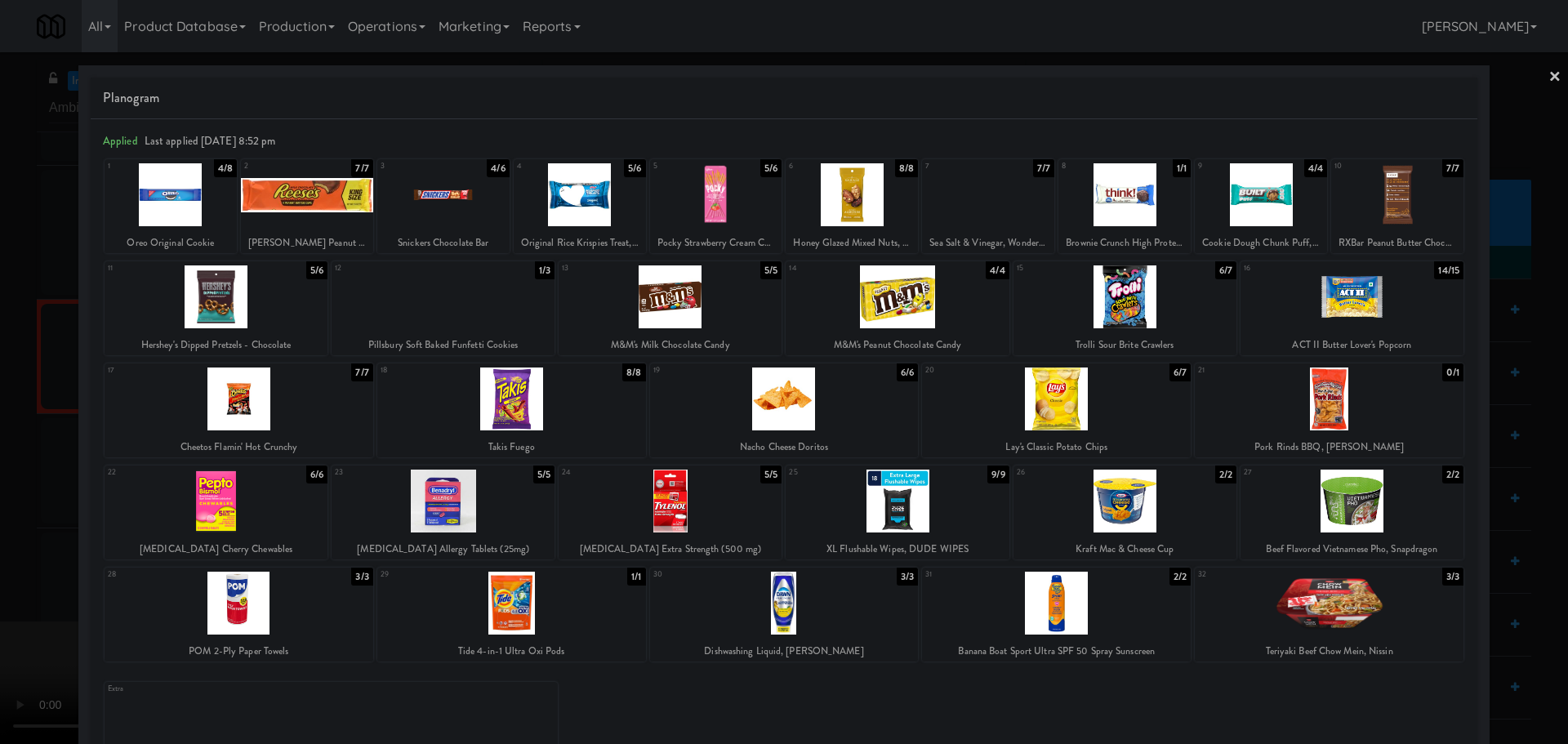
click at [0, 508] on div at bounding box center [784, 372] width 1568 height 744
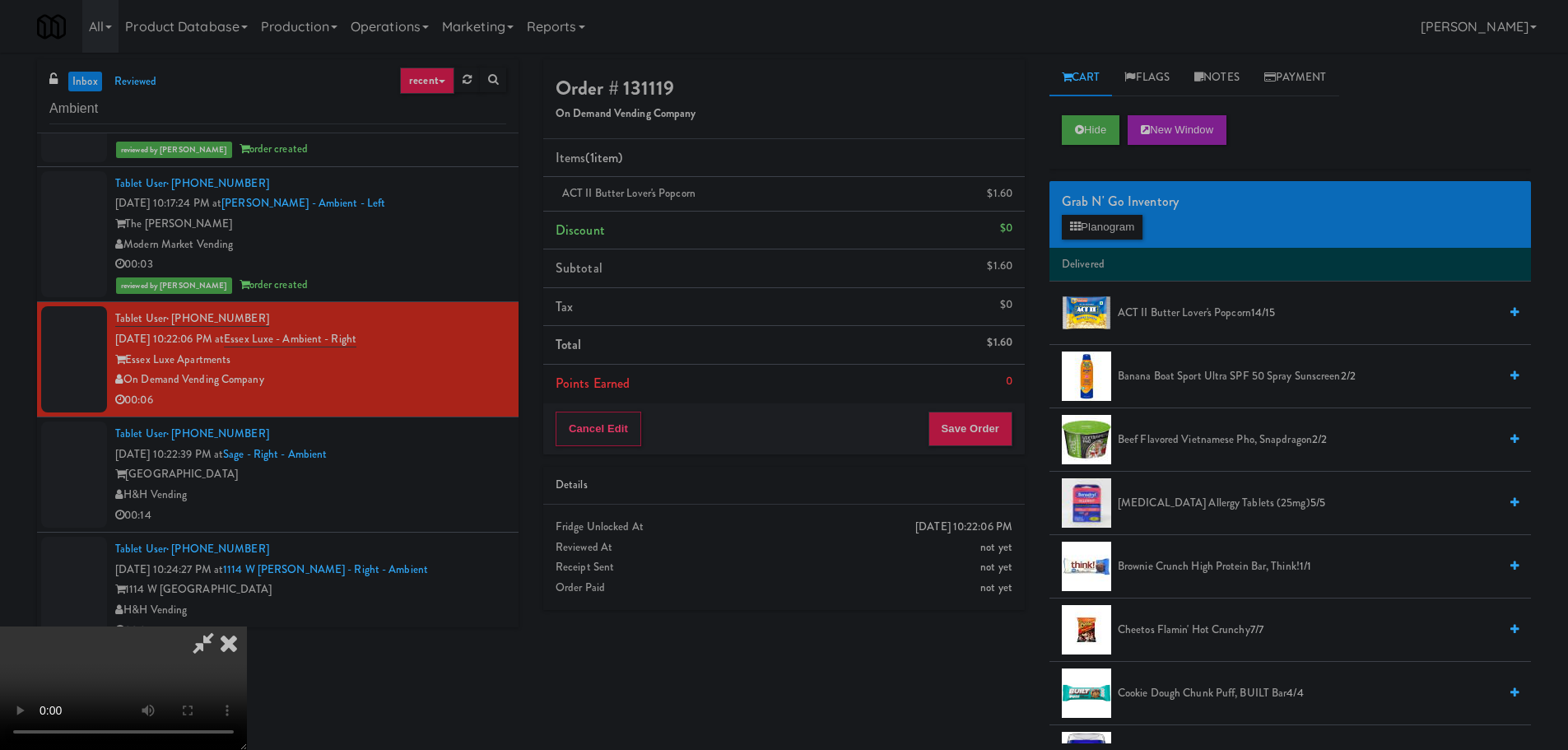
click at [247, 634] on video at bounding box center [123, 688] width 247 height 123
click at [247, 627] on video at bounding box center [123, 688] width 247 height 123
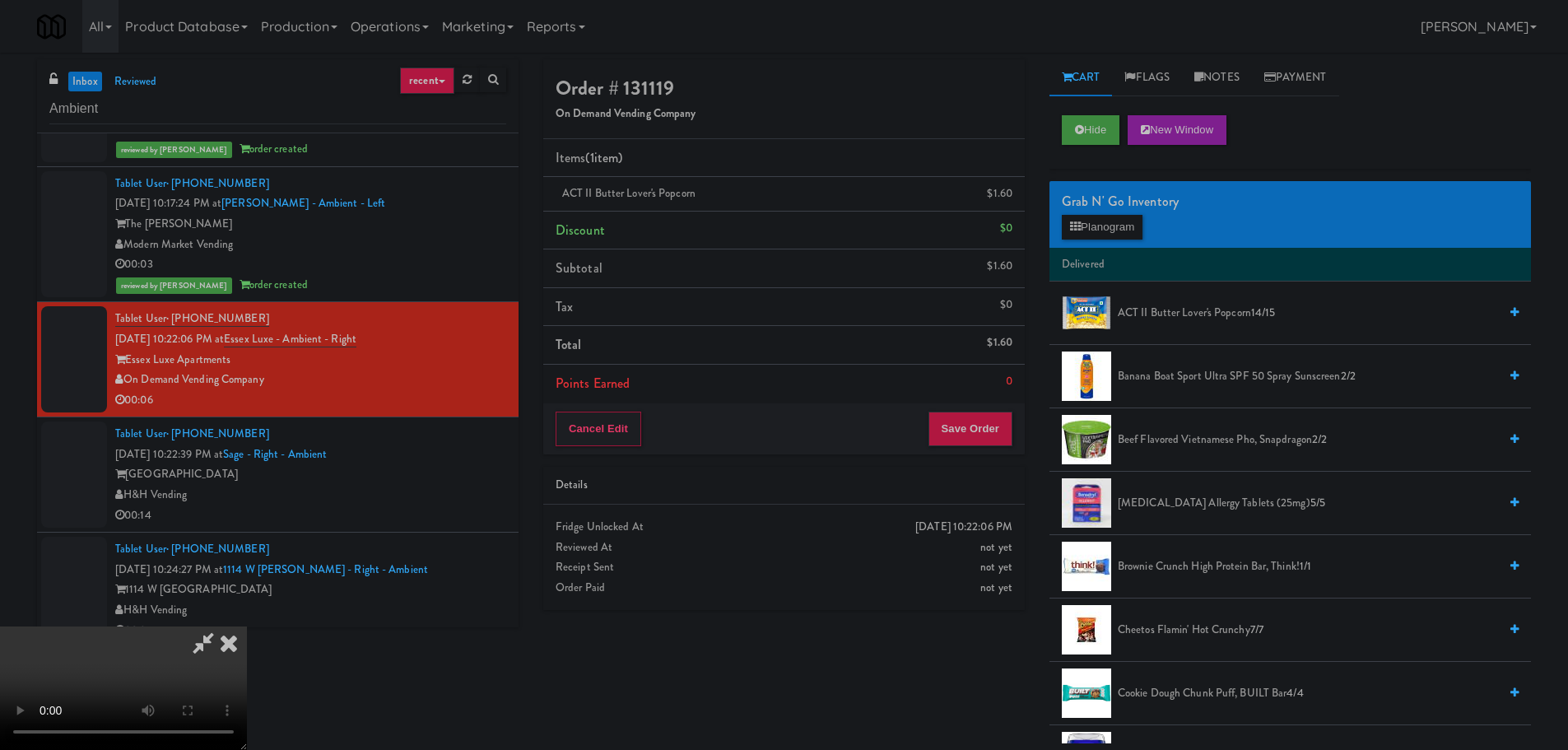
click at [247, 627] on video at bounding box center [123, 688] width 247 height 123
drag, startPoint x: 616, startPoint y: 454, endPoint x: 628, endPoint y: 452, distance: 12.2
click at [247, 627] on video at bounding box center [123, 688] width 247 height 123
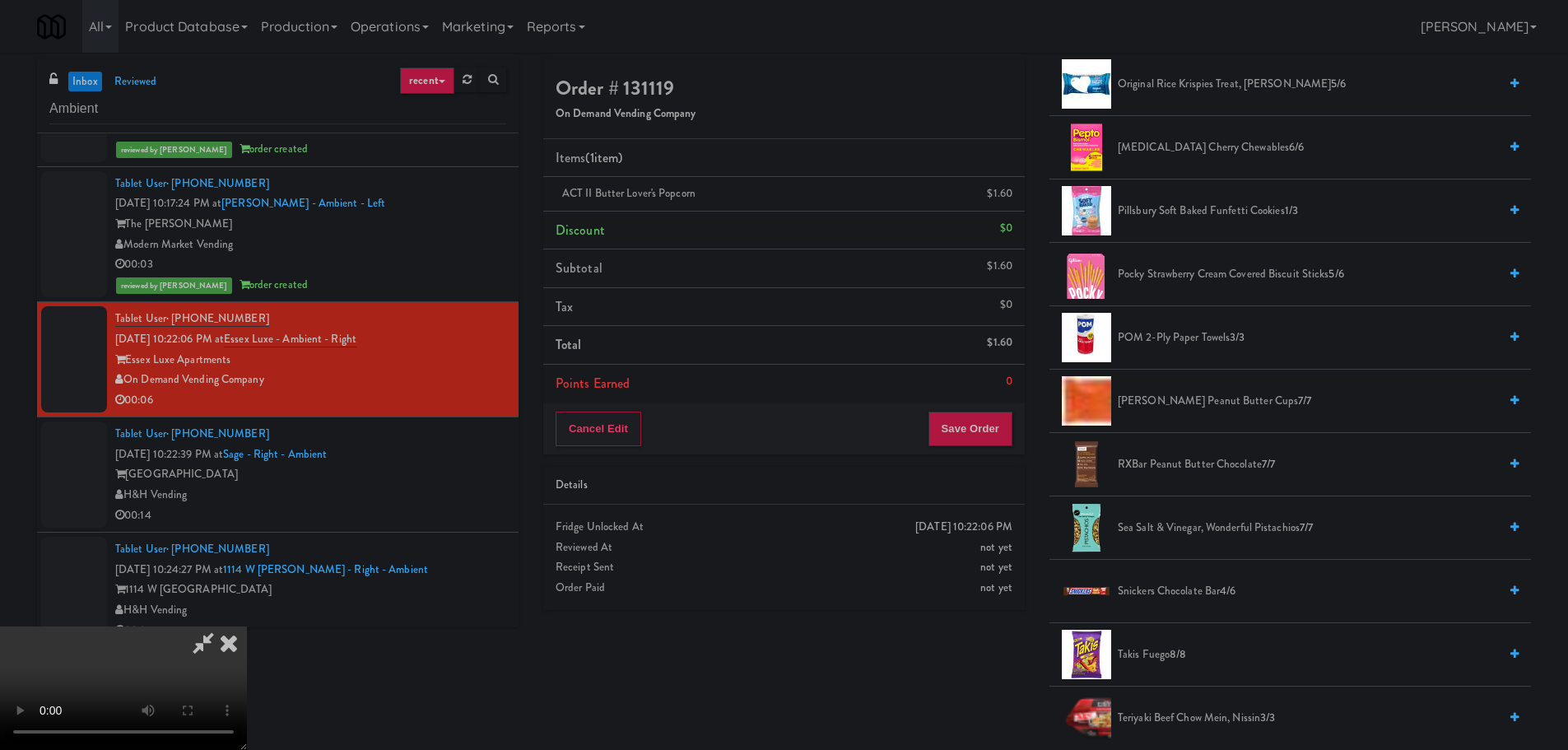
scroll to position [1647, 0]
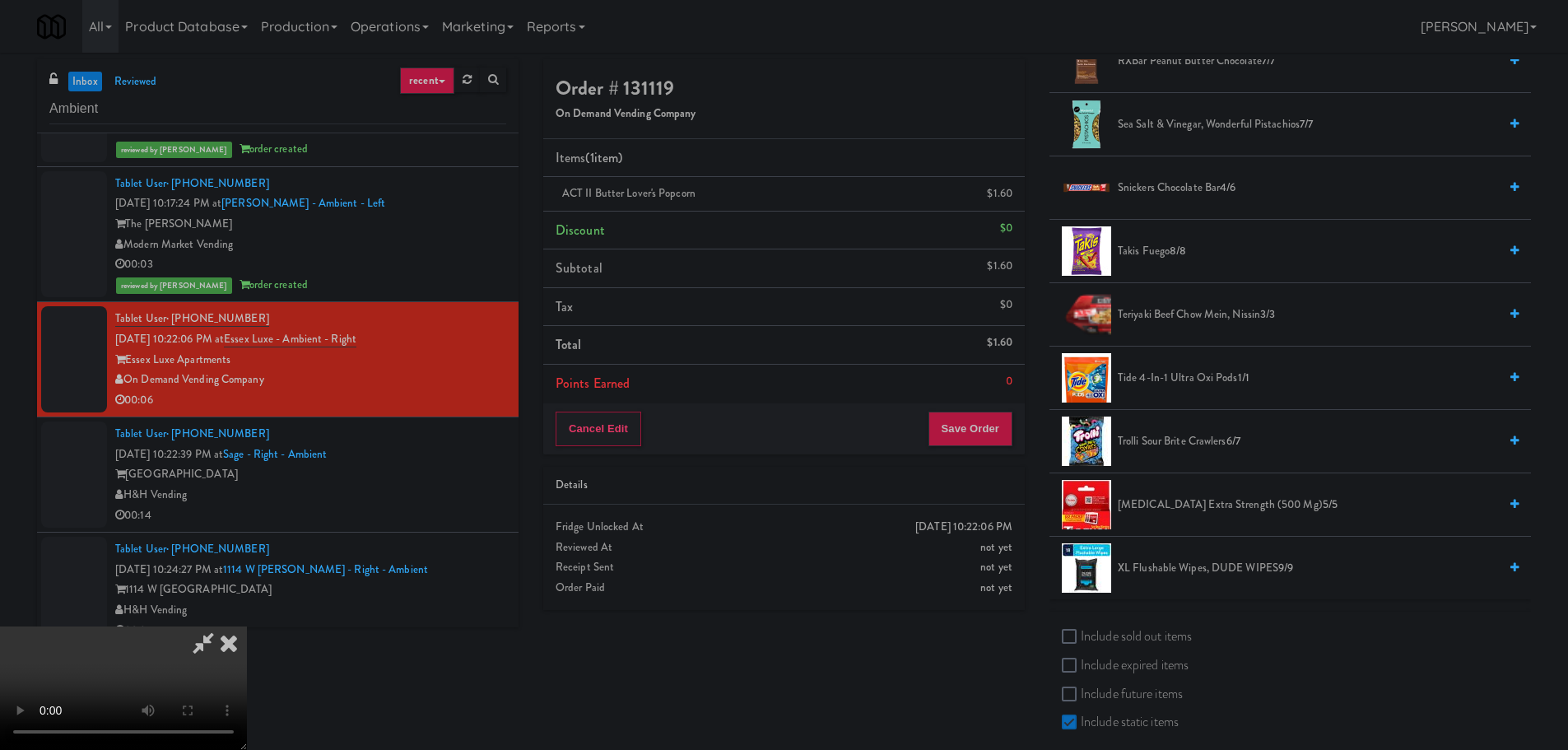
click at [1160, 260] on span "Takis Fuego 8/8" at bounding box center [1307, 251] width 380 height 21
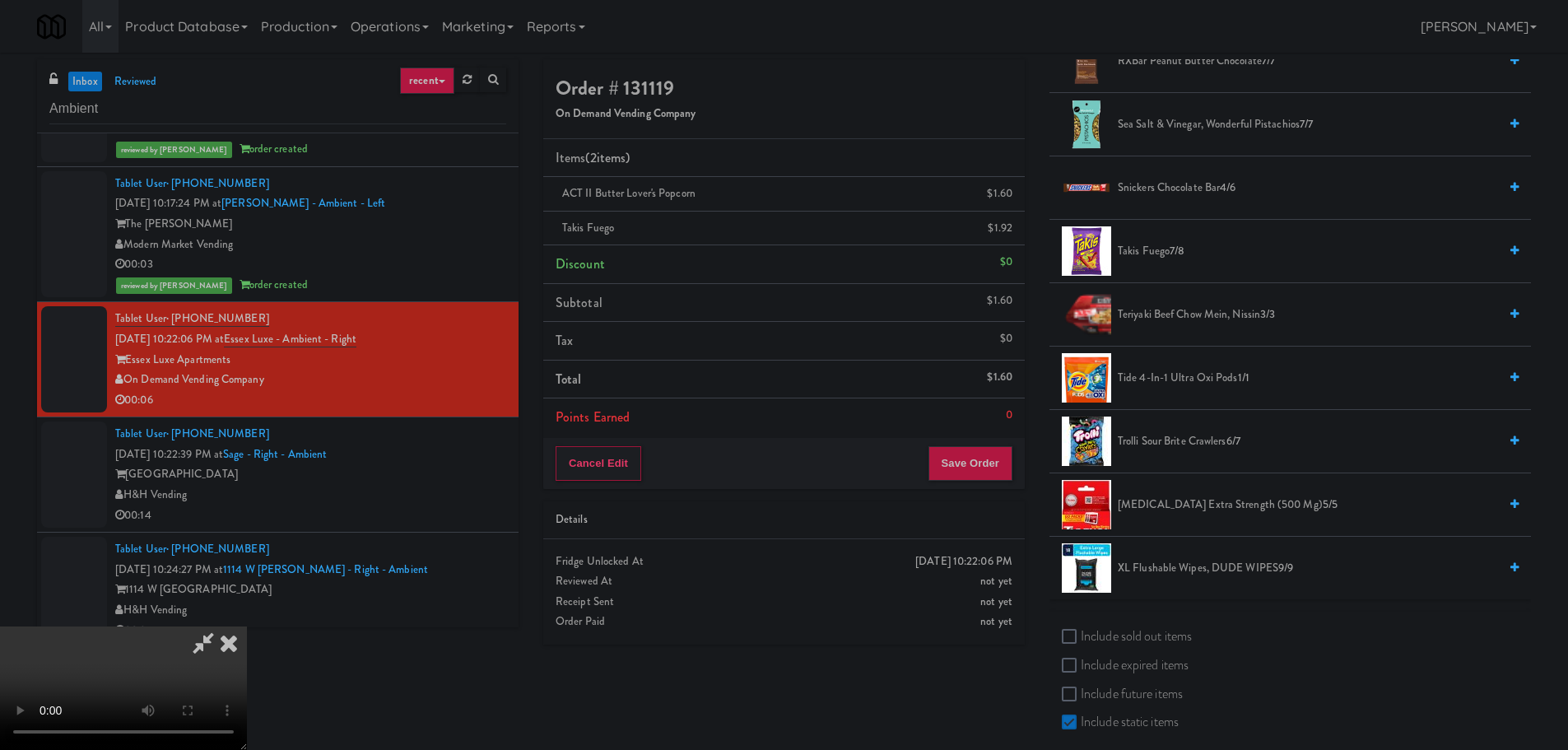
click at [247, 627] on video at bounding box center [123, 688] width 247 height 123
click at [1002, 465] on button "Save Order" at bounding box center [970, 463] width 84 height 34
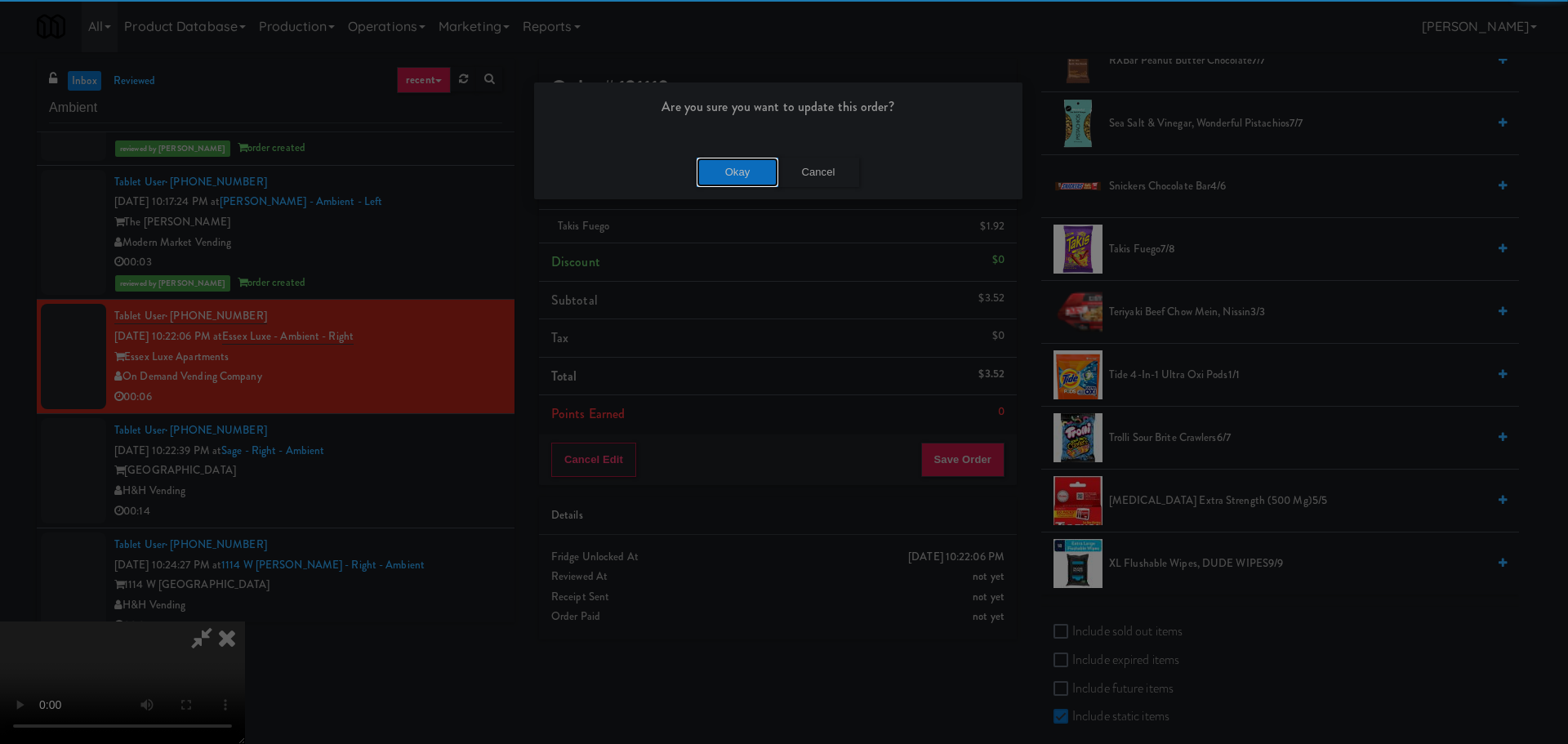
click at [717, 166] on button "Okay" at bounding box center [738, 172] width 82 height 29
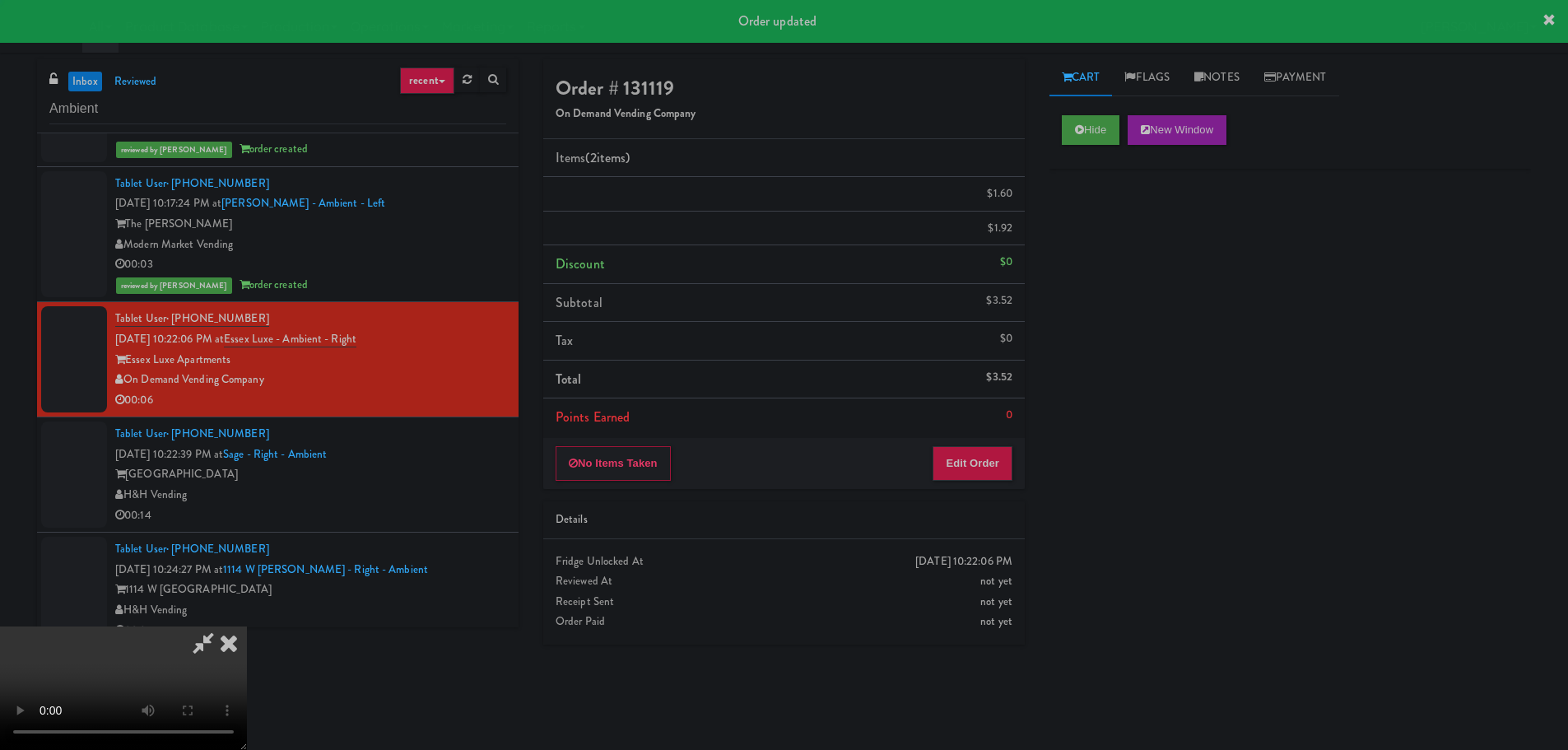
scroll to position [0, 0]
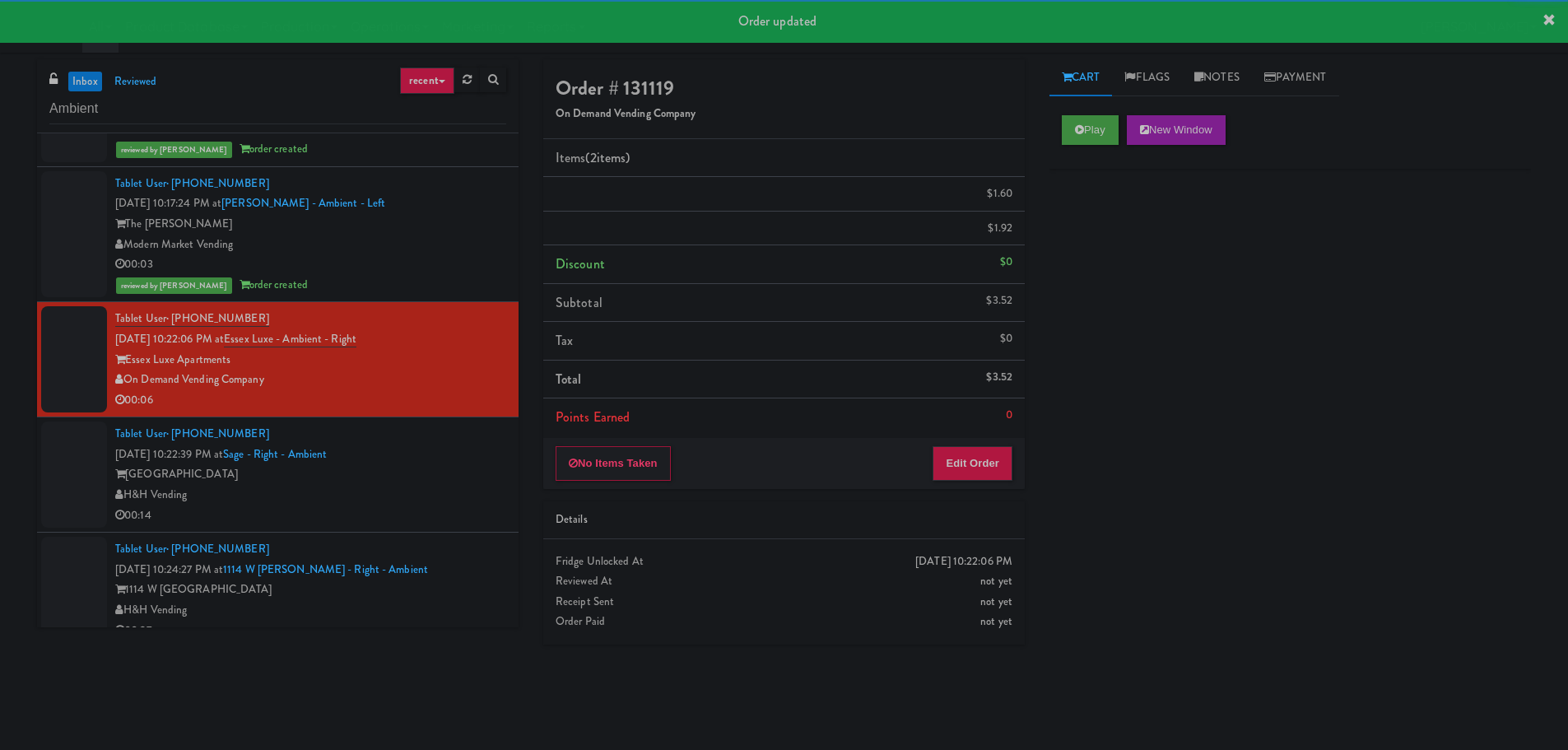
click at [463, 486] on div "H&H Vending" at bounding box center [310, 495] width 391 height 21
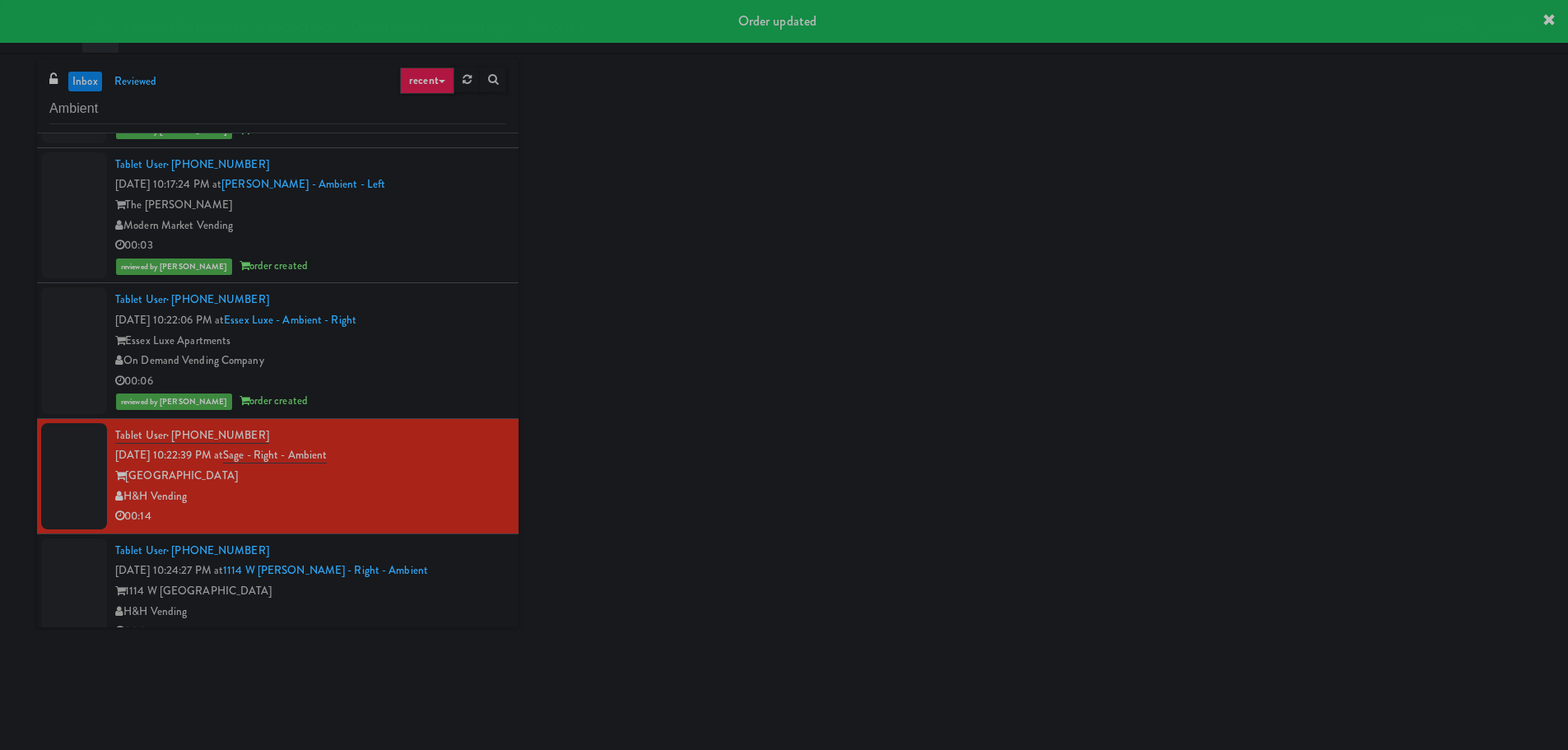
scroll to position [799, 0]
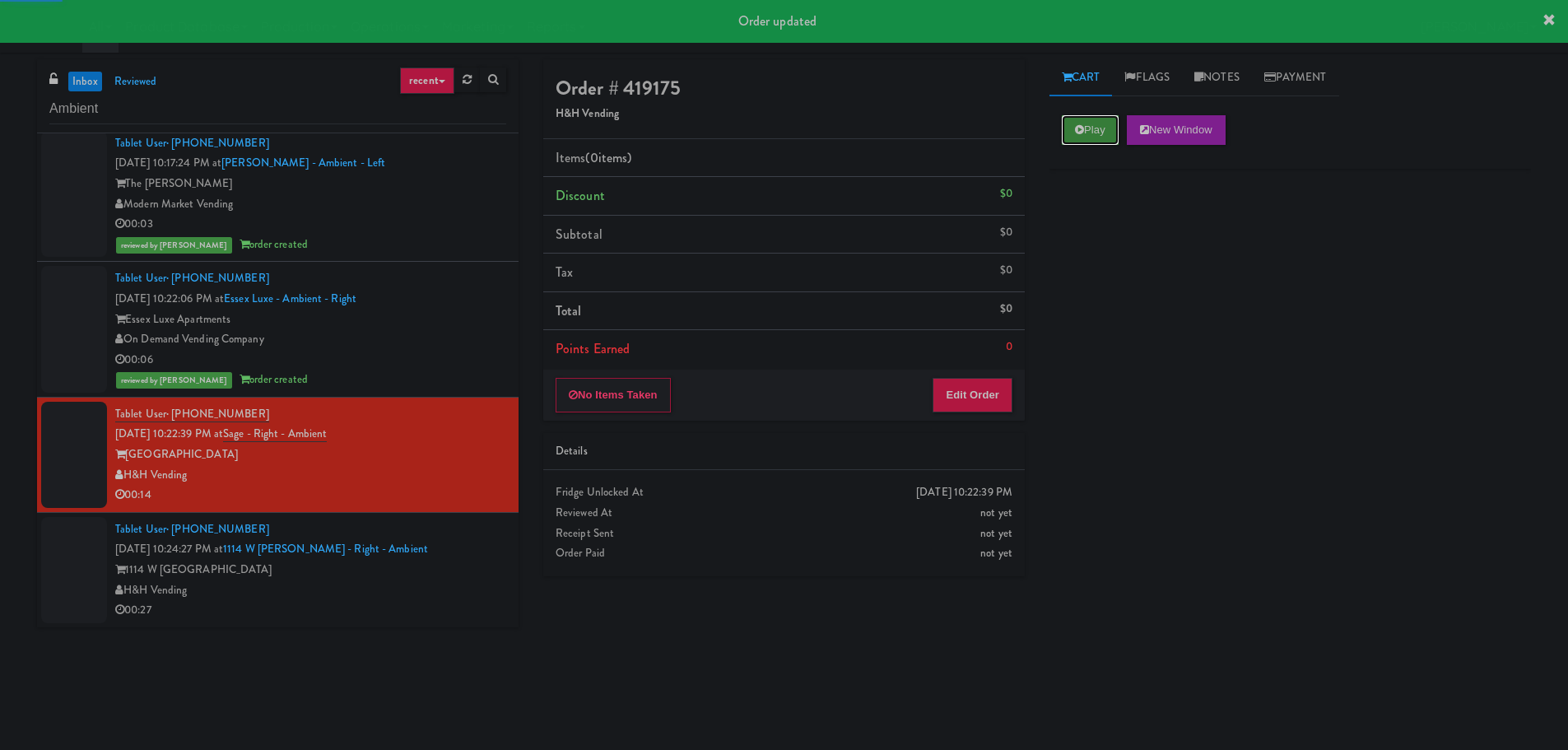
click at [1105, 125] on button "Play" at bounding box center [1090, 129] width 57 height 30
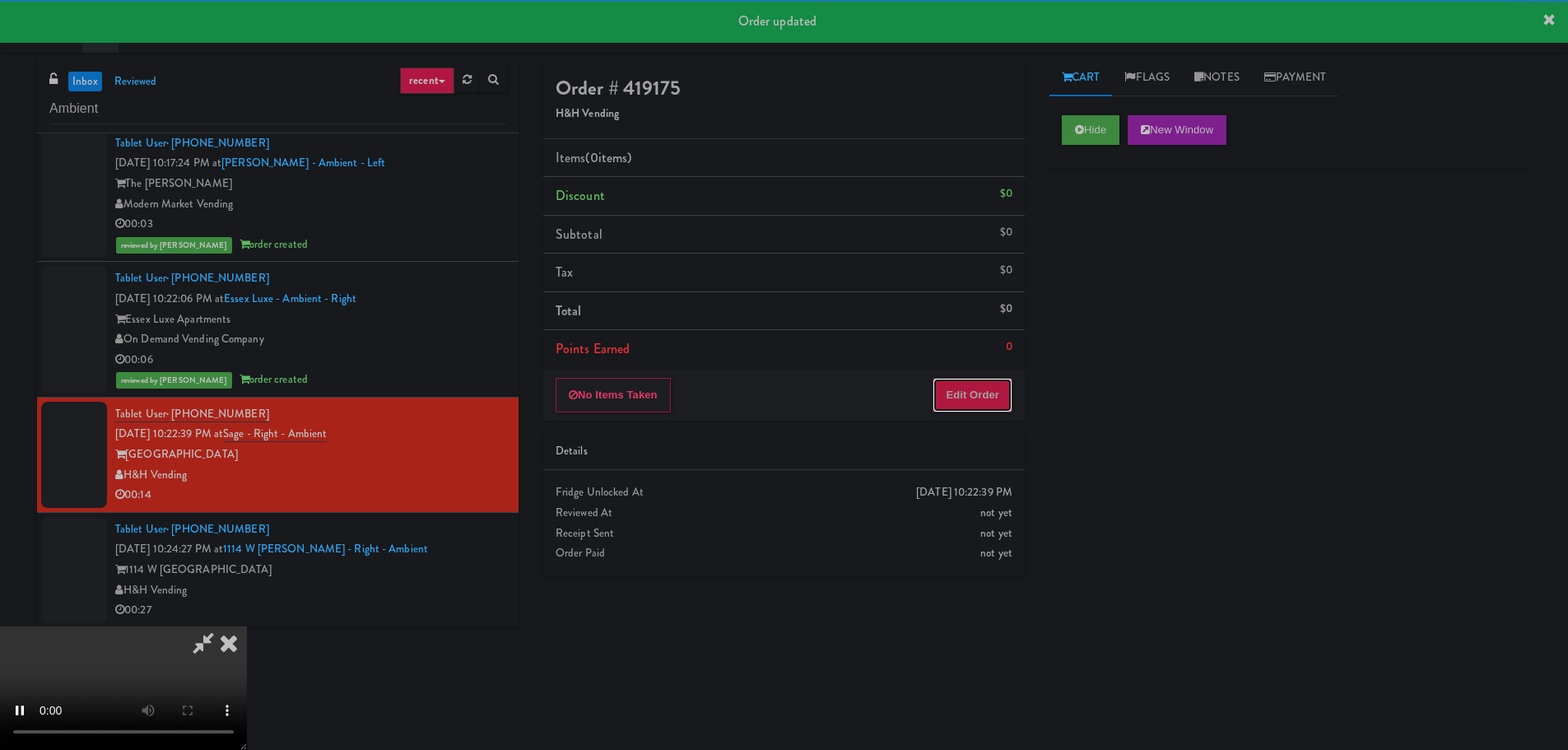
click at [950, 404] on button "Edit Order" at bounding box center [972, 395] width 80 height 34
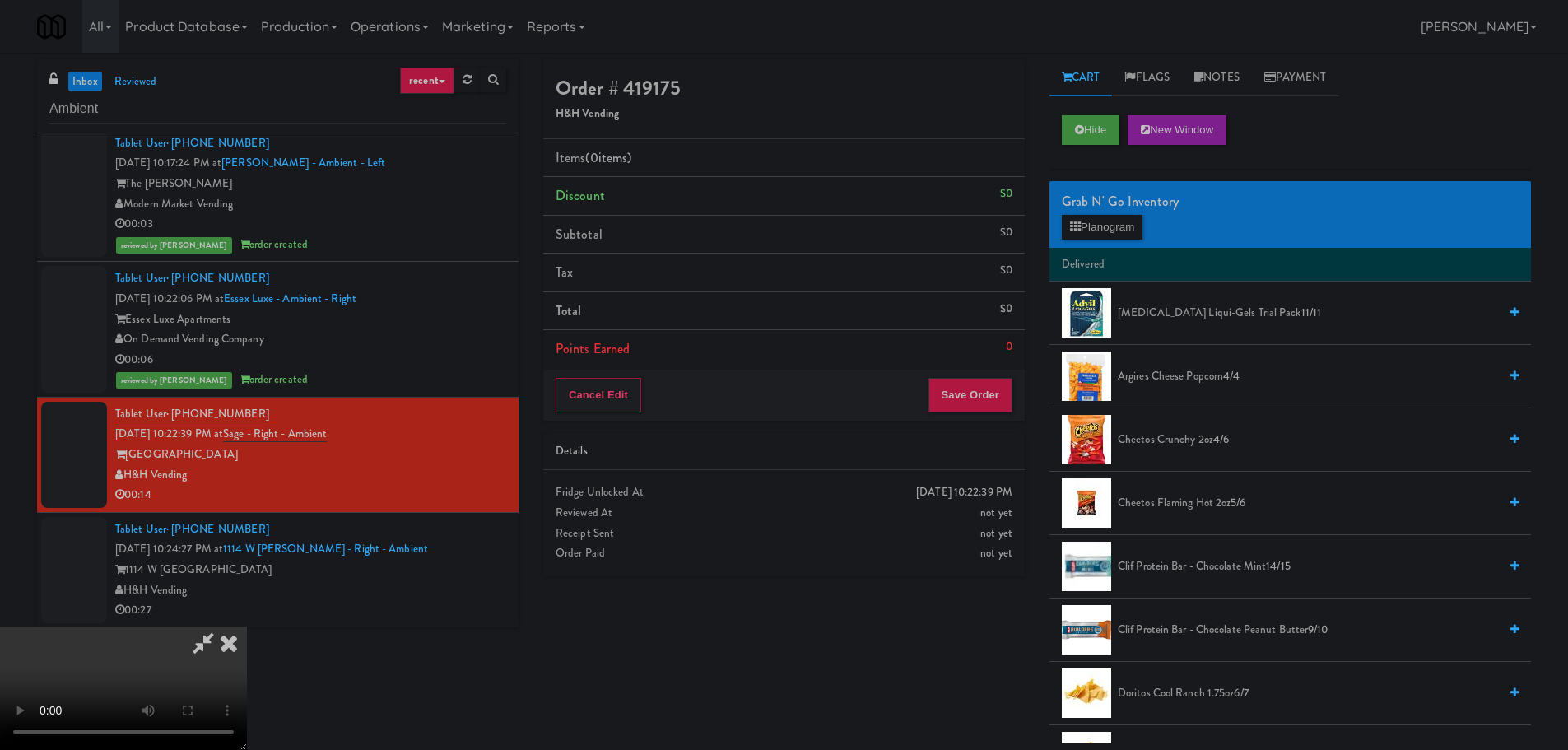
click at [247, 627] on video at bounding box center [123, 688] width 247 height 123
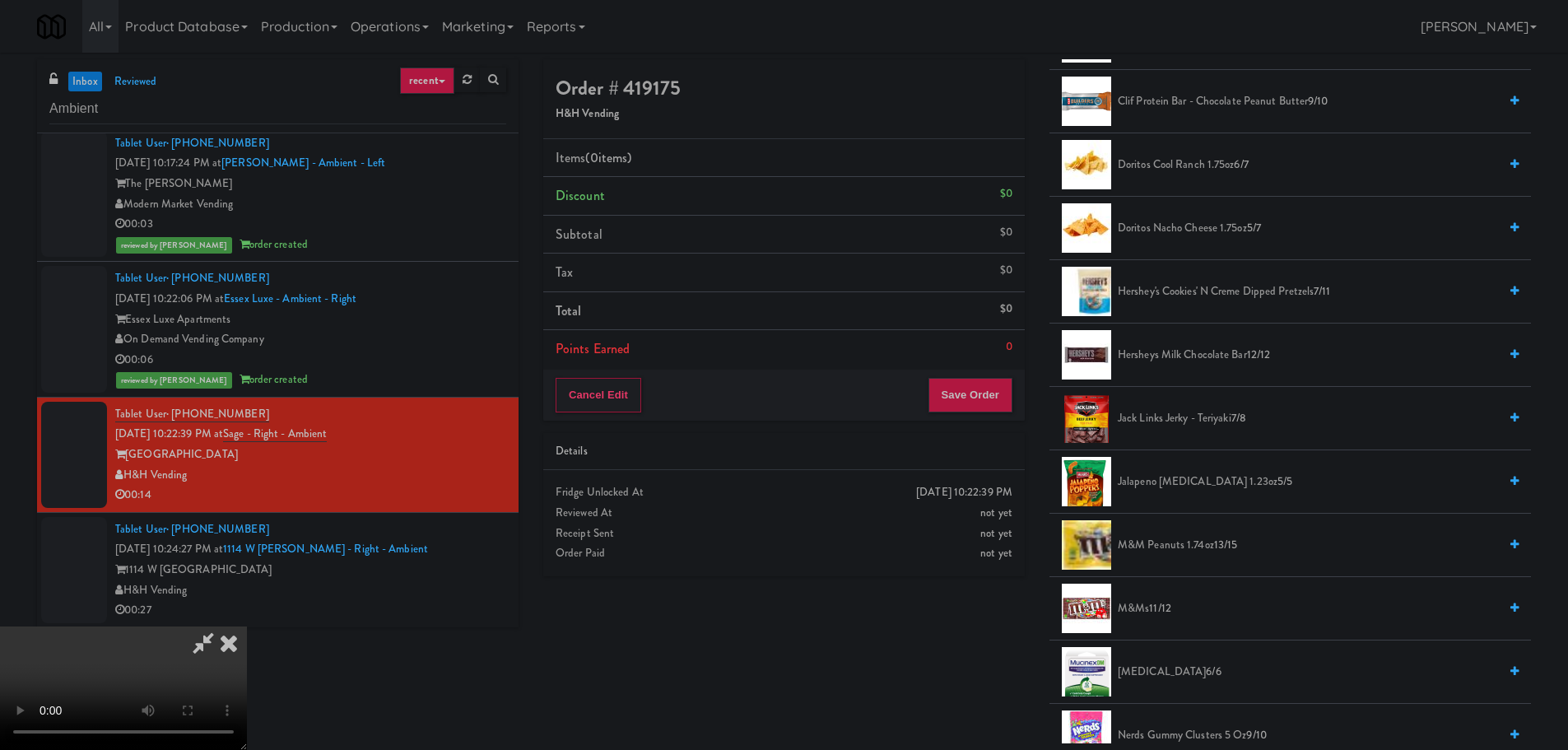
scroll to position [576, 0]
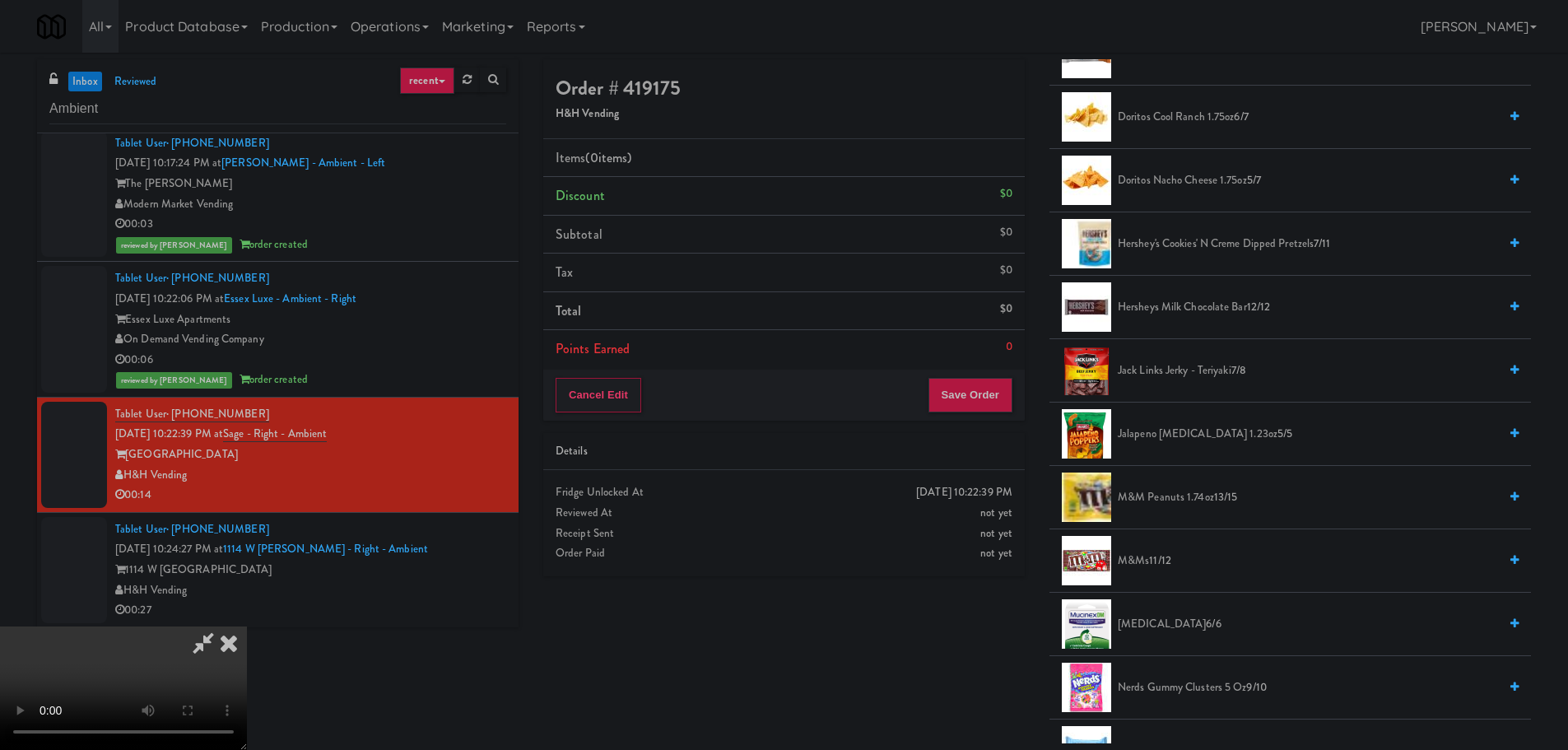
click at [1239, 258] on li "Hershey's Cookies' N Creme dipped pretzels 7/11" at bounding box center [1290, 244] width 482 height 64
click at [1248, 248] on span "Hershey's Cookies' N Creme dipped pretzels 7/11" at bounding box center [1307, 244] width 380 height 21
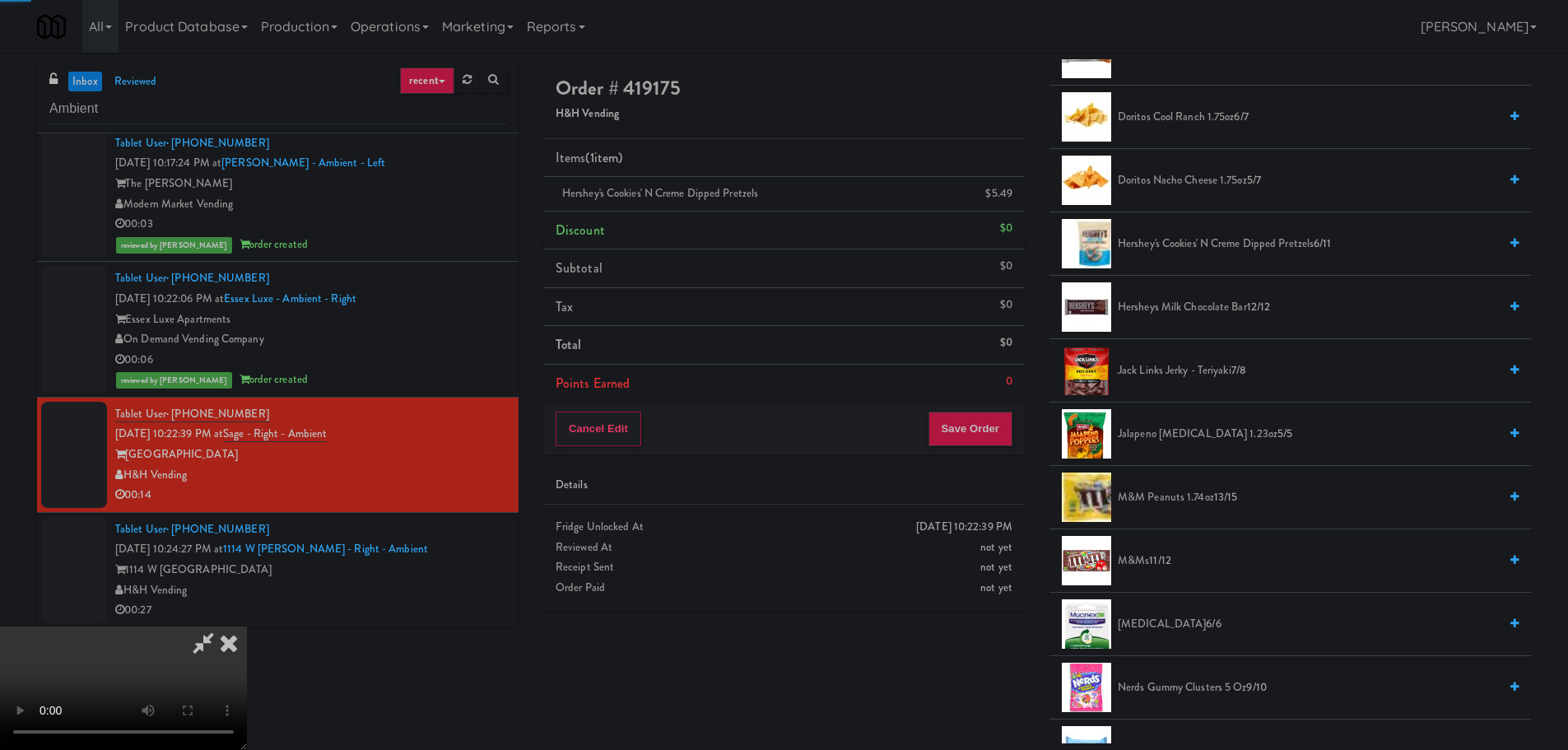
click at [247, 627] on video at bounding box center [123, 688] width 247 height 123
click at [976, 426] on button "Save Order" at bounding box center [970, 429] width 84 height 34
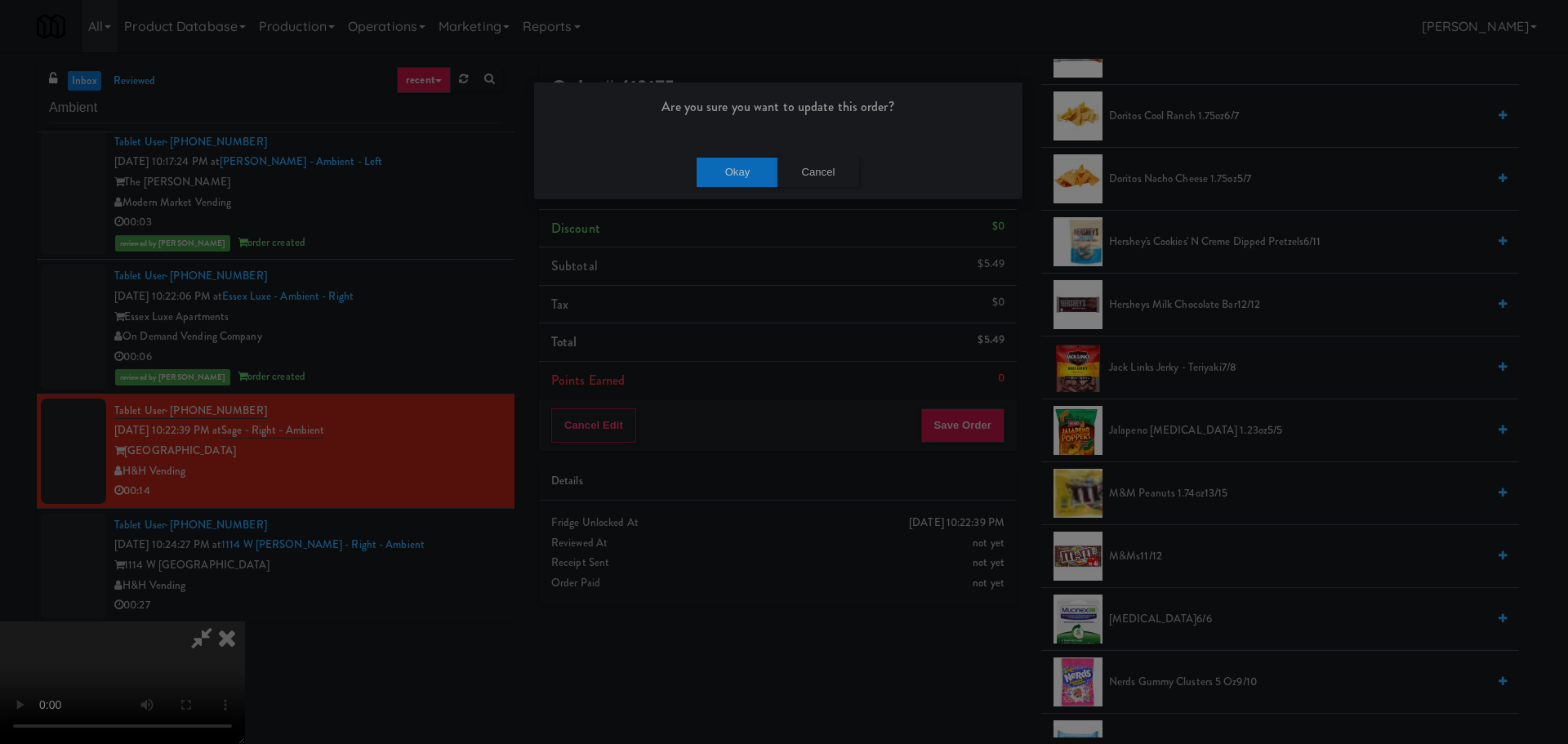
click at [732, 189] on div "Okay Cancel" at bounding box center [779, 171] width 489 height 54
click at [732, 177] on button "Okay" at bounding box center [738, 172] width 82 height 29
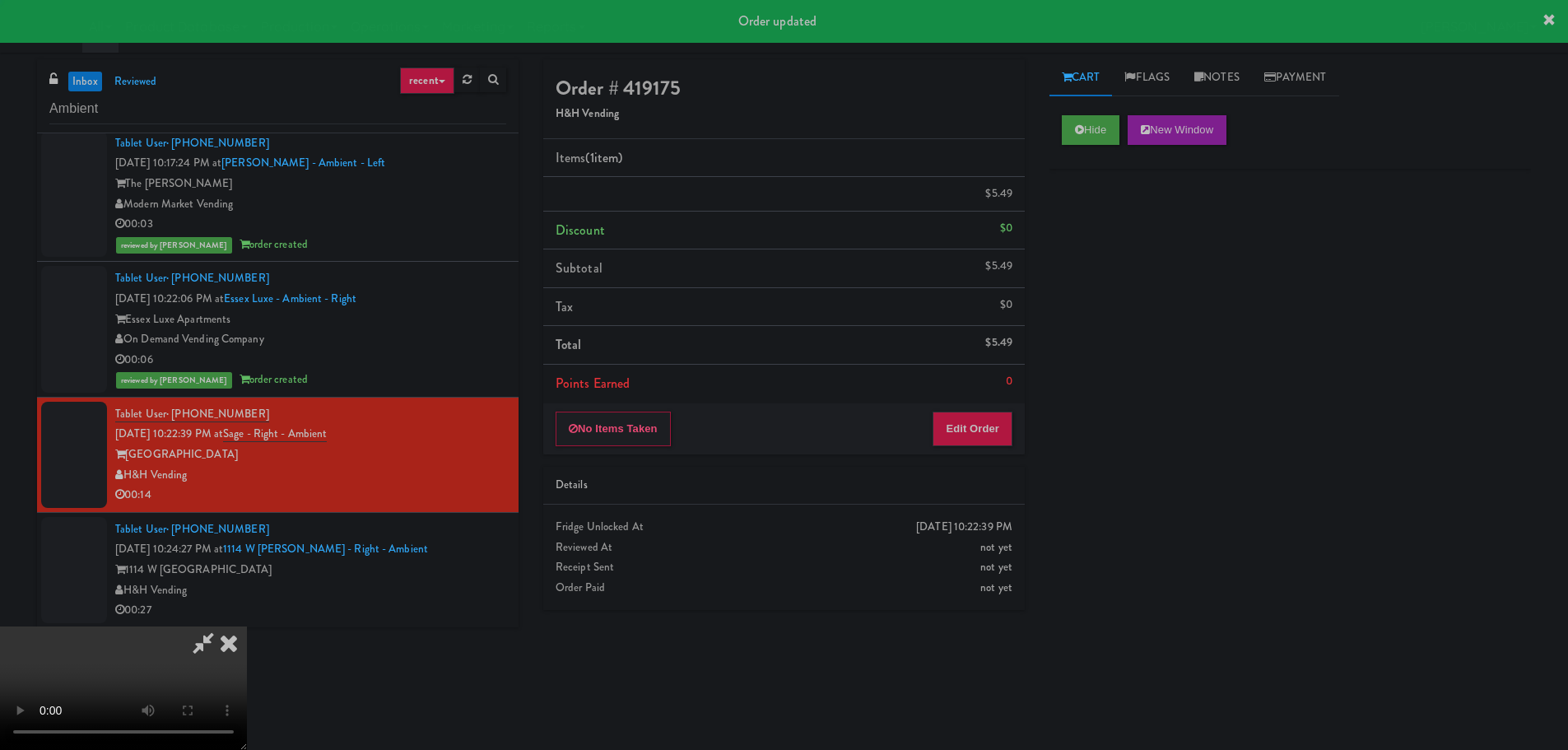
scroll to position [0, 0]
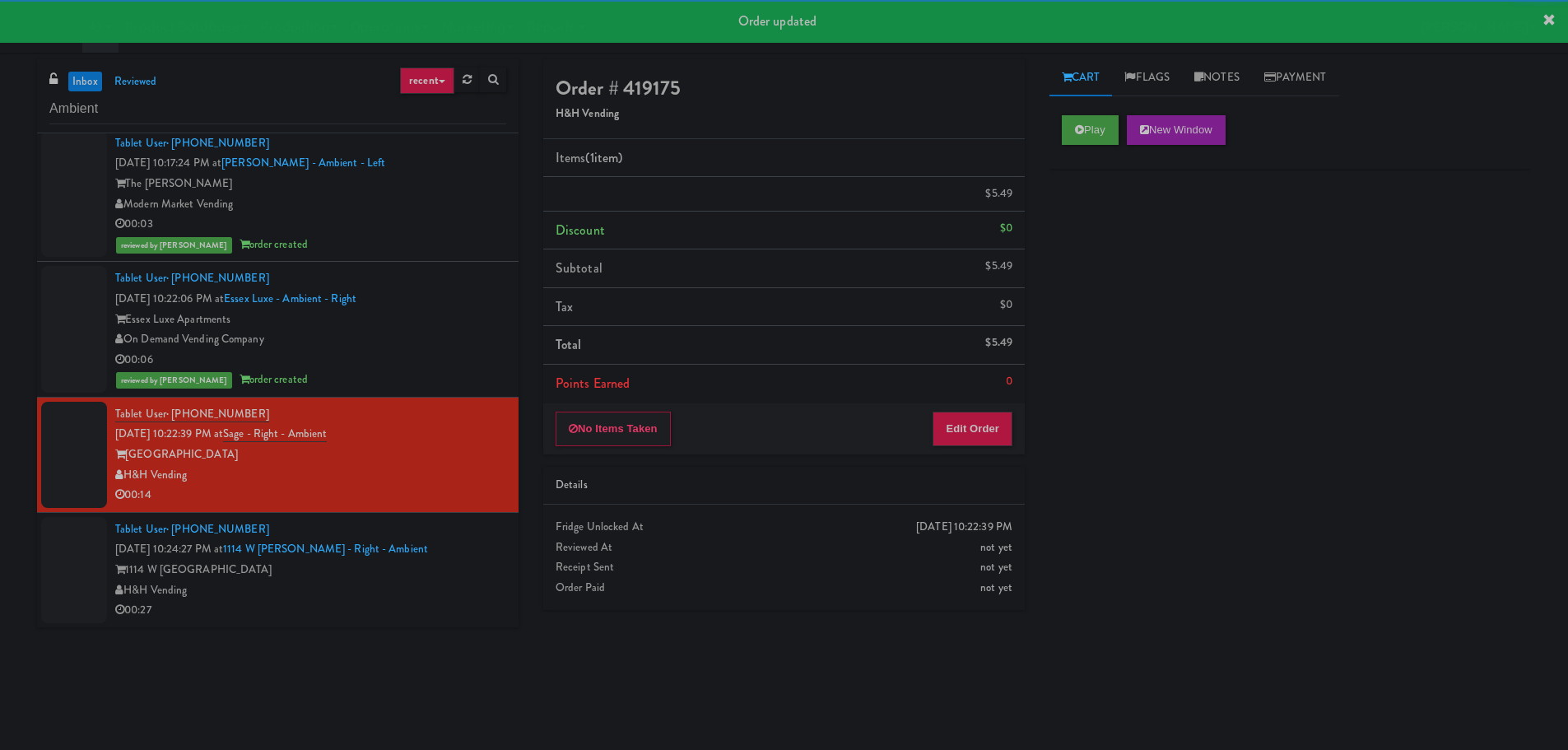
click at [461, 585] on div "Tablet User · (847) 769-7080 [DATE] 10:24:27 PM at 1114 W [PERSON_NAME] - Right…" at bounding box center [310, 570] width 391 height 102
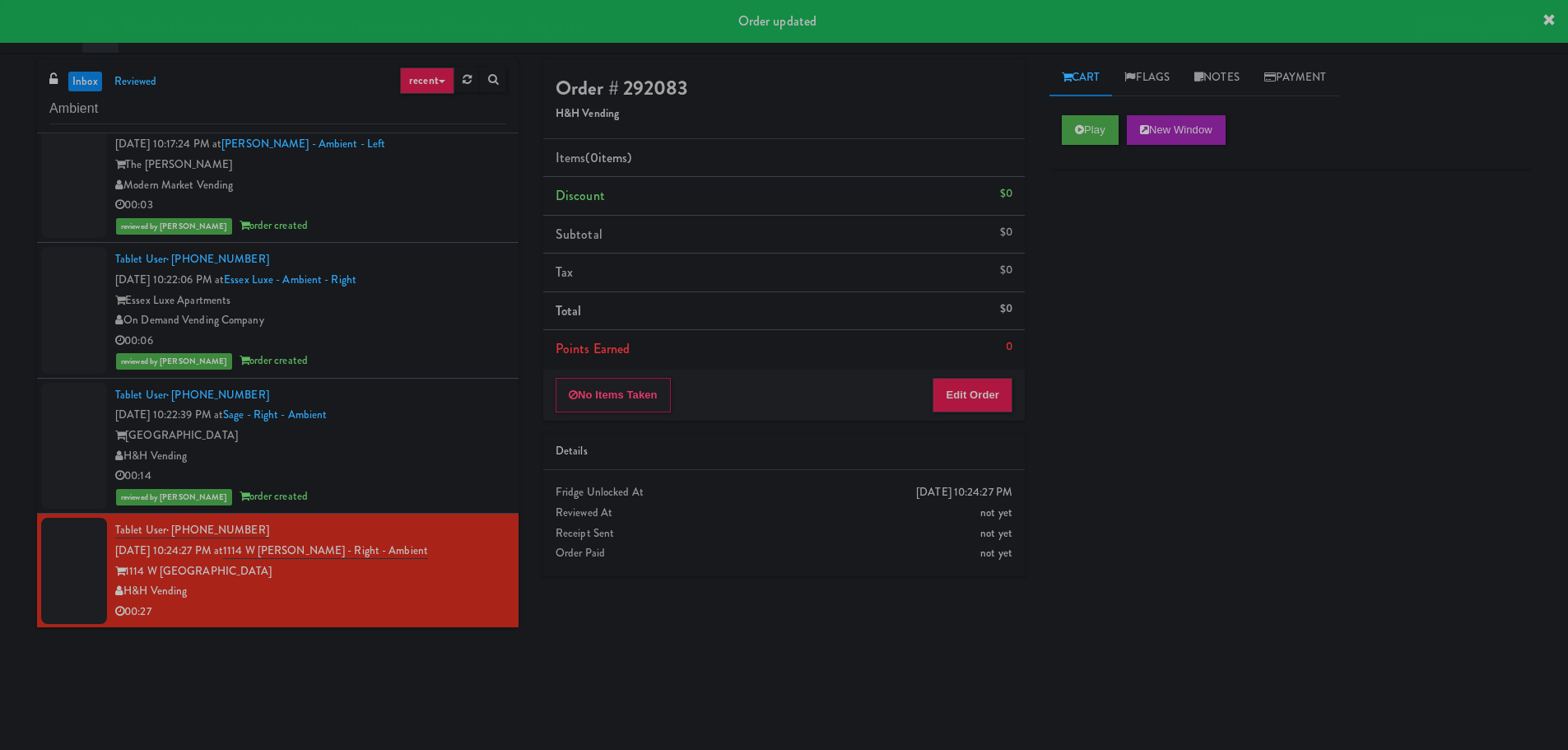
scroll to position [819, 0]
click at [1074, 140] on button "Play" at bounding box center [1090, 129] width 57 height 30
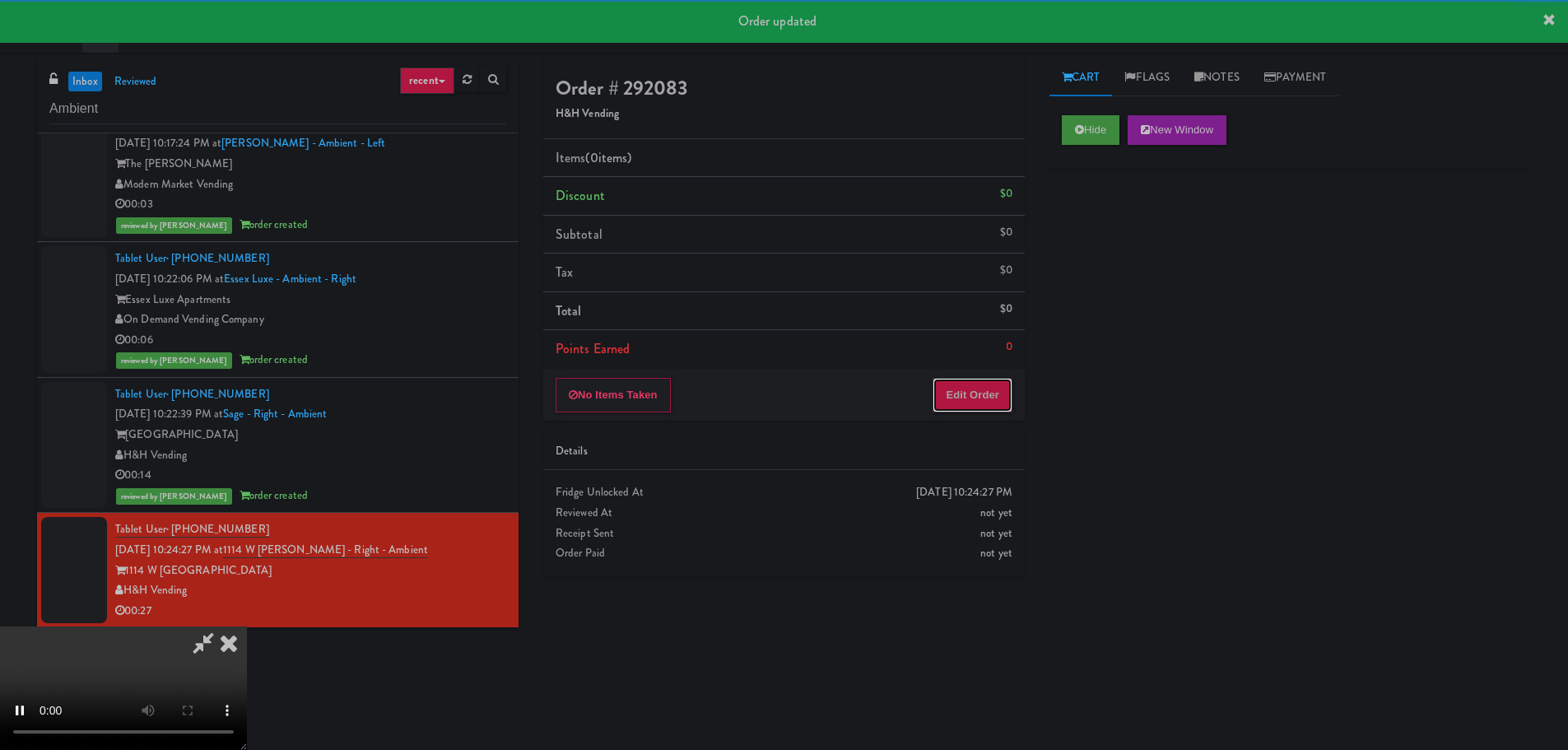
click at [960, 392] on button "Edit Order" at bounding box center [972, 395] width 80 height 34
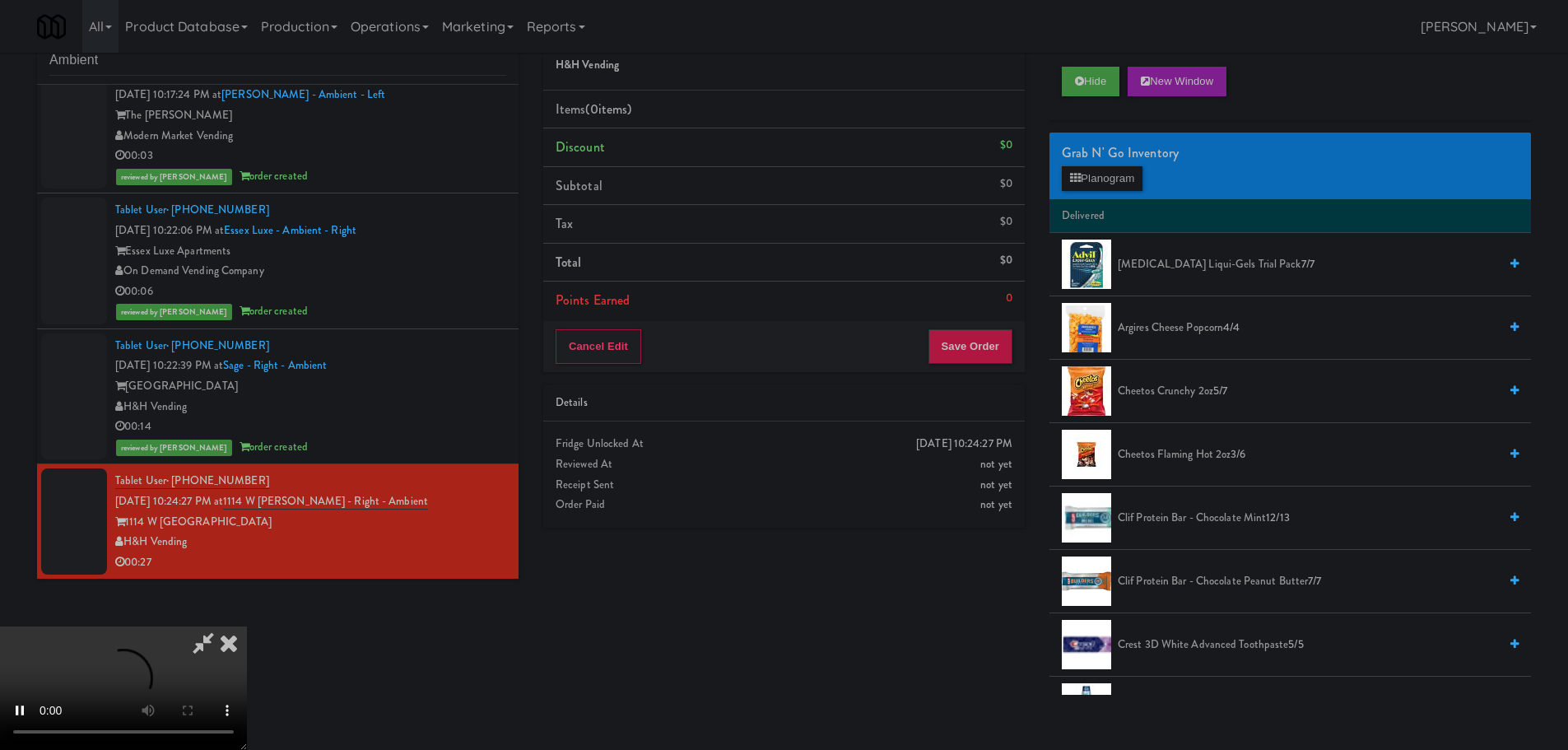
scroll to position [53, 0]
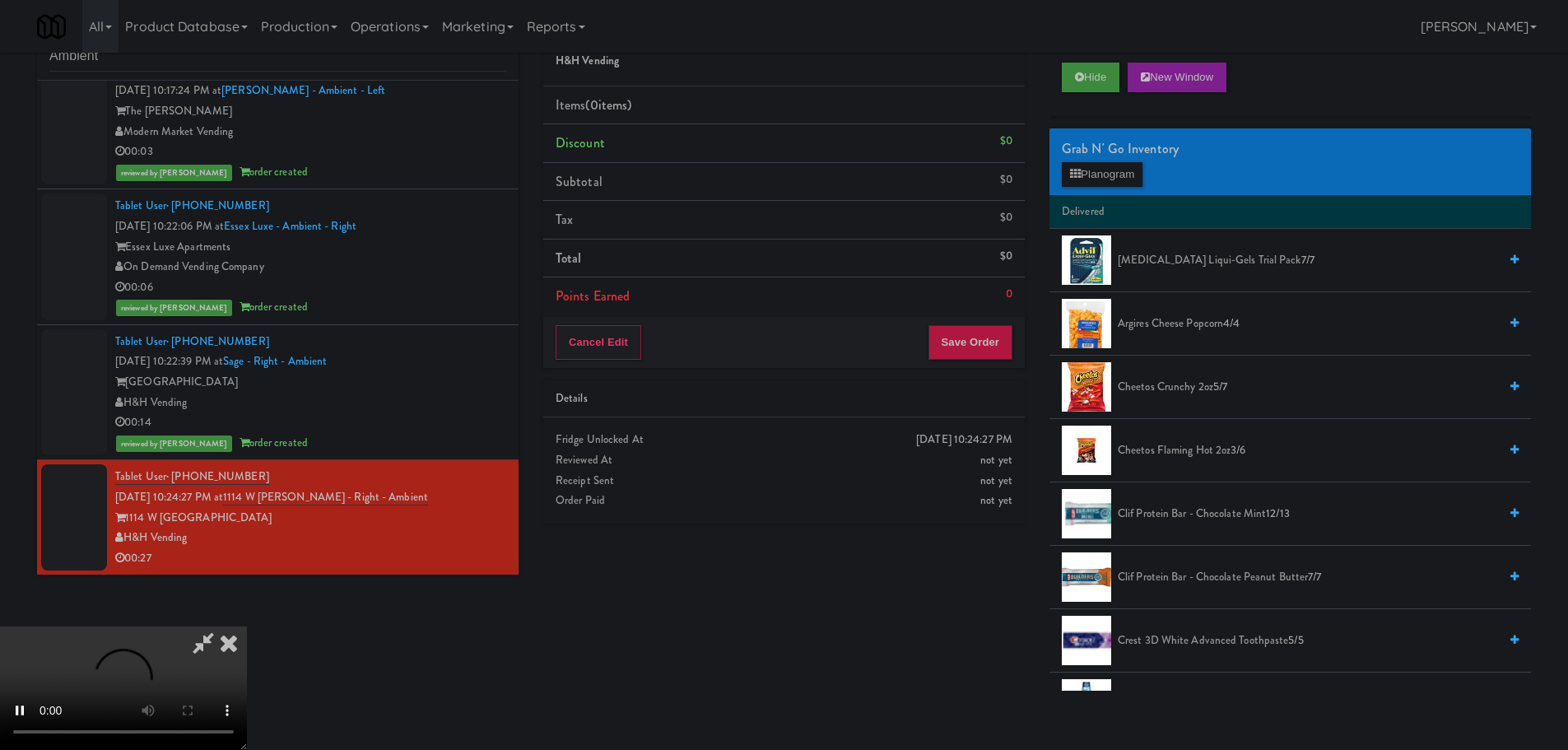
click at [247, 688] on video at bounding box center [123, 688] width 247 height 123
drag, startPoint x: 746, startPoint y: 548, endPoint x: 796, endPoint y: 540, distance: 50.6
click at [247, 627] on video at bounding box center [123, 688] width 247 height 123
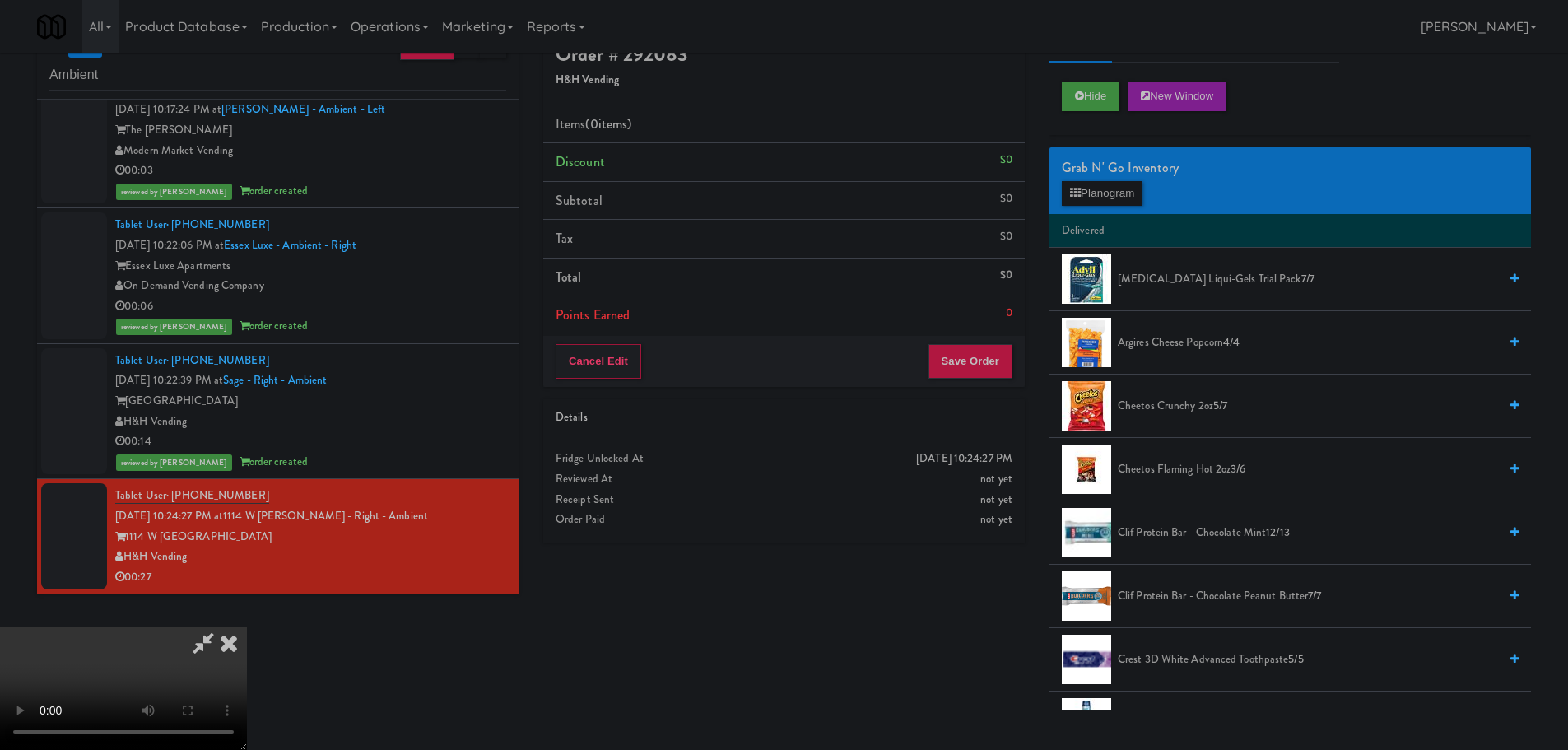
scroll to position [0, 0]
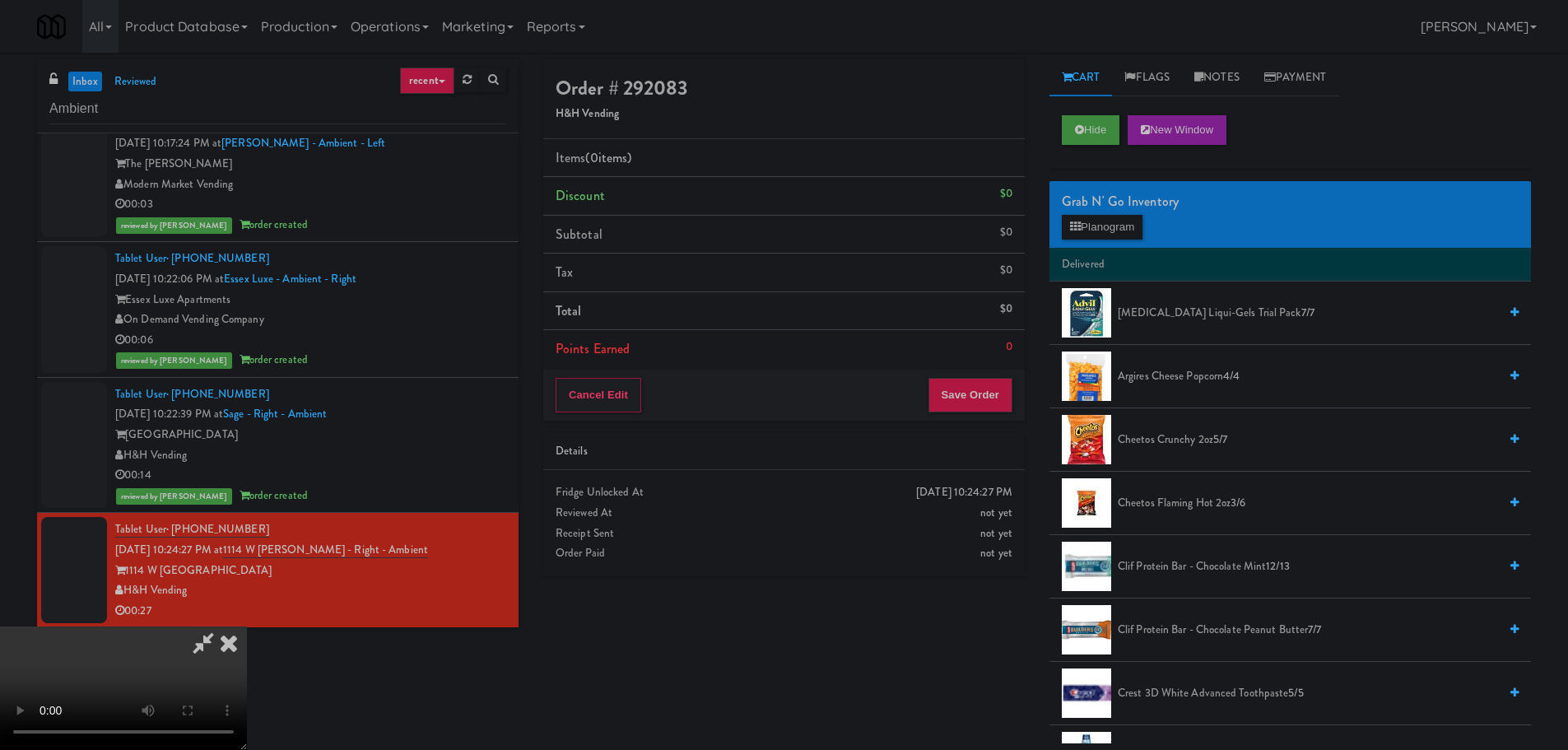
click at [247, 627] on video at bounding box center [123, 688] width 247 height 123
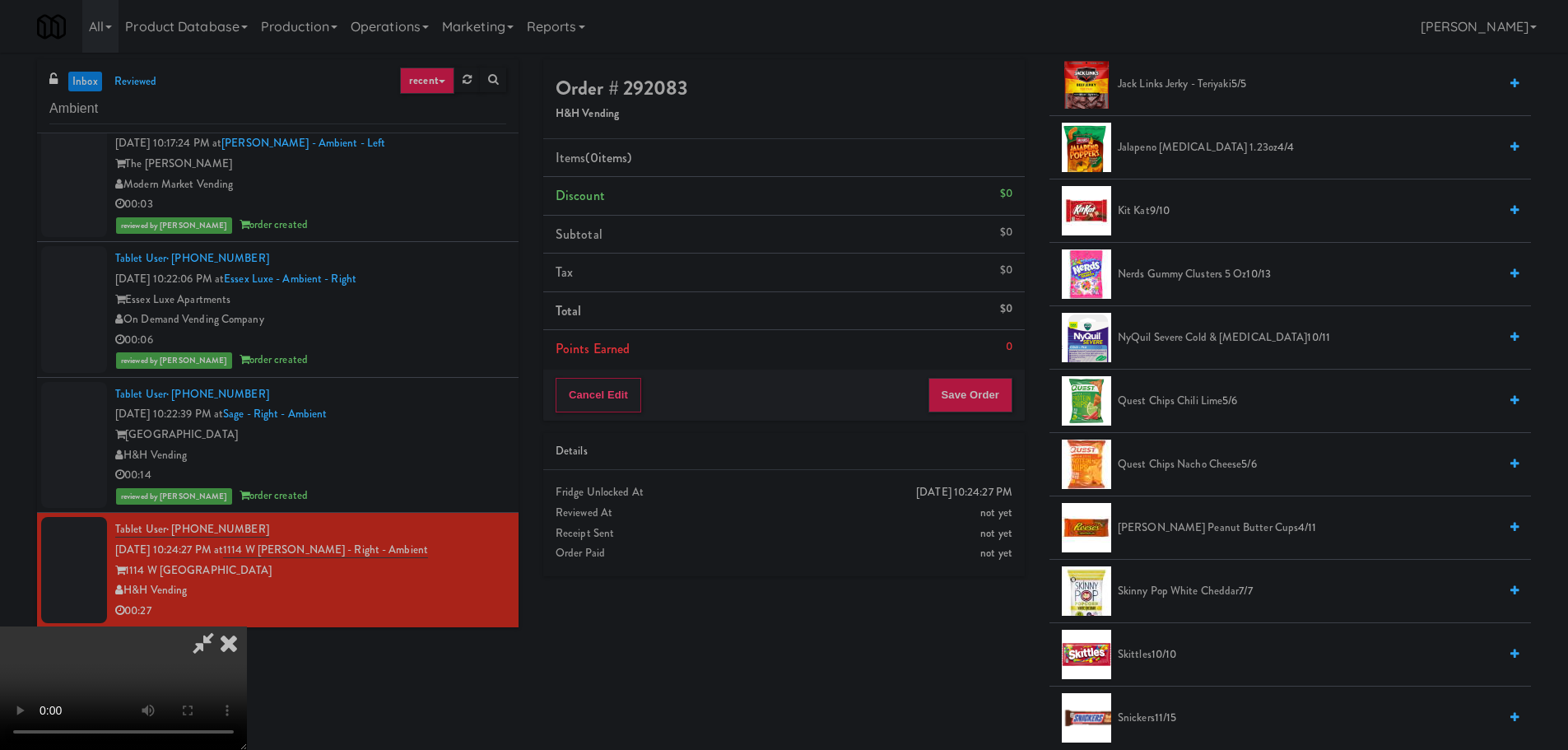
scroll to position [1153, 0]
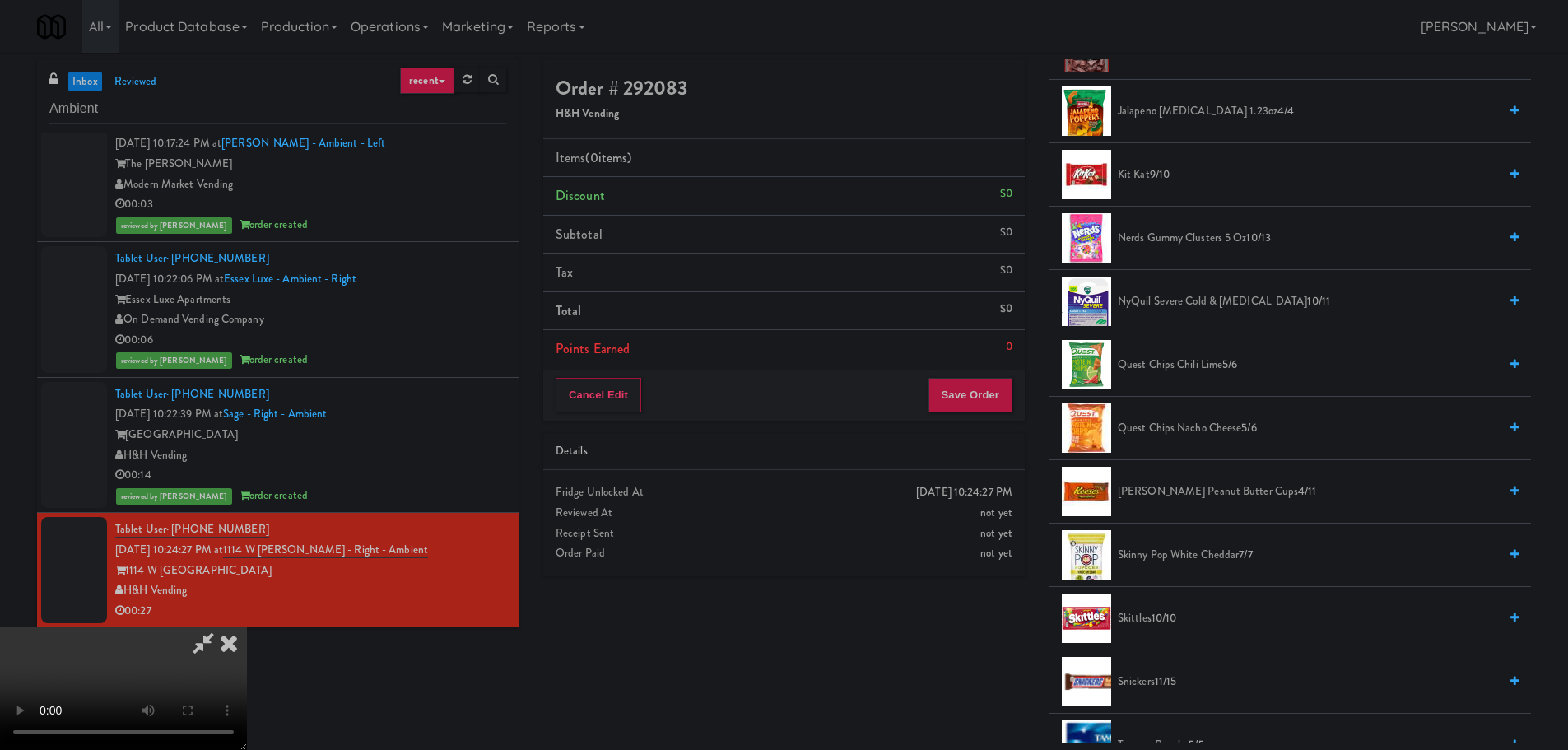
click at [1161, 559] on span "Skinny Pop White Cheddar 7/7" at bounding box center [1307, 555] width 380 height 21
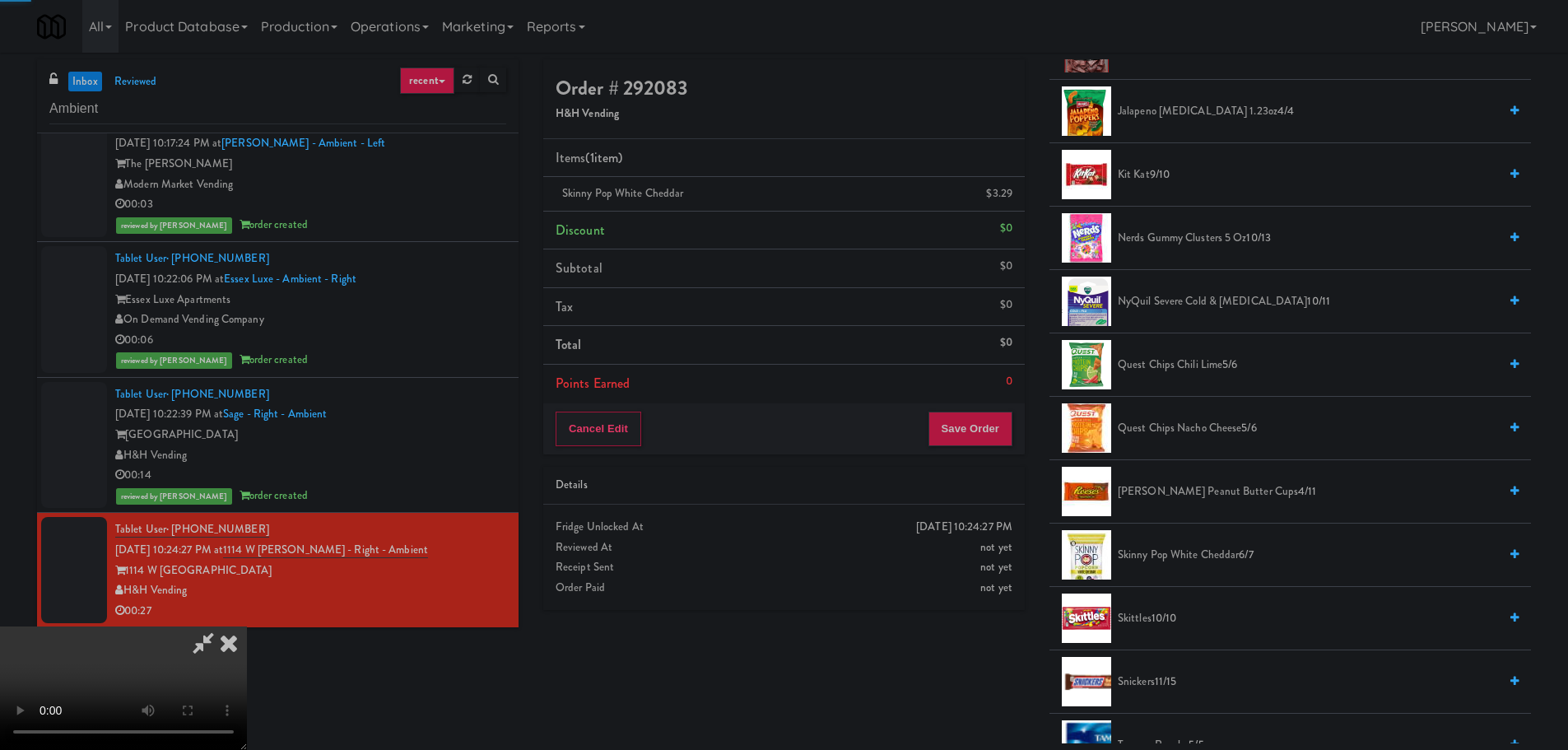
click at [247, 627] on video at bounding box center [123, 688] width 247 height 123
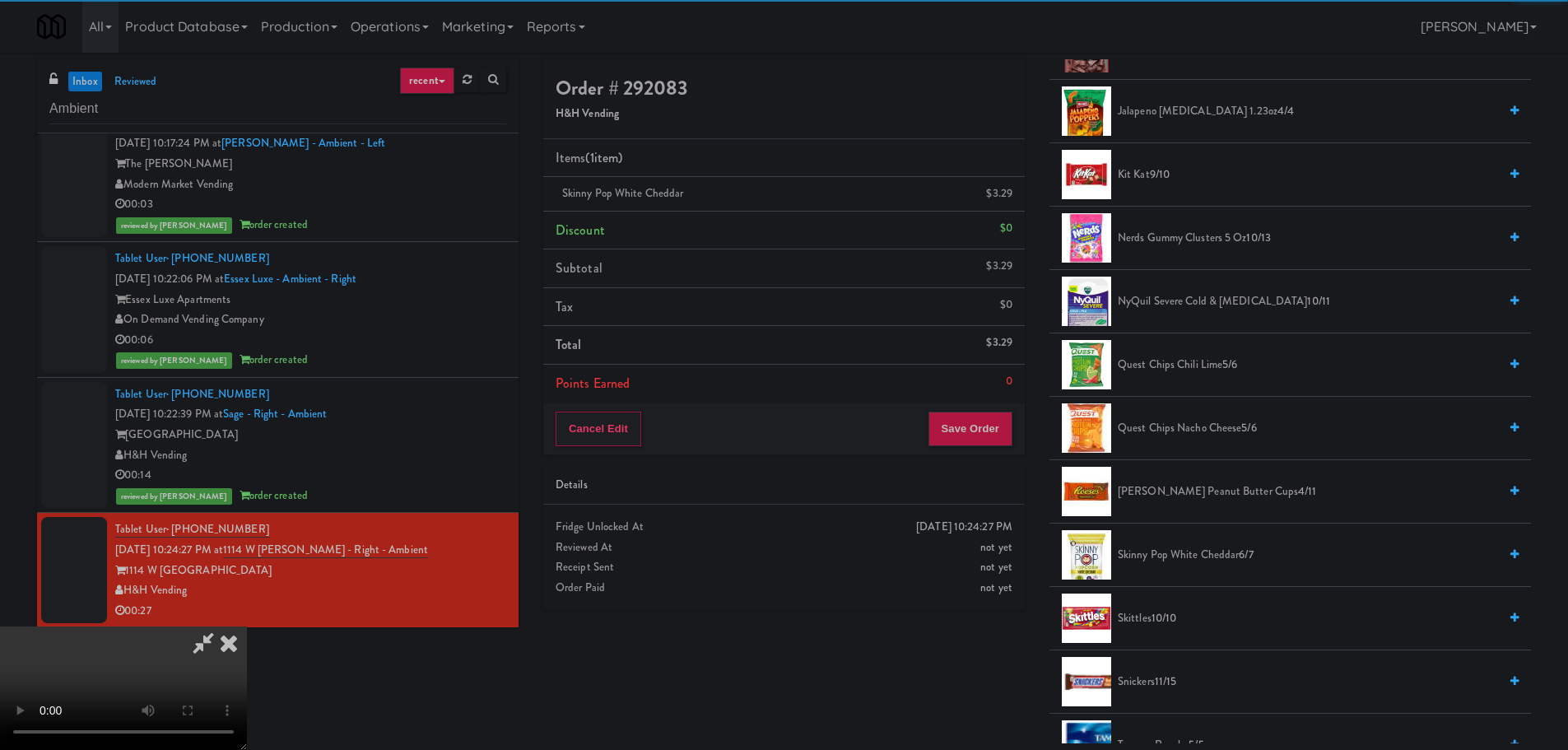
click at [247, 627] on video at bounding box center [123, 688] width 247 height 123
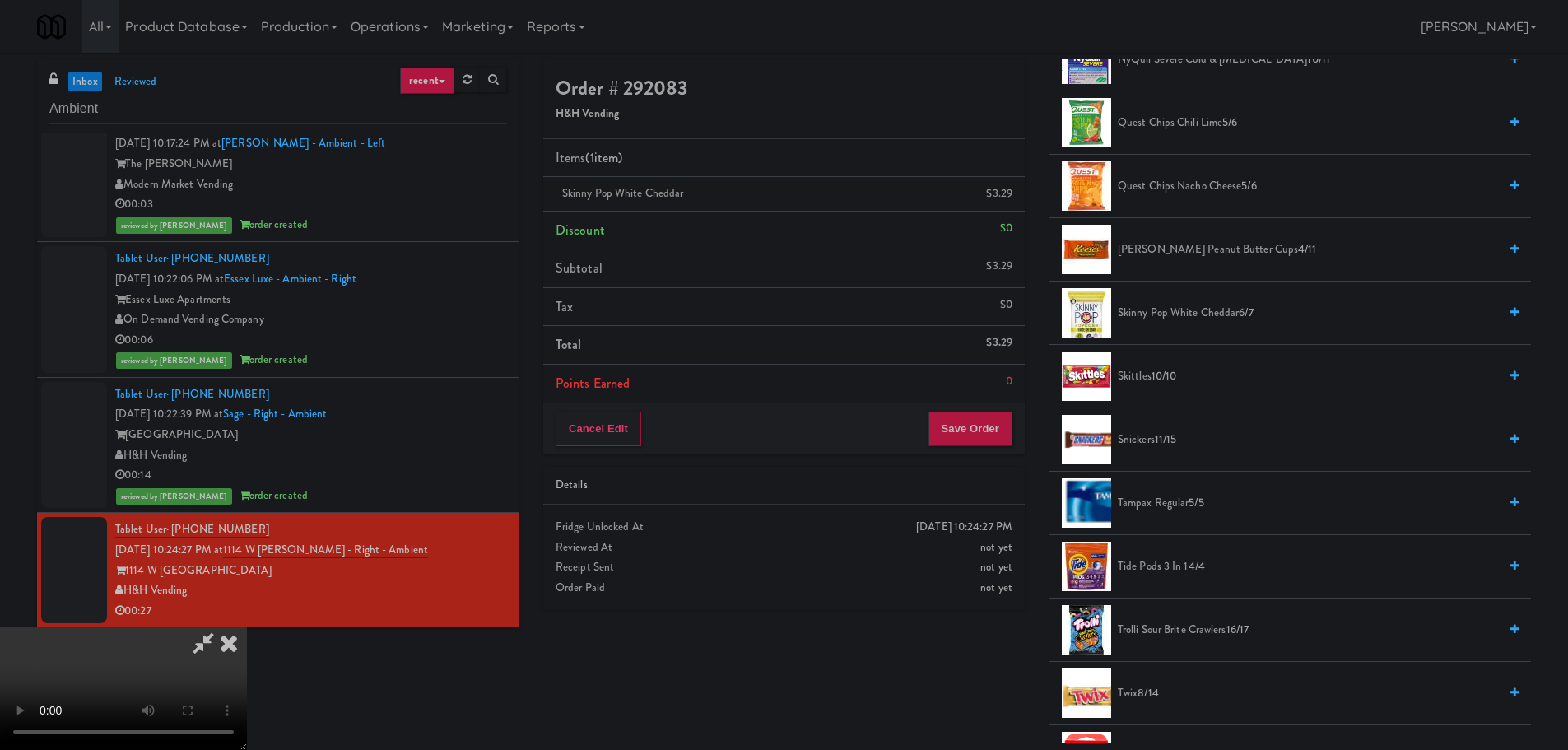
scroll to position [1482, 0]
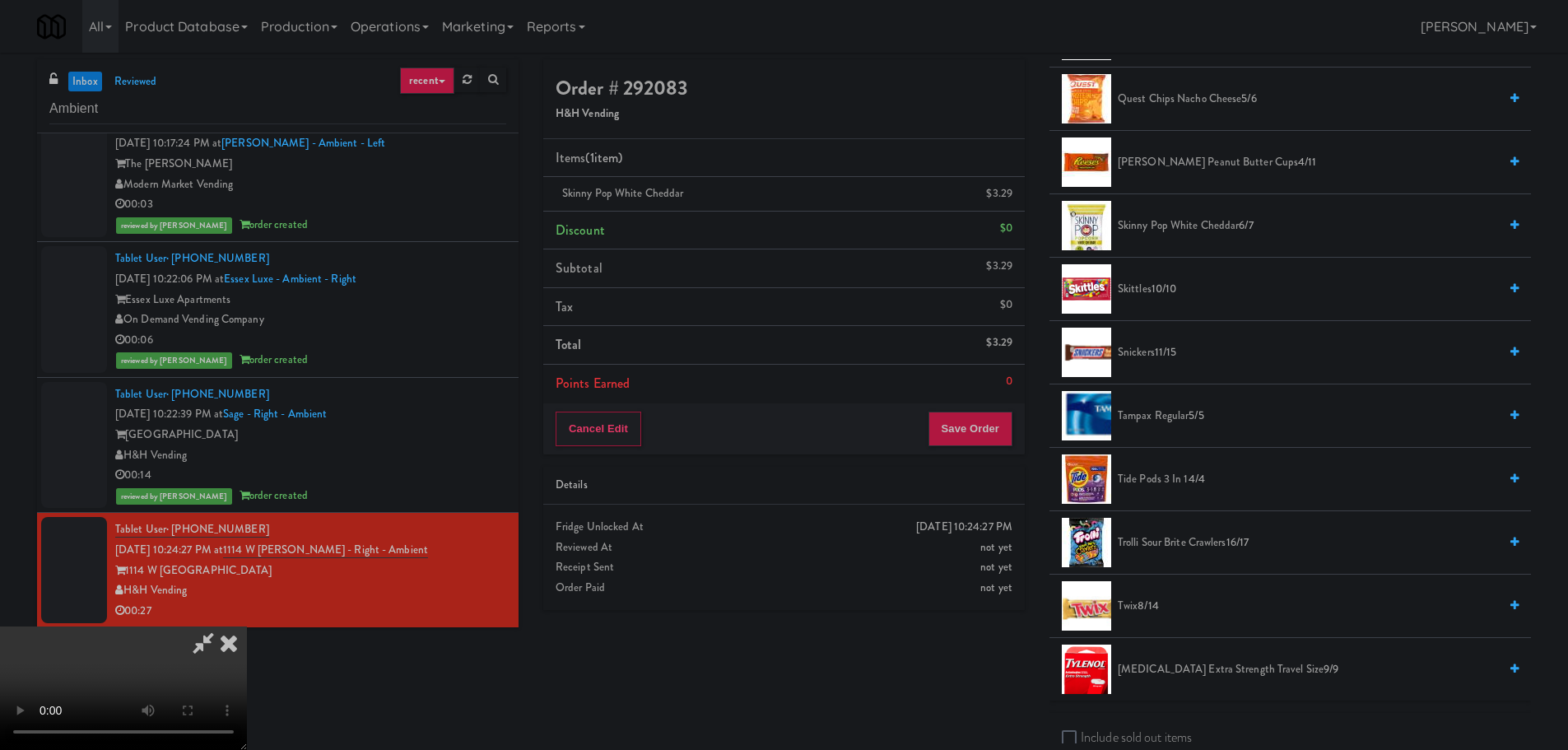
drag, startPoint x: 1175, startPoint y: 154, endPoint x: 1165, endPoint y: 162, distance: 12.8
click at [1175, 153] on span "[PERSON_NAME] Peanut Butter Cups 4/11" at bounding box center [1307, 162] width 380 height 21
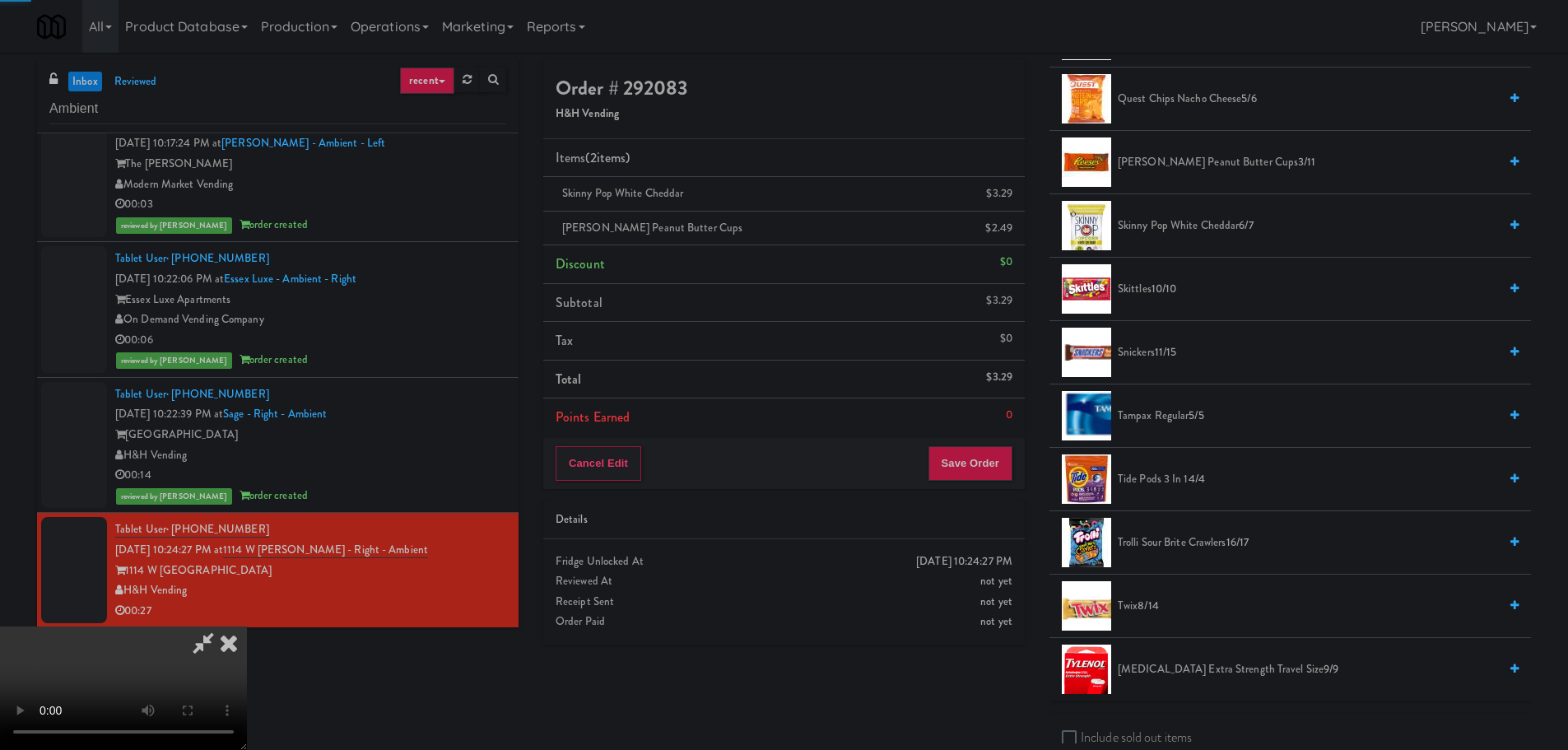
click at [247, 627] on video at bounding box center [123, 688] width 247 height 123
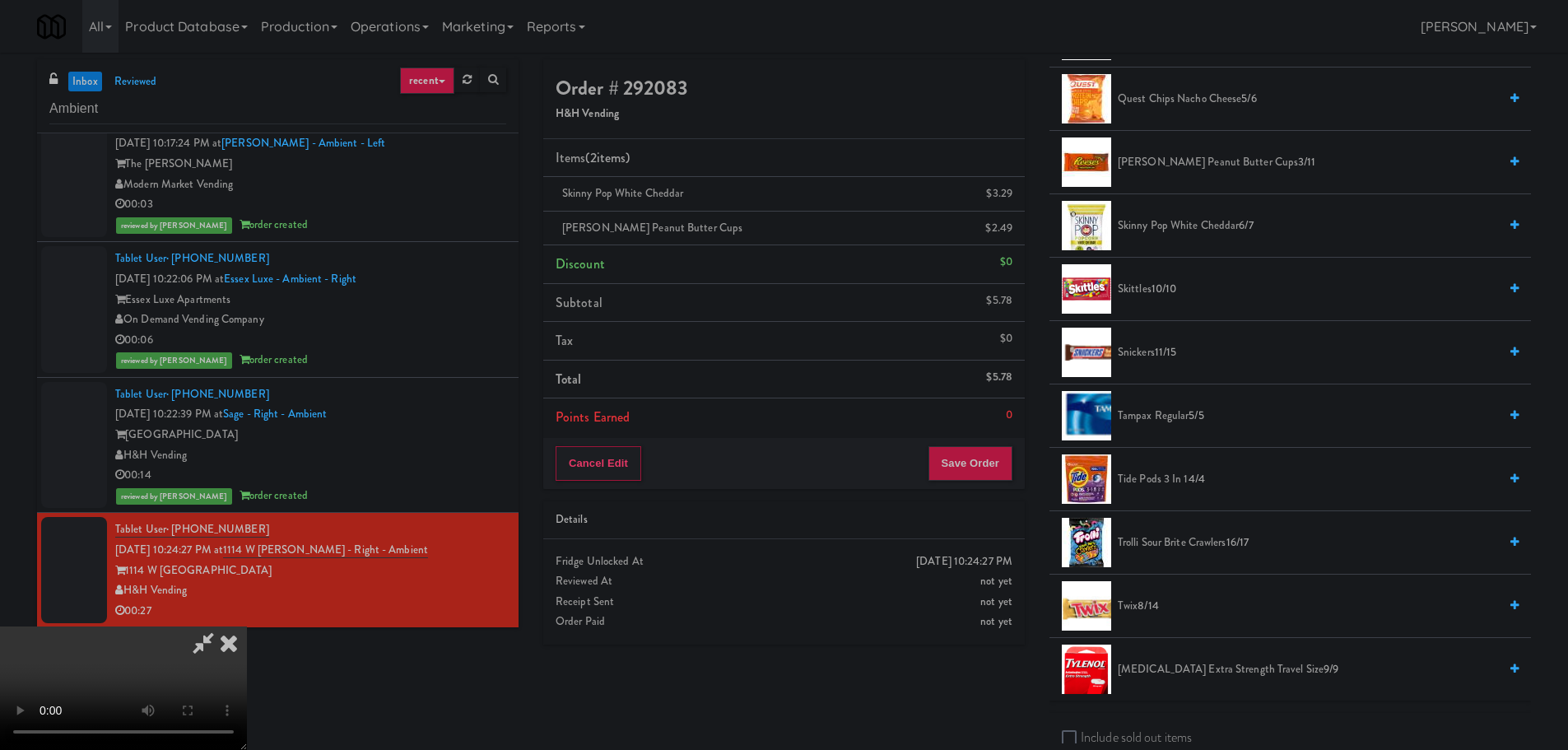
click at [247, 627] on video at bounding box center [123, 688] width 247 height 123
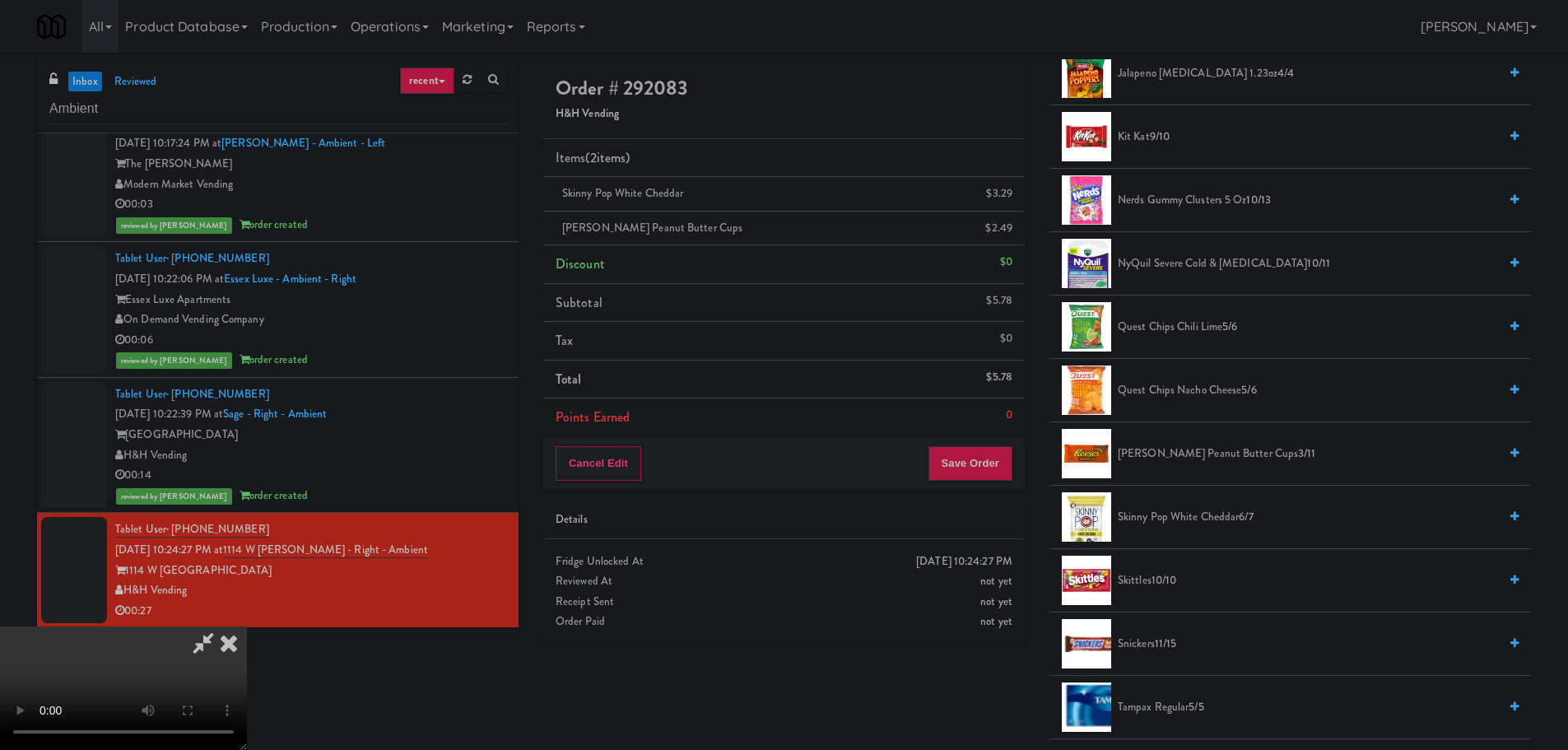
scroll to position [1137, 0]
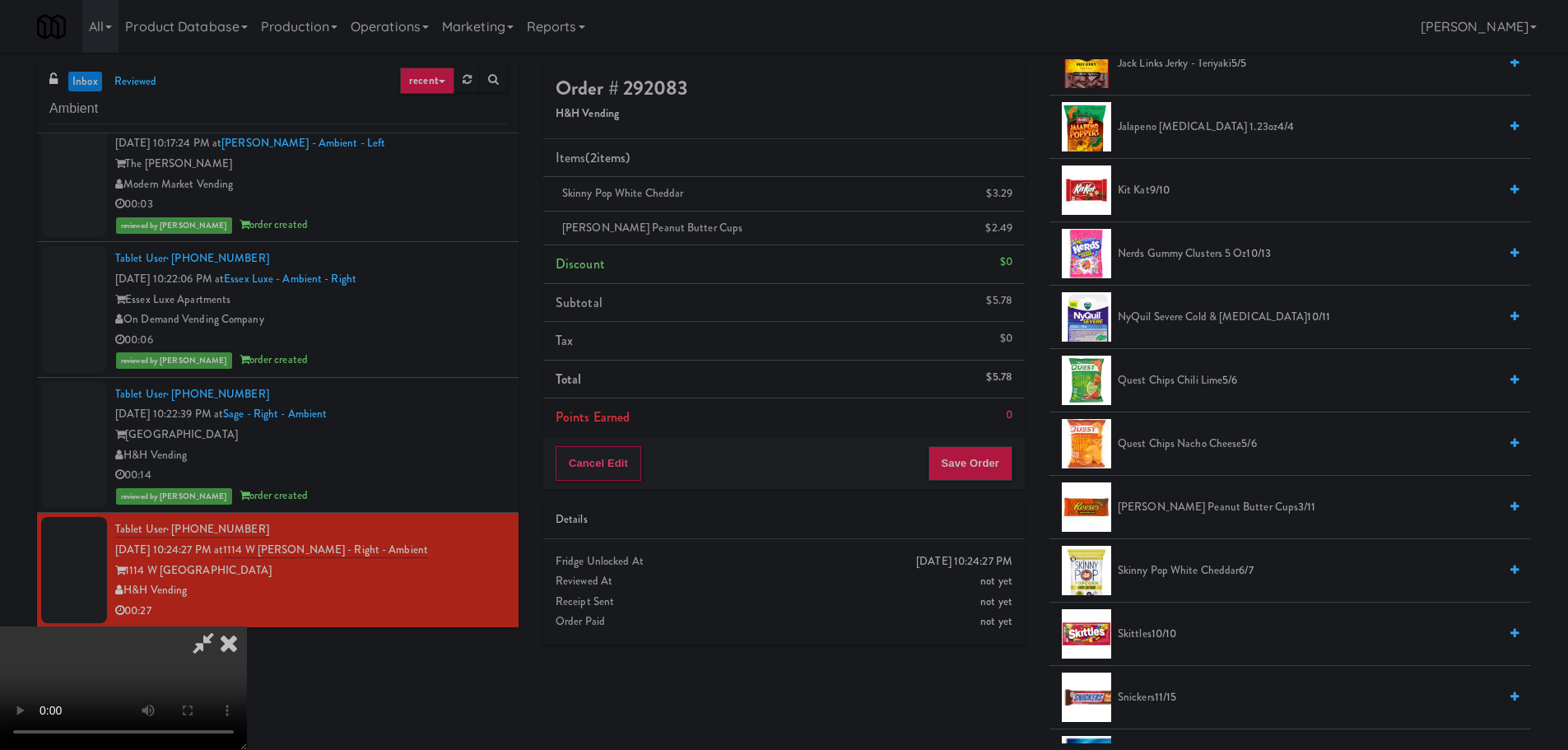
click at [1156, 263] on span "Nerds Gummy Clusters 5 oz 10/13" at bounding box center [1307, 254] width 380 height 21
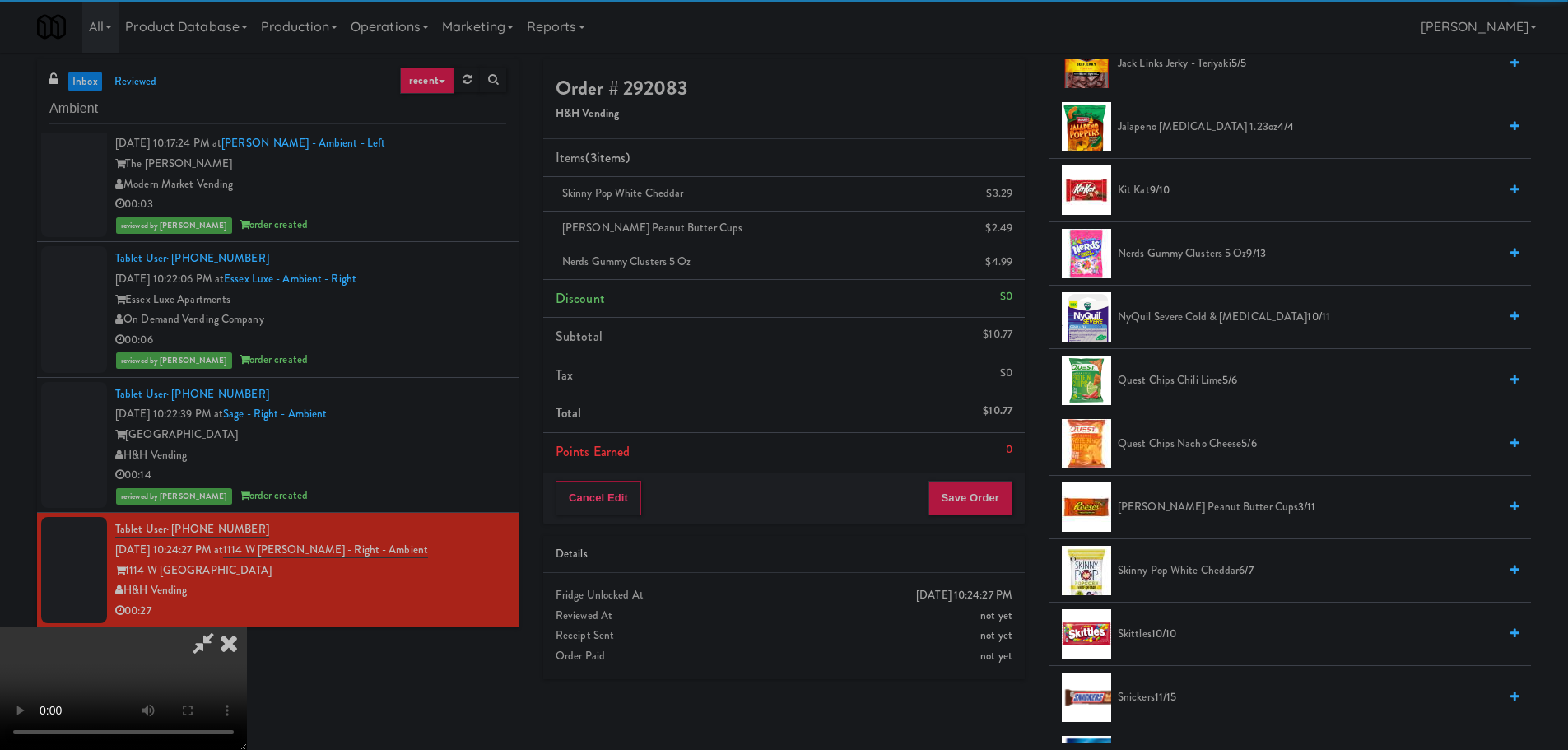
click at [247, 627] on video at bounding box center [123, 688] width 247 height 123
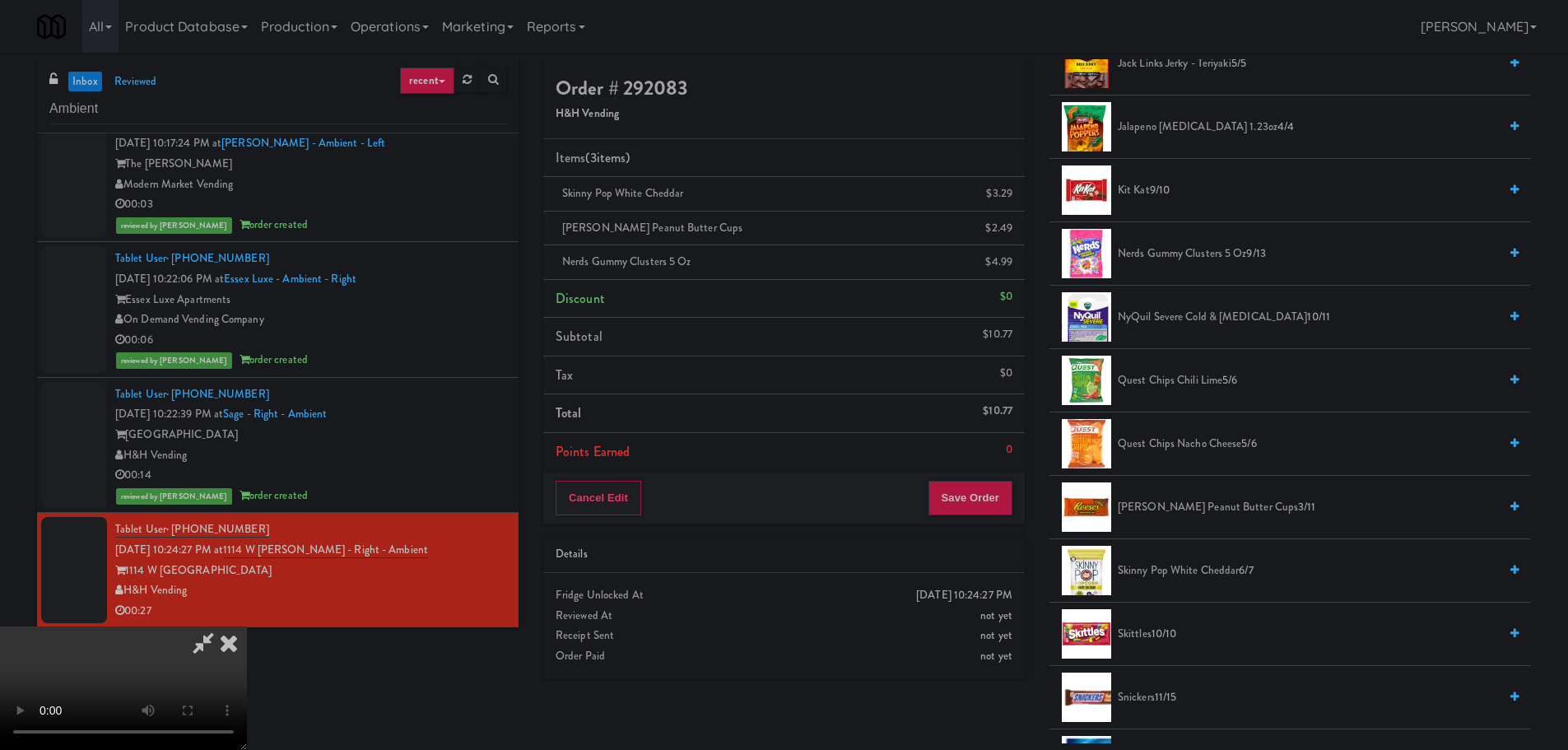
click at [247, 627] on video at bounding box center [123, 688] width 247 height 123
click at [1185, 569] on span "Skinny Pop White Cheddar 6/7" at bounding box center [1307, 571] width 380 height 21
click at [247, 627] on video at bounding box center [123, 688] width 247 height 123
click at [1028, 498] on div "Order # 292083 H&H Vending Items (4 items ) Skinny Pop White Cheddar (2) $6.58 …" at bounding box center [784, 375] width 506 height 632
click at [996, 503] on button "Save Order" at bounding box center [970, 498] width 84 height 34
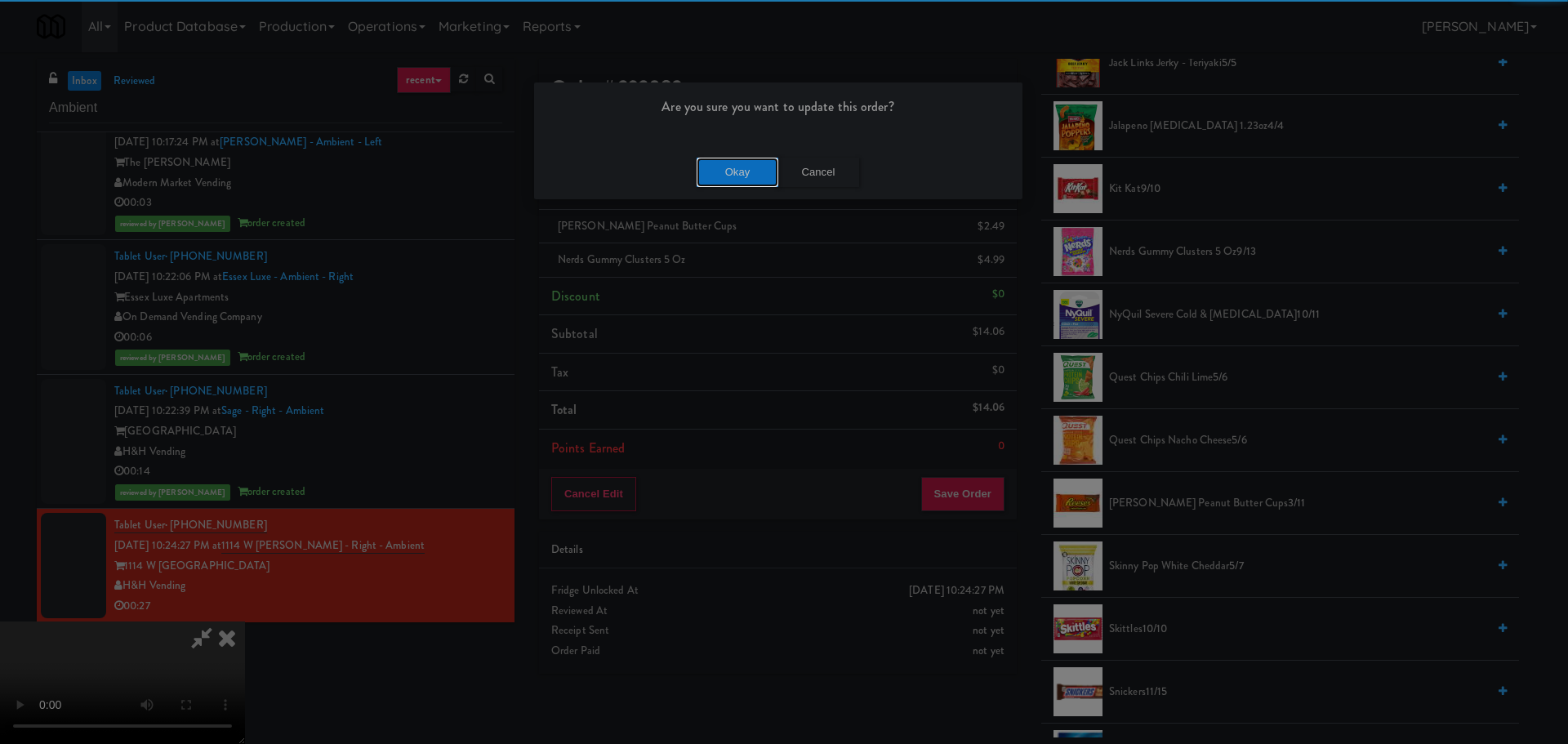
click at [754, 183] on button "Okay" at bounding box center [738, 172] width 82 height 29
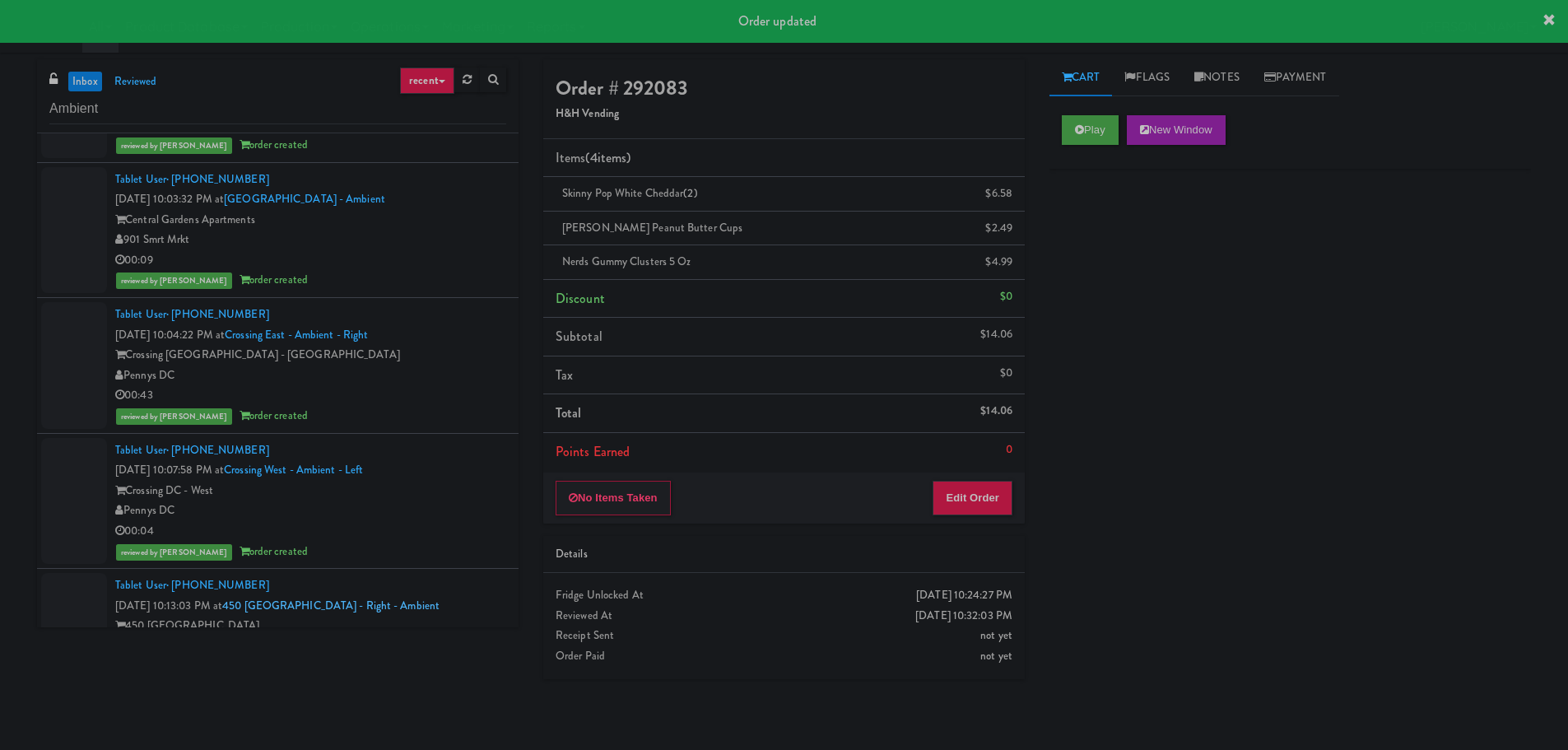
scroll to position [0, 0]
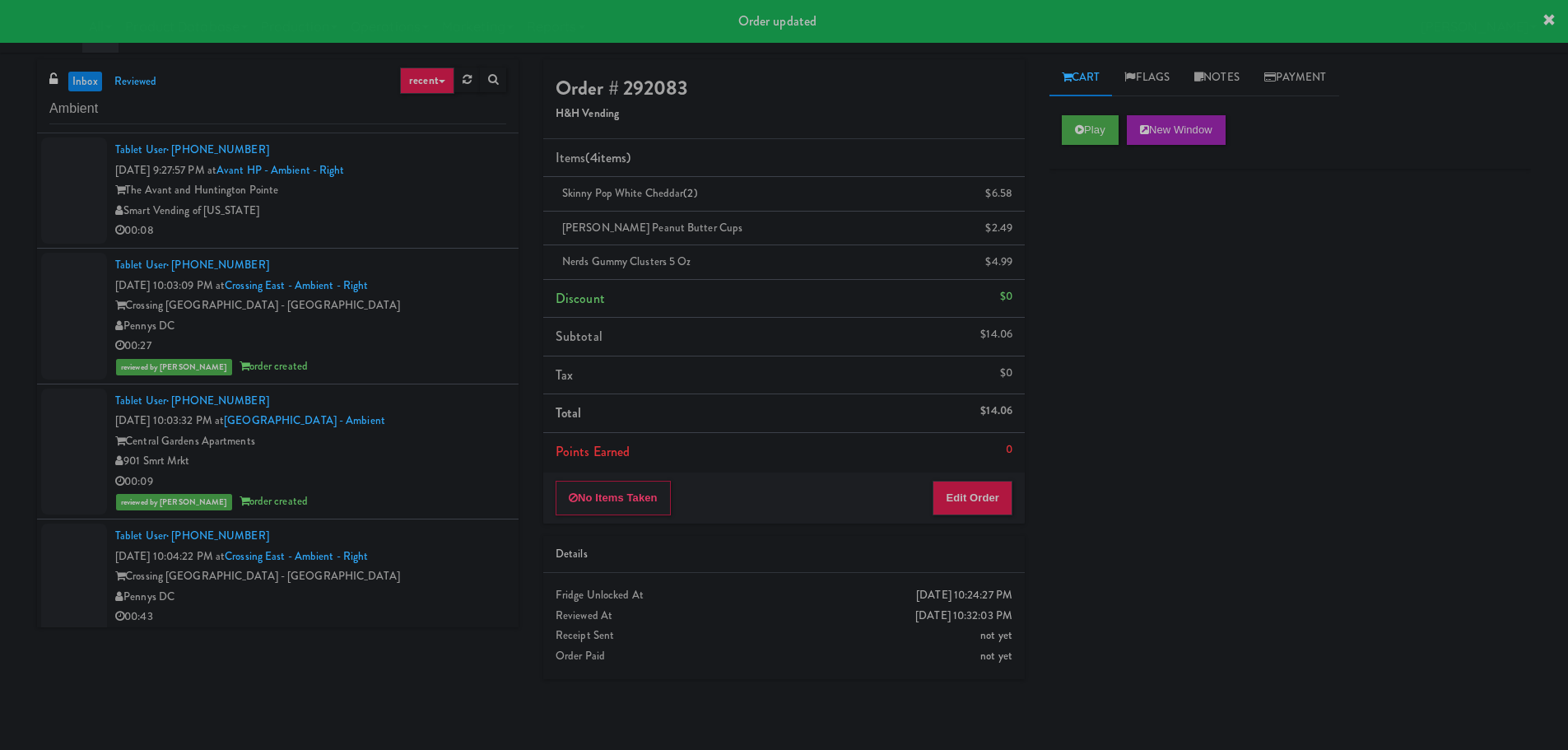
click at [86, 80] on link "inbox" at bounding box center [85, 82] width 34 height 21
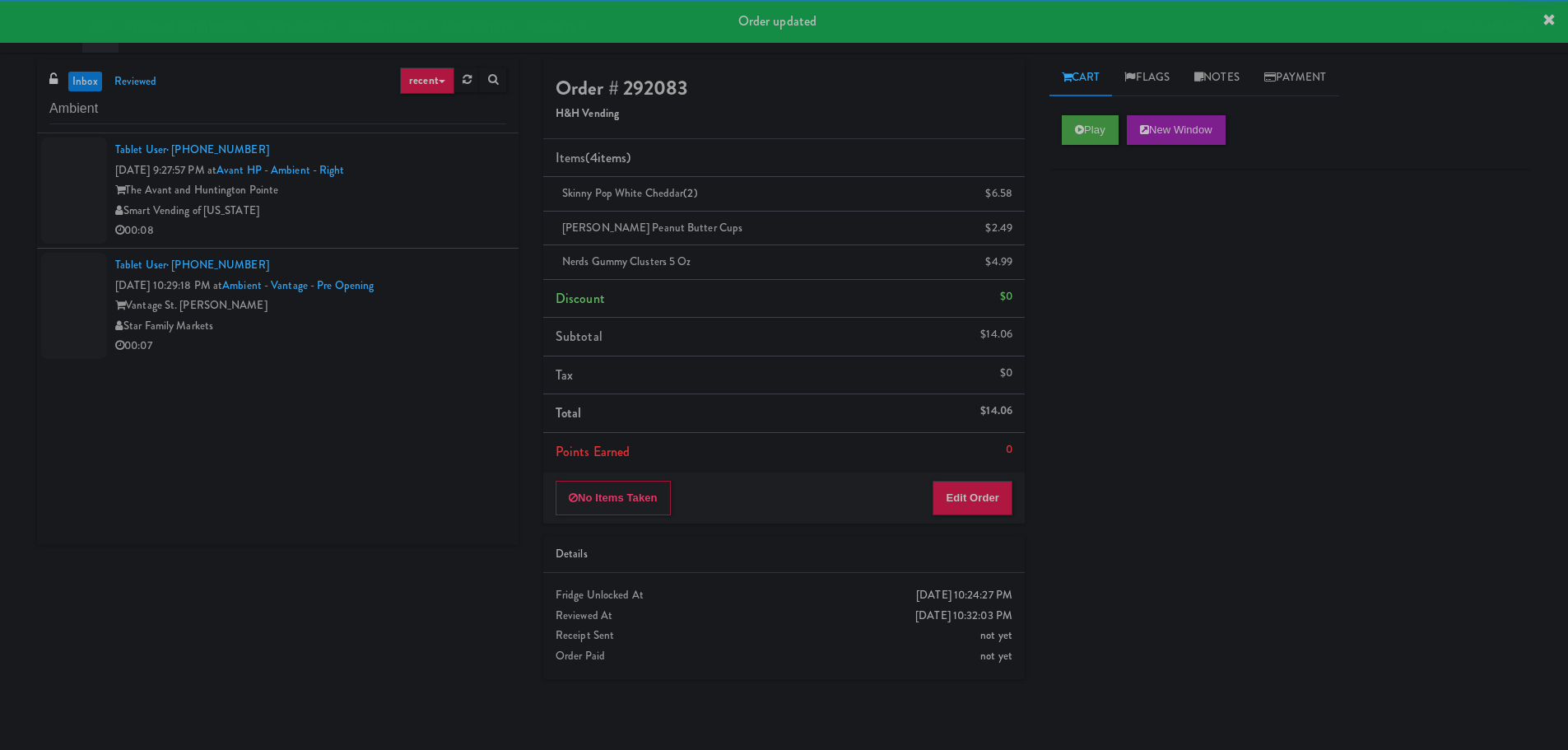
click at [427, 335] on div "Star Family Markets" at bounding box center [310, 326] width 391 height 21
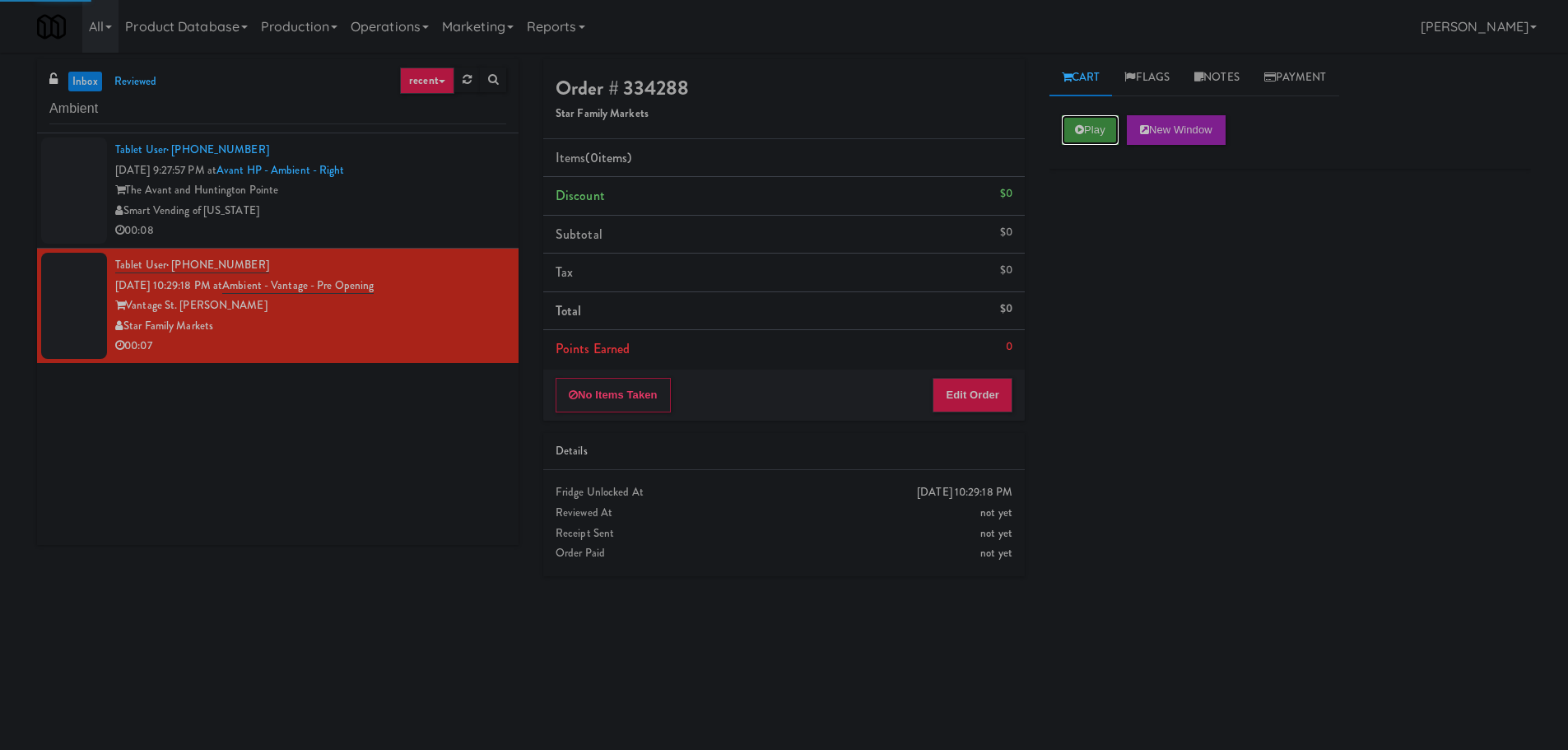
click at [1073, 126] on button "Play" at bounding box center [1090, 129] width 57 height 30
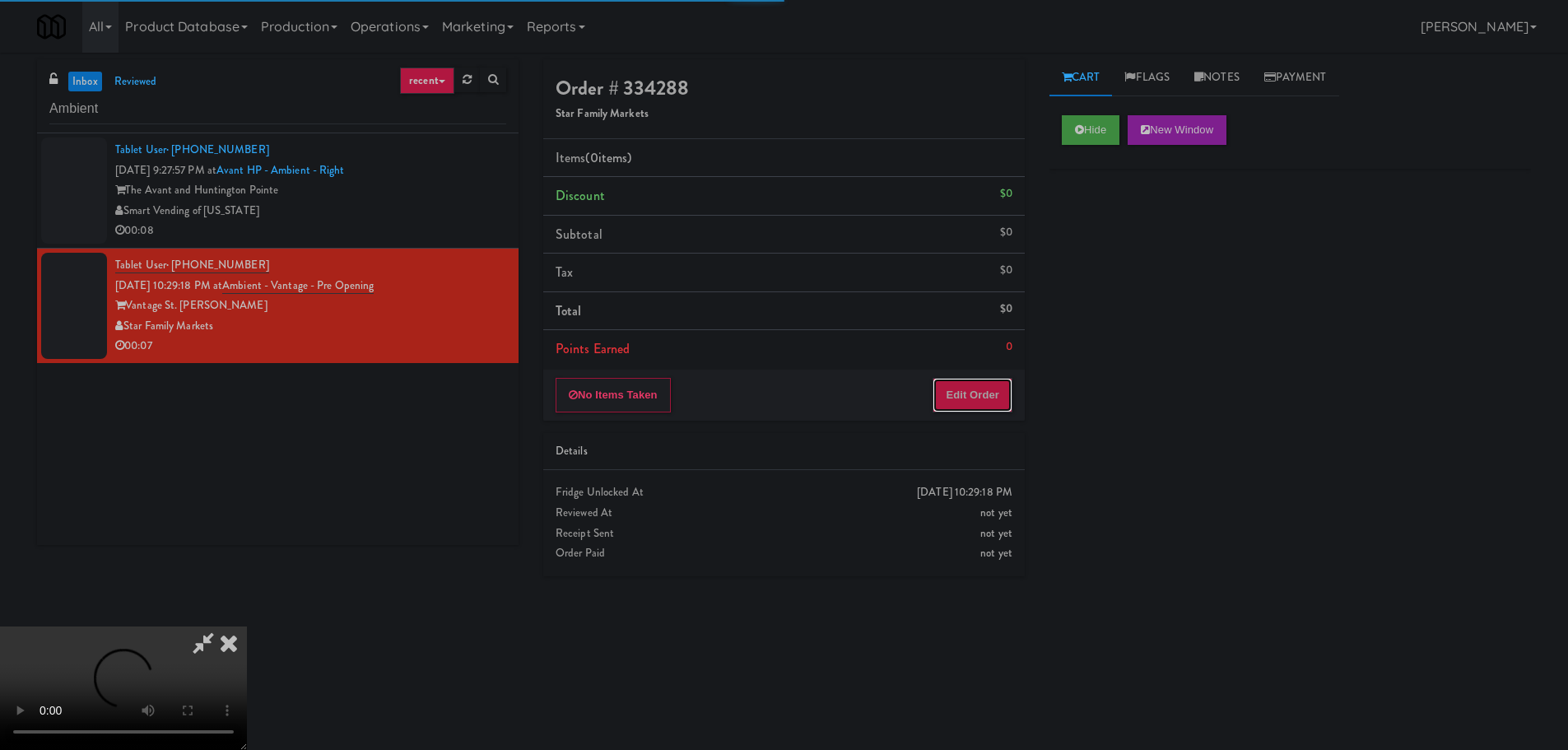
click at [1010, 390] on button "Edit Order" at bounding box center [972, 395] width 80 height 34
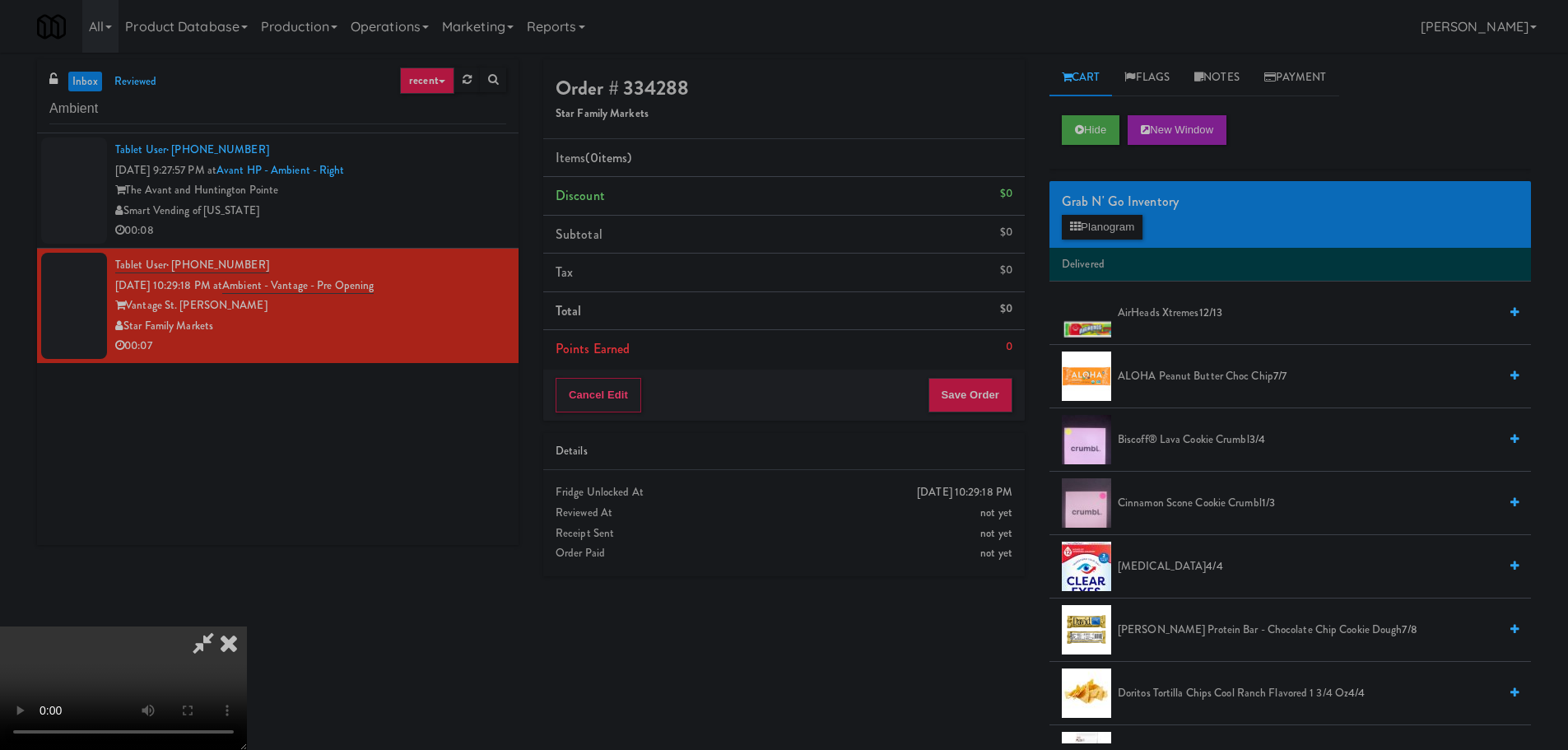
click at [247, 627] on video at bounding box center [123, 688] width 247 height 123
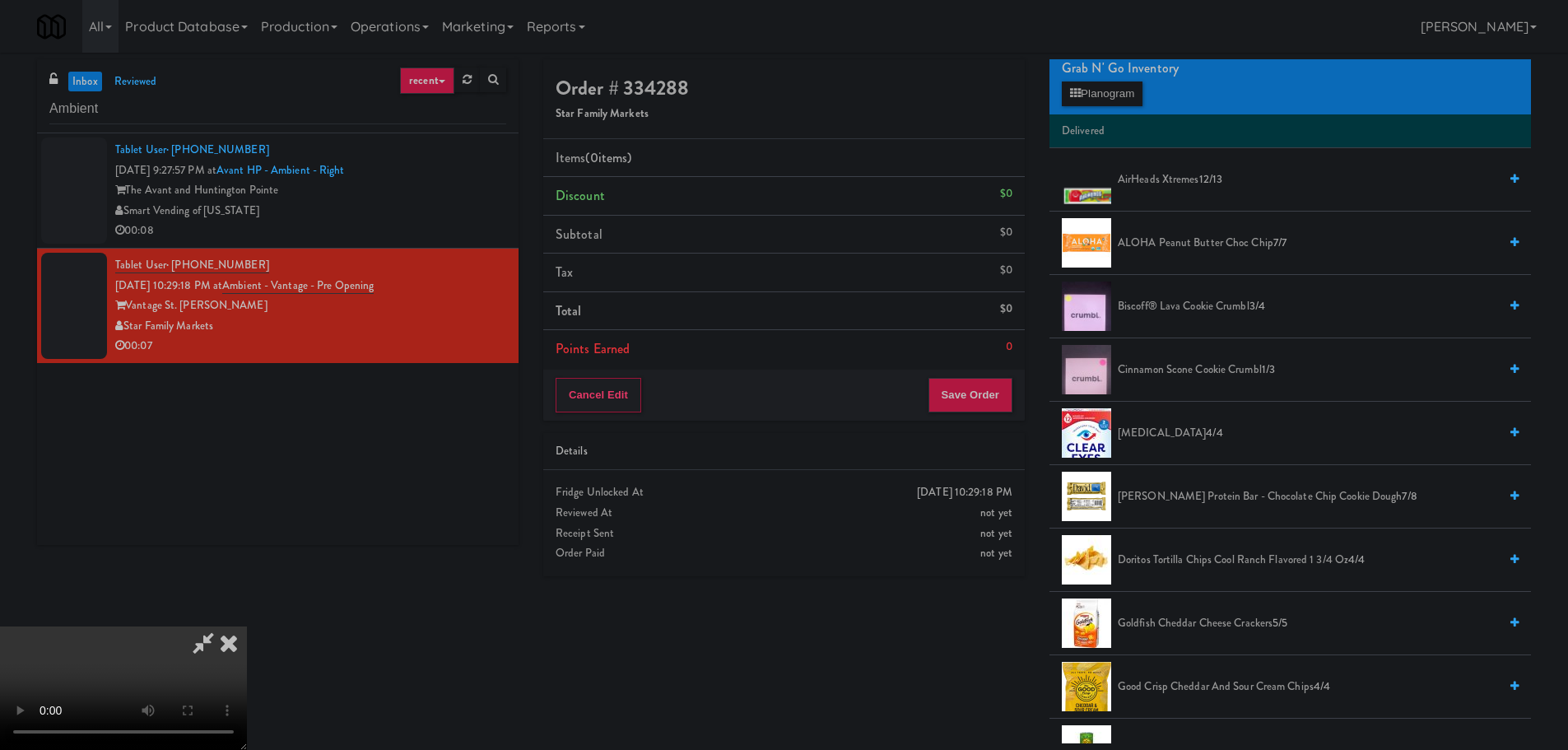
scroll to position [83, 0]
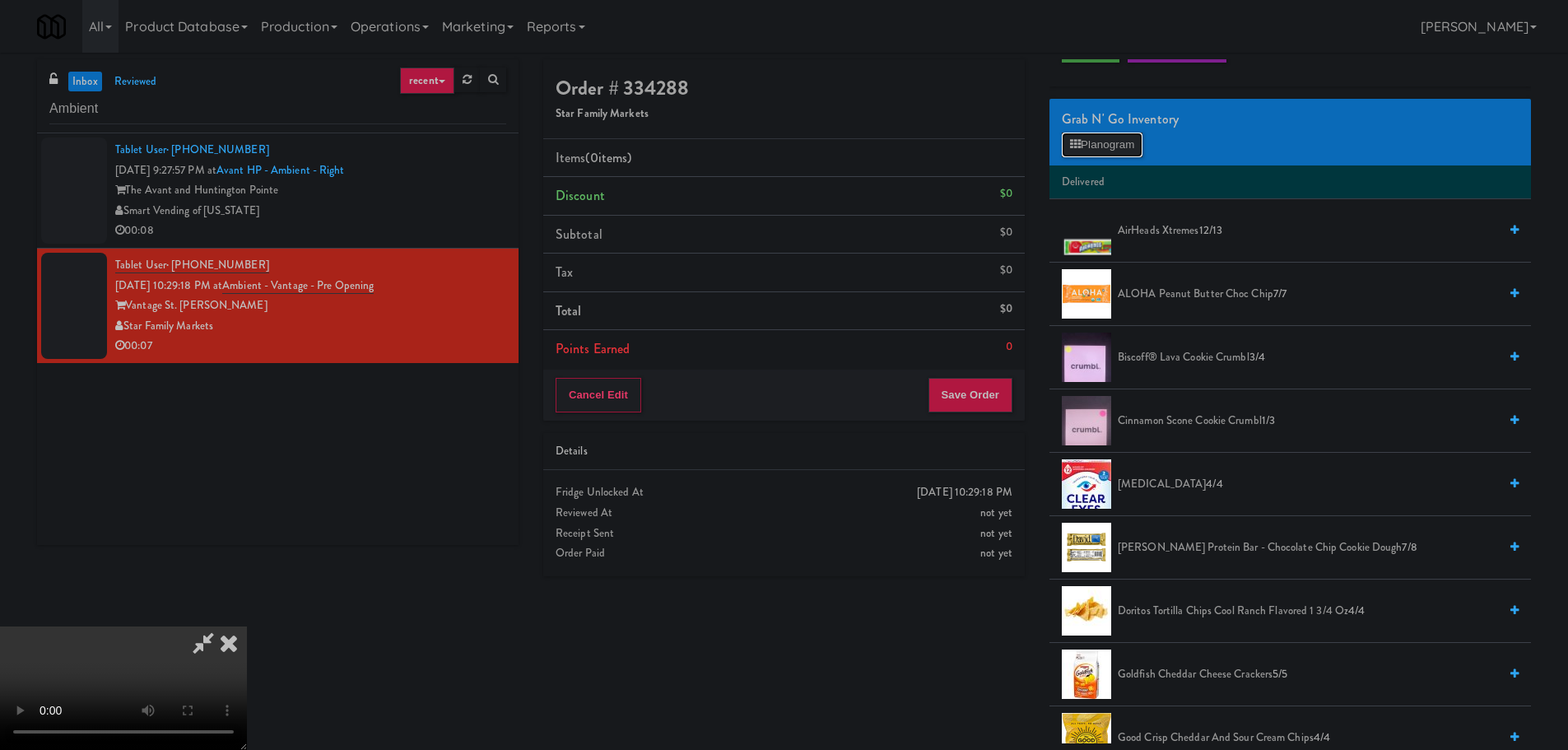
click at [1115, 156] on button "Planogram" at bounding box center [1102, 144] width 81 height 24
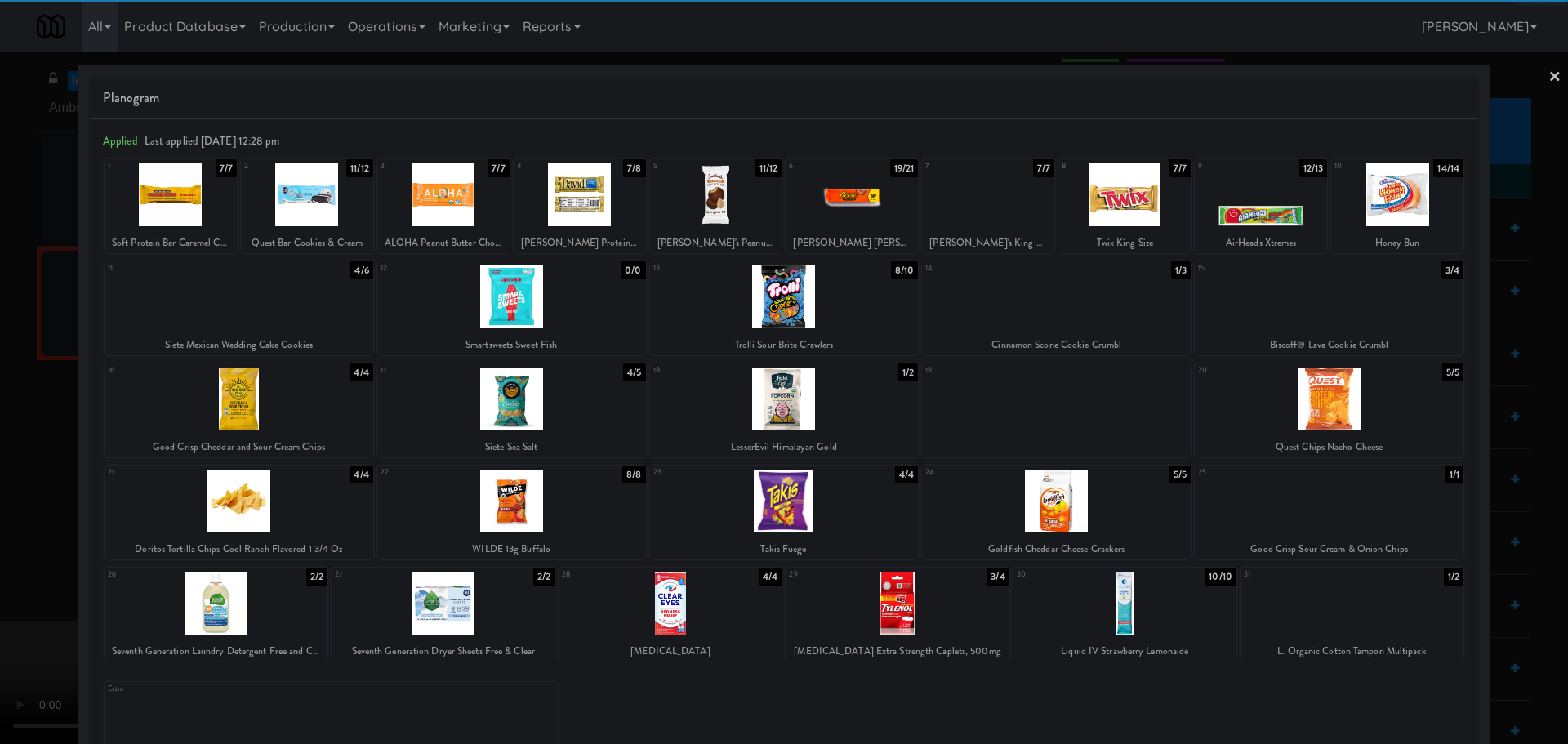
click at [564, 424] on div at bounding box center [511, 399] width 268 height 63
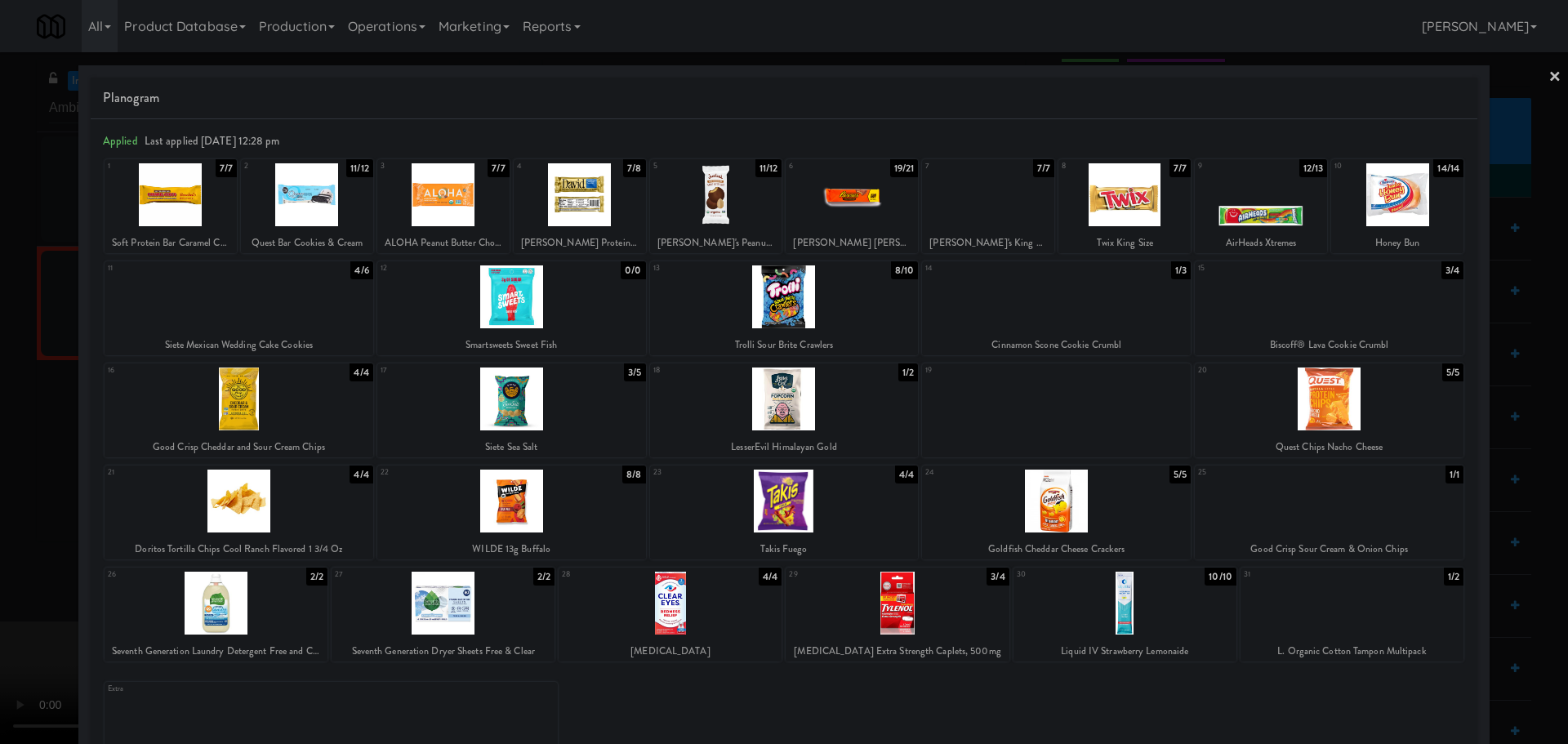
click at [3, 475] on div at bounding box center [784, 372] width 1568 height 744
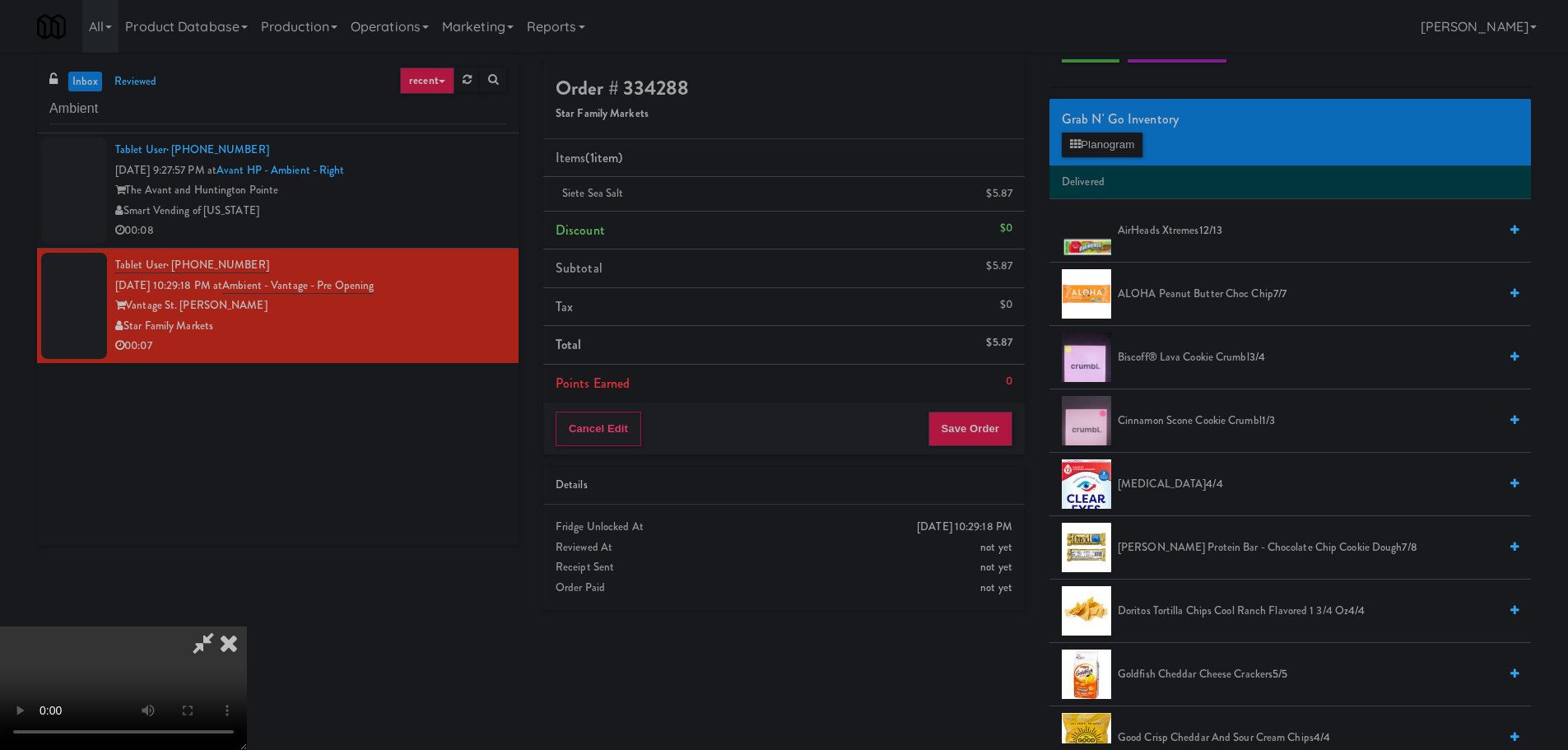
click at [247, 627] on video at bounding box center [123, 688] width 247 height 123
drag, startPoint x: 960, startPoint y: 404, endPoint x: 970, endPoint y: 421, distance: 19.7
click at [961, 409] on div "Cancel Edit Save Order" at bounding box center [784, 429] width 482 height 51
click at [980, 428] on button "Save Order" at bounding box center [970, 429] width 84 height 34
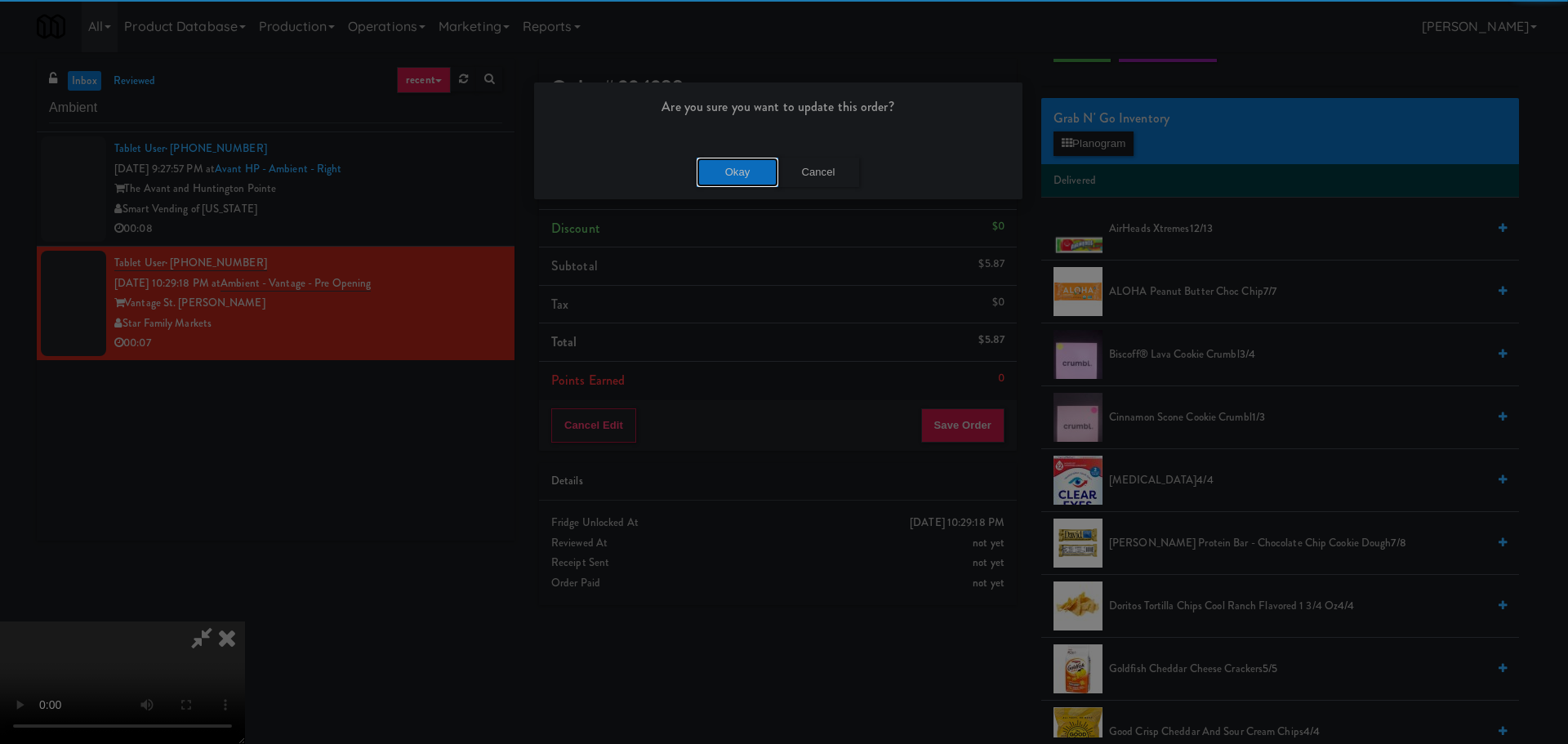
click at [732, 159] on button "Okay" at bounding box center [738, 172] width 82 height 29
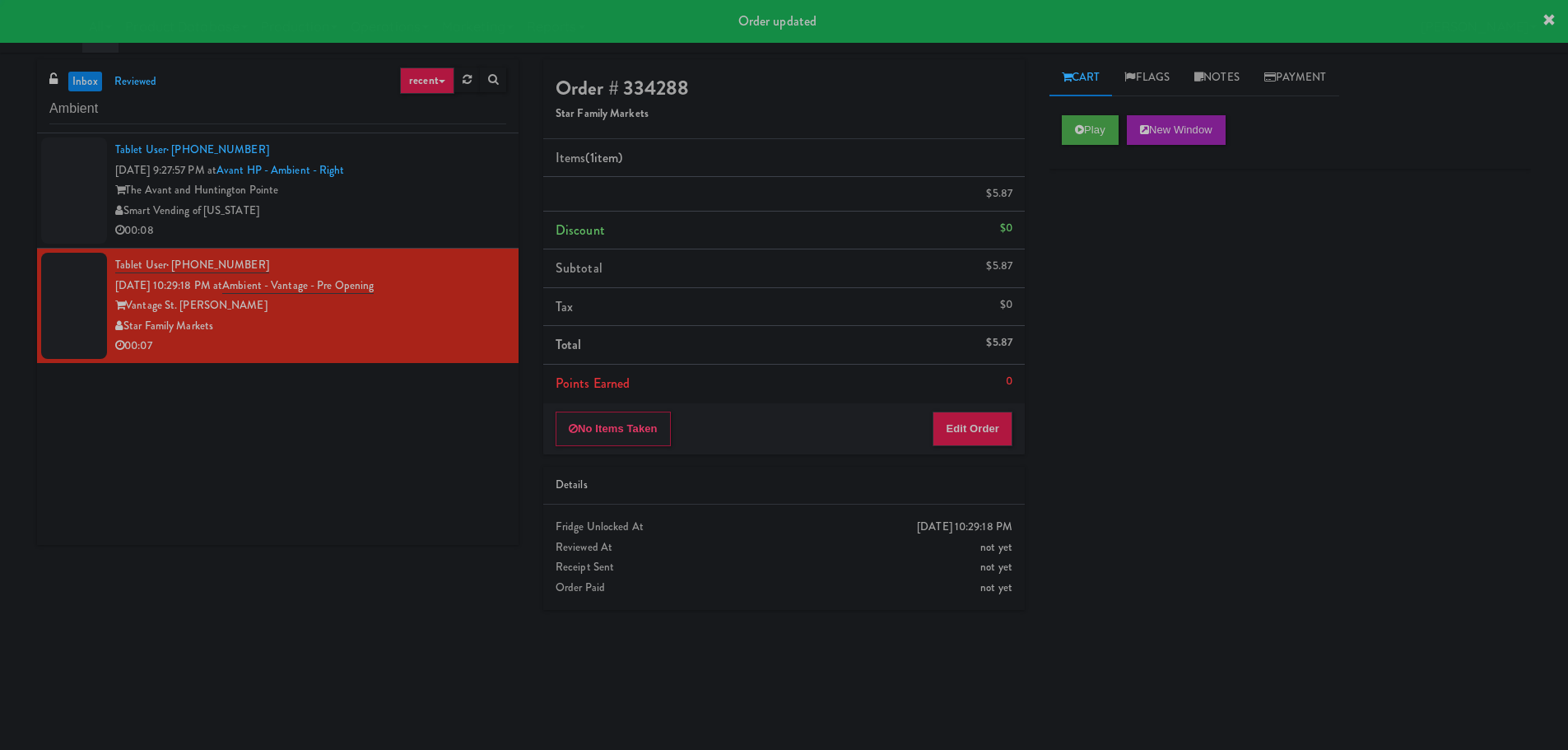
scroll to position [0, 0]
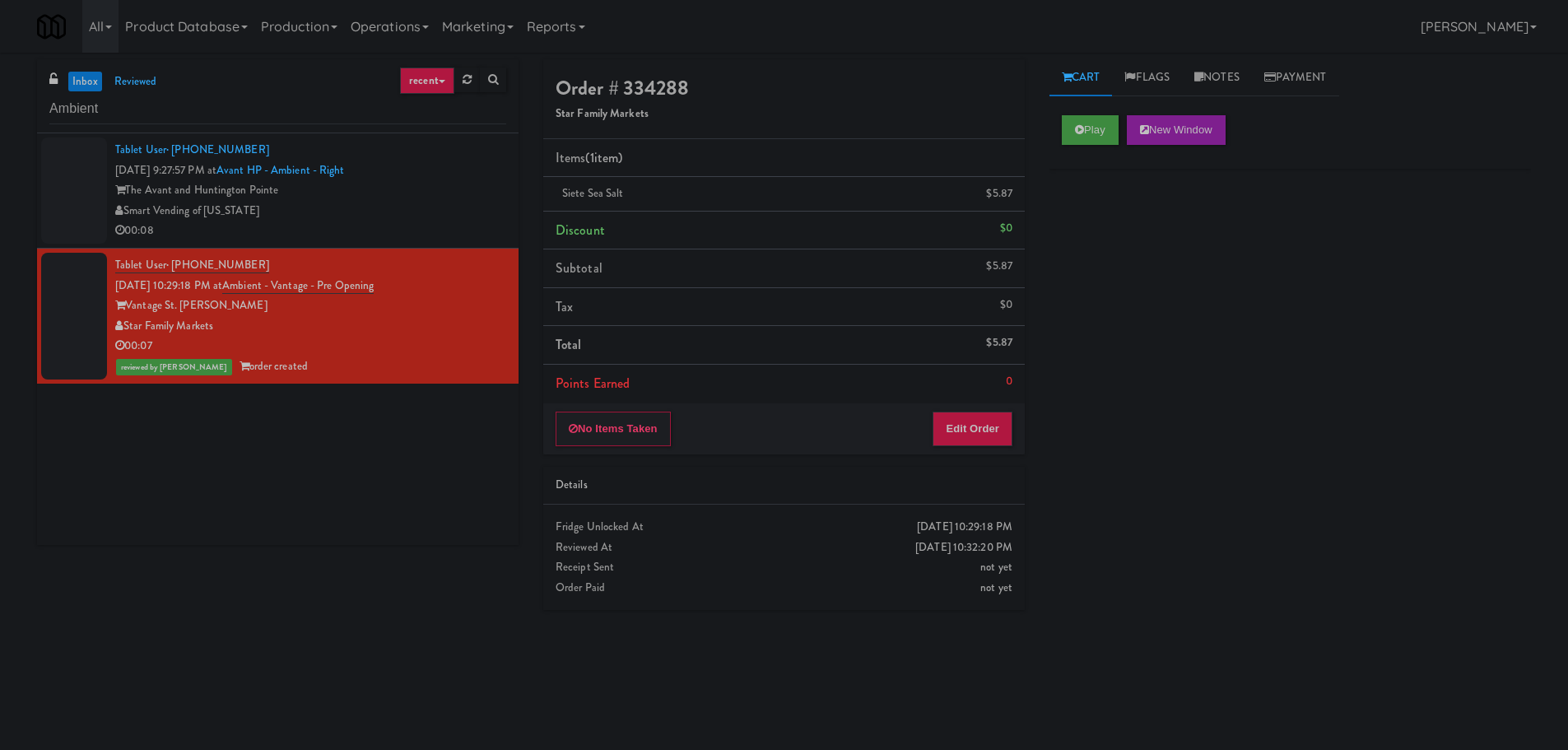
click at [93, 78] on link "inbox" at bounding box center [85, 82] width 34 height 21
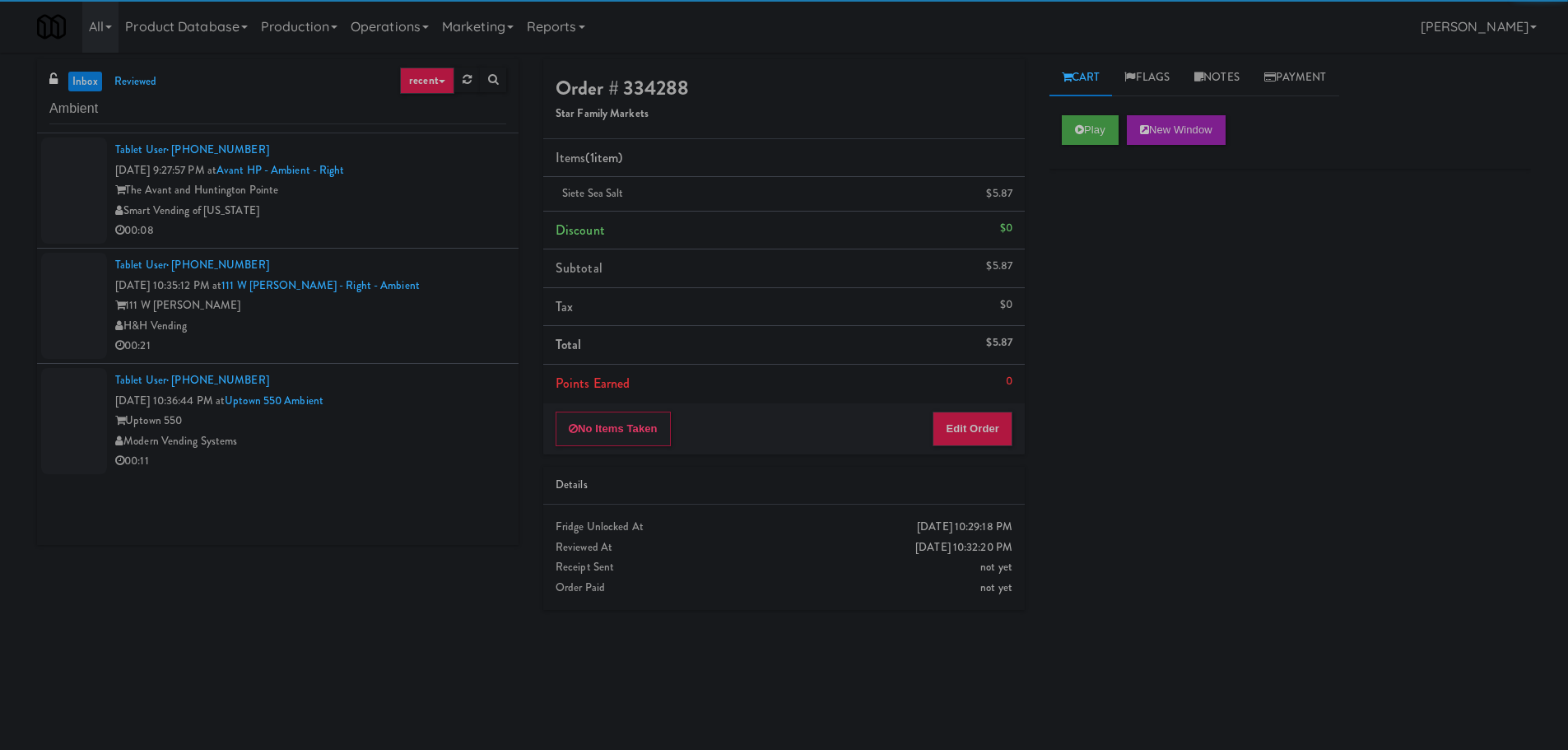
click at [439, 322] on div "H&H Vending" at bounding box center [310, 326] width 391 height 21
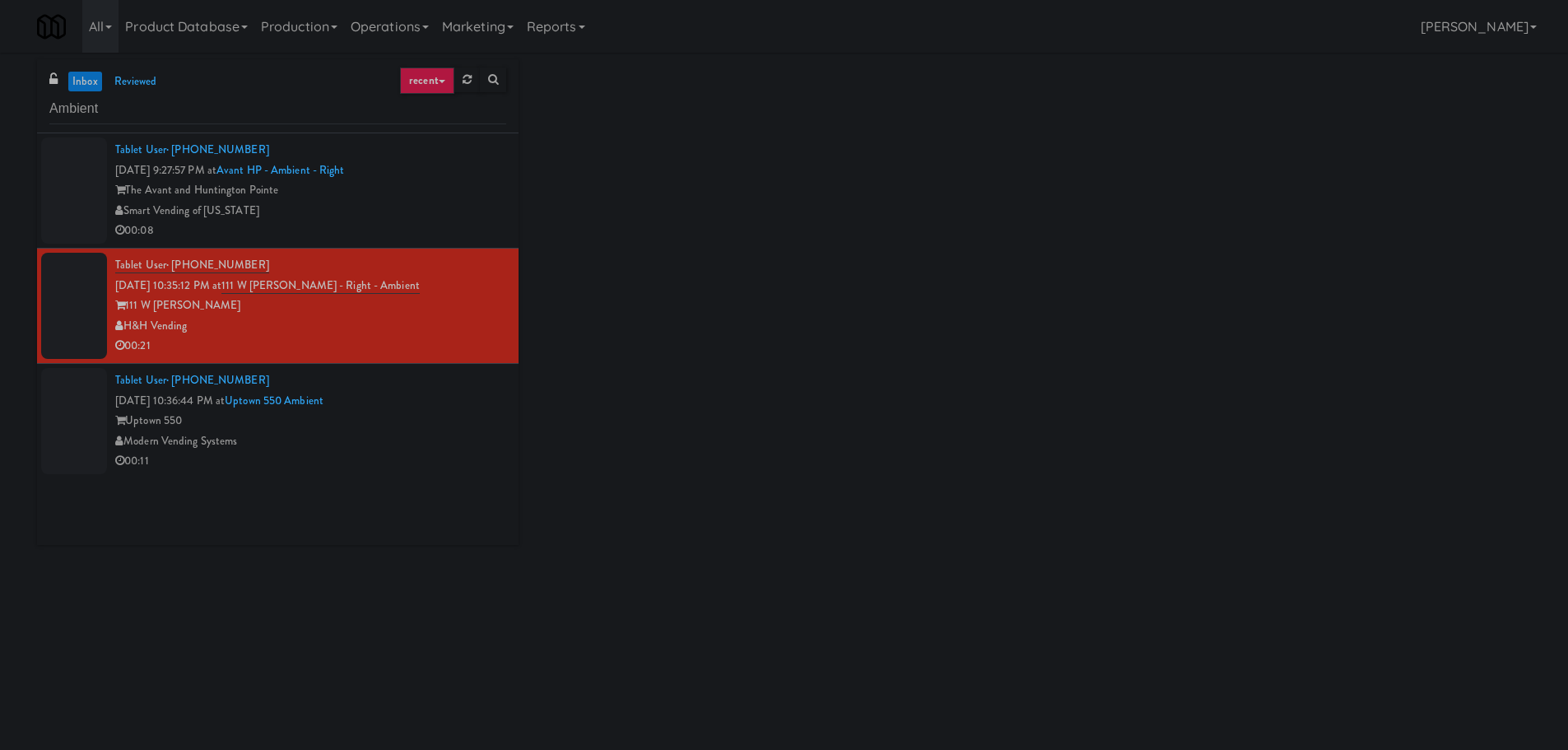
click at [458, 219] on div "Smart Vending of [US_STATE]" at bounding box center [310, 210] width 391 height 21
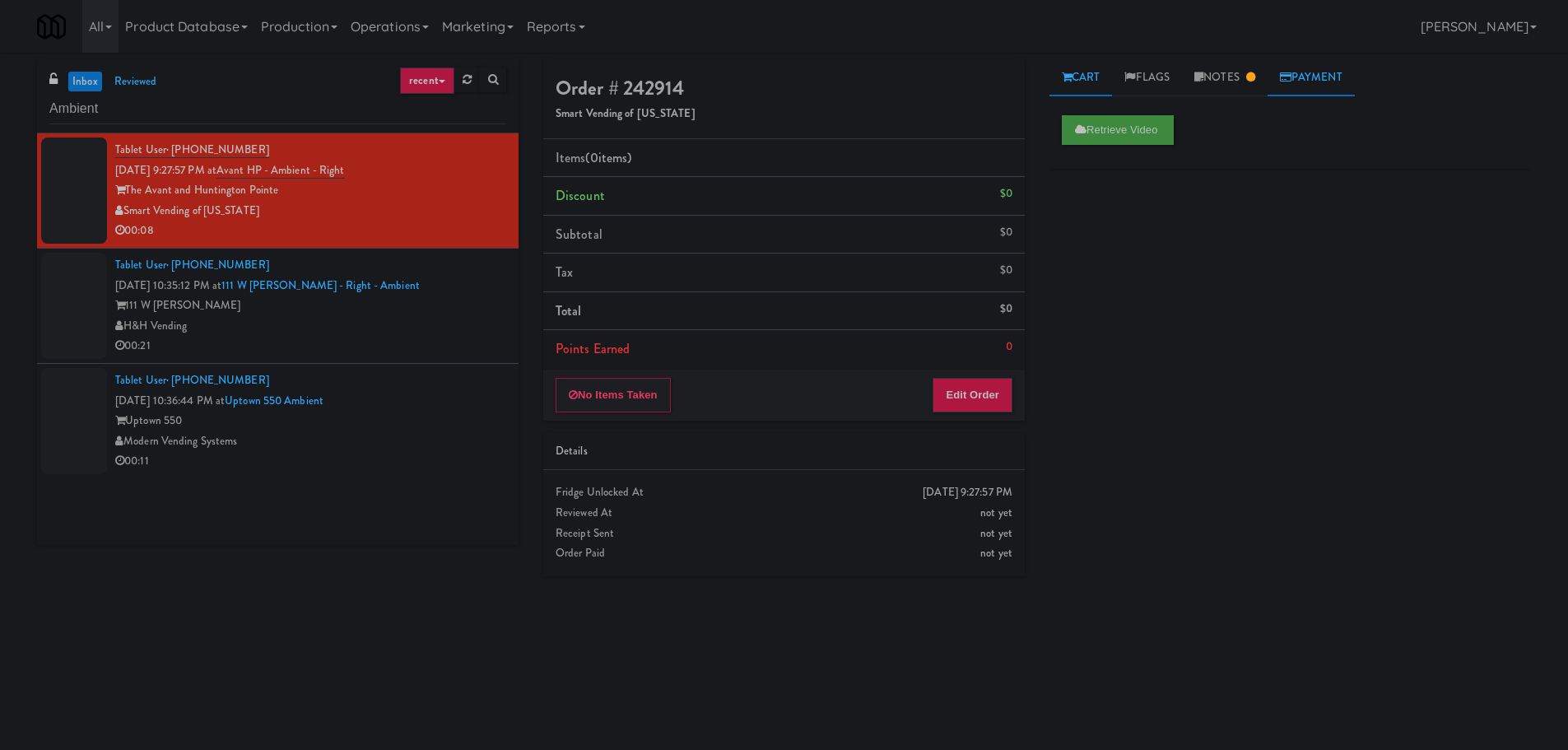
click at [1276, 79] on link "Payment" at bounding box center [1311, 77] width 87 height 37
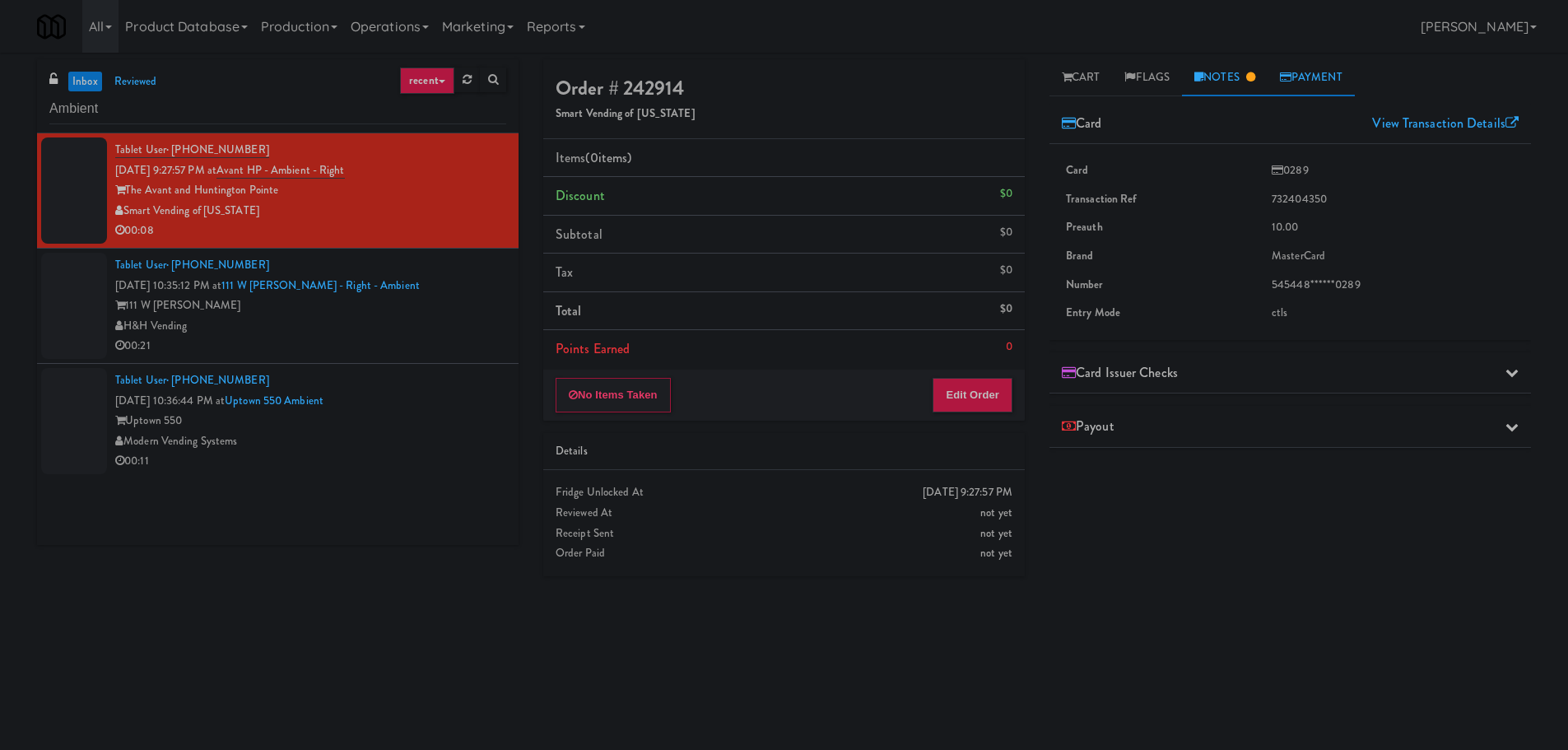
click at [1255, 76] on icon at bounding box center [1251, 77] width 9 height 11
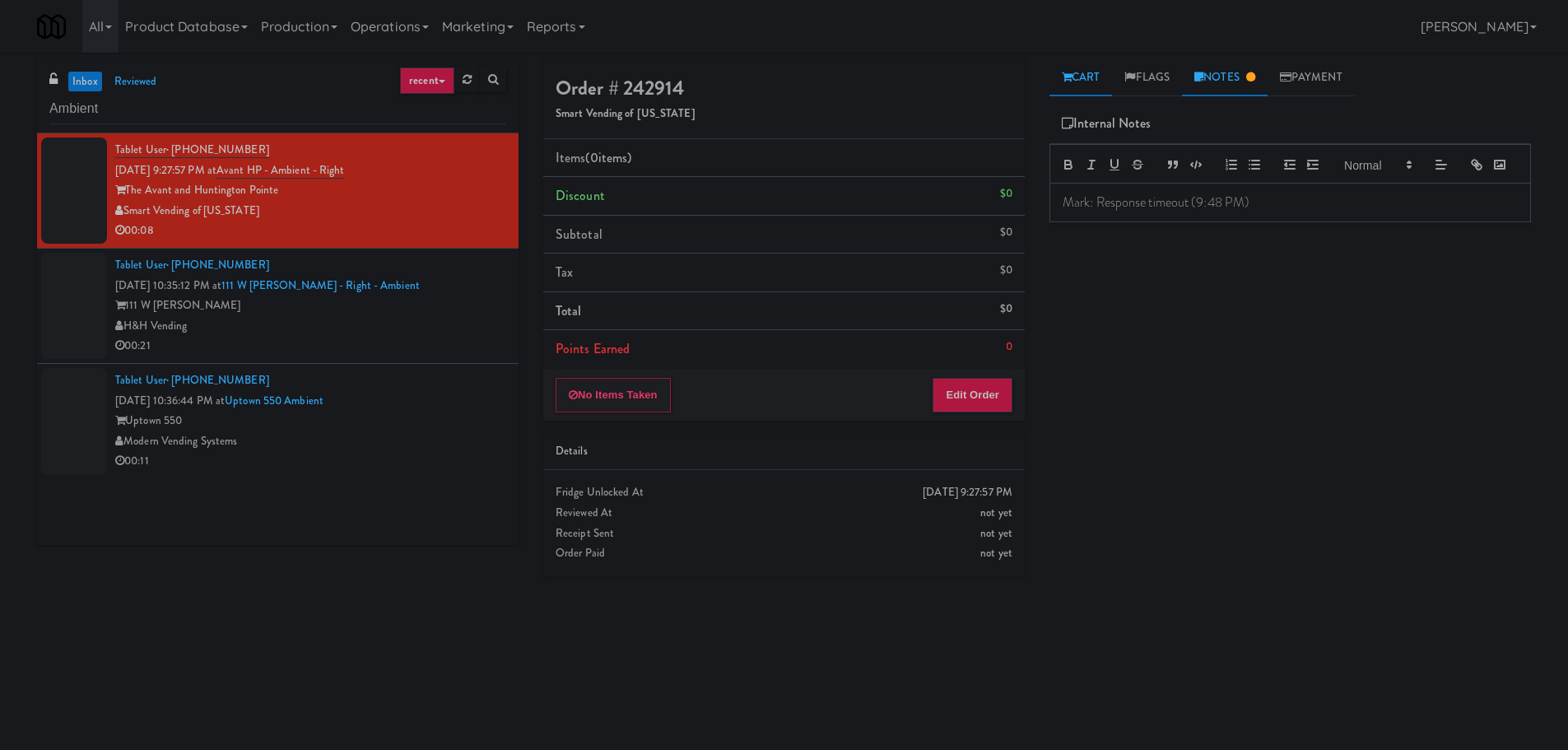
click at [1095, 71] on link "Cart" at bounding box center [1081, 77] width 64 height 37
click at [484, 315] on div "111 W [PERSON_NAME]" at bounding box center [310, 306] width 391 height 21
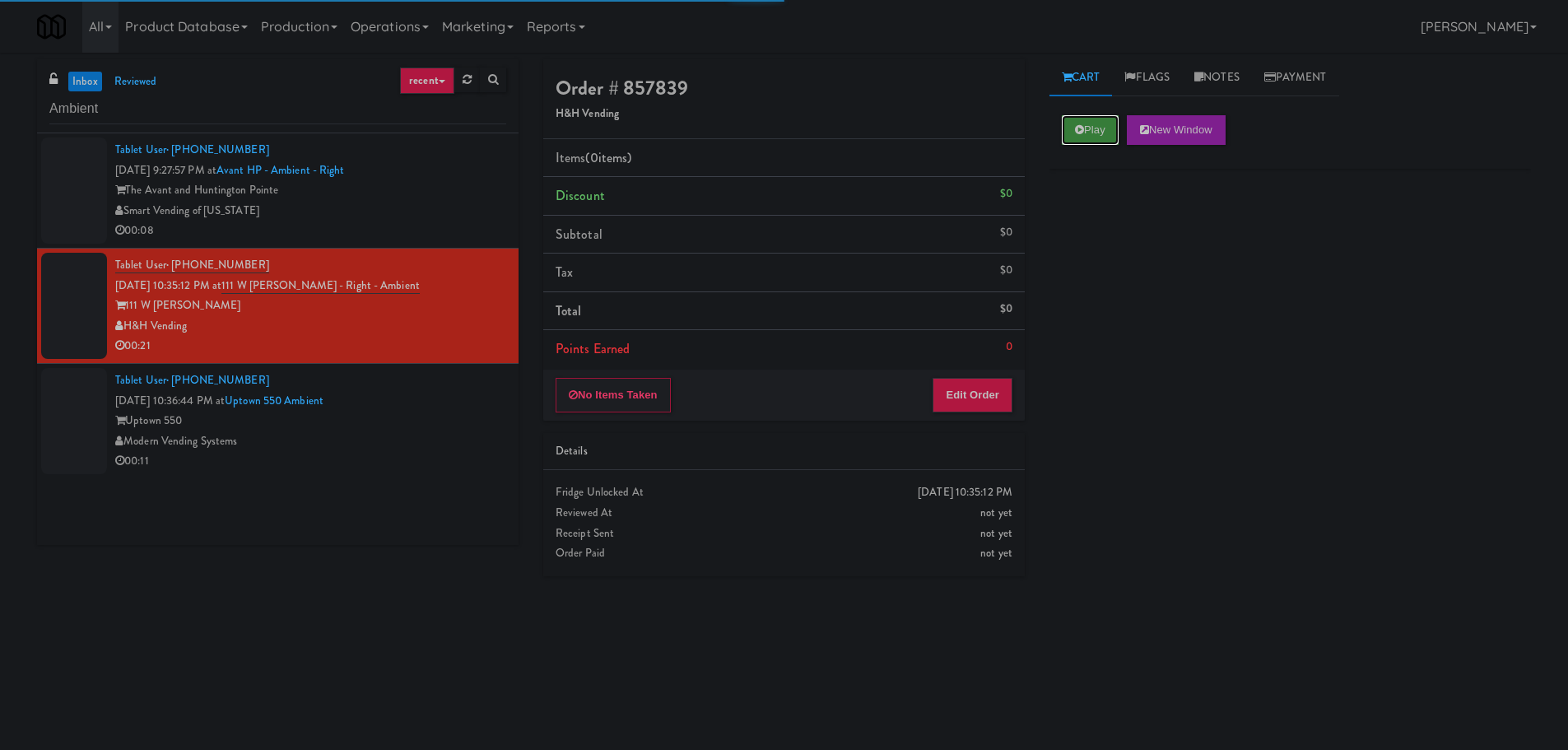
click at [1102, 135] on button "Play" at bounding box center [1090, 129] width 57 height 30
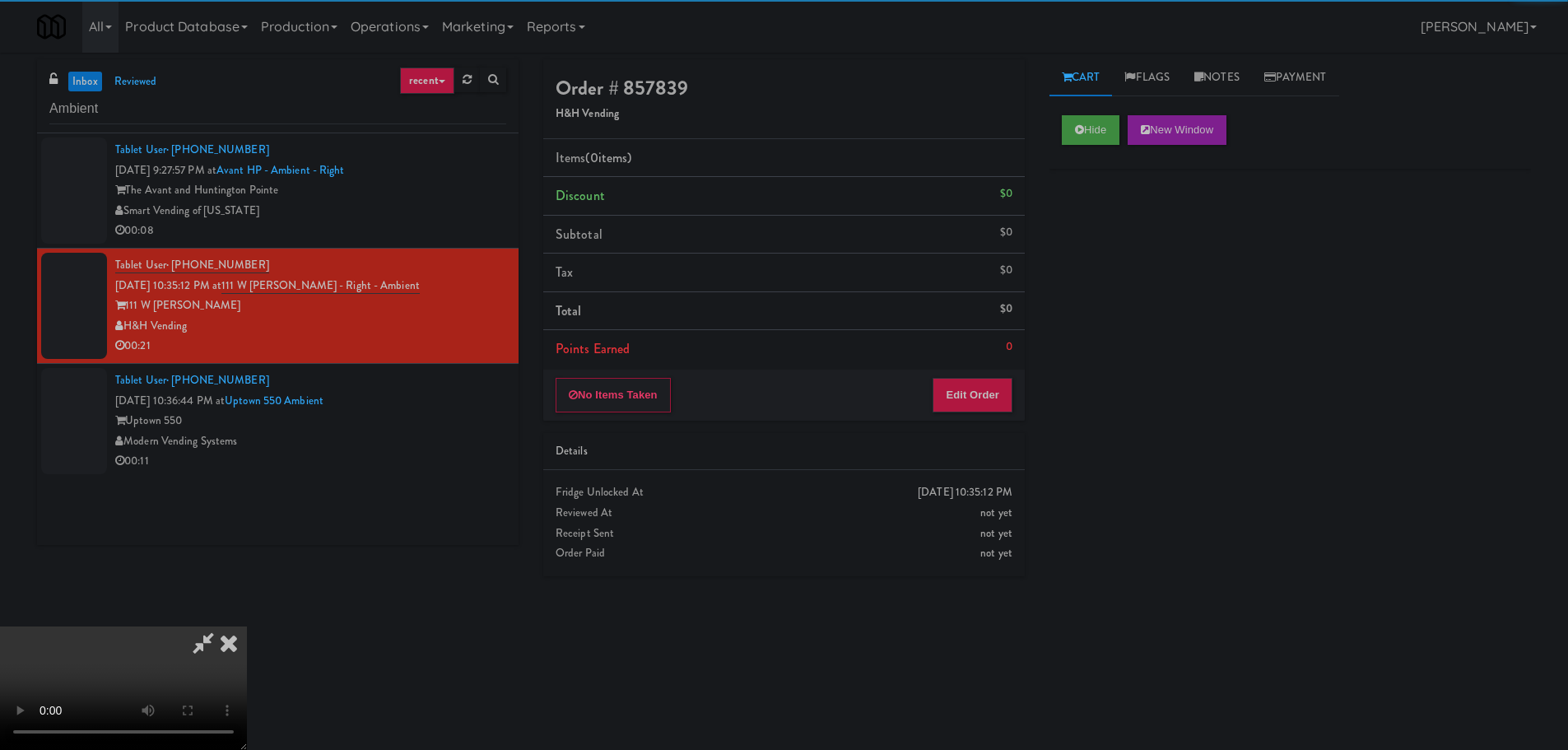
click at [988, 346] on li "Points Earned 0" at bounding box center [784, 349] width 482 height 38
click at [976, 384] on button "Edit Order" at bounding box center [972, 395] width 80 height 34
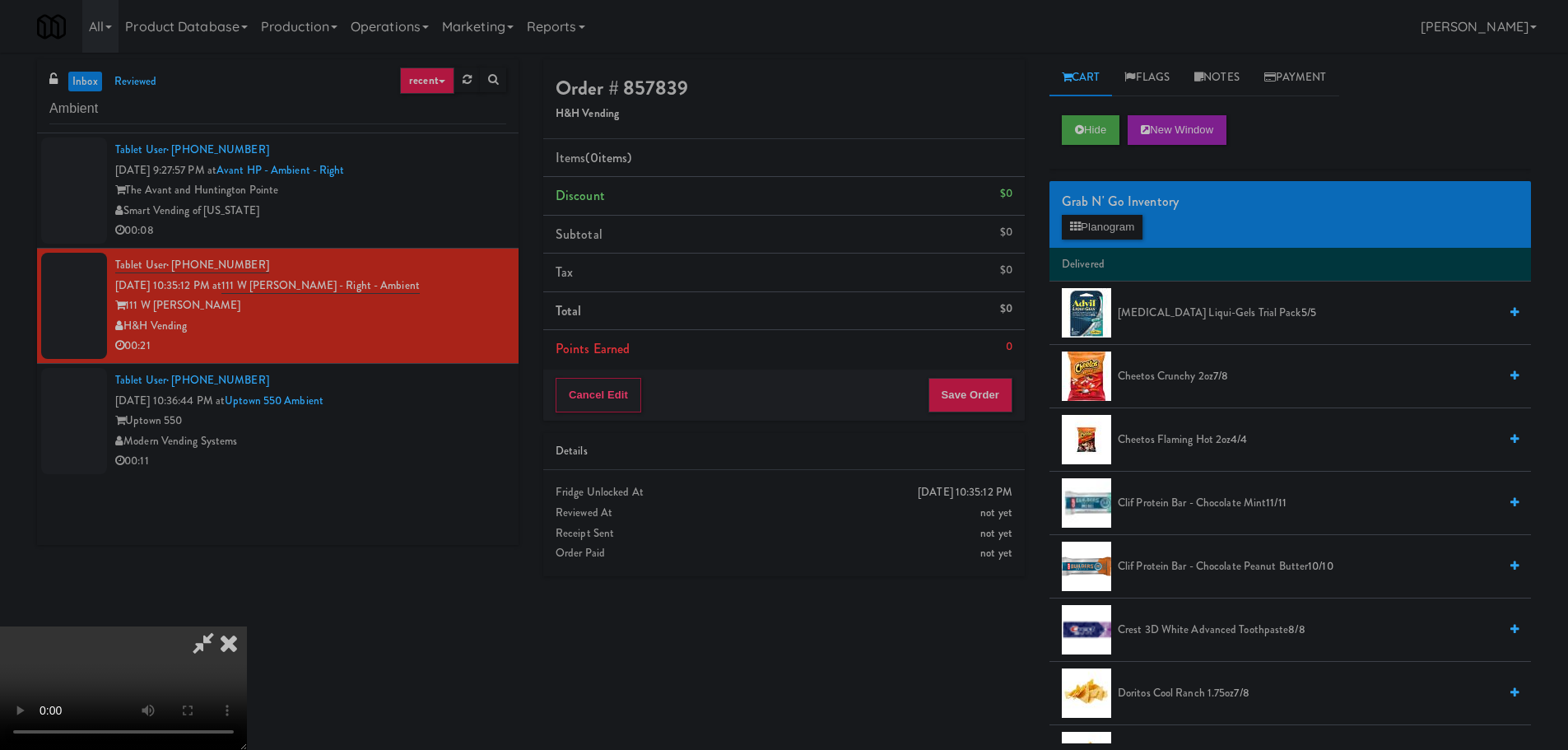
click at [247, 627] on video at bounding box center [123, 688] width 247 height 123
drag, startPoint x: 639, startPoint y: 486, endPoint x: 853, endPoint y: 476, distance: 214.2
click at [247, 627] on video at bounding box center [123, 688] width 247 height 123
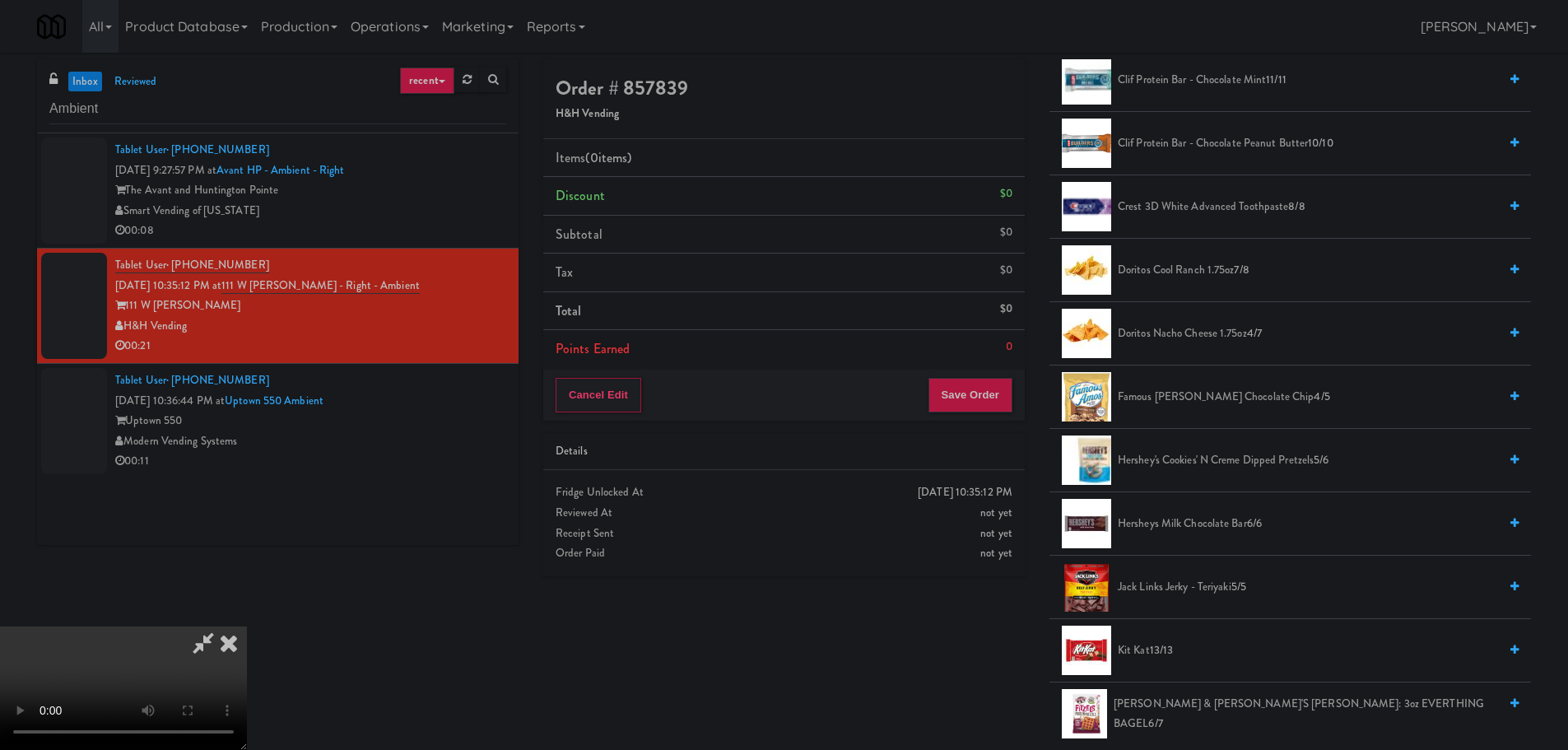
scroll to position [412, 0]
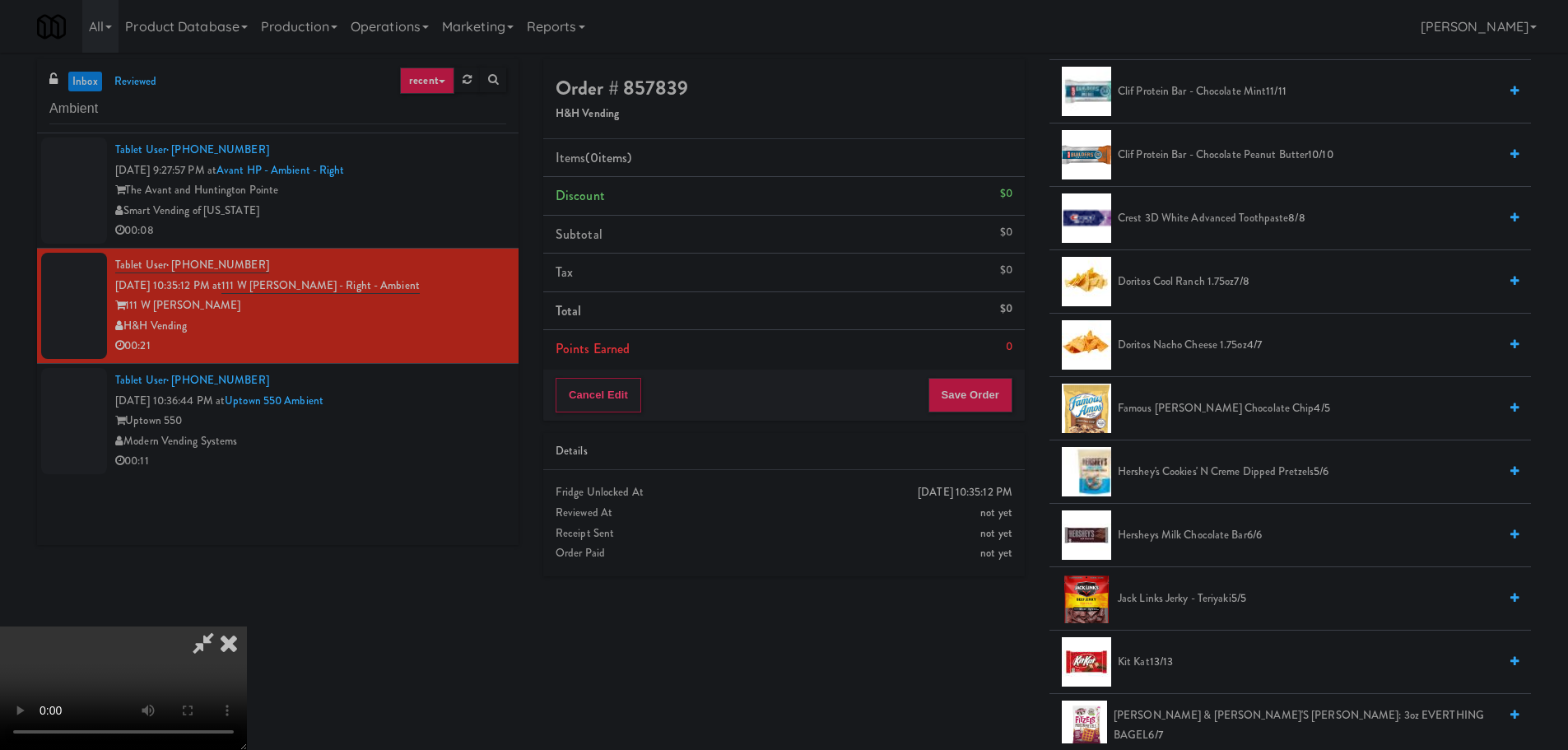
click at [1185, 351] on span "Doritos Nacho Cheese 1.75oz 4/7" at bounding box center [1307, 345] width 380 height 21
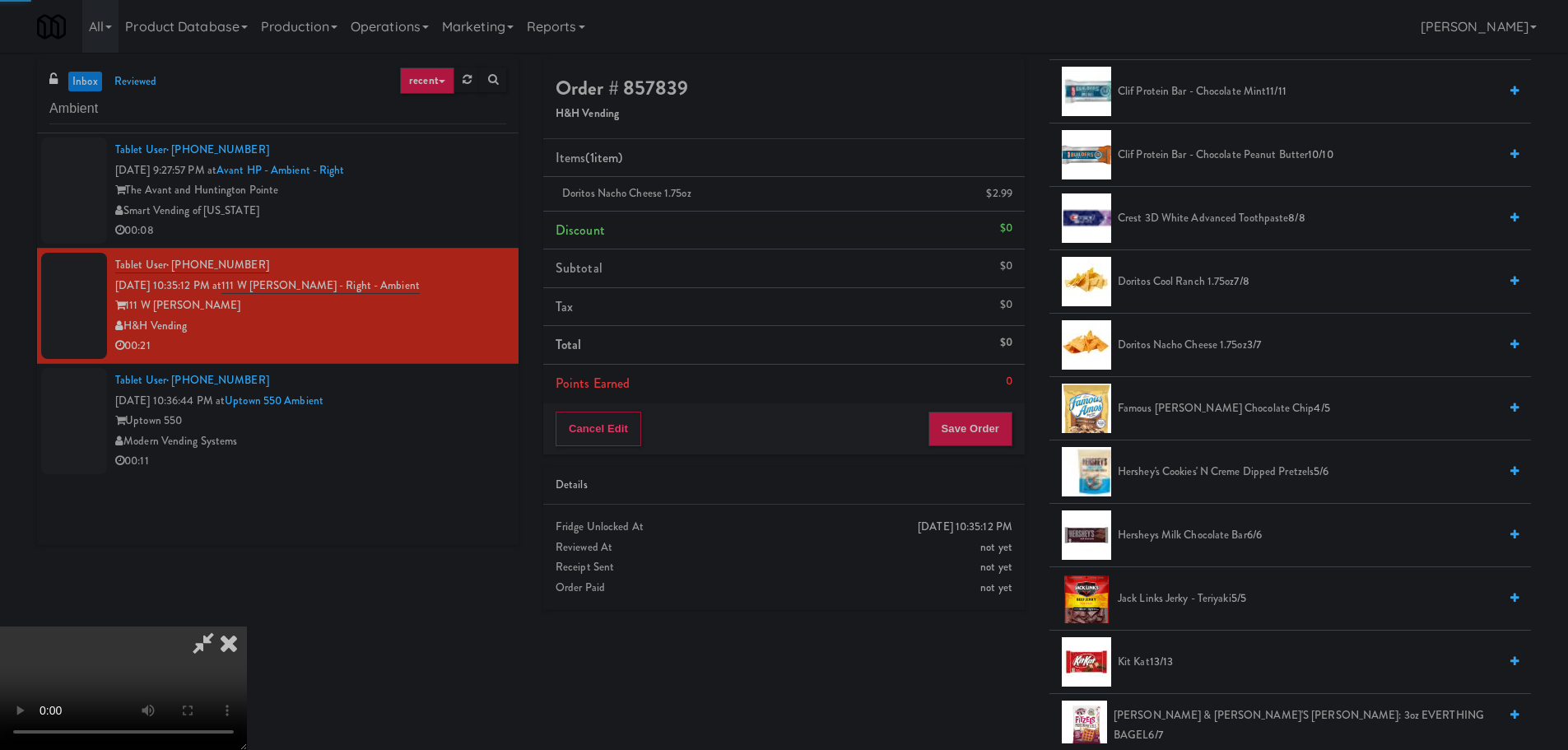
click at [247, 627] on video at bounding box center [123, 688] width 247 height 123
drag, startPoint x: 544, startPoint y: 538, endPoint x: 1024, endPoint y: 483, distance: 483.1
click at [247, 627] on video at bounding box center [123, 688] width 247 height 123
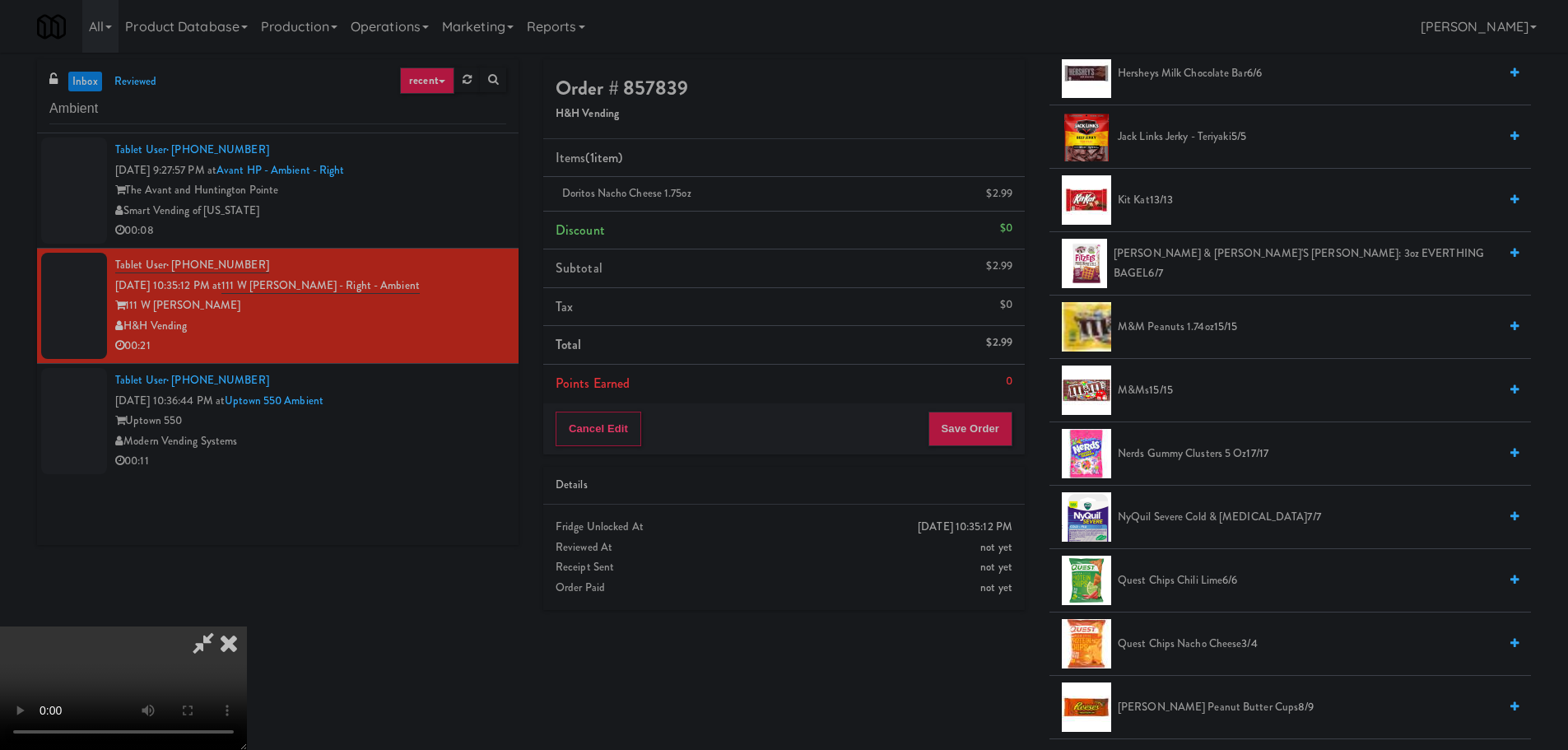
scroll to position [906, 0]
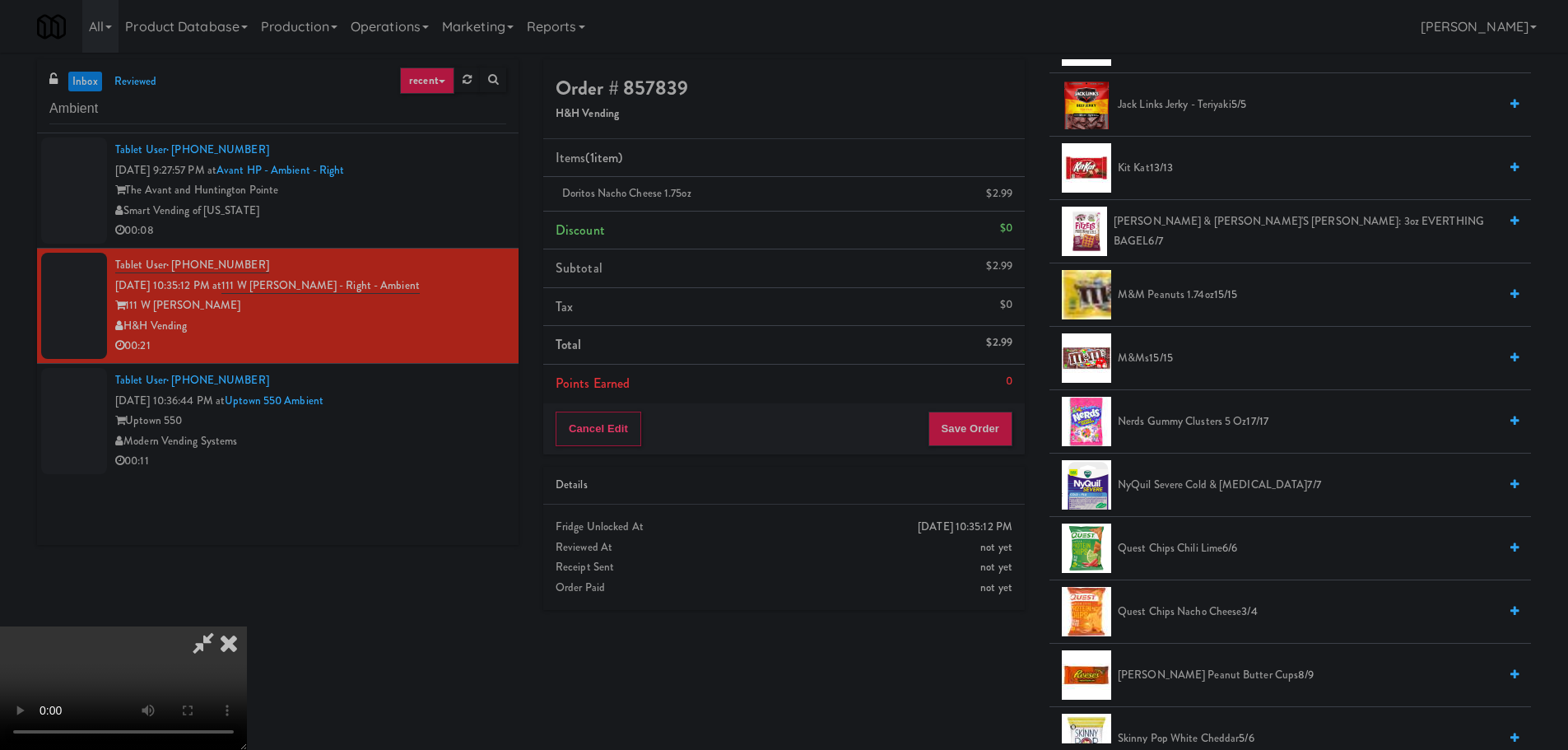
click at [1207, 226] on span "[PERSON_NAME] & [PERSON_NAME]'S [PERSON_NAME]: 3oz EVERTHING BAGEL 6/7" at bounding box center [1306, 231] width 385 height 40
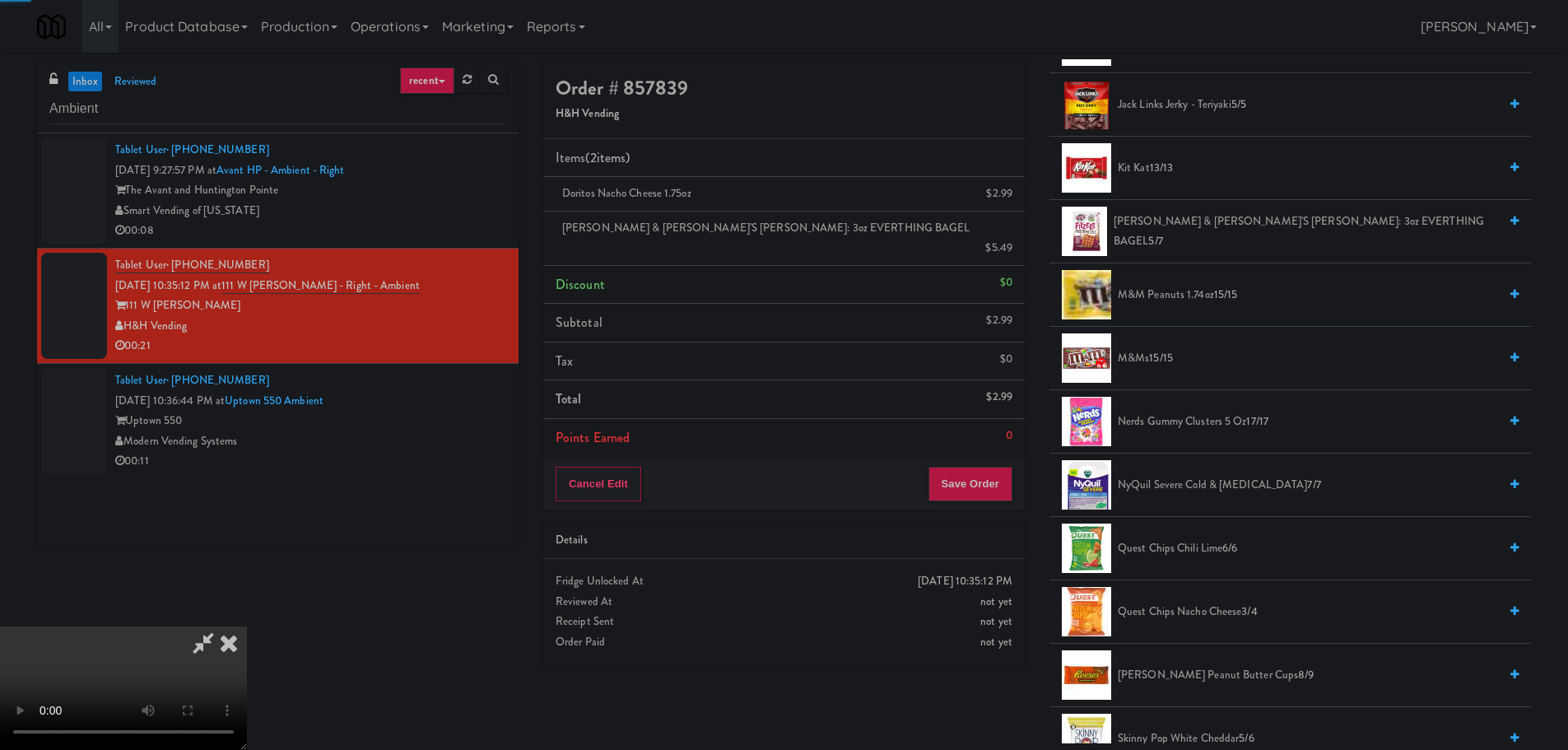
click at [247, 627] on video at bounding box center [123, 688] width 247 height 123
click at [1010, 249] on icon at bounding box center [1013, 254] width 8 height 11
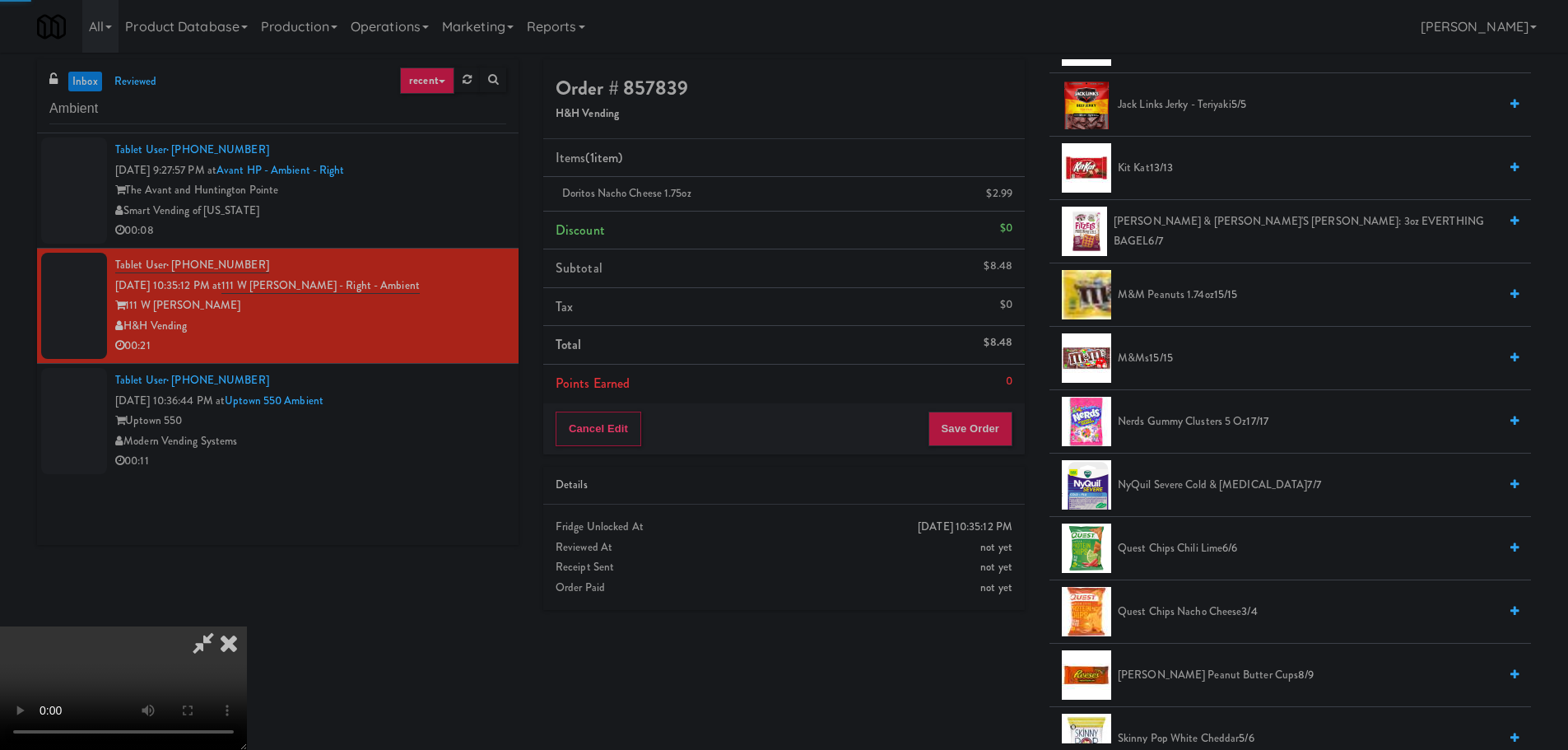
click at [247, 627] on video at bounding box center [123, 688] width 247 height 123
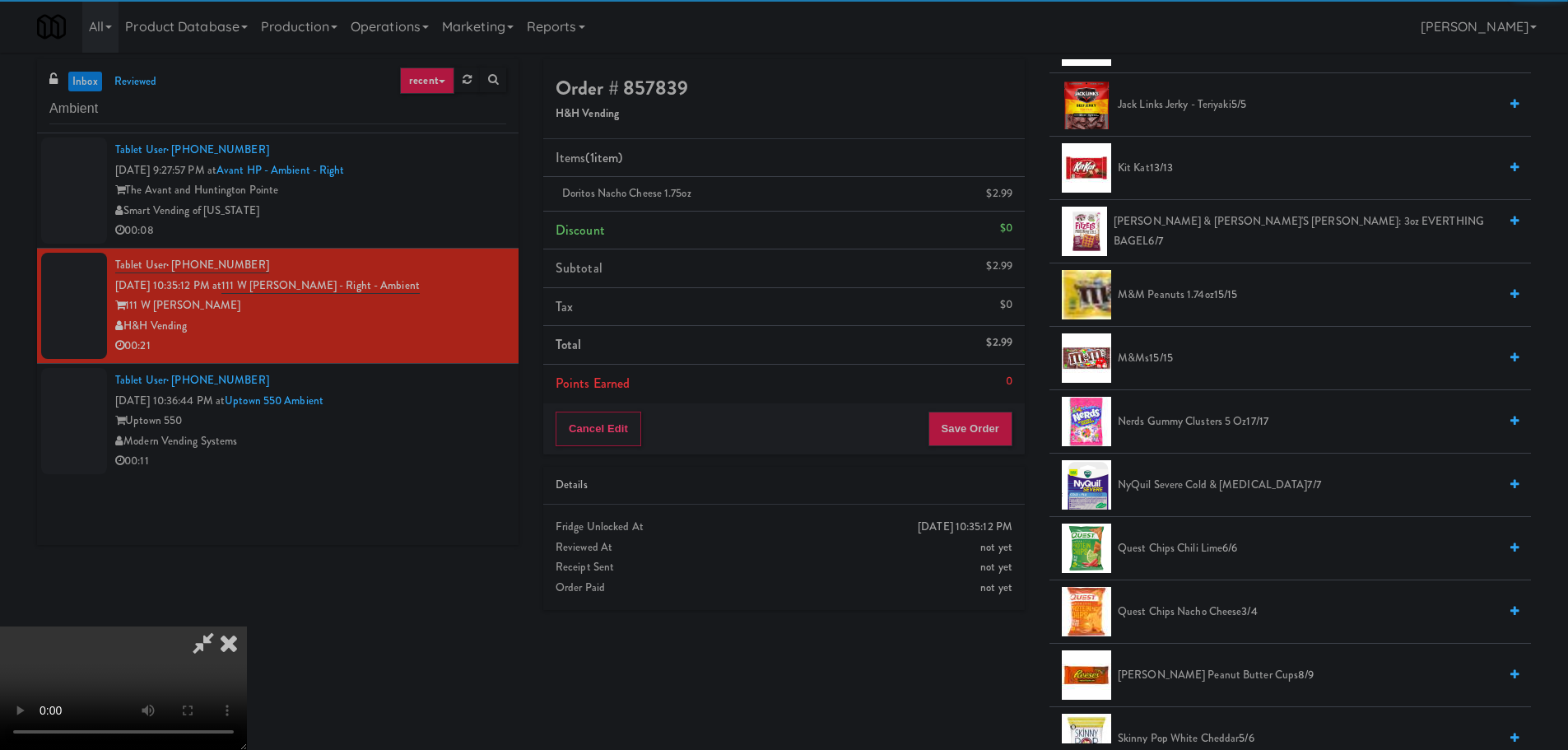
click at [247, 627] on video at bounding box center [123, 688] width 247 height 123
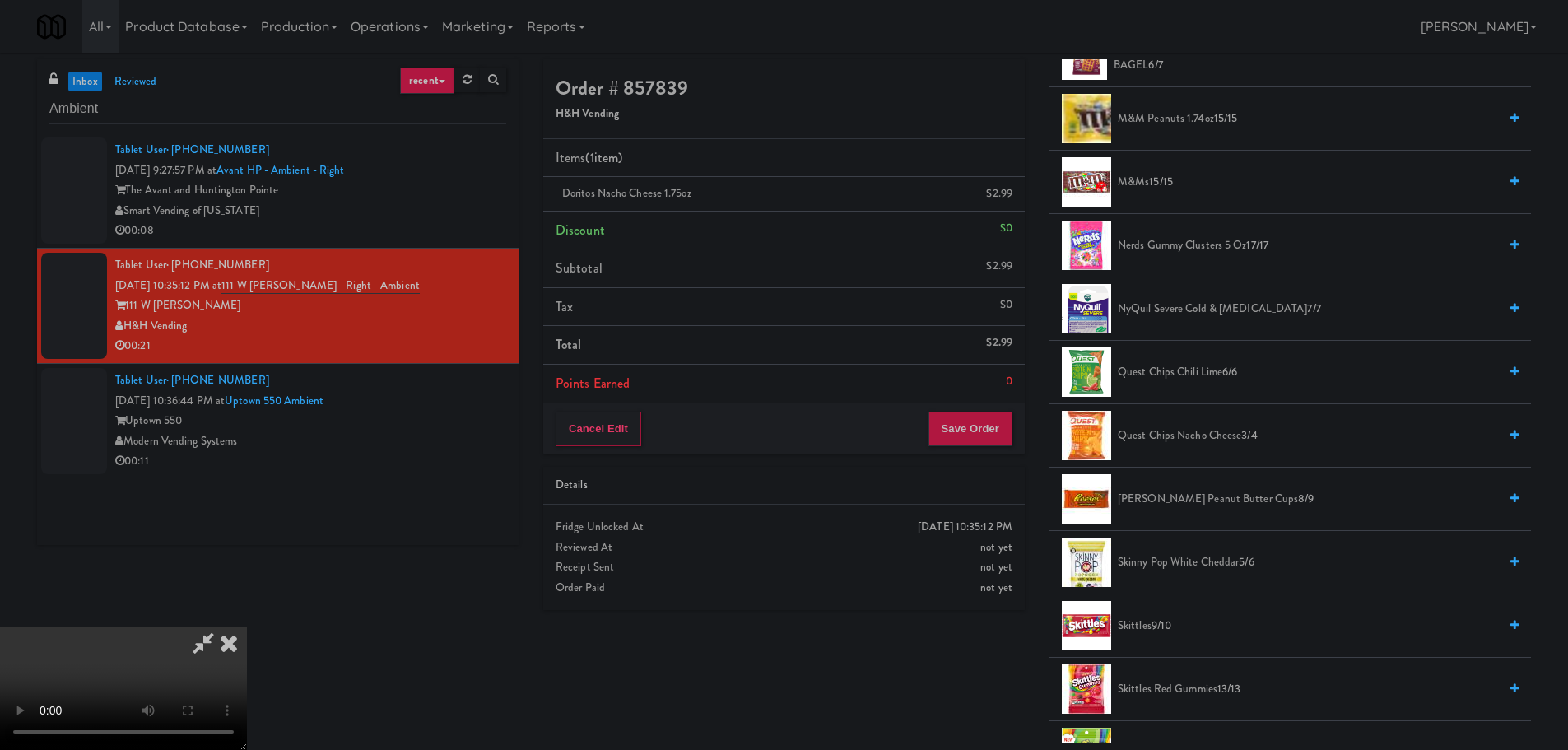
scroll to position [1070, 0]
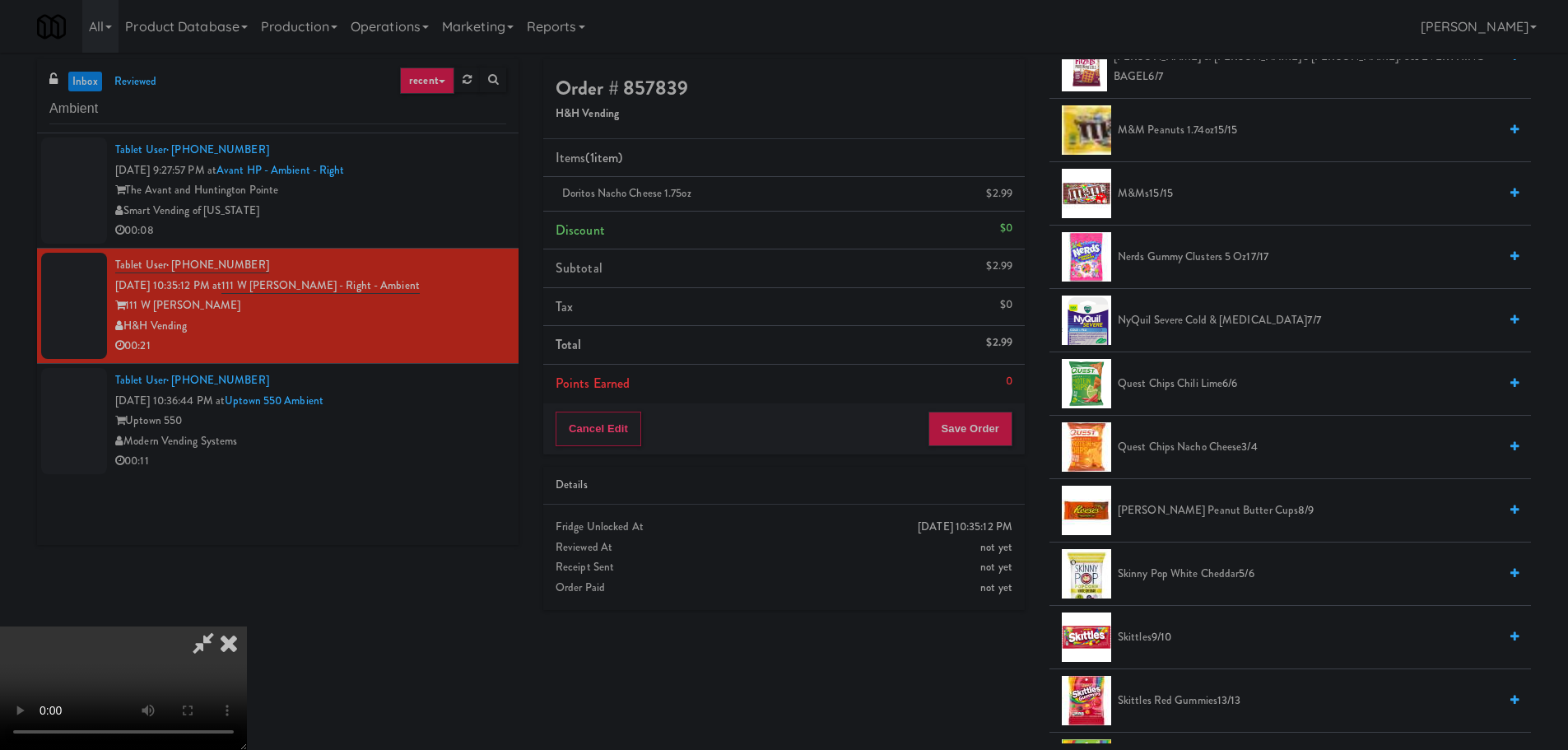
click at [247, 627] on video at bounding box center [123, 688] width 247 height 123
click at [1154, 386] on span "Quest Chips Chili Lime 6/6" at bounding box center [1307, 384] width 380 height 21
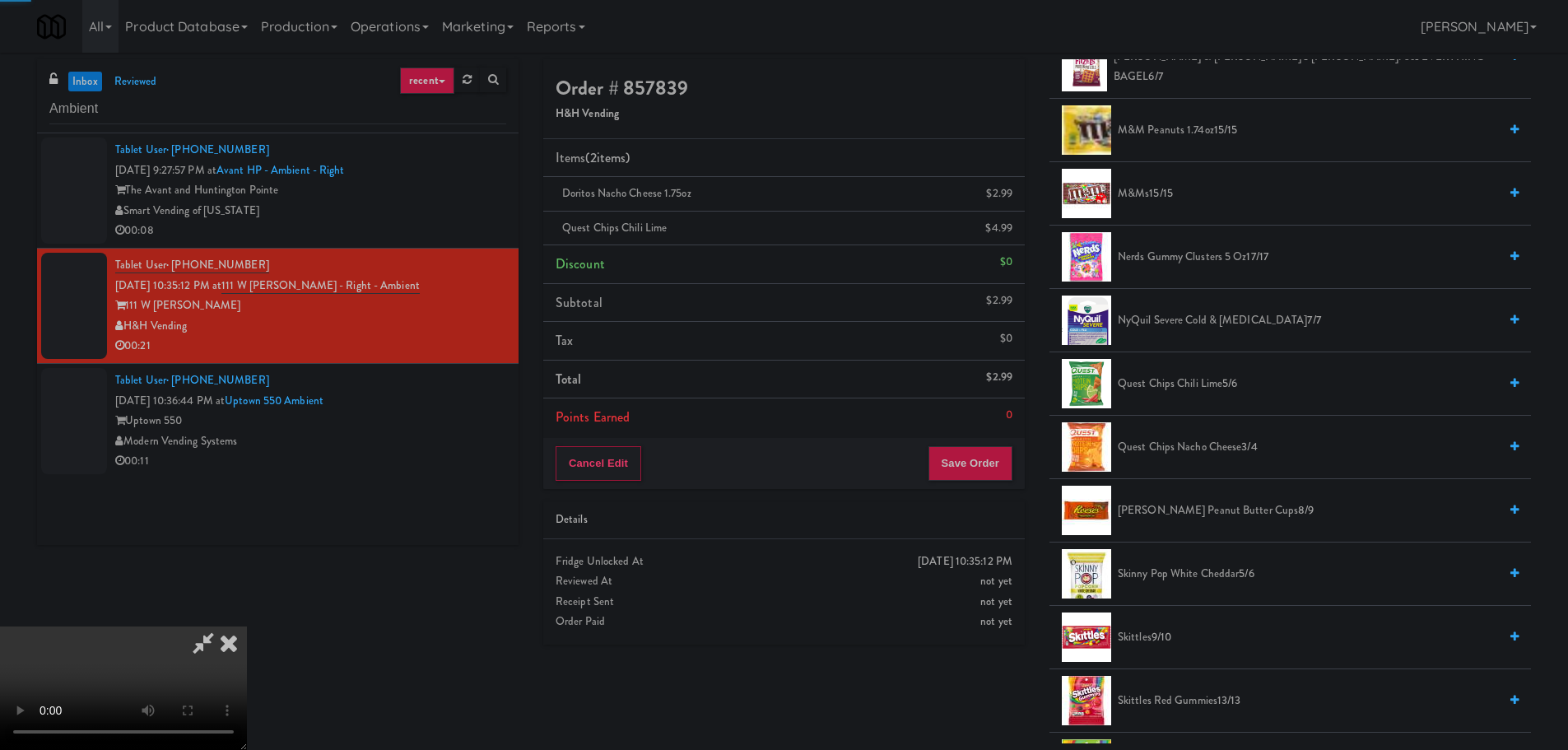
click at [247, 627] on video at bounding box center [123, 688] width 247 height 123
click at [975, 484] on div "Cancel Edit Save Order" at bounding box center [784, 463] width 482 height 51
click at [984, 472] on button "Save Order" at bounding box center [970, 463] width 84 height 34
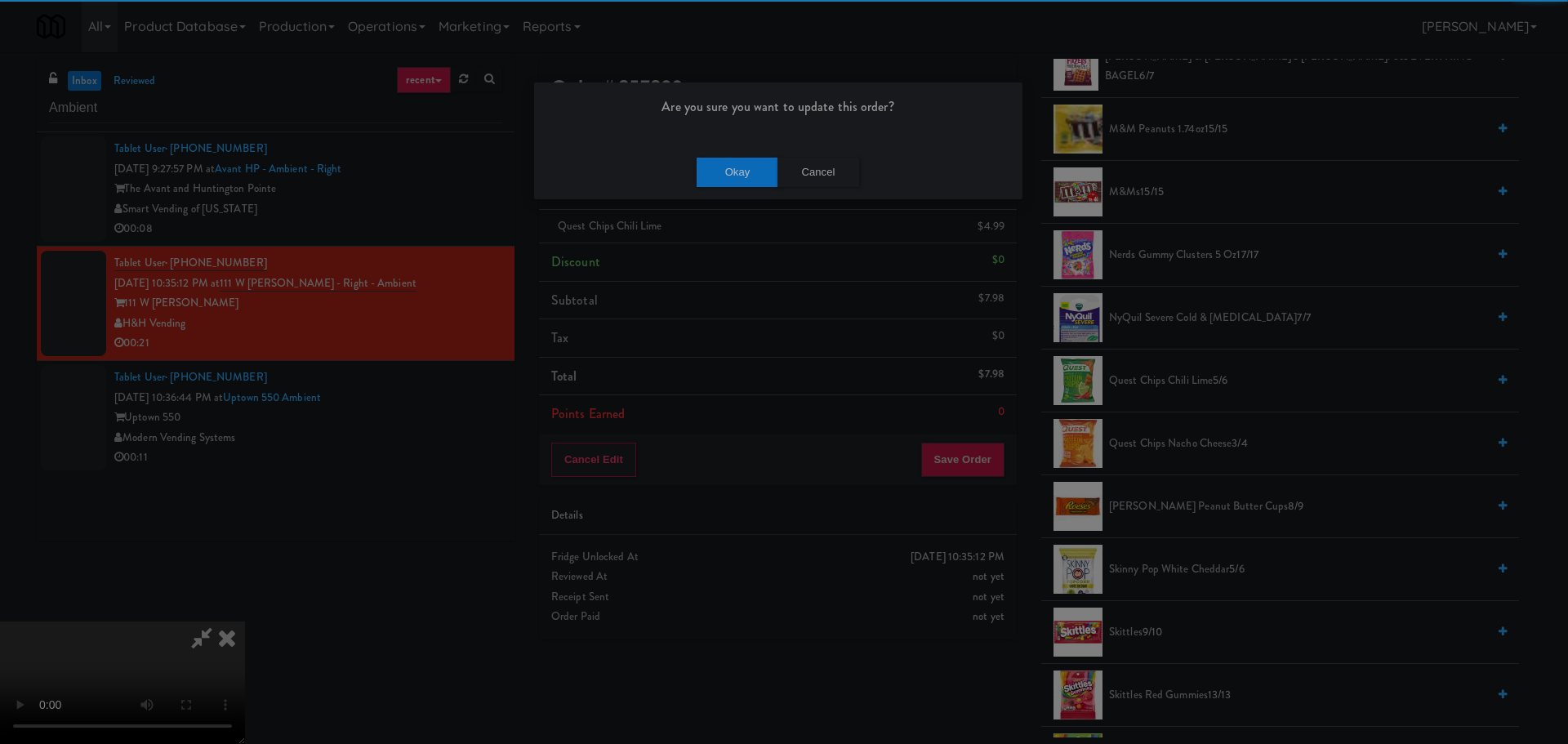
click at [726, 189] on div "Okay Cancel" at bounding box center [779, 171] width 489 height 54
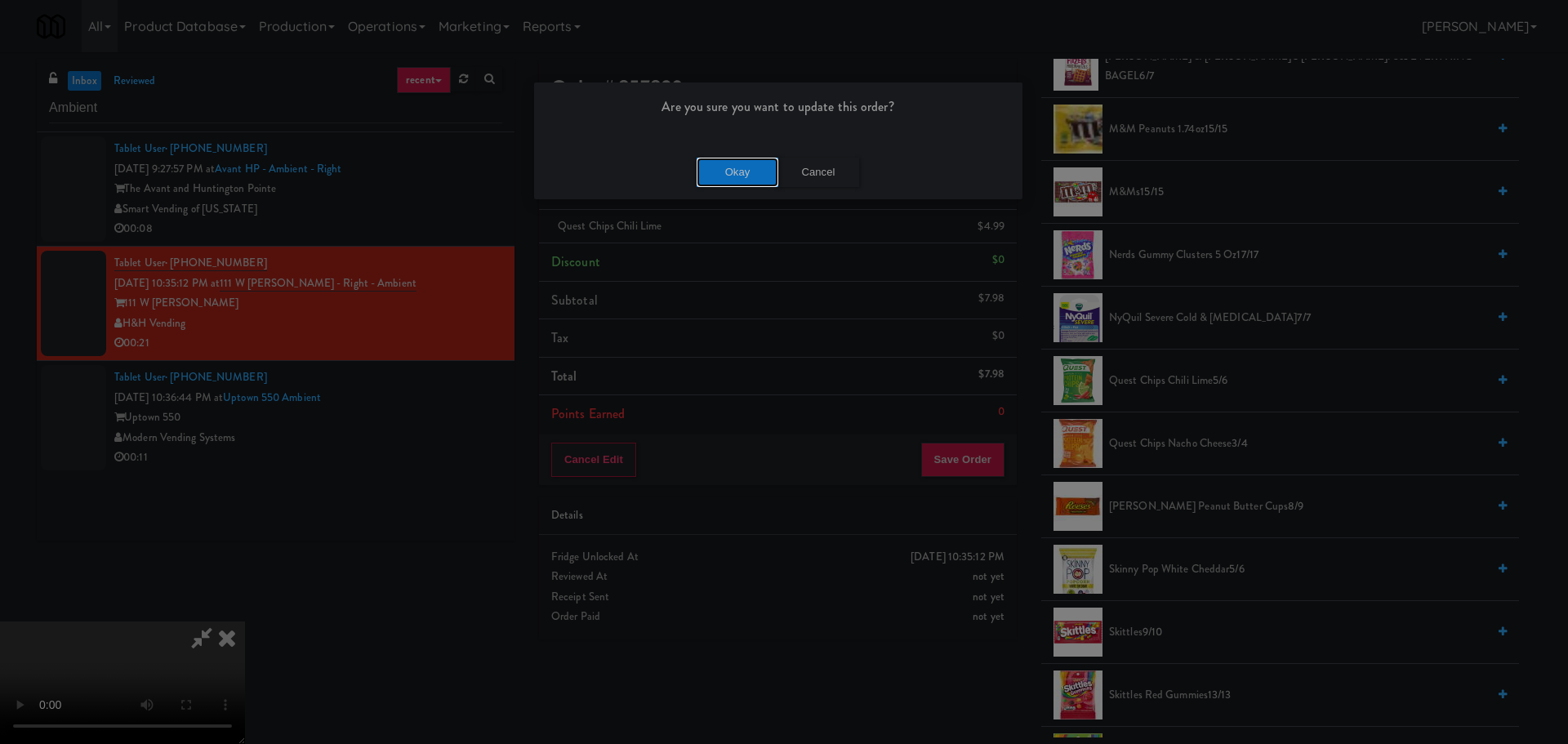
click at [739, 177] on button "Okay" at bounding box center [738, 172] width 82 height 29
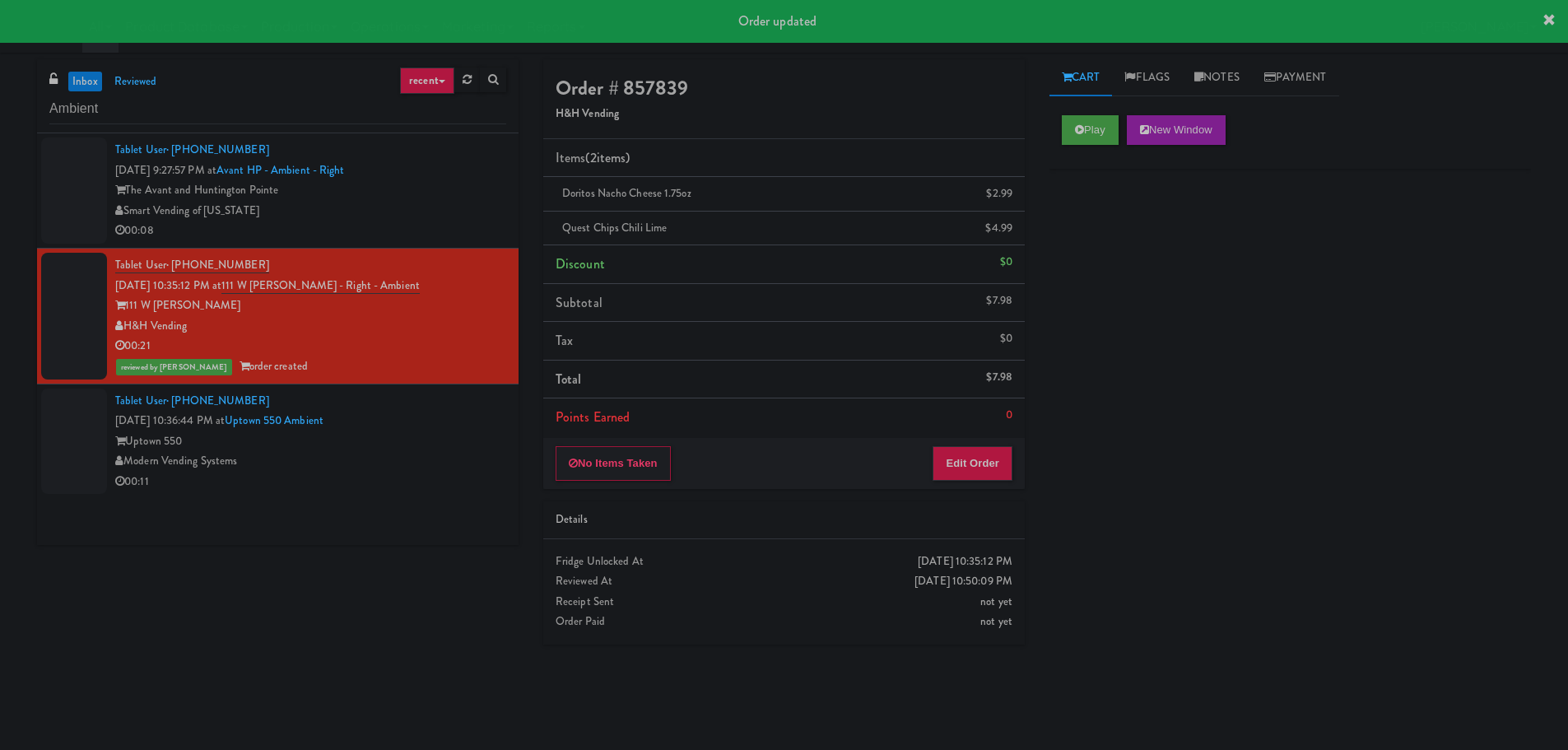
scroll to position [0, 0]
click at [418, 478] on div "00:11" at bounding box center [310, 482] width 391 height 21
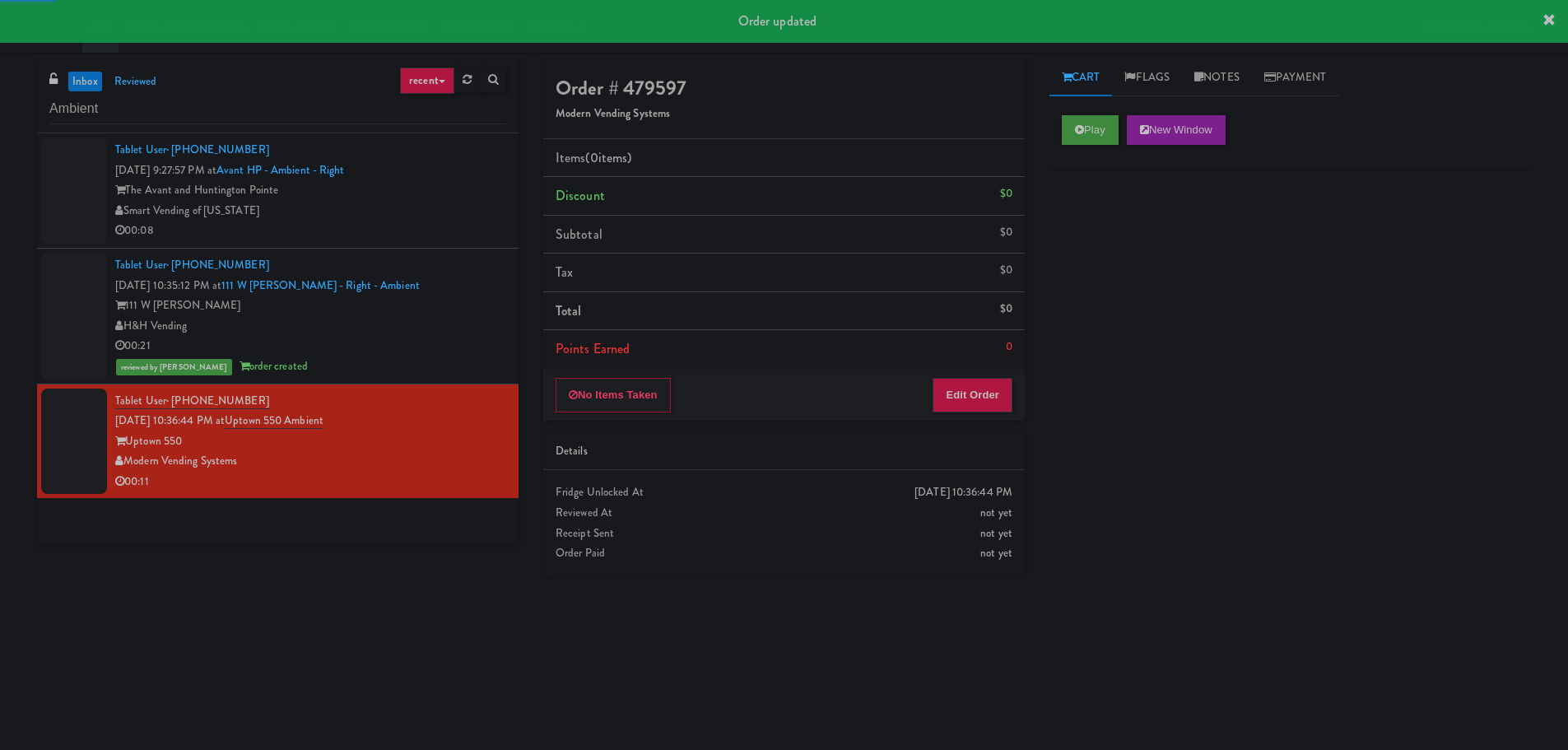
click at [1071, 104] on div "Play New Window" at bounding box center [1290, 135] width 482 height 66
click at [1074, 125] on button "Play" at bounding box center [1090, 129] width 57 height 30
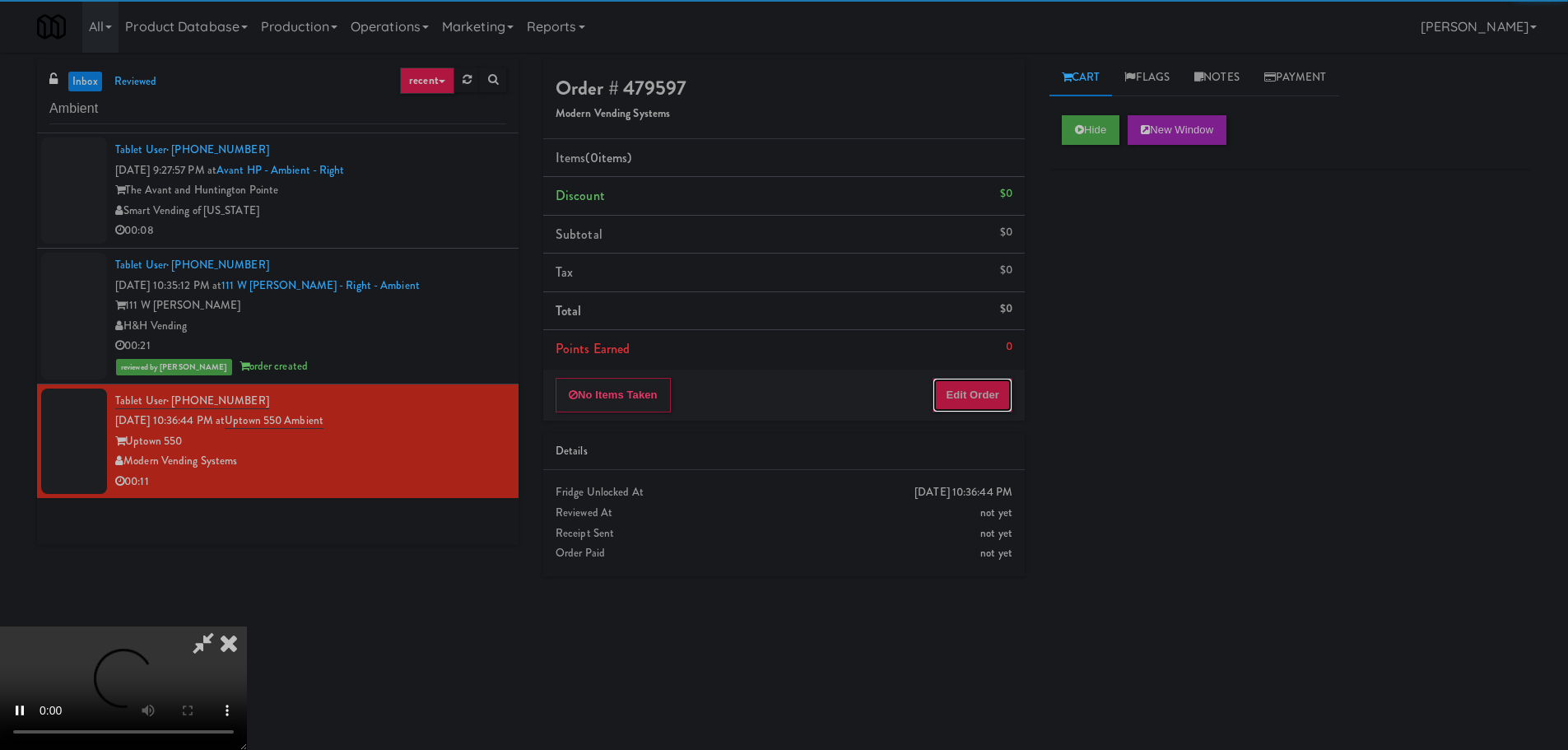
click at [993, 405] on button "Edit Order" at bounding box center [972, 395] width 80 height 34
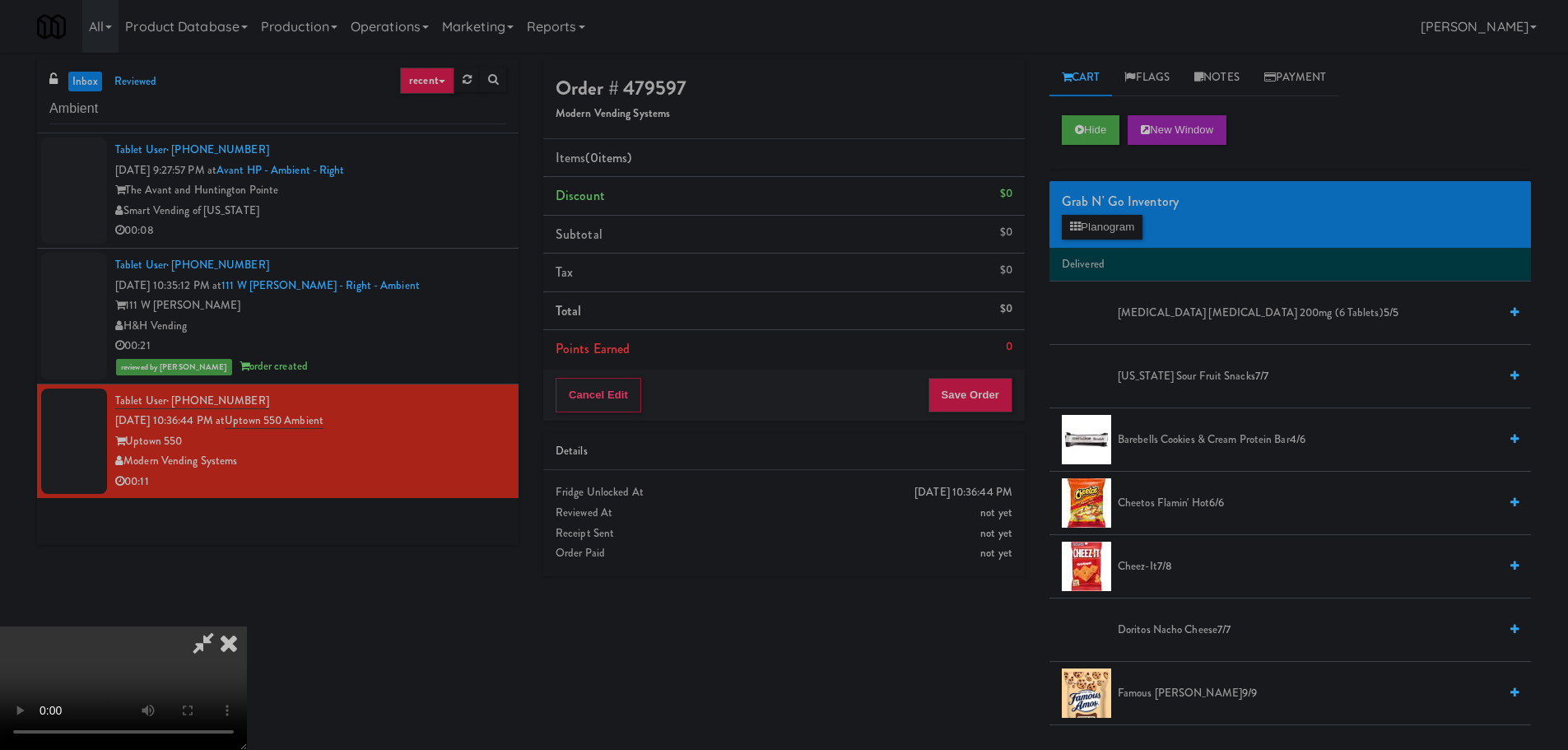
scroll to position [283, 0]
click at [247, 685] on video at bounding box center [123, 688] width 247 height 123
click at [247, 627] on video at bounding box center [123, 688] width 247 height 123
drag, startPoint x: 648, startPoint y: 454, endPoint x: 518, endPoint y: 378, distance: 150.6
click at [247, 627] on video at bounding box center [123, 688] width 247 height 123
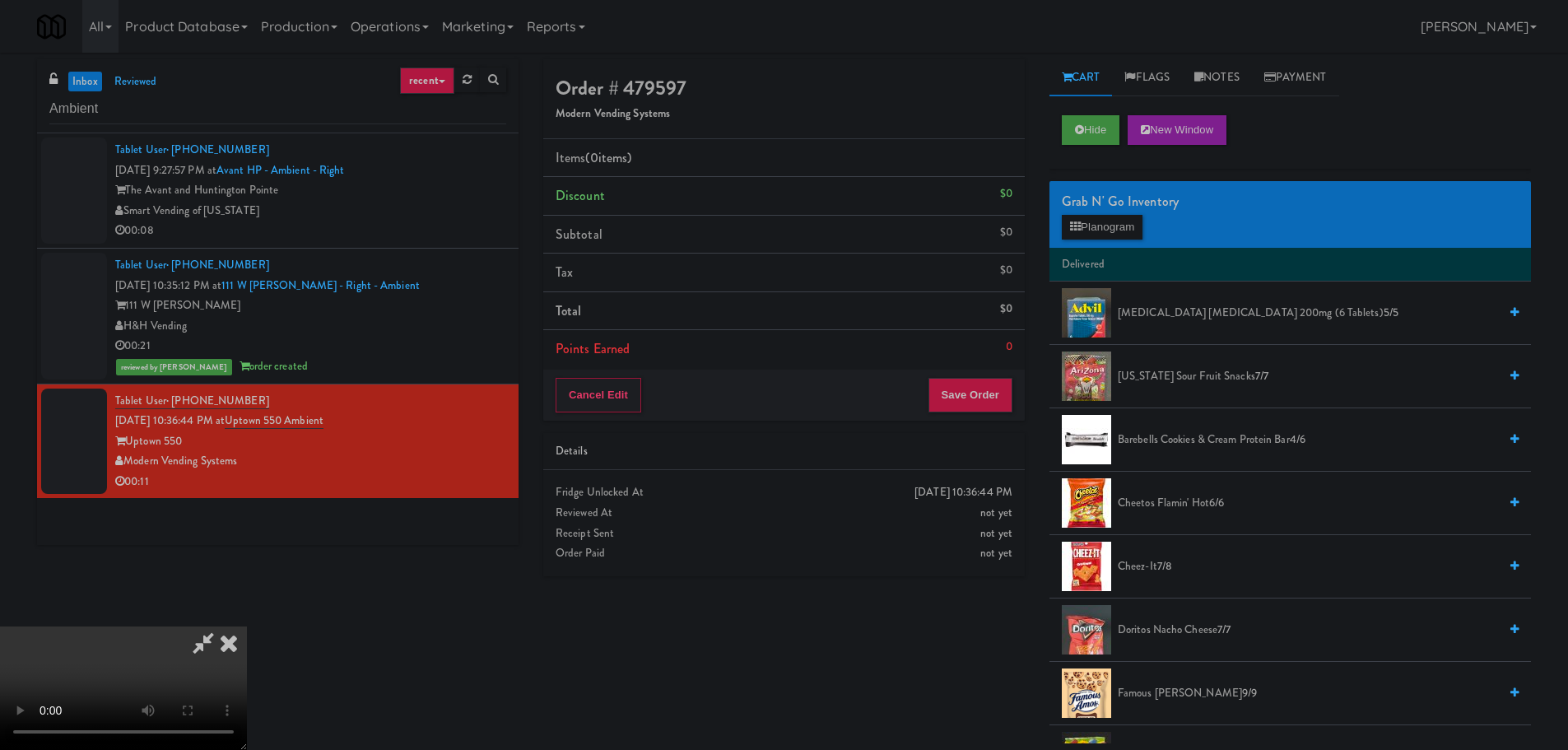
click at [247, 627] on video at bounding box center [123, 688] width 247 height 123
drag, startPoint x: 629, startPoint y: 473, endPoint x: 643, endPoint y: 478, distance: 14.9
click at [247, 627] on video at bounding box center [123, 688] width 247 height 123
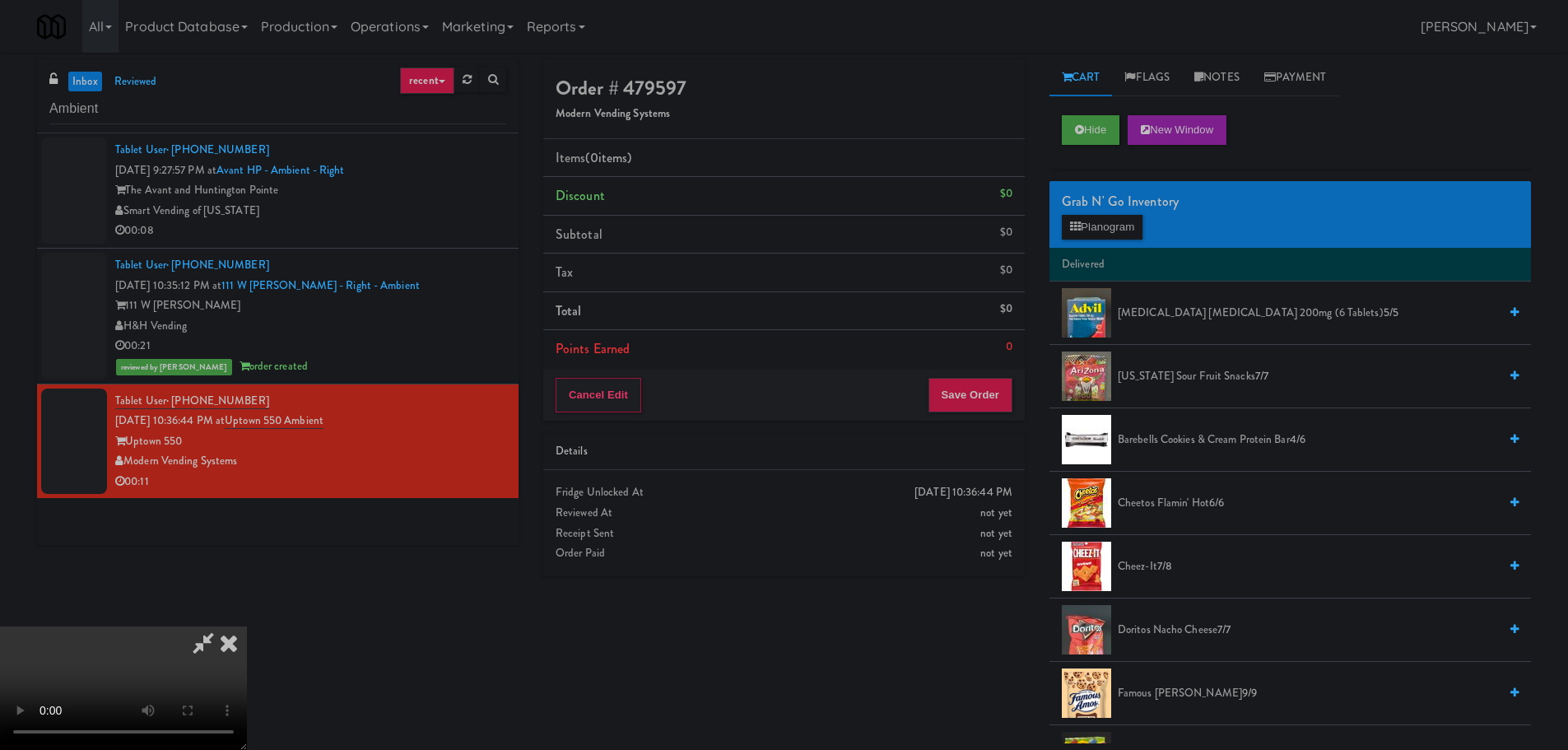
click at [247, 627] on video at bounding box center [123, 688] width 247 height 123
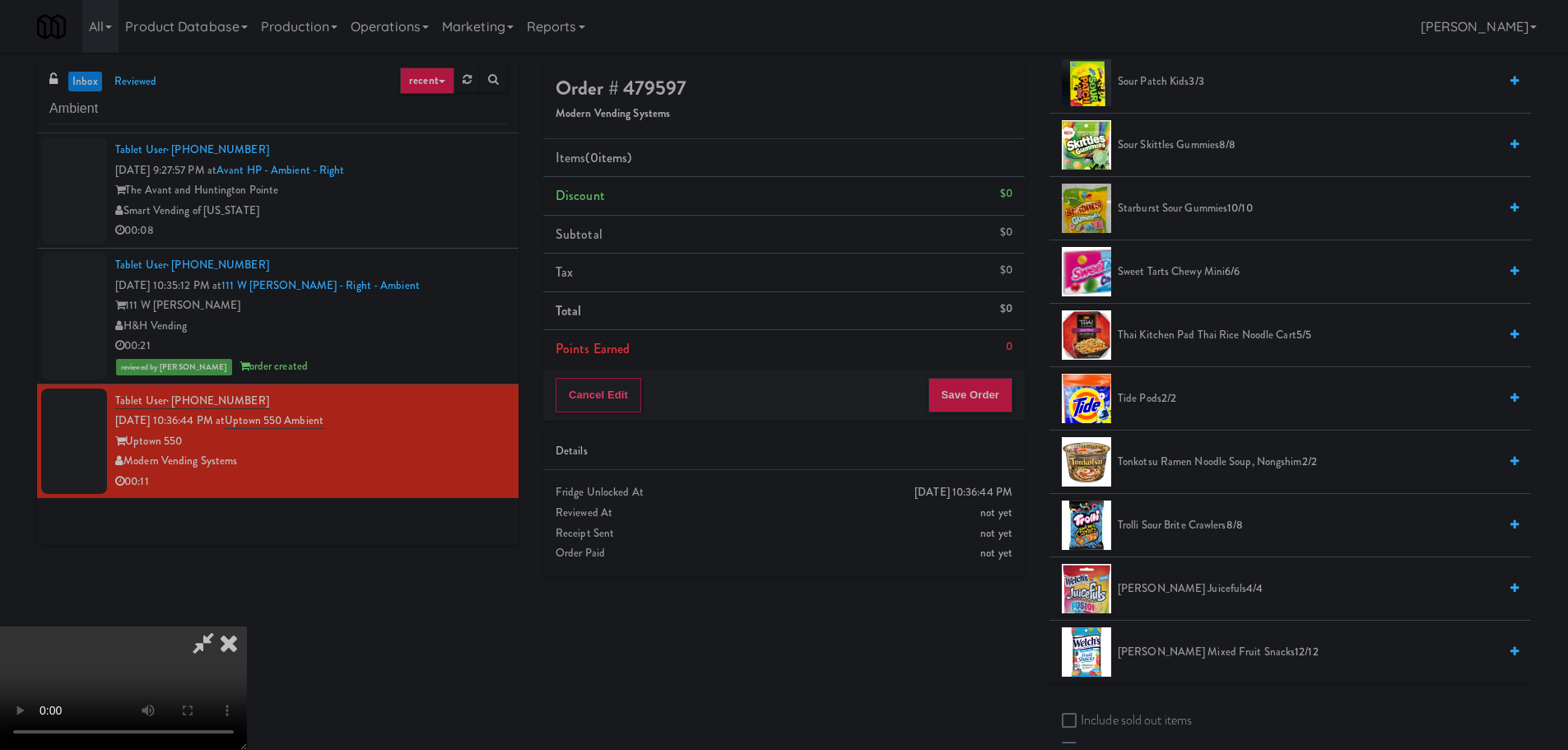
scroll to position [1213, 0]
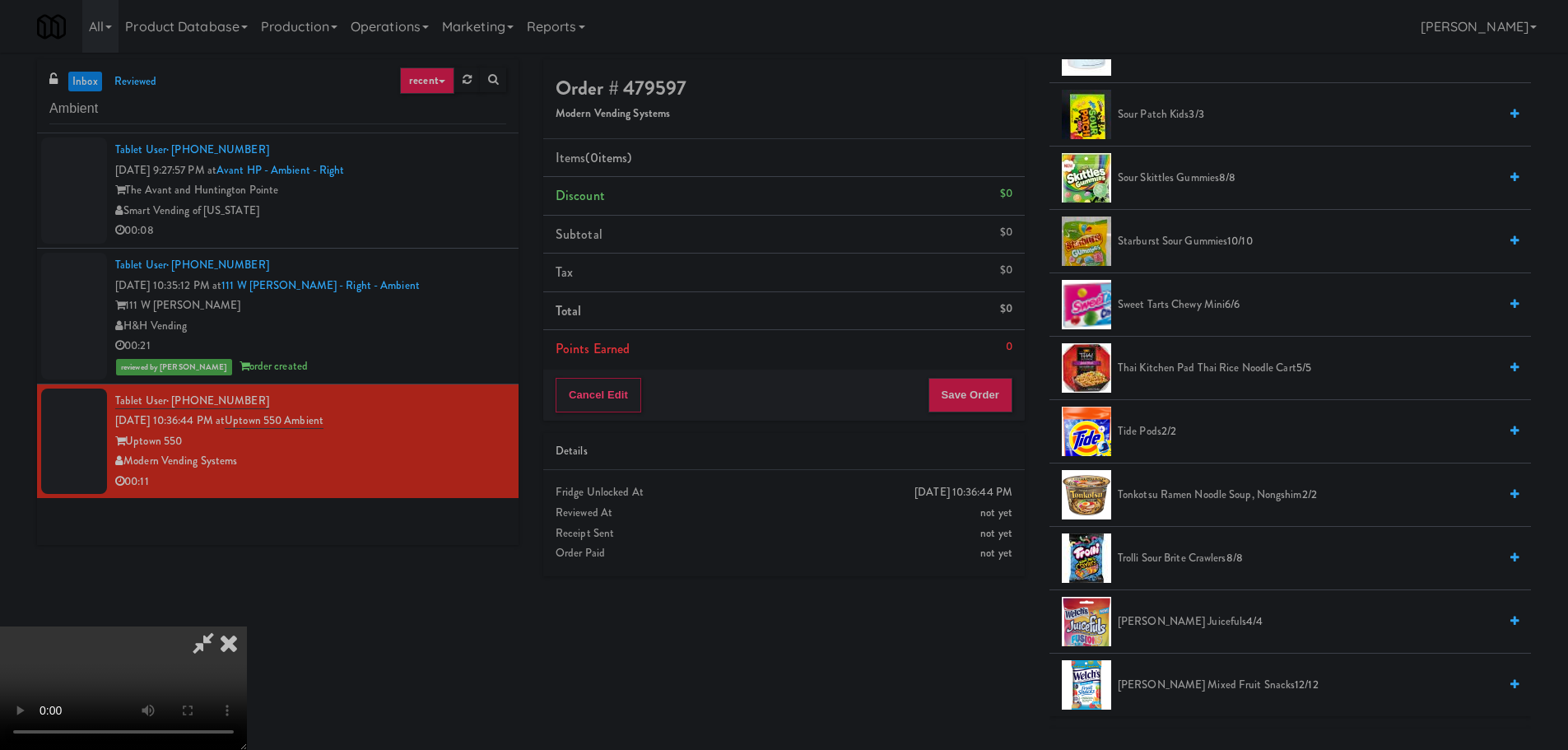
click at [1163, 250] on span "Starburst Sour Gummies 10/10" at bounding box center [1307, 241] width 380 height 21
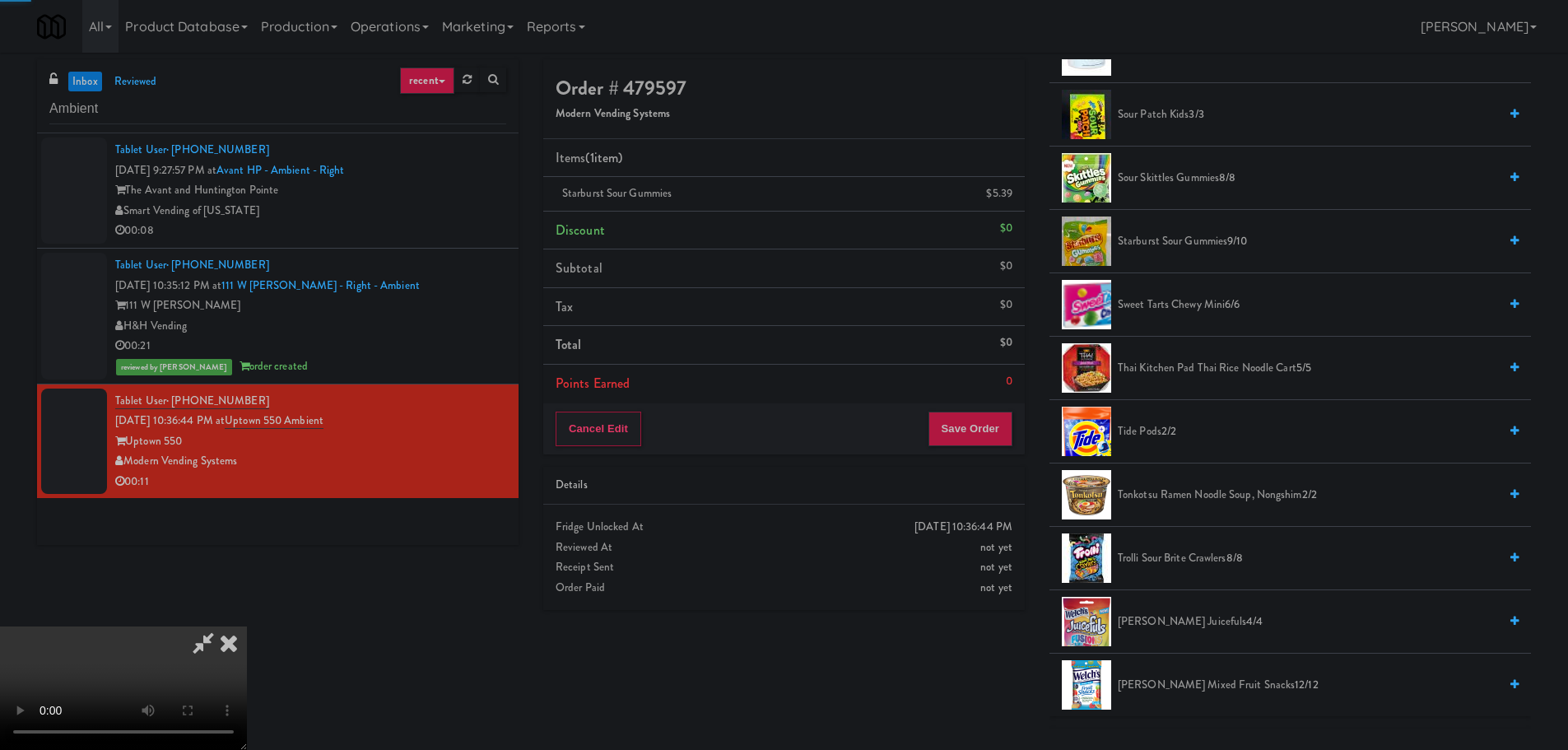
click at [247, 627] on video at bounding box center [123, 688] width 247 height 123
drag, startPoint x: 698, startPoint y: 359, endPoint x: 886, endPoint y: 245, distance: 219.9
click at [247, 627] on video at bounding box center [123, 688] width 247 height 123
click at [1015, 199] on icon at bounding box center [1013, 200] width 8 height 11
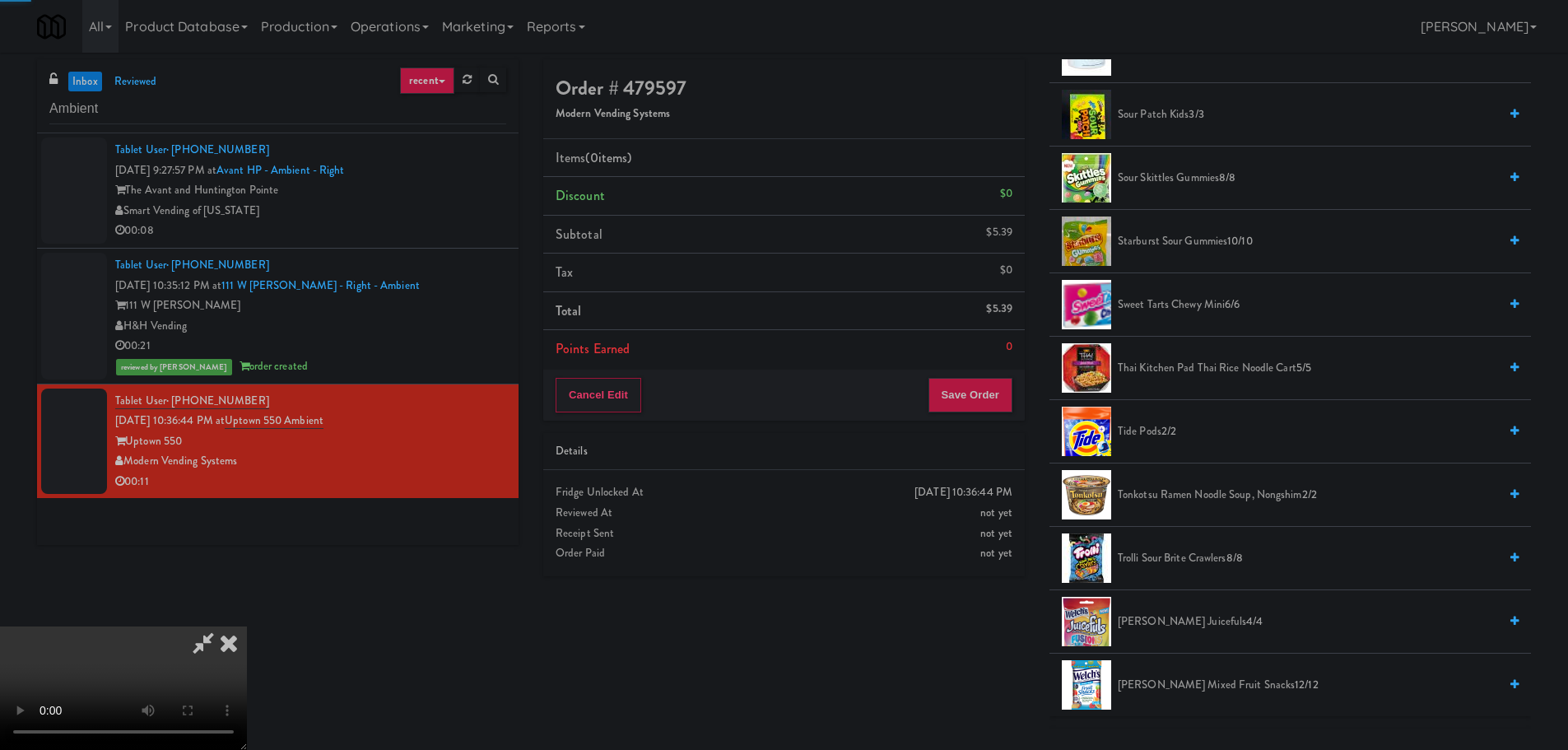
click at [247, 627] on video at bounding box center [123, 688] width 247 height 123
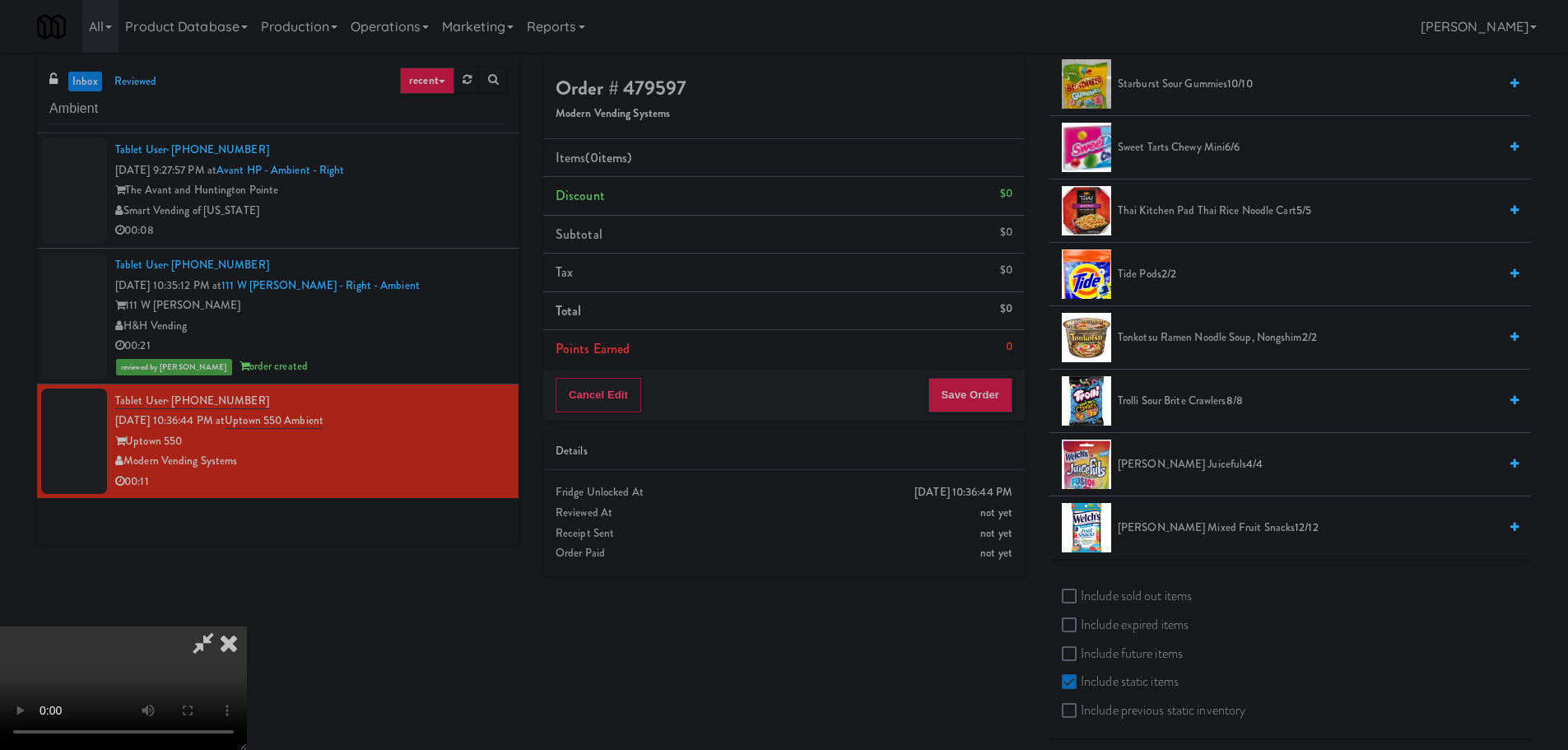
scroll to position [1378, 0]
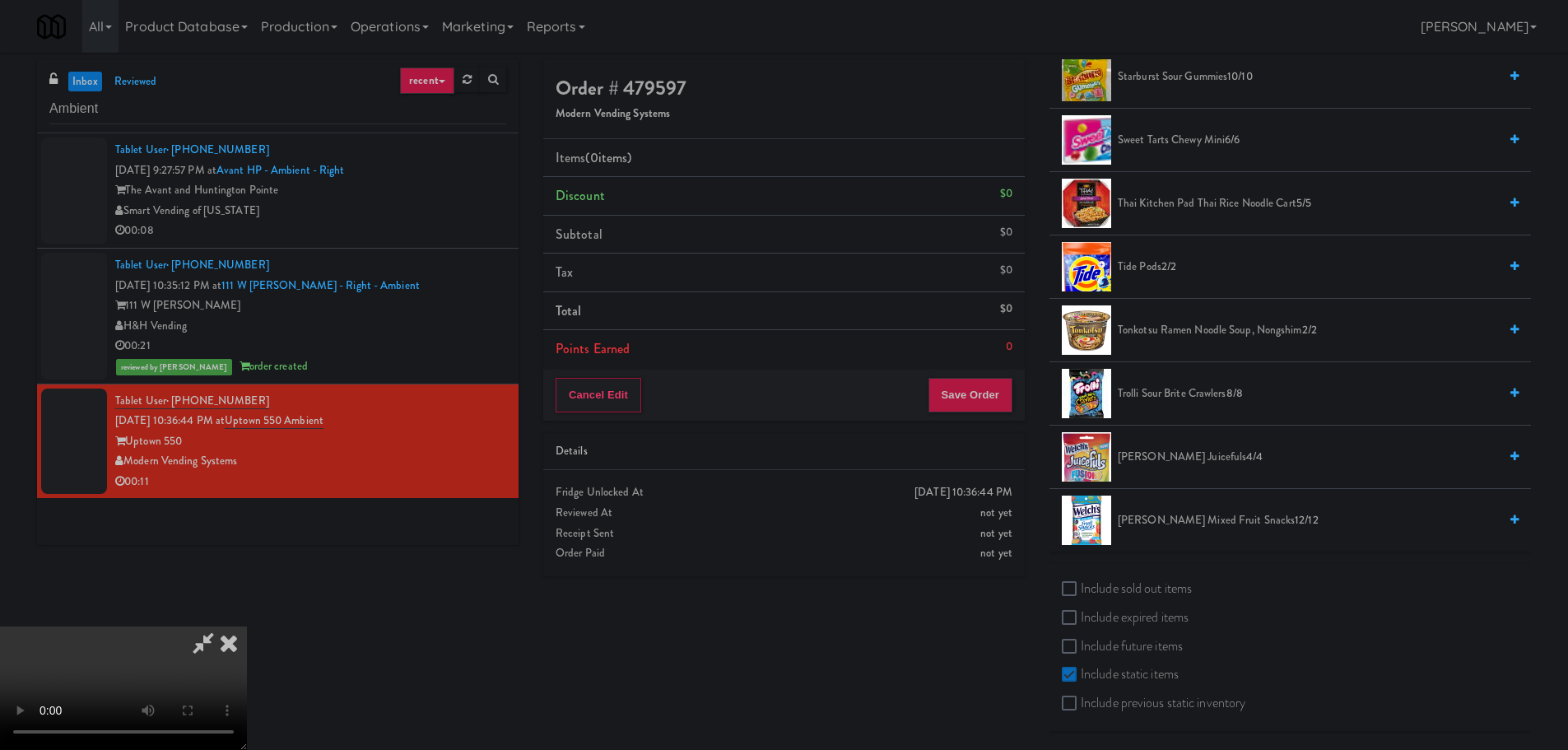
drag, startPoint x: 1154, startPoint y: 386, endPoint x: 1078, endPoint y: 420, distance: 83.3
click at [1154, 386] on span "Trolli Sour Brite Crawlers 8/8" at bounding box center [1307, 394] width 380 height 21
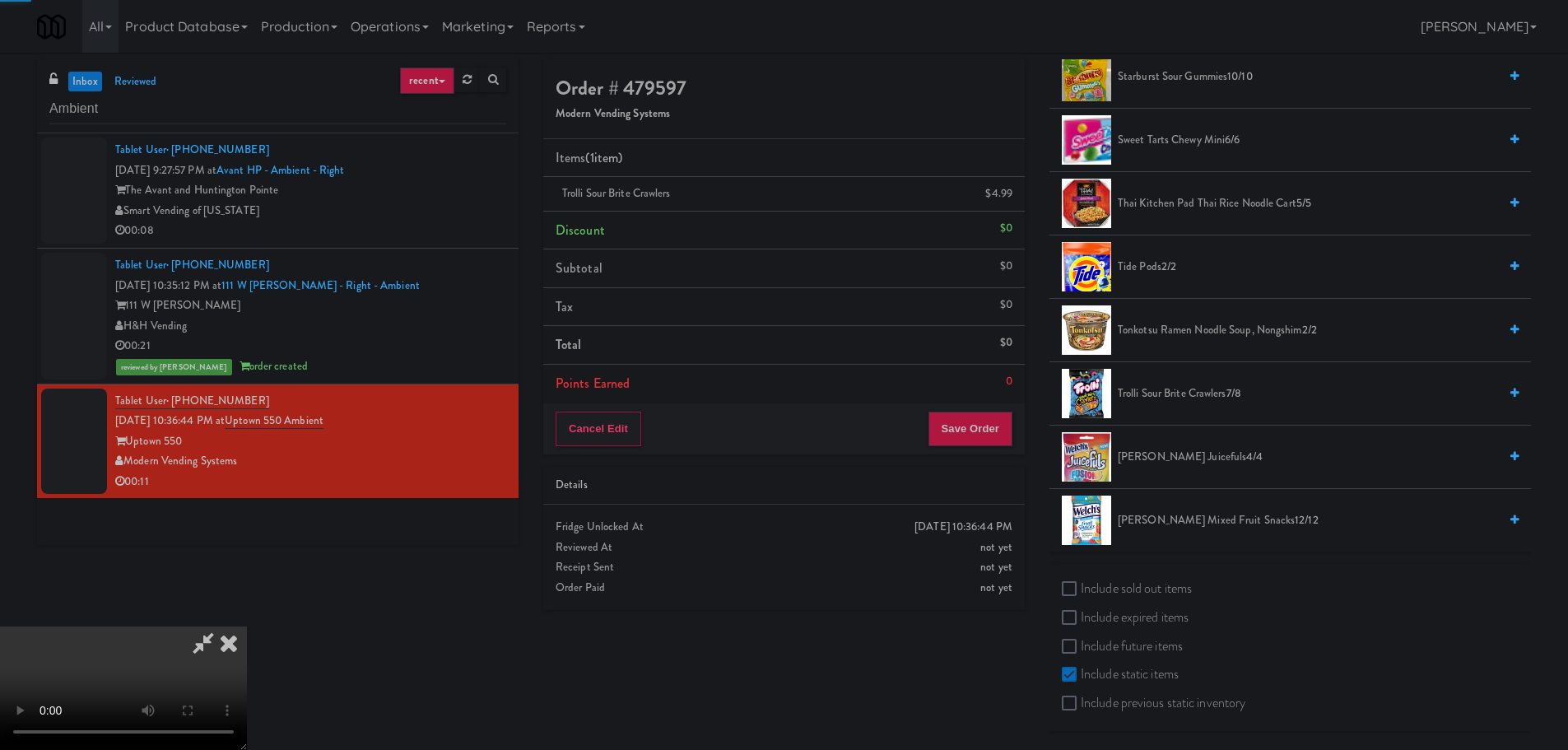
click at [247, 627] on video at bounding box center [123, 688] width 247 height 123
click at [978, 428] on button "Save Order" at bounding box center [970, 429] width 84 height 34
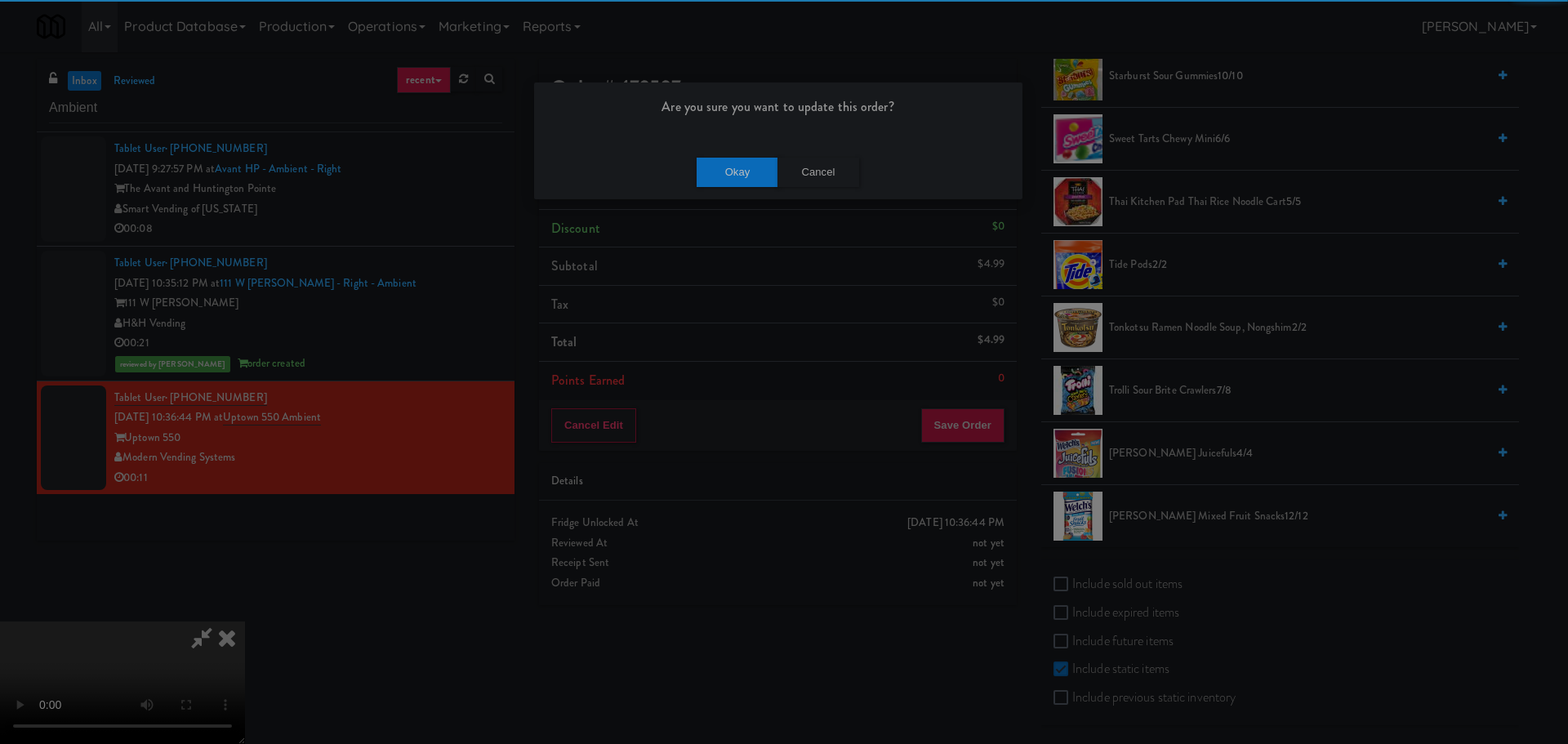
click at [736, 149] on div "Okay Cancel" at bounding box center [779, 171] width 489 height 54
click at [735, 173] on button "Okay" at bounding box center [738, 172] width 82 height 29
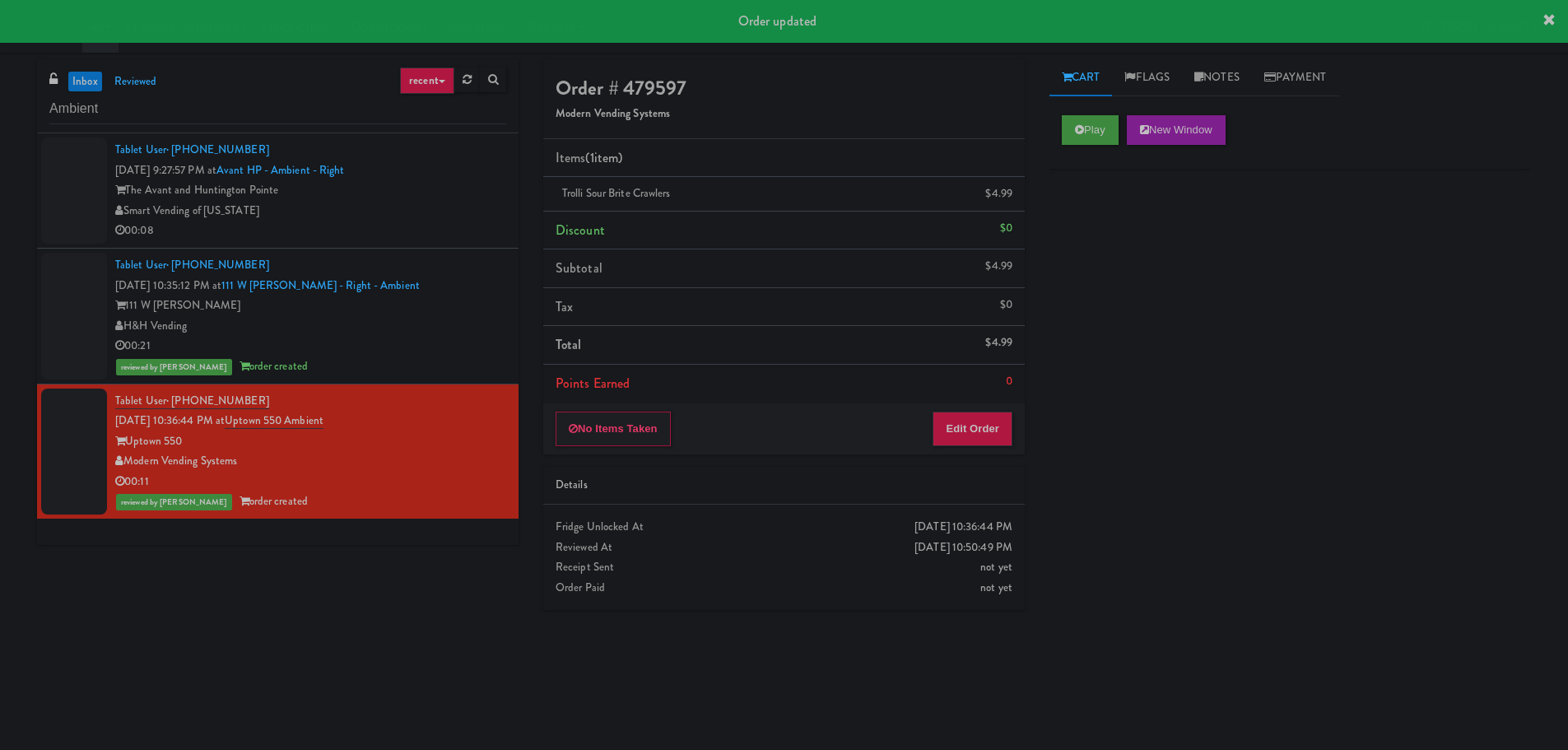
scroll to position [0, 0]
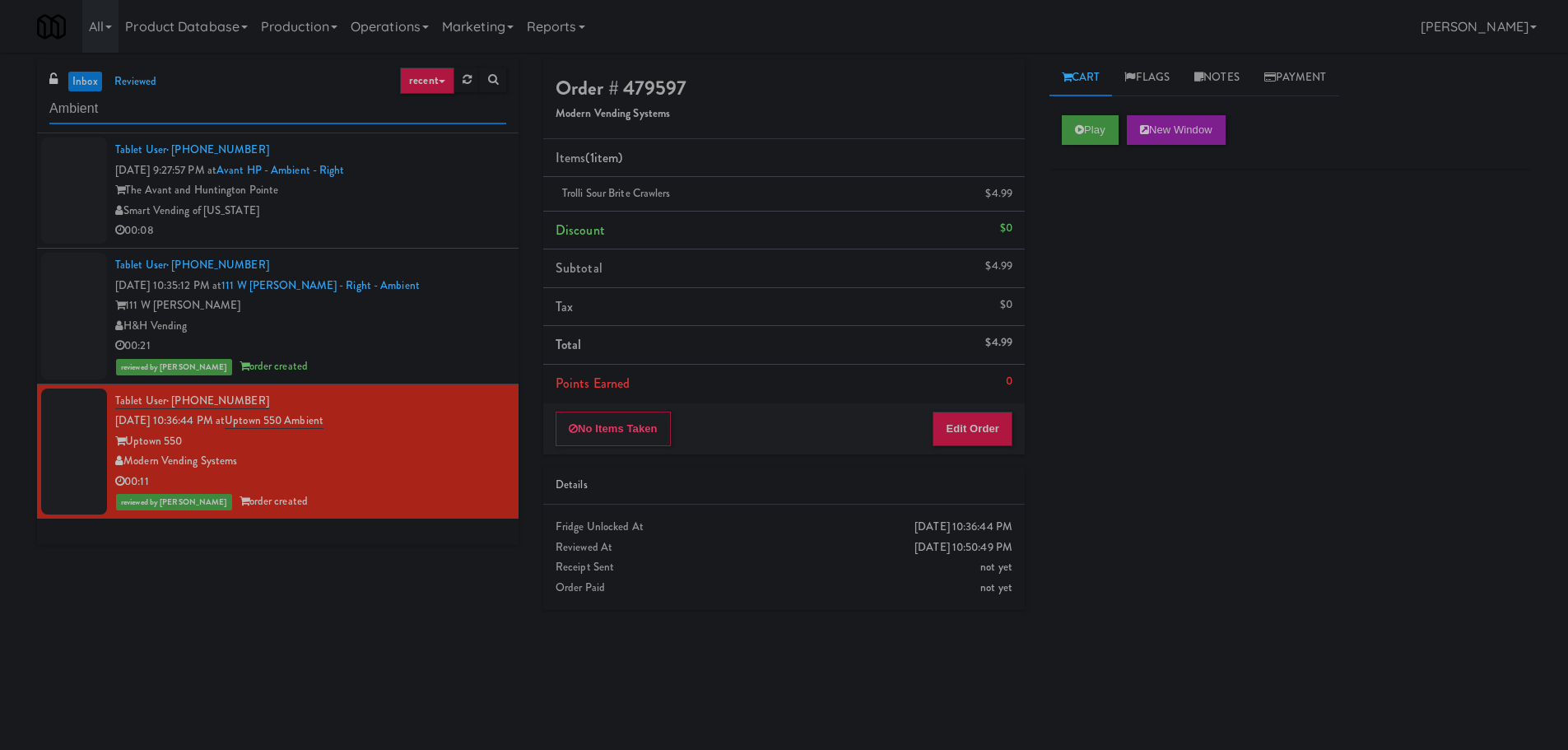
click at [221, 107] on input "Ambient" at bounding box center [278, 109] width 457 height 31
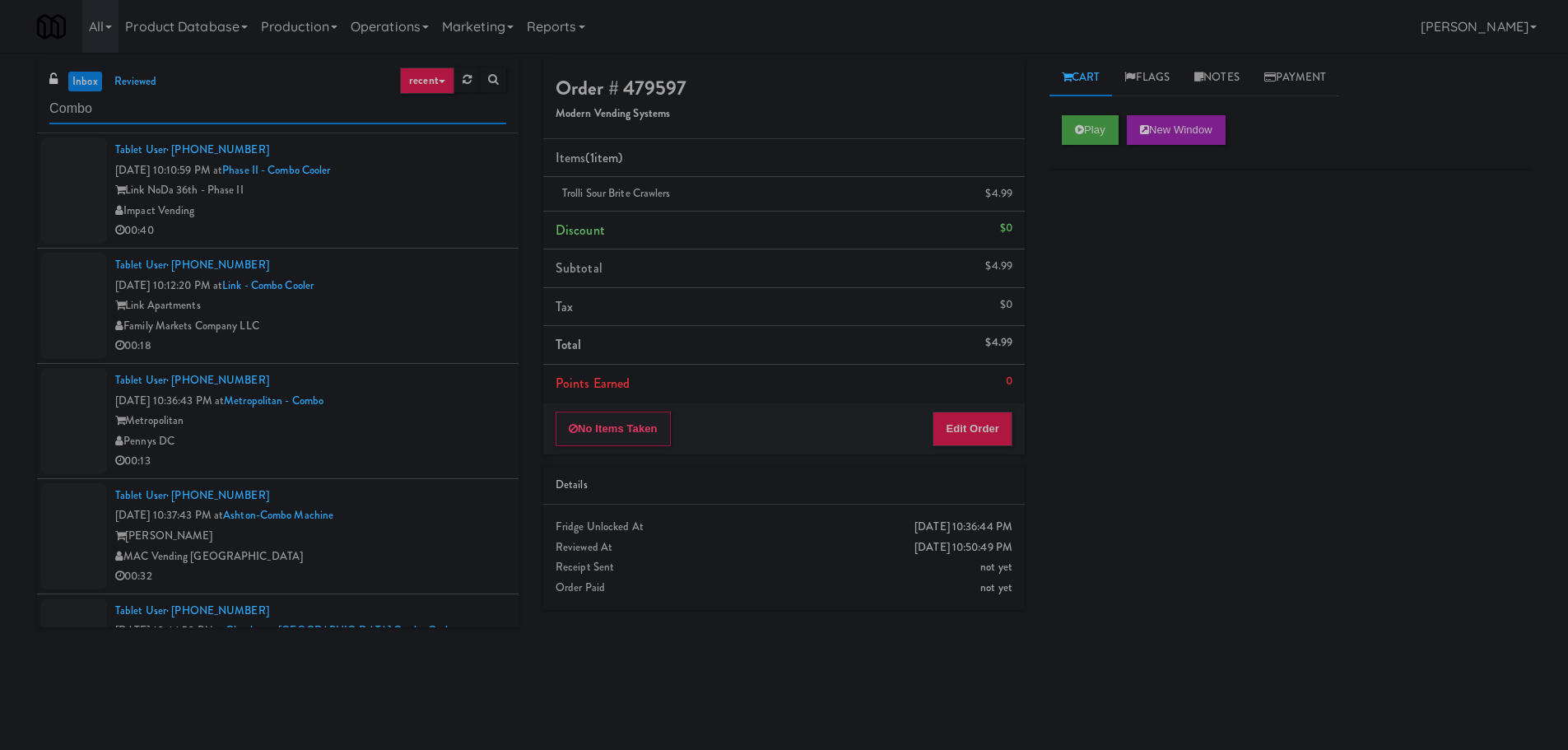
type input "Combo"
click at [425, 229] on div "00:40" at bounding box center [310, 230] width 391 height 21
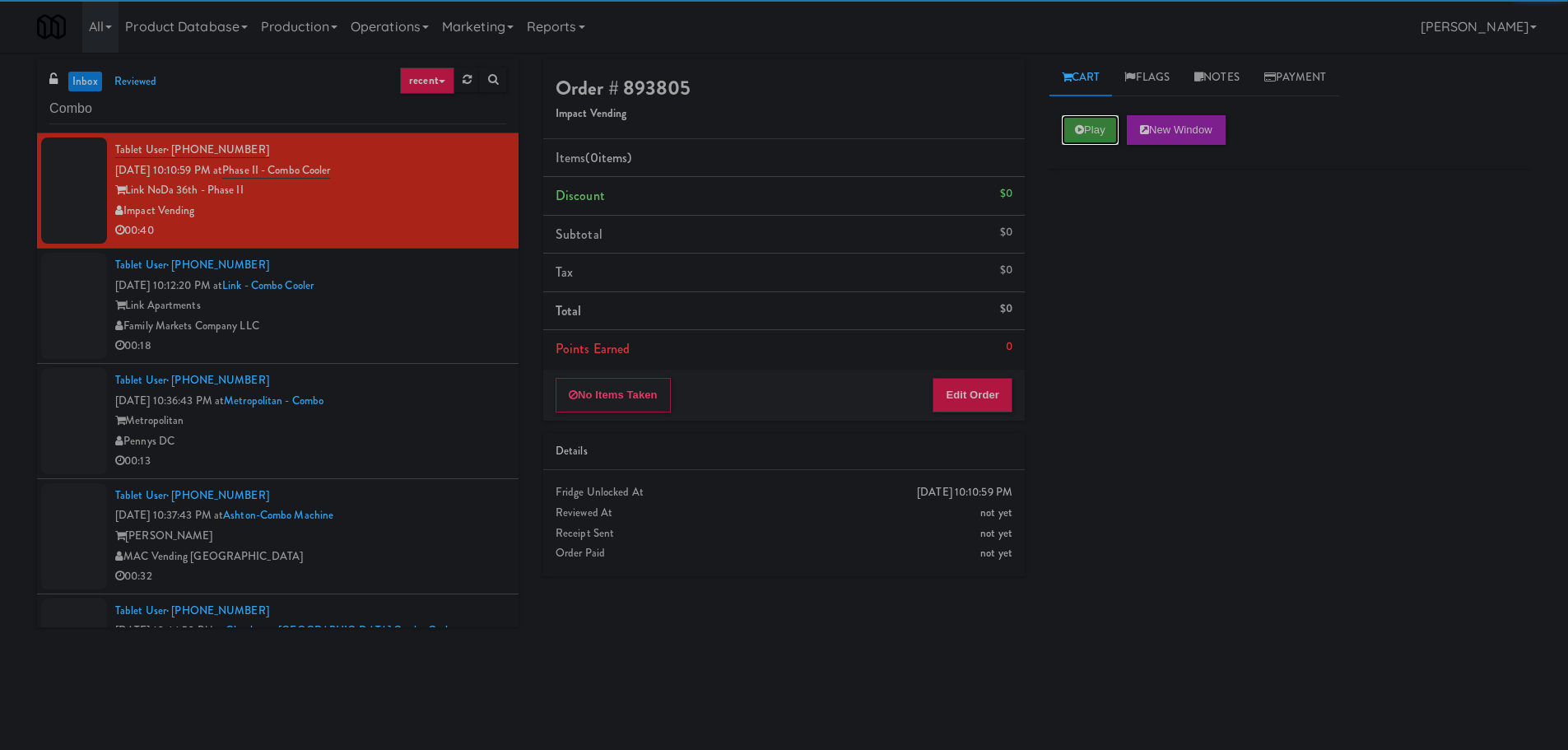
click at [1084, 130] on button "Play" at bounding box center [1090, 129] width 57 height 30
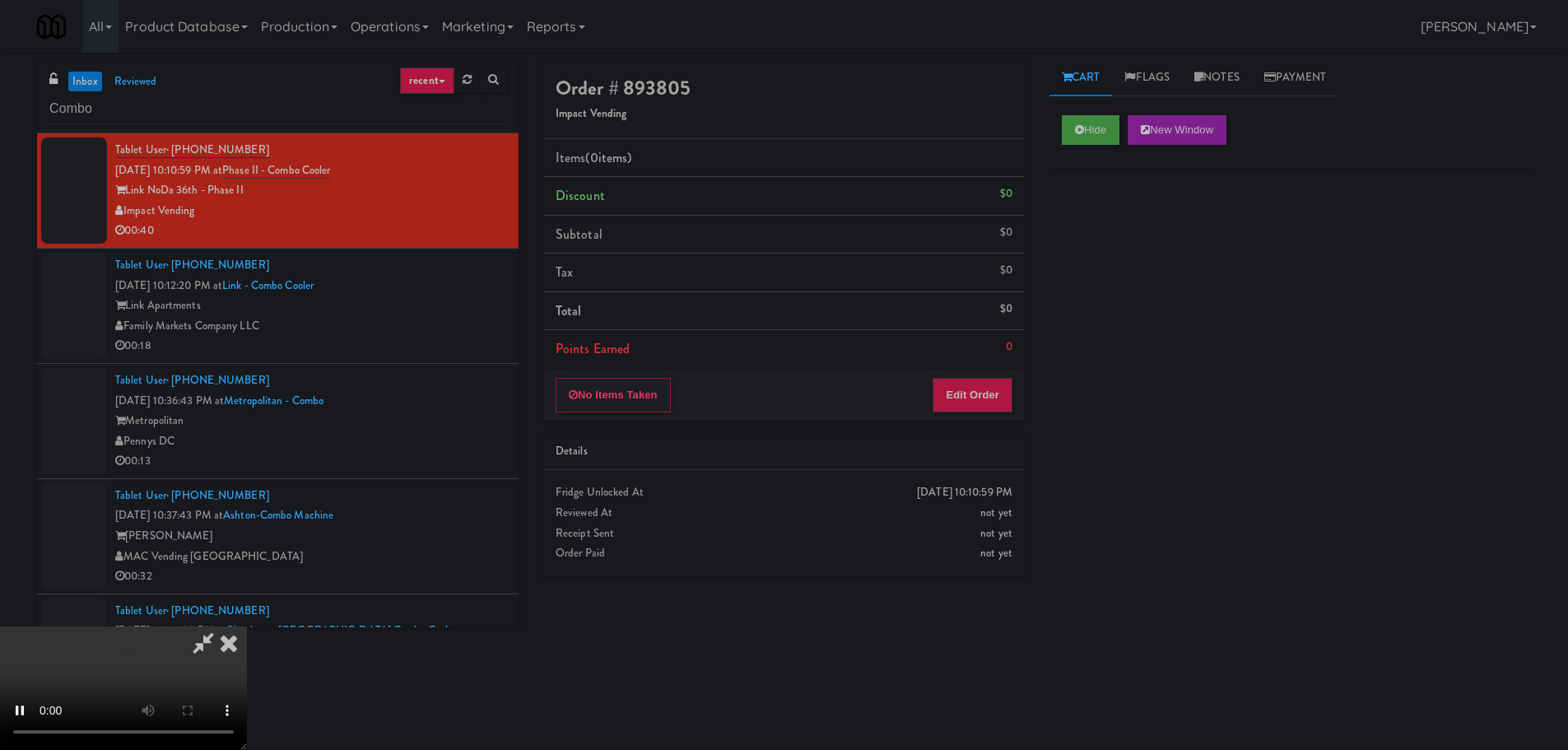
click at [993, 414] on div "No Items Taken Edit Order" at bounding box center [784, 395] width 482 height 51
click at [993, 404] on button "Edit Order" at bounding box center [972, 395] width 80 height 34
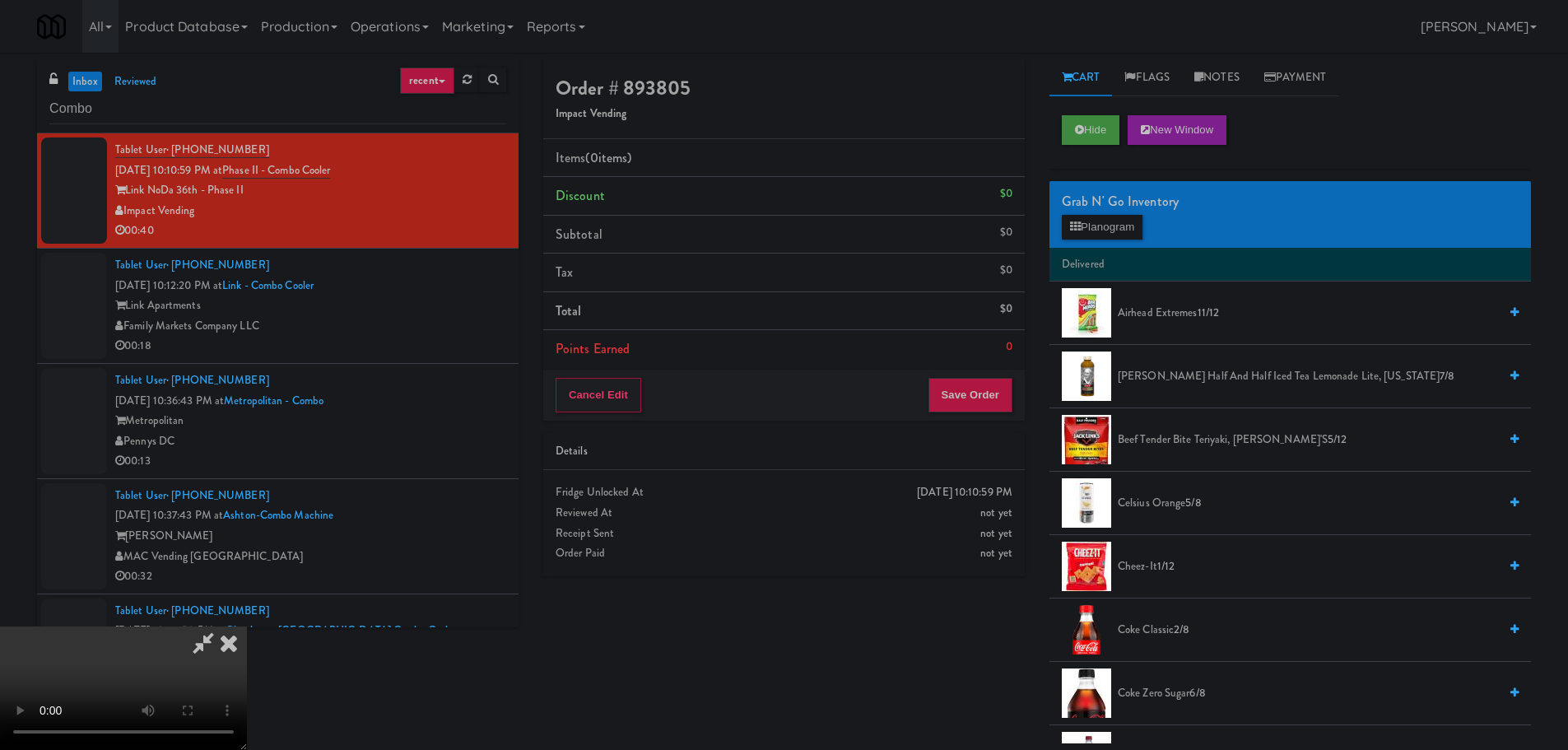
click at [247, 627] on video at bounding box center [123, 688] width 247 height 123
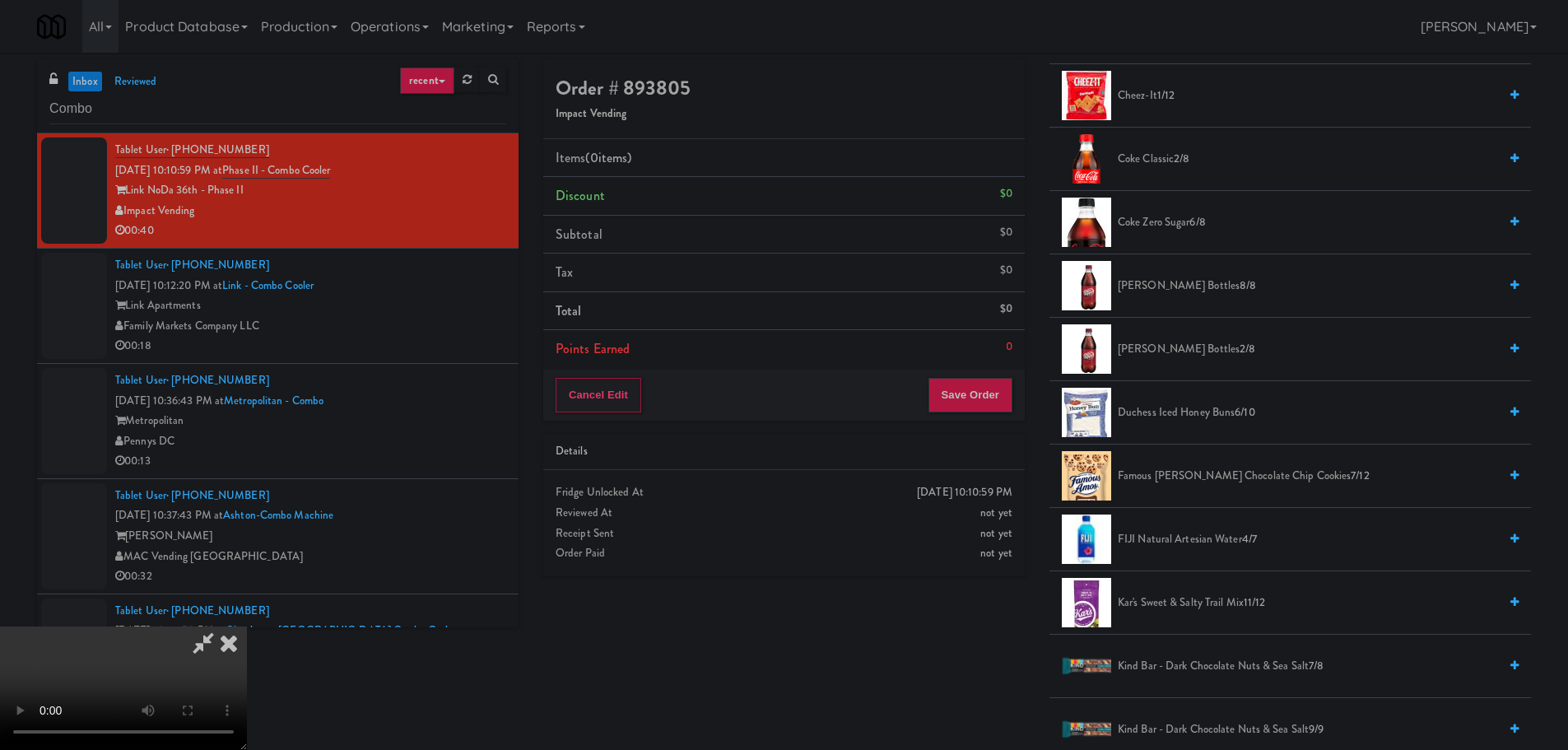
scroll to position [576, 0]
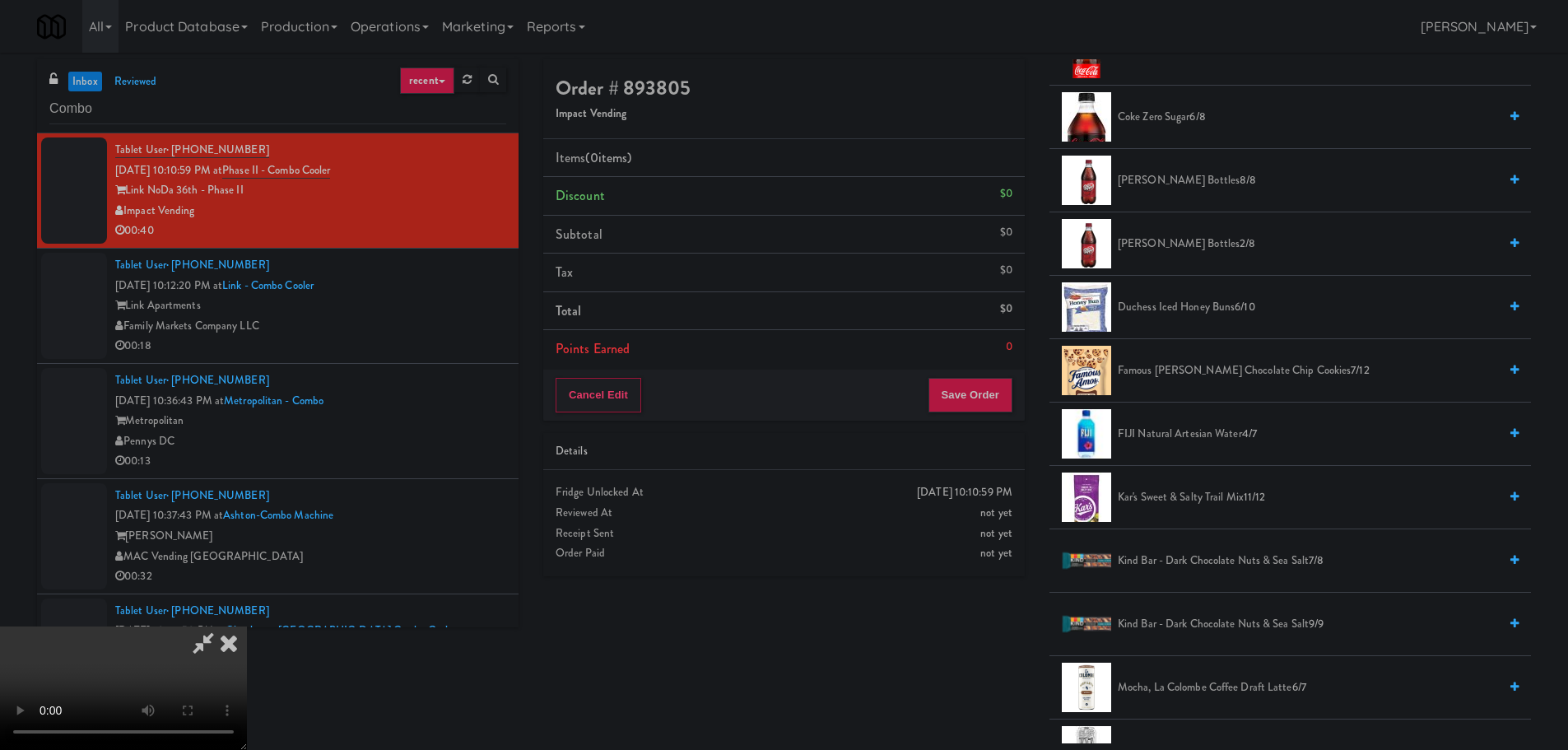
click at [1234, 376] on span "Famous [PERSON_NAME] Chocolate Chip Cookies 7/12" at bounding box center [1307, 371] width 380 height 21
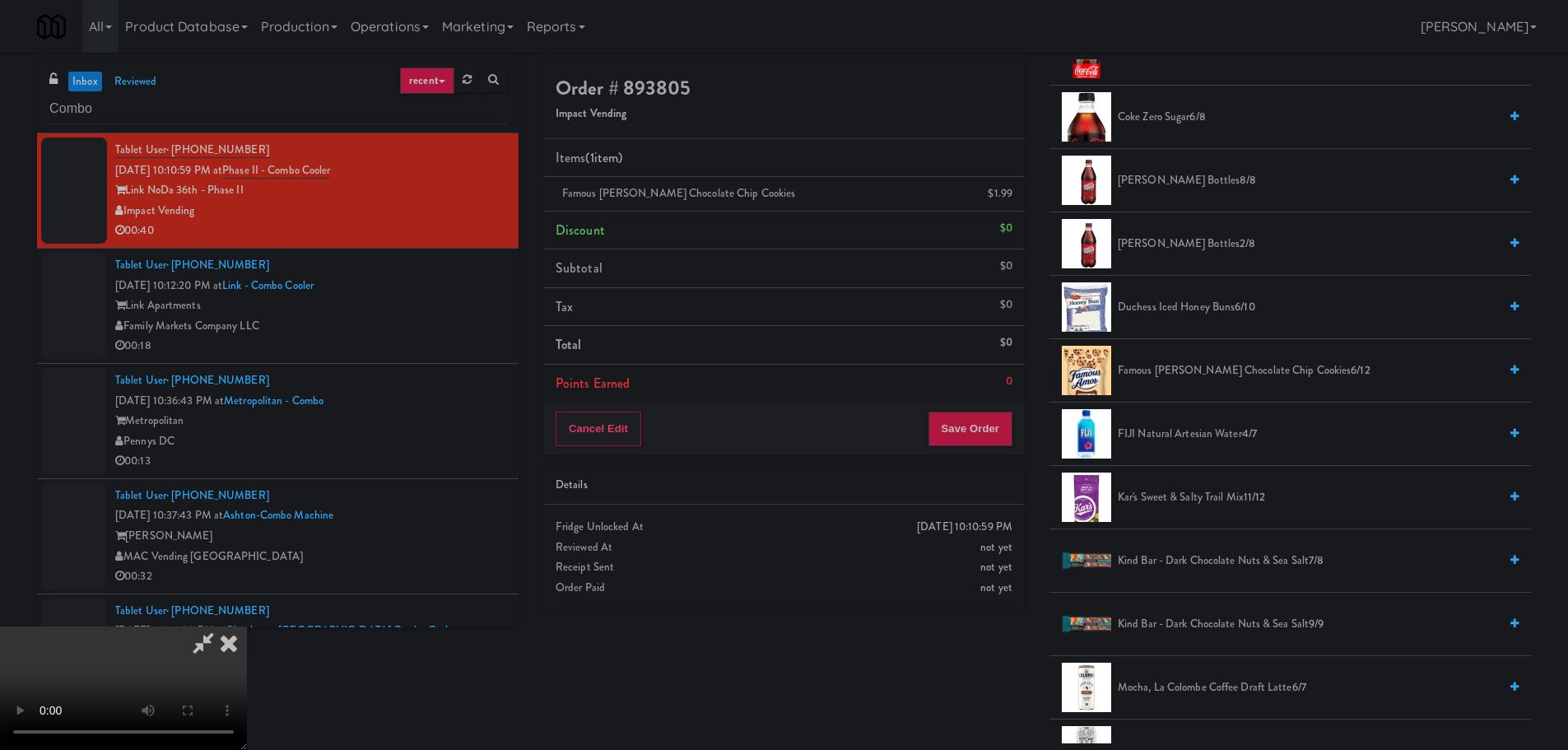
click at [247, 627] on video at bounding box center [123, 688] width 247 height 123
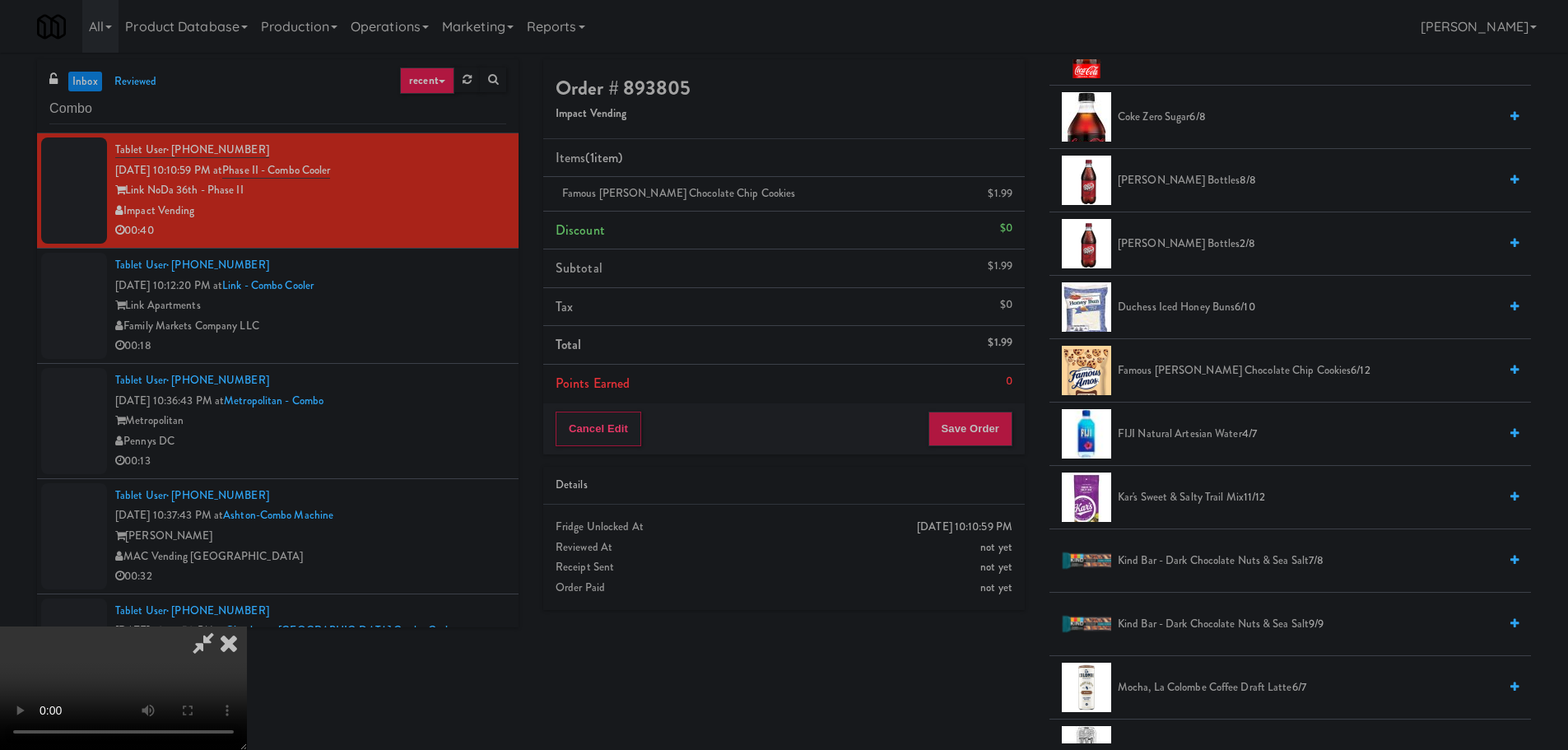
click at [247, 627] on video at bounding box center [123, 688] width 247 height 123
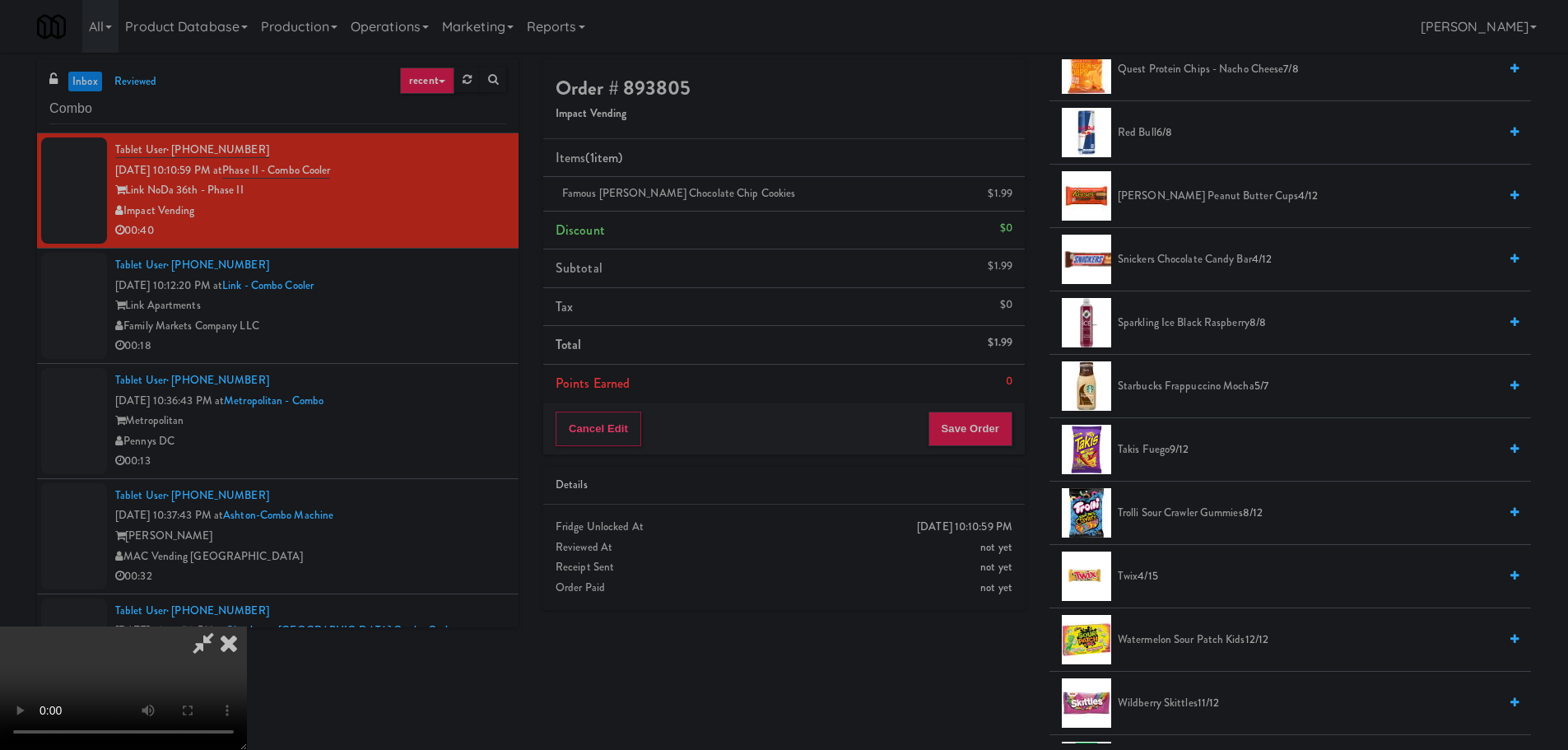
scroll to position [1400, 0]
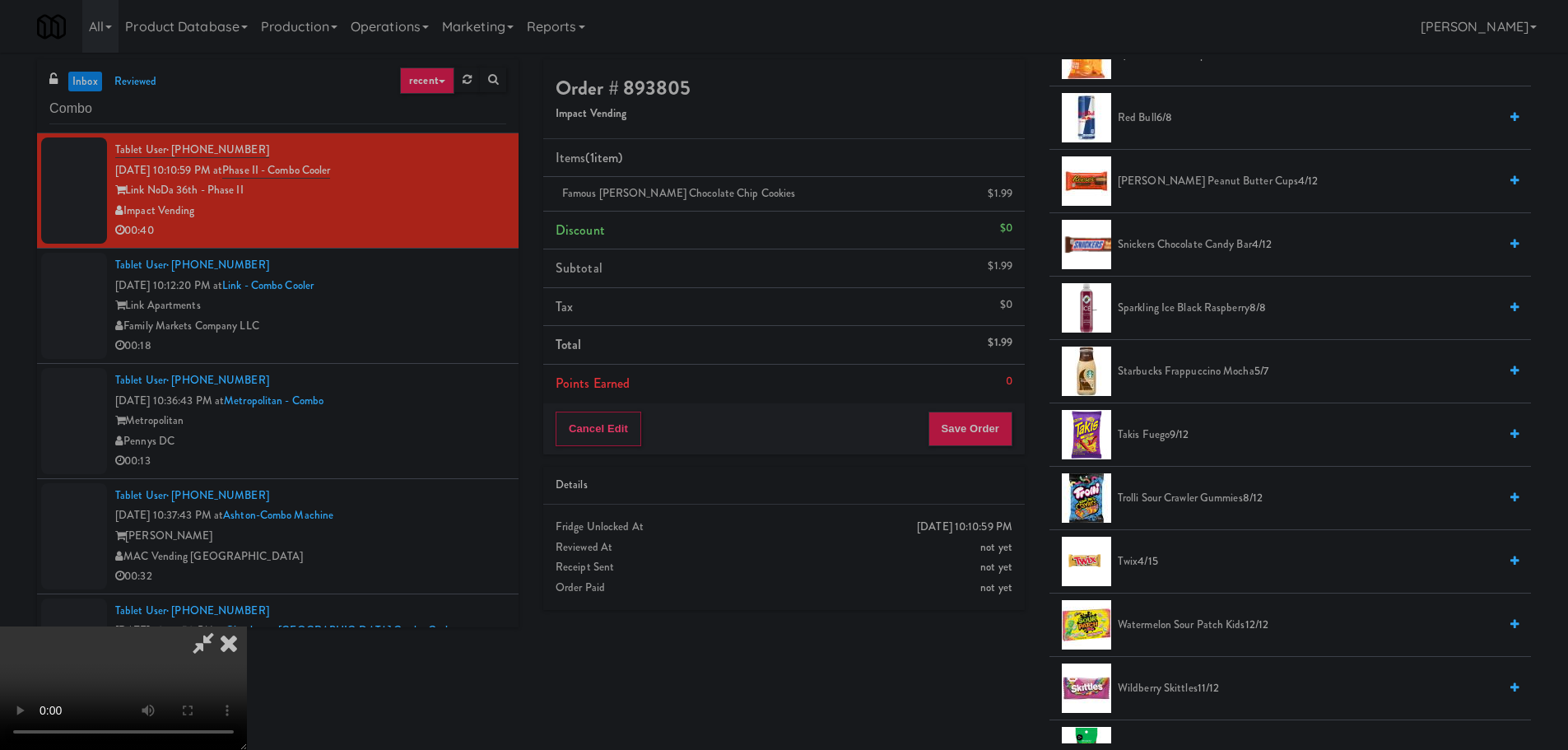
click at [1199, 182] on span "[PERSON_NAME] Peanut Butter cups 4/12" at bounding box center [1307, 181] width 380 height 21
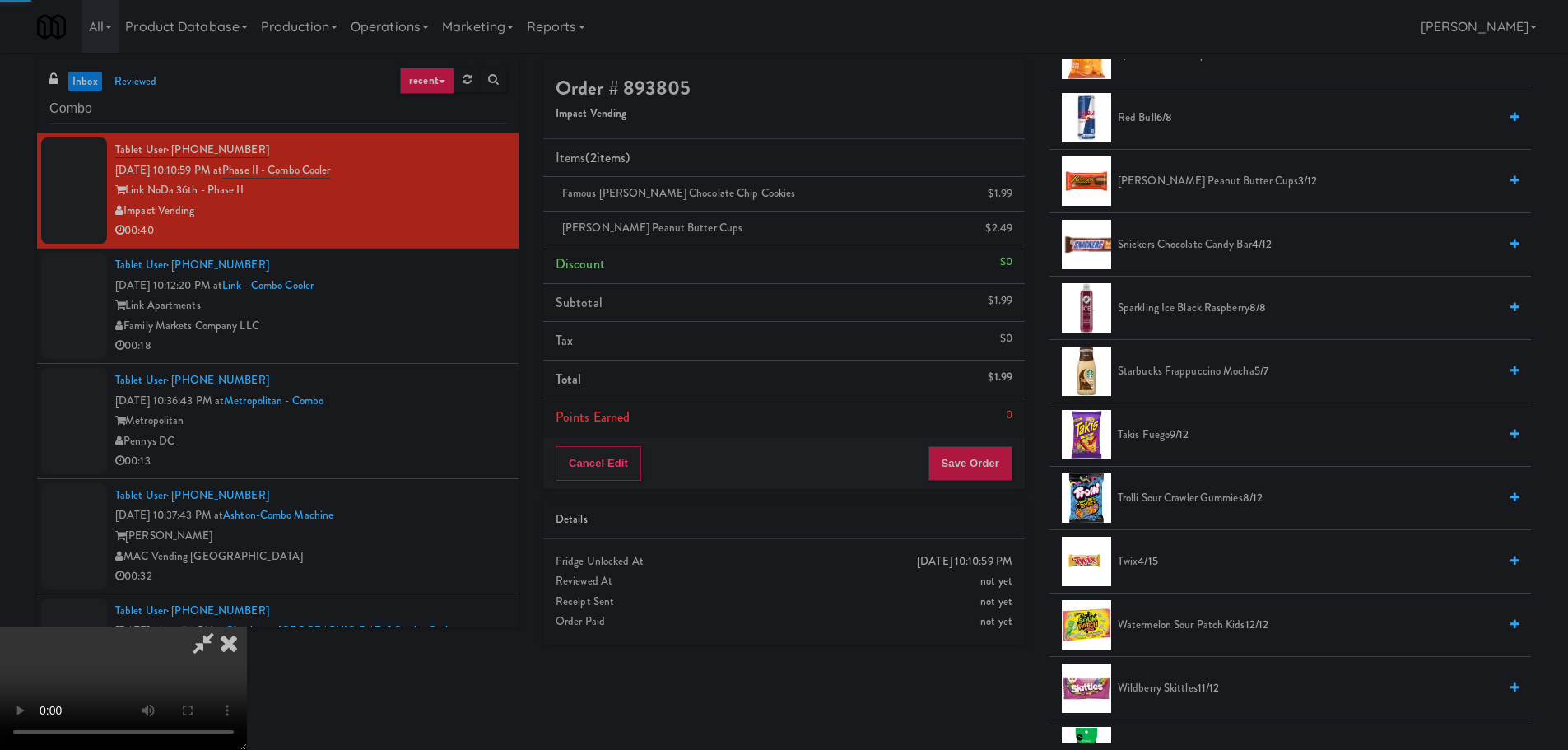
click at [247, 627] on video at bounding box center [123, 688] width 247 height 123
click at [954, 450] on button "Save Order" at bounding box center [970, 463] width 84 height 34
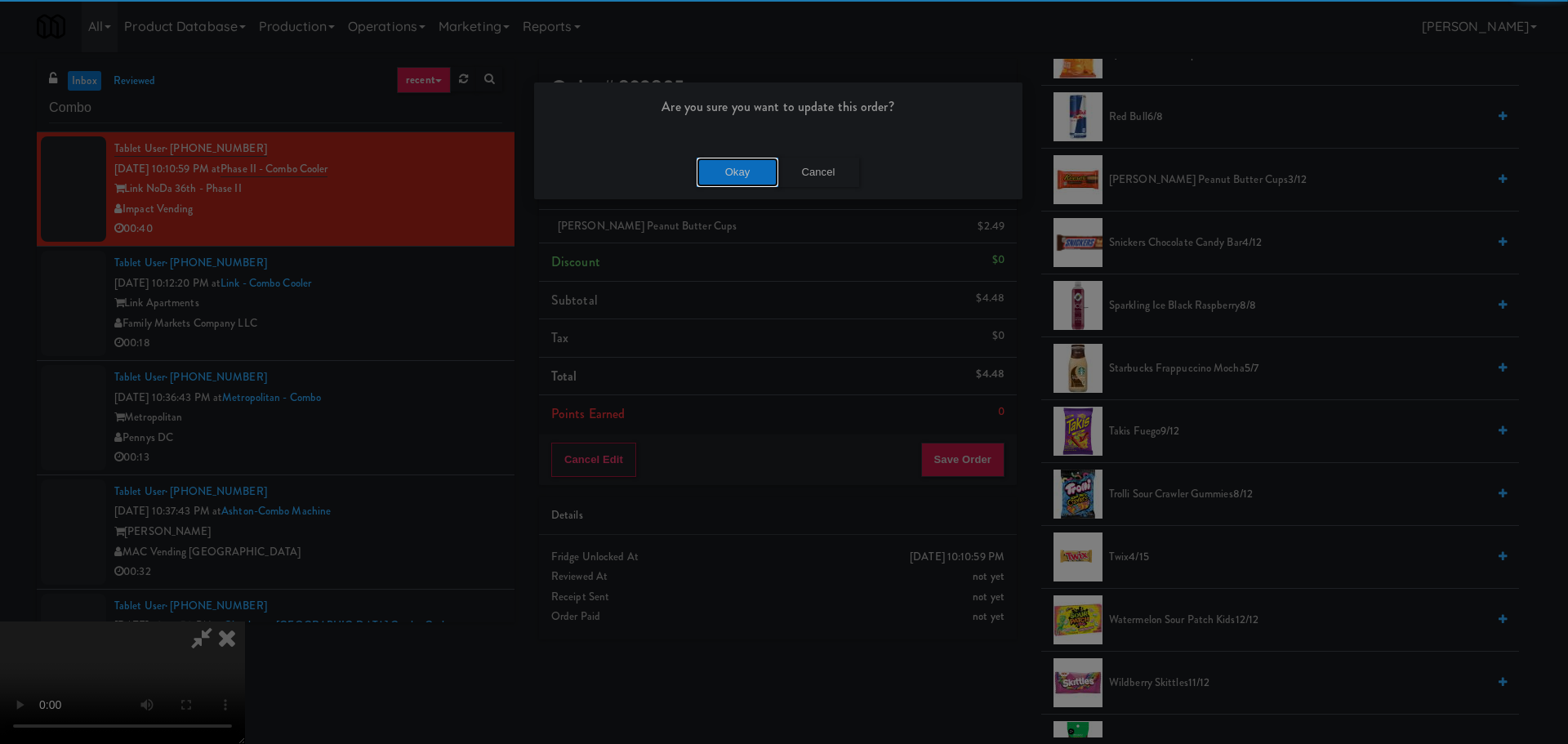
click at [740, 169] on button "Okay" at bounding box center [738, 172] width 82 height 29
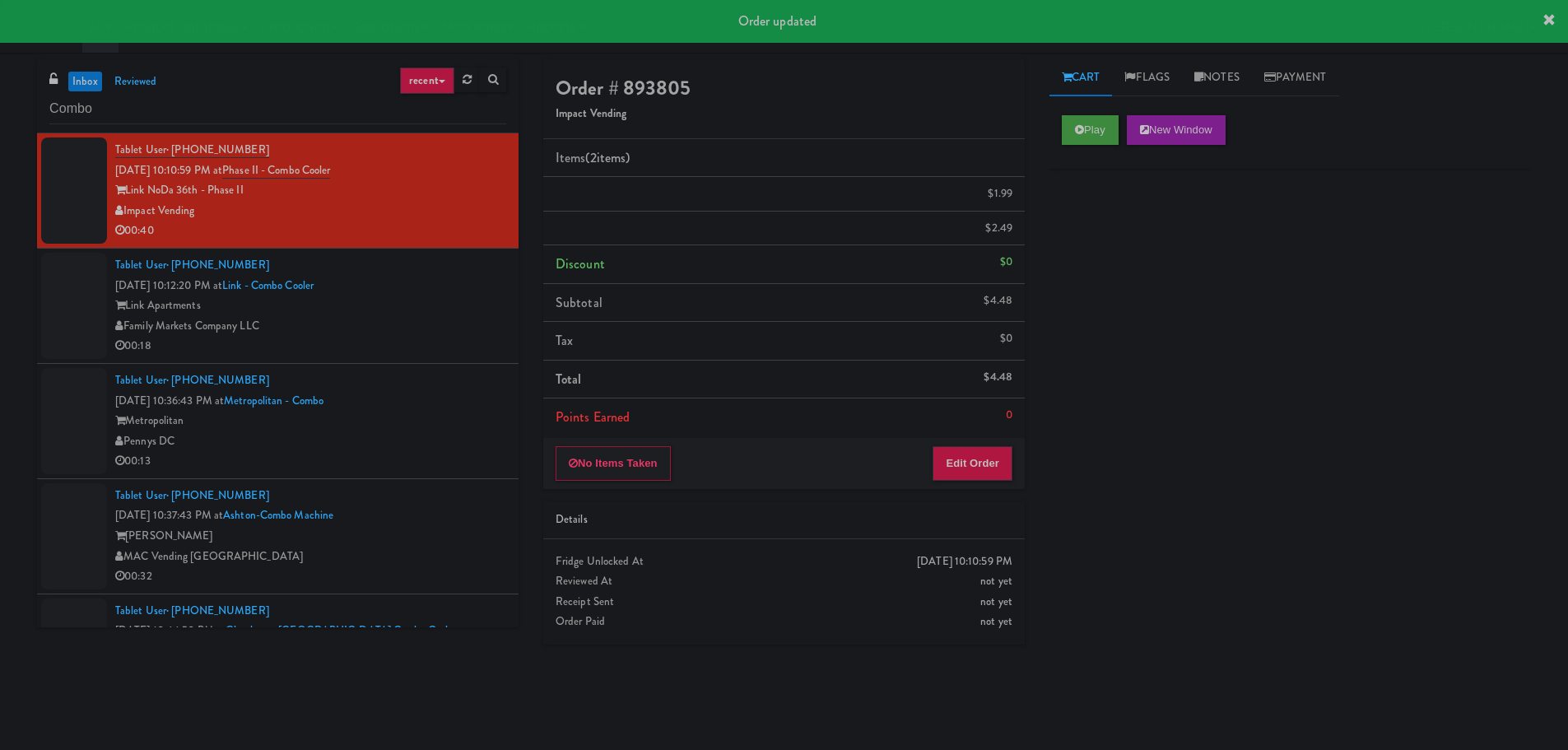
scroll to position [0, 0]
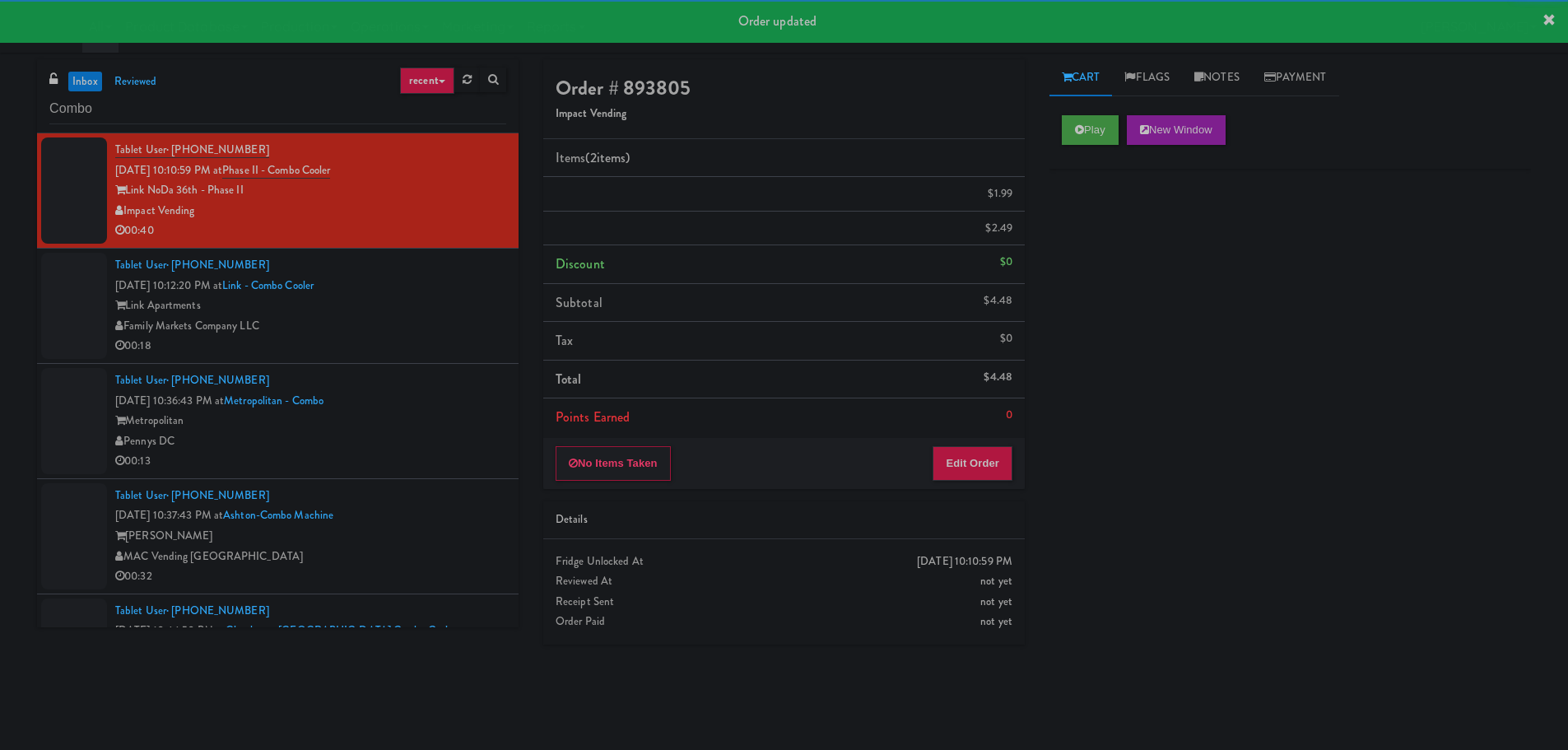
click at [462, 324] on div "Family Markets Company LLC" at bounding box center [310, 326] width 391 height 21
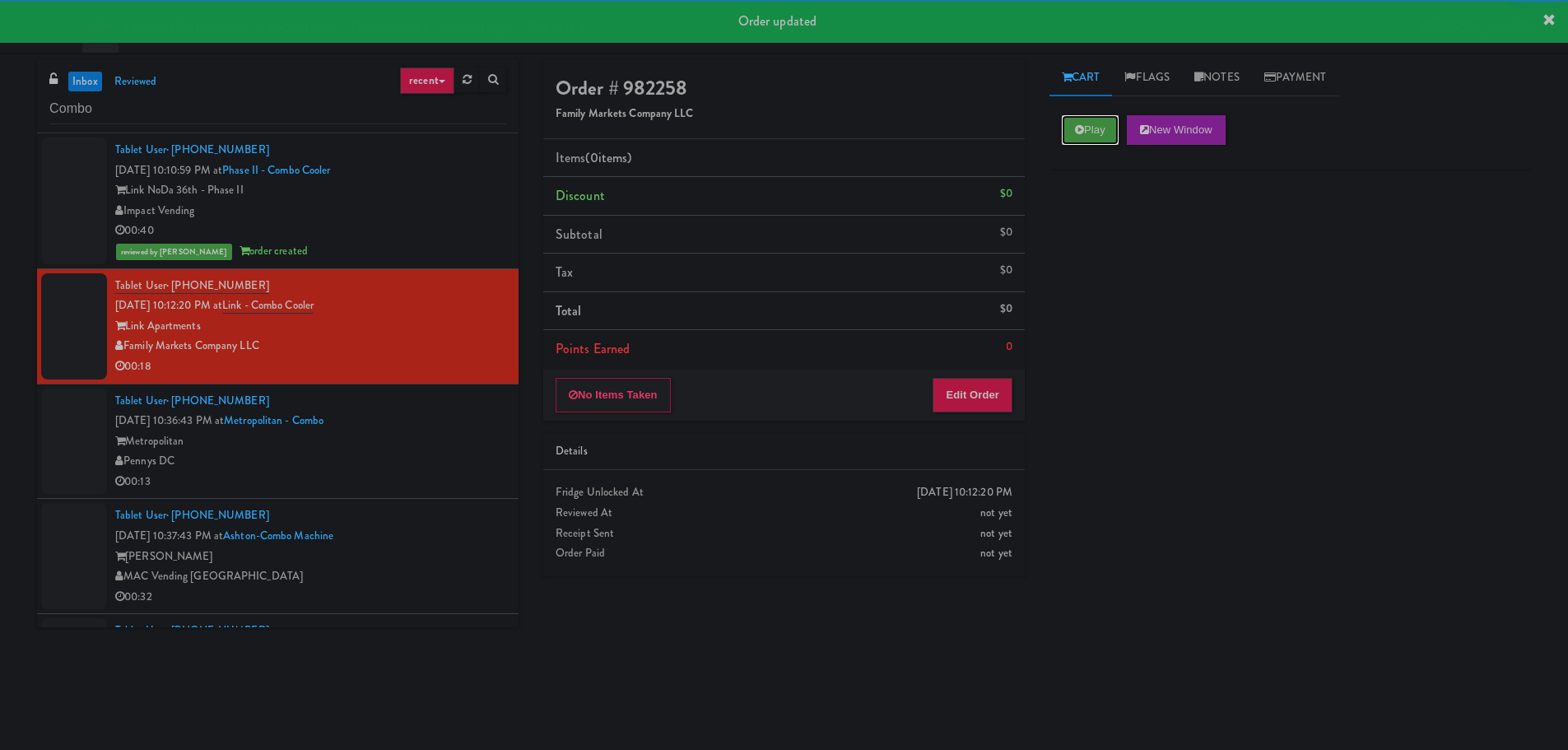
drag, startPoint x: 1078, startPoint y: 131, endPoint x: 1016, endPoint y: 335, distance: 213.2
click at [1078, 133] on icon at bounding box center [1080, 129] width 9 height 11
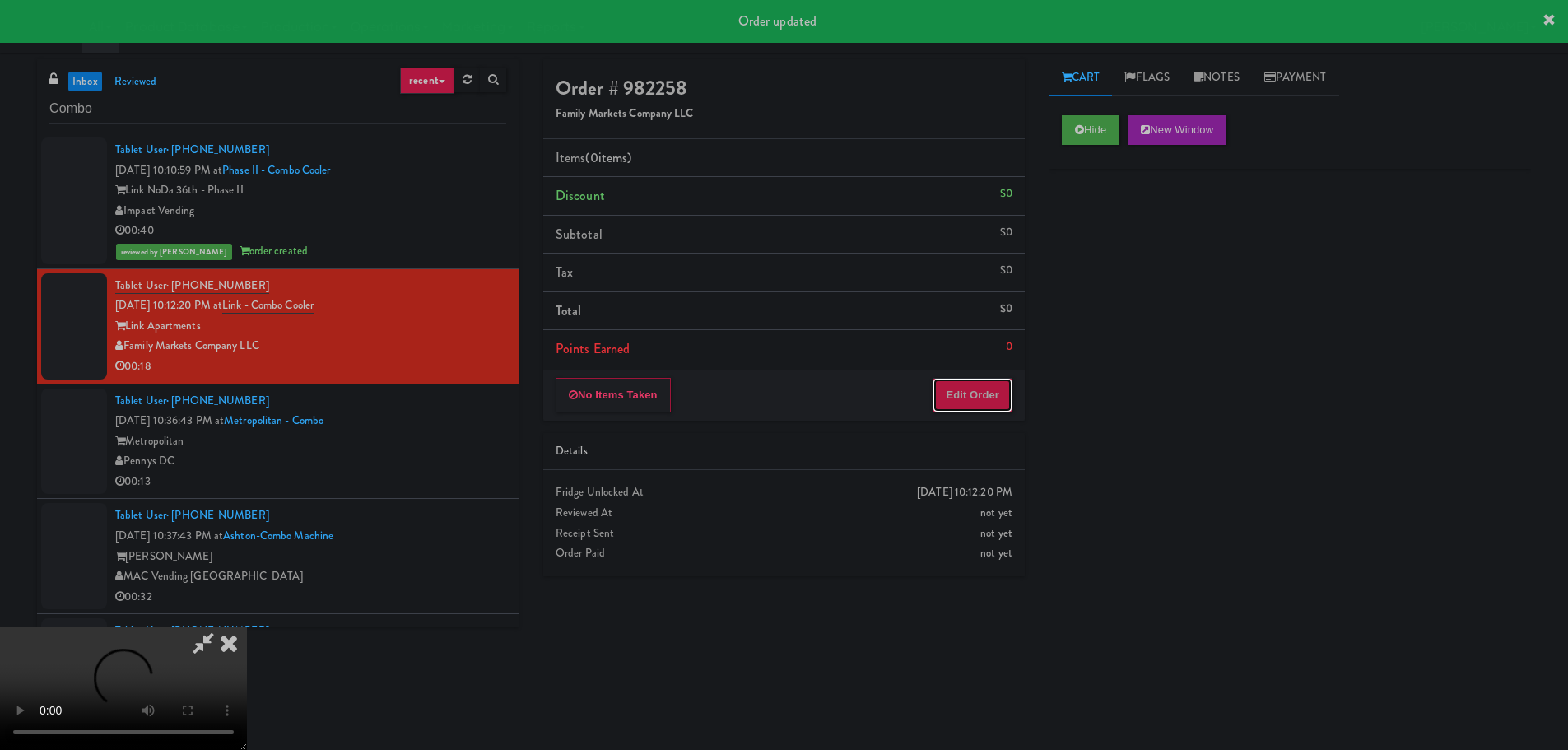
click at [994, 406] on button "Edit Order" at bounding box center [972, 395] width 80 height 34
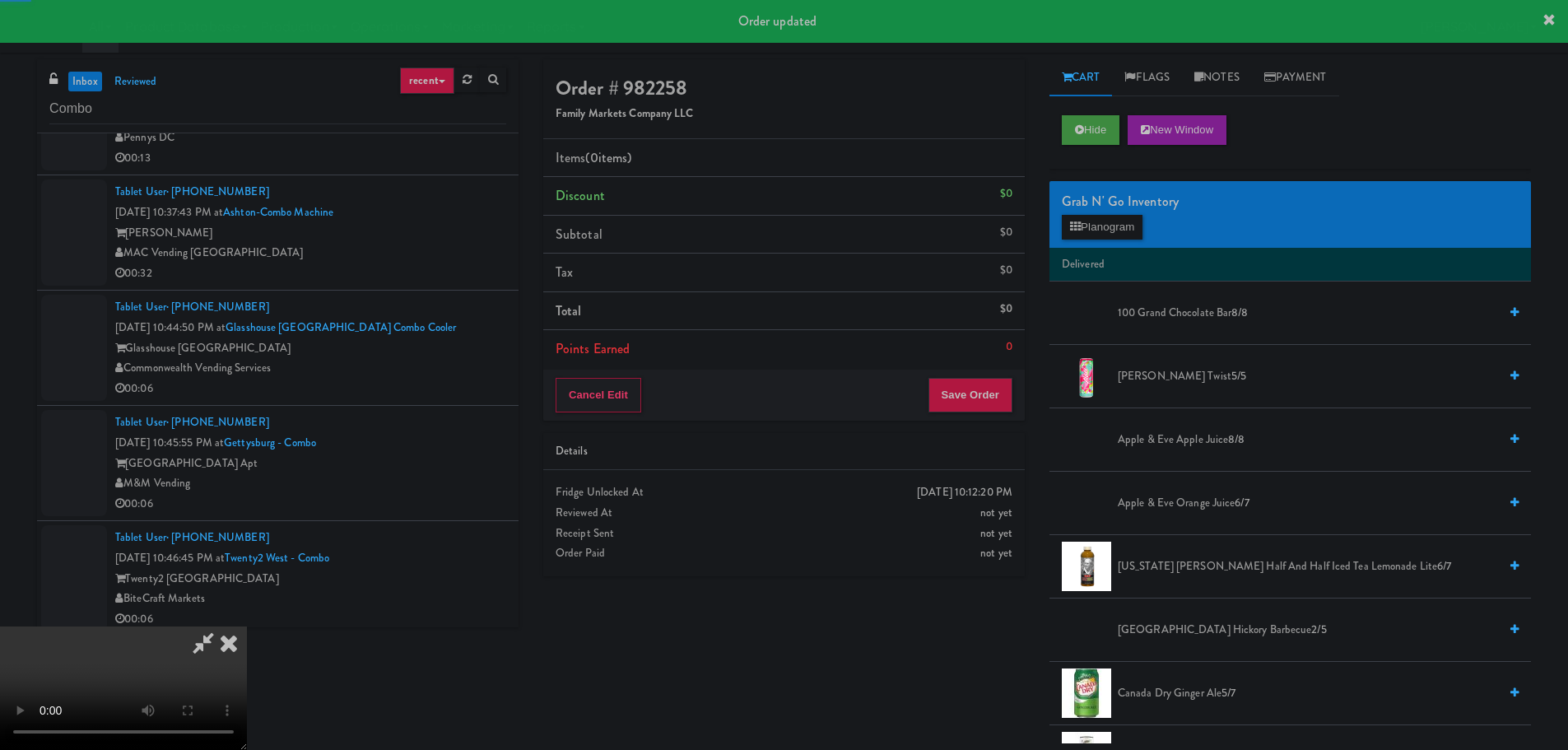
scroll to position [332, 0]
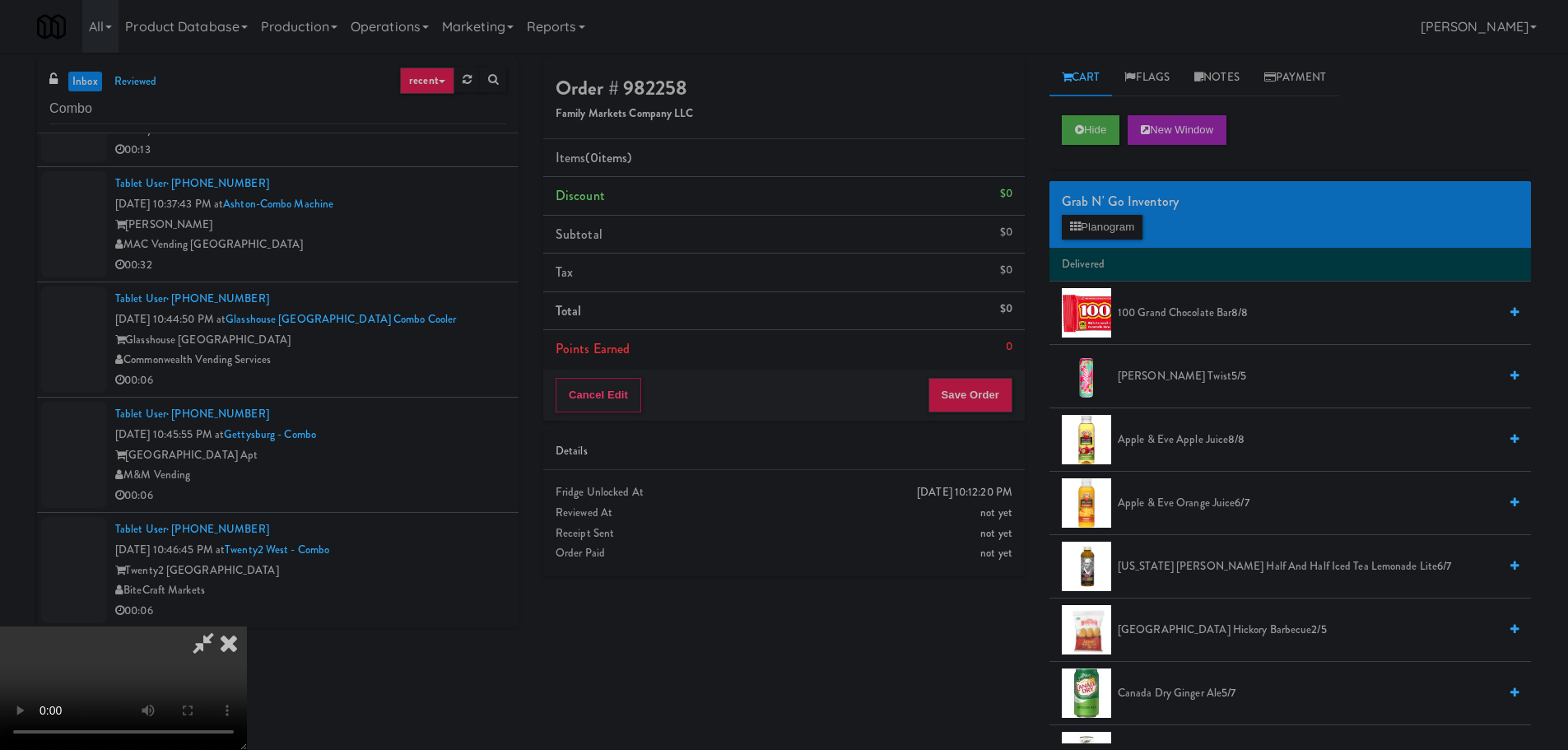
click at [247, 627] on video at bounding box center [123, 688] width 247 height 123
click at [1101, 239] on button "Planogram" at bounding box center [1102, 227] width 81 height 24
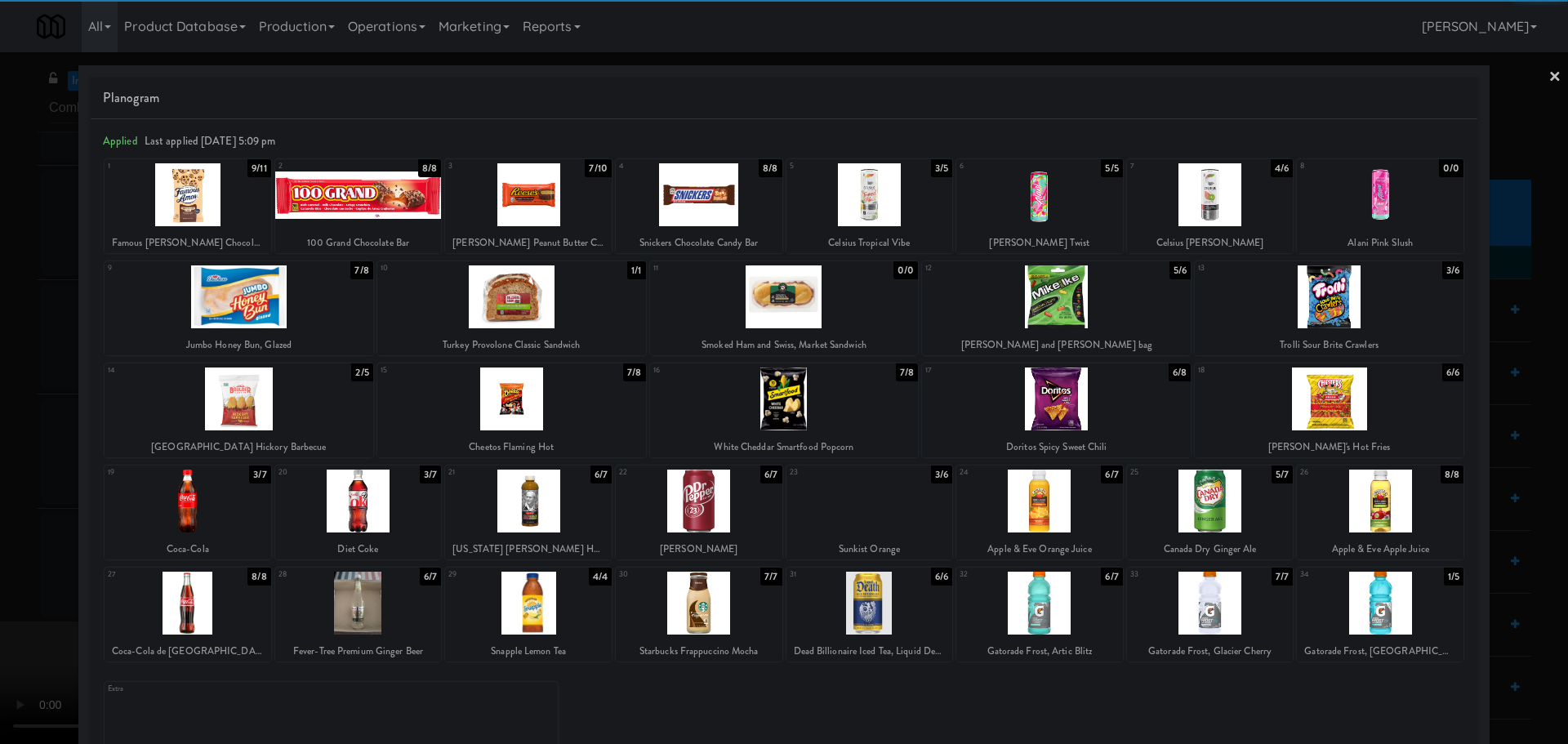
click at [831, 618] on div at bounding box center [870, 603] width 167 height 63
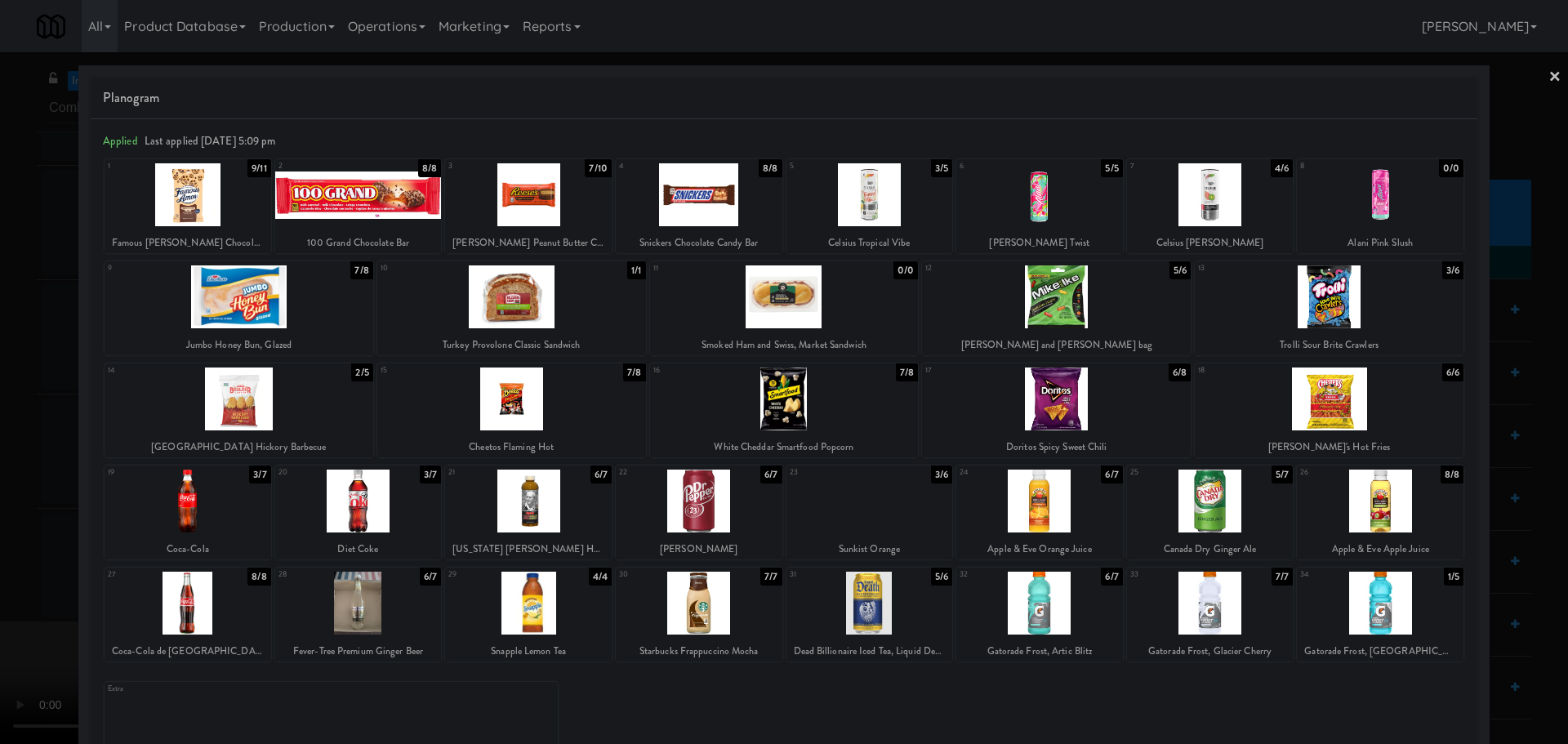
click at [0, 524] on div at bounding box center [784, 372] width 1568 height 744
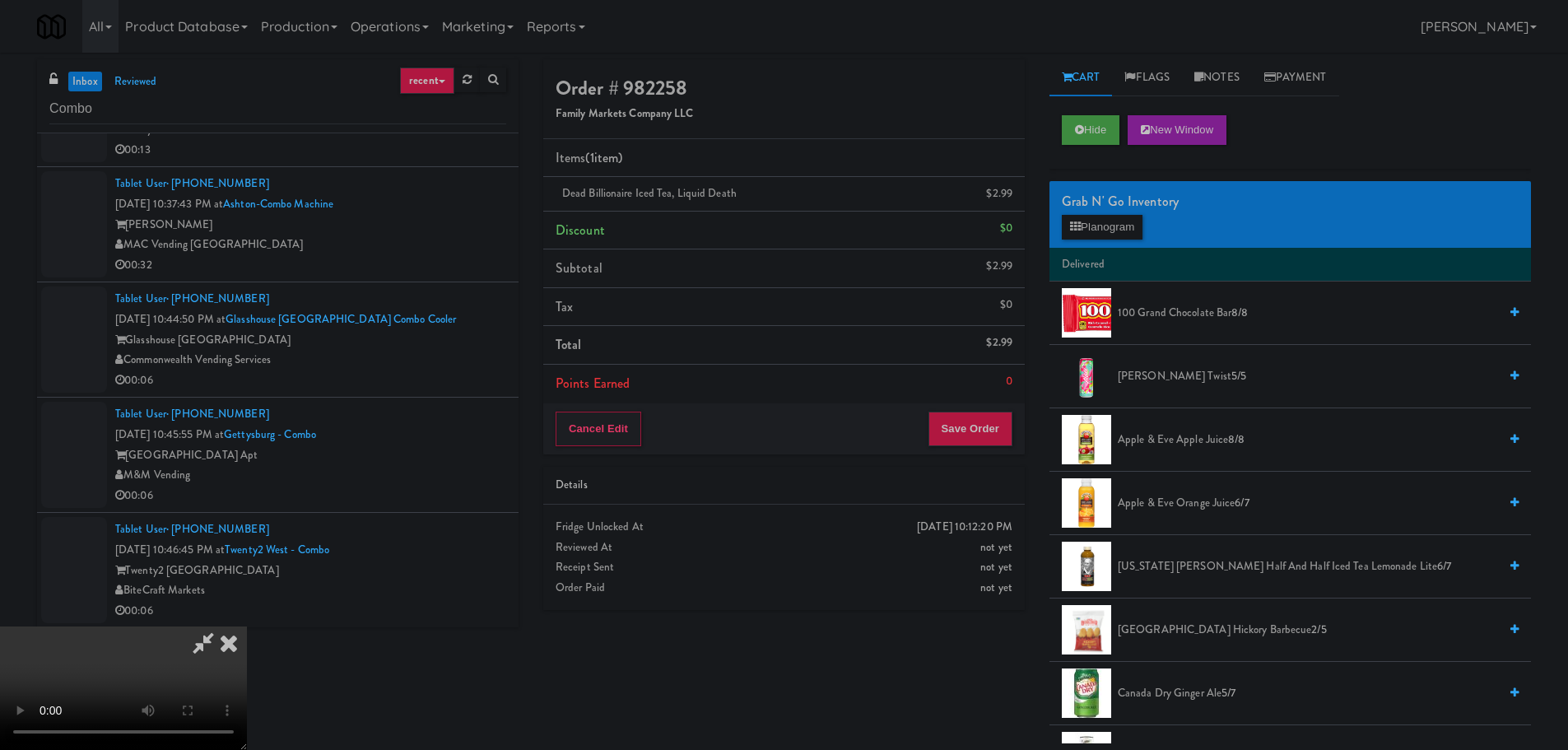
click at [247, 627] on video at bounding box center [123, 688] width 247 height 123
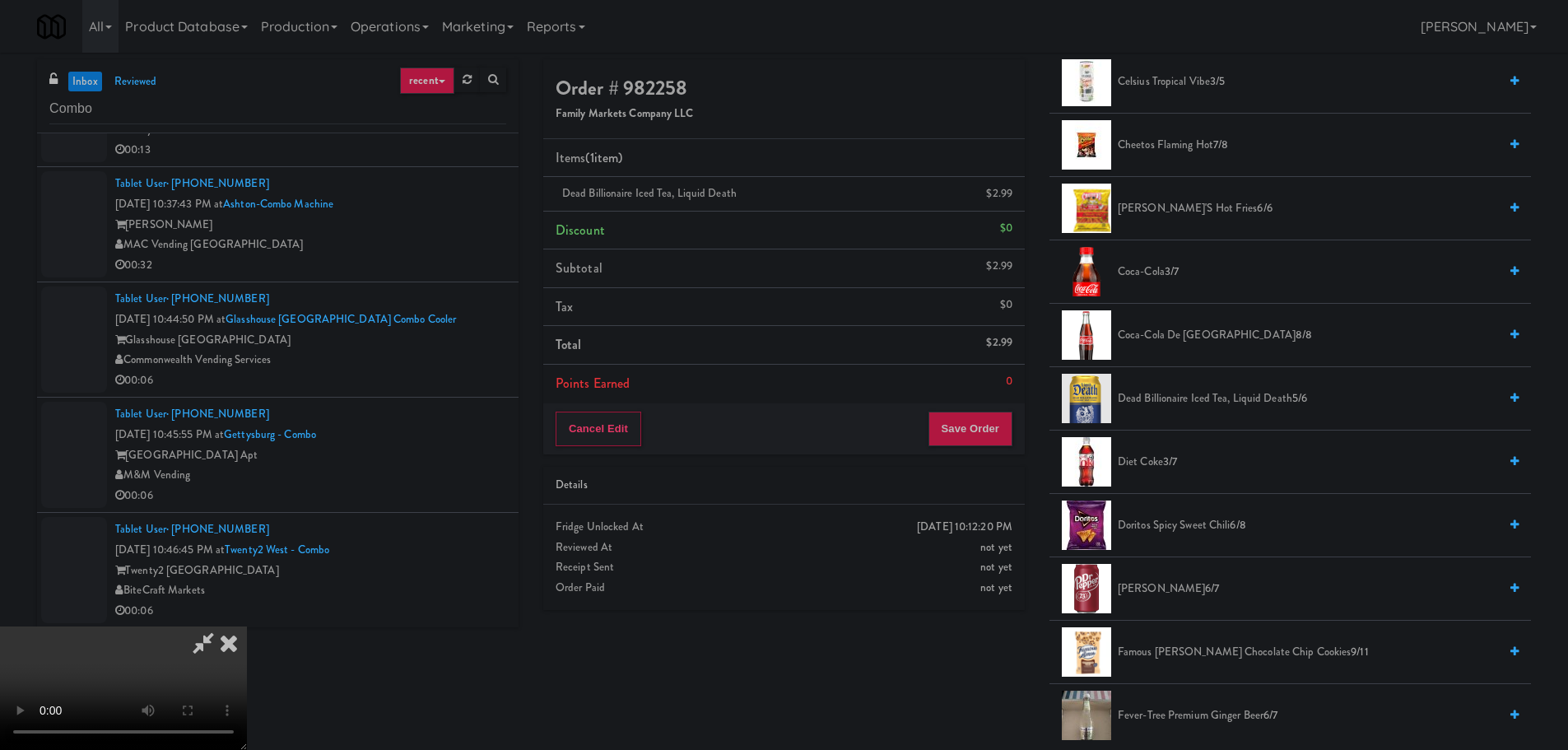
scroll to position [741, 0]
click at [1172, 522] on span "Doritos Spicy Sweet Chili 6/8" at bounding box center [1307, 522] width 380 height 21
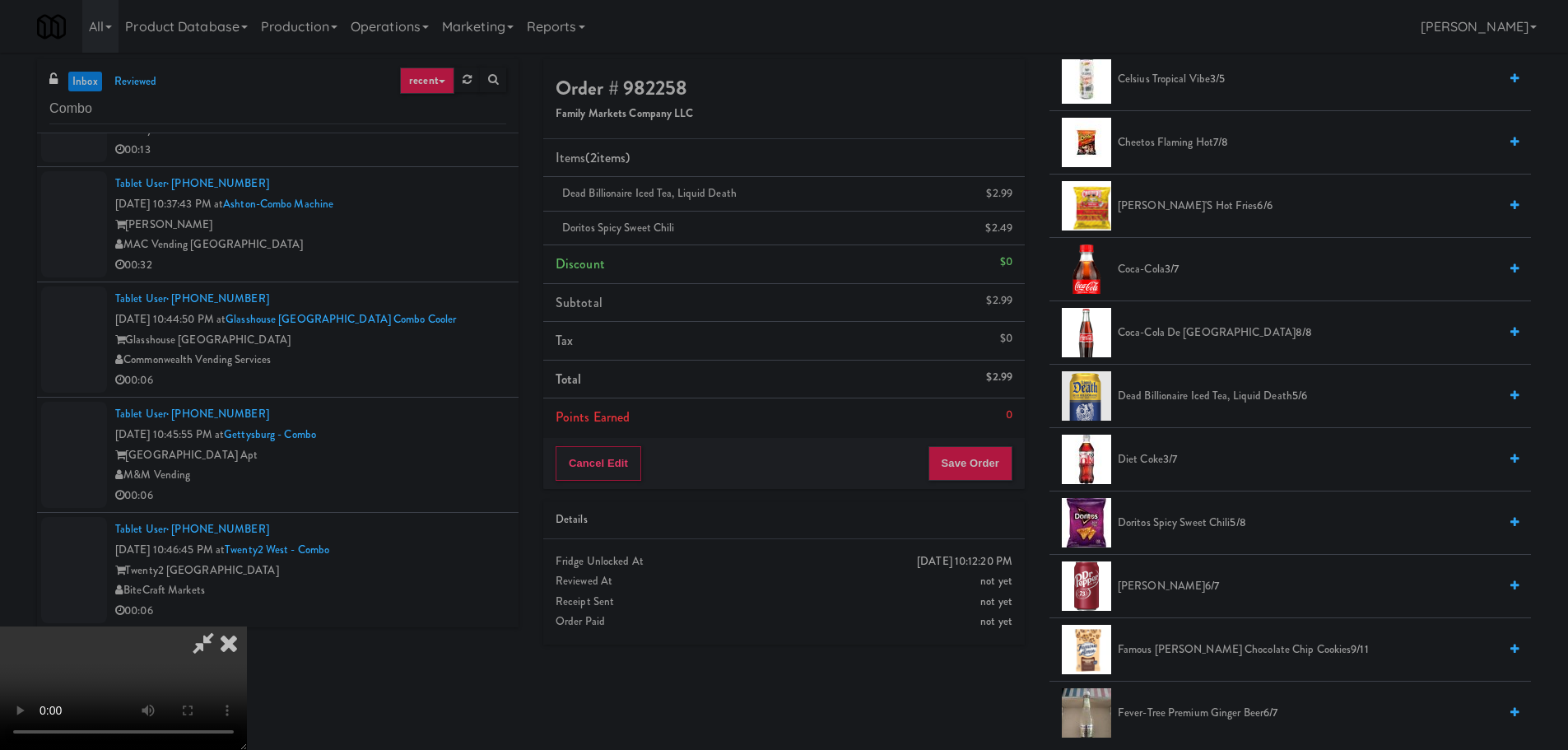
click at [247, 627] on video at bounding box center [123, 688] width 247 height 123
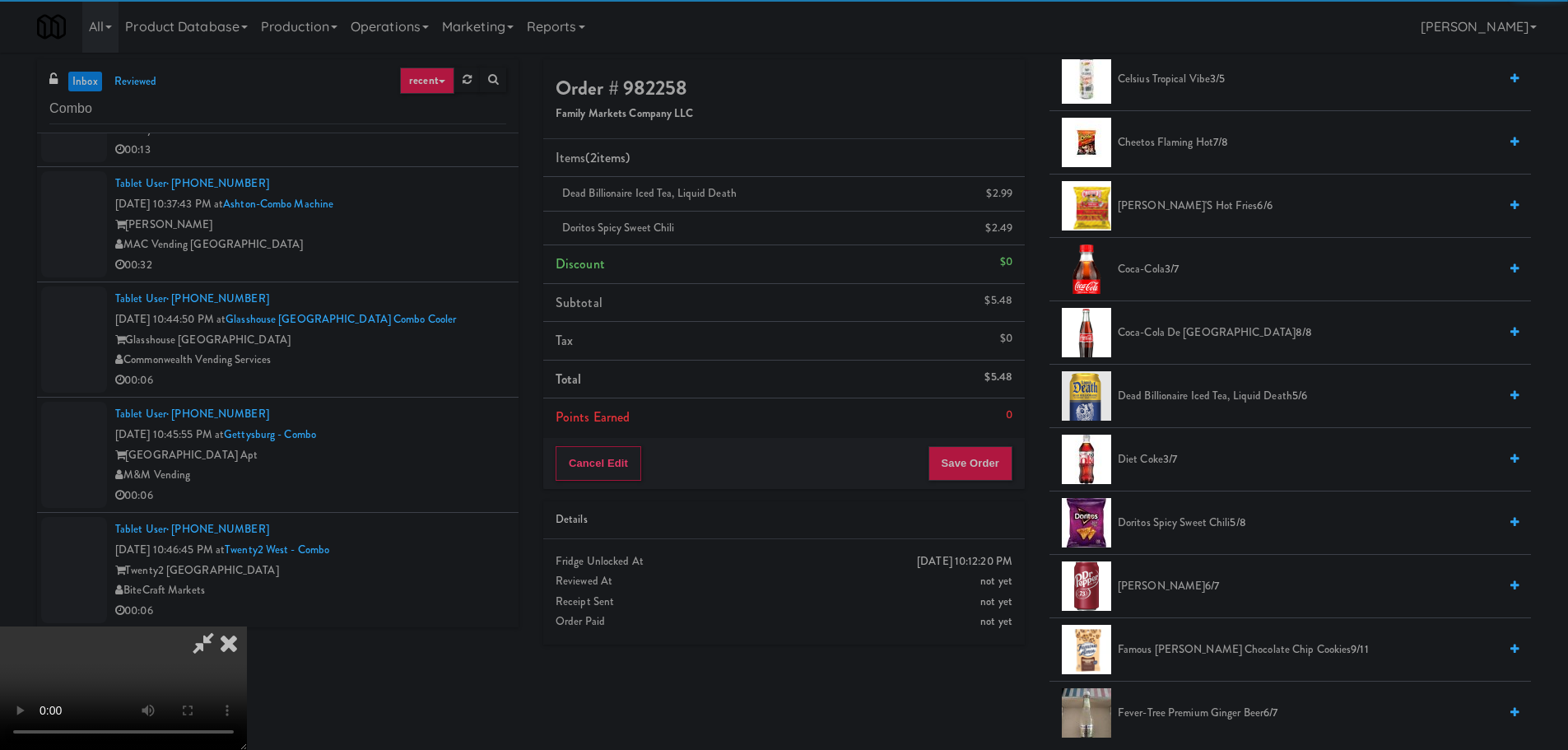
click at [247, 627] on video at bounding box center [123, 688] width 247 height 123
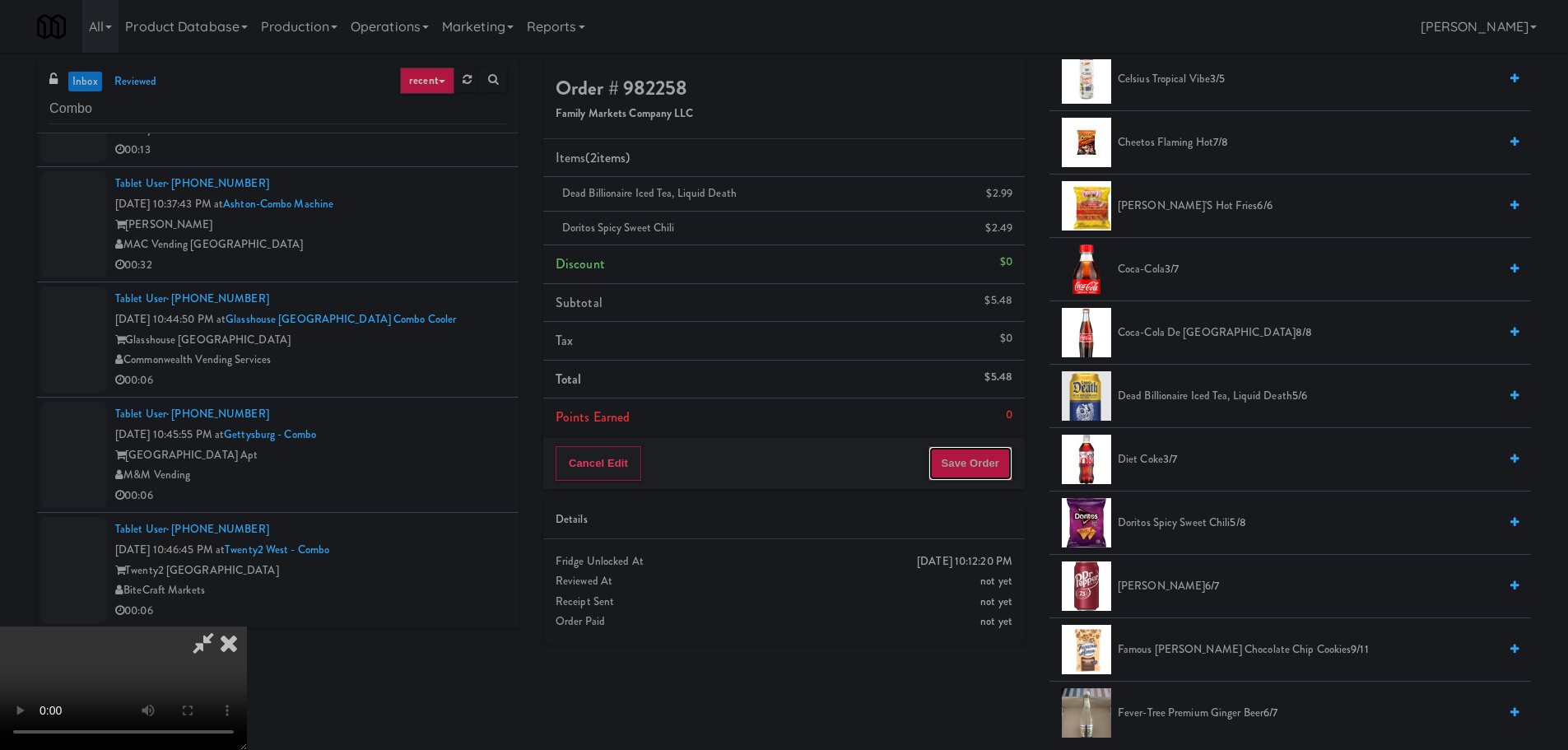
click at [980, 463] on button "Save Order" at bounding box center [970, 463] width 84 height 34
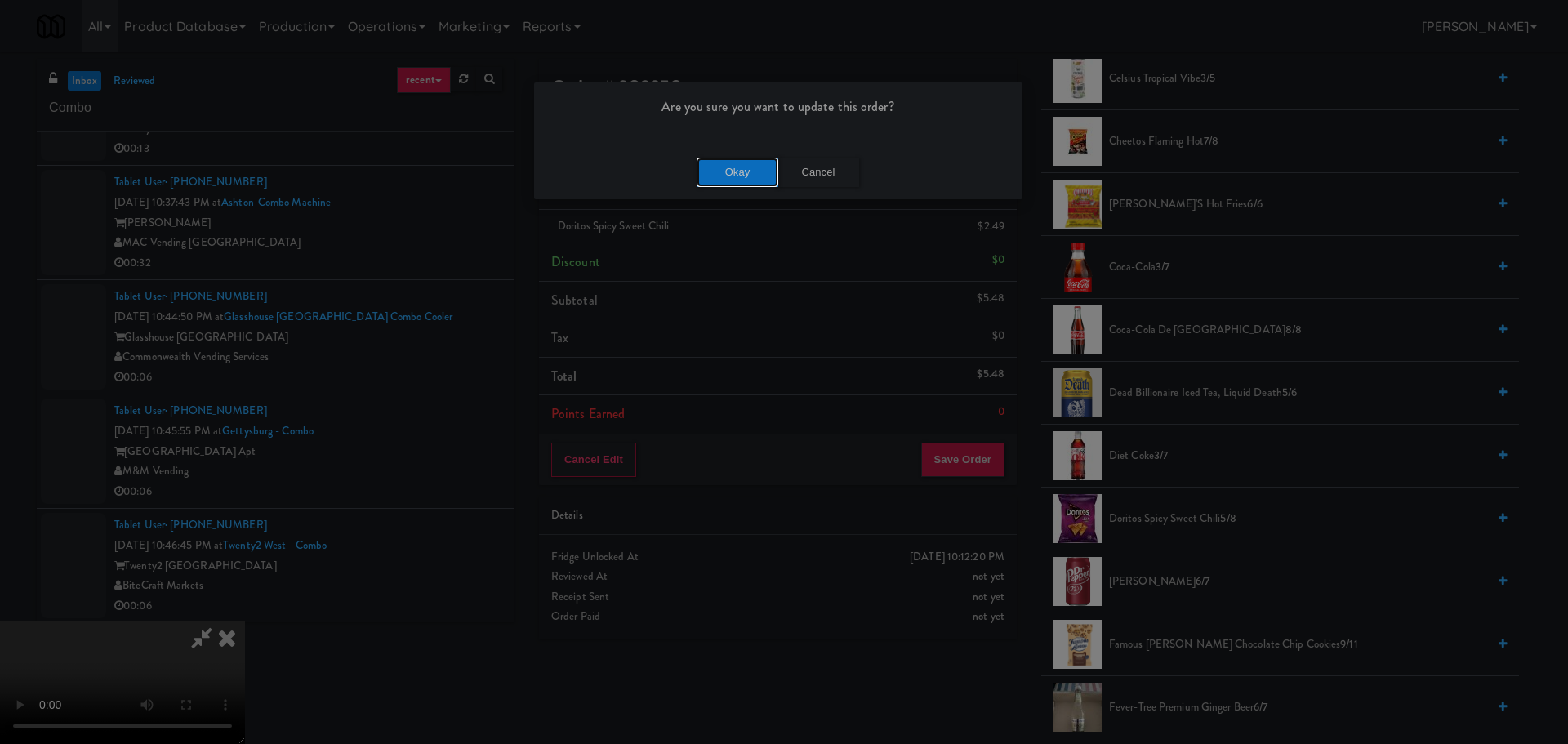
click at [740, 178] on button "Okay" at bounding box center [738, 172] width 82 height 29
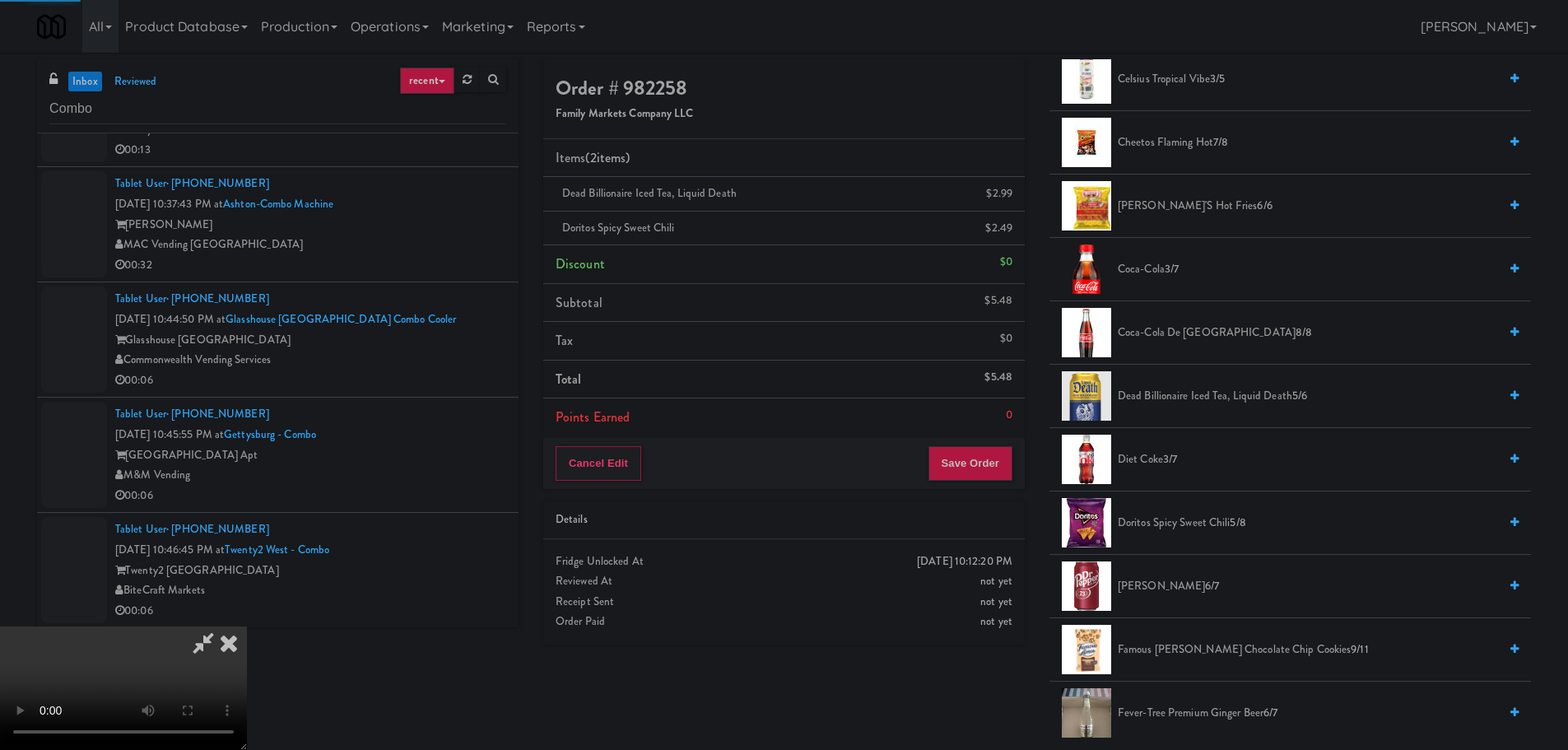
scroll to position [0, 0]
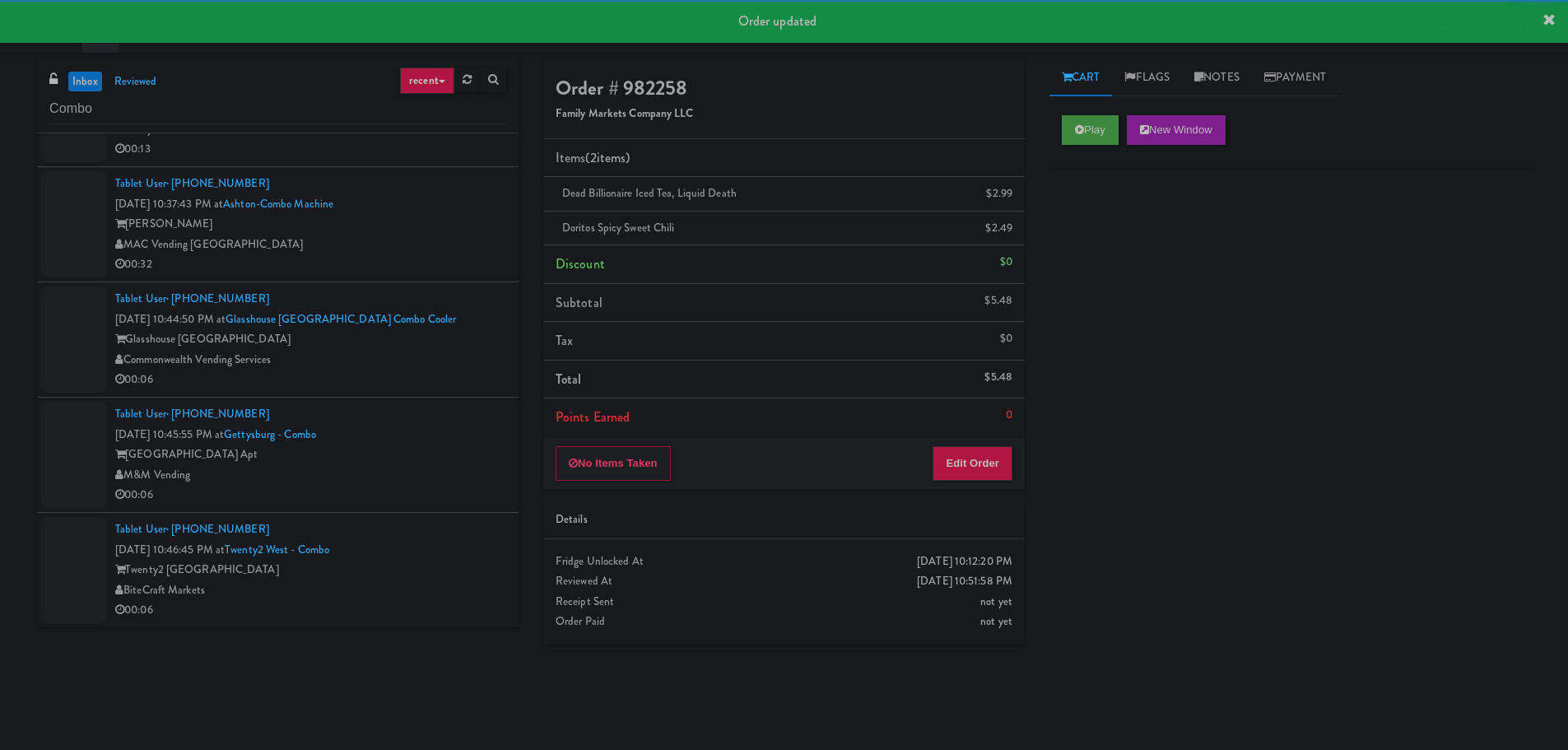
click at [459, 256] on div "00:32" at bounding box center [310, 264] width 391 height 21
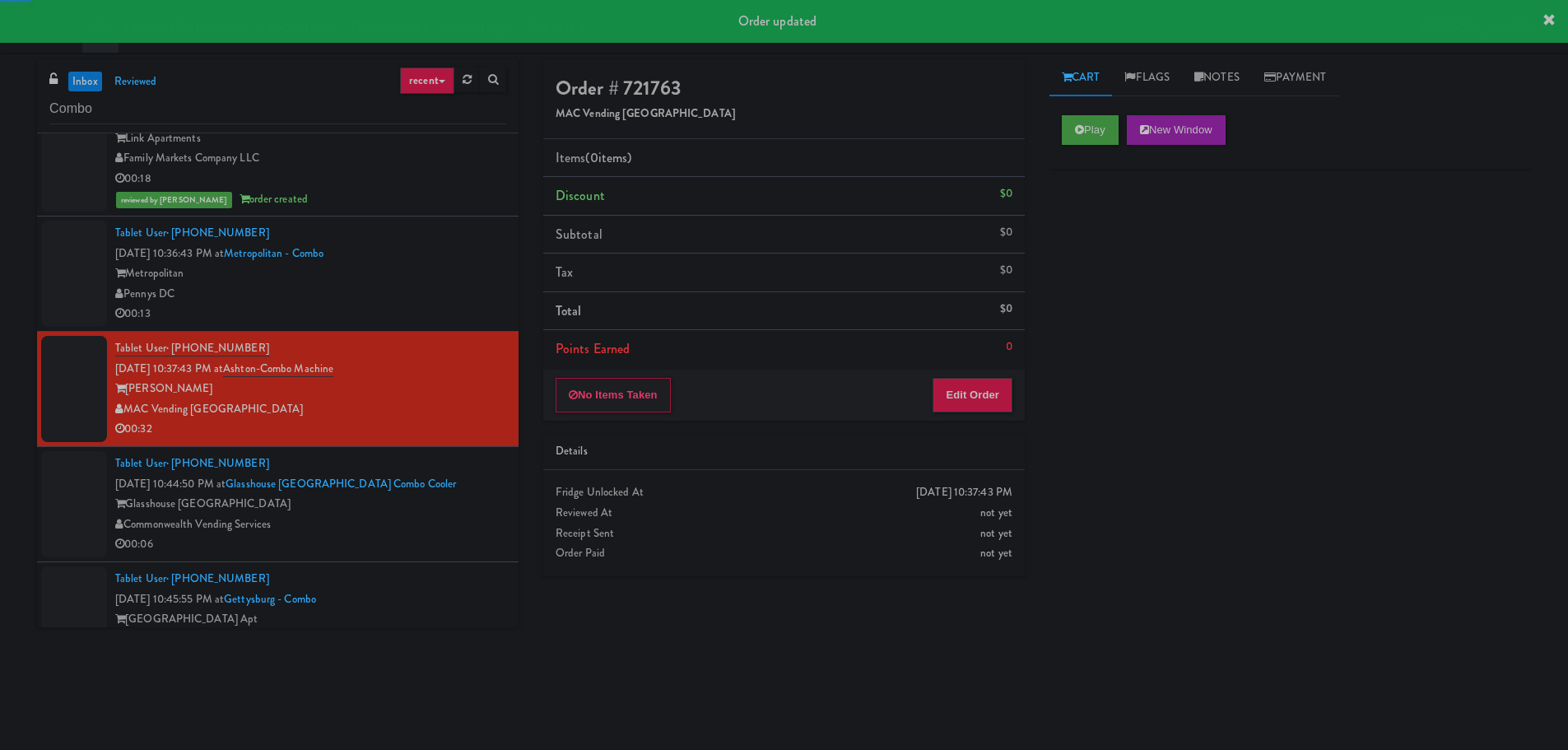
click at [460, 269] on div "Metropolitan" at bounding box center [310, 273] width 391 height 21
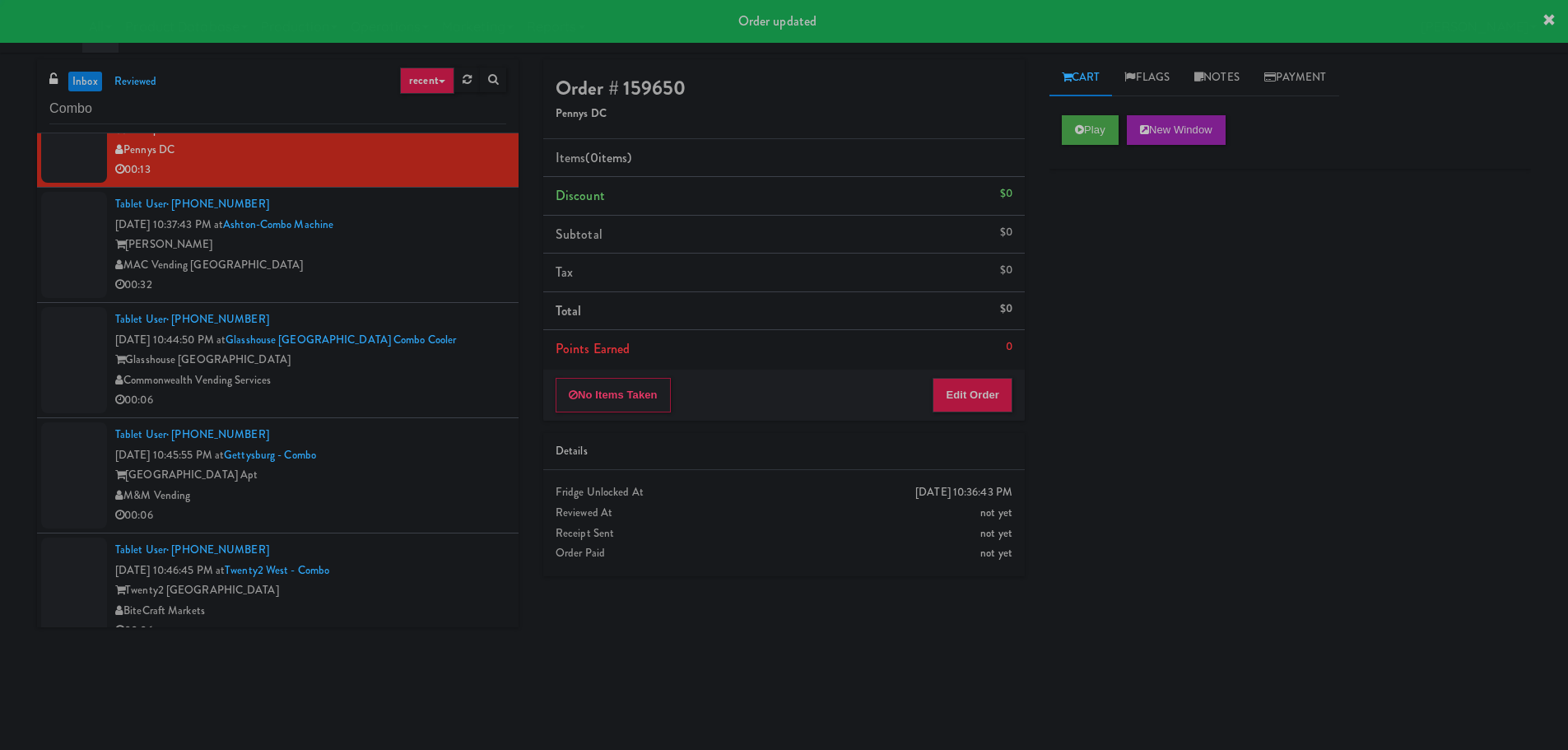
scroll to position [353, 0]
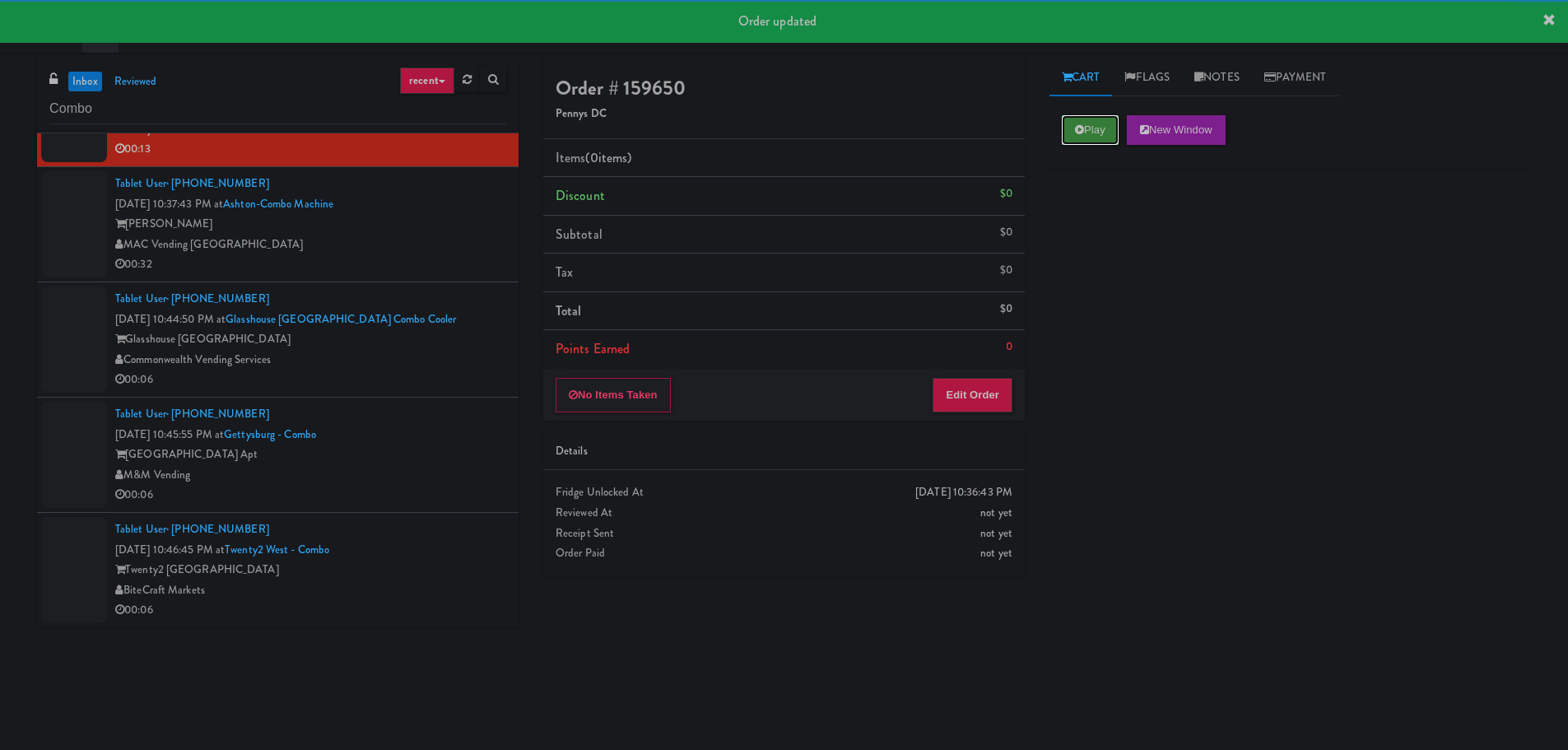
click at [1097, 133] on button "Play" at bounding box center [1090, 129] width 57 height 30
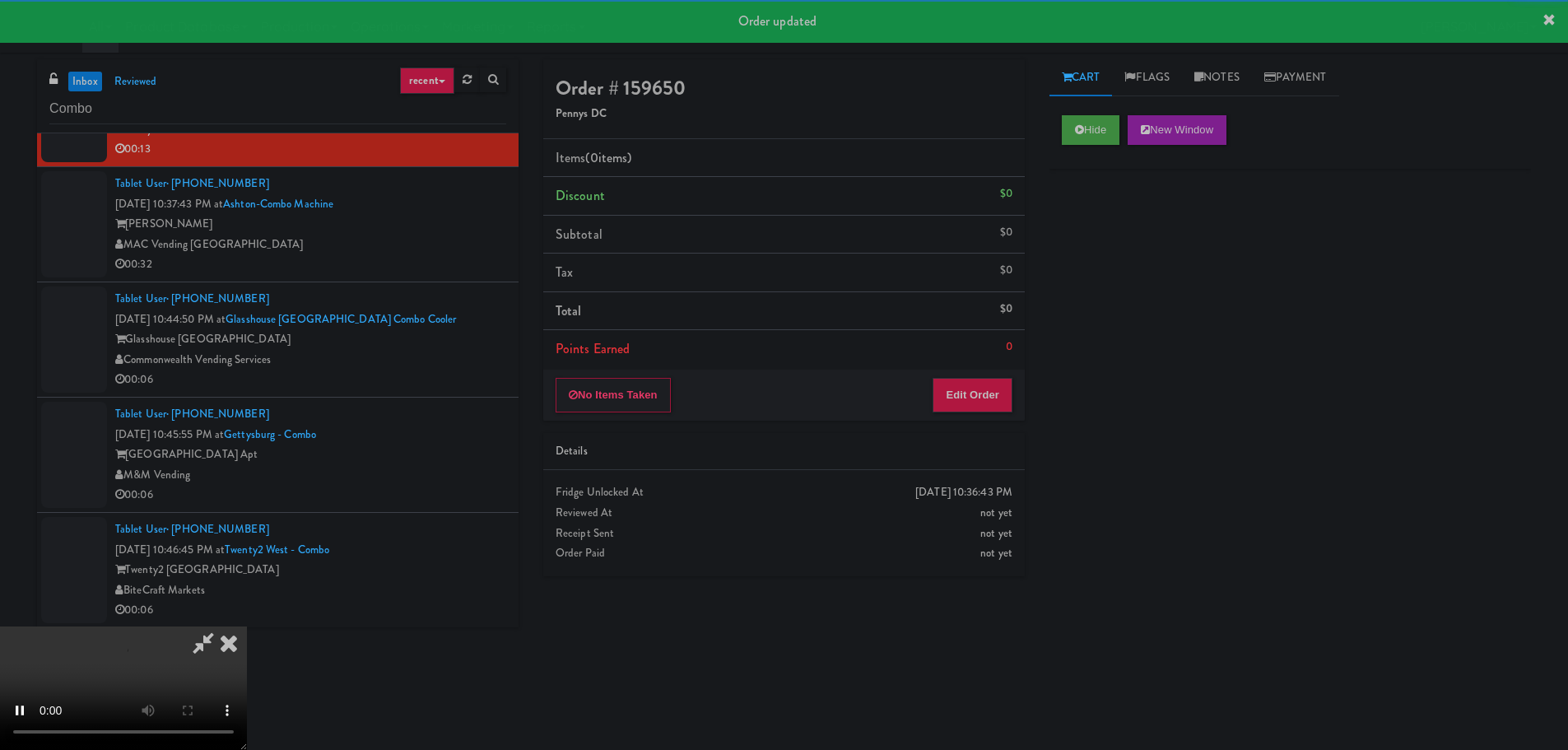
click at [923, 397] on div "No Items Taken Edit Order" at bounding box center [784, 395] width 482 height 51
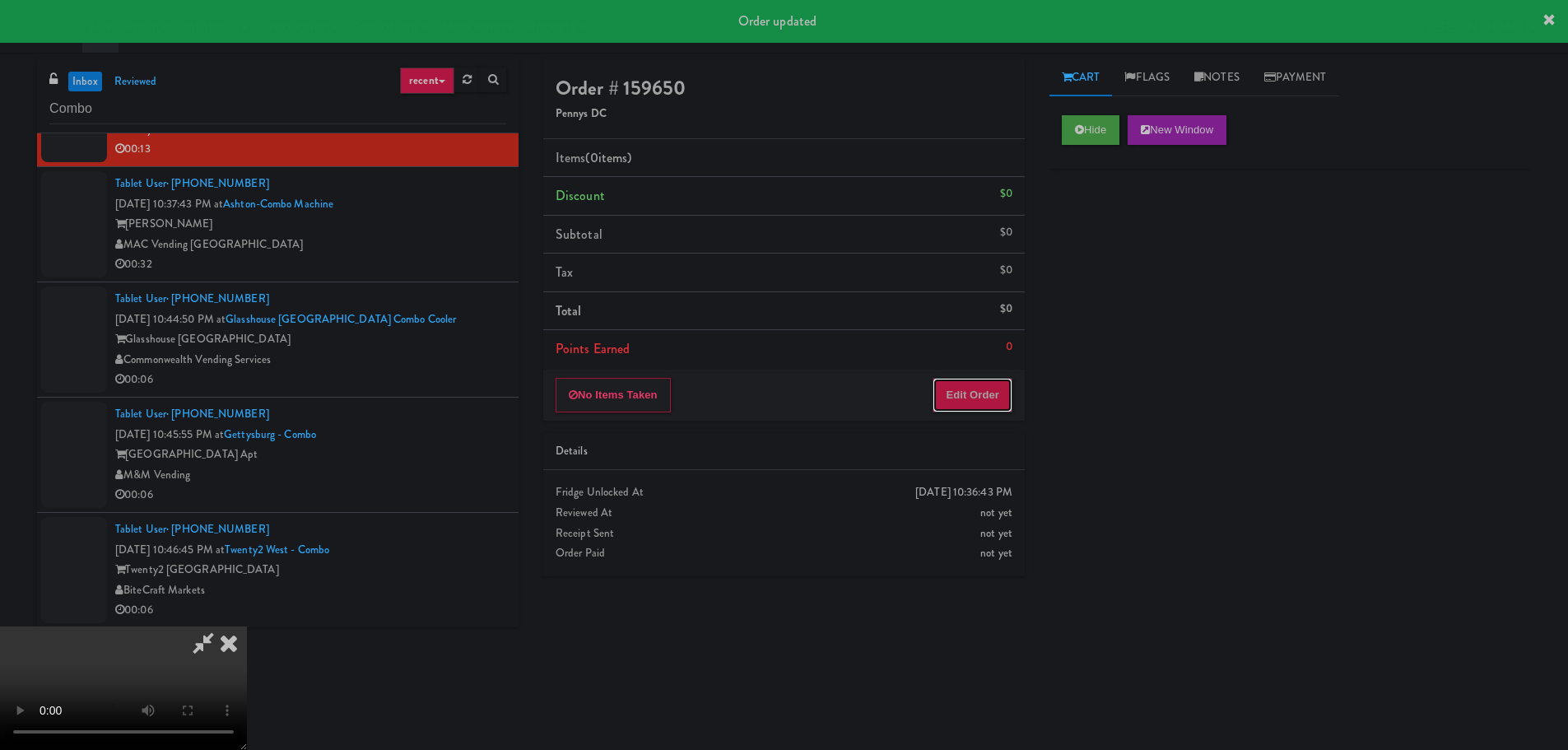
click at [947, 398] on button "Edit Order" at bounding box center [972, 395] width 80 height 34
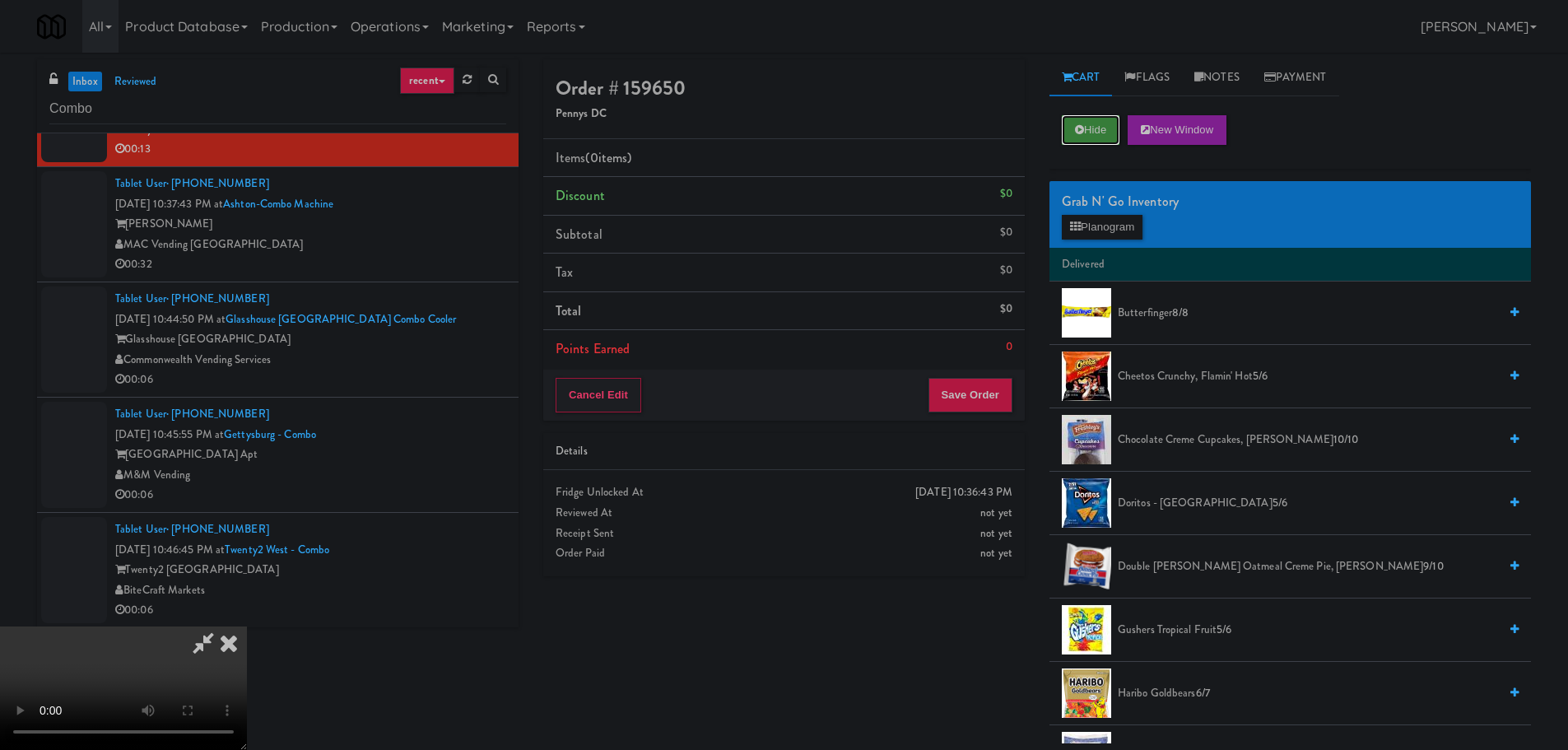
click at [1098, 132] on button "Hide" at bounding box center [1091, 129] width 58 height 30
click at [247, 627] on video at bounding box center [123, 688] width 247 height 123
click at [1161, 375] on span "Cheetos Crunchy, Flamin' Hot 5/6" at bounding box center [1307, 376] width 380 height 21
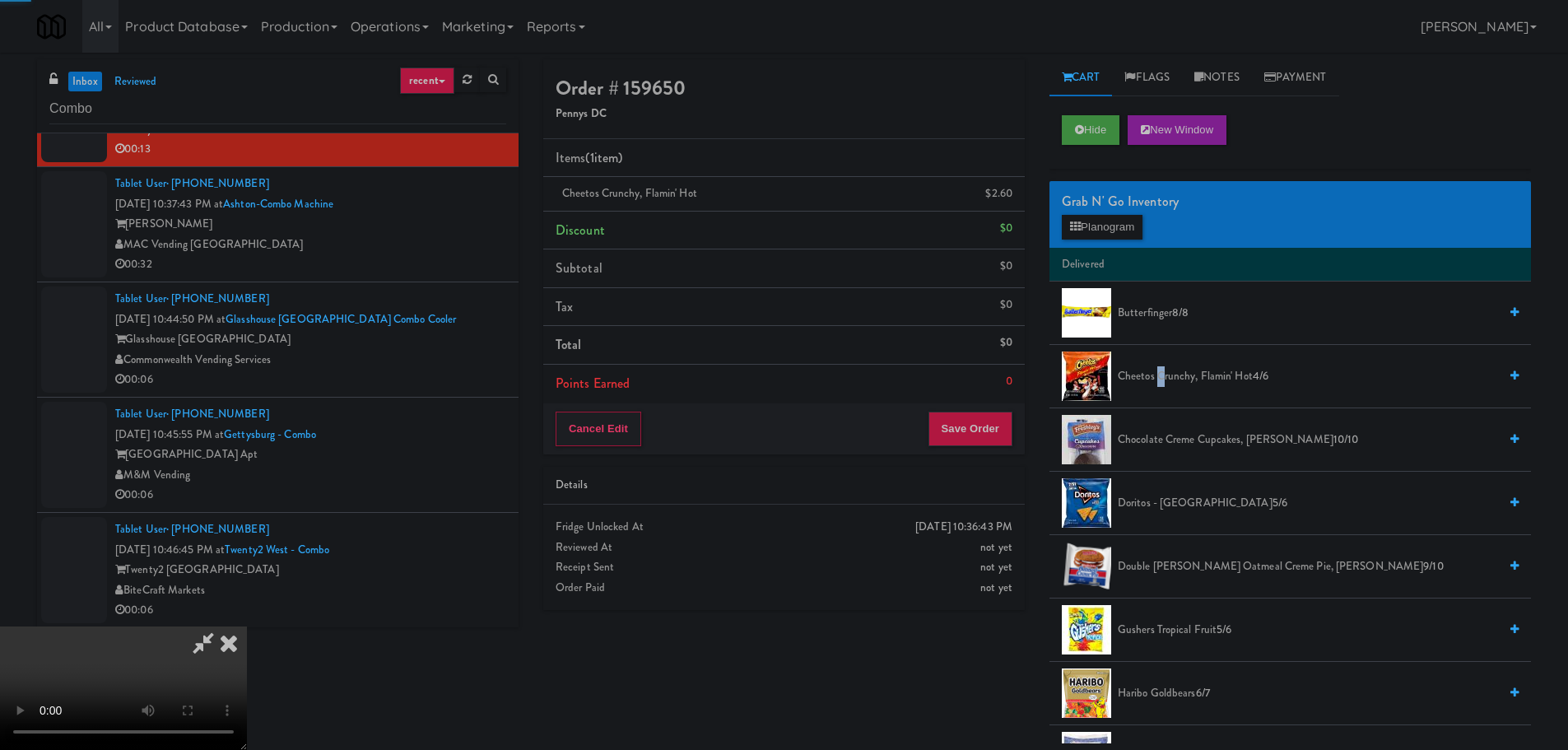
click at [247, 627] on video at bounding box center [123, 688] width 247 height 123
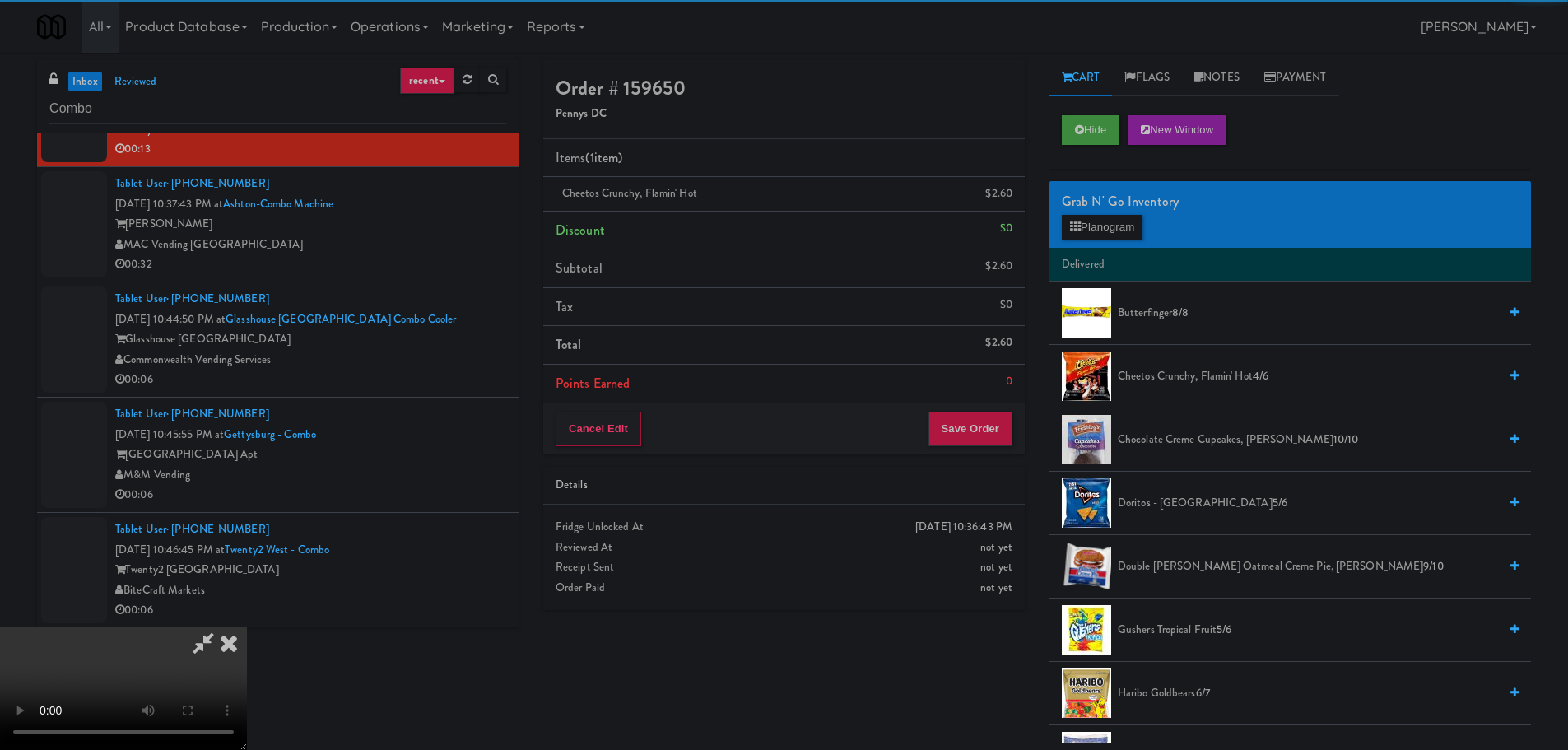
click at [991, 647] on div "Order # 159650 Pennys DC Items (1 item ) Cheetos Crunchy, Flamin' Hot $2.60 Dis…" at bounding box center [1038, 401] width 1012 height 684
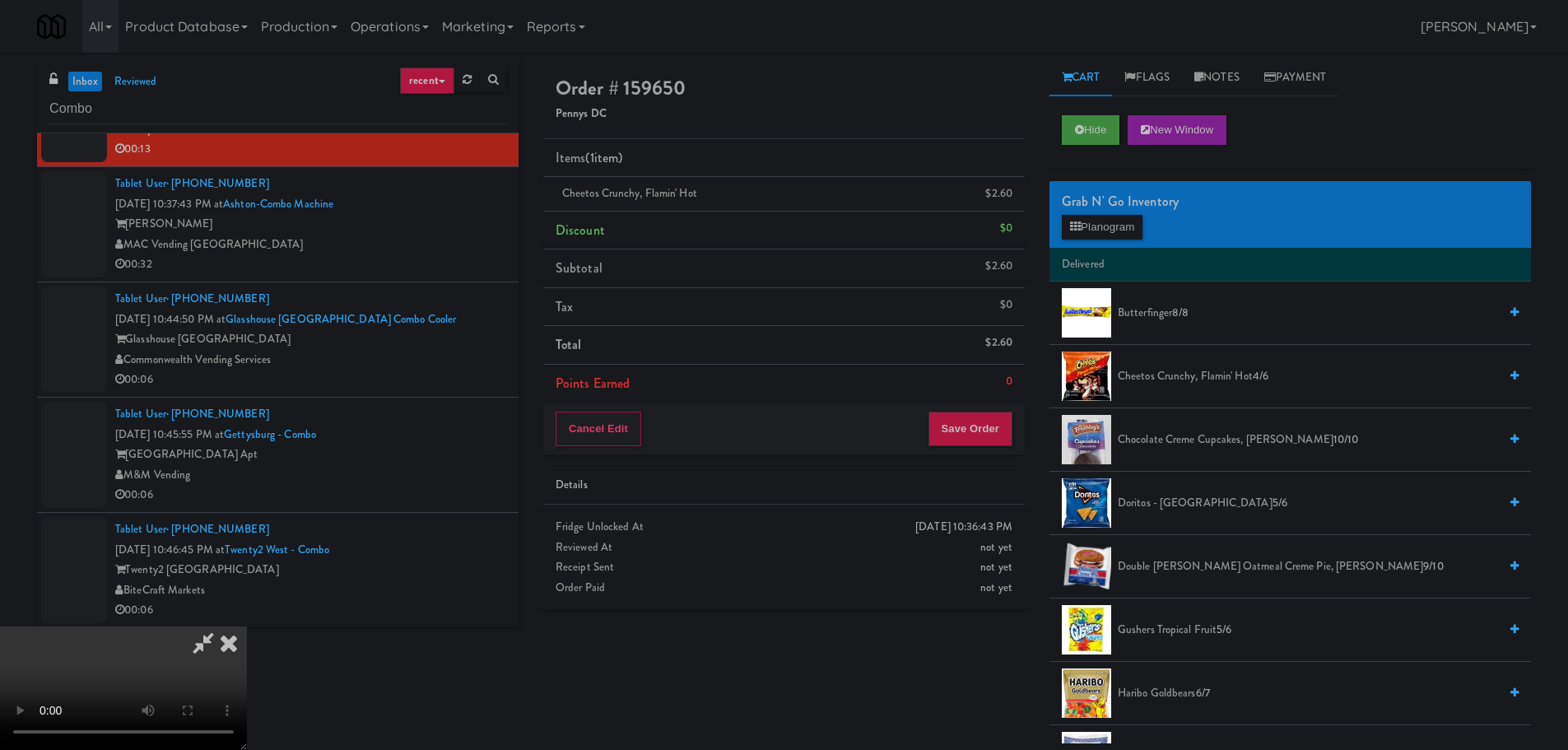
click at [247, 627] on video at bounding box center [123, 688] width 247 height 123
drag, startPoint x: 594, startPoint y: 514, endPoint x: 682, endPoint y: 509, distance: 88.1
click at [247, 627] on video at bounding box center [123, 688] width 247 height 123
click at [1127, 229] on button "Planogram" at bounding box center [1102, 227] width 81 height 24
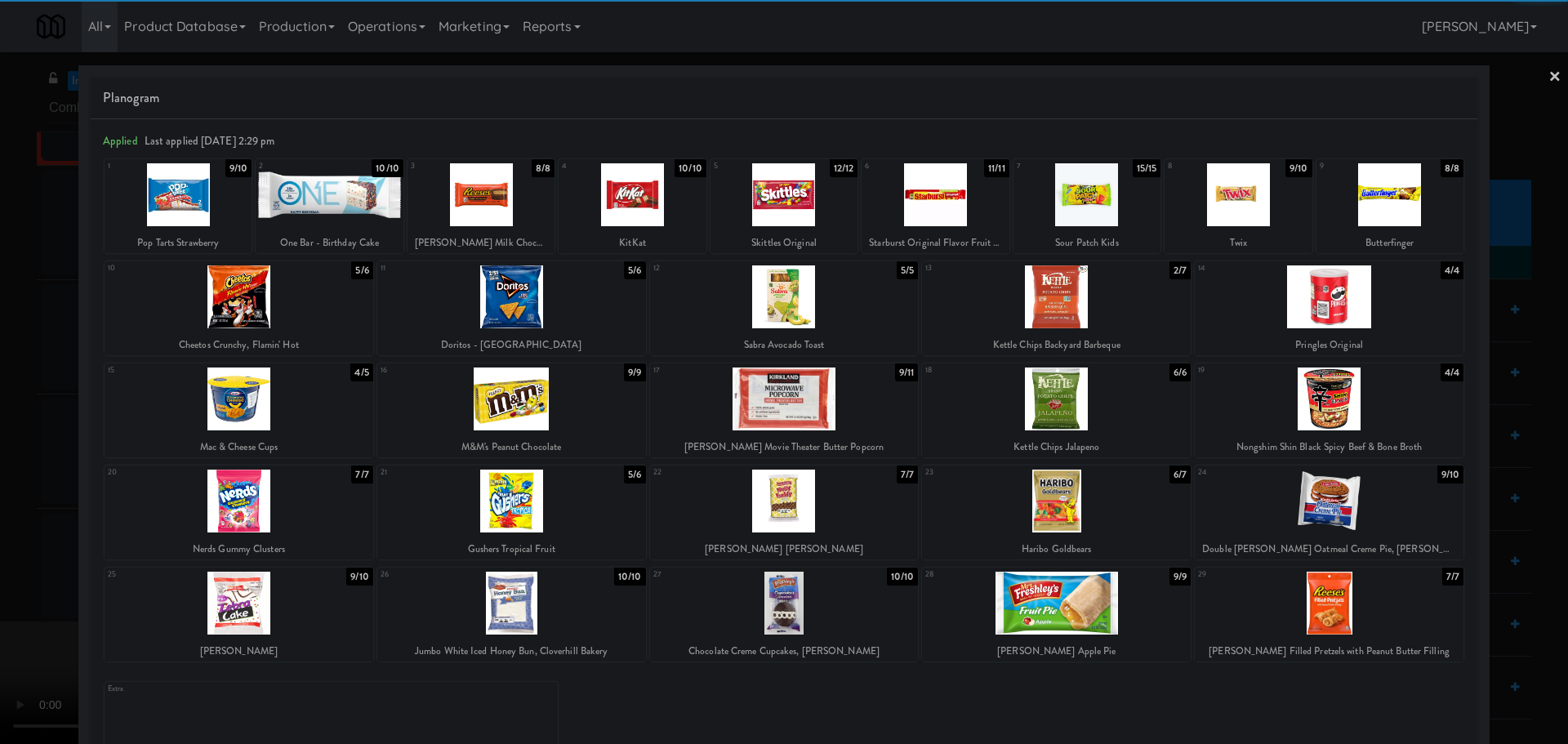
click at [509, 620] on div at bounding box center [511, 603] width 268 height 63
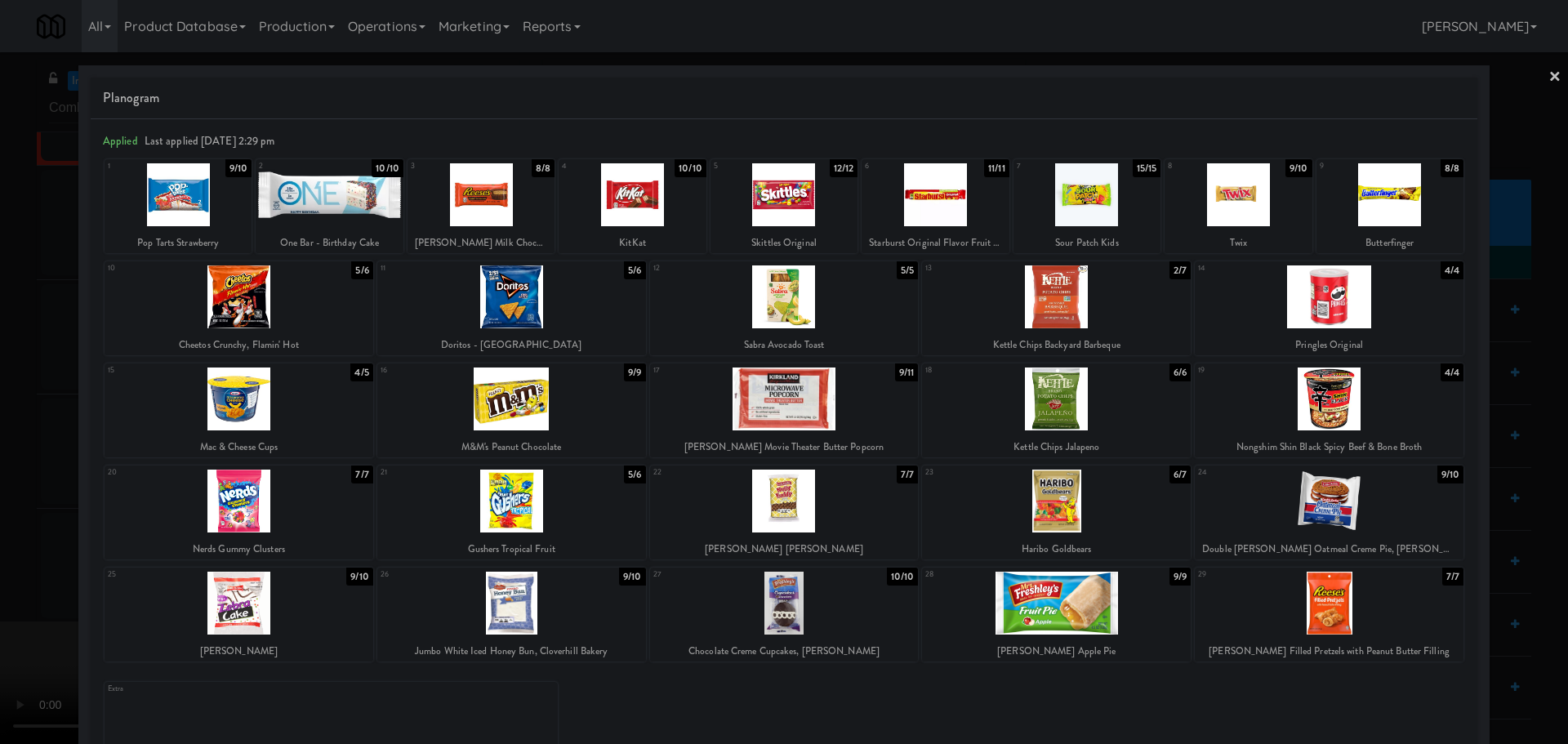
click at [0, 541] on div at bounding box center [784, 372] width 1568 height 744
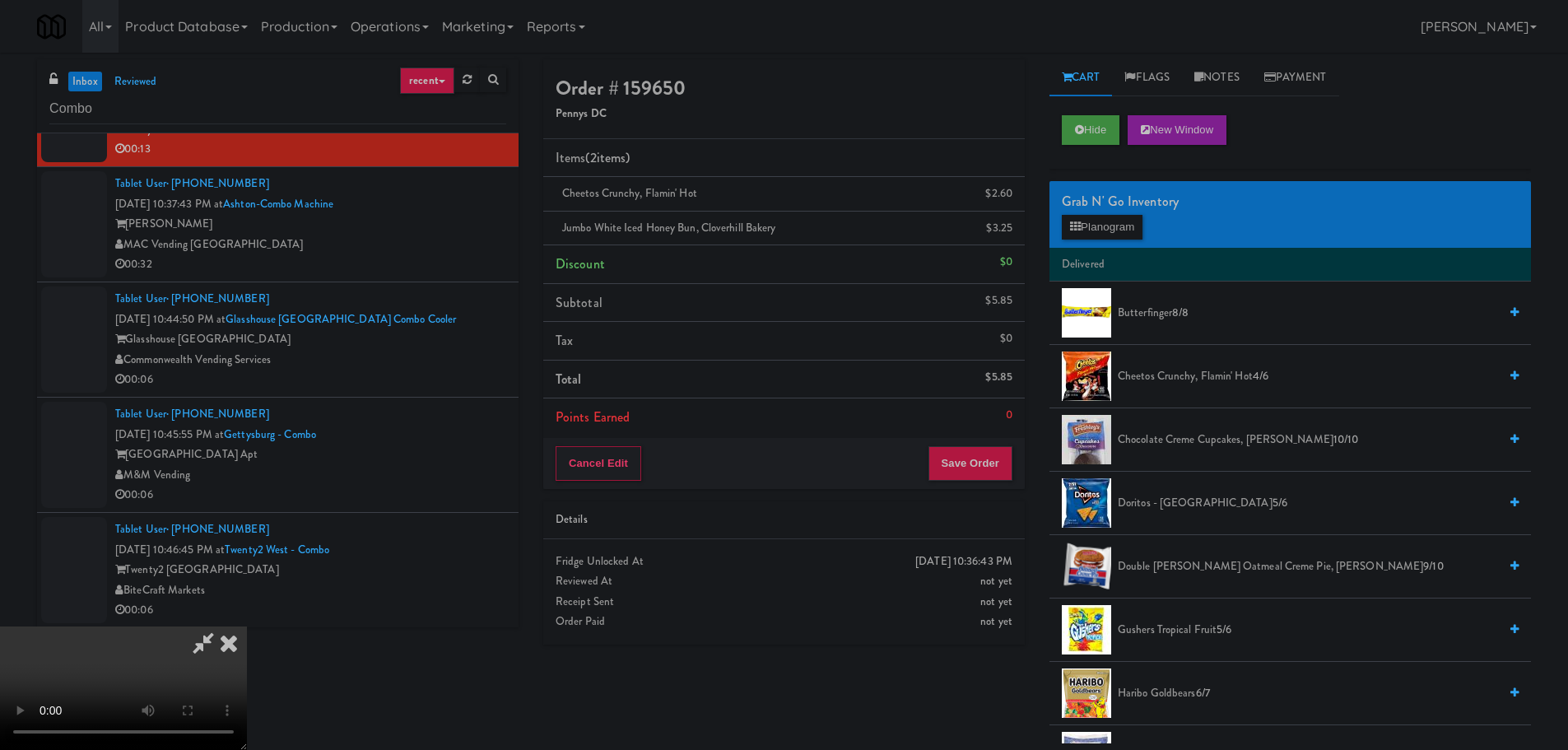
click at [247, 627] on video at bounding box center [123, 688] width 247 height 123
click at [965, 450] on button "Save Order" at bounding box center [970, 463] width 84 height 34
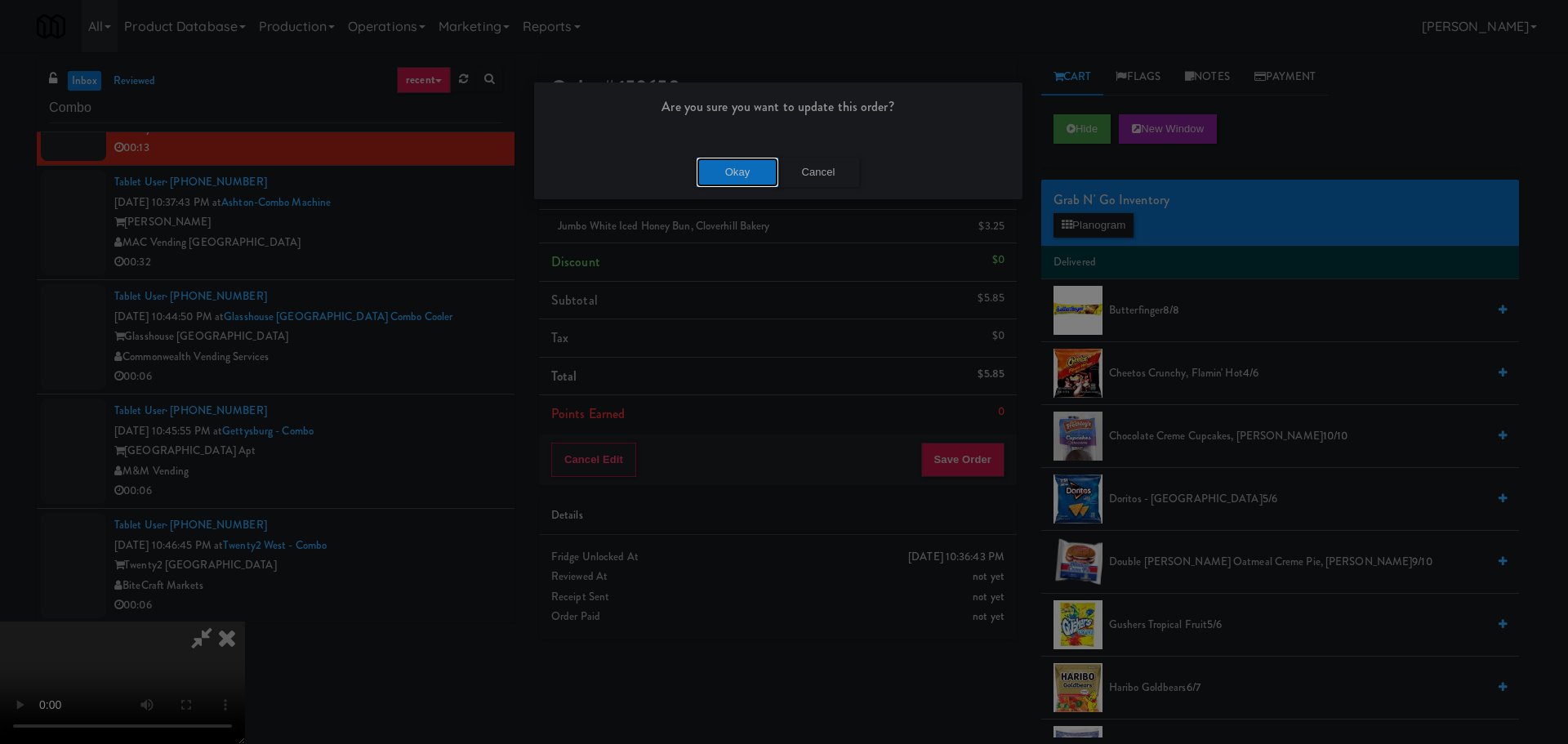
click at [743, 179] on button "Okay" at bounding box center [738, 172] width 82 height 29
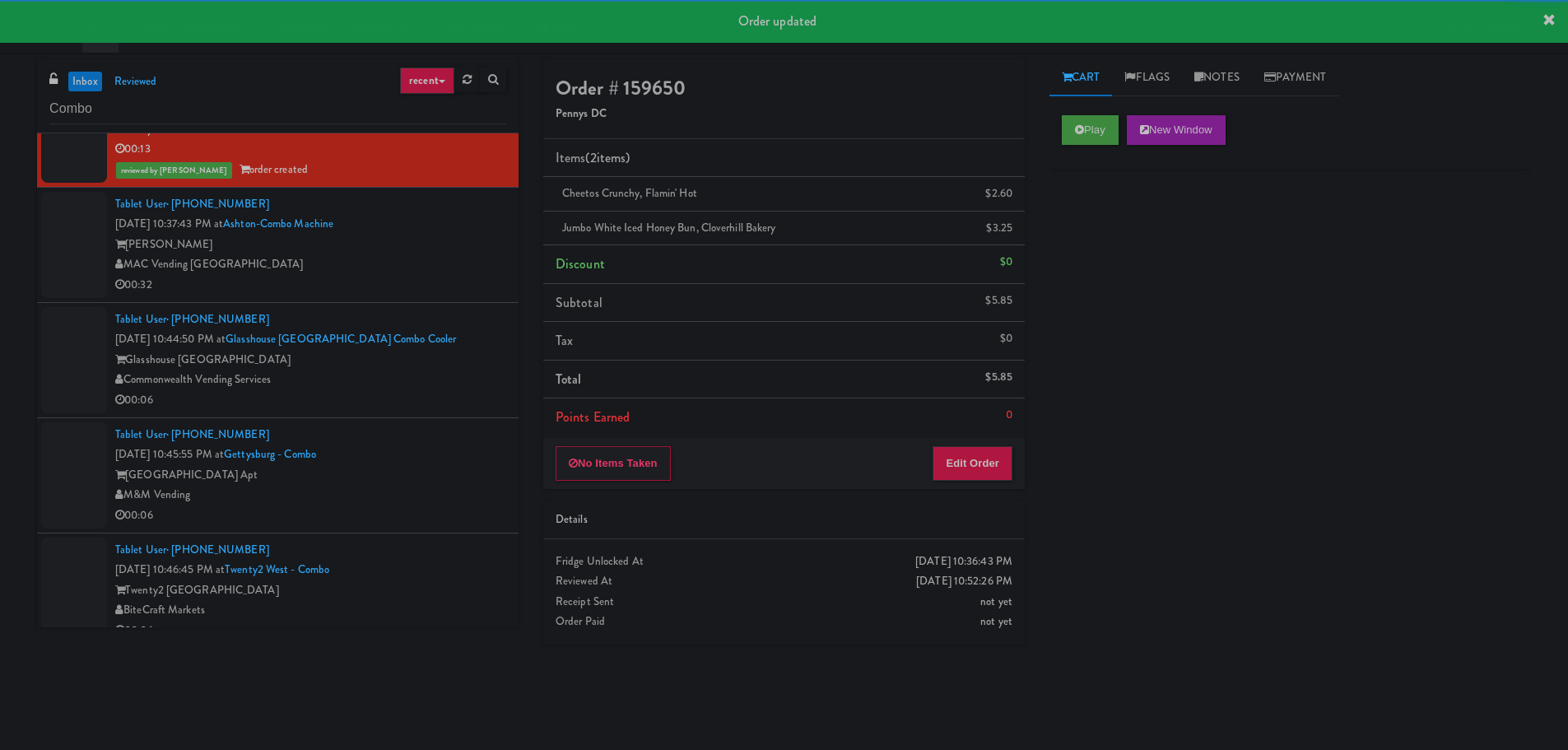
click at [458, 280] on div "00:32" at bounding box center [310, 285] width 391 height 21
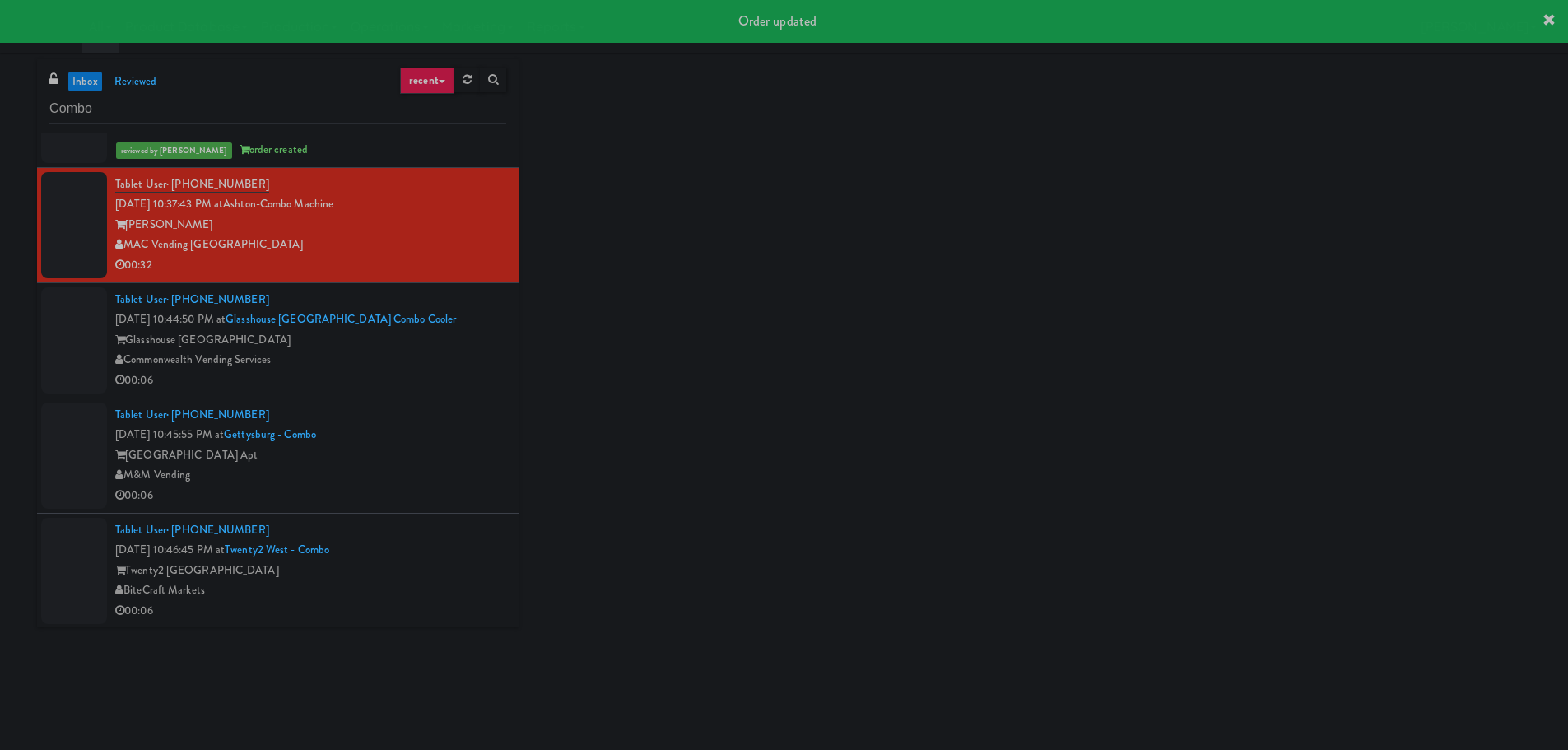
scroll to position [373, 0]
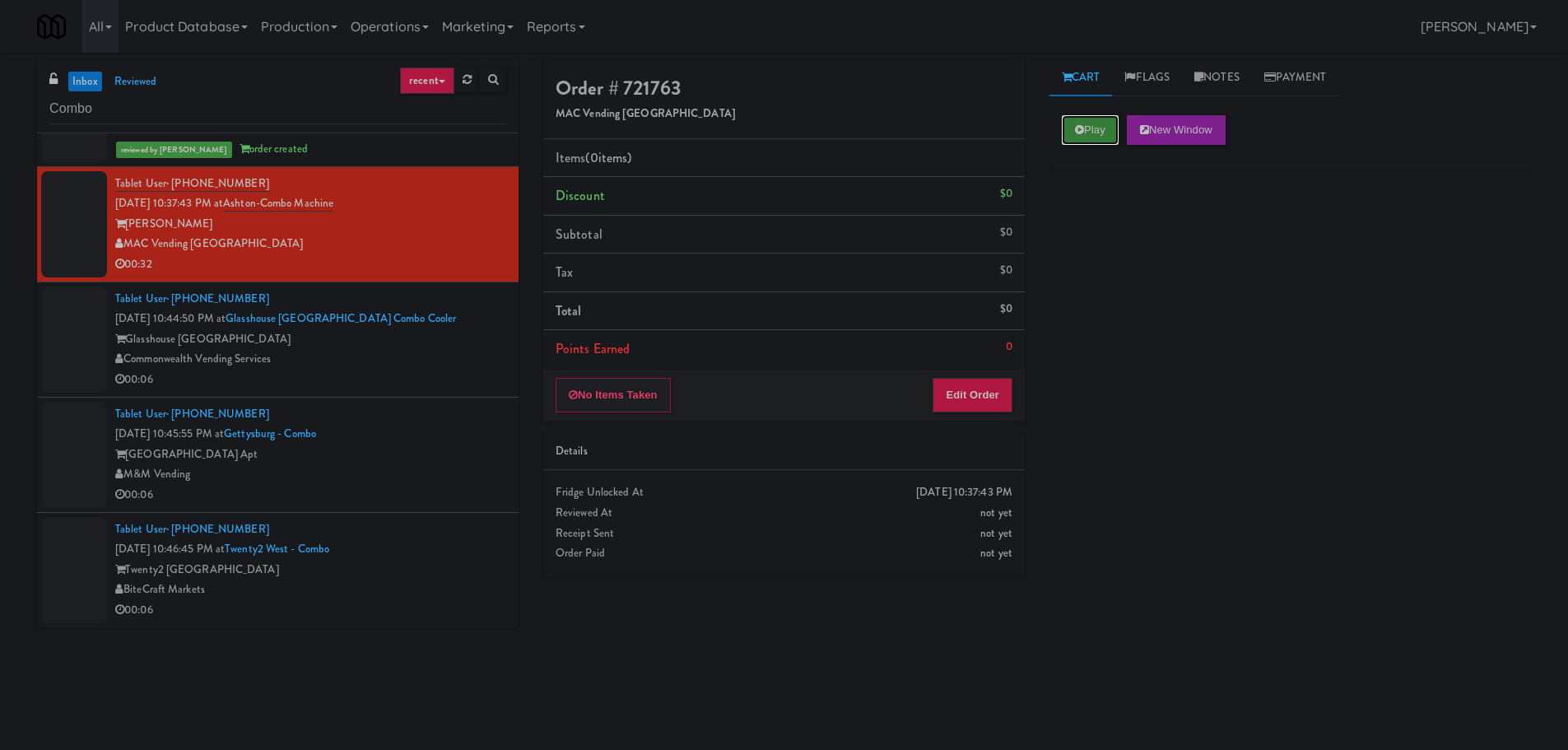
click at [1101, 116] on button "Play" at bounding box center [1090, 129] width 57 height 30
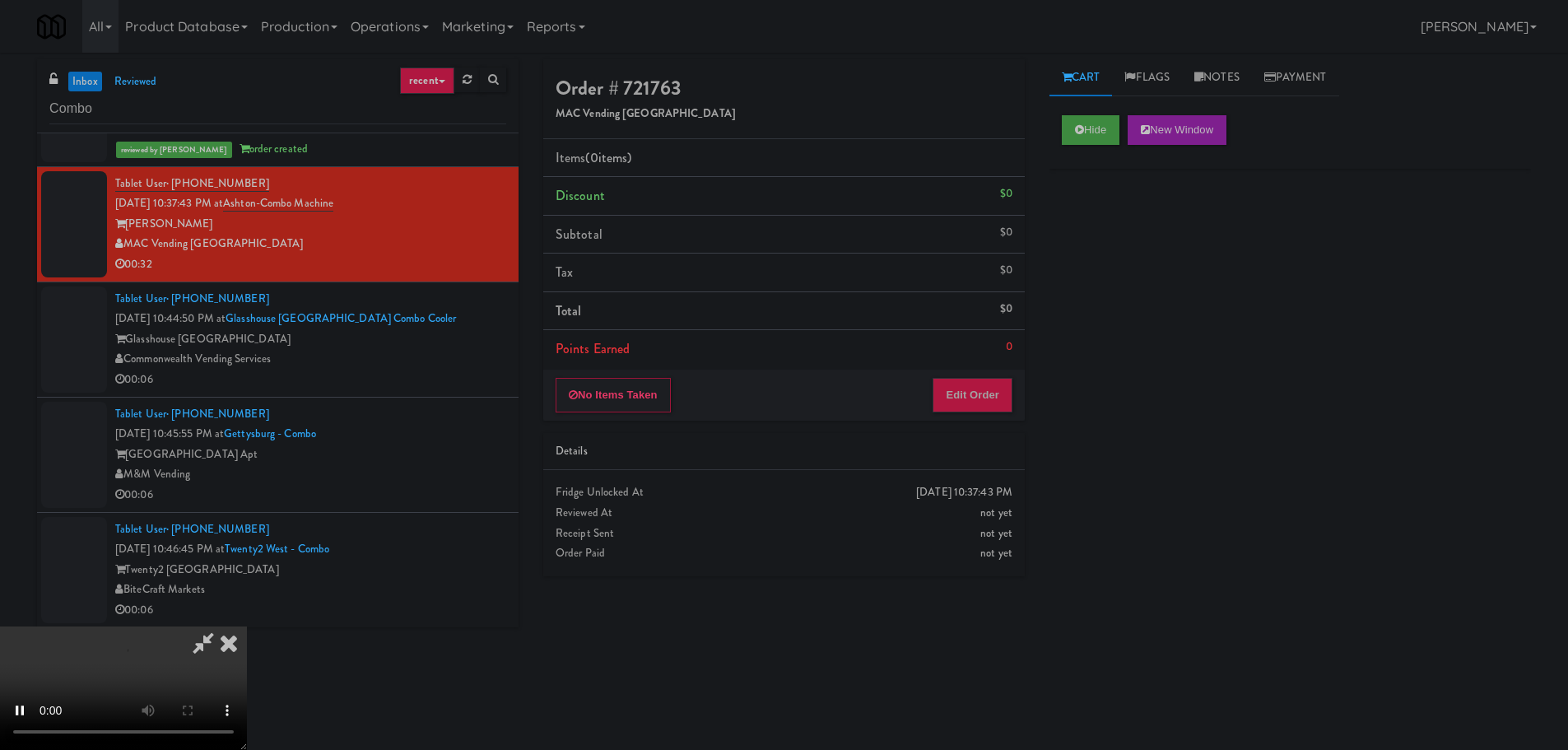
drag, startPoint x: 987, startPoint y: 349, endPoint x: 972, endPoint y: 386, distance: 39.9
click at [984, 353] on li "Points Earned 0" at bounding box center [784, 349] width 482 height 38
click at [972, 386] on button "Edit Order" at bounding box center [972, 395] width 80 height 34
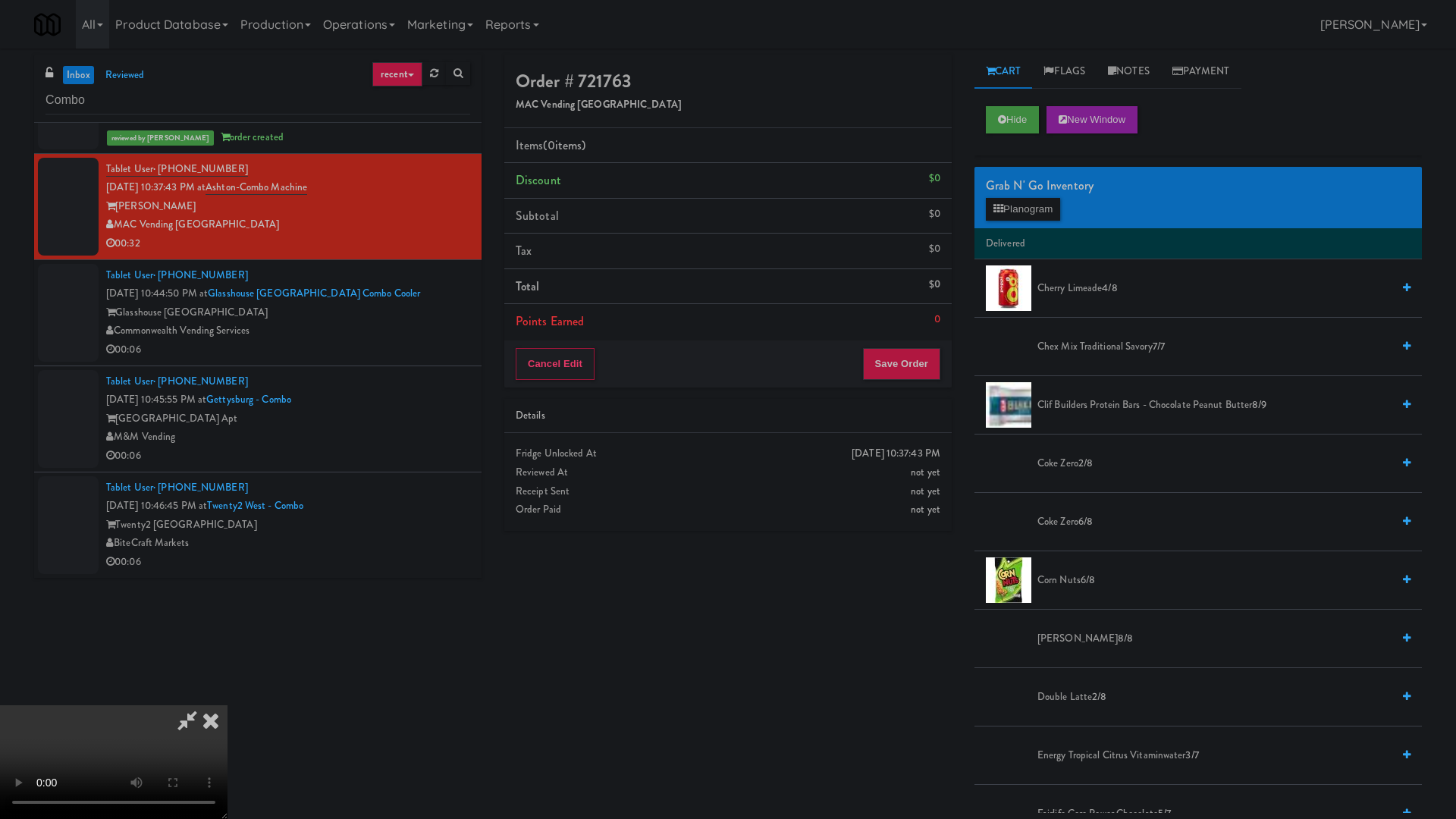
click at [228, 690] on video at bounding box center [113, 762] width 228 height 113
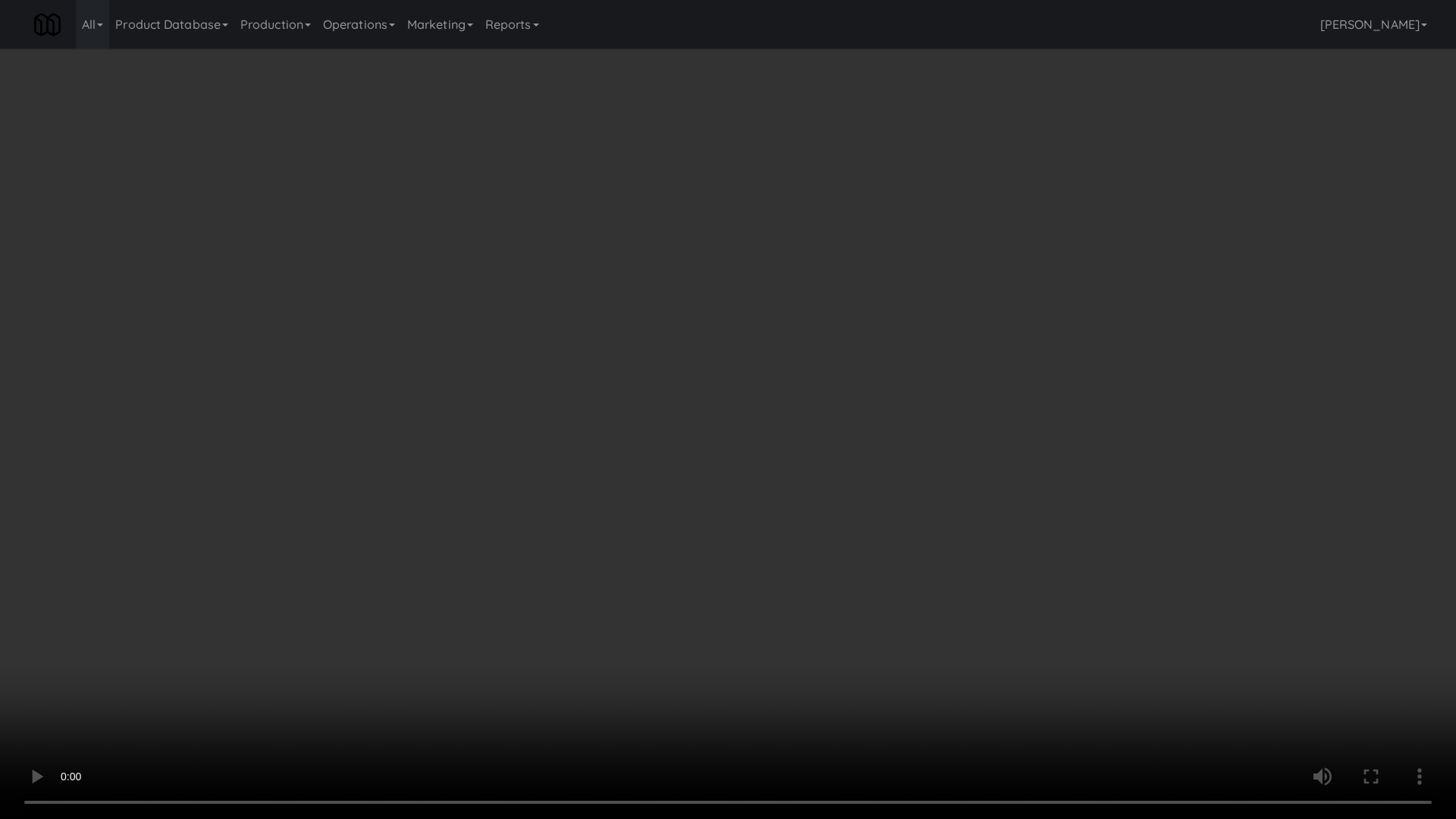
click at [1246, 641] on video at bounding box center [728, 409] width 1456 height 819
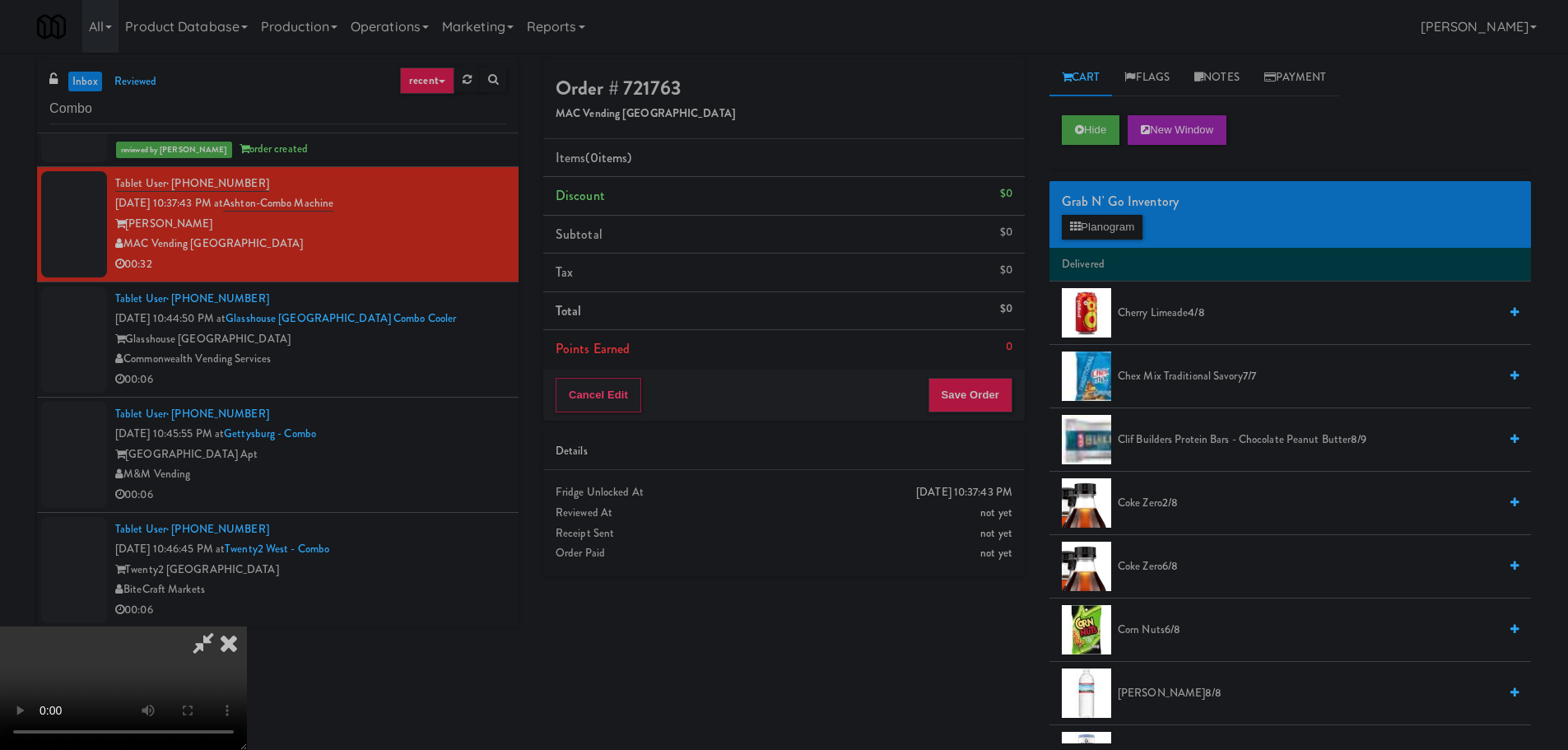
click at [247, 627] on video at bounding box center [123, 688] width 247 height 123
click at [1105, 237] on button "Planogram" at bounding box center [1102, 227] width 81 height 24
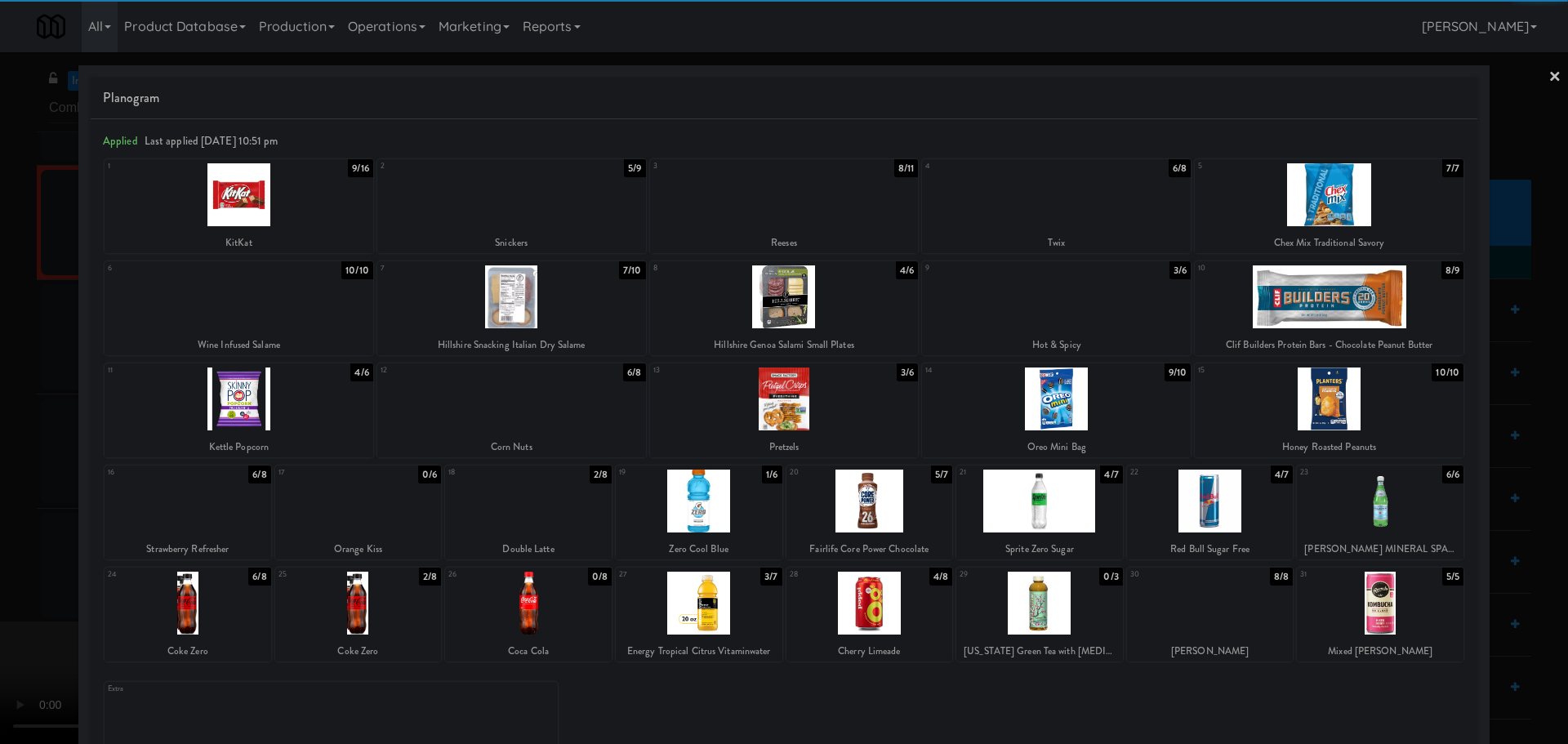
click at [1011, 300] on div at bounding box center [1056, 297] width 268 height 63
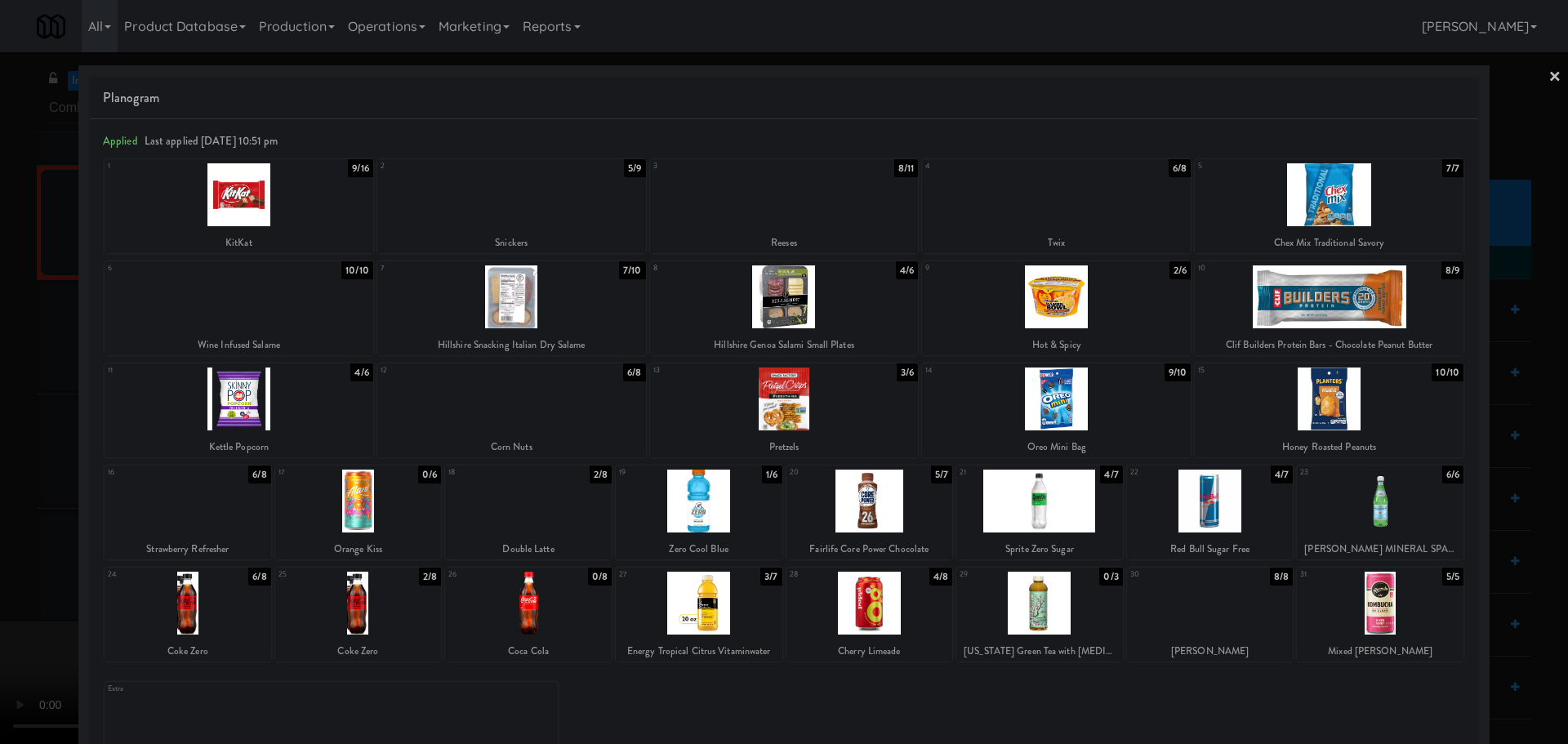
click at [0, 370] on div at bounding box center [784, 372] width 1568 height 744
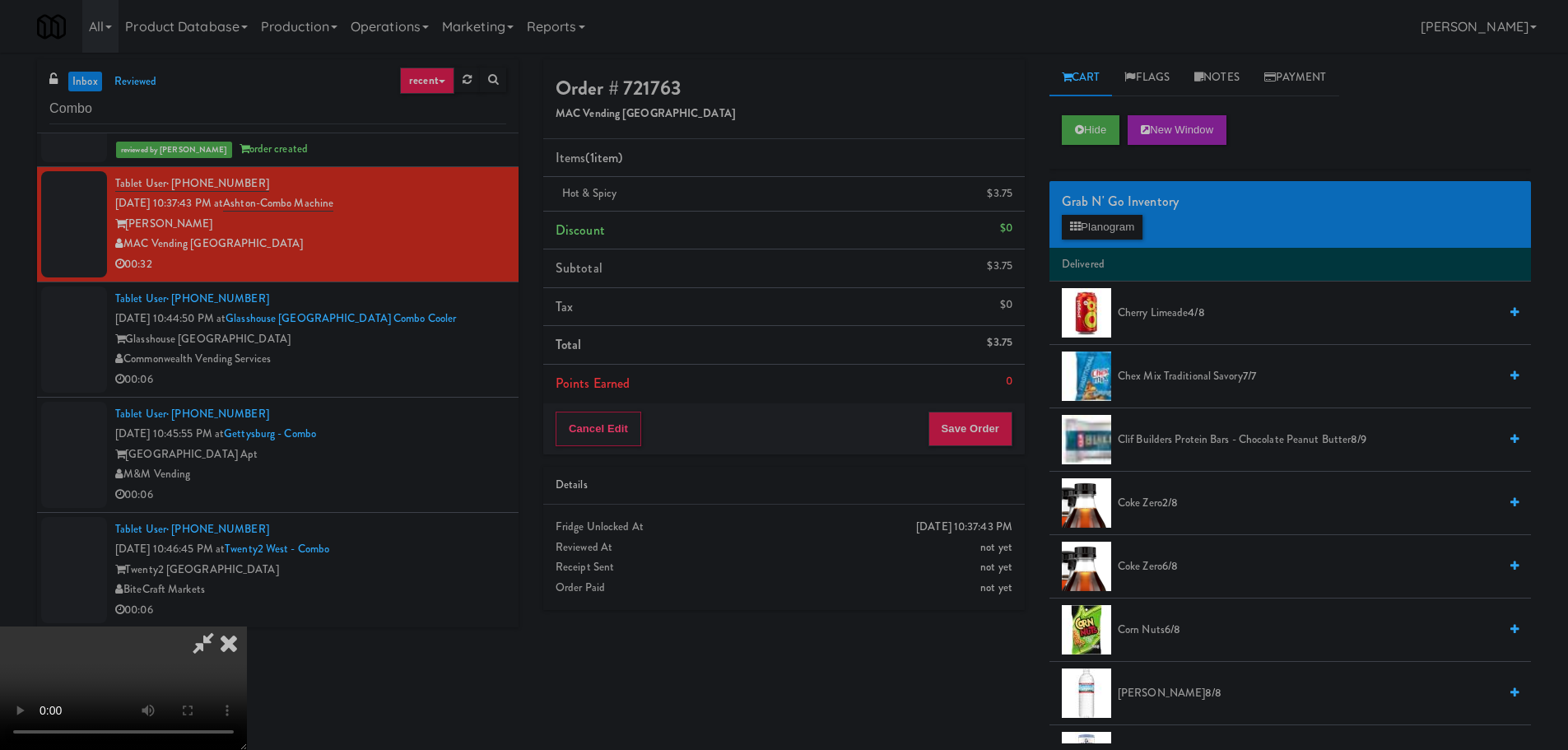
click at [247, 627] on video at bounding box center [123, 688] width 247 height 123
click at [1002, 430] on button "Save Order" at bounding box center [970, 429] width 84 height 34
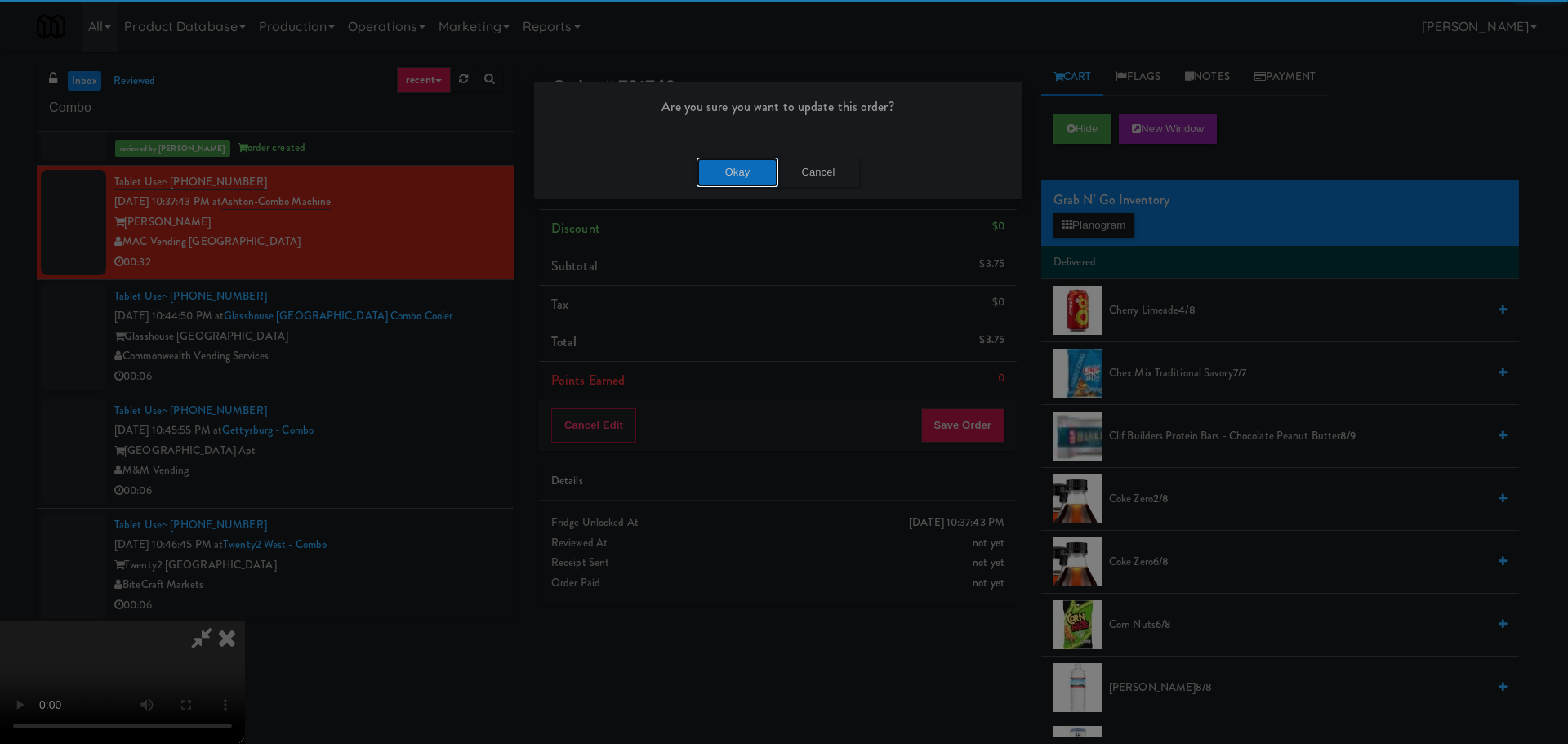
click at [730, 177] on button "Okay" at bounding box center [738, 172] width 82 height 29
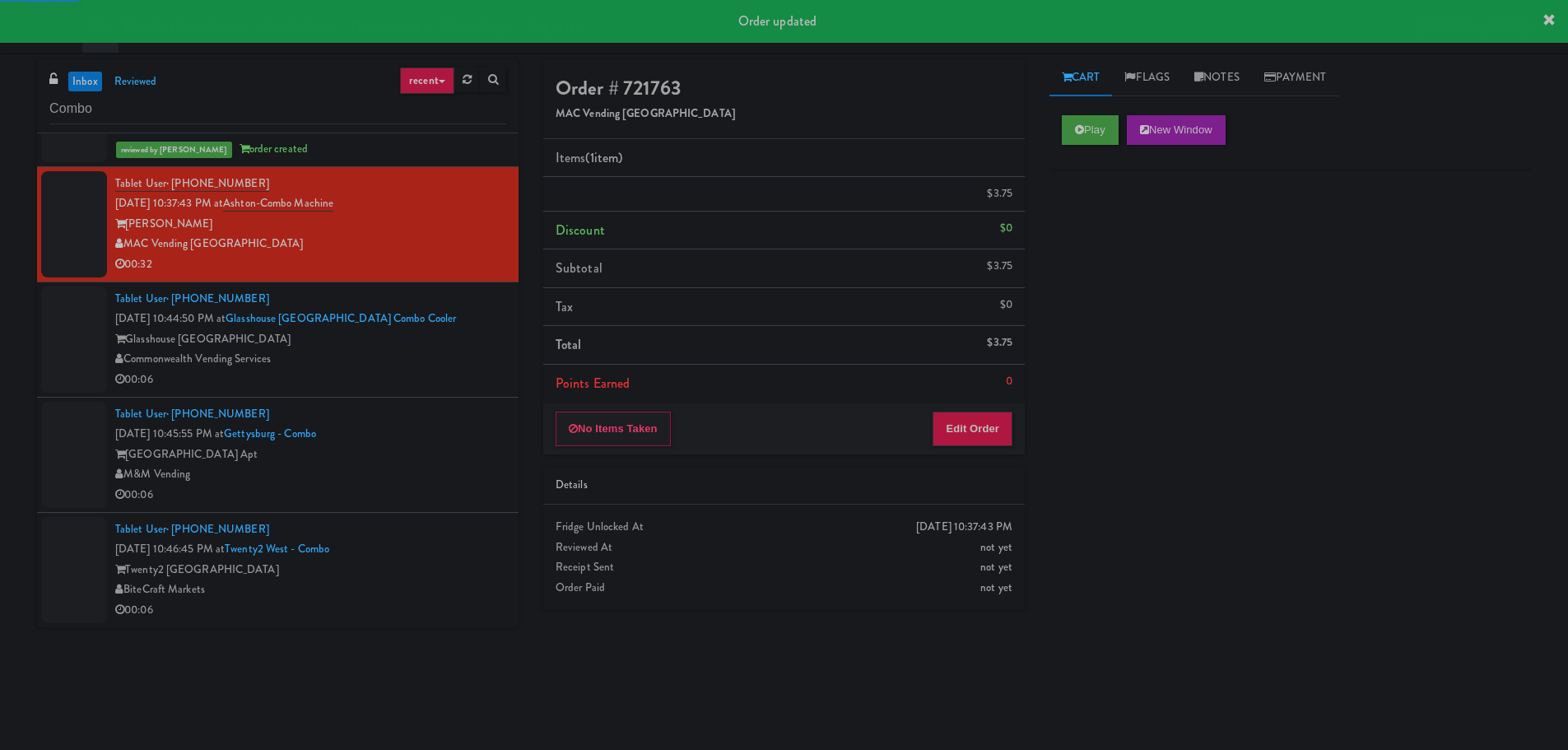
click at [432, 380] on div "00:06" at bounding box center [310, 379] width 391 height 21
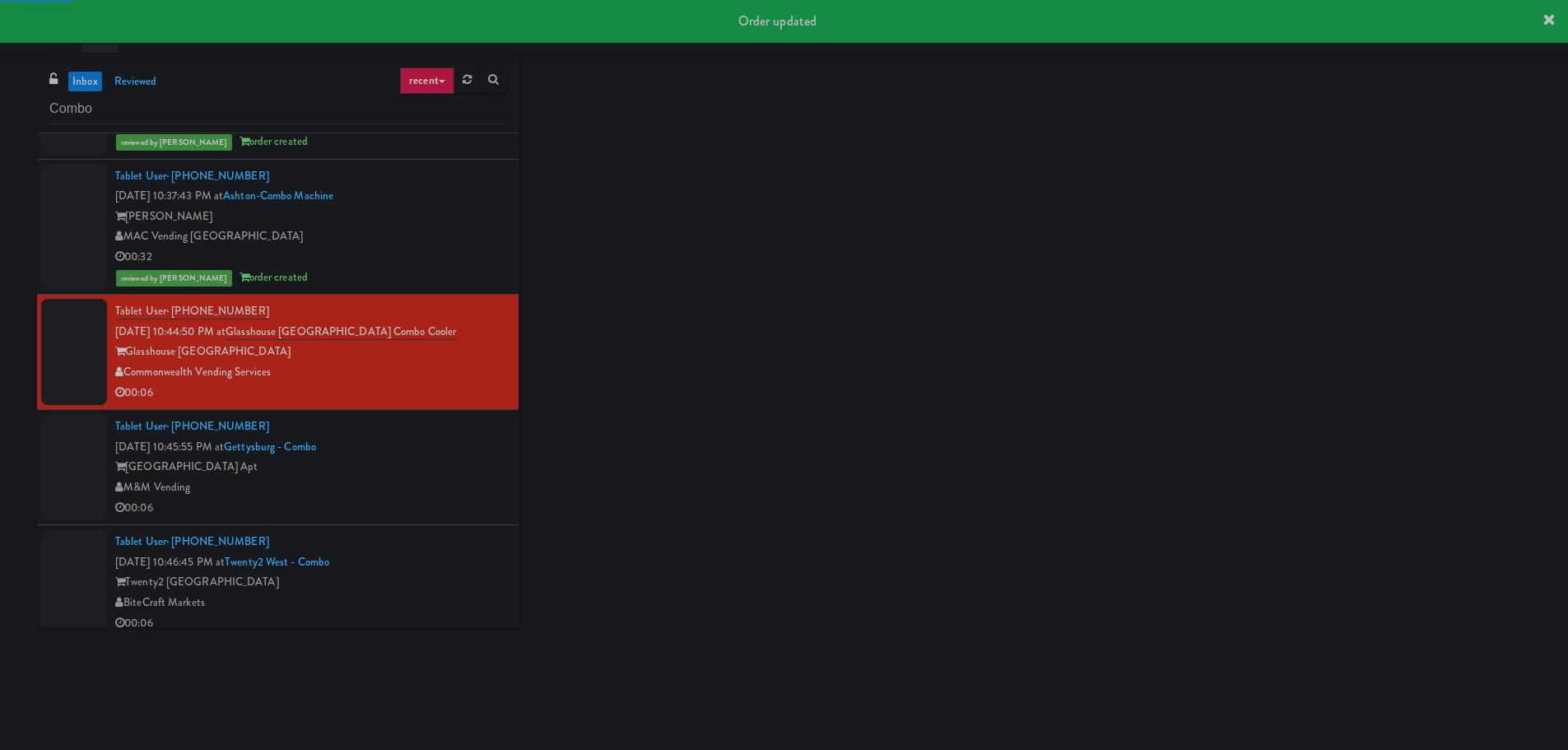
scroll to position [393, 0]
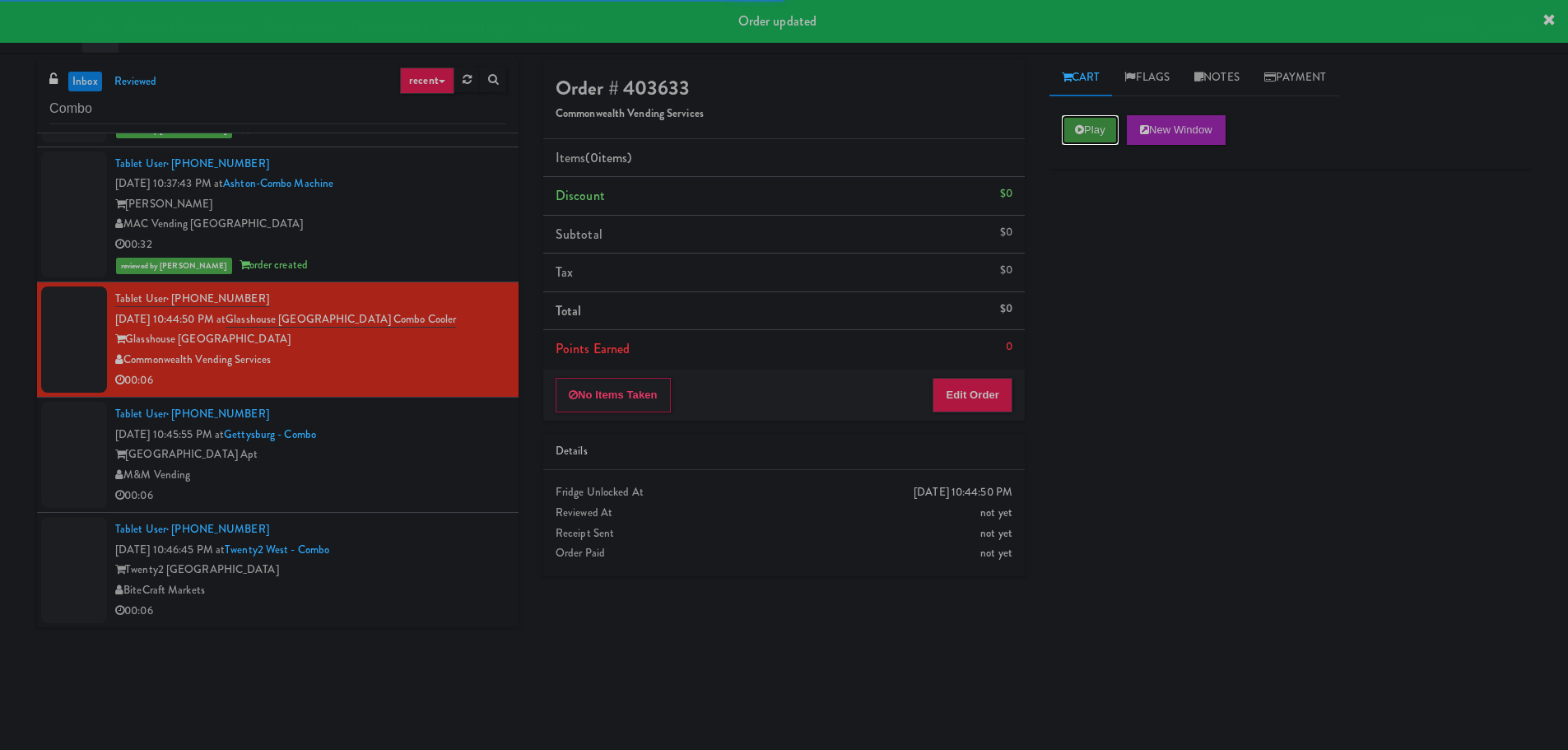
click at [1082, 131] on icon at bounding box center [1080, 129] width 9 height 11
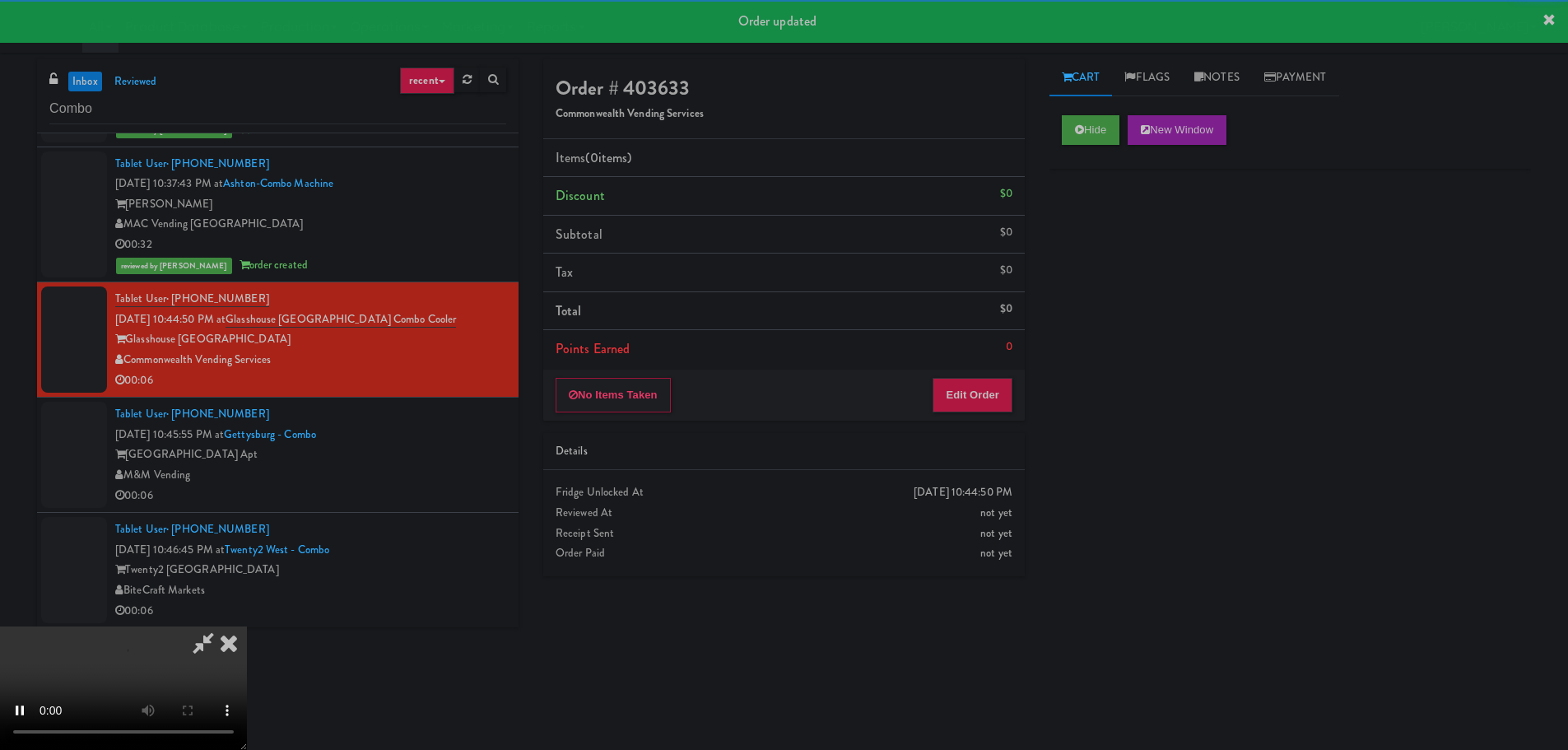
click at [1003, 366] on li "Points Earned 0" at bounding box center [784, 349] width 482 height 38
click at [995, 378] on button "Edit Order" at bounding box center [972, 395] width 80 height 34
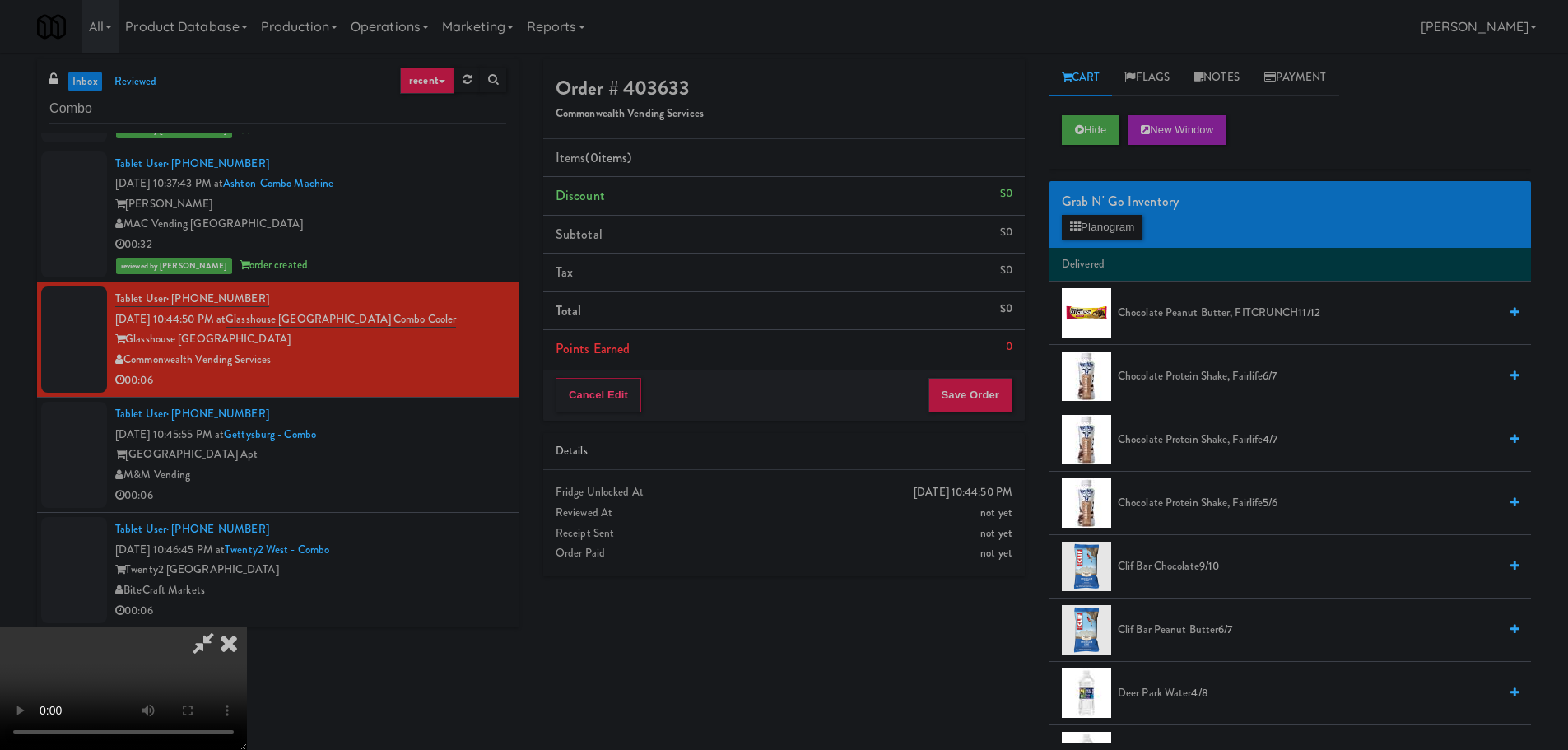
scroll to position [0, 0]
click at [247, 627] on video at bounding box center [123, 688] width 247 height 123
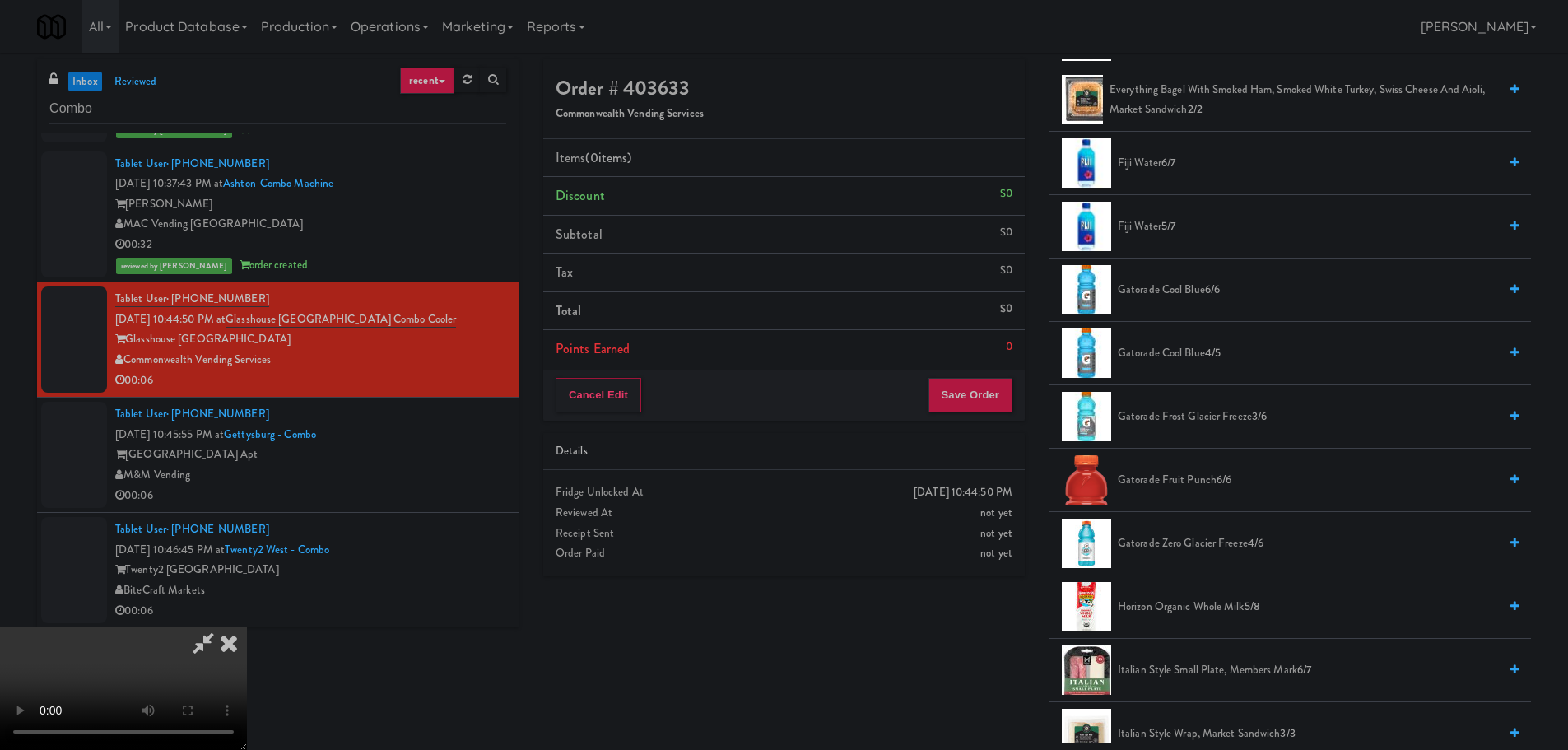
scroll to position [741, 0]
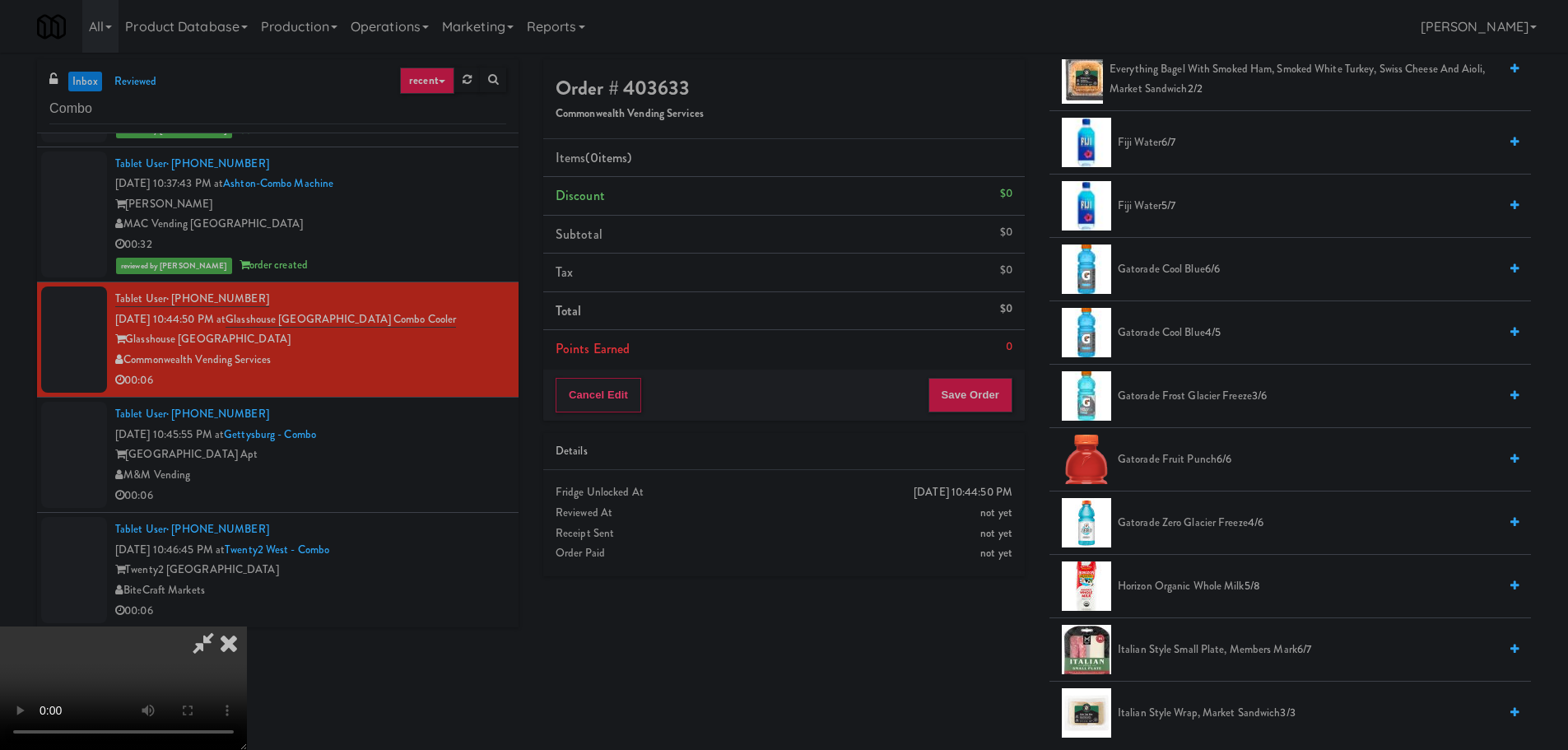
click at [1187, 271] on span "Gatorade Cool Blue 6/6" at bounding box center [1307, 269] width 380 height 21
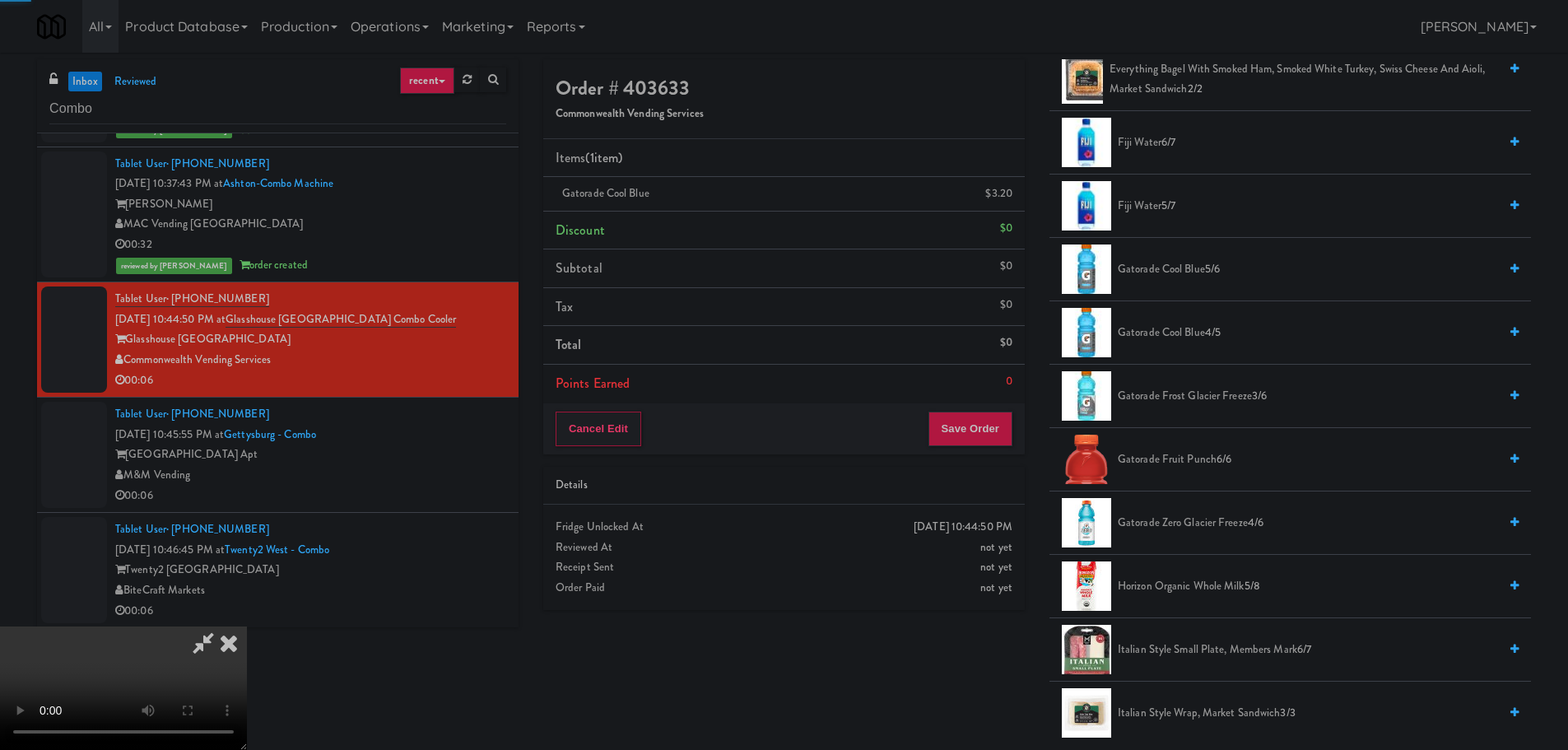
click at [247, 627] on video at bounding box center [123, 688] width 247 height 123
click at [975, 435] on button "Save Order" at bounding box center [970, 429] width 84 height 34
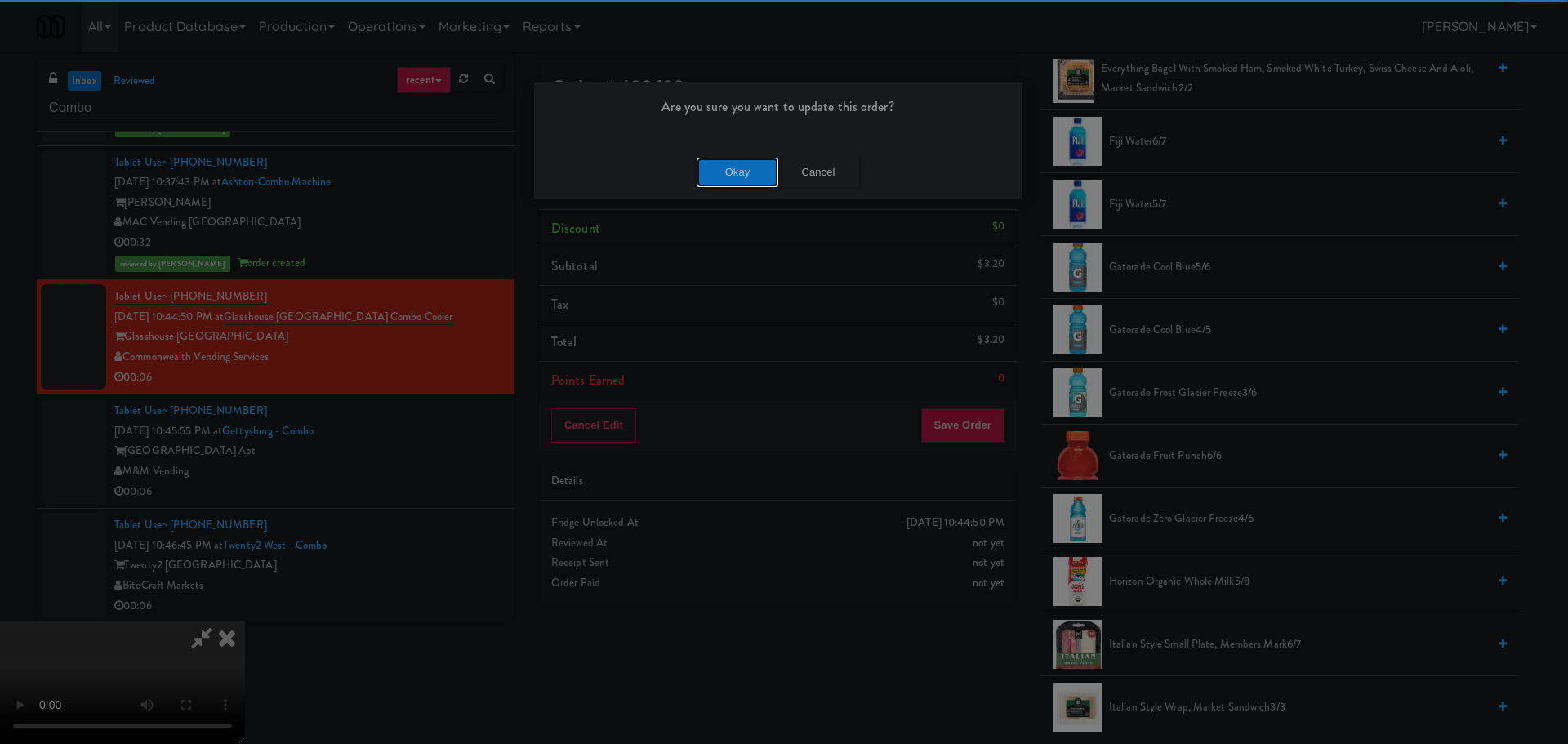
click at [747, 161] on button "Okay" at bounding box center [738, 172] width 82 height 29
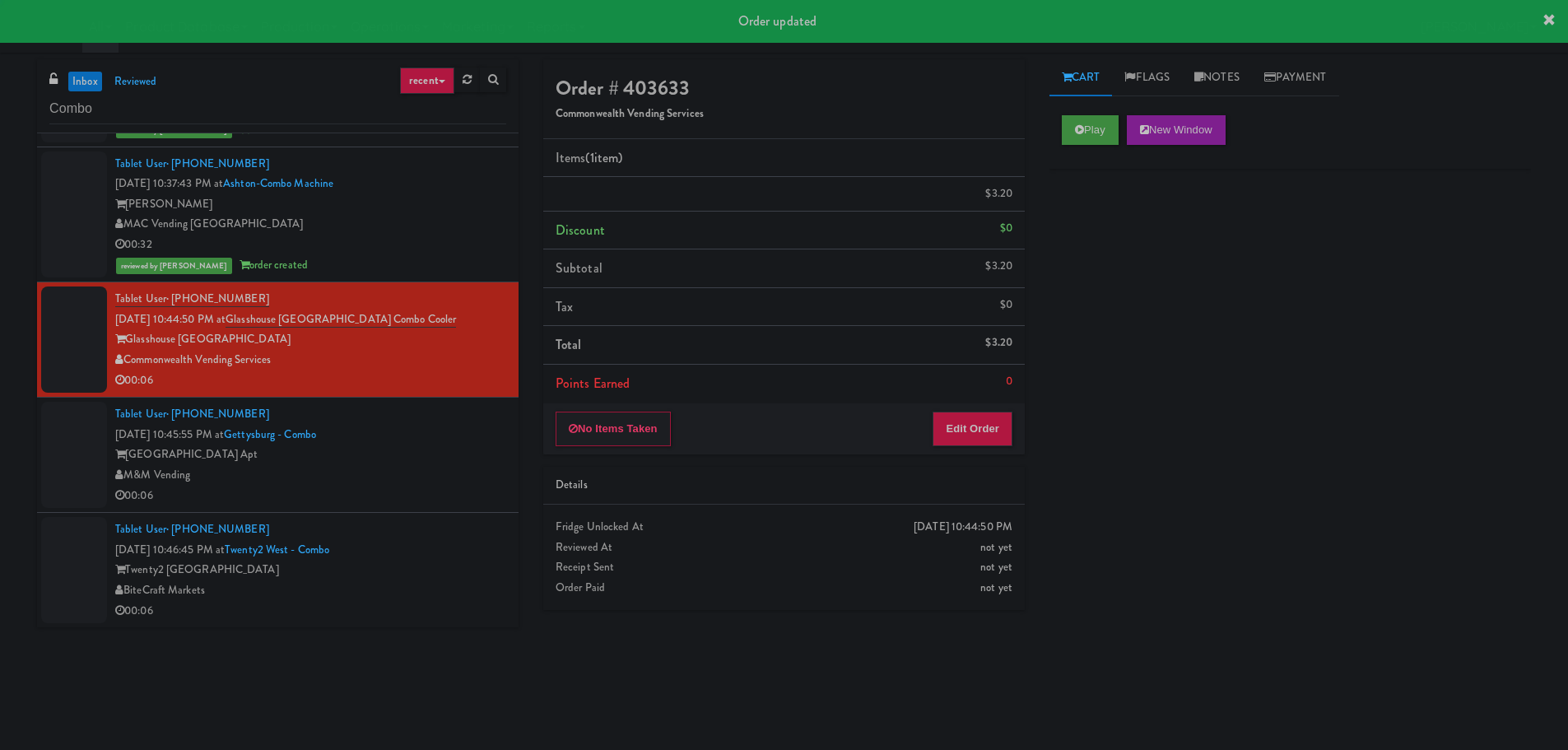
scroll to position [0, 0]
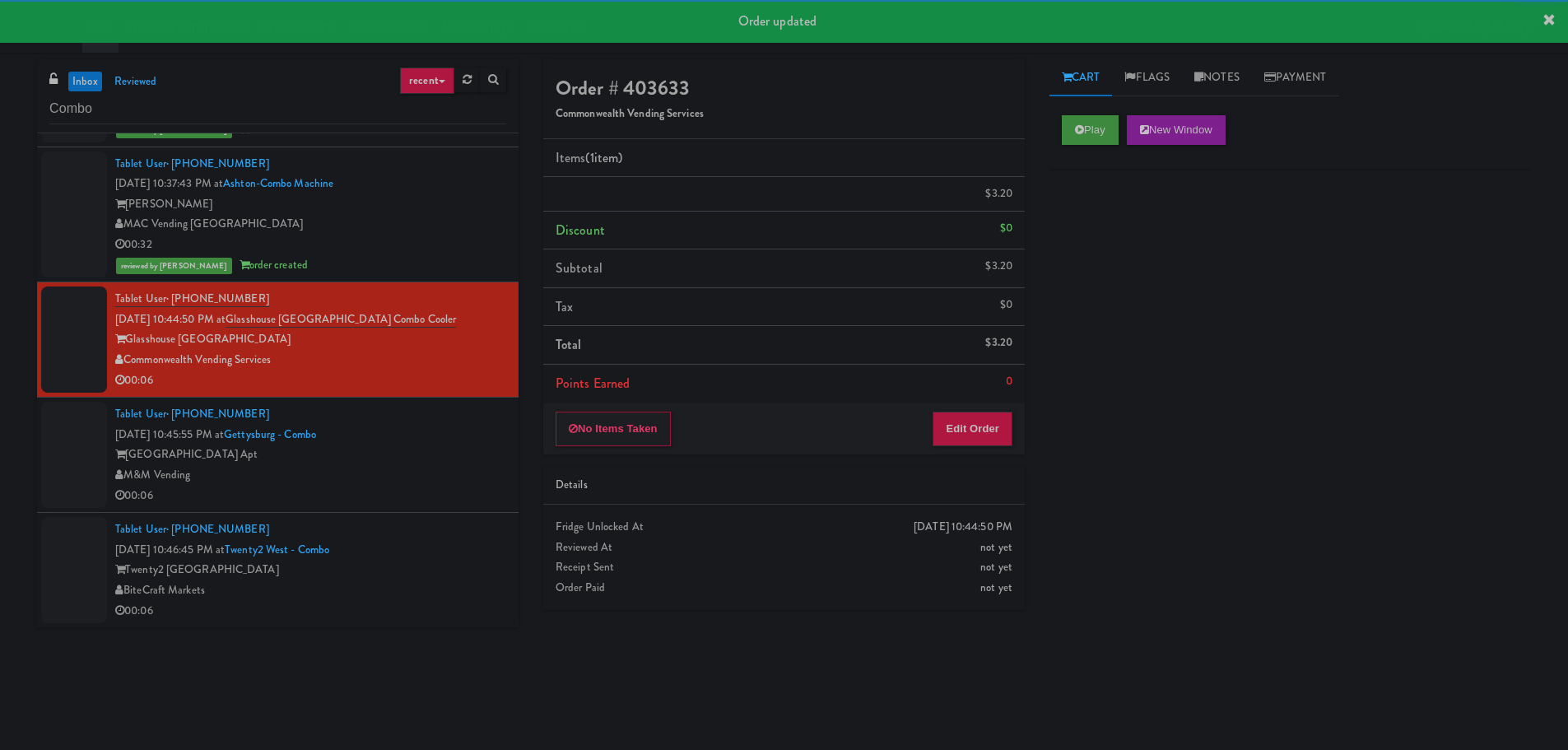
click at [465, 451] on div "[GEOGRAPHIC_DATA] Apt" at bounding box center [310, 454] width 391 height 21
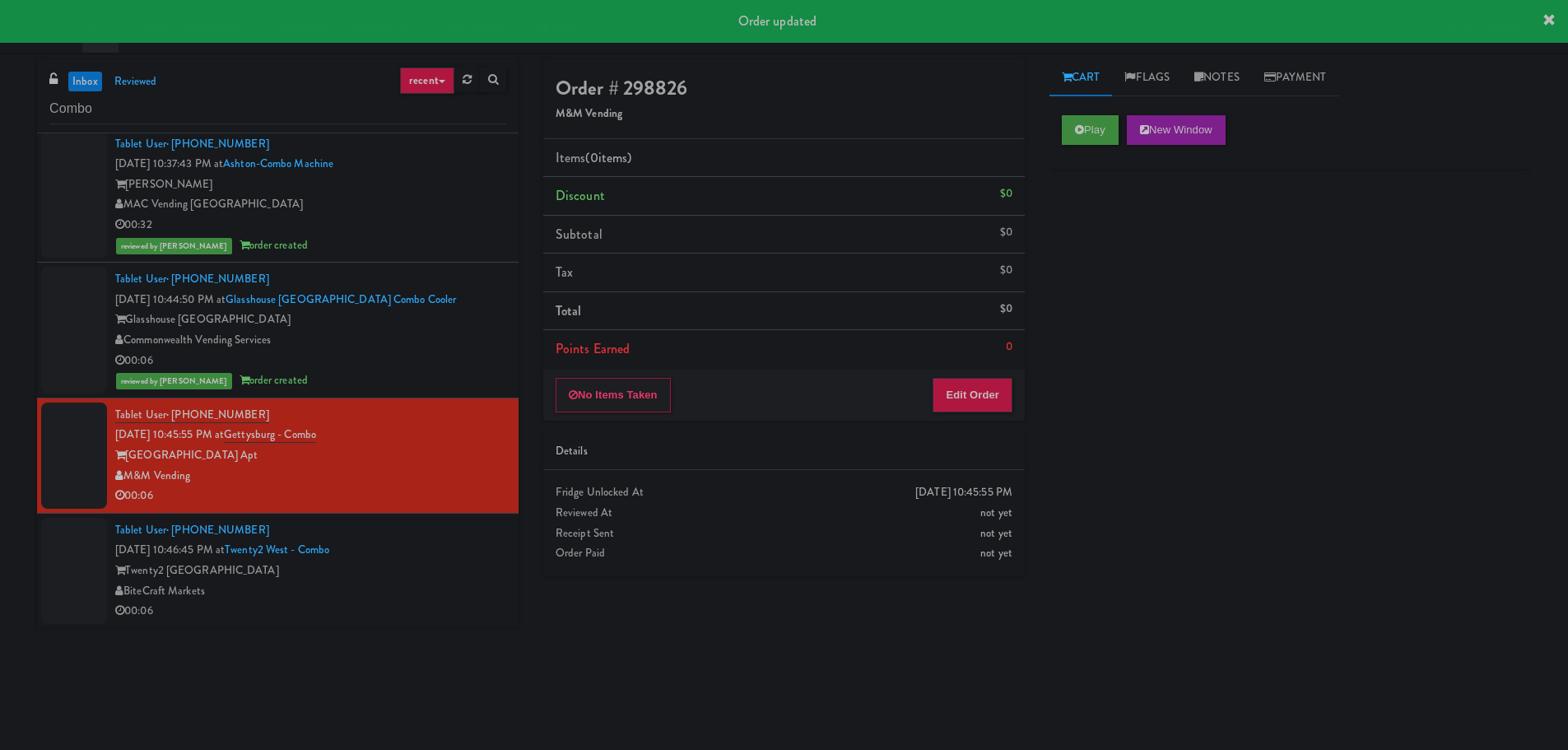
scroll to position [414, 0]
click at [1087, 137] on button "Play" at bounding box center [1090, 129] width 57 height 30
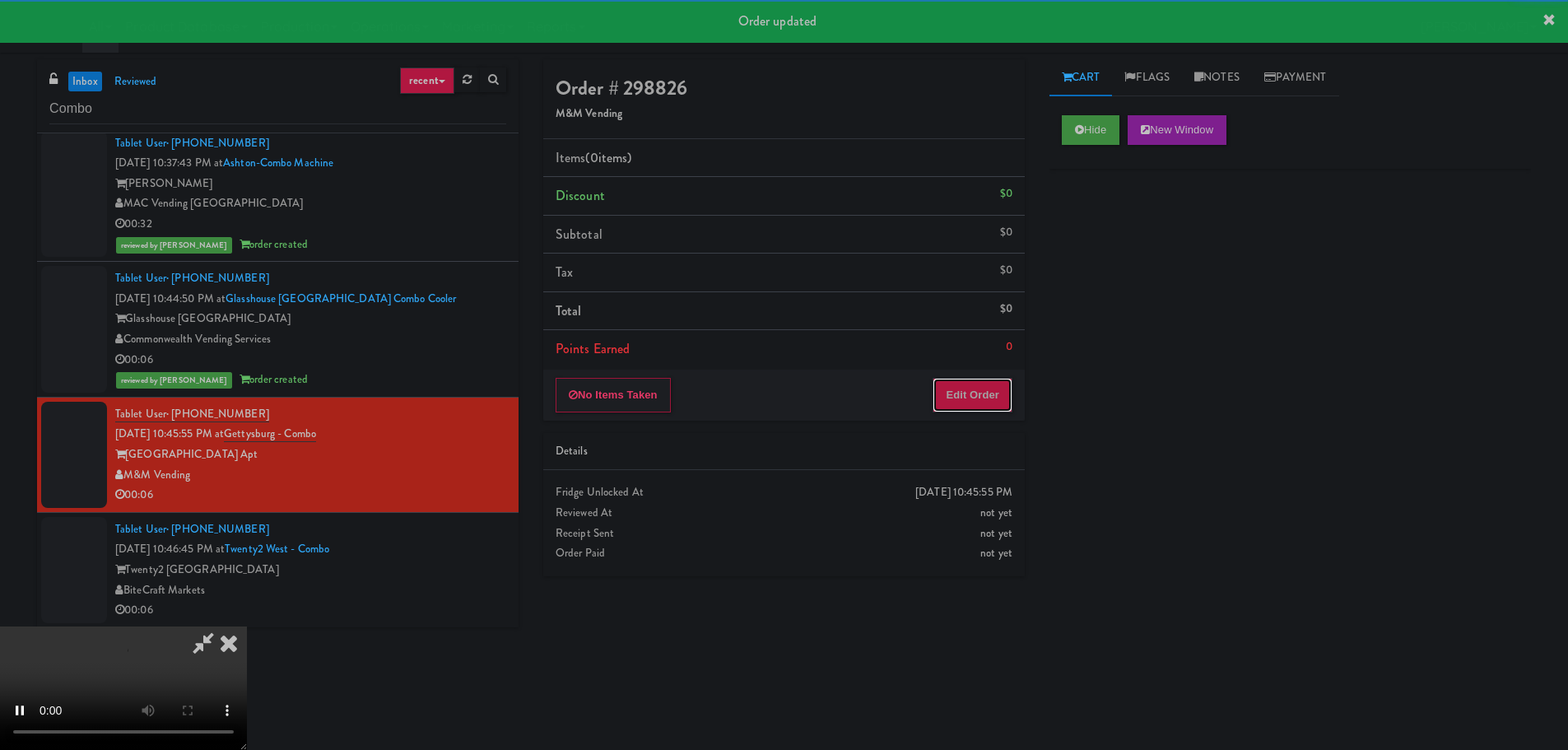
click at [978, 387] on button "Edit Order" at bounding box center [972, 395] width 80 height 34
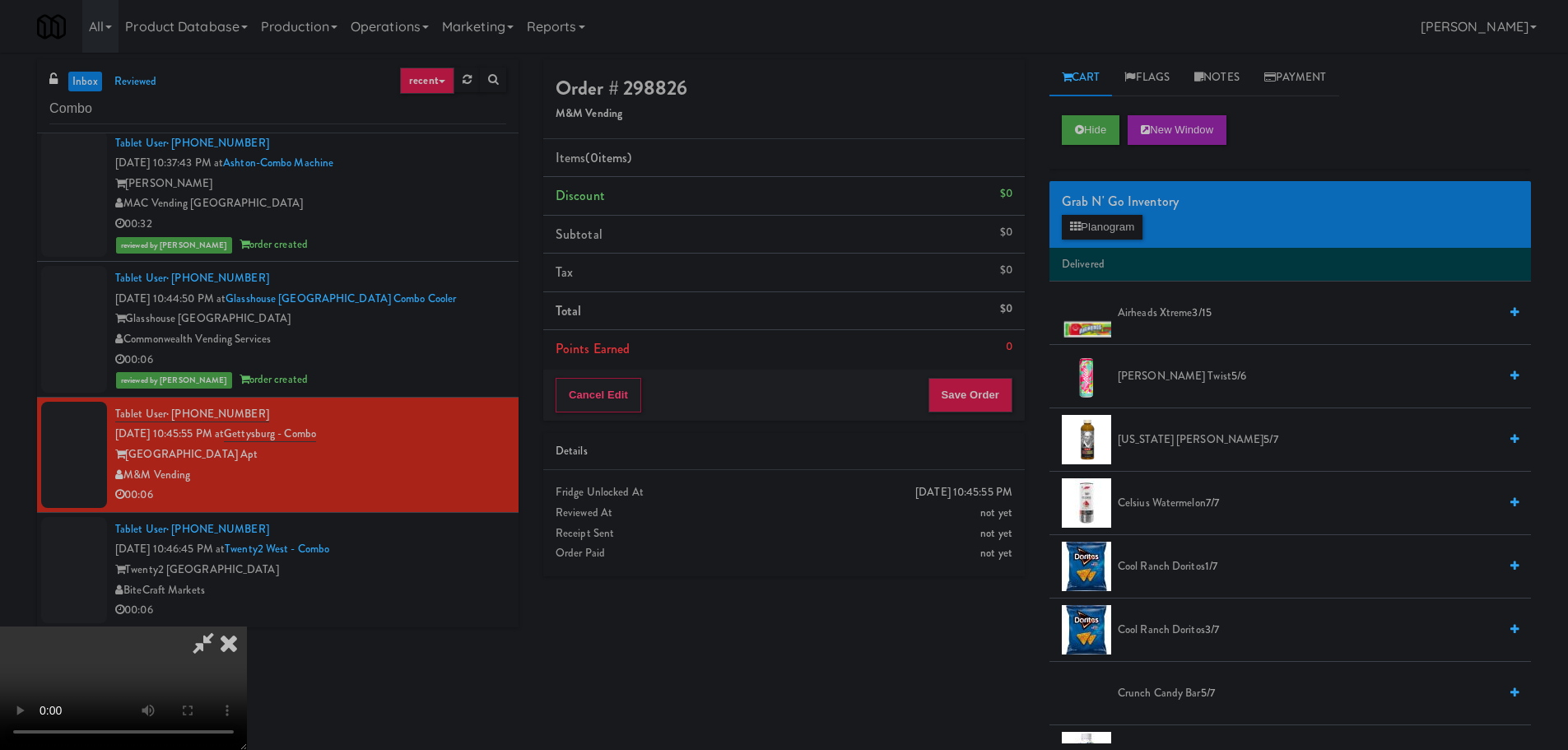
click at [247, 627] on video at bounding box center [123, 688] width 247 height 123
click at [1180, 454] on li "[US_STATE] [PERSON_NAME] 5/7" at bounding box center [1290, 440] width 482 height 64
click at [1181, 444] on span "[US_STATE] [PERSON_NAME] 5/7" at bounding box center [1307, 440] width 380 height 21
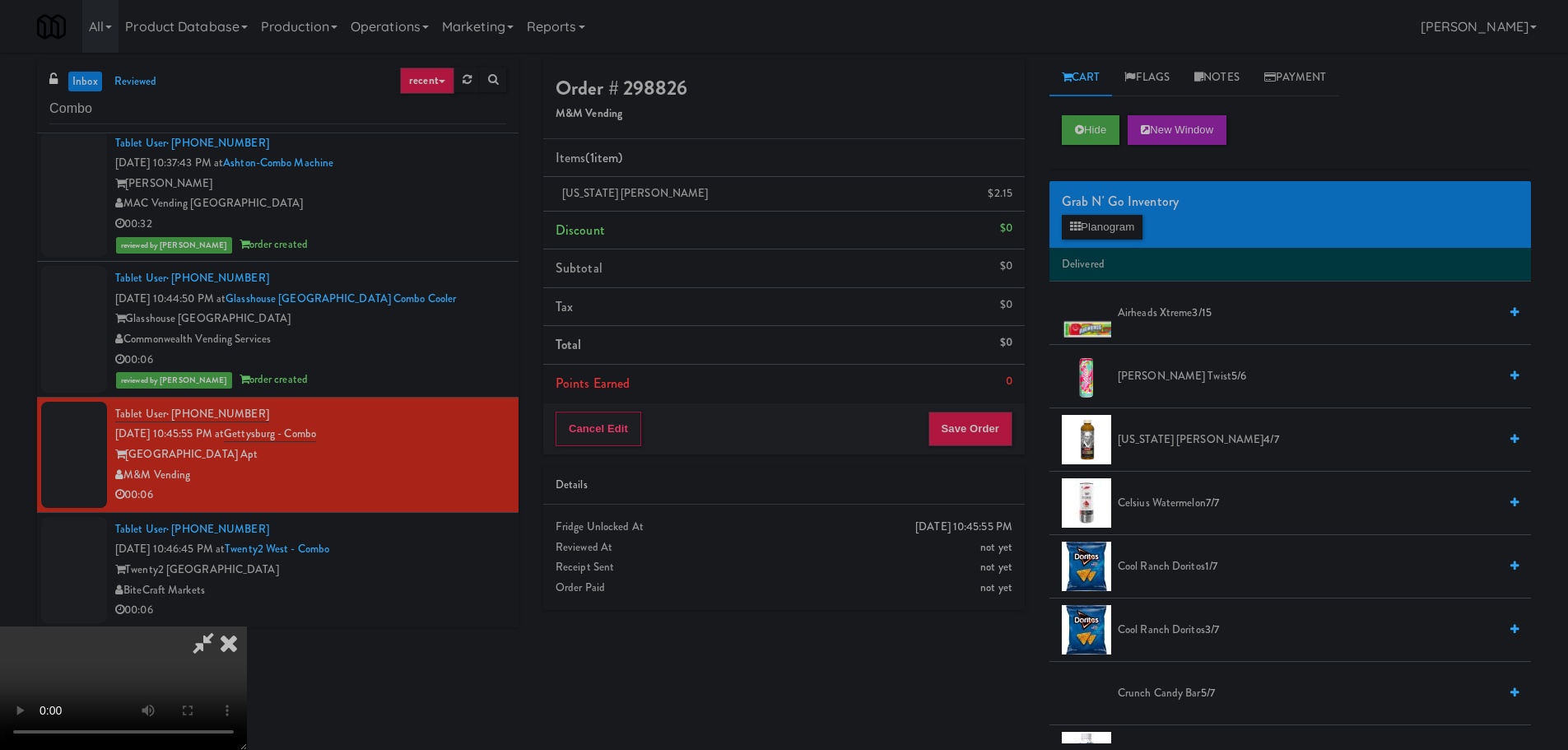
click at [247, 627] on video at bounding box center [123, 688] width 247 height 123
click at [986, 436] on button "Save Order" at bounding box center [970, 429] width 84 height 34
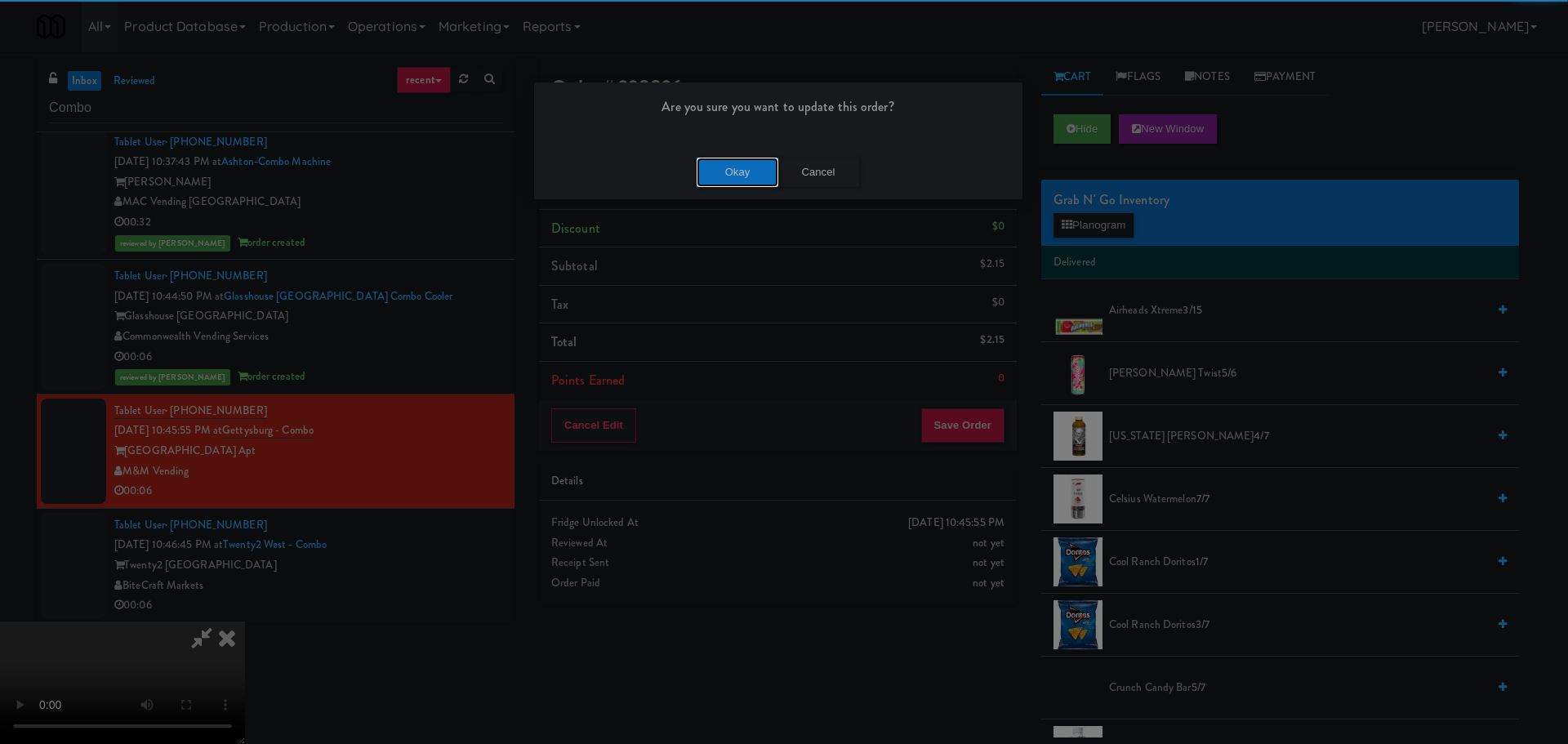
click at [748, 169] on button "Okay" at bounding box center [738, 172] width 82 height 29
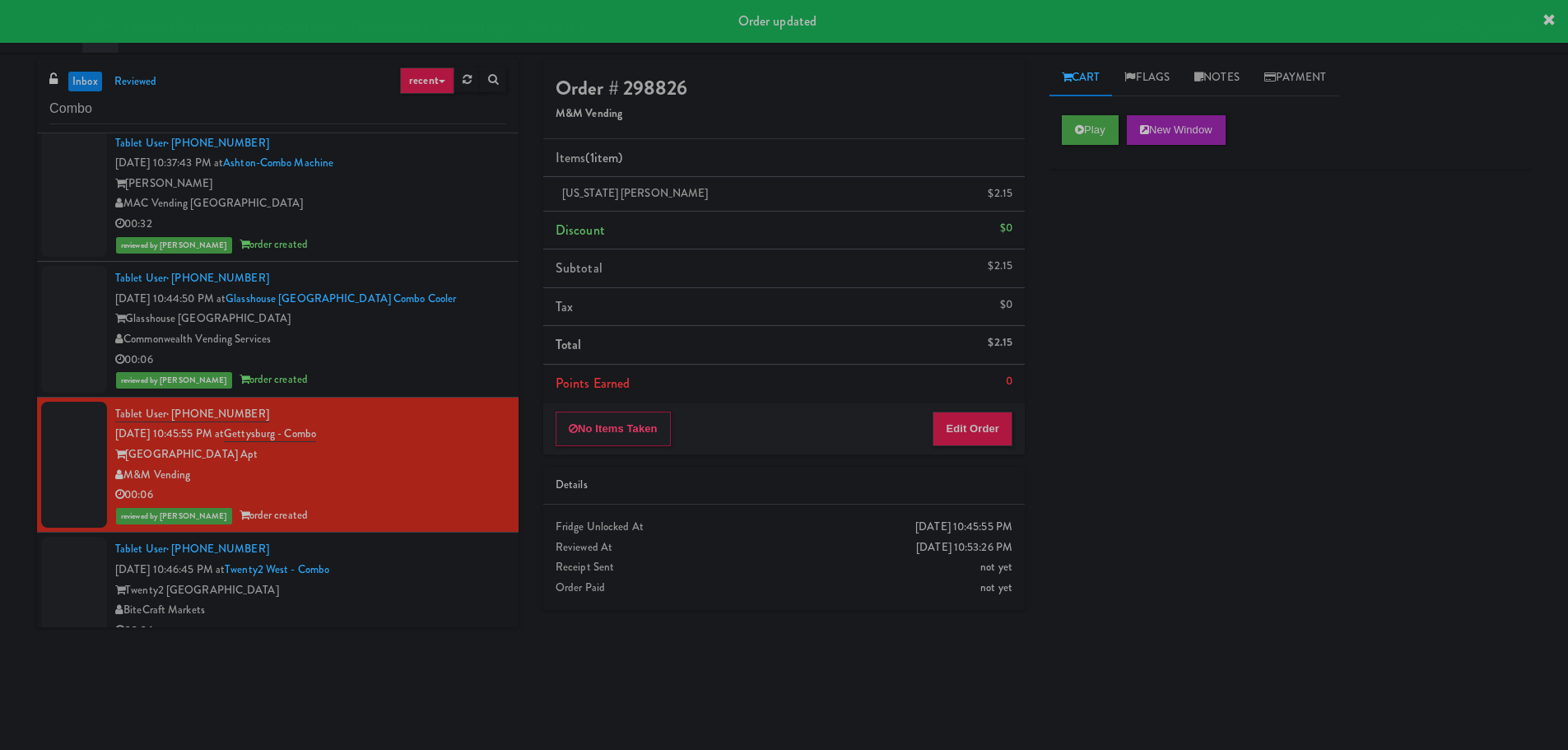
scroll to position [433, 0]
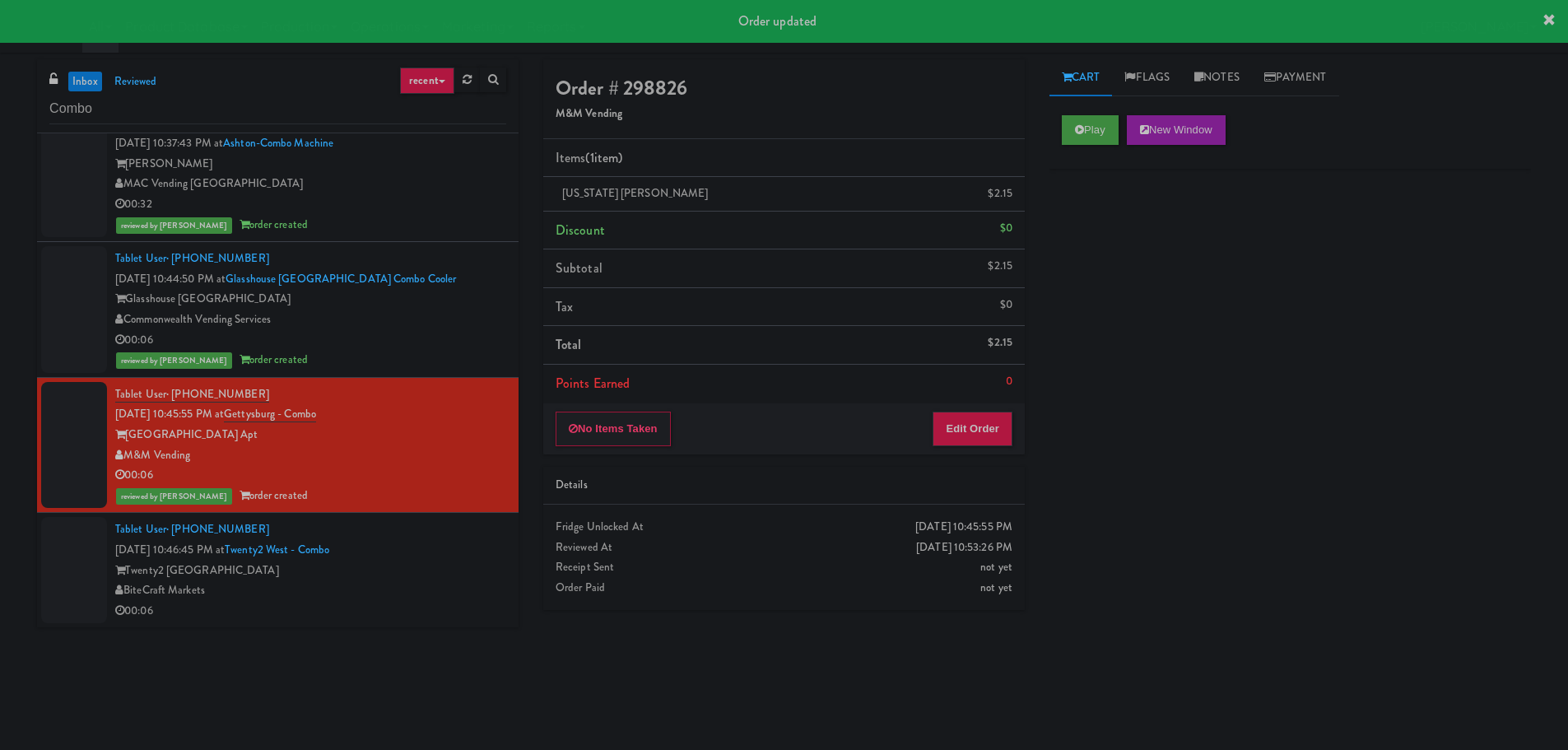
click at [437, 620] on div "00:06" at bounding box center [310, 611] width 391 height 21
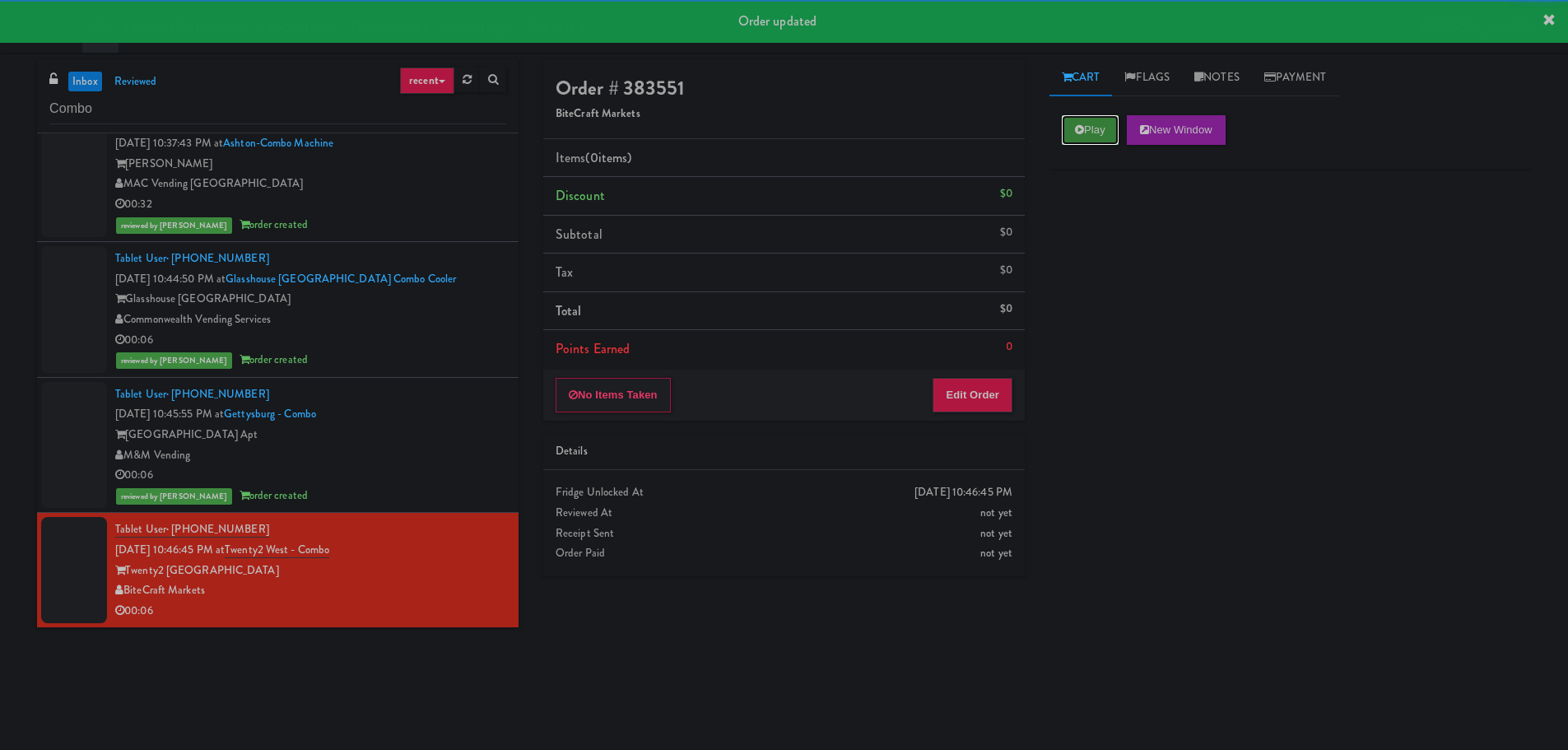
click at [1110, 135] on button "Play" at bounding box center [1090, 129] width 57 height 30
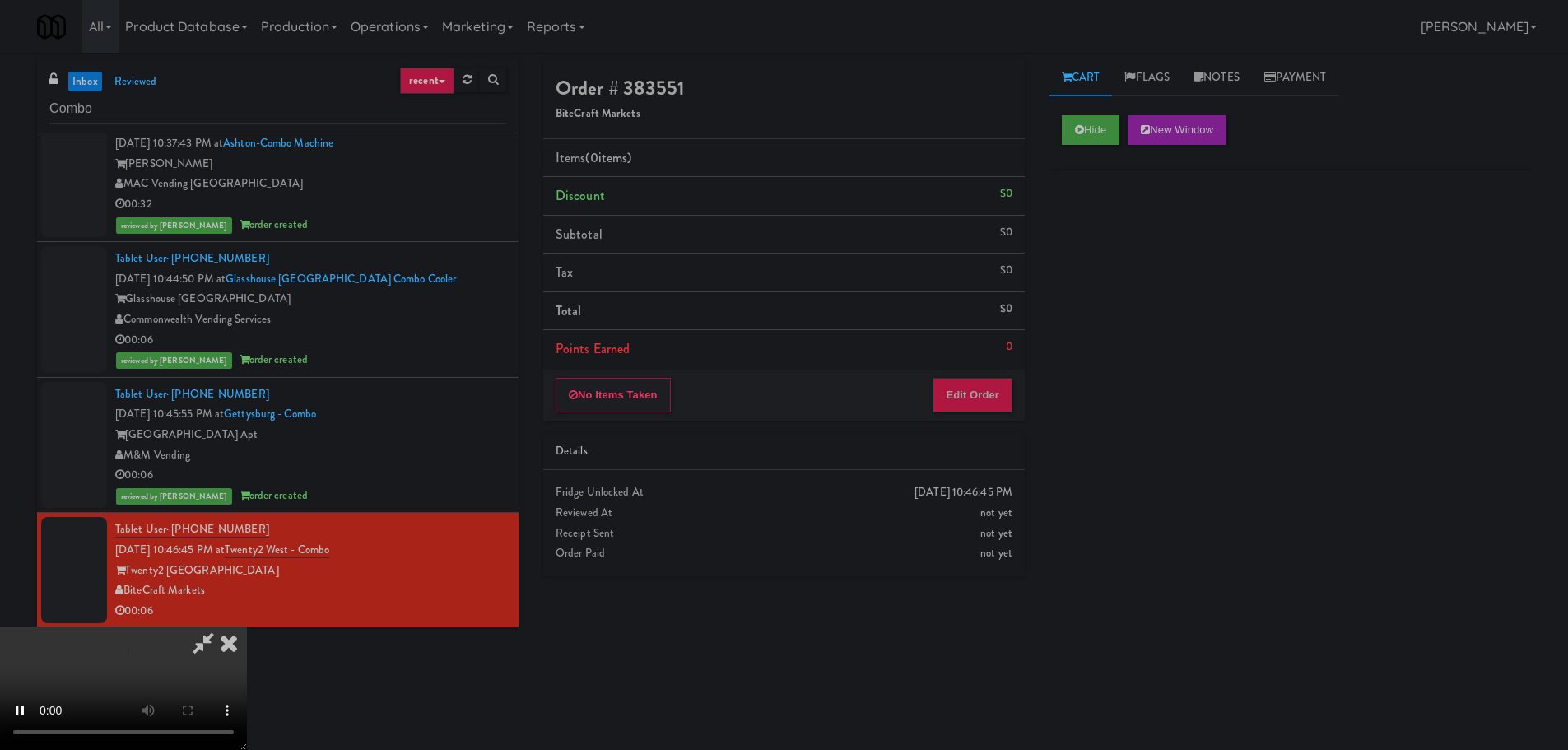
click at [1000, 378] on div "No Items Taken Edit Order" at bounding box center [784, 395] width 482 height 51
click at [990, 388] on button "Edit Order" at bounding box center [972, 395] width 80 height 34
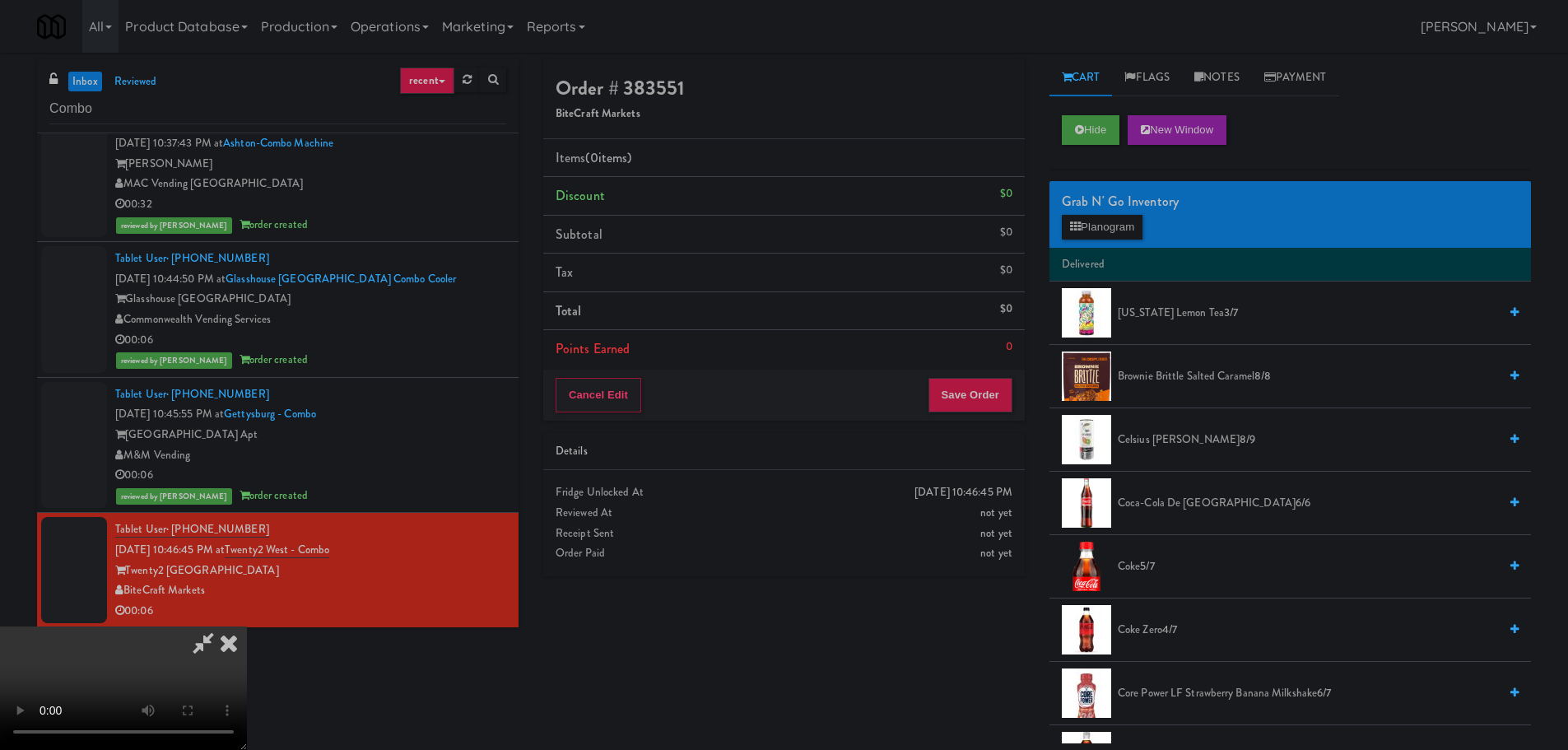
click at [247, 627] on video at bounding box center [123, 688] width 247 height 123
drag, startPoint x: 590, startPoint y: 424, endPoint x: 833, endPoint y: 450, distance: 244.4
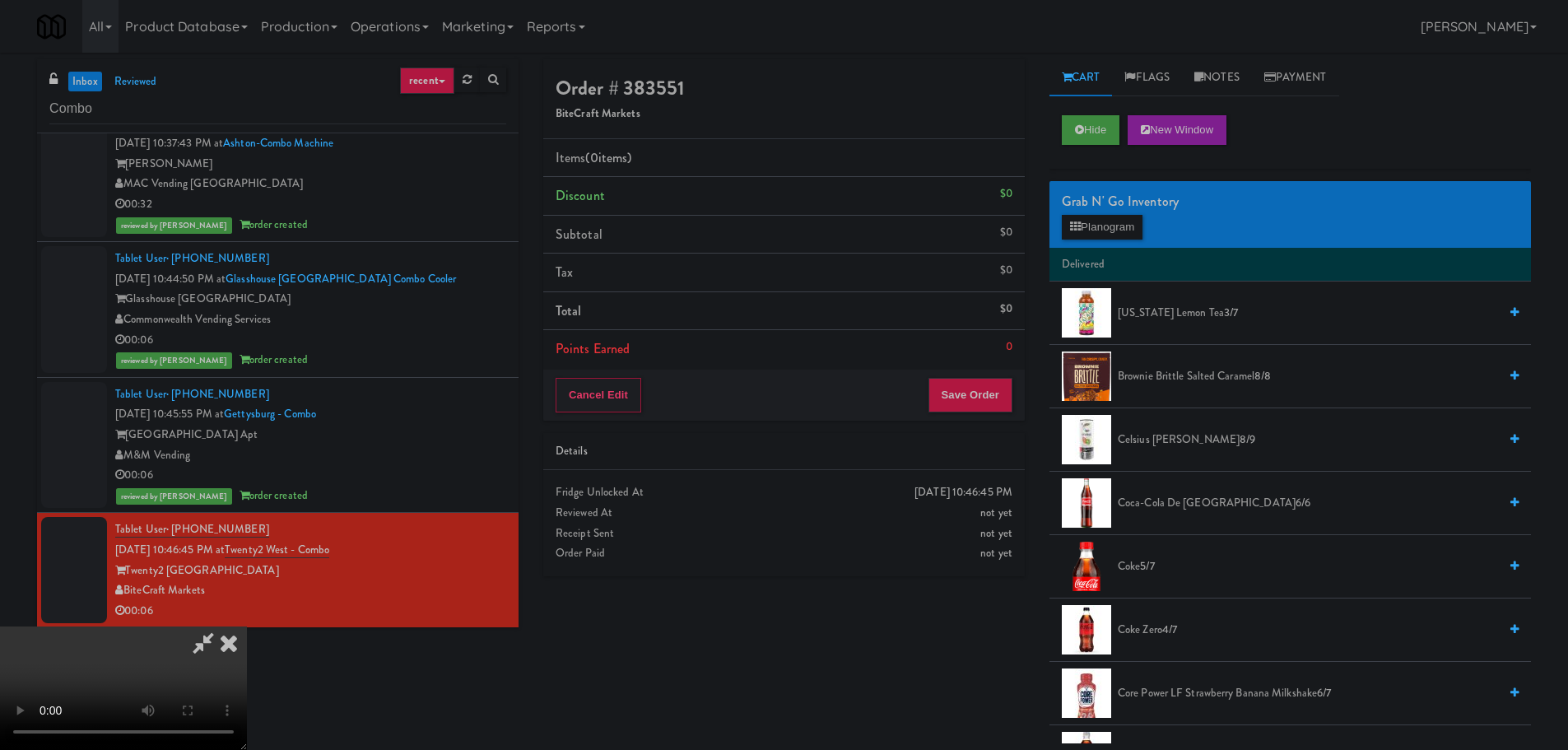
click at [247, 627] on video at bounding box center [123, 688] width 247 height 123
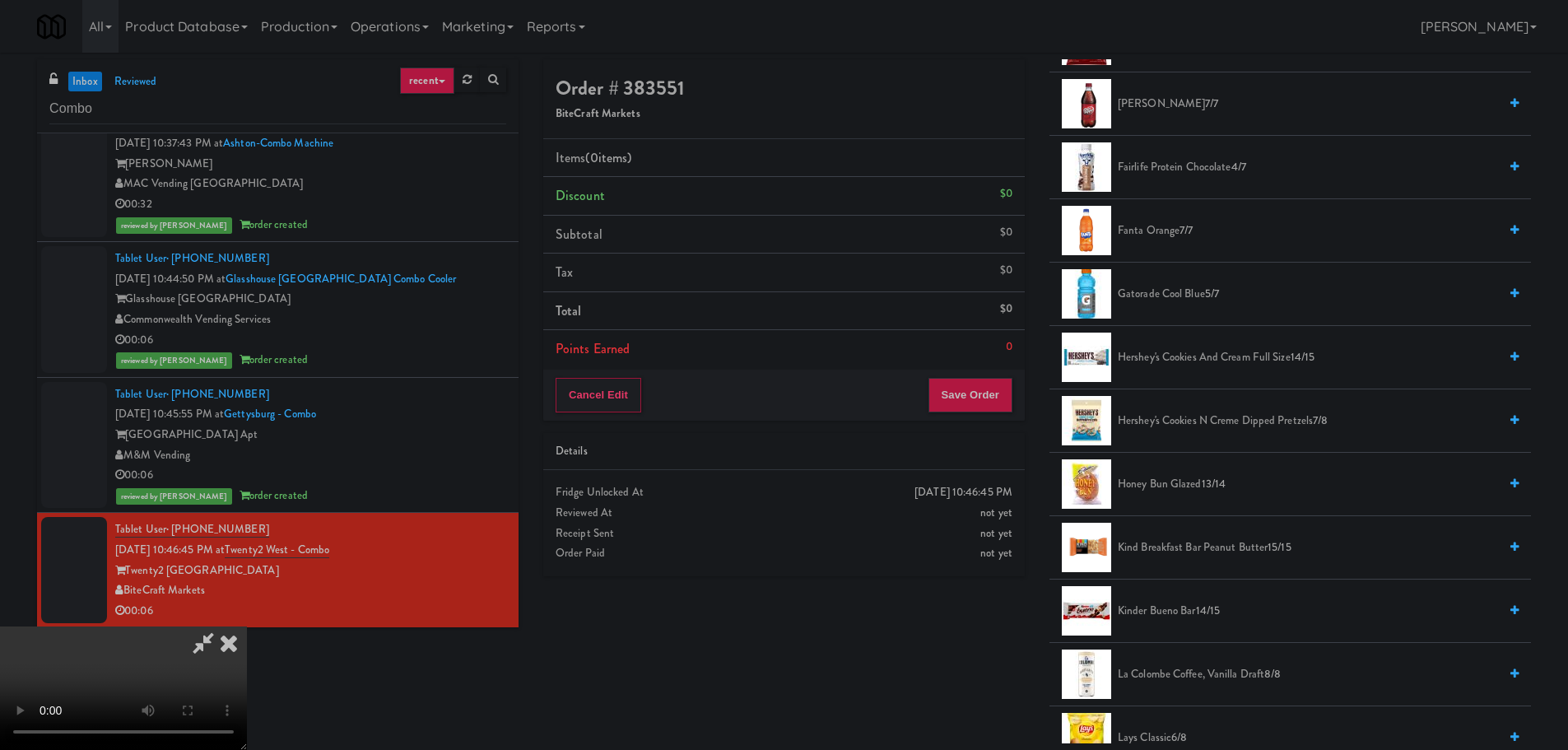
scroll to position [824, 0]
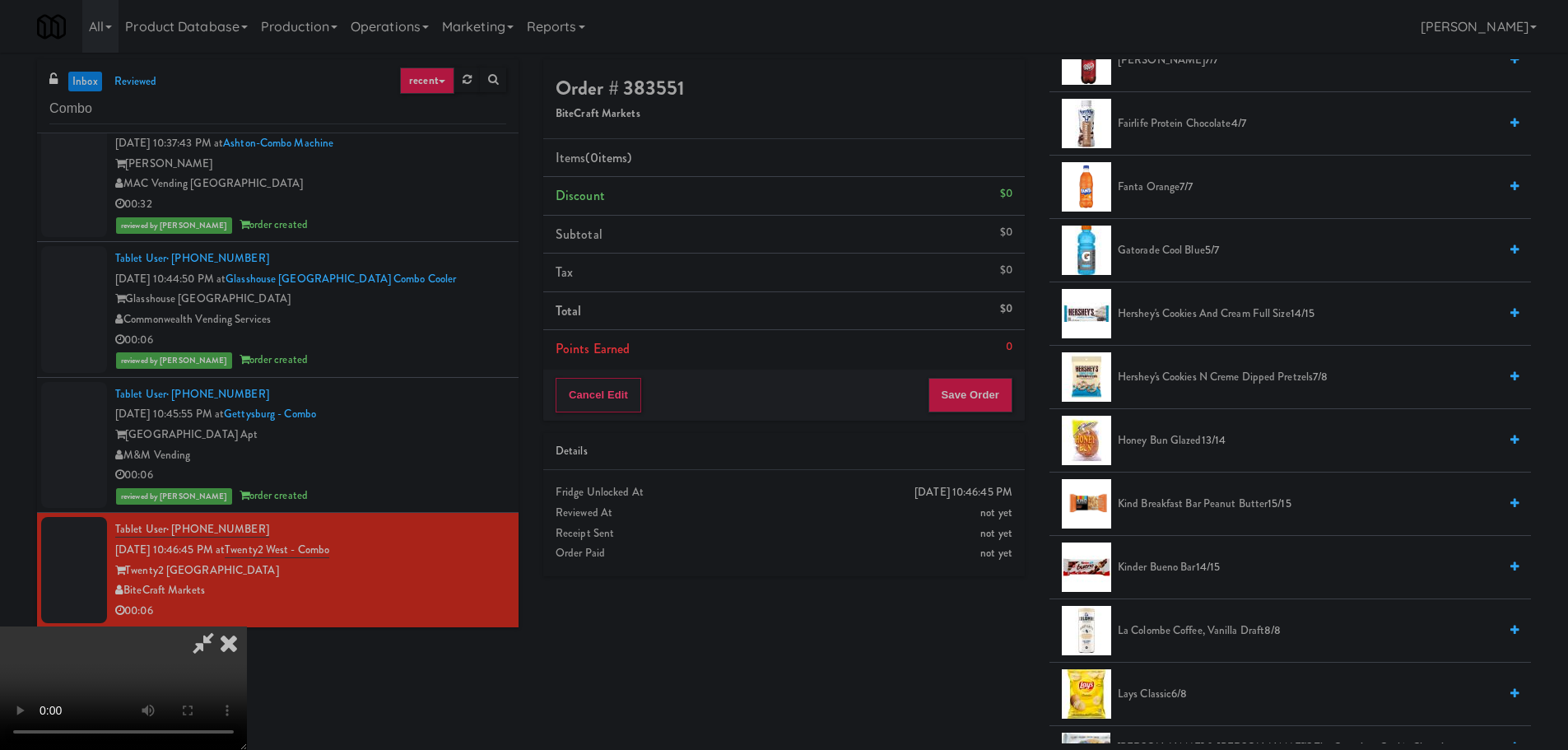
click at [1177, 386] on span "Hershey's Cookies N Creme Dipped Pretzels 7/8" at bounding box center [1307, 377] width 380 height 21
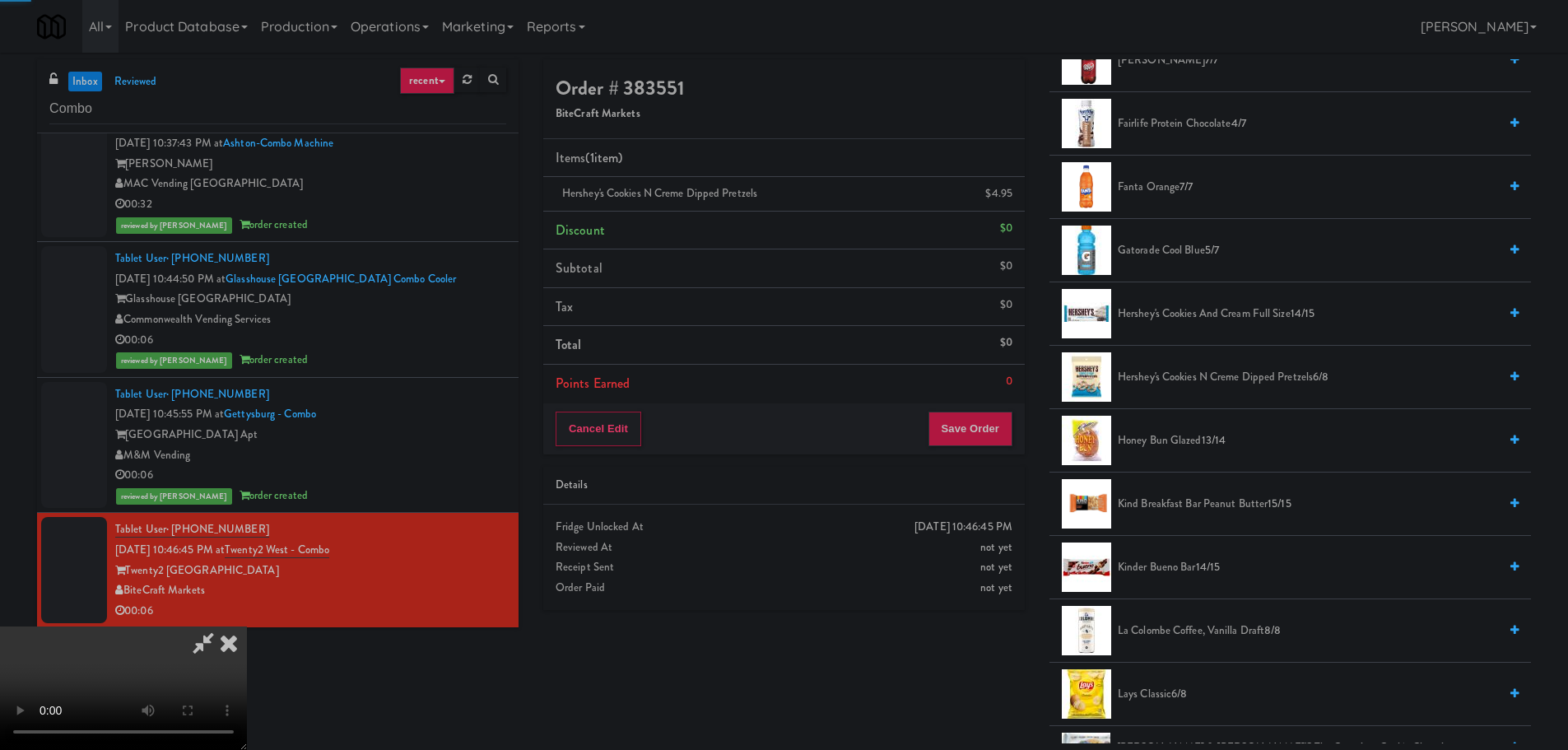
click at [247, 627] on video at bounding box center [123, 688] width 247 height 123
click at [979, 458] on div "Order # 383551 BiteCraft Markets Items (1 item ) Hershey's Cookies N Creme Dipp…" at bounding box center [784, 341] width 506 height 563
click at [985, 442] on button "Save Order" at bounding box center [970, 429] width 84 height 34
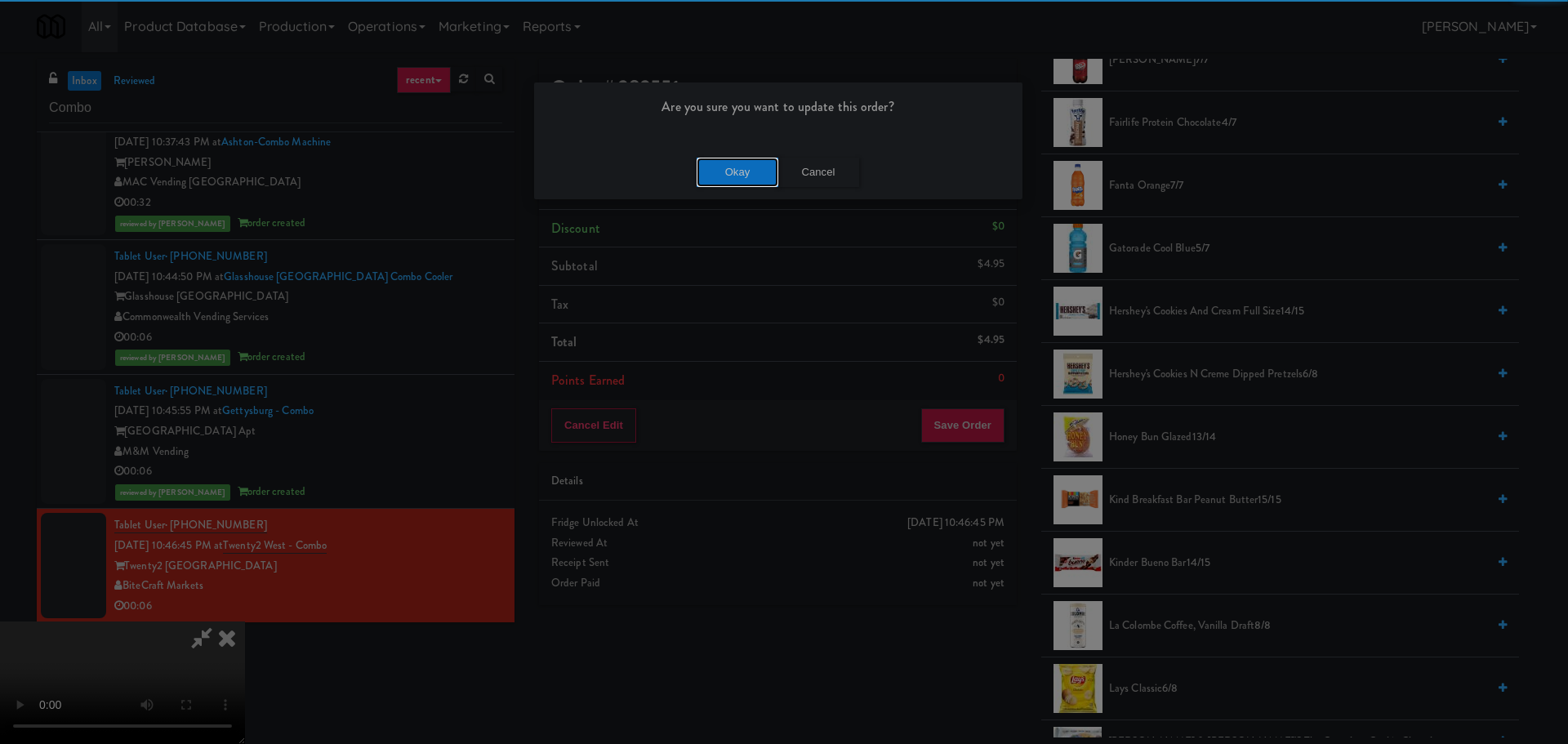
click at [734, 170] on button "Okay" at bounding box center [738, 172] width 82 height 29
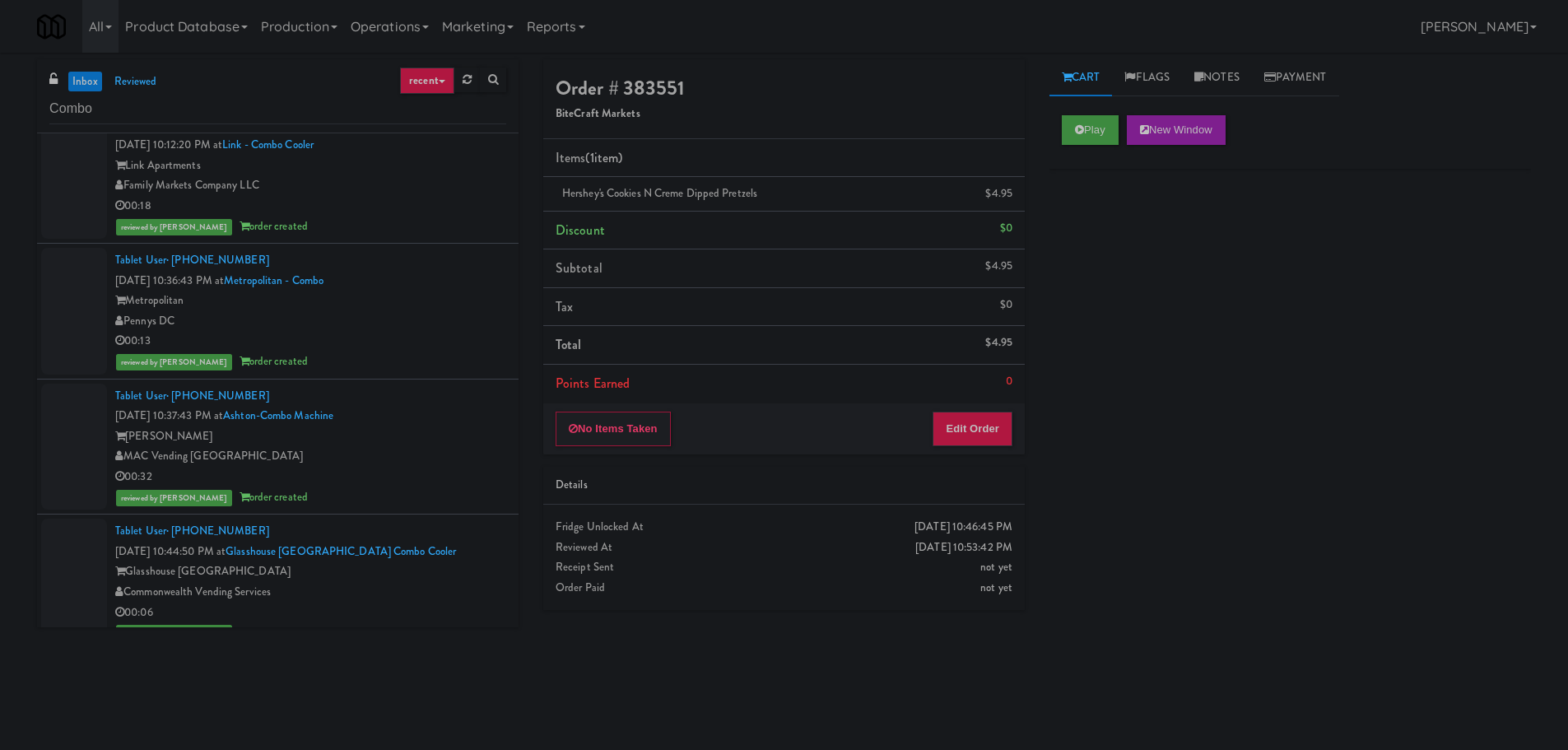
scroll to position [0, 0]
